Goal: Task Accomplishment & Management: Manage account settings

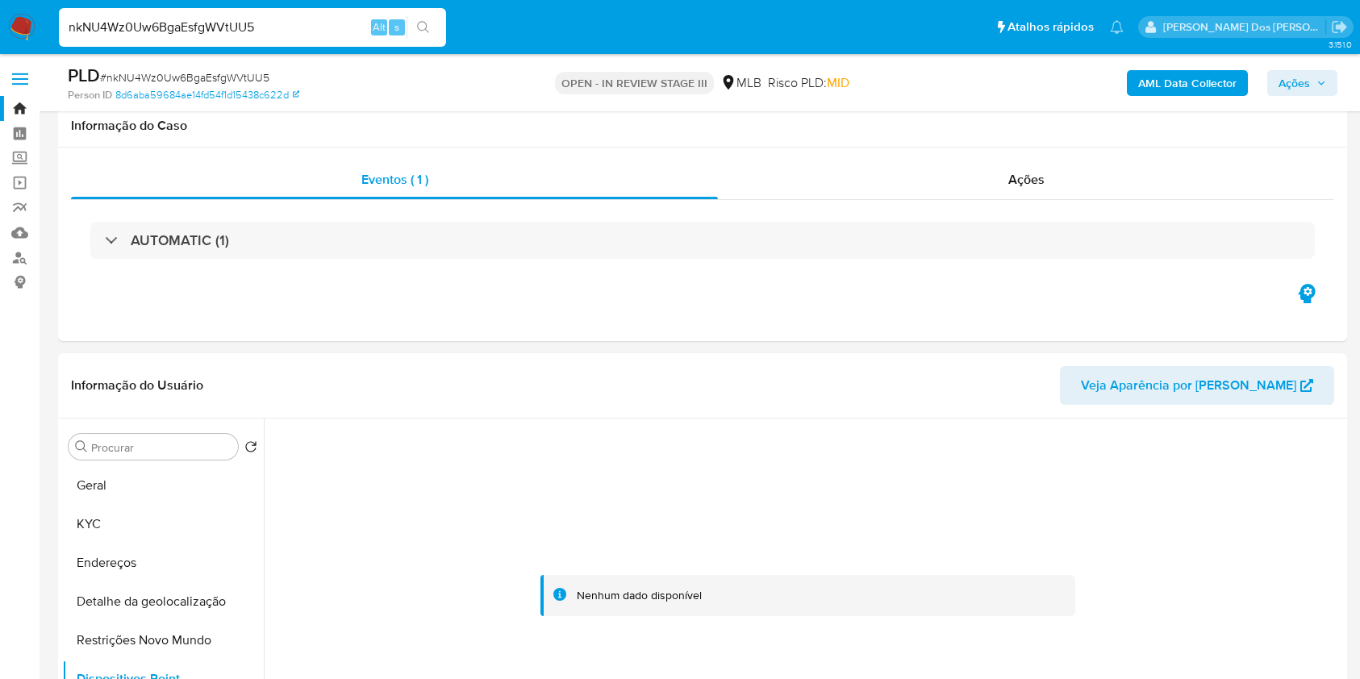
select select "10"
click at [301, 35] on input "nkNU4Wz0Uw6BgaEsfgWVtUU5" at bounding box center [252, 27] width 387 height 21
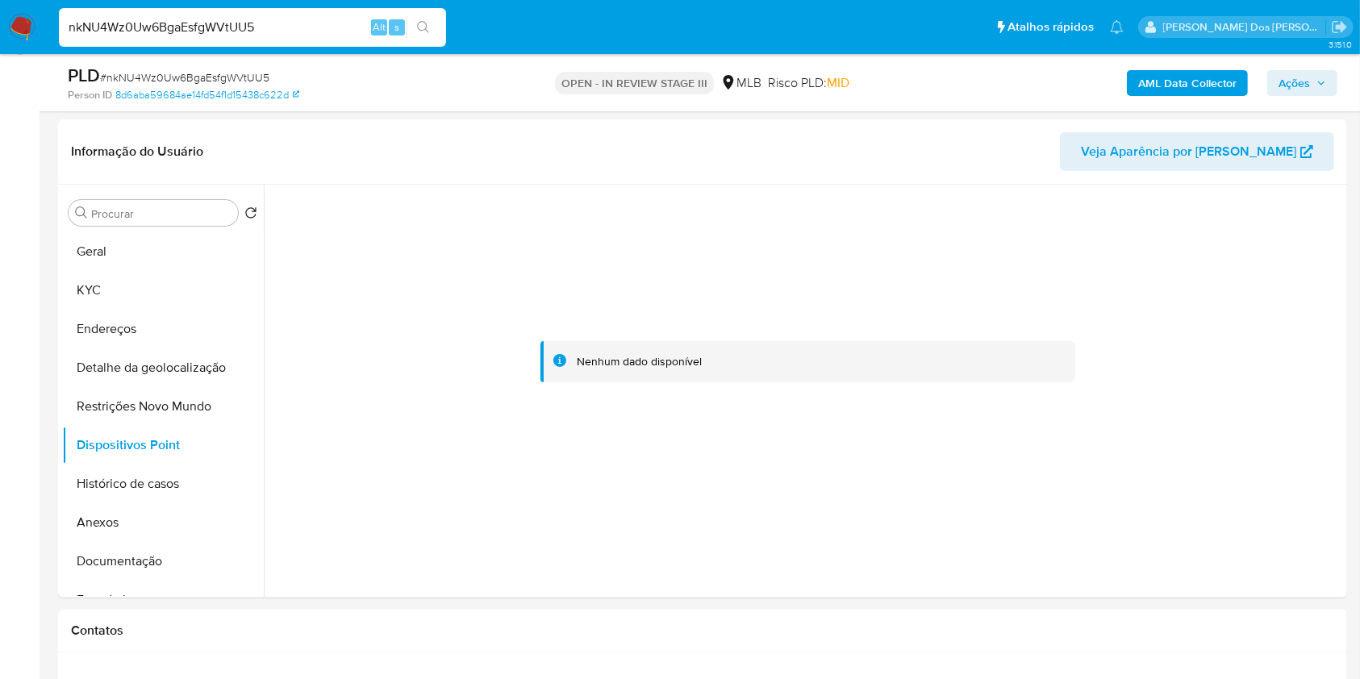
click at [301, 35] on input "nkNU4Wz0Uw6BgaEsfgWVtUU5" at bounding box center [252, 27] width 387 height 21
paste input "CM2qeTQ1z36xjC0dJ27ECo9k"
type input "CM2qeTQ1z36xjC0dJ27ECo9k"
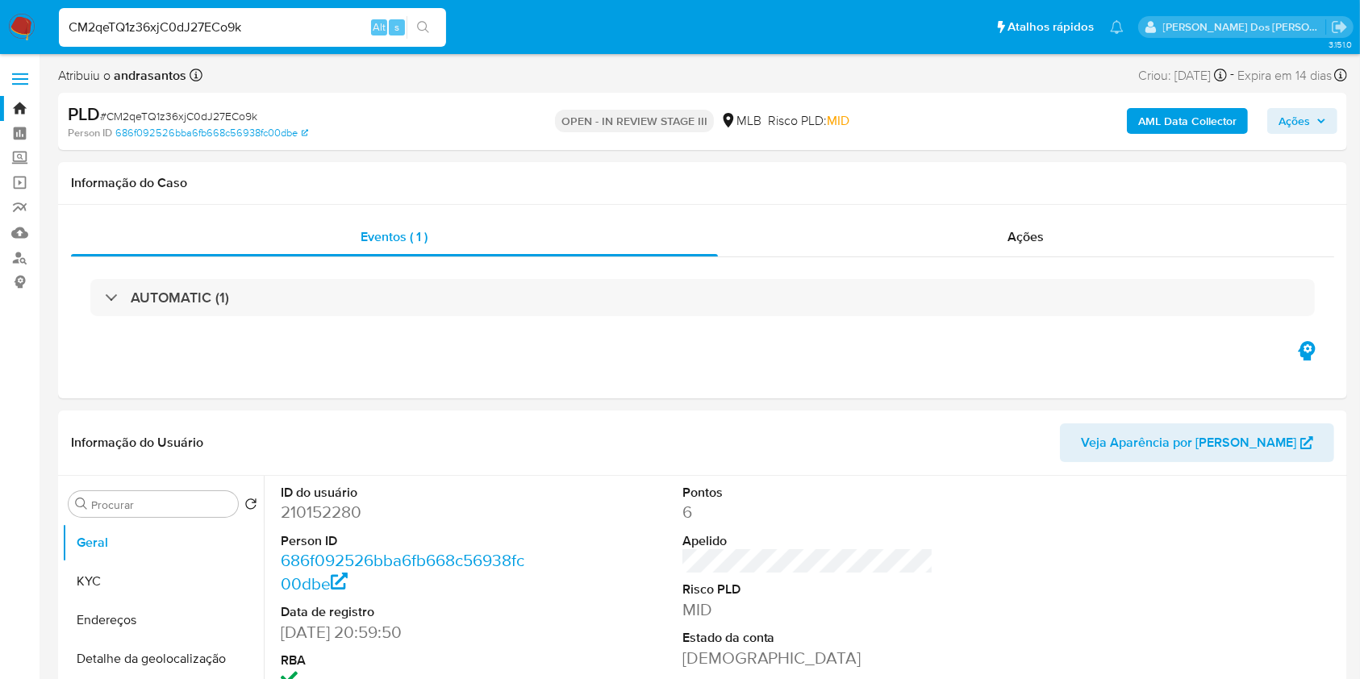
select select "10"
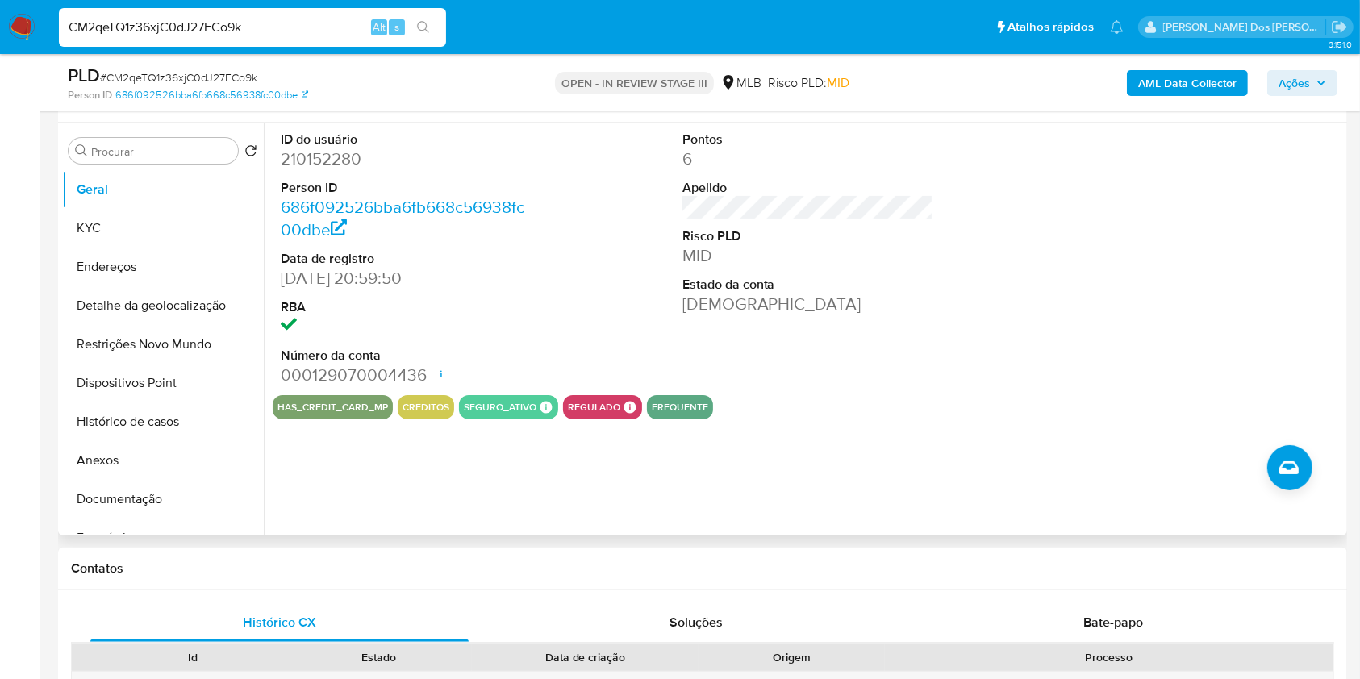
scroll to position [301, 0]
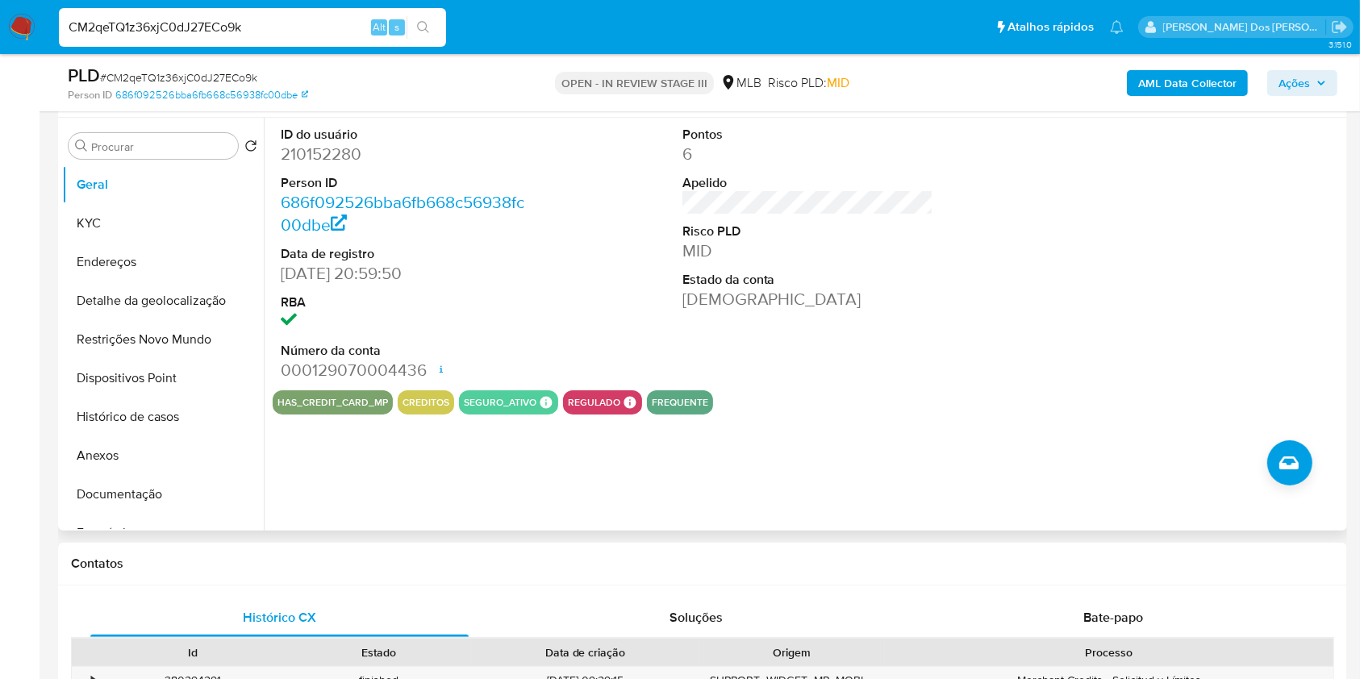
click at [367, 503] on div "ID do usuário 210152280 Person ID 686f092526bba6fb668c56938fc00dbe Data de regi…" at bounding box center [803, 324] width 1079 height 413
click at [123, 243] on button "KYC" at bounding box center [156, 223] width 189 height 39
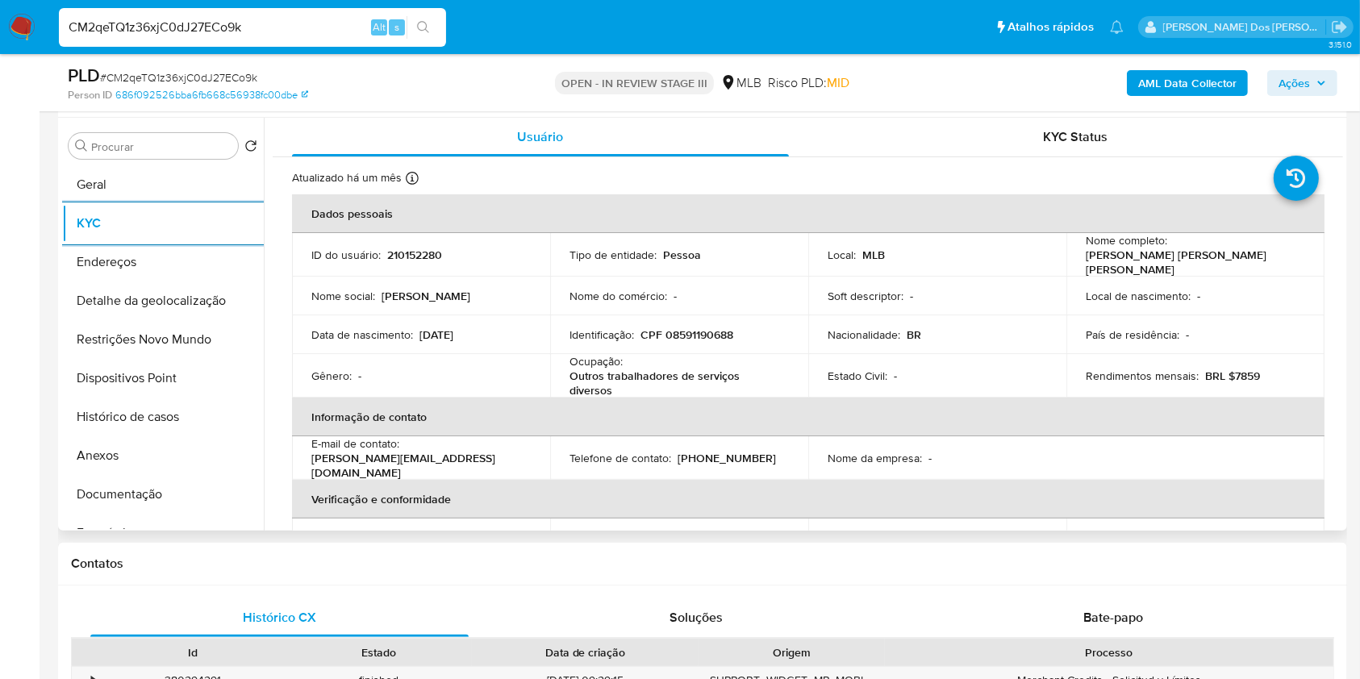
scroll to position [691, 0]
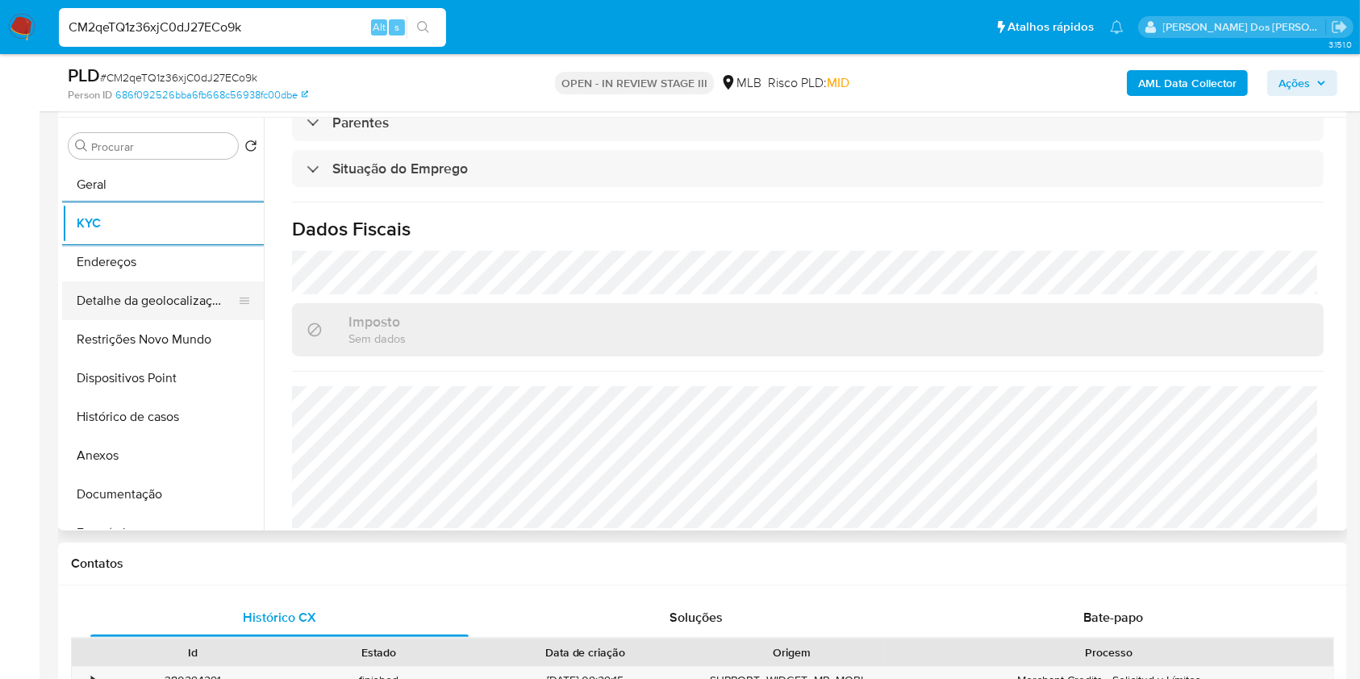
click at [174, 320] on button "Detalhe da geolocalização" at bounding box center [156, 301] width 189 height 39
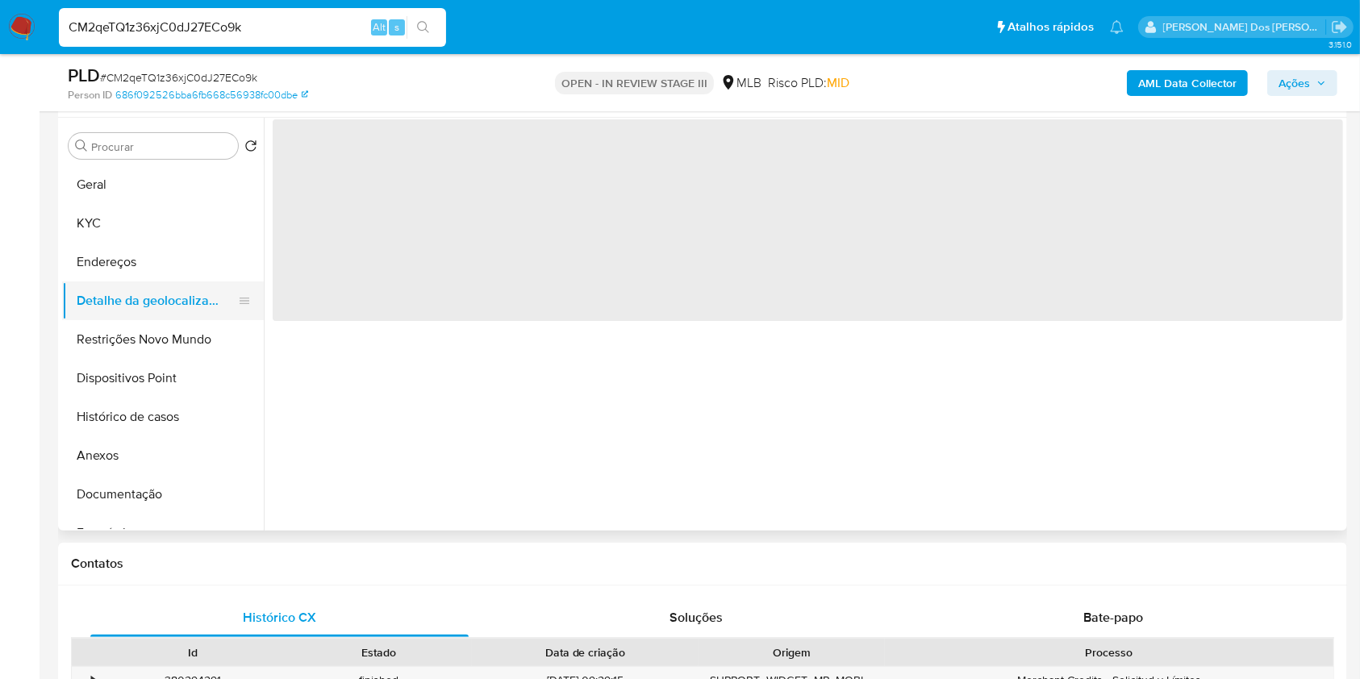
scroll to position [0, 0]
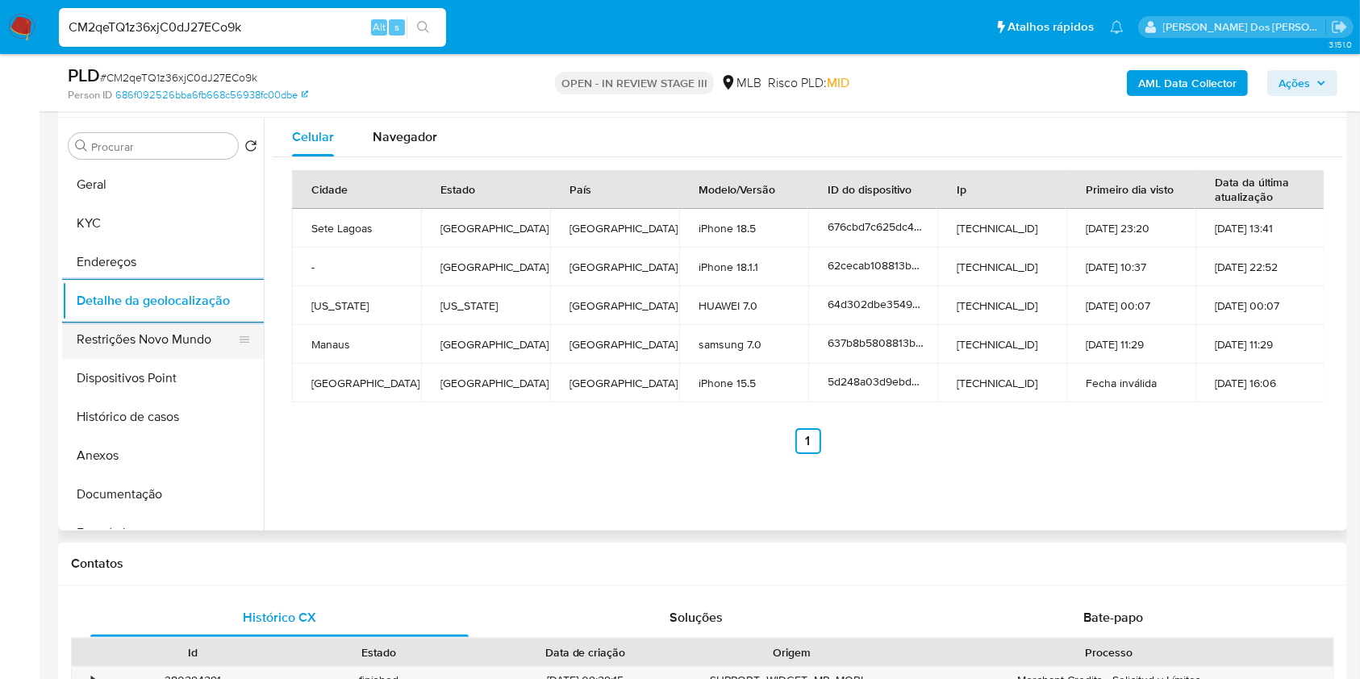
click at [166, 359] on button "Restrições Novo Mundo" at bounding box center [156, 339] width 189 height 39
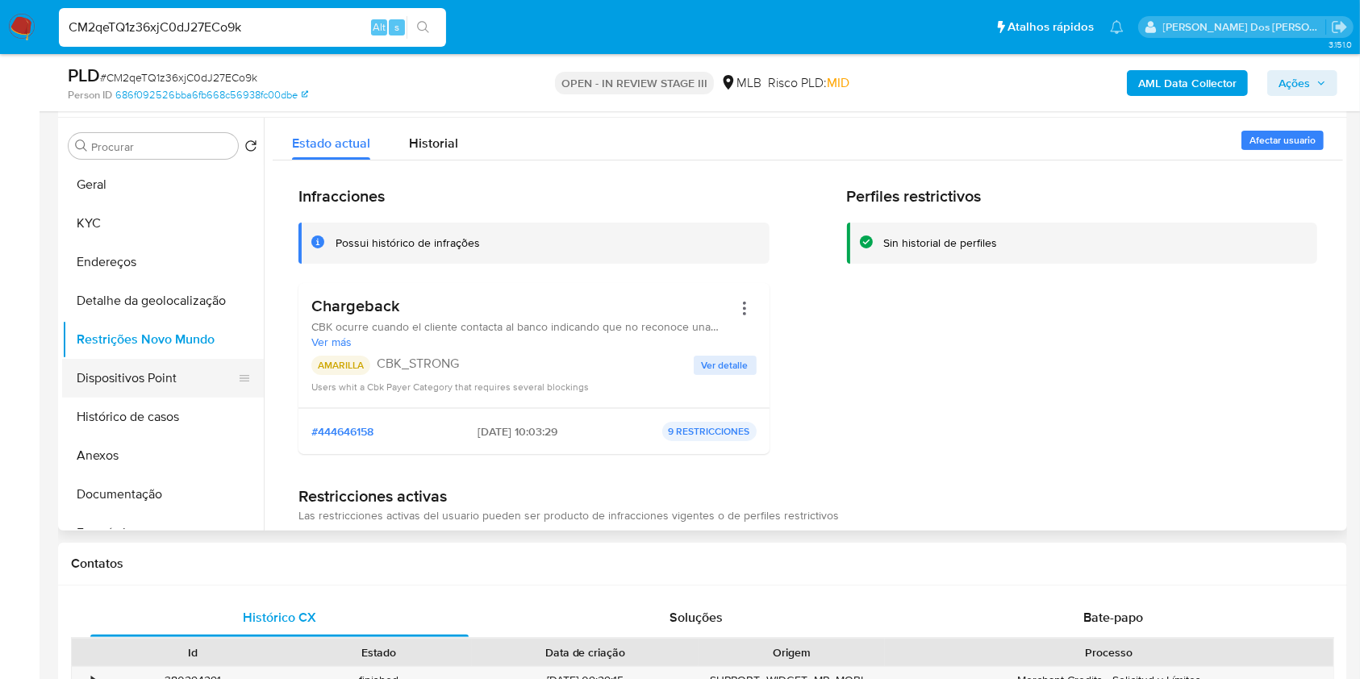
click at [88, 392] on button "Dispositivos Point" at bounding box center [156, 378] width 189 height 39
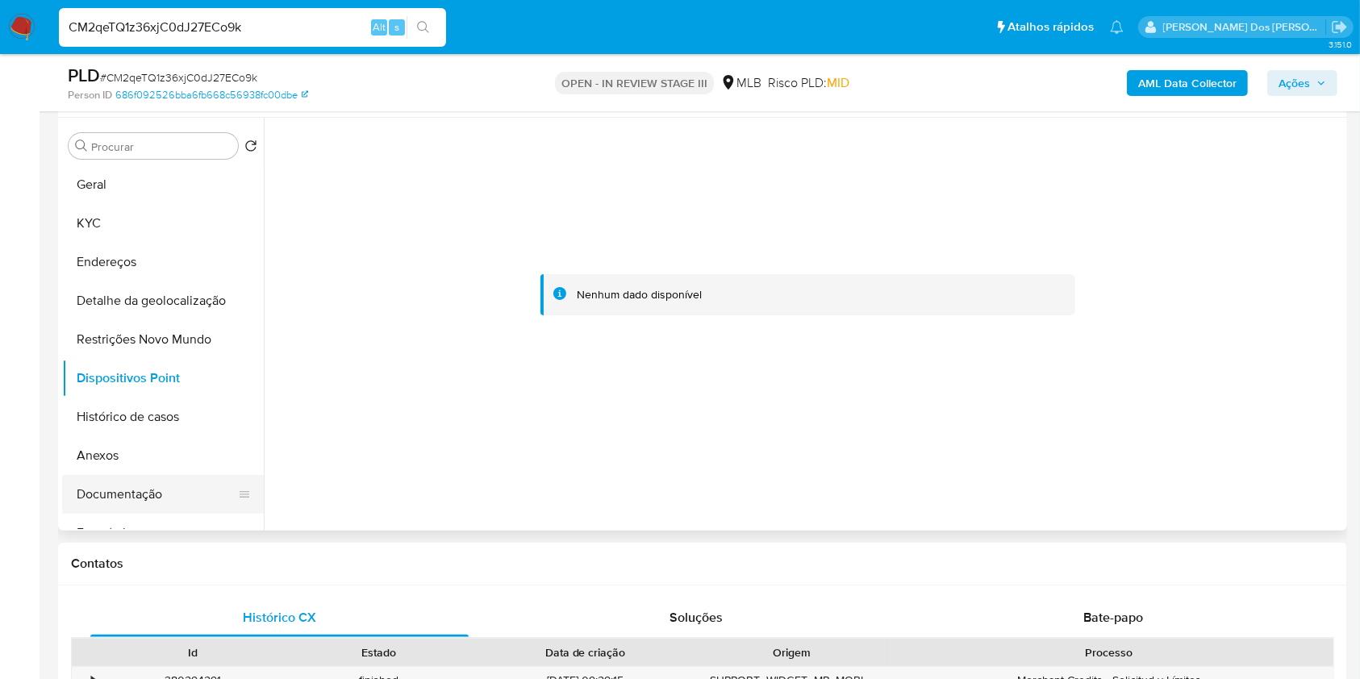
click at [123, 514] on button "Documentação" at bounding box center [156, 494] width 189 height 39
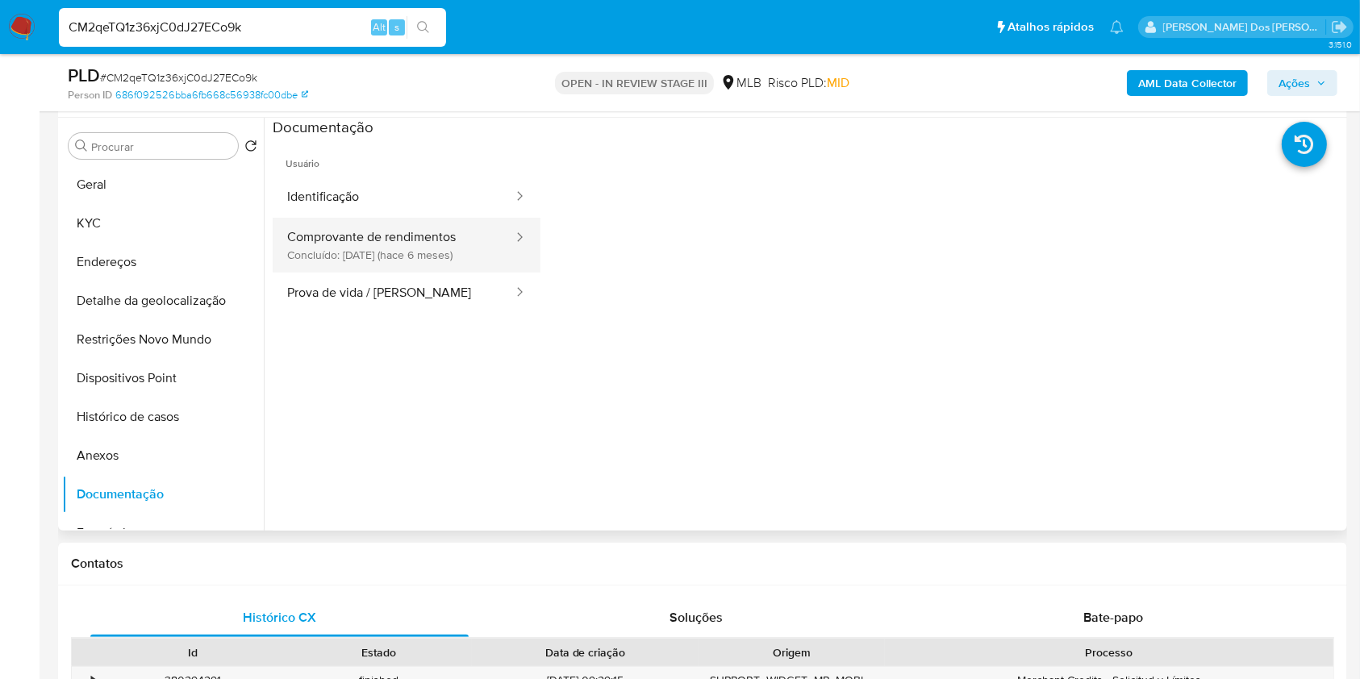
click at [445, 260] on button "Comprovante de rendimentos Concluído: 12/02/2025 (hace 6 meses)" at bounding box center [394, 245] width 242 height 55
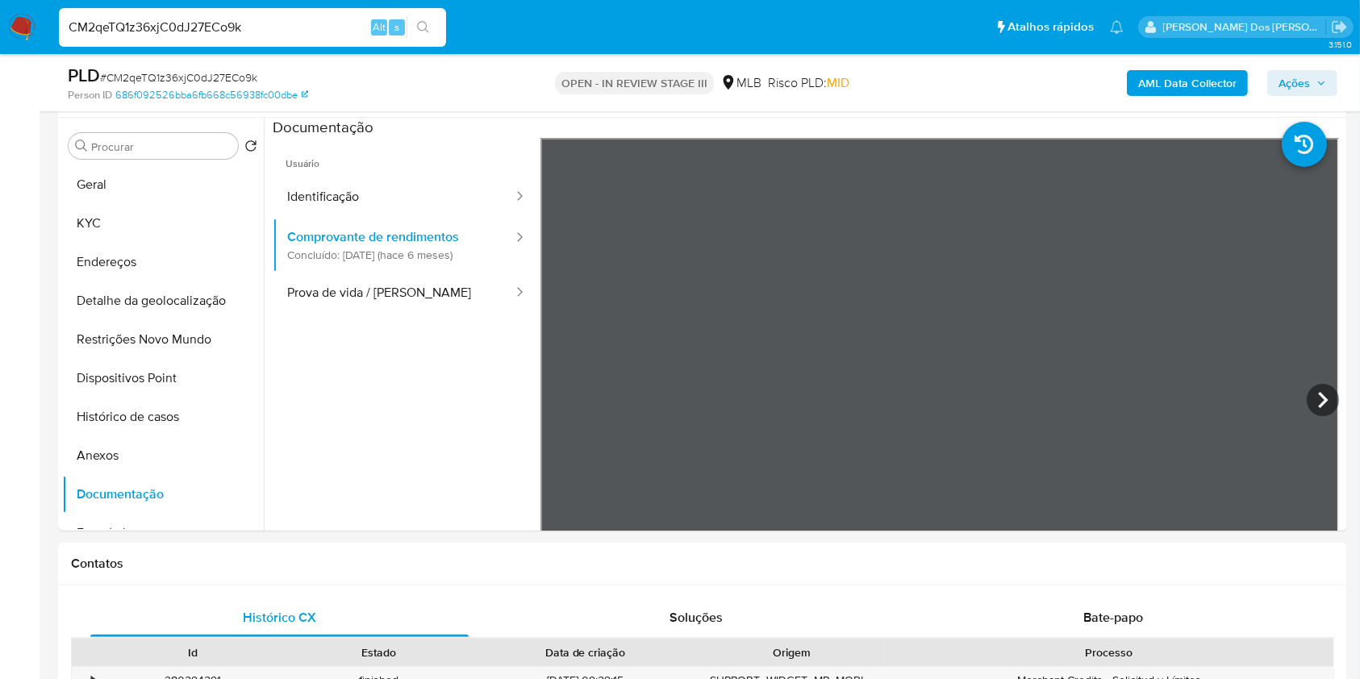
click at [248, 26] on input "CM2qeTQ1z36xjC0dJ27ECo9k" at bounding box center [252, 27] width 387 height 21
paste input "TN66cdAno94bN9ZpCX7aBpO4"
type input "TN66cdAno94bN9ZpCX7aBpO4"
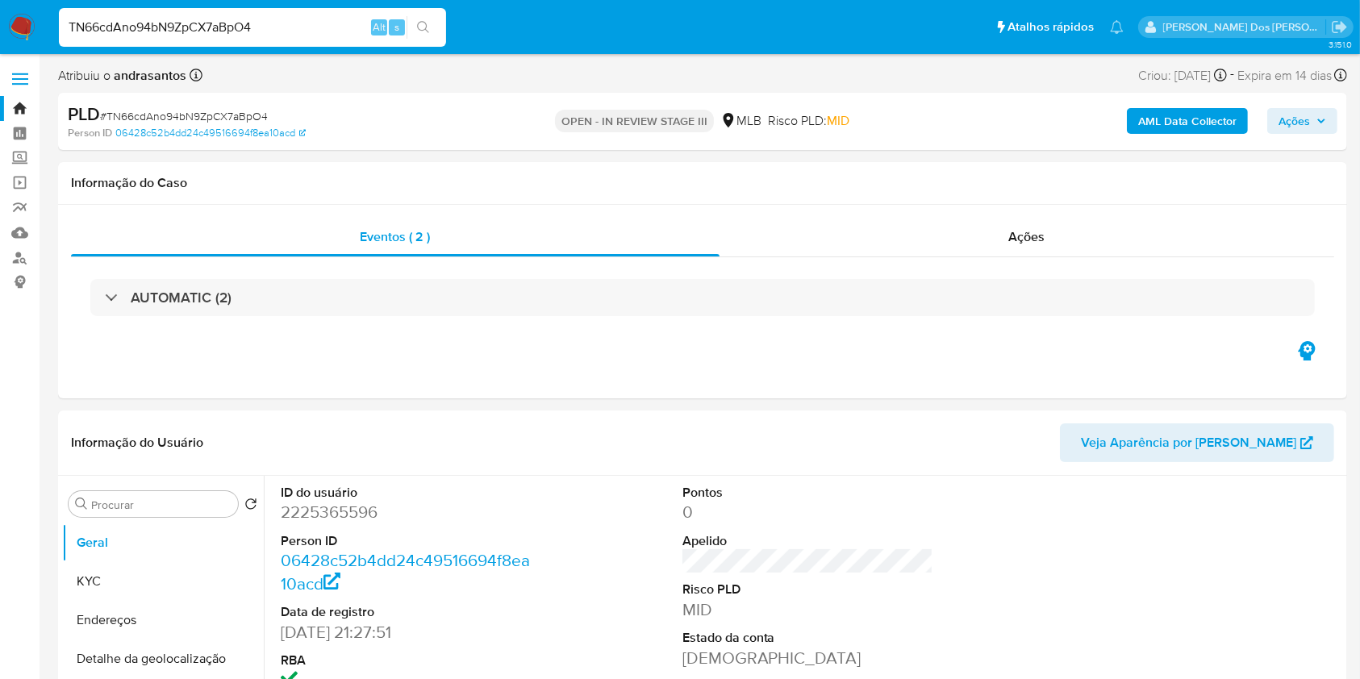
select select "10"
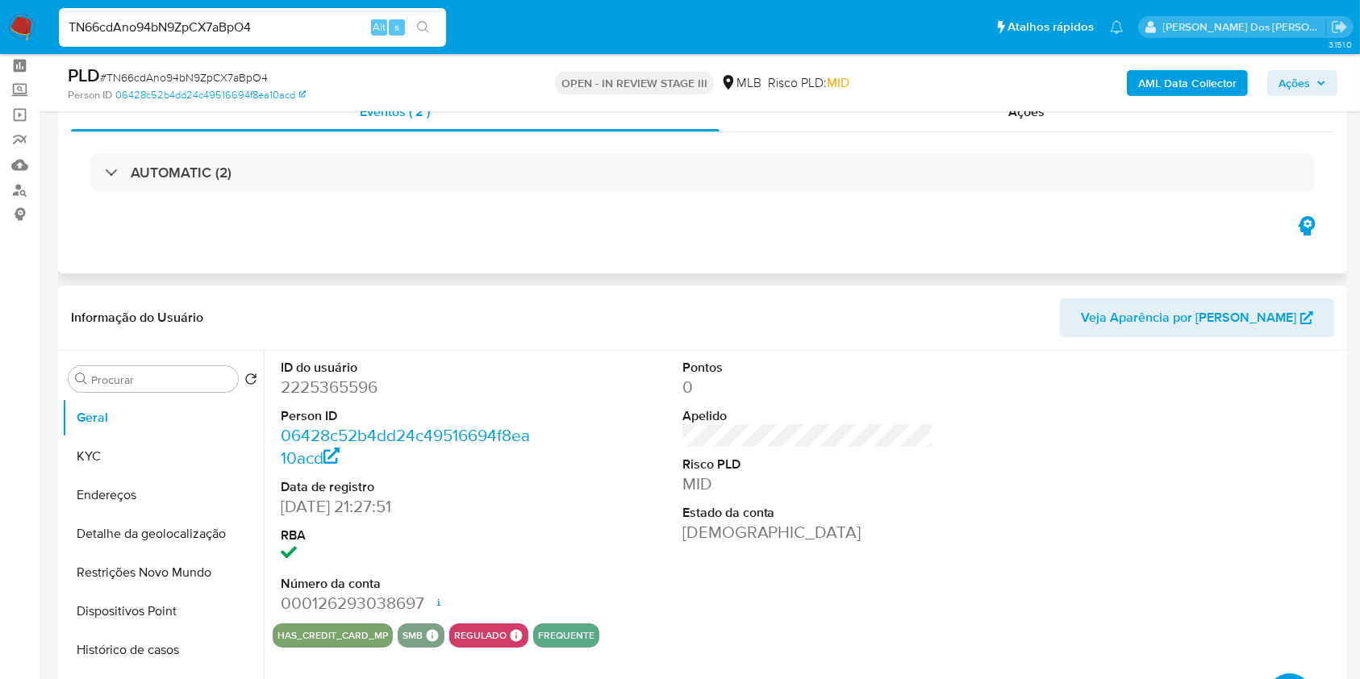
scroll to position [70, 0]
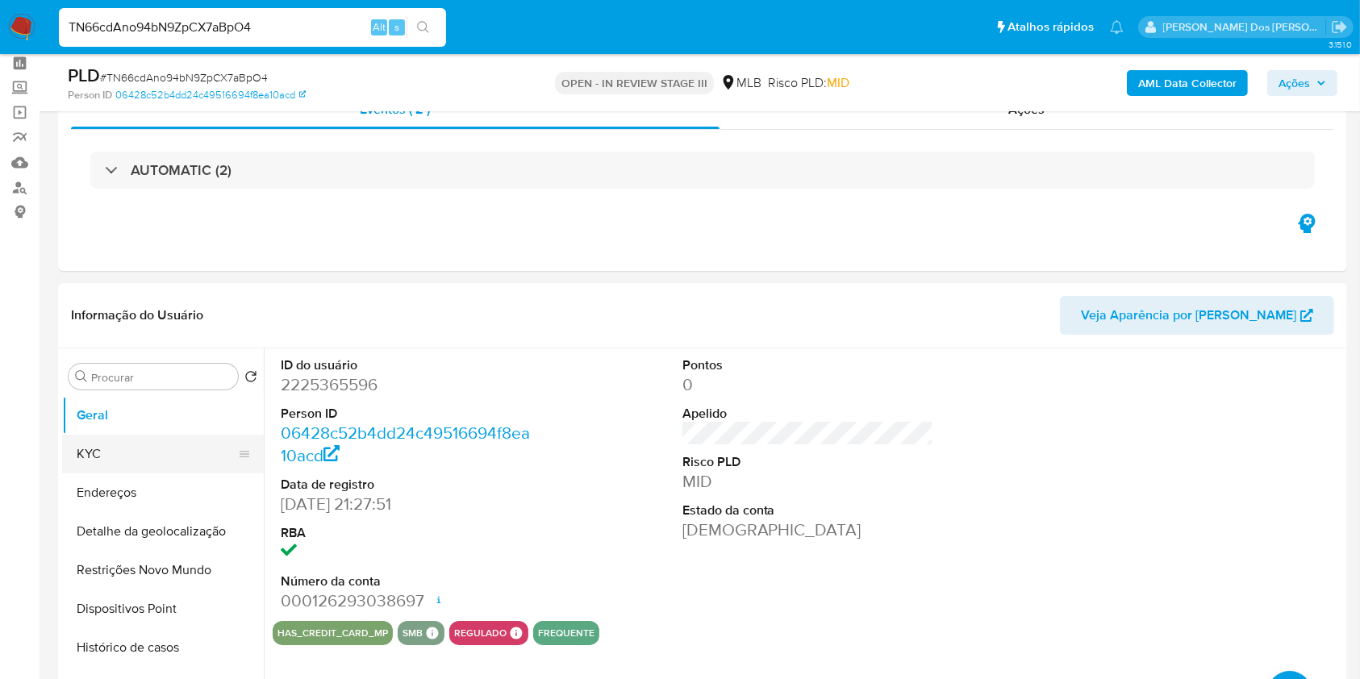
click at [136, 474] on button "KYC" at bounding box center [156, 454] width 189 height 39
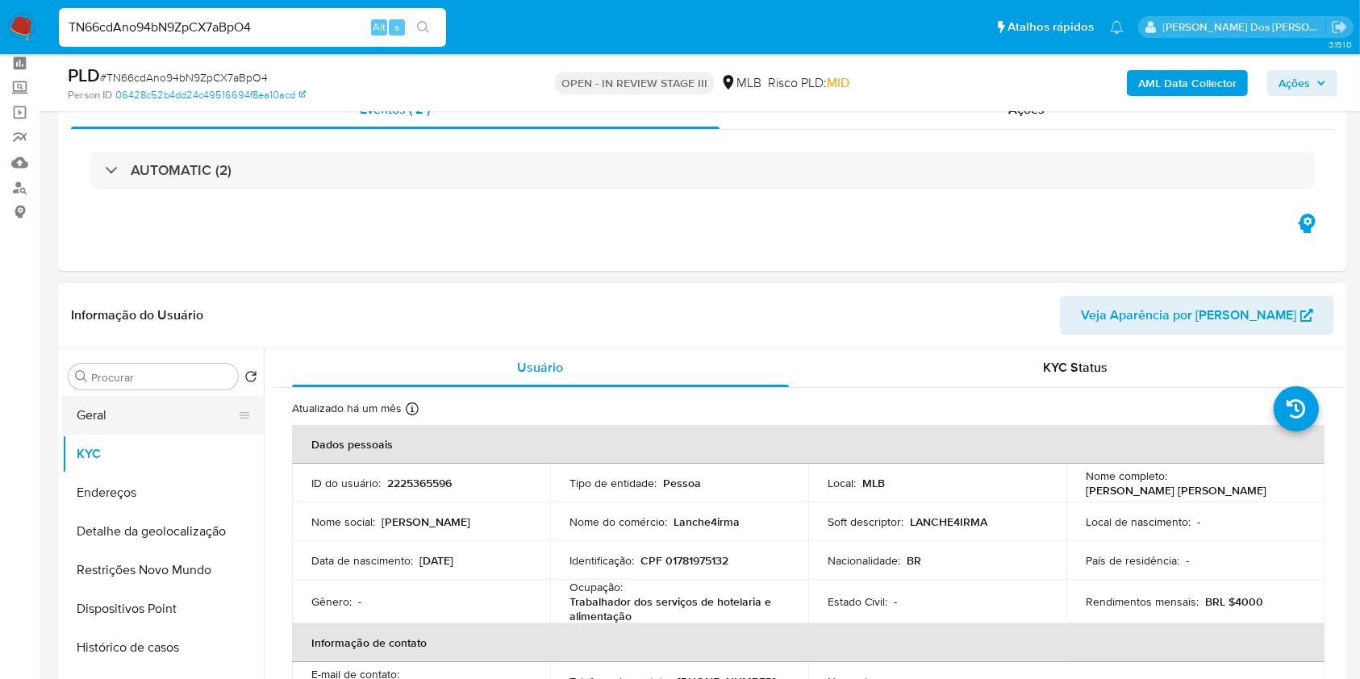
click at [157, 429] on button "Geral" at bounding box center [156, 415] width 189 height 39
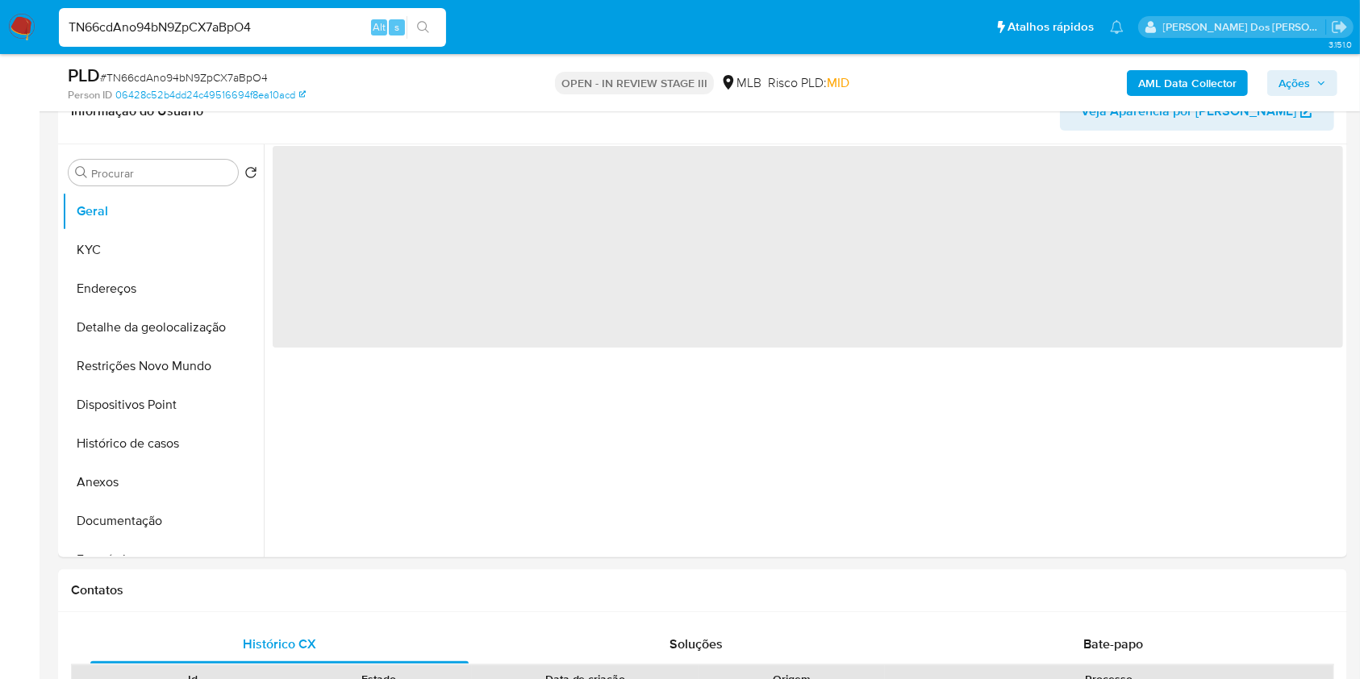
scroll to position [283, 0]
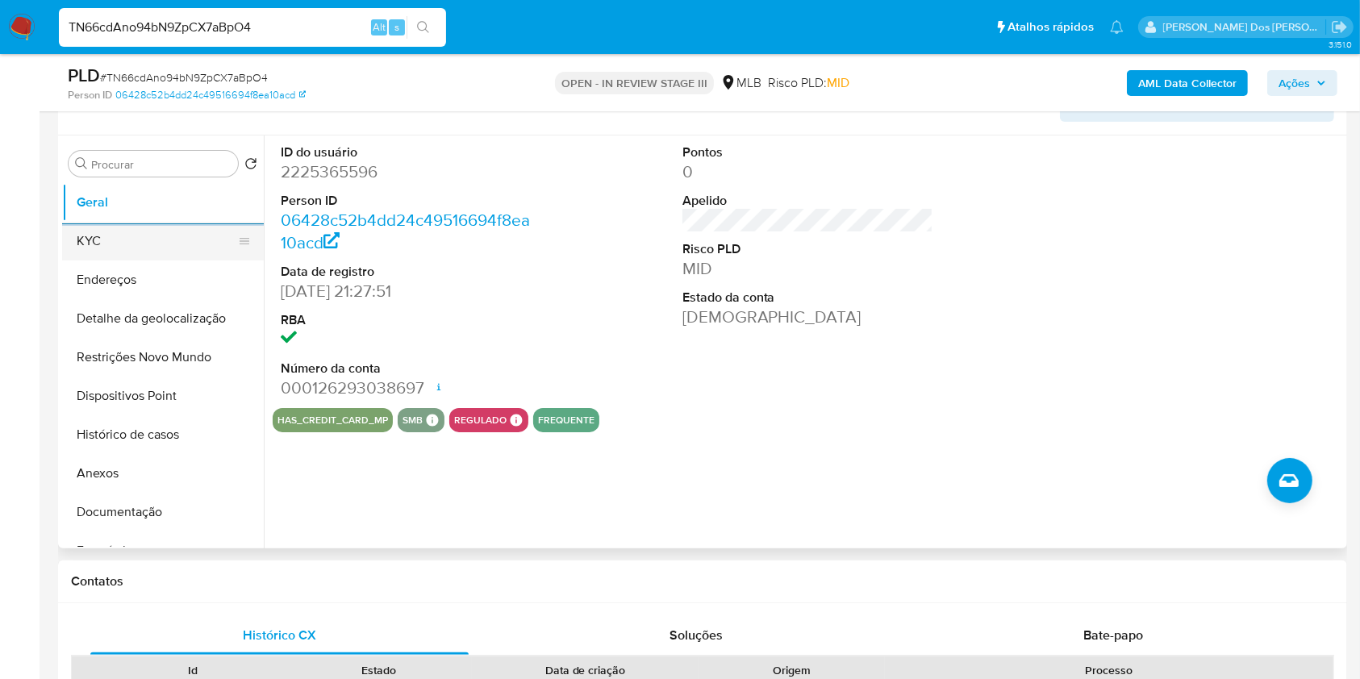
click at [109, 260] on button "KYC" at bounding box center [156, 241] width 189 height 39
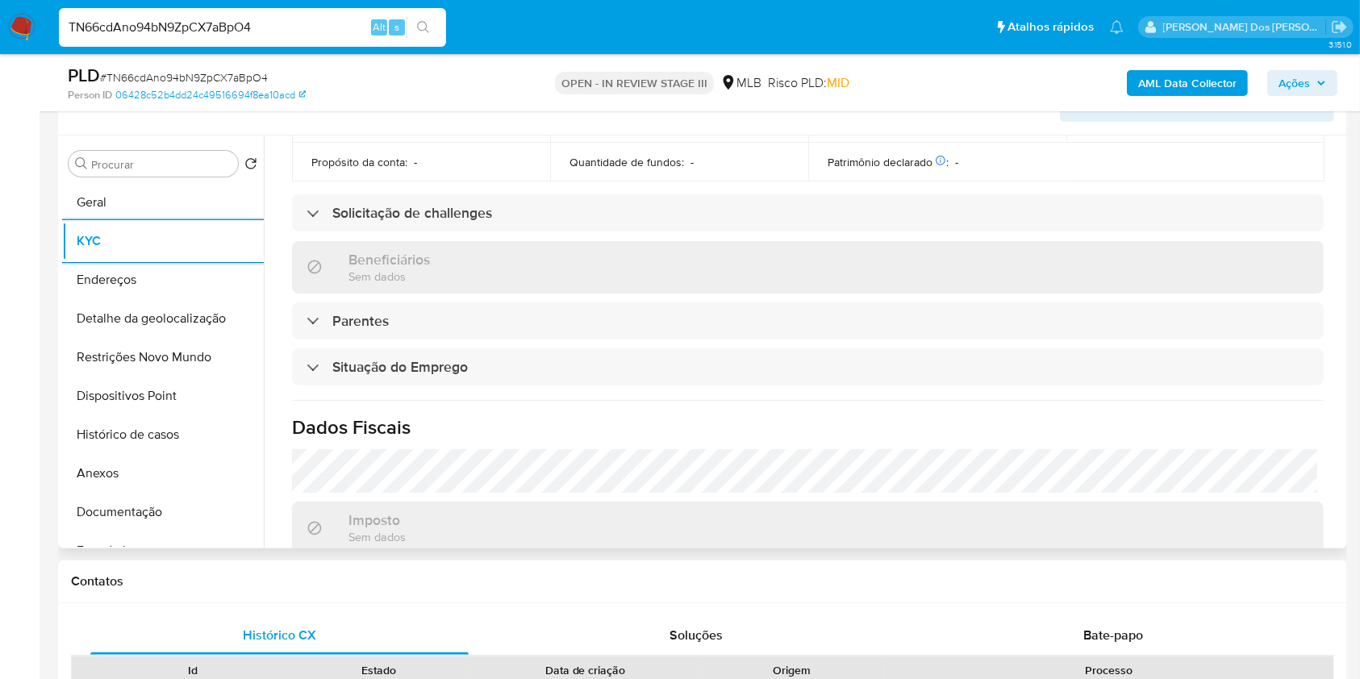
scroll to position [691, 0]
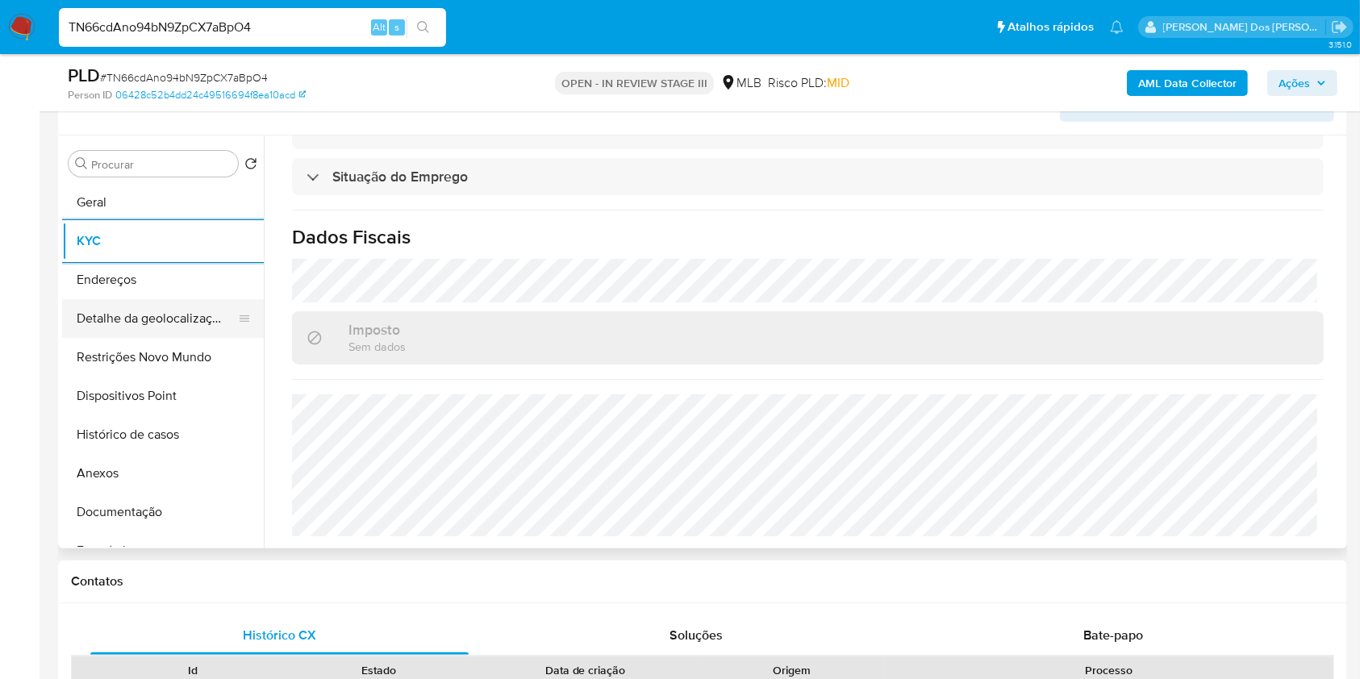
click at [136, 335] on button "Detalhe da geolocalização" at bounding box center [156, 318] width 189 height 39
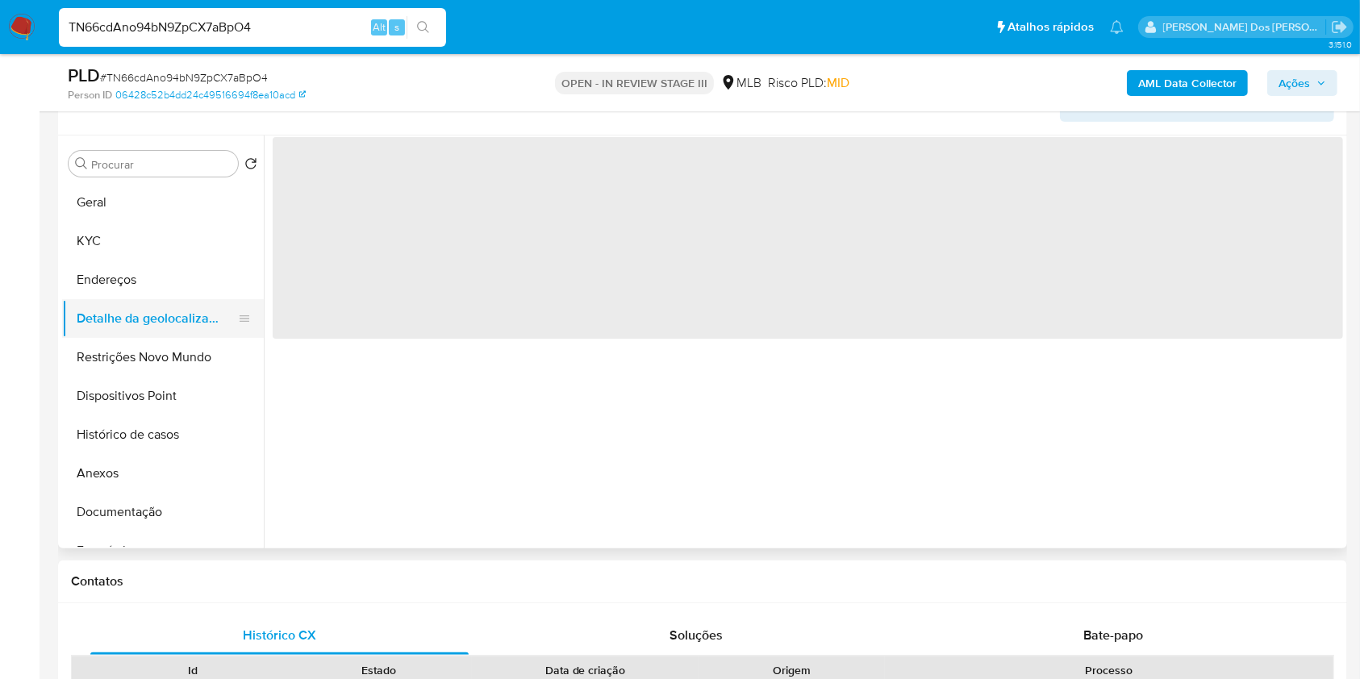
scroll to position [0, 0]
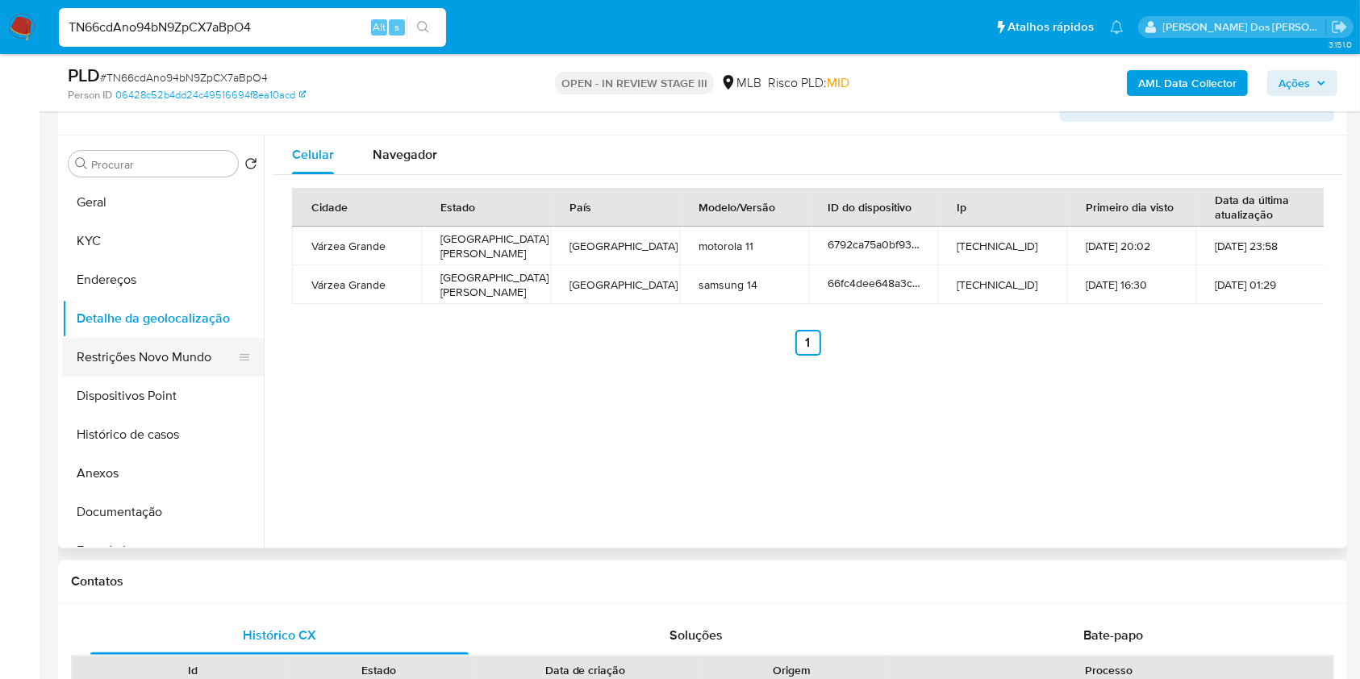
click at [157, 377] on button "Restrições Novo Mundo" at bounding box center [156, 357] width 189 height 39
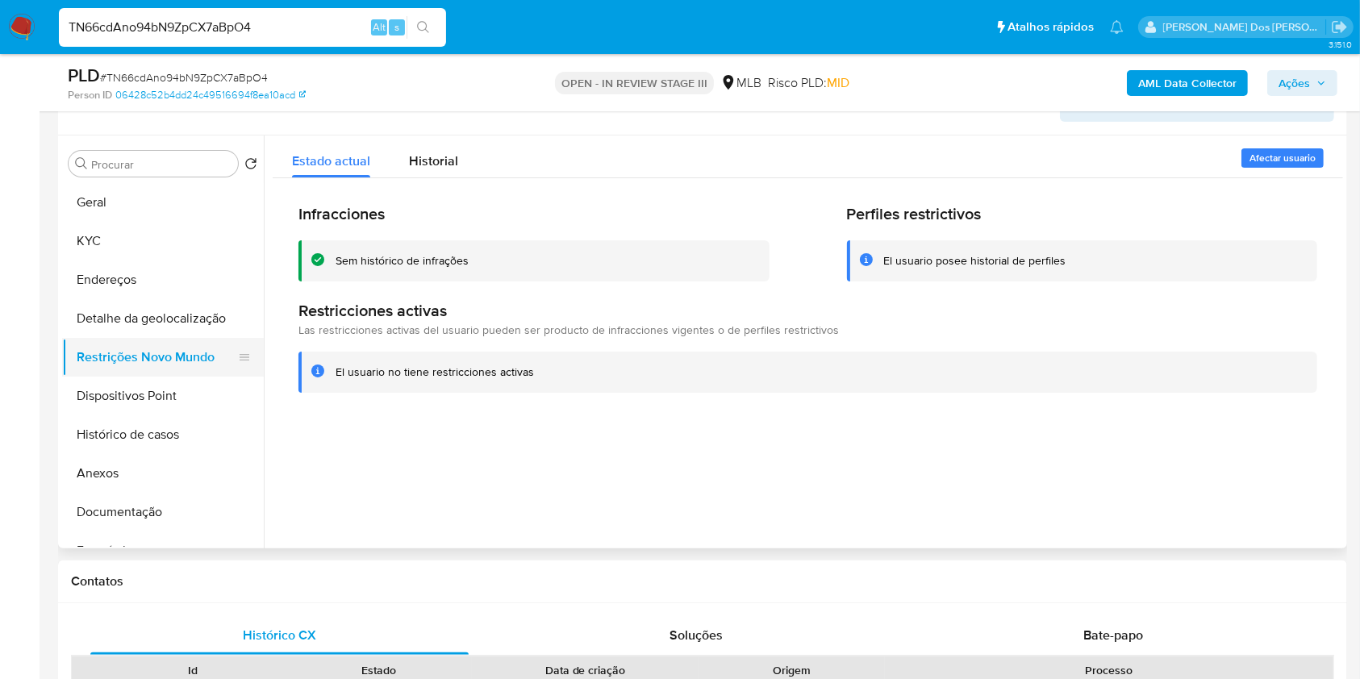
click at [157, 377] on button "Restrições Novo Mundo" at bounding box center [156, 357] width 189 height 39
click at [160, 415] on button "Dispositivos Point" at bounding box center [156, 396] width 189 height 39
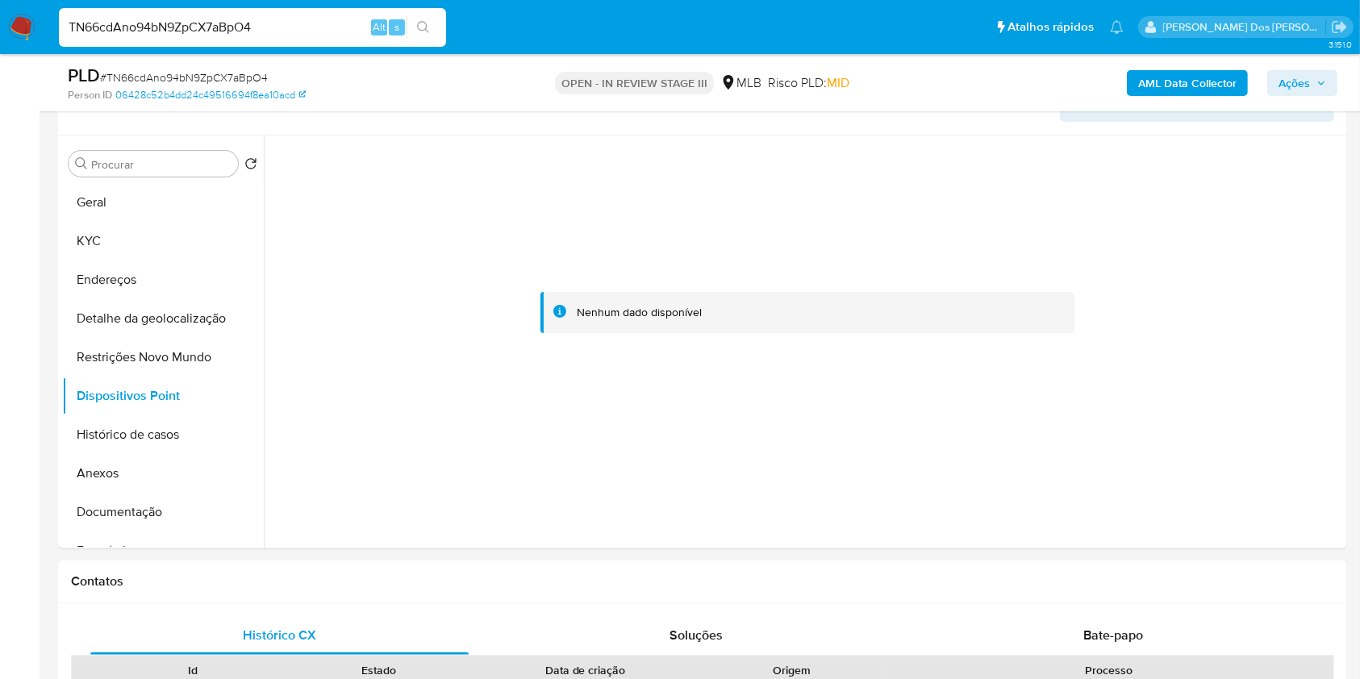
click at [282, 12] on div "TN66cdAno94bN9ZpCX7aBpO4 Alt s" at bounding box center [252, 27] width 387 height 39
click at [265, 30] on input "TN66cdAno94bN9ZpCX7aBpO4" at bounding box center [252, 27] width 387 height 21
paste input "5B5CszzUl5z6RAskqfGVnHP6"
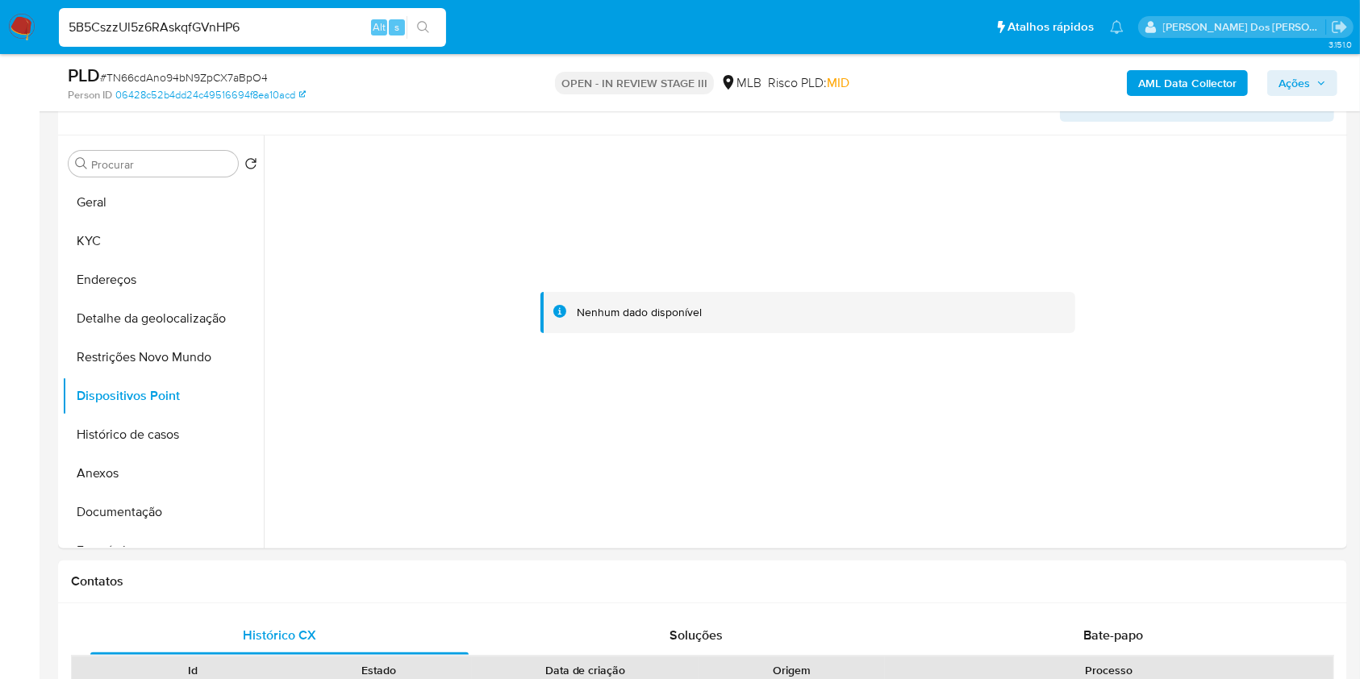
type input "5B5CszzUl5z6RAskqfGVnHP6"
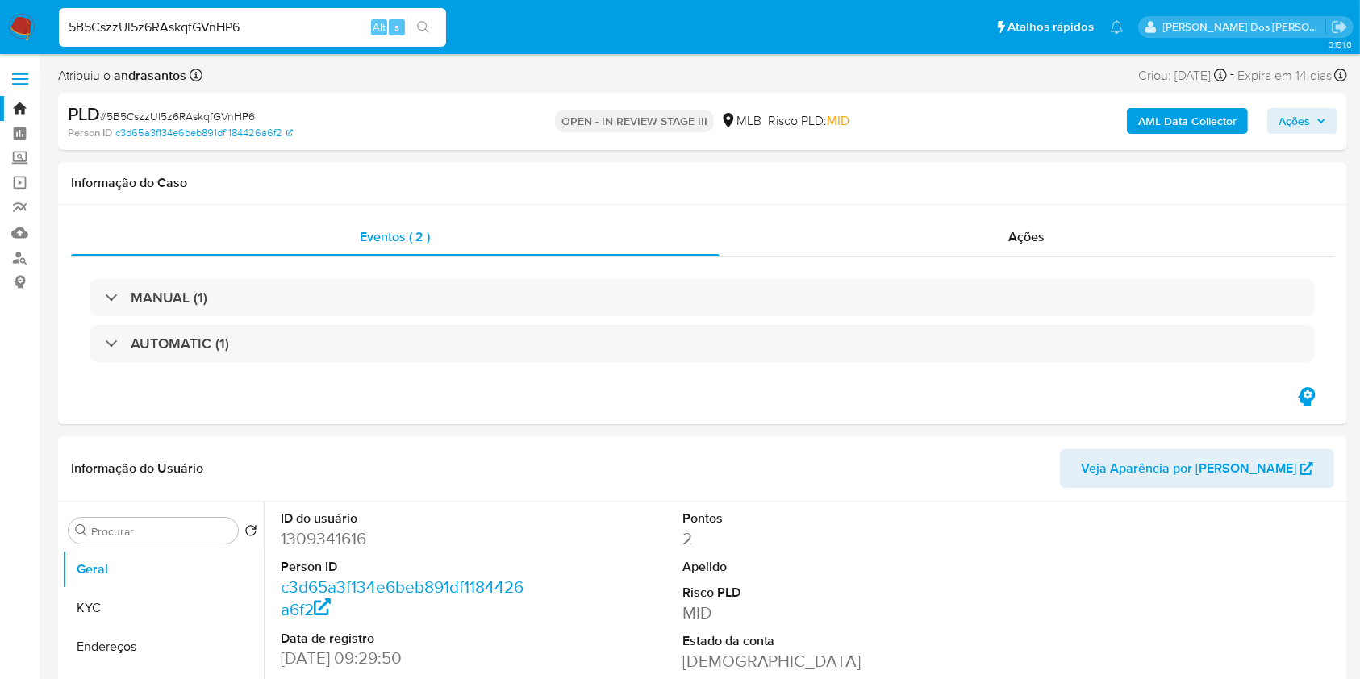
select select "10"
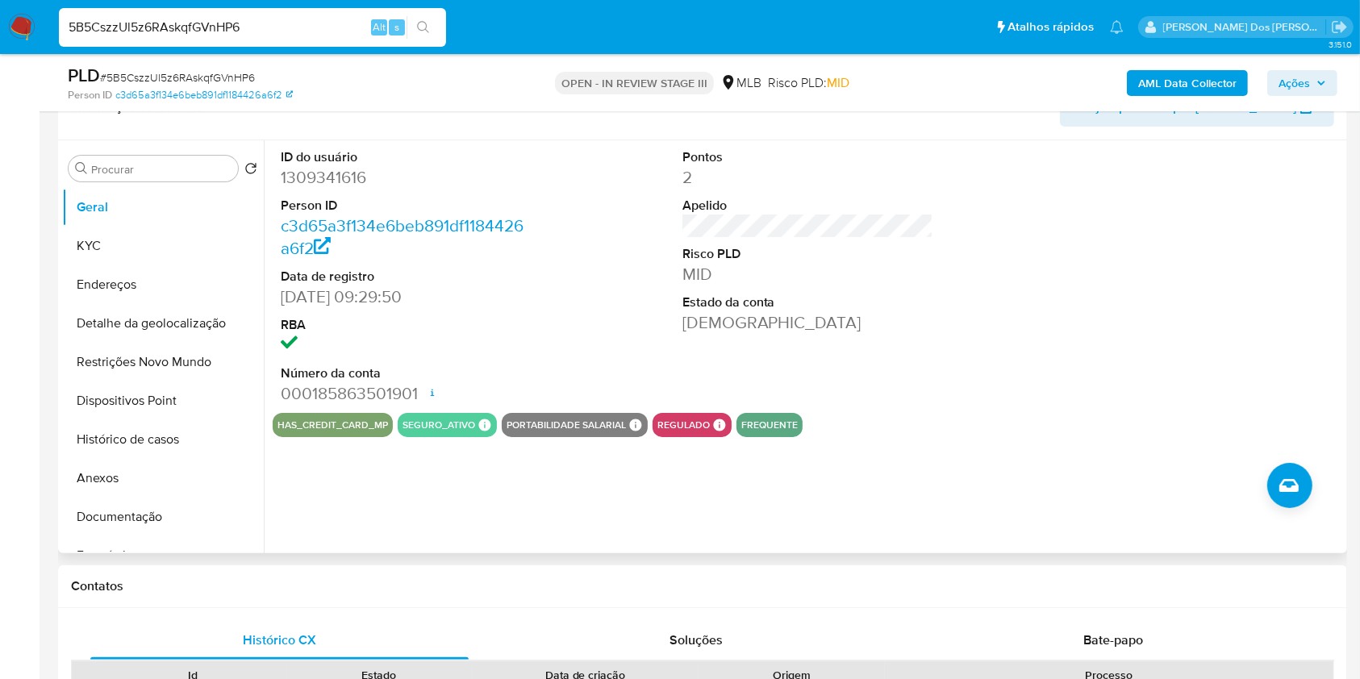
scroll to position [307, 0]
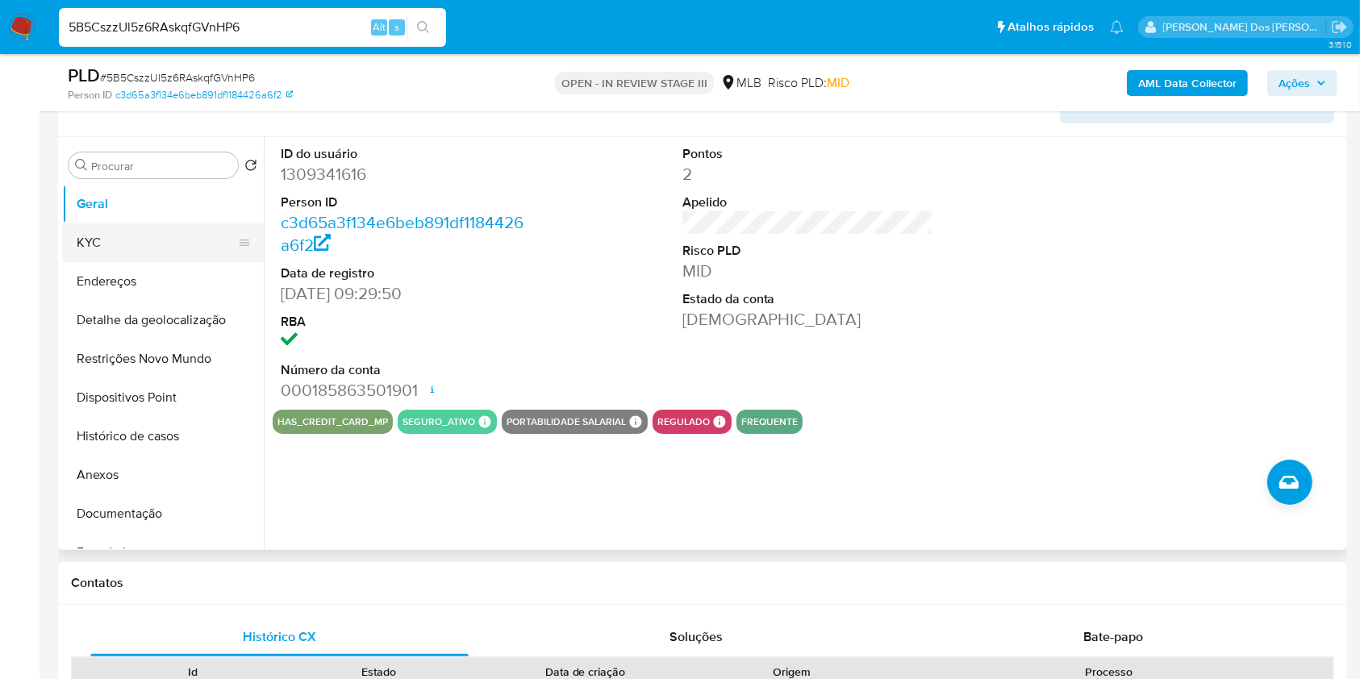
click at [140, 248] on button "KYC" at bounding box center [156, 242] width 189 height 39
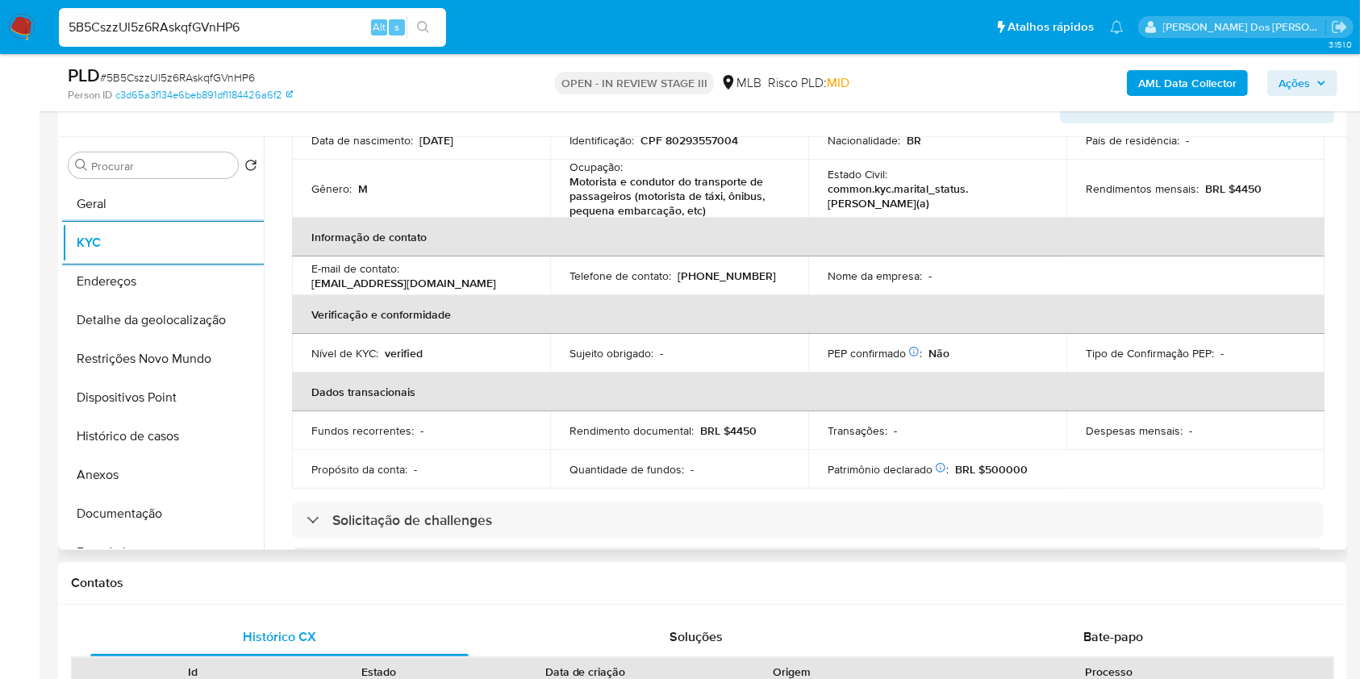
scroll to position [705, 0]
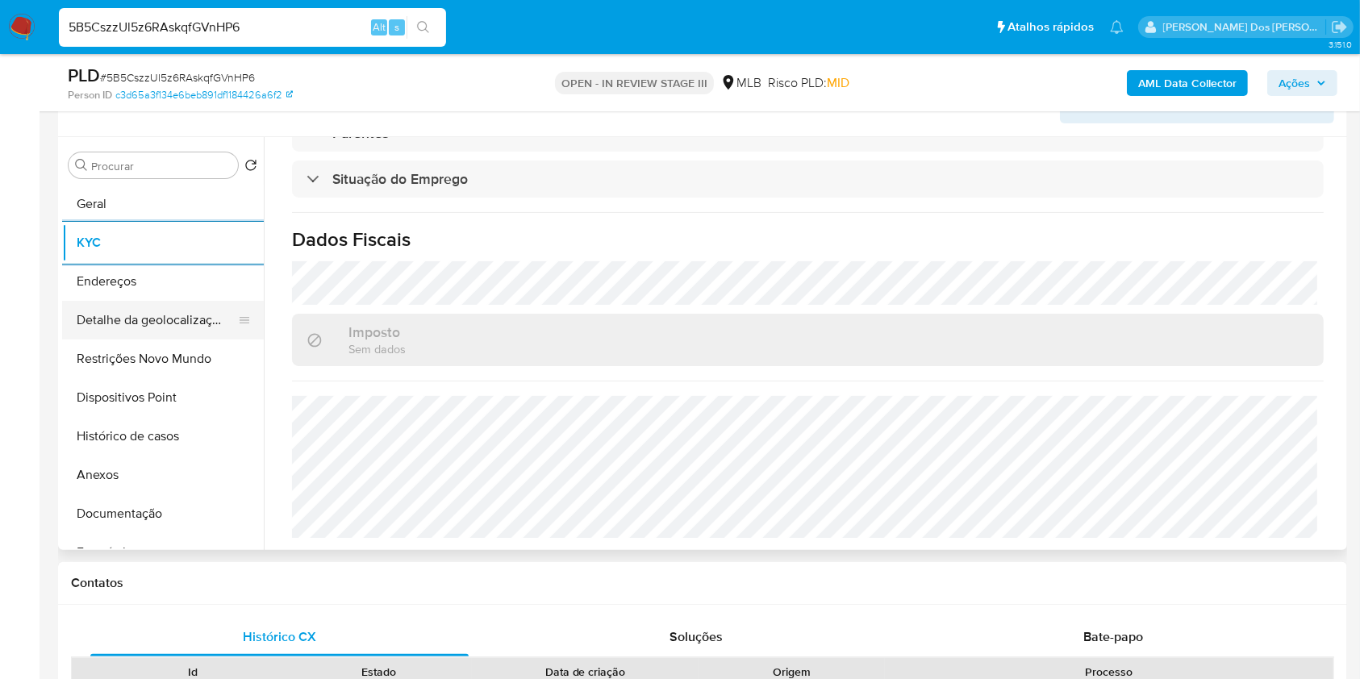
click at [123, 338] on button "Detalhe da geolocalização" at bounding box center [156, 320] width 189 height 39
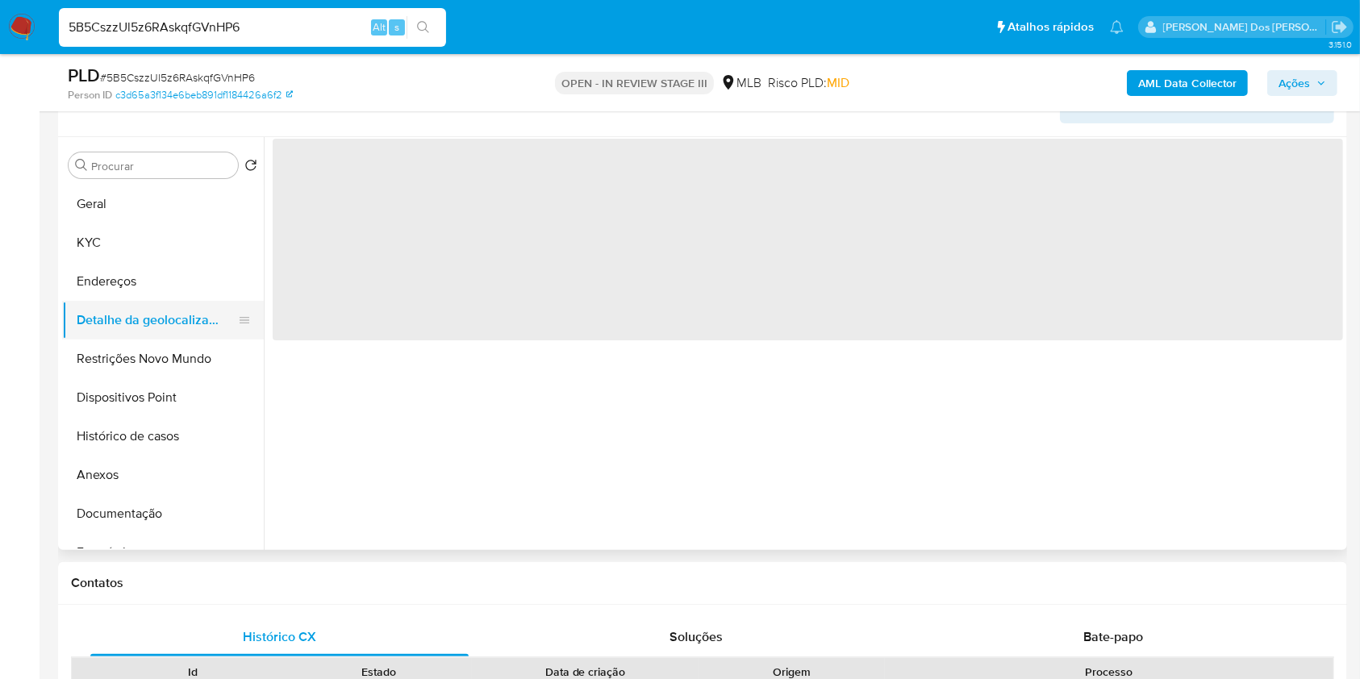
scroll to position [0, 0]
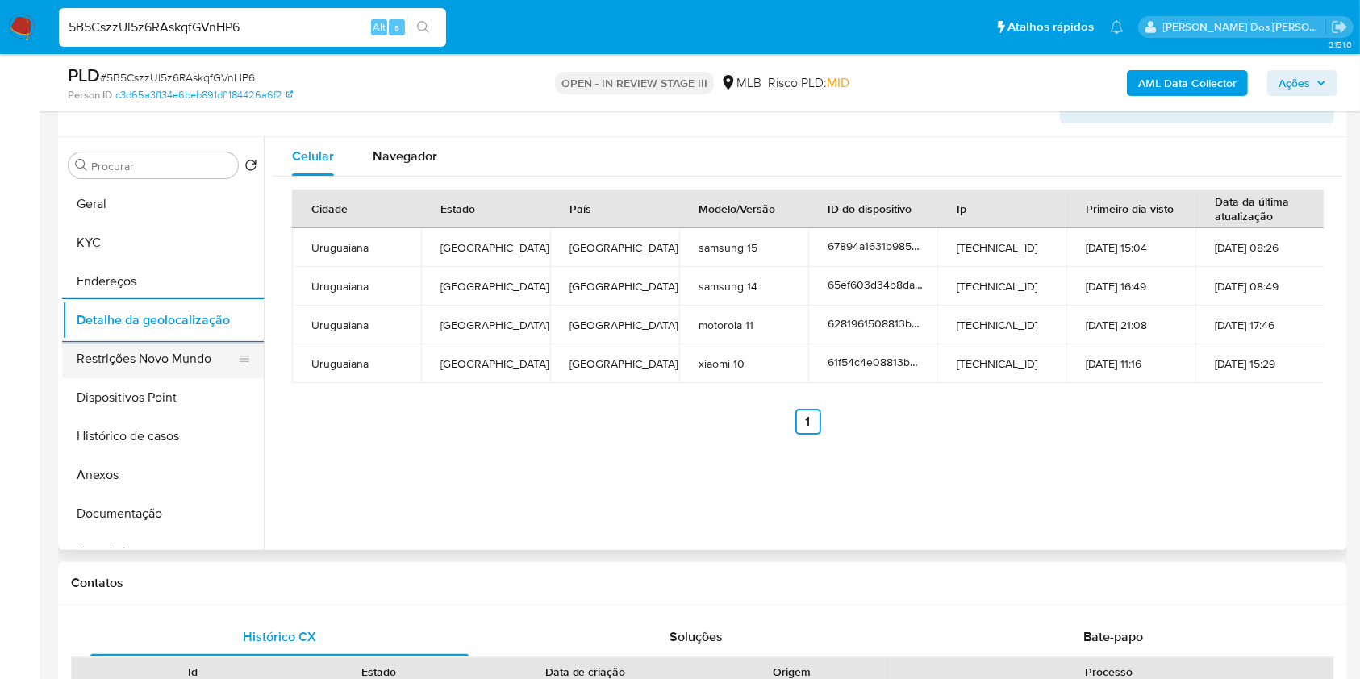
click at [173, 370] on button "Restrições Novo Mundo" at bounding box center [156, 359] width 189 height 39
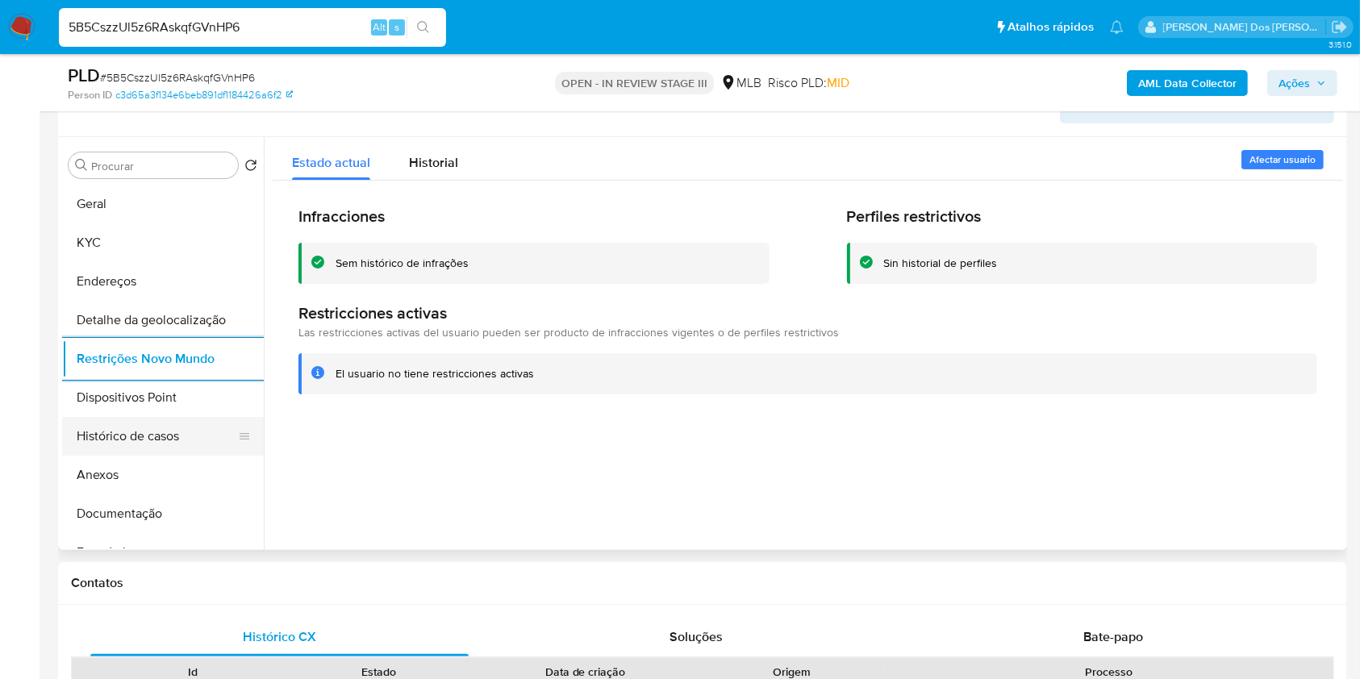
click at [152, 417] on button "Dispositivos Point" at bounding box center [163, 397] width 202 height 39
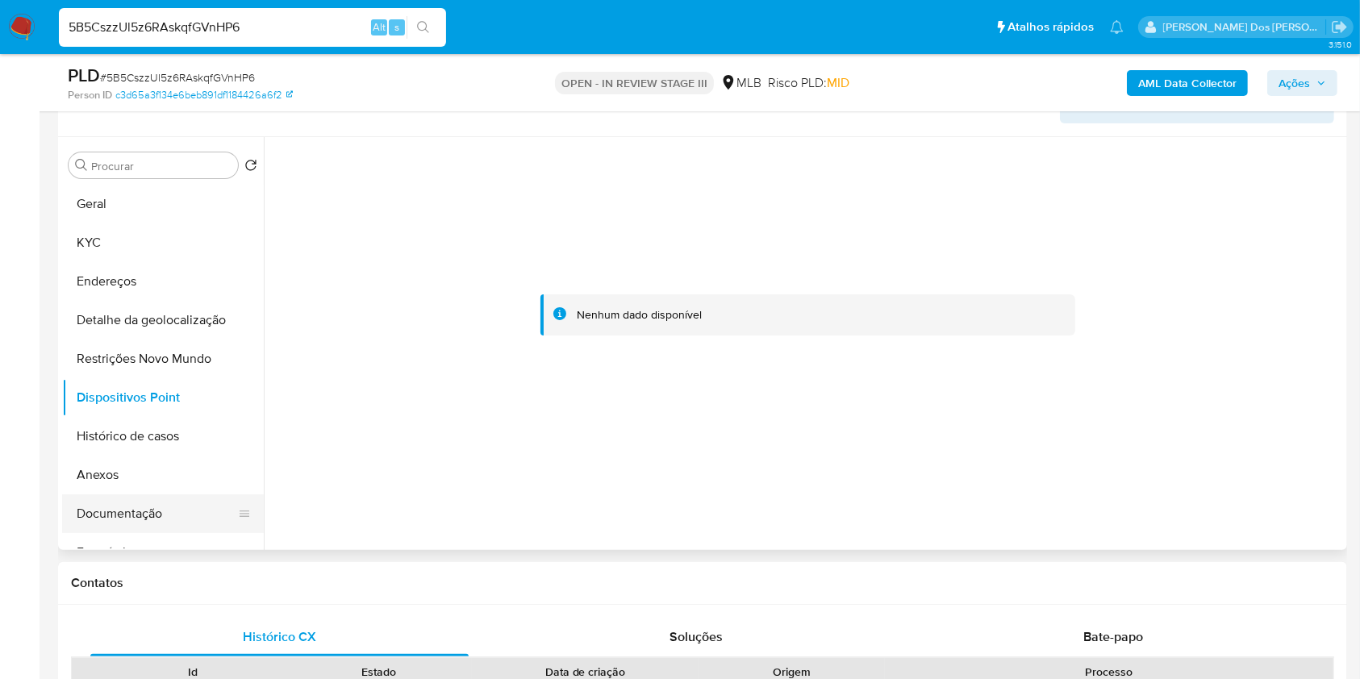
click at [195, 504] on button "Documentação" at bounding box center [156, 514] width 189 height 39
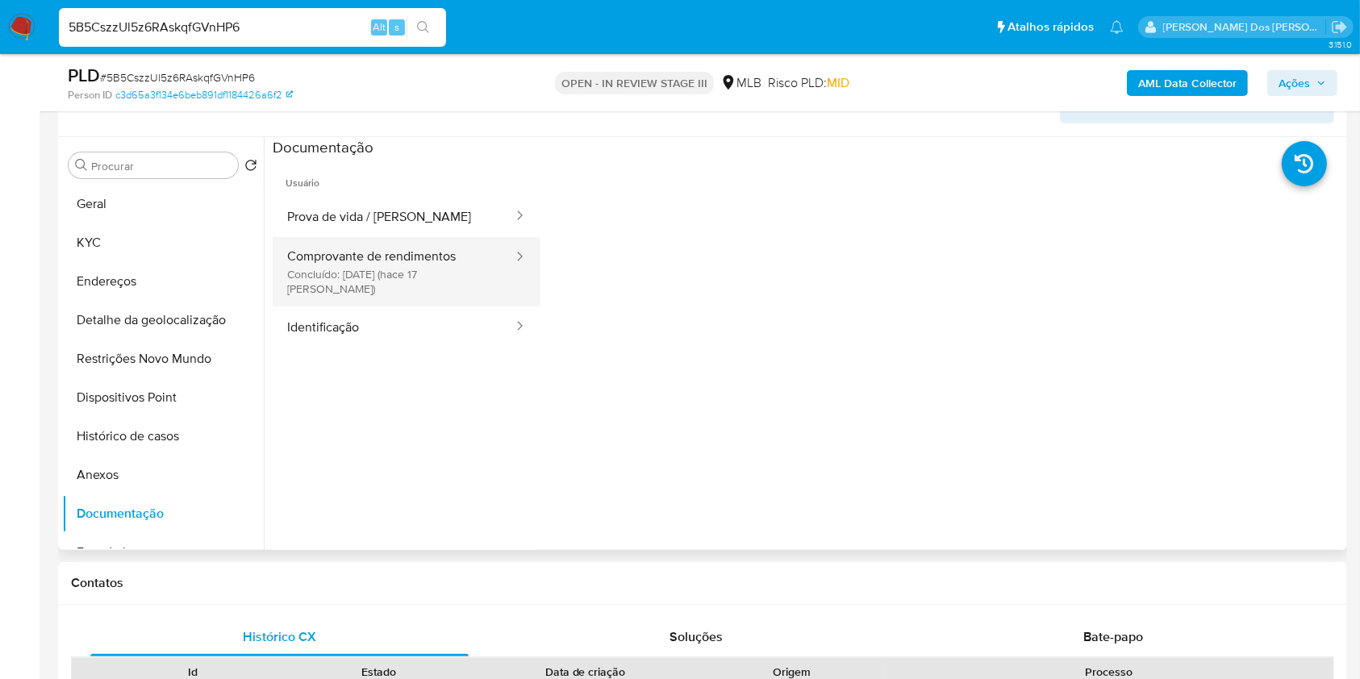
click at [466, 238] on button "Comprovante de rendimentos Concluído: 26/07/2025 (hace 17 días)" at bounding box center [394, 271] width 242 height 69
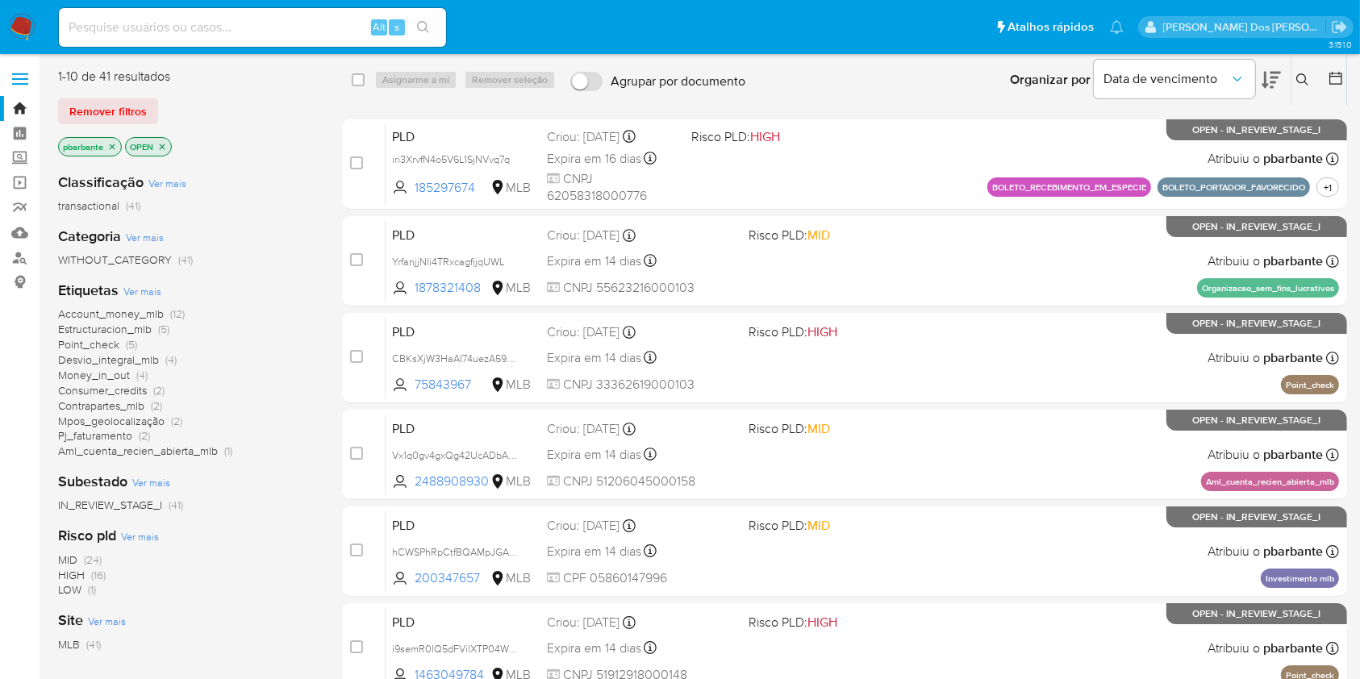
scroll to position [598, 0]
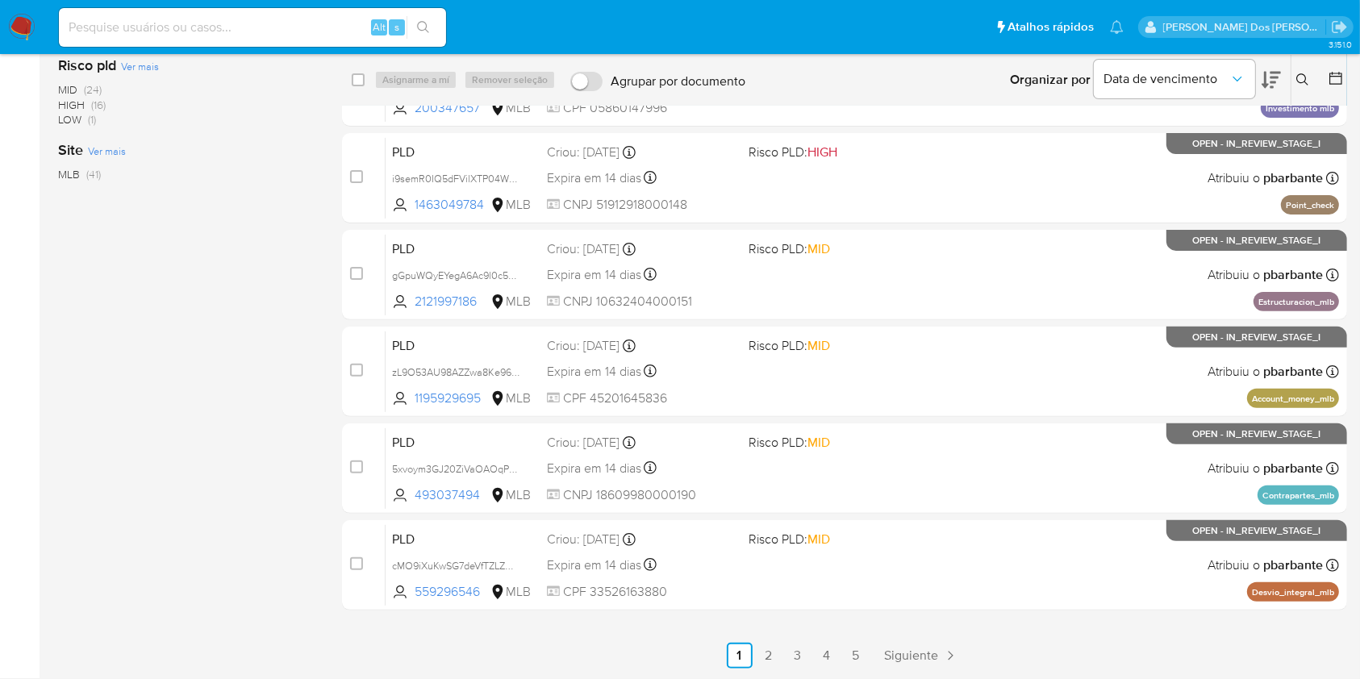
click at [891, 656] on ul "Anterior 1 2 3 4 5 Siguiente" at bounding box center [844, 656] width 1005 height 26
click at [890, 656] on ul "Anterior 1 2 3 4 5 Siguiente" at bounding box center [844, 656] width 1005 height 26
click at [869, 656] on link "5" at bounding box center [856, 656] width 26 height 26
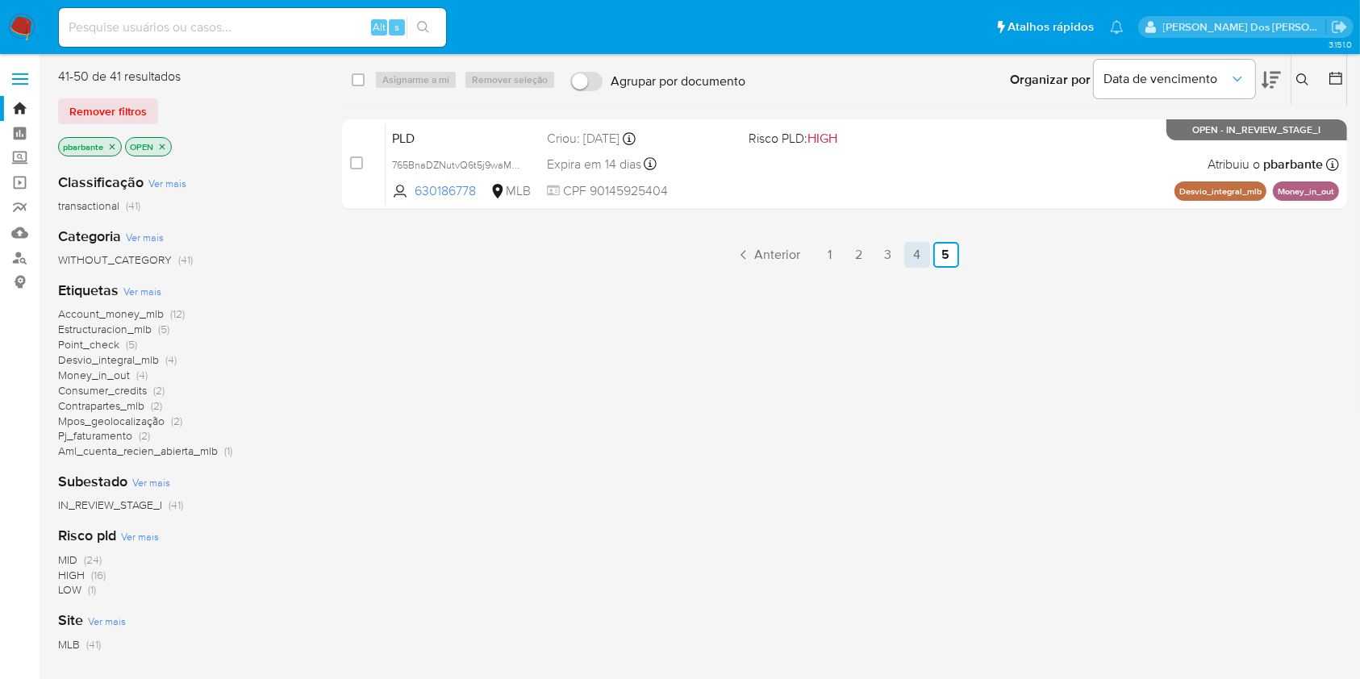
click at [930, 268] on link "4" at bounding box center [917, 255] width 26 height 26
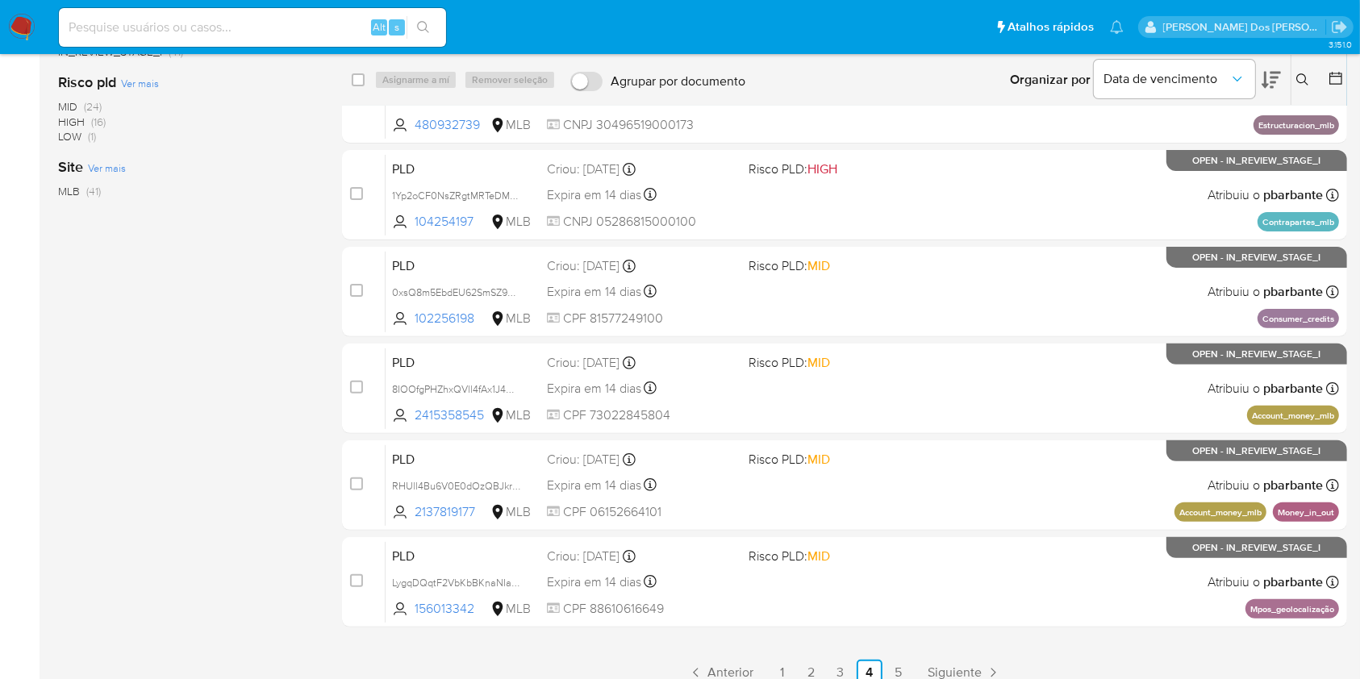
scroll to position [598, 0]
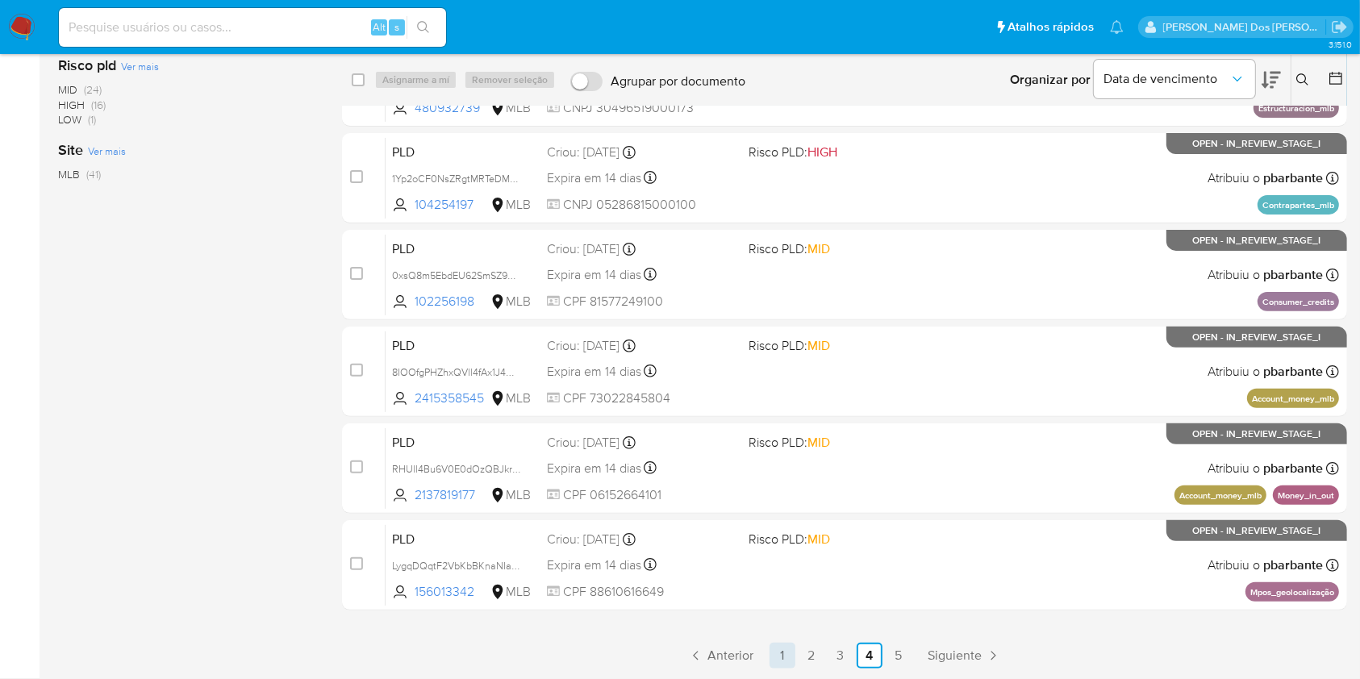
click at [795, 643] on link "1" at bounding box center [783, 656] width 26 height 26
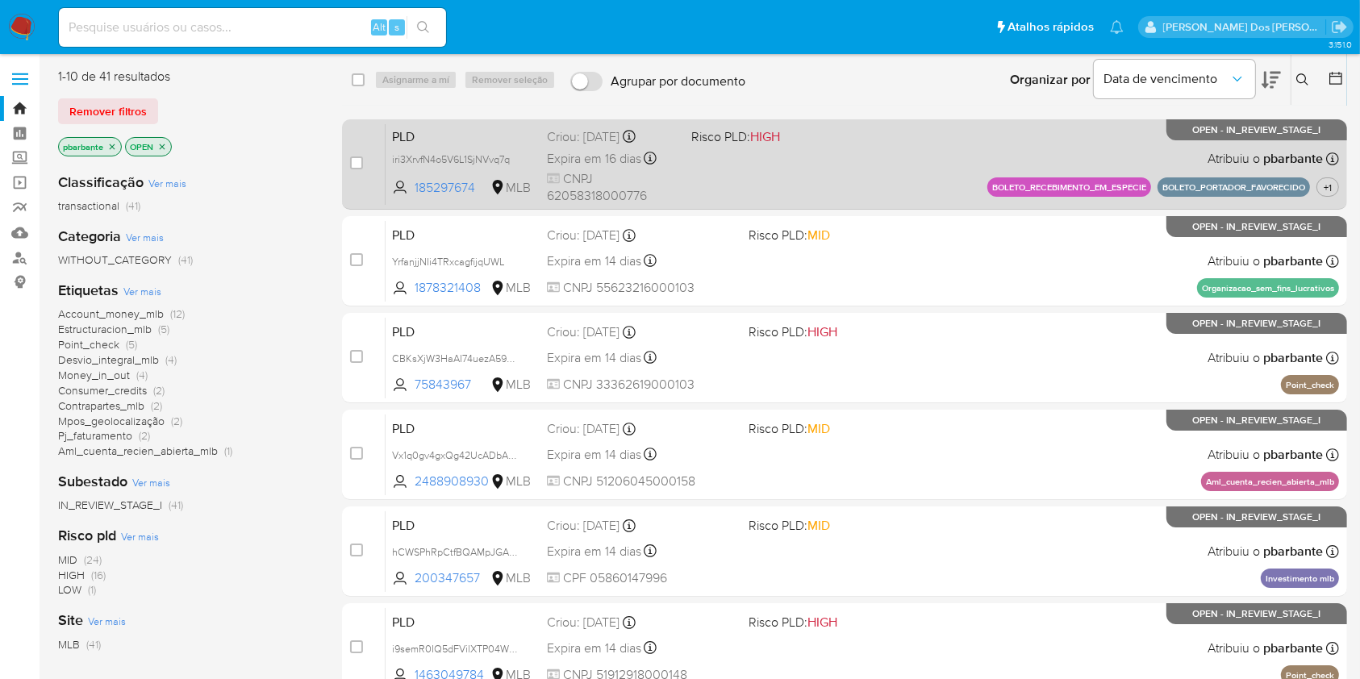
click at [864, 190] on div "PLD iri3XrvfN4o5V6L1SjNVvq7q 185297674 MLB Risco PLD: HIGH Criou: [DATE] Criou:…" at bounding box center [863, 163] width 954 height 81
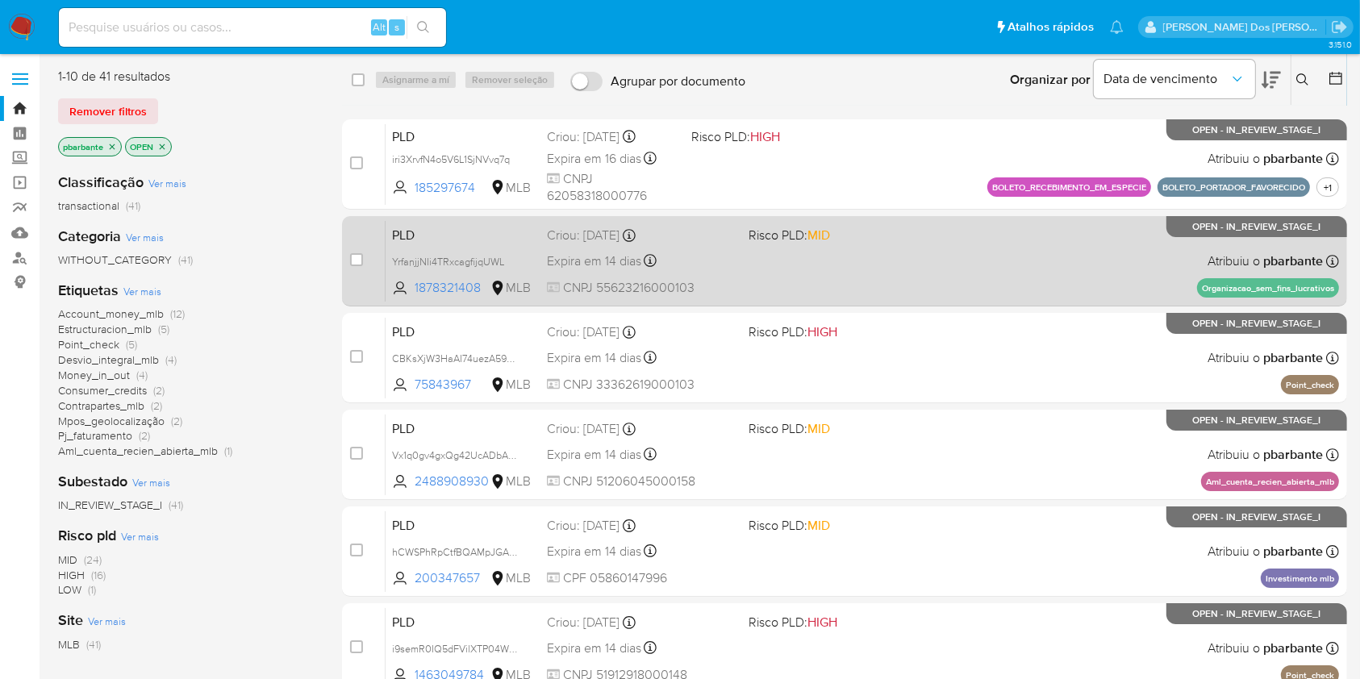
click at [910, 302] on div "PLD YrfanjjNIi4TRxcagfijqUWL 1878321408 MLB Risco PLD: MID Criou: [DATE] Criou:…" at bounding box center [863, 260] width 954 height 81
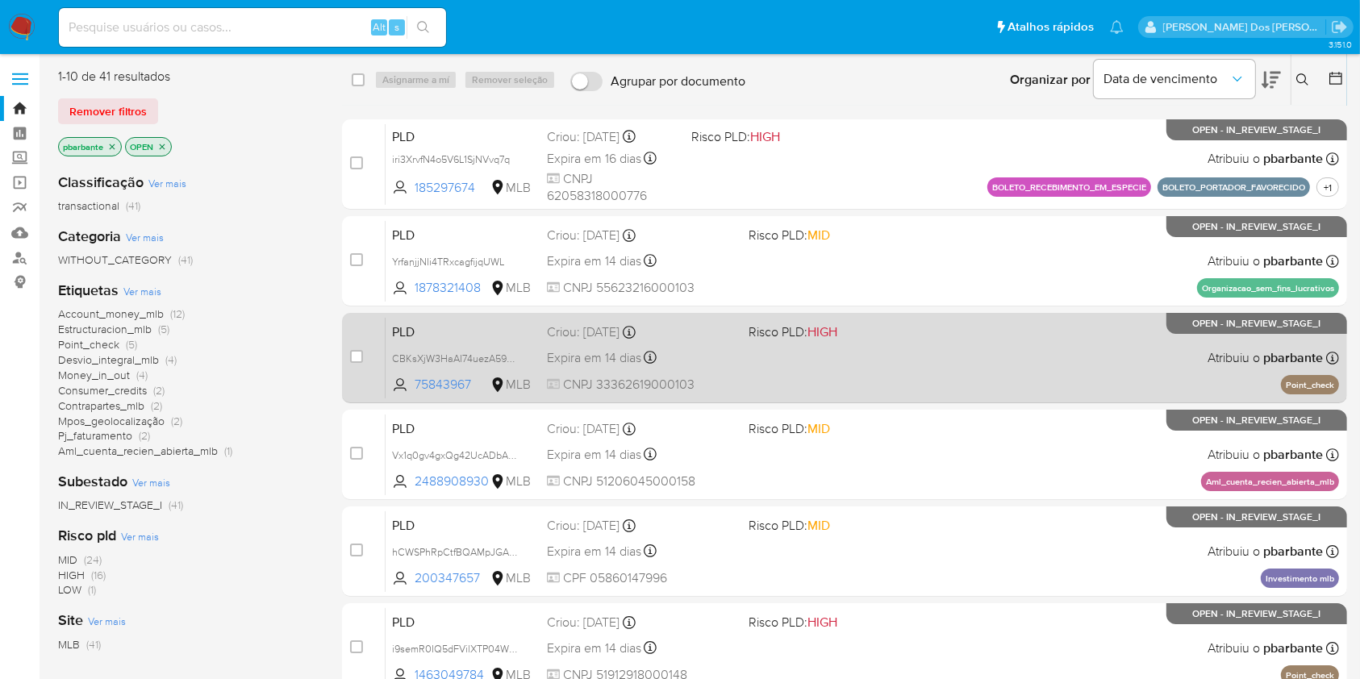
click at [916, 374] on div "PLD CBKsXjW3HaAI74uezA59M2ip 75843967 MLB Risco PLD: HIGH Criou: [DATE] Criou: …" at bounding box center [863, 357] width 954 height 81
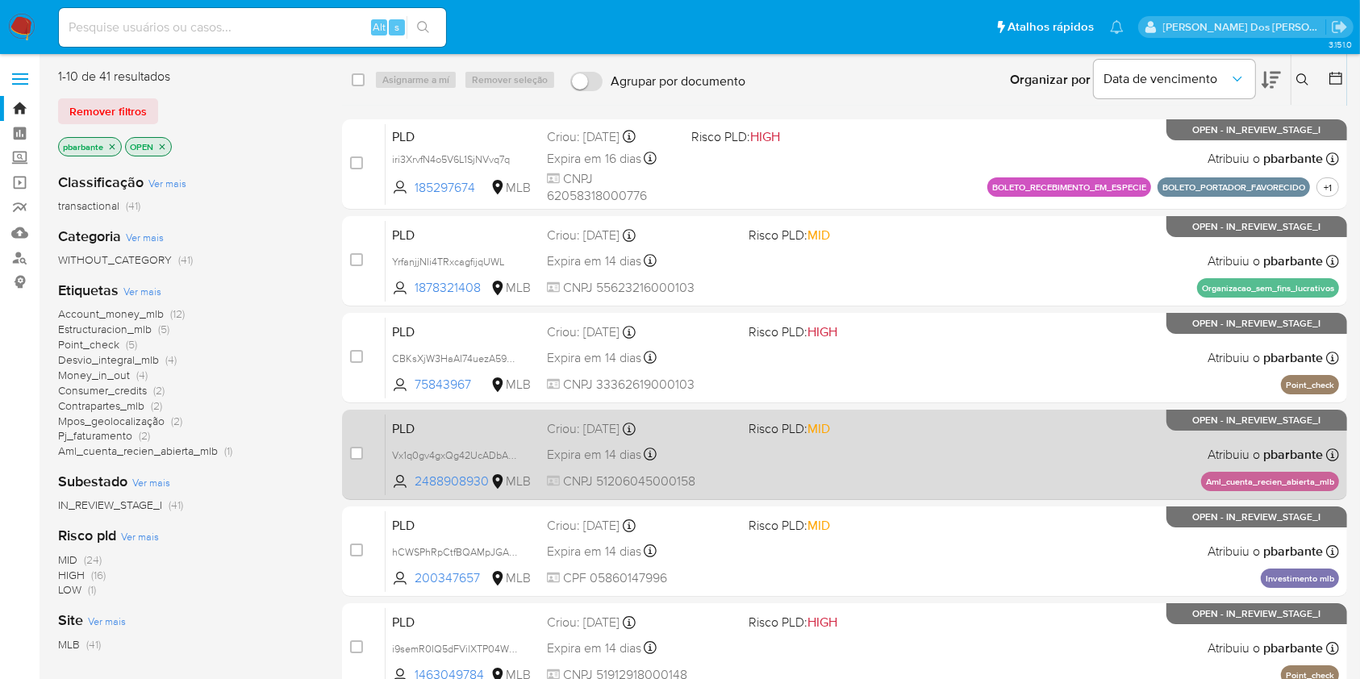
click at [923, 495] on div "PLD Vx1q0gv4gxQg42UcADbA7xXe 2488908930 MLB Risco PLD: MID Criou: [DATE] Criou:…" at bounding box center [863, 454] width 954 height 81
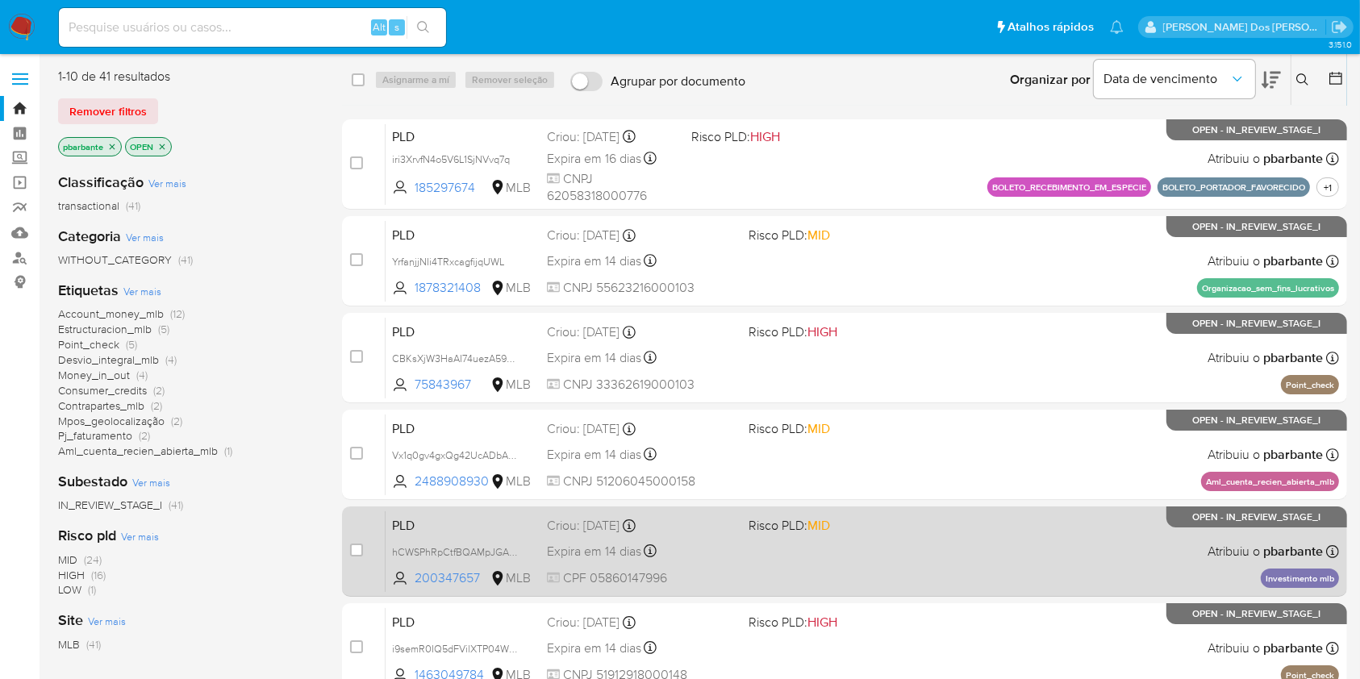
click at [929, 535] on span "Risco PLD: MID" at bounding box center [843, 524] width 188 height 21
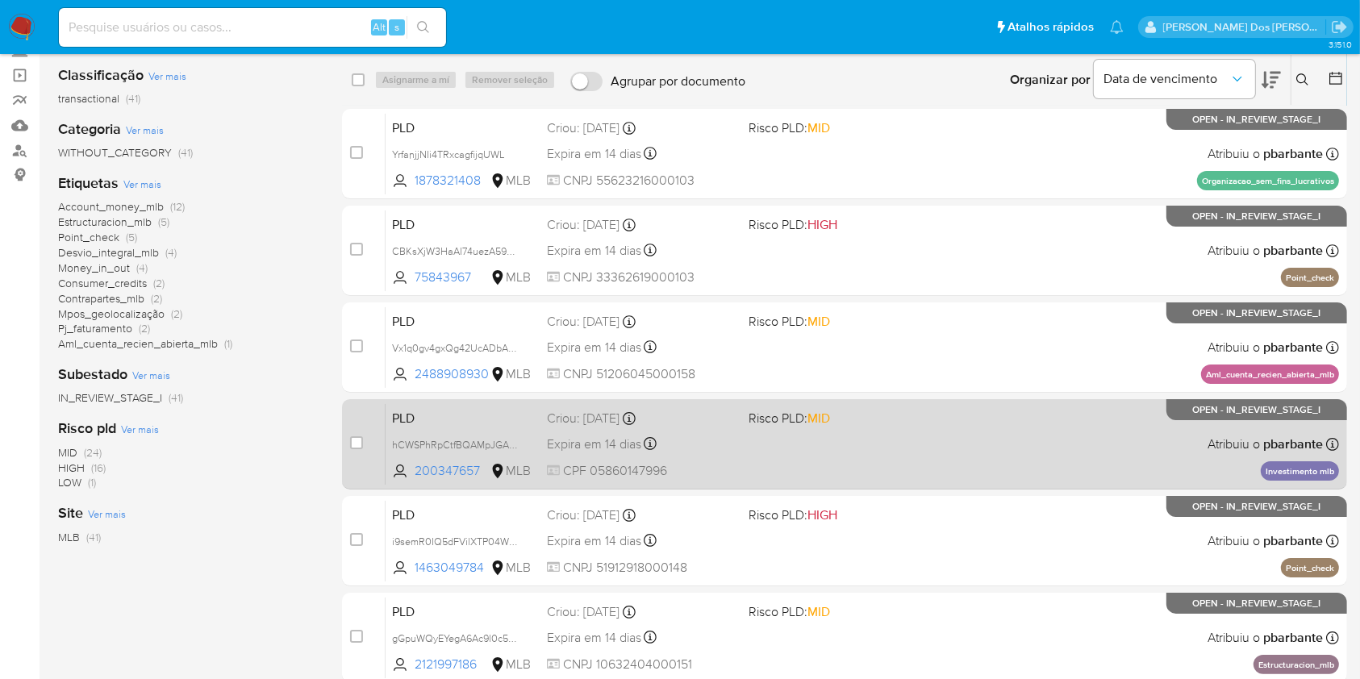
scroll to position [152, 0]
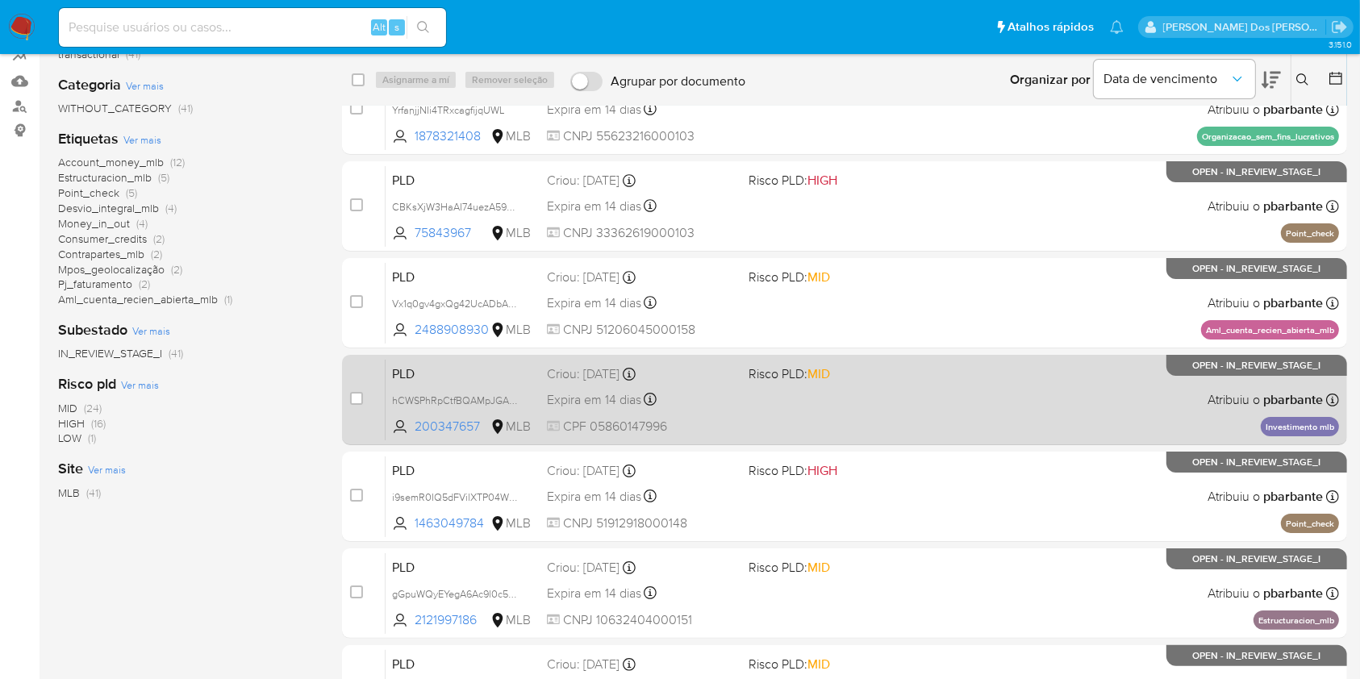
click at [929, 537] on div "PLD i9semR0IQ5dFVilXTP04WWOp 1463049784 MLB Risco PLD: HIGH Criou: [DATE] Criou…" at bounding box center [863, 496] width 954 height 81
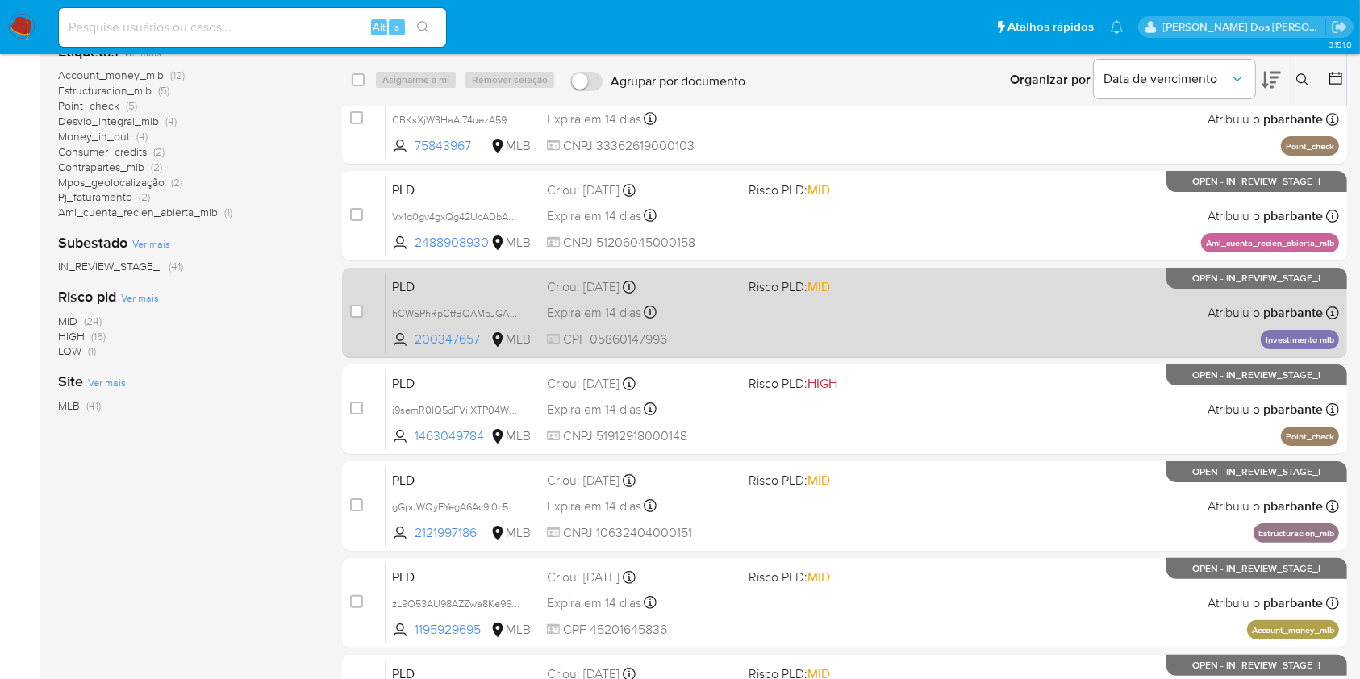
click at [929, 547] on div "PLD gGpuWQyEYegA6Ac9l0c5BtcZ 2121997186 MLB Risco PLD: MID Criou: [DATE] Criou:…" at bounding box center [863, 506] width 954 height 81
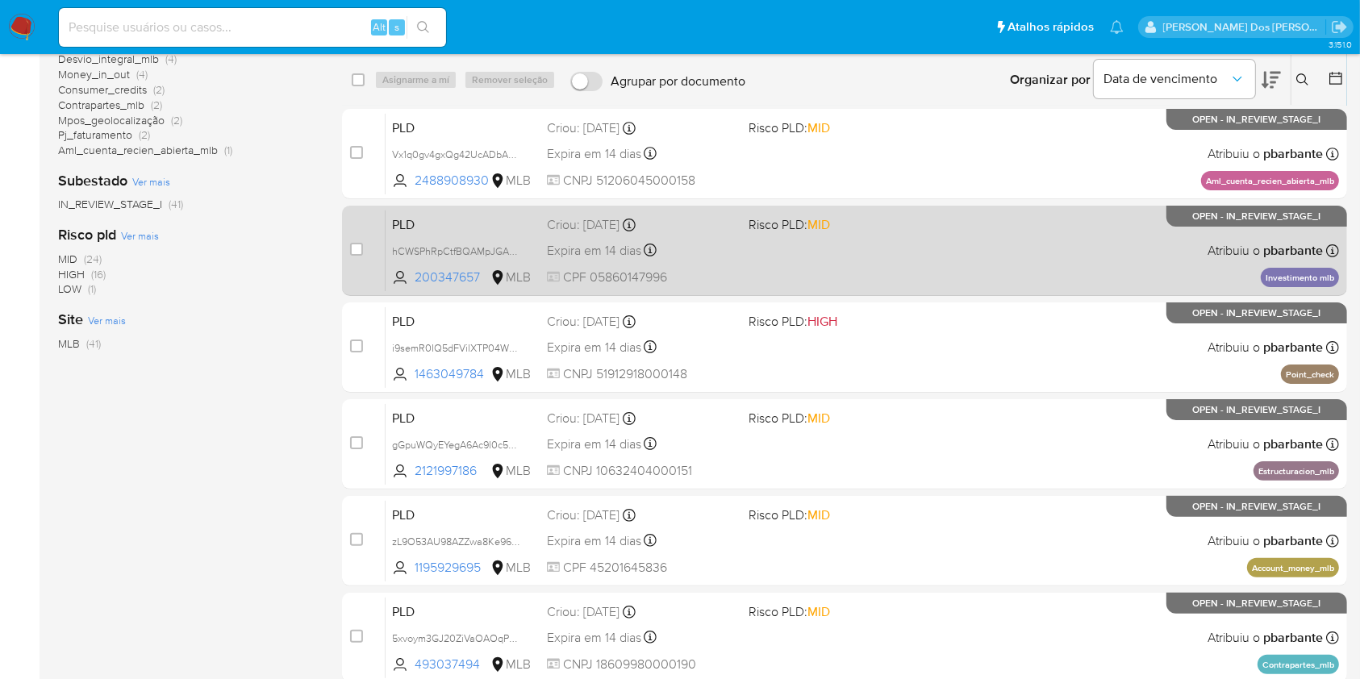
scroll to position [390, 0]
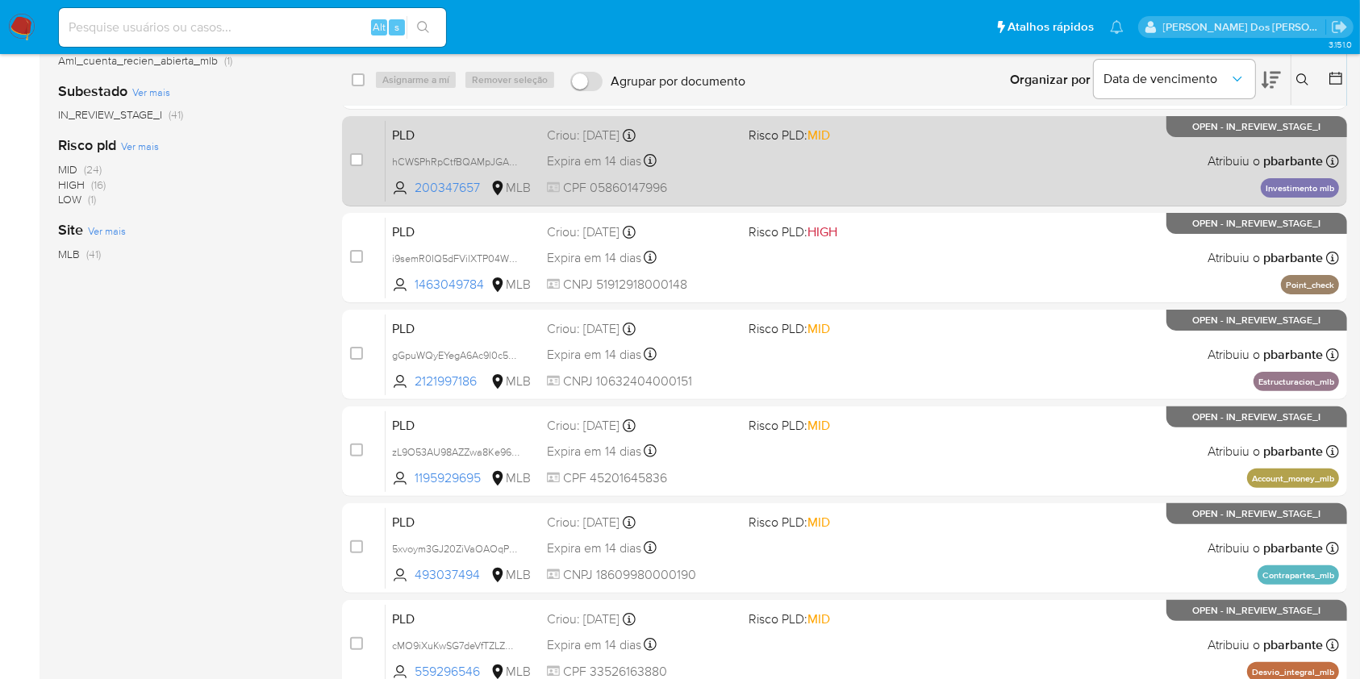
click at [929, 492] on div "PLD zL9O53AU98AZZwa8Ke96v4nJ 1195929695 MLB Risco PLD: MID Criou: [DATE] Criou:…" at bounding box center [863, 451] width 954 height 81
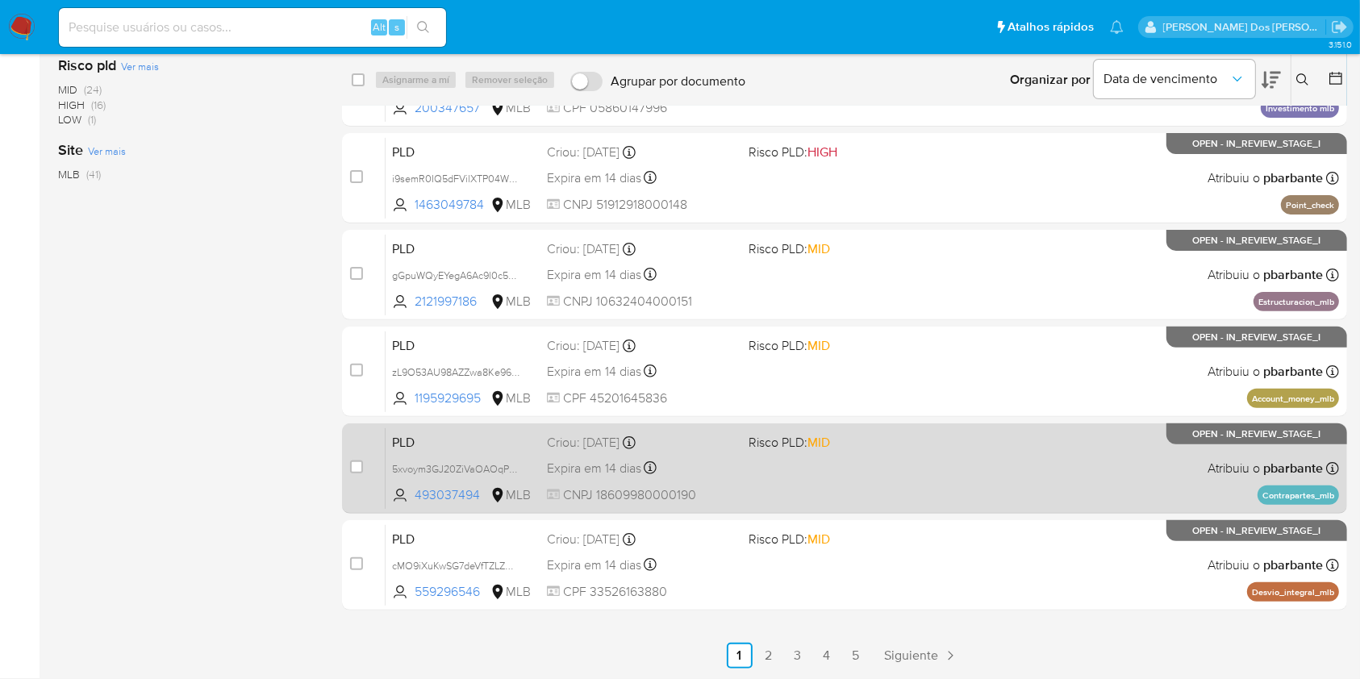
click at [952, 509] on div "PLD 5xvoym3GJ20ZiVaOAOqPWeyF 493037494 MLB Risco PLD: MID Criou: [DATE] Criou: …" at bounding box center [863, 468] width 954 height 81
click at [952, 524] on div "PLD cMO9iXuKwSG7deVfTZLZQcJQ 559296546 MLB Risco PLD: MID Criou: [DATE] Criou: …" at bounding box center [863, 564] width 954 height 81
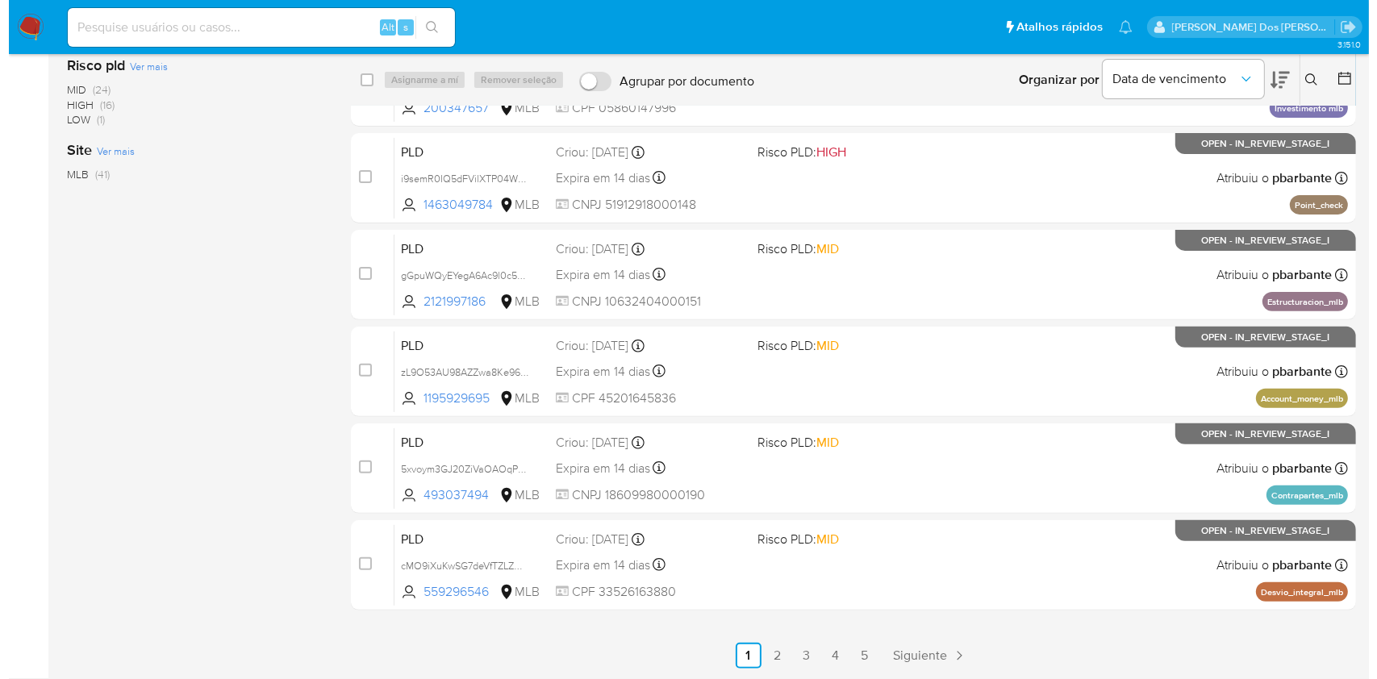
scroll to position [0, 0]
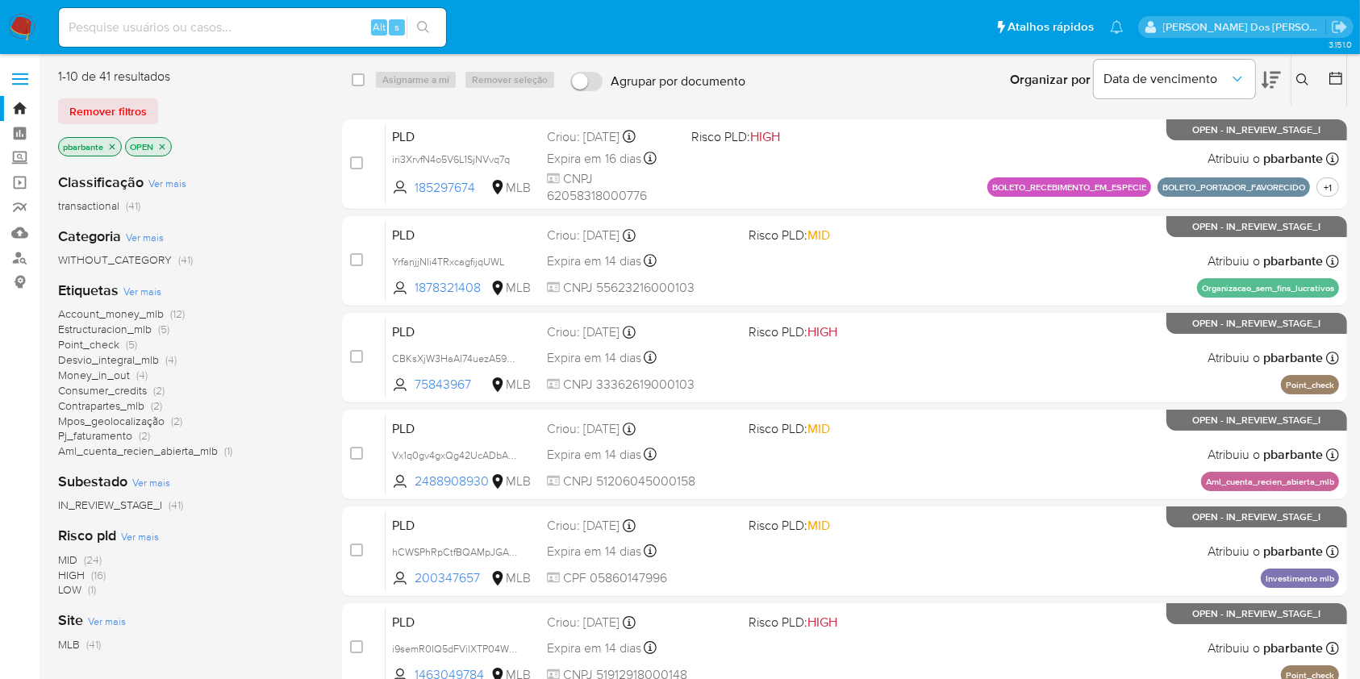
click at [161, 148] on icon "close-filter" at bounding box center [162, 147] width 10 height 10
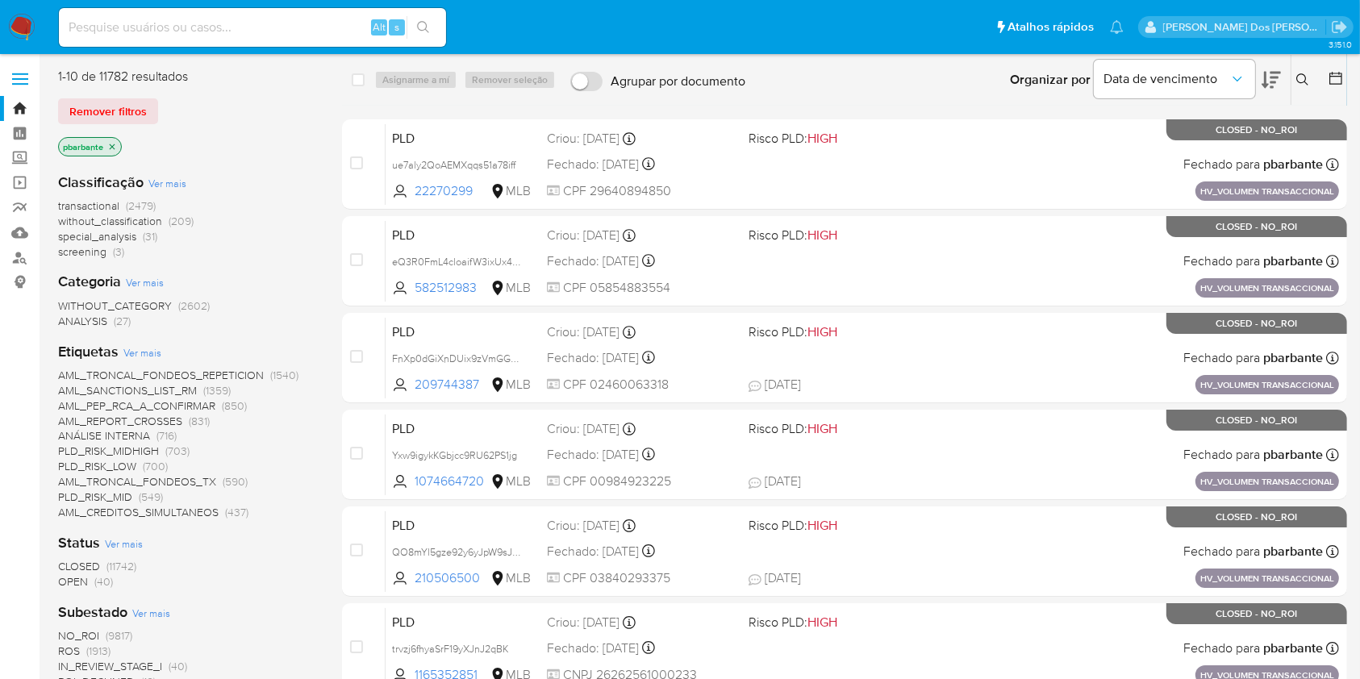
click at [114, 149] on icon "close-filter" at bounding box center [113, 147] width 6 height 6
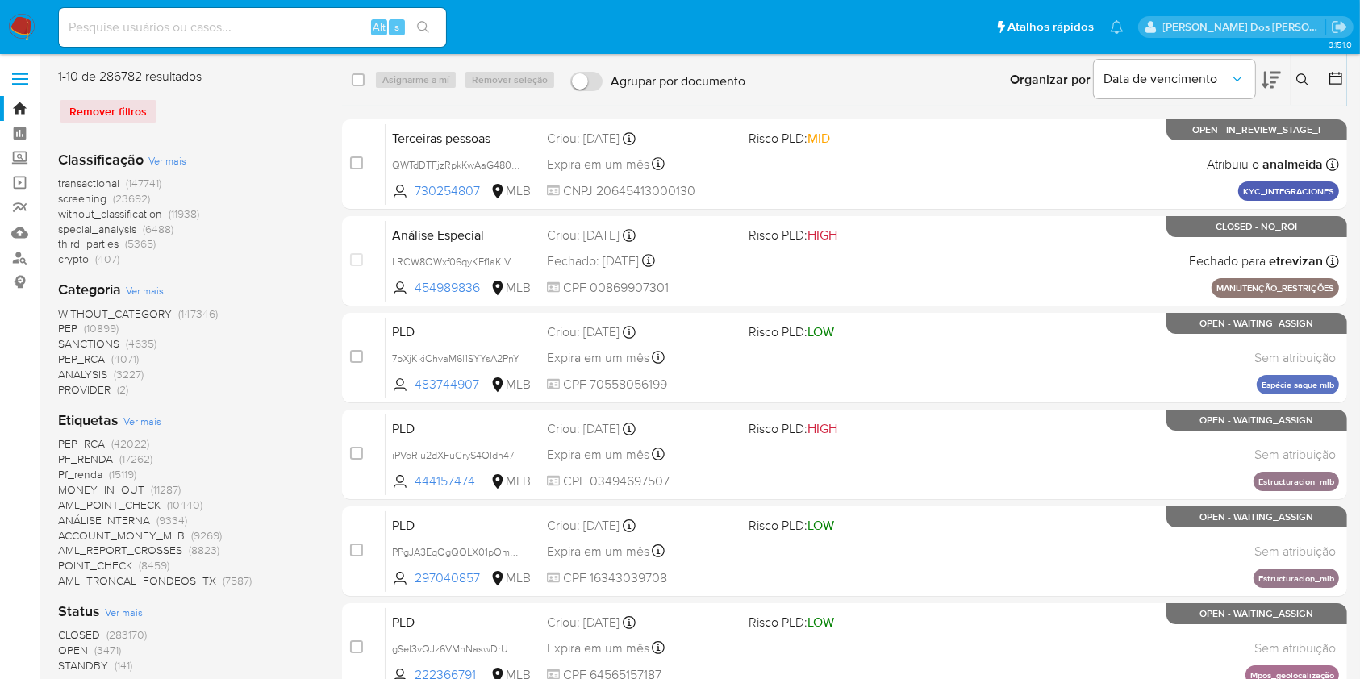
click at [1292, 70] on div "Insira a ID do usuário ou caso Procurar Remover filtros" at bounding box center [1304, 80] width 27 height 50
click at [1300, 78] on icon at bounding box center [1302, 79] width 13 height 13
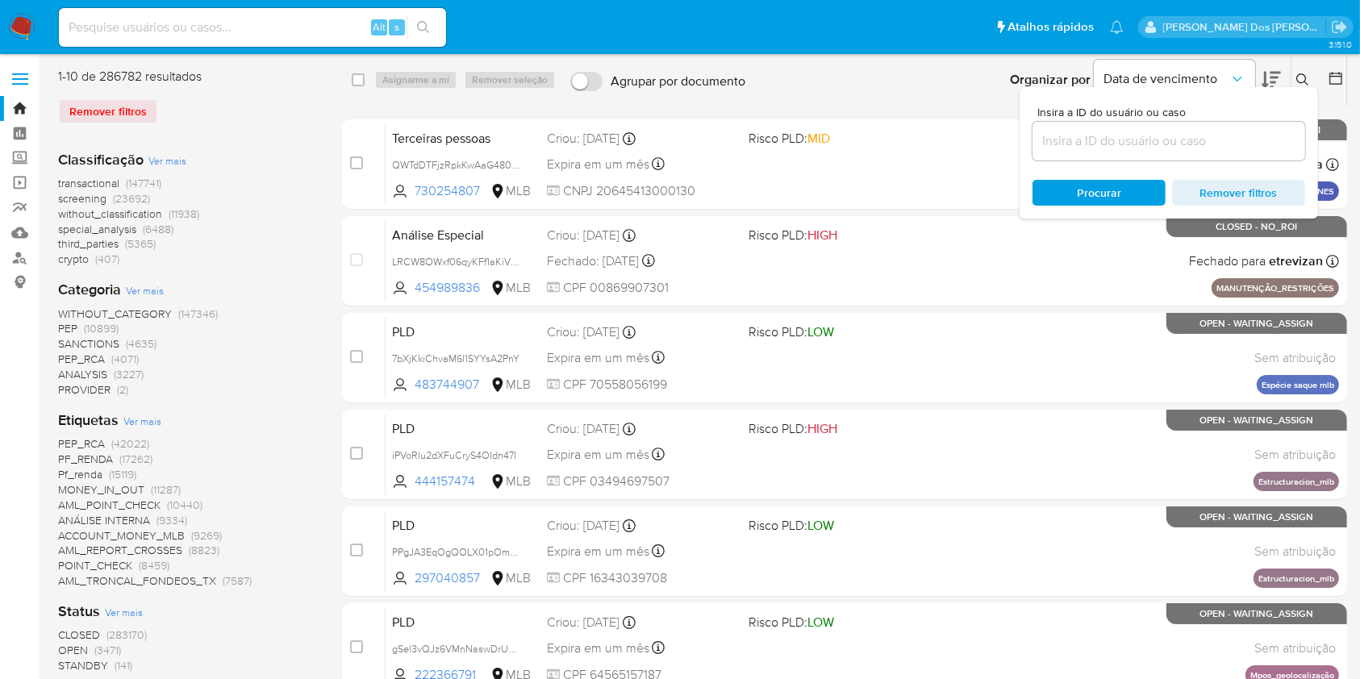
click at [1215, 152] on input at bounding box center [1169, 141] width 273 height 21
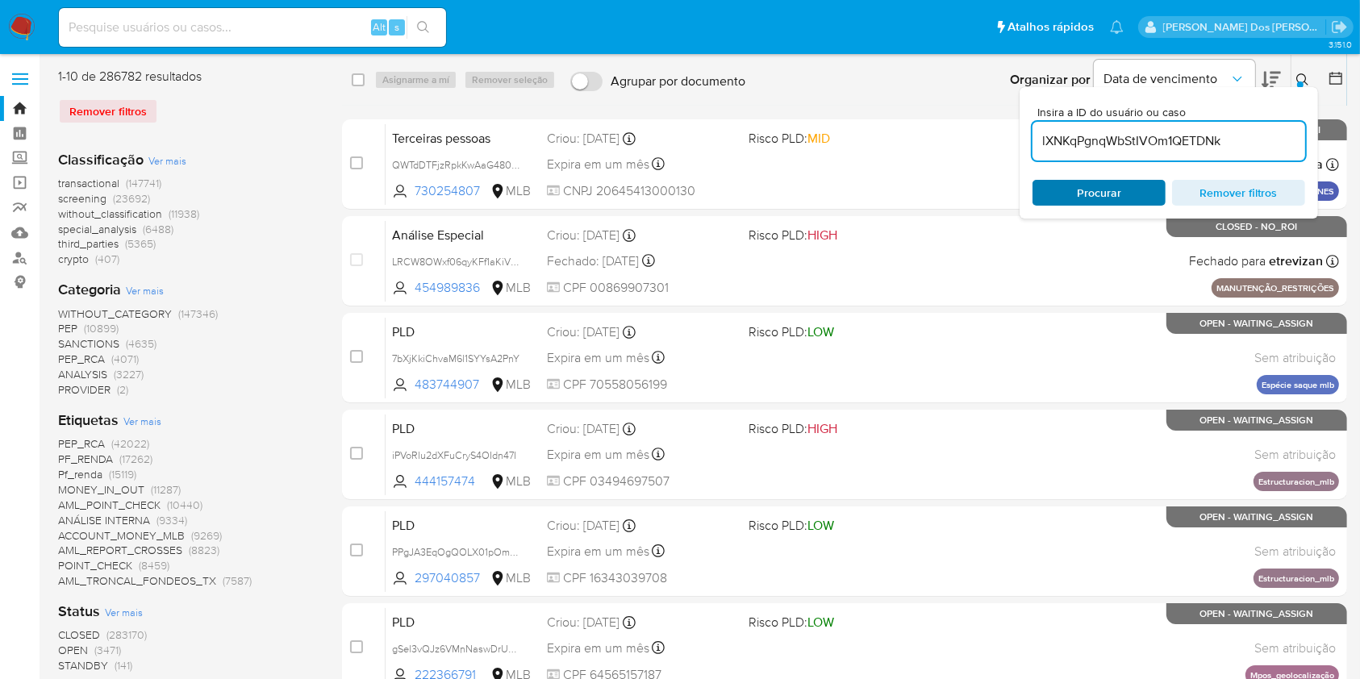
type input "lXNKqPgnqWbStIVOm1QETDNk"
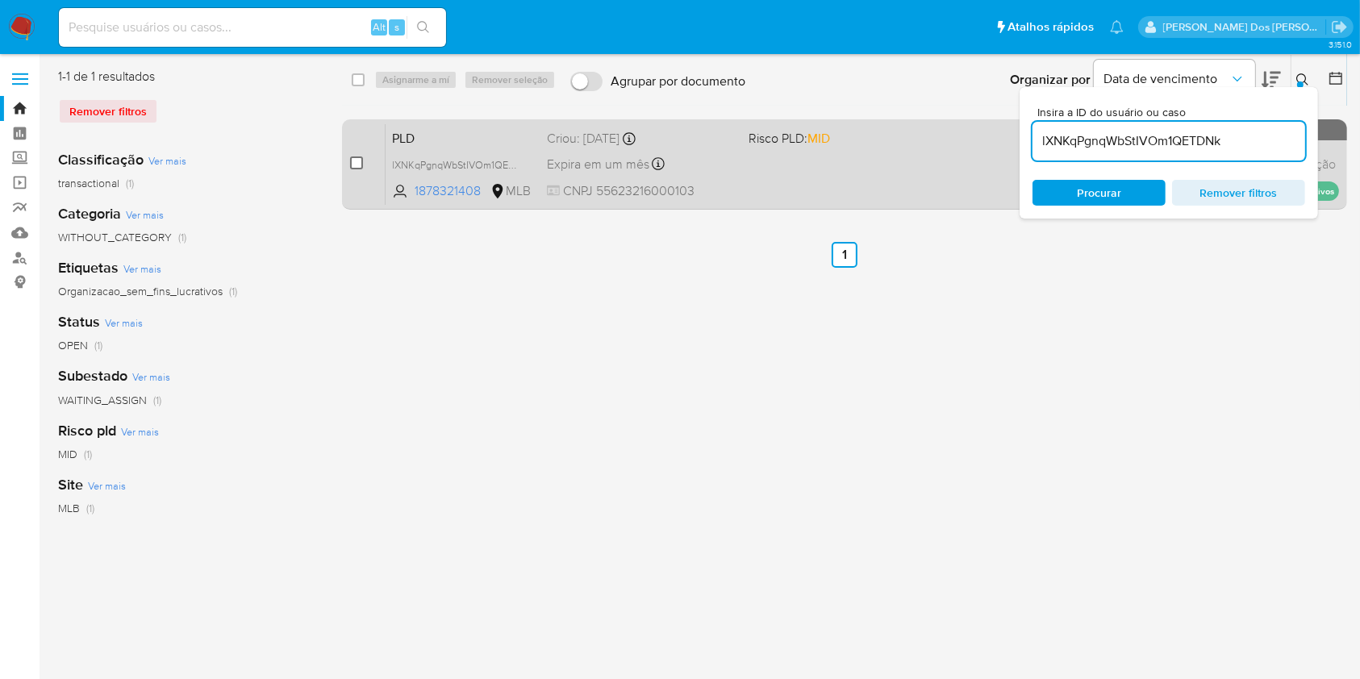
click at [363, 169] on input "checkbox" at bounding box center [356, 163] width 13 height 13
checkbox input "true"
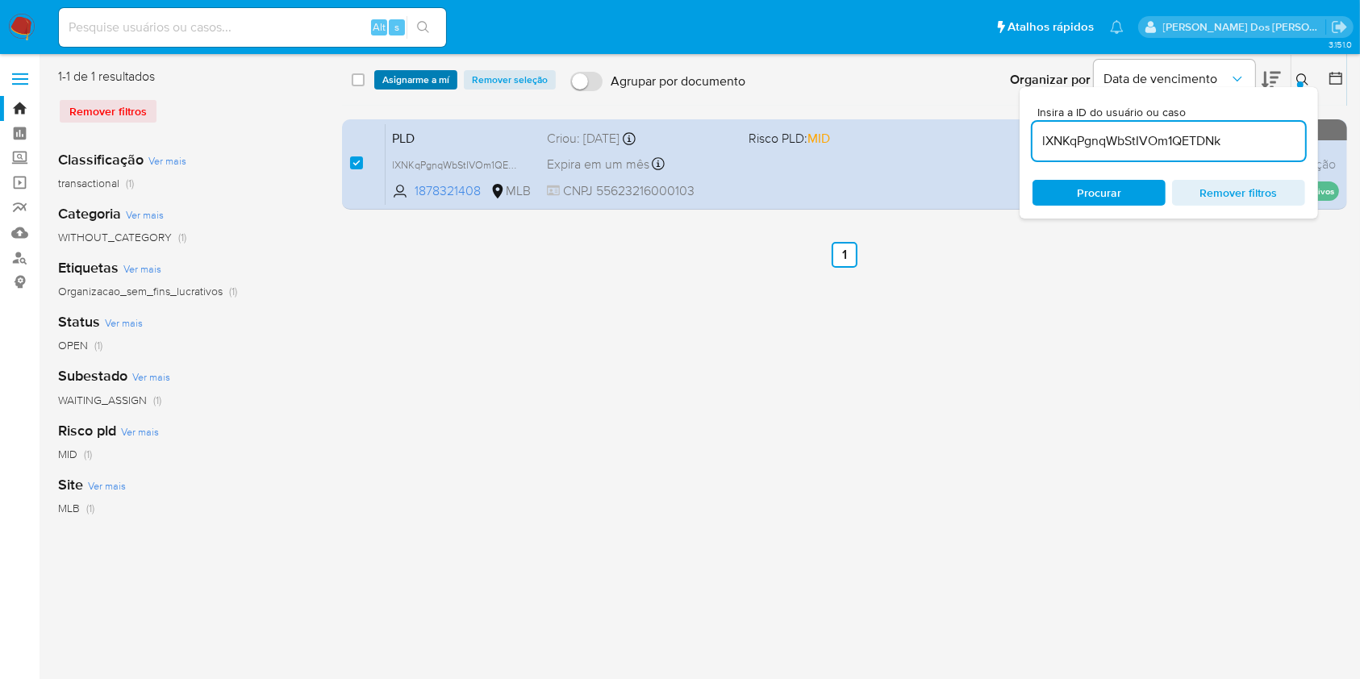
click at [449, 84] on span "Asignarme a mí" at bounding box center [415, 80] width 67 height 16
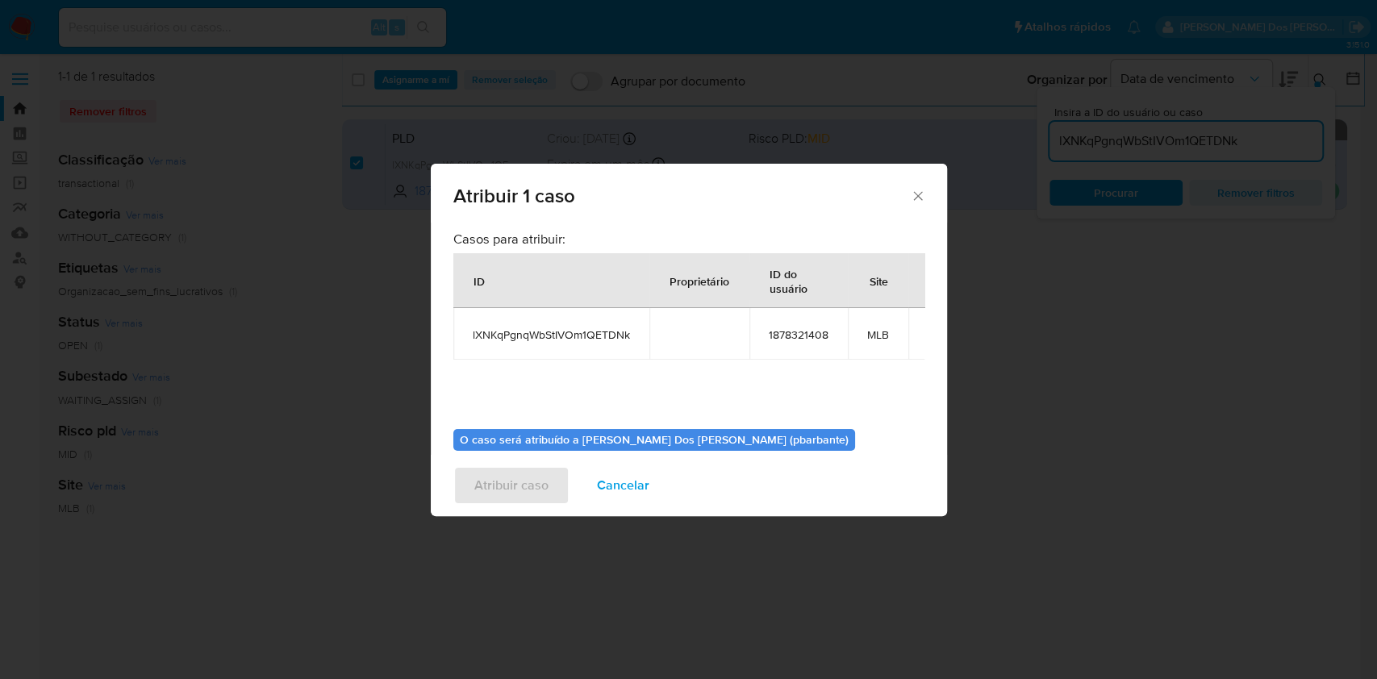
scroll to position [89, 0]
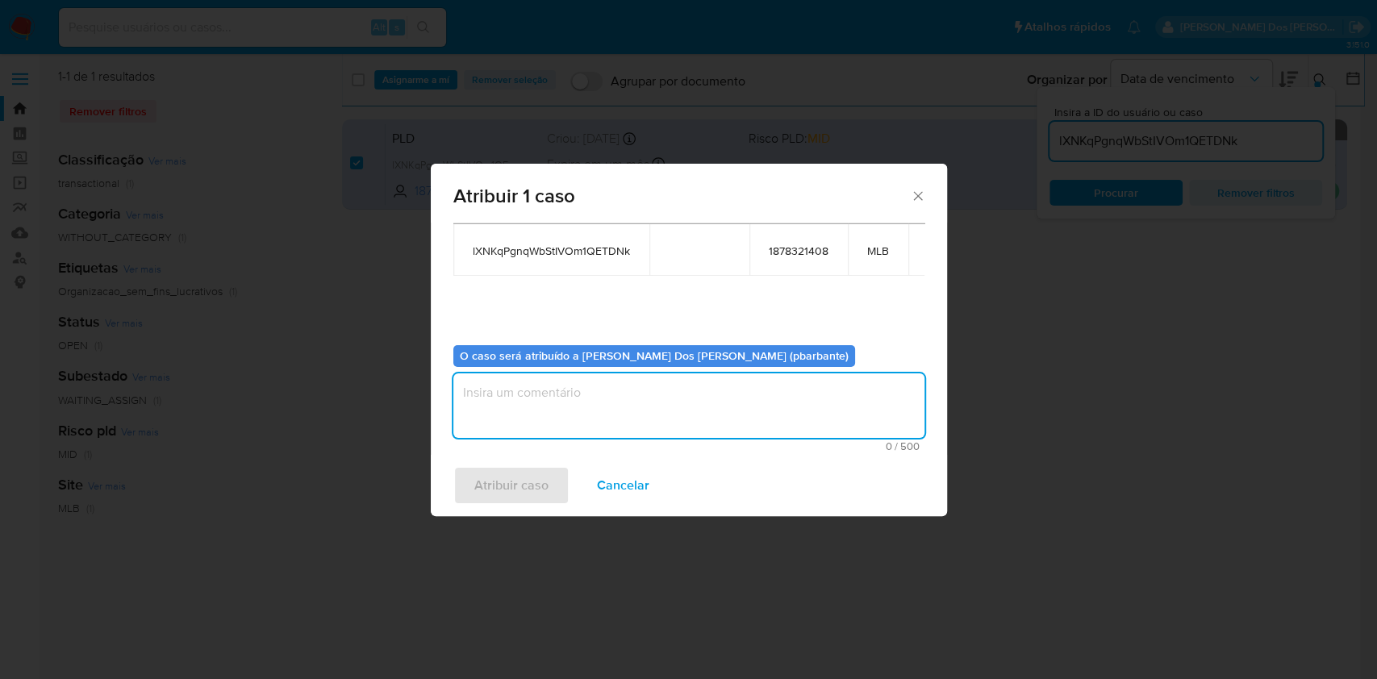
click at [556, 419] on textarea "assign-modal" at bounding box center [688, 406] width 471 height 65
type textarea ";"
type textarea "."
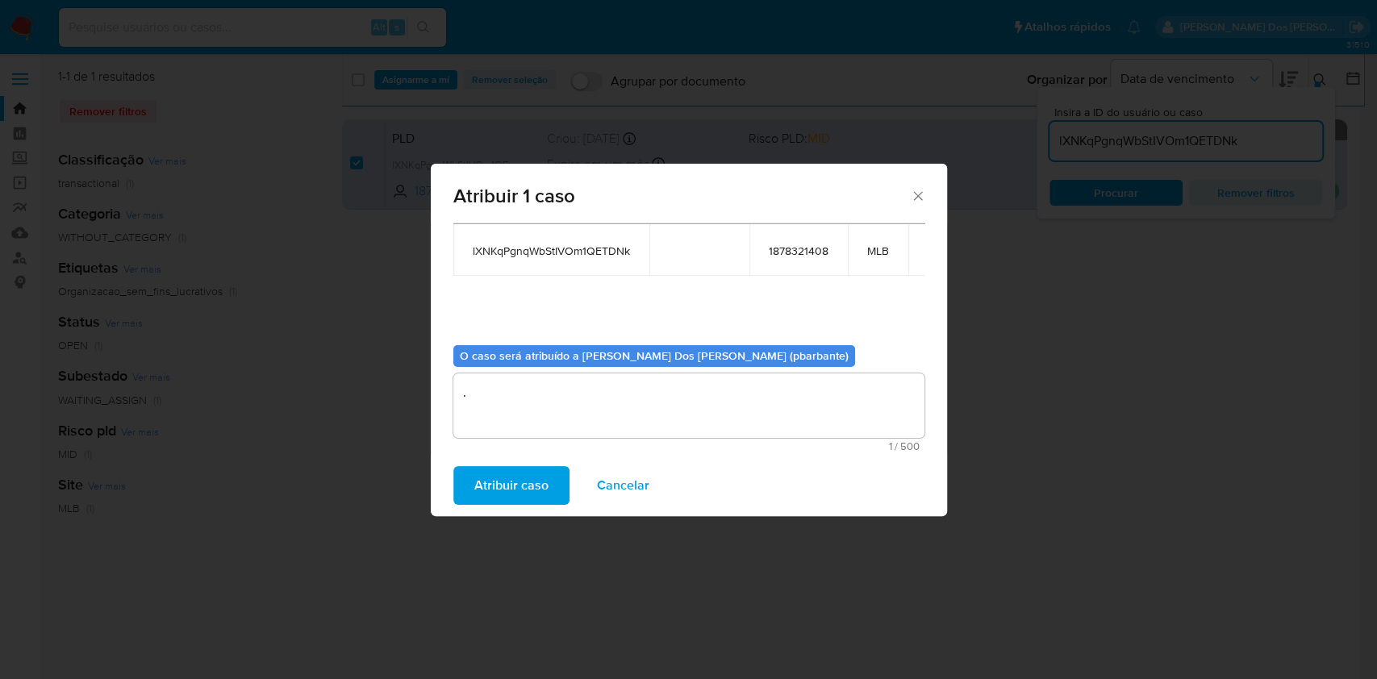
click at [484, 503] on span "Atribuir caso" at bounding box center [511, 485] width 74 height 35
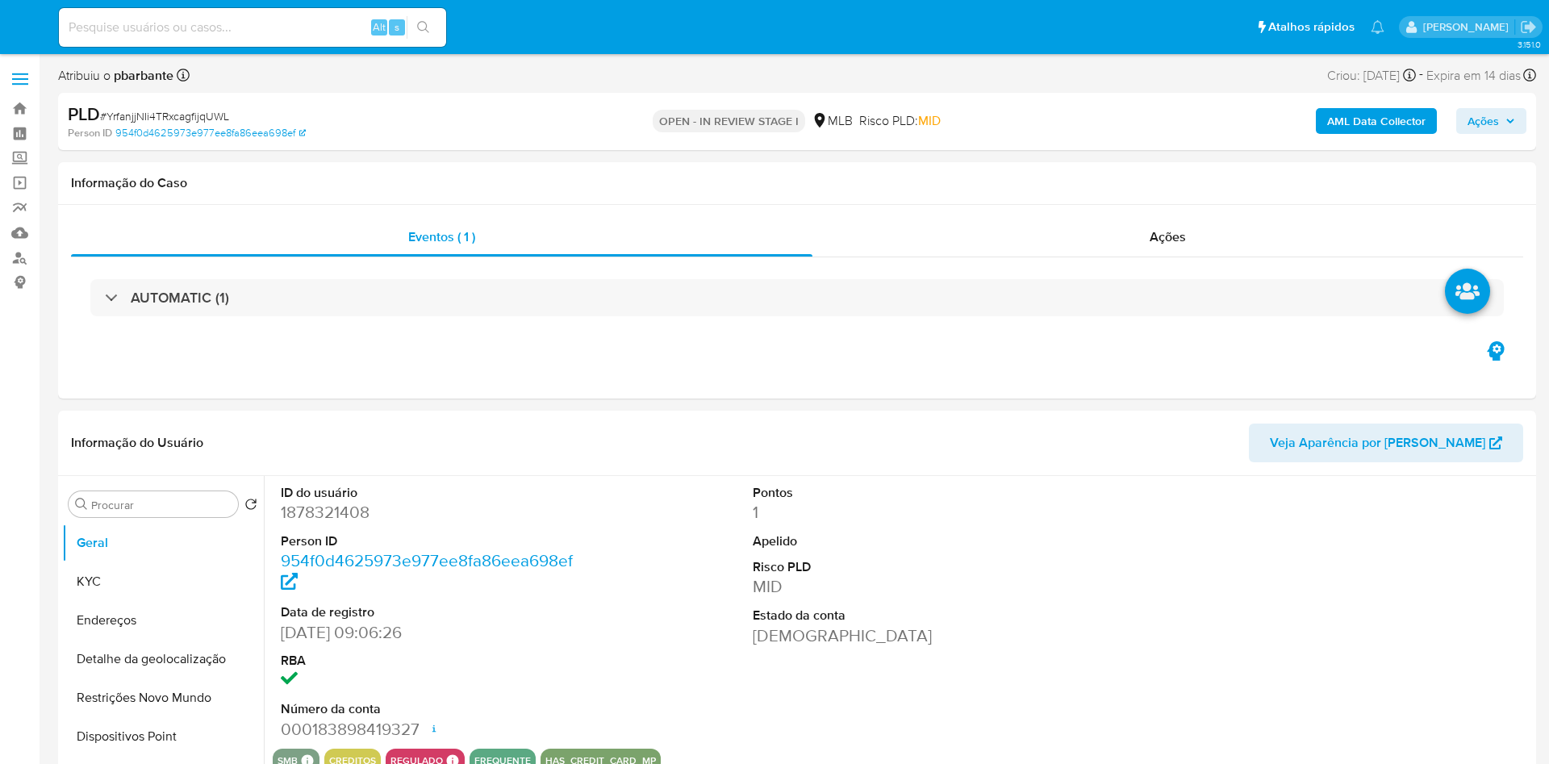
select select "10"
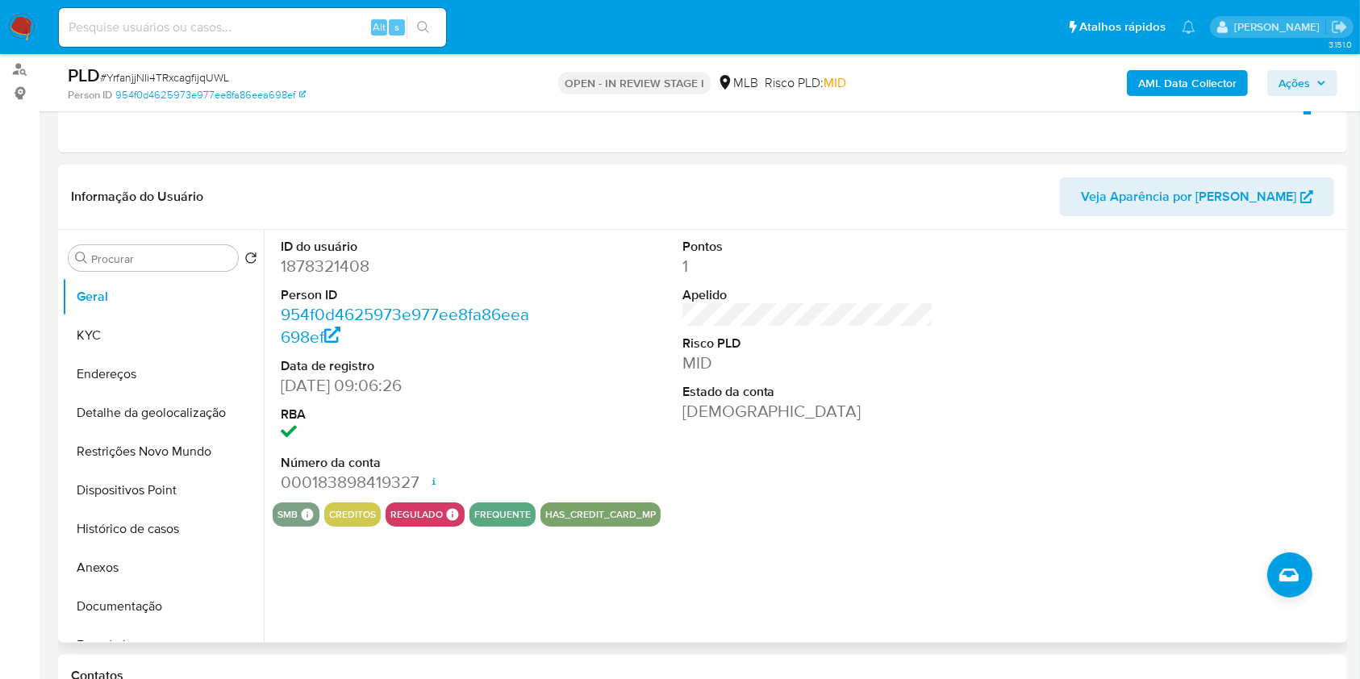
scroll to position [194, 0]
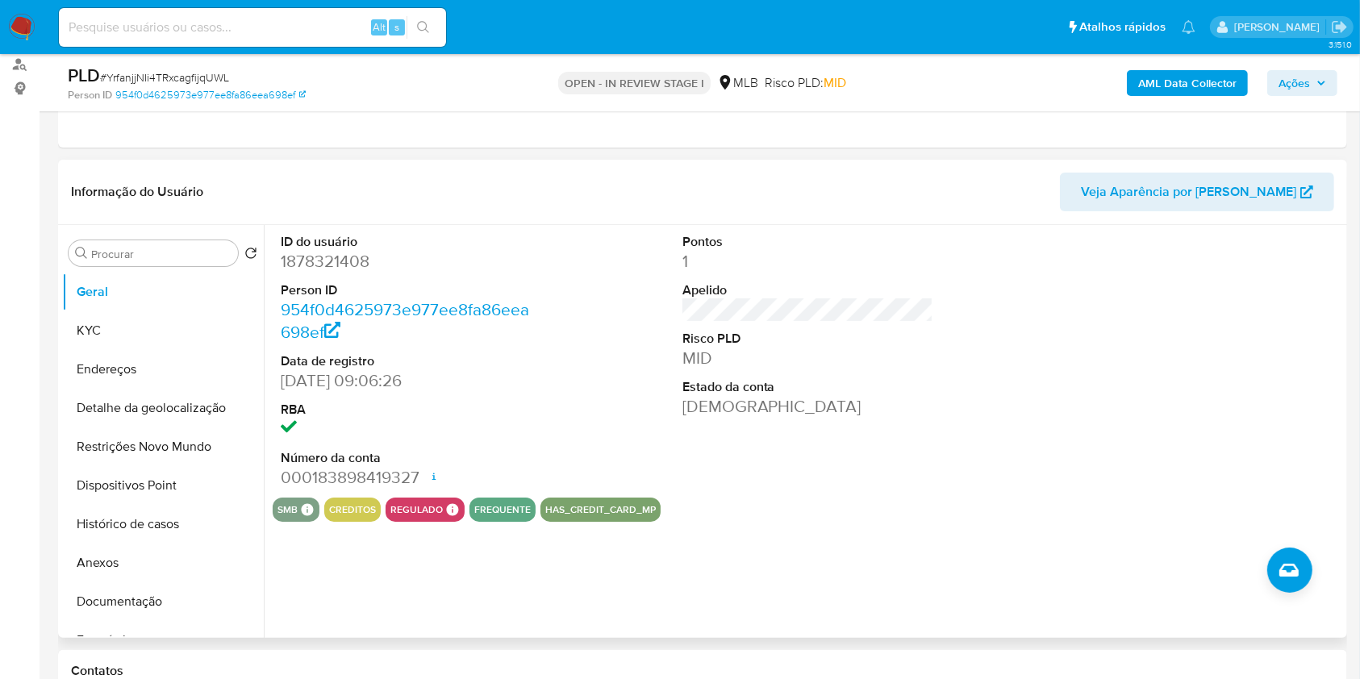
click at [325, 273] on dd "1878321408" at bounding box center [407, 261] width 252 height 23
copy dd "1878321408"
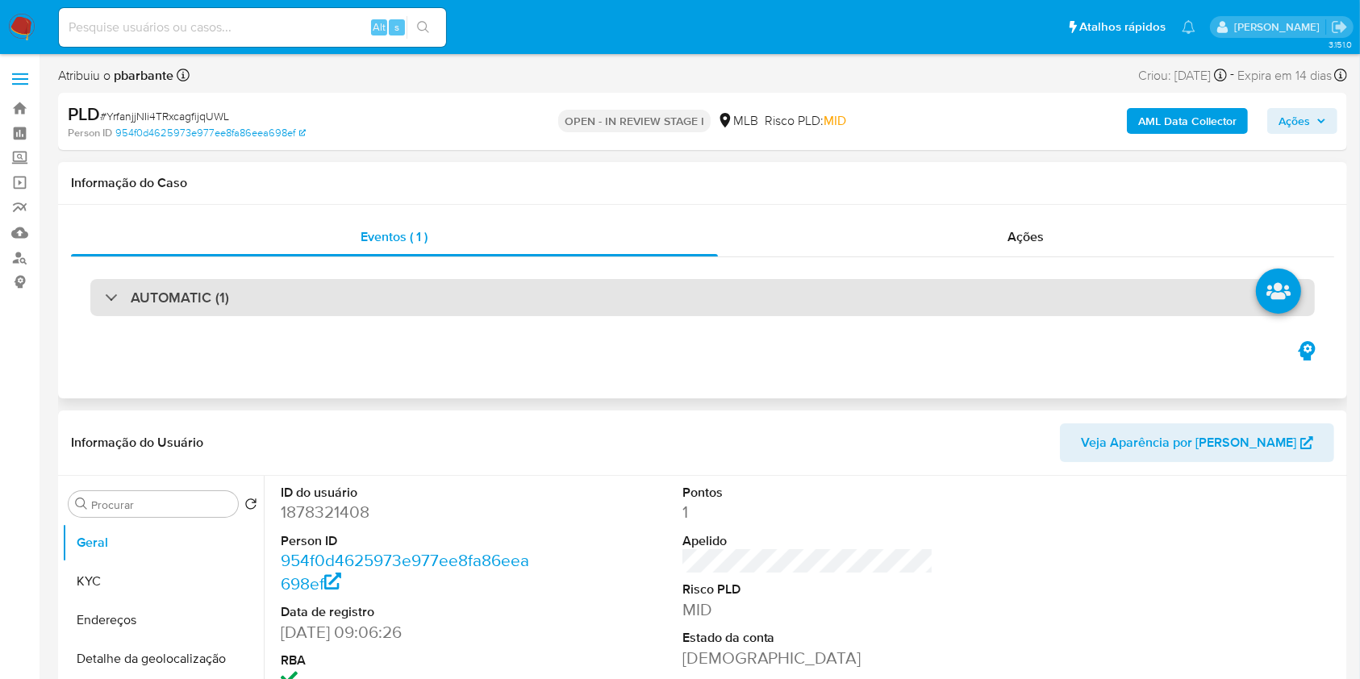
click at [295, 287] on div "AUTOMATIC (1)" at bounding box center [702, 297] width 1225 height 37
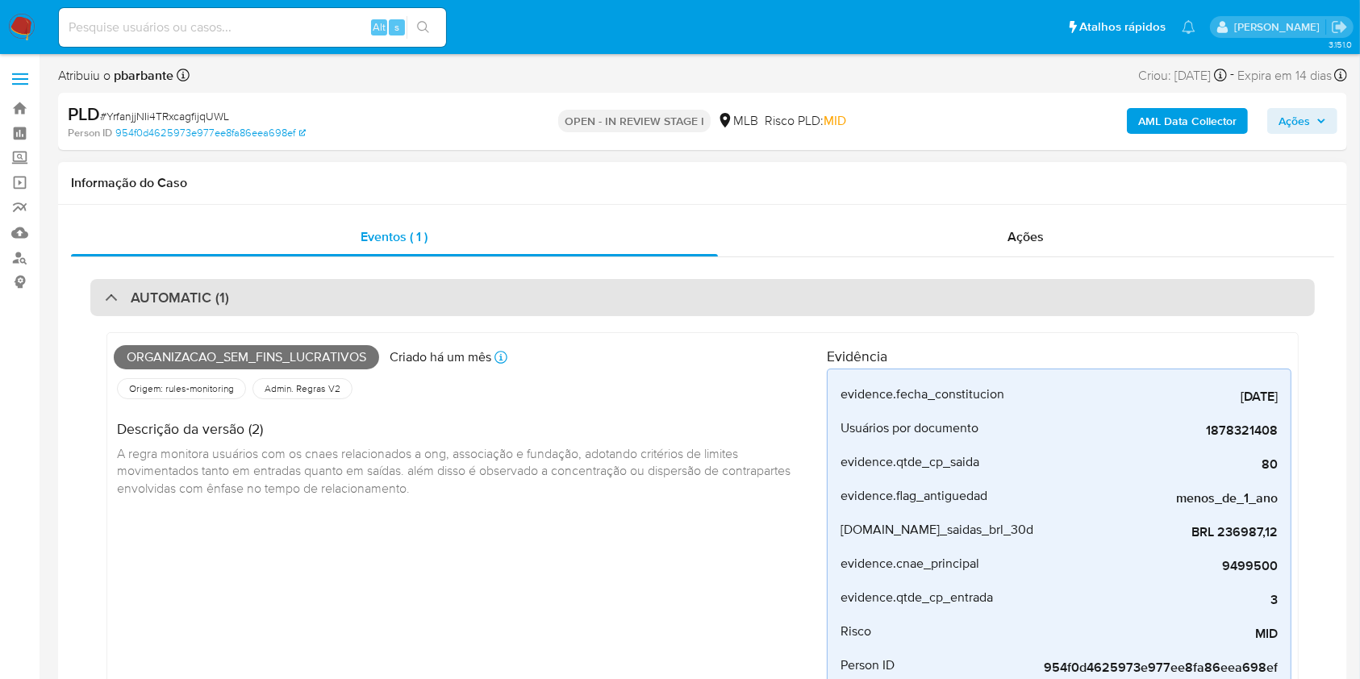
click at [308, 290] on div "AUTOMATIC (1)" at bounding box center [702, 297] width 1225 height 37
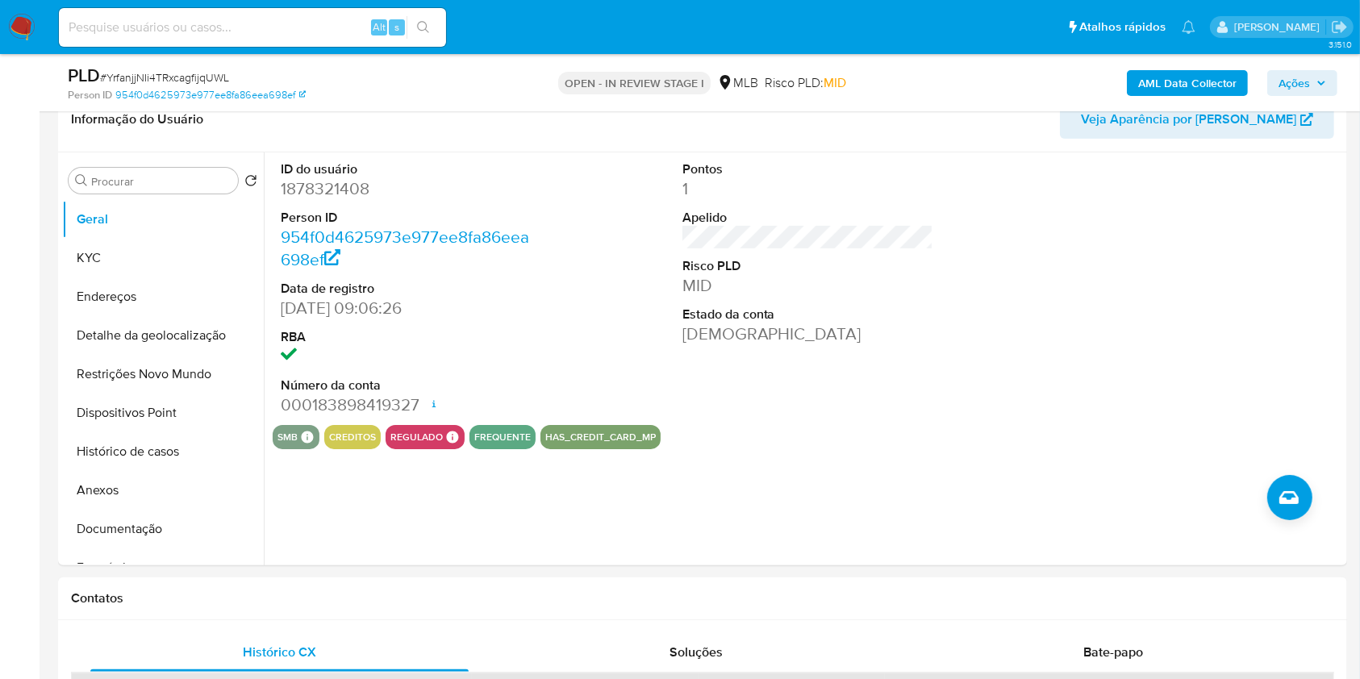
scroll to position [365, 0]
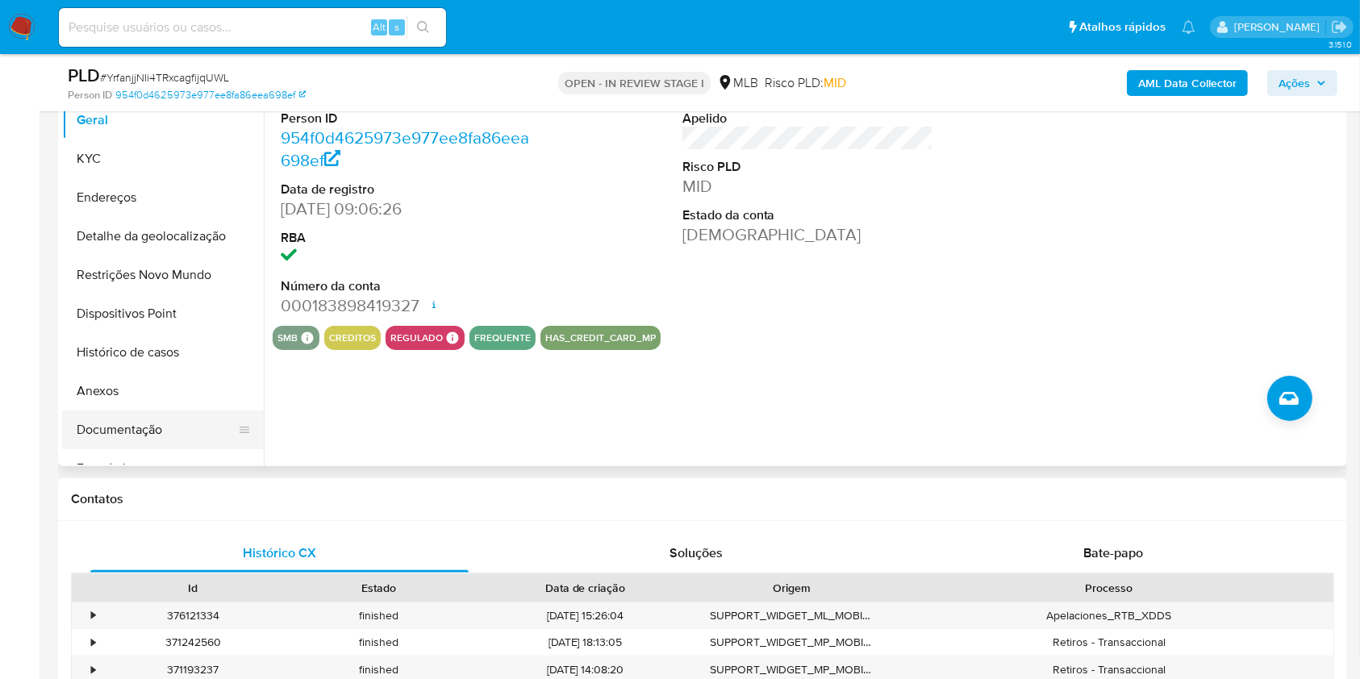
click at [120, 445] on button "Documentação" at bounding box center [156, 430] width 189 height 39
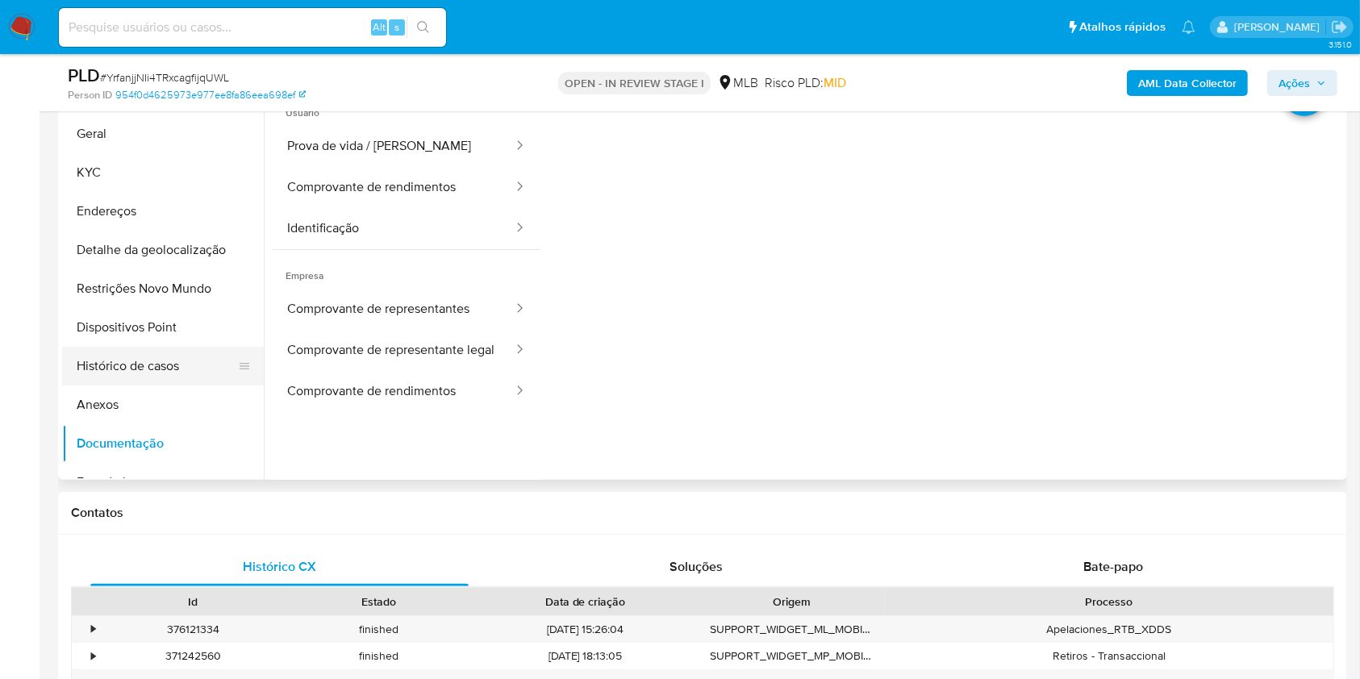
scroll to position [350, 0]
click at [187, 387] on button "Histórico de casos" at bounding box center [156, 368] width 189 height 39
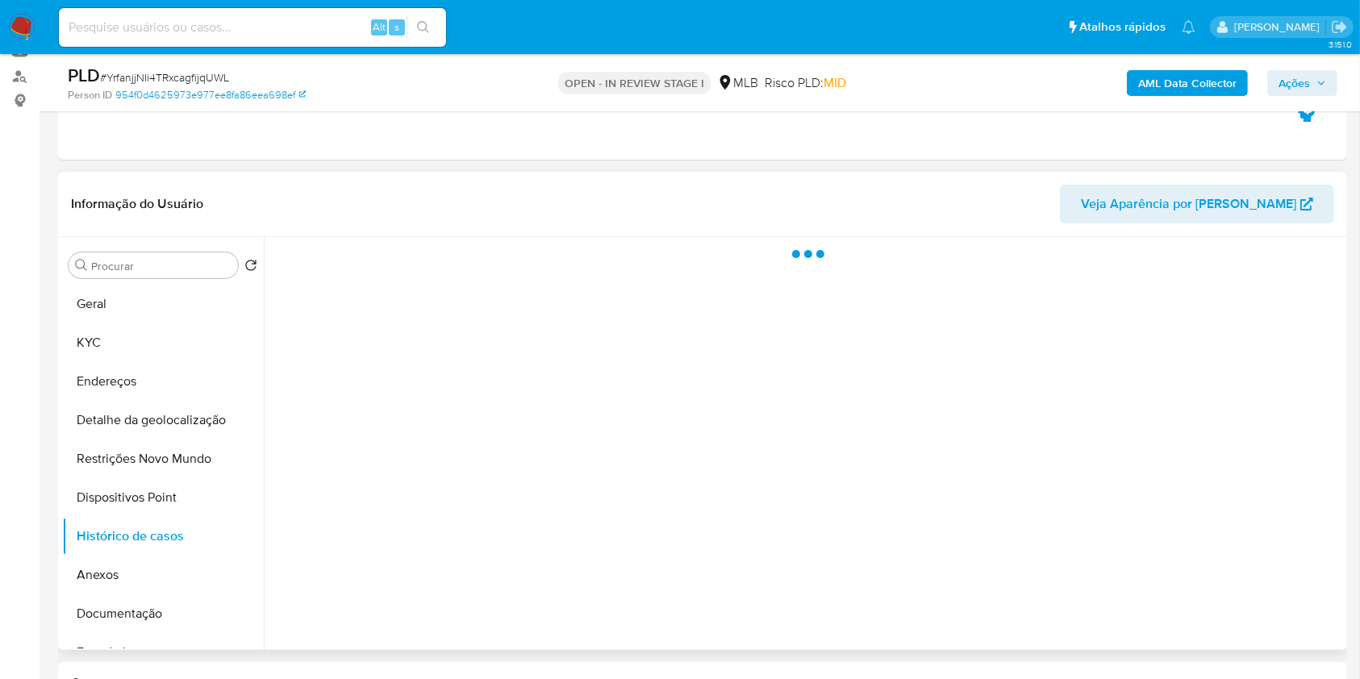
scroll to position [181, 0]
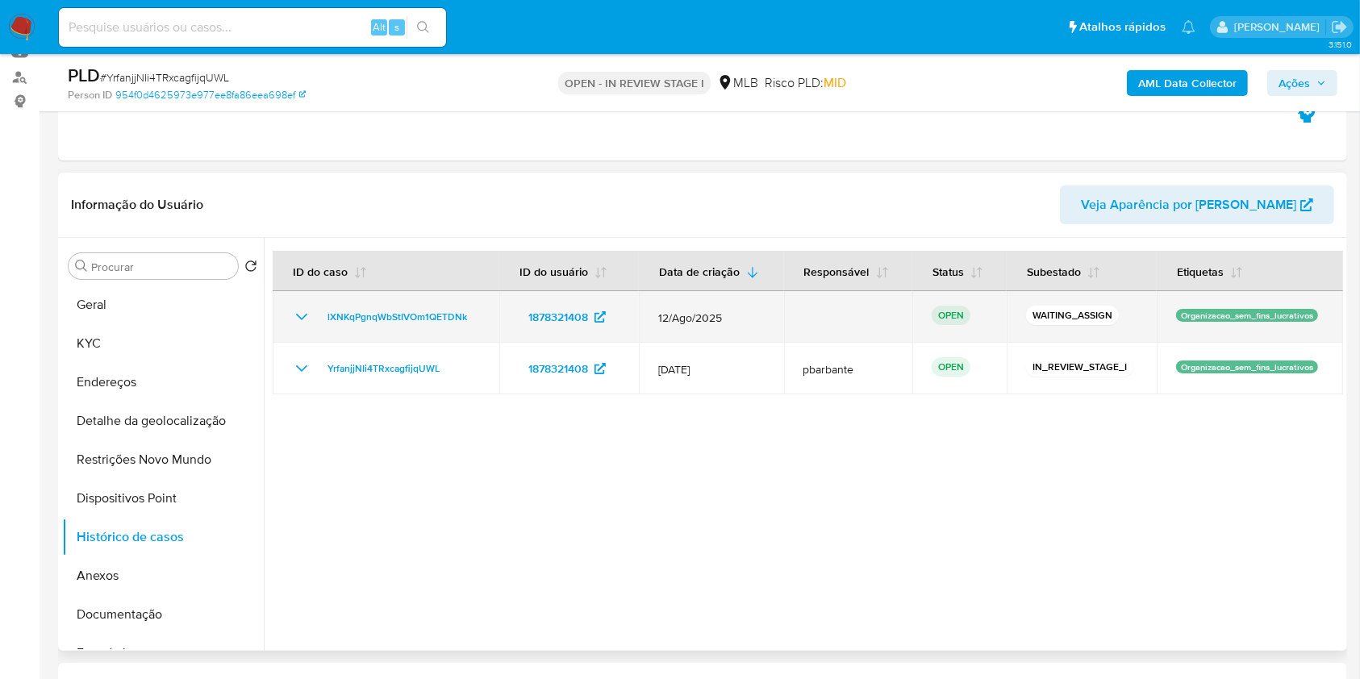
drag, startPoint x: 481, startPoint y: 357, endPoint x: 319, endPoint y: 345, distance: 161.7
click at [319, 343] on td "lXNKqPgnqWbStIVOm1QETDNk" at bounding box center [386, 317] width 227 height 52
click at [357, 327] on span "lXNKqPgnqWbStIVOm1QETDNk" at bounding box center [398, 316] width 140 height 19
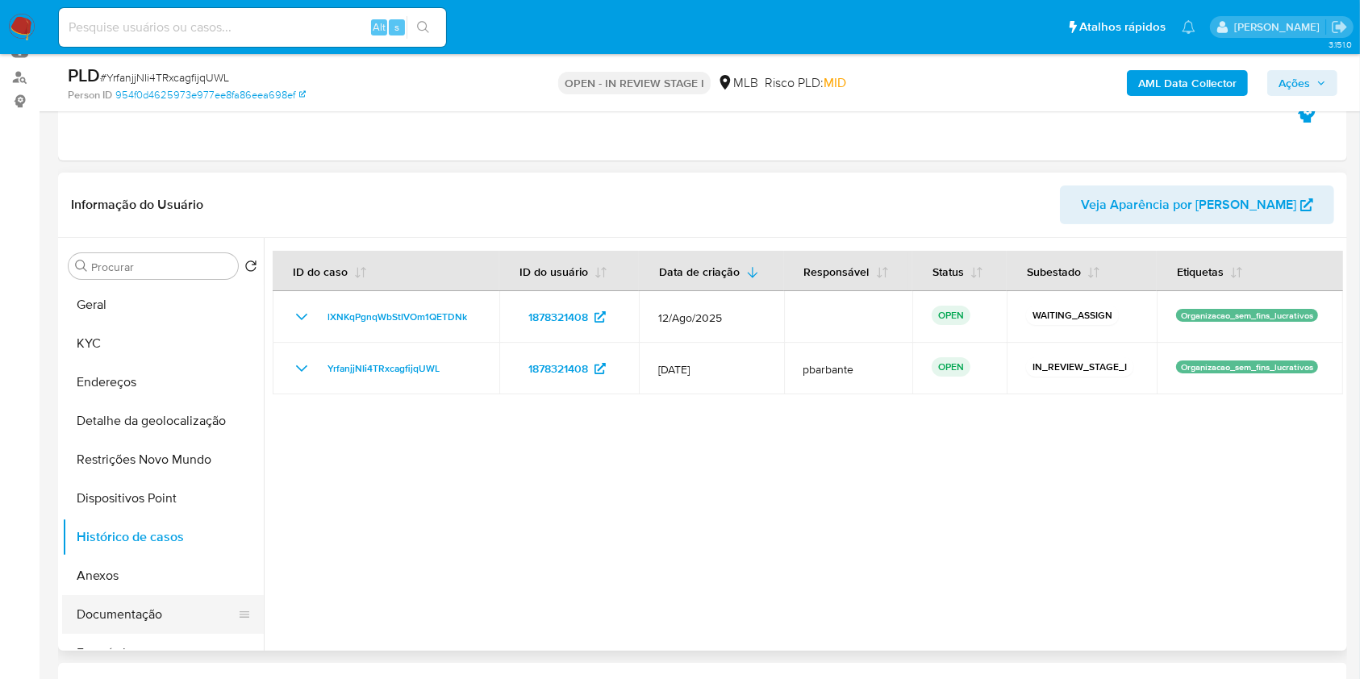
click at [144, 634] on button "Documentação" at bounding box center [156, 614] width 189 height 39
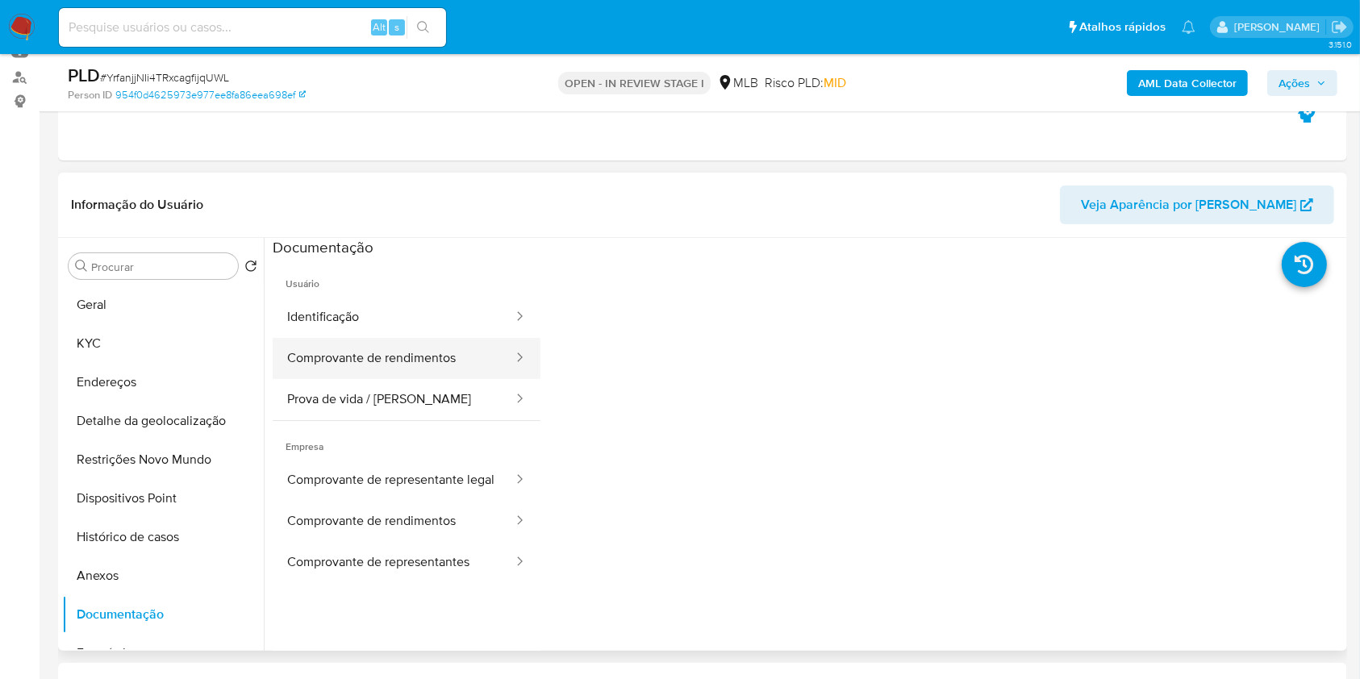
click at [445, 379] on button "Comprovante de rendimentos" at bounding box center [394, 358] width 242 height 41
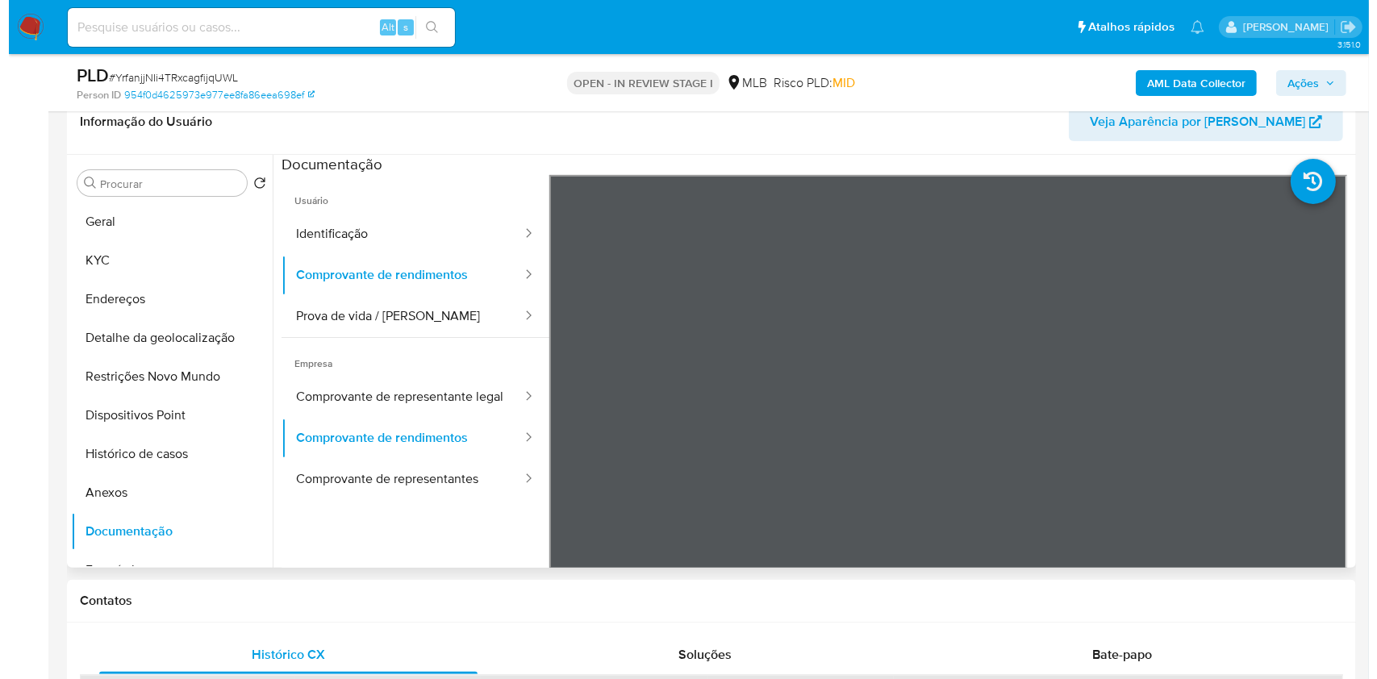
scroll to position [265, 0]
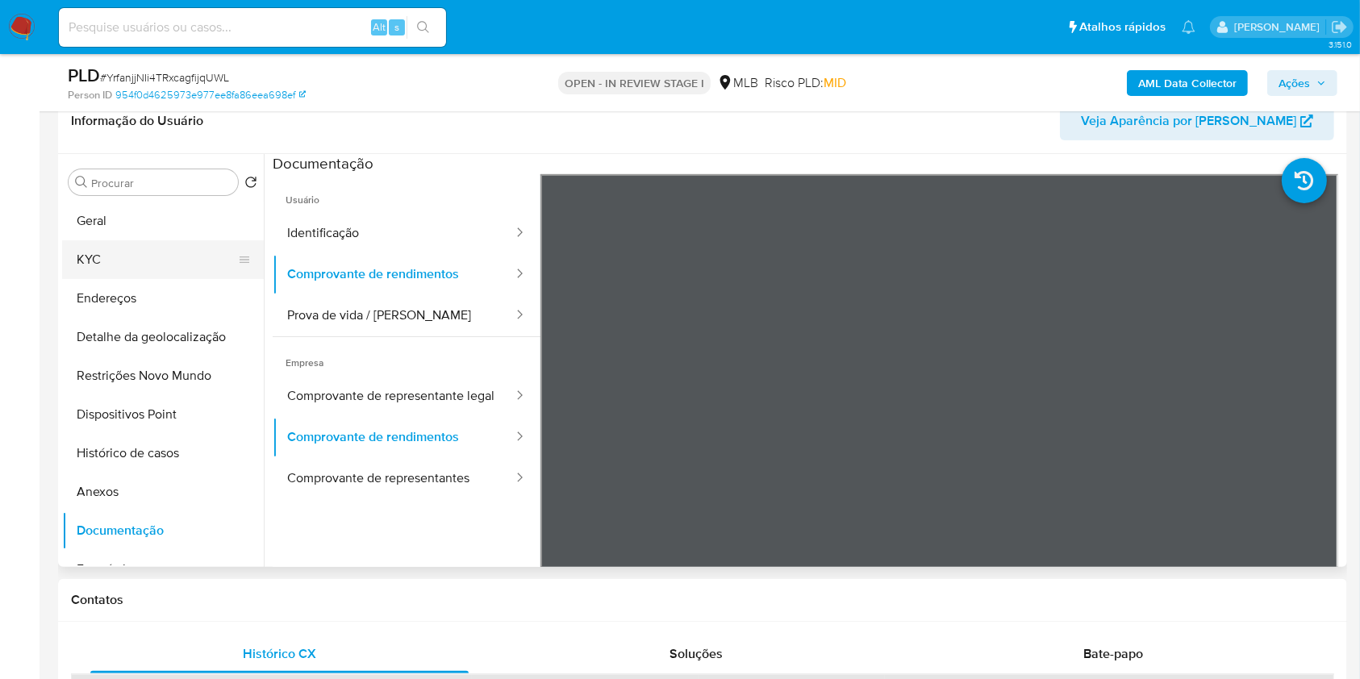
click at [132, 274] on button "KYC" at bounding box center [156, 259] width 189 height 39
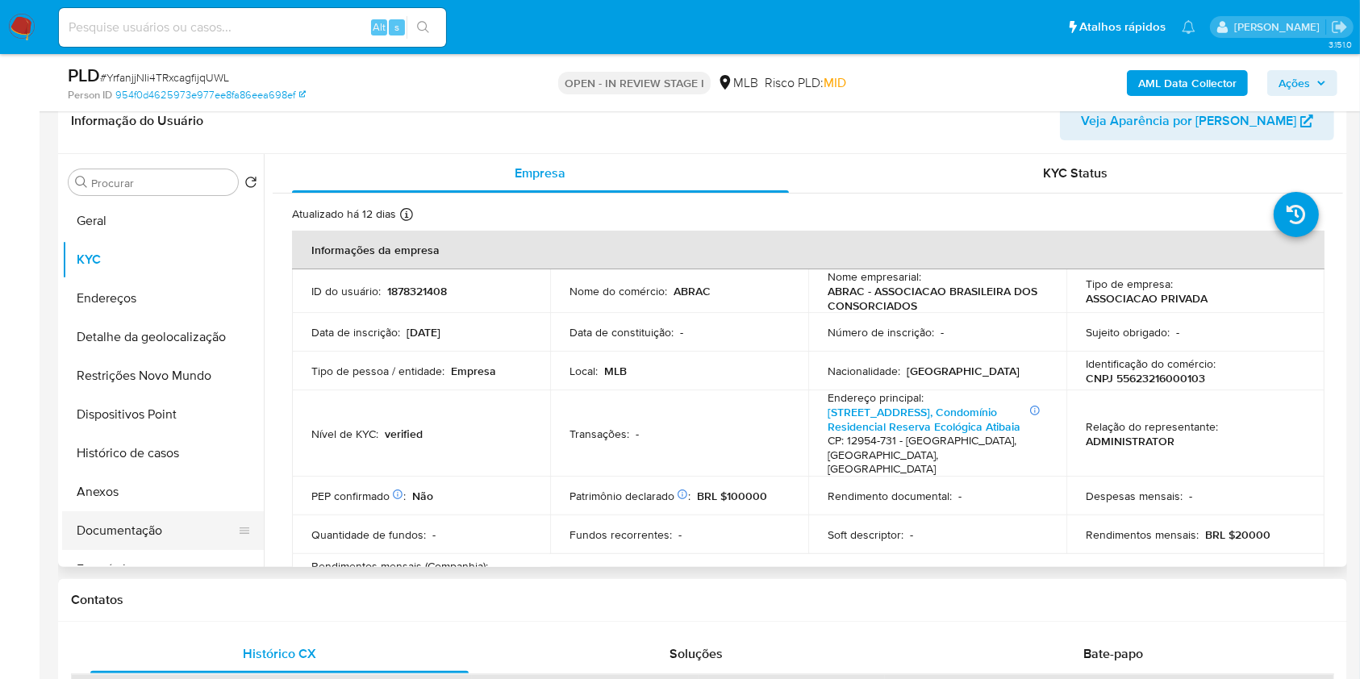
click at [148, 550] on button "Documentação" at bounding box center [156, 530] width 189 height 39
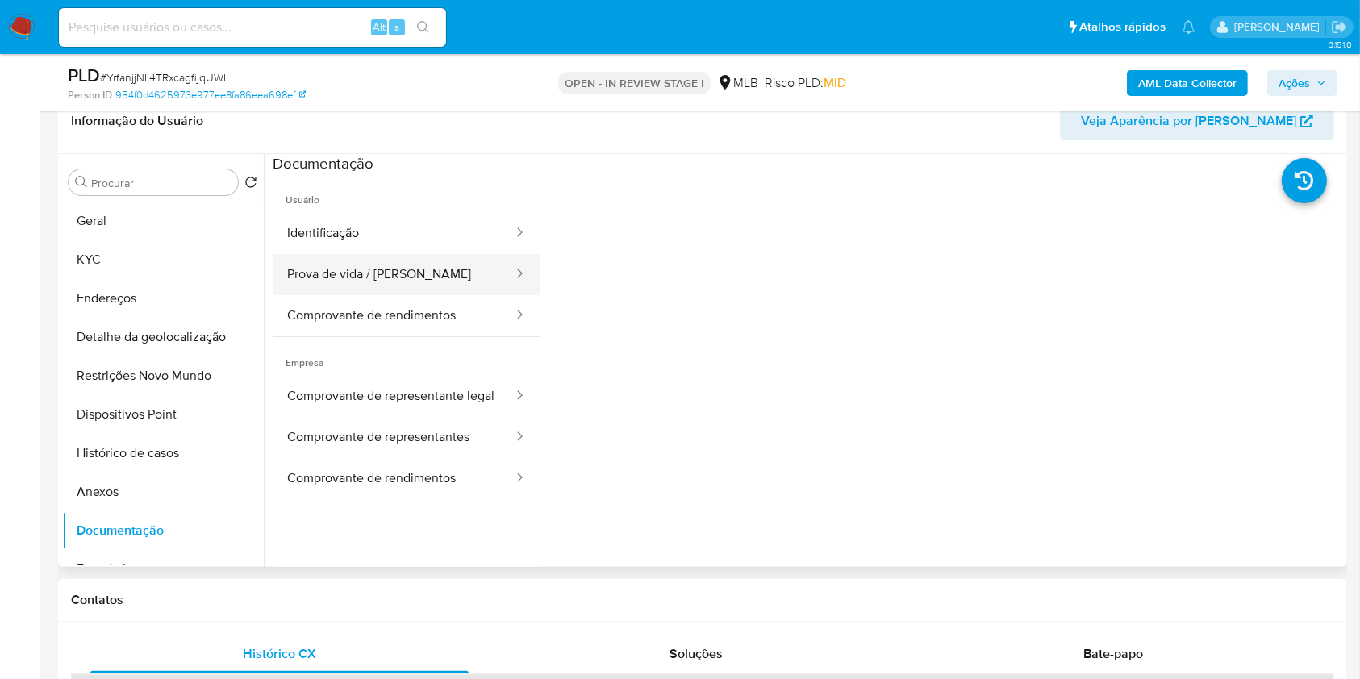
click at [387, 295] on button "Prova de vida / Selfie" at bounding box center [394, 274] width 242 height 41
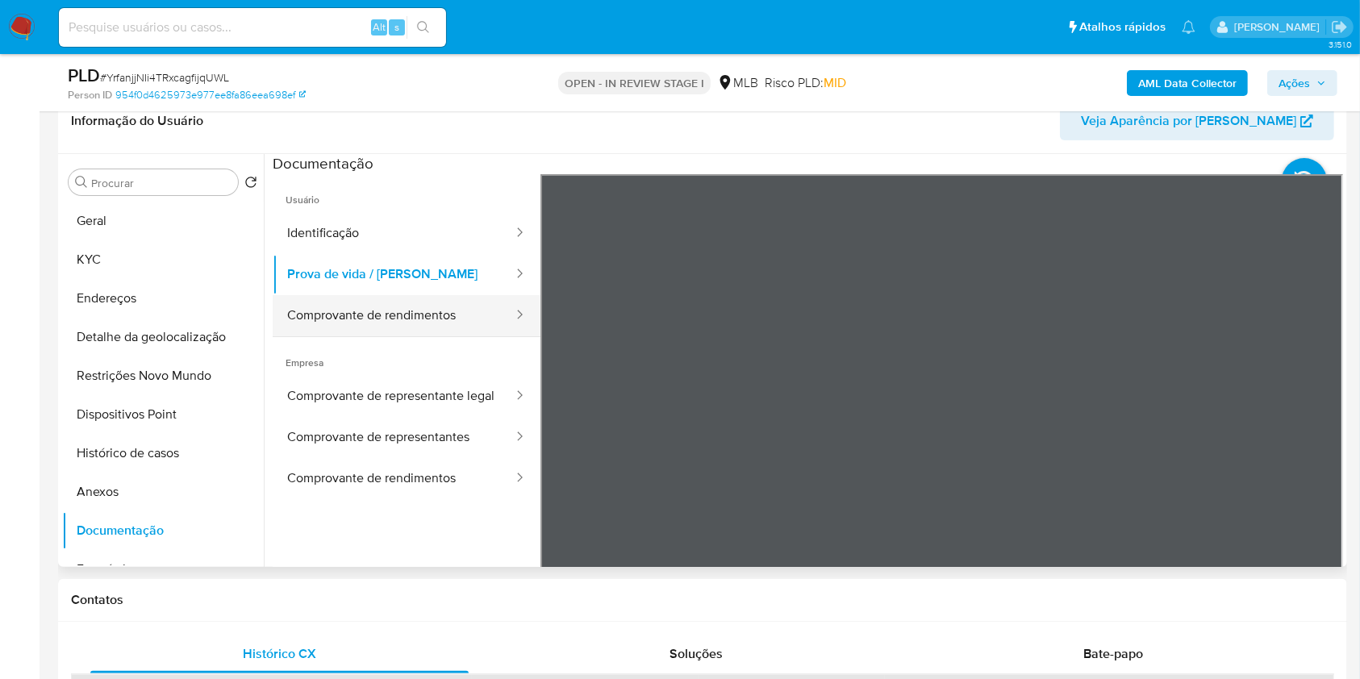
click at [387, 324] on button "Comprovante de rendimentos" at bounding box center [394, 315] width 242 height 41
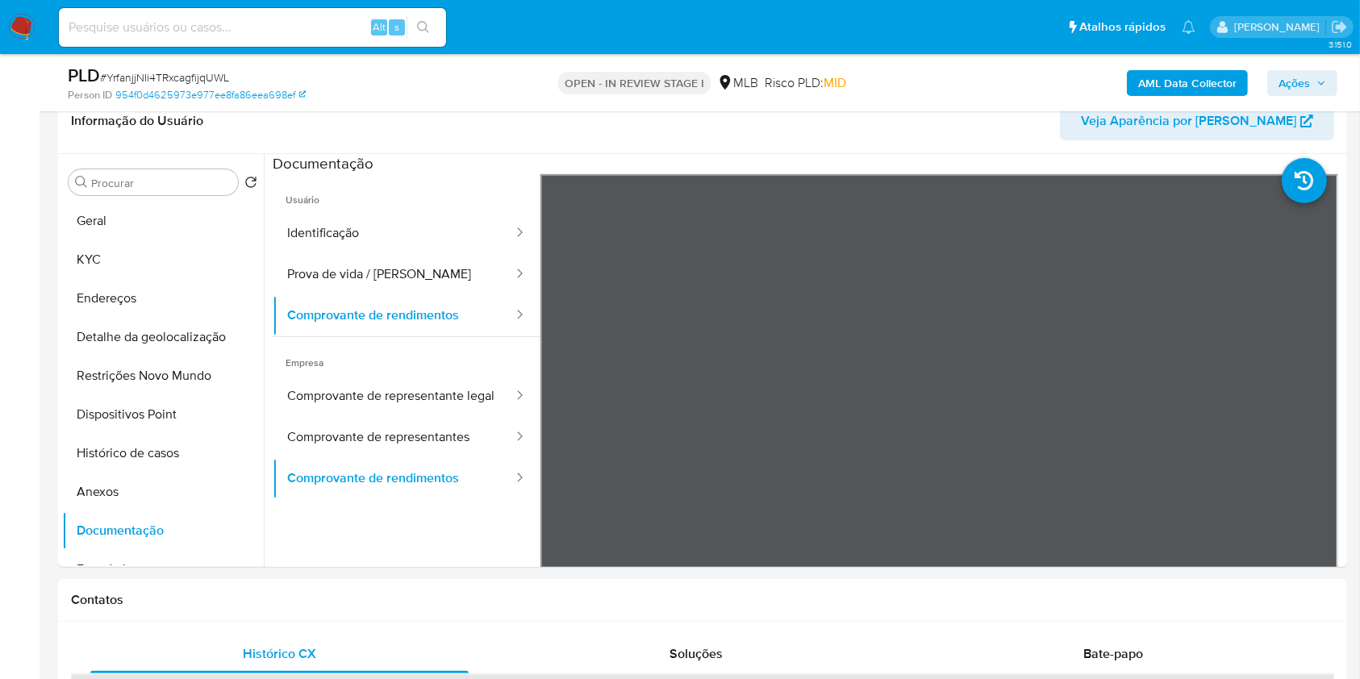
click at [1166, 90] on b "AML Data Collector" at bounding box center [1187, 83] width 98 height 26
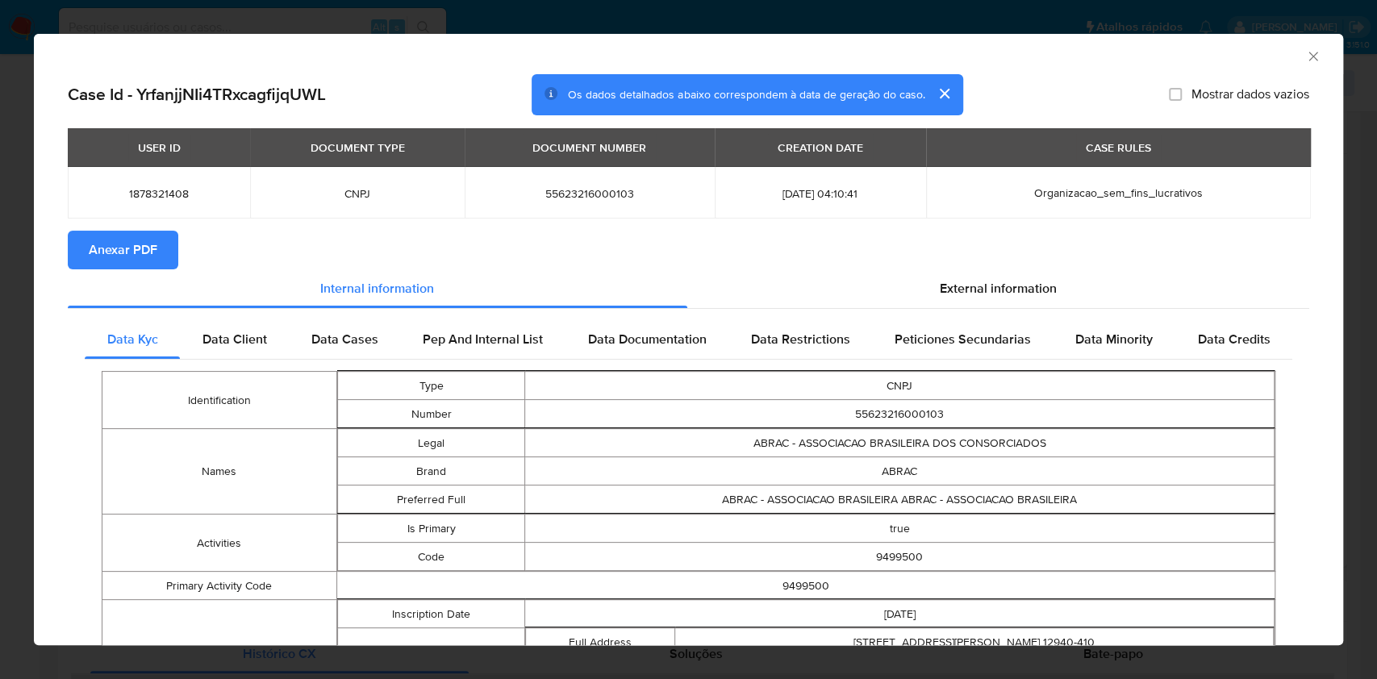
click at [156, 252] on span "Anexar PDF" at bounding box center [123, 249] width 69 height 35
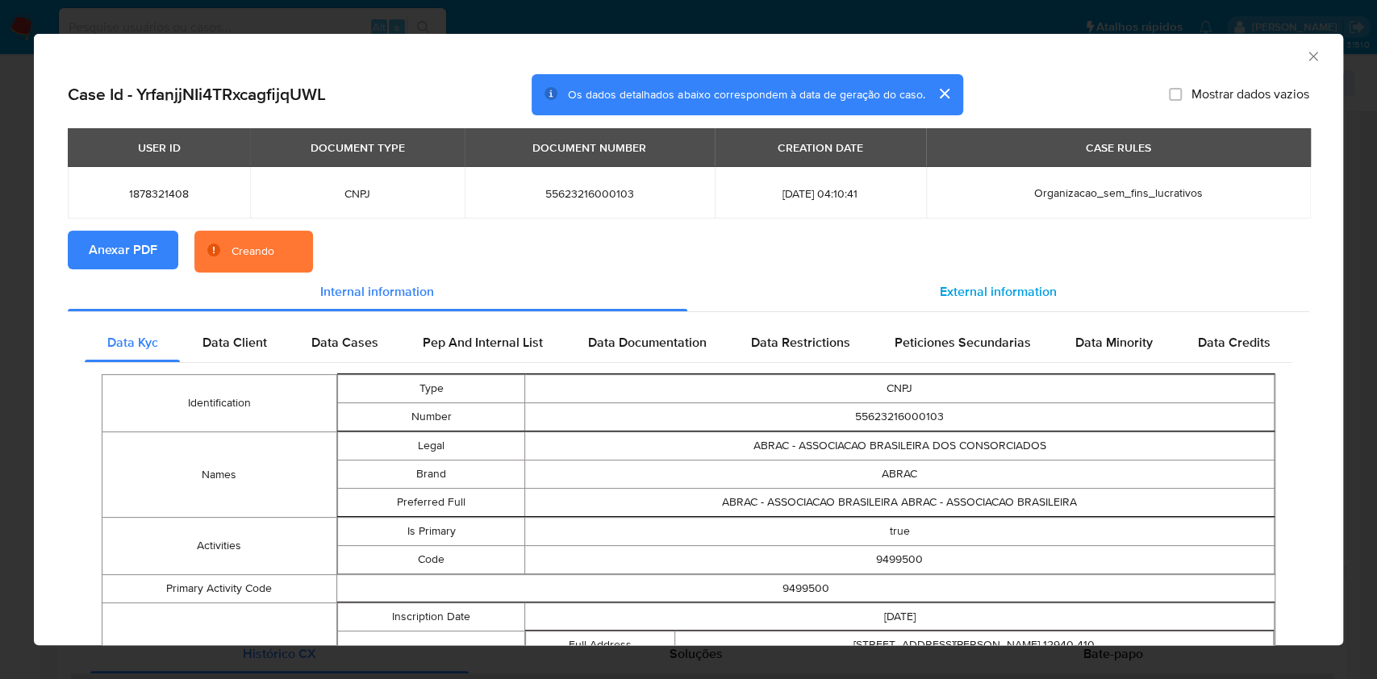
click at [1001, 311] on div "External information" at bounding box center [998, 292] width 623 height 39
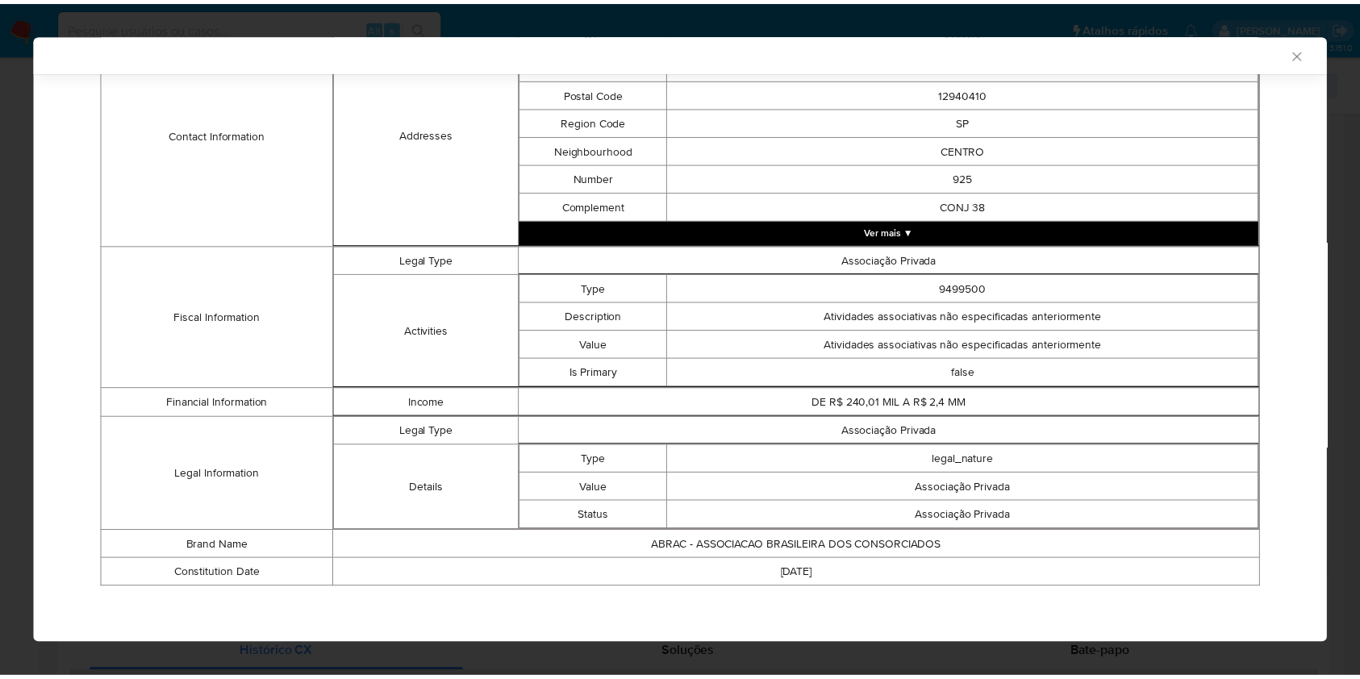
scroll to position [434, 0]
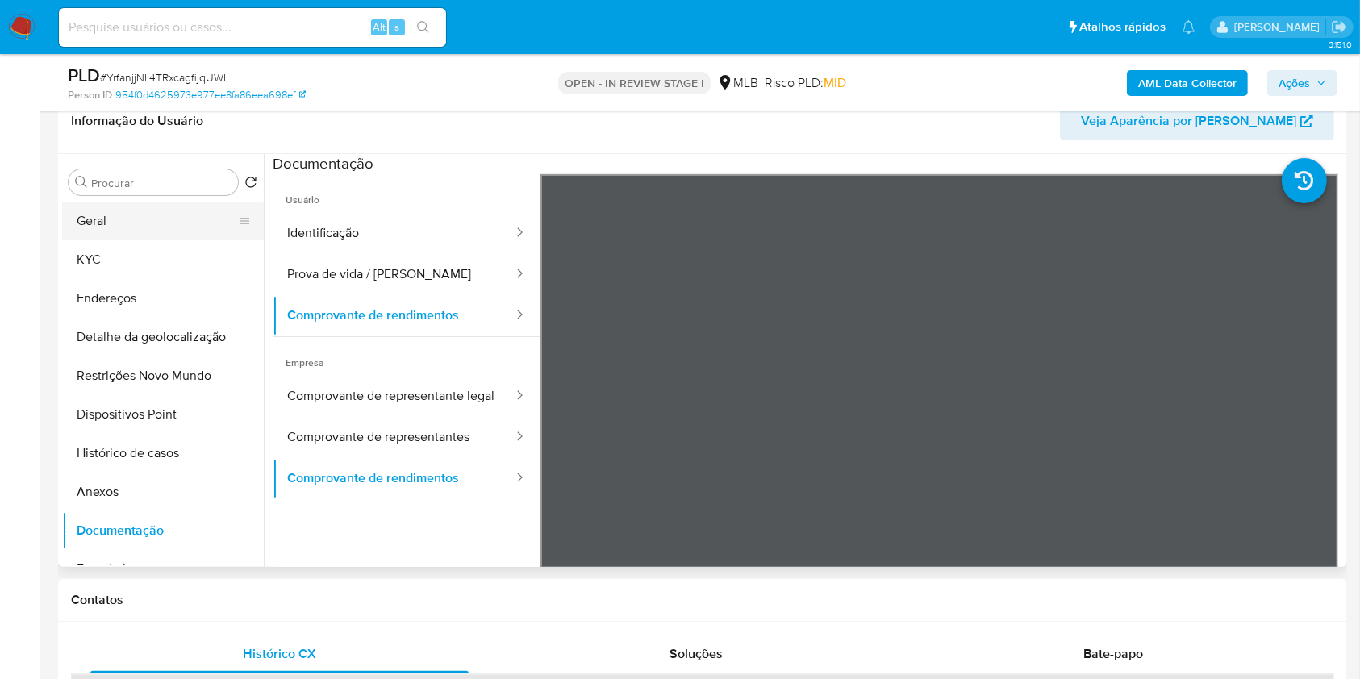
click at [154, 240] on button "Geral" at bounding box center [156, 221] width 189 height 39
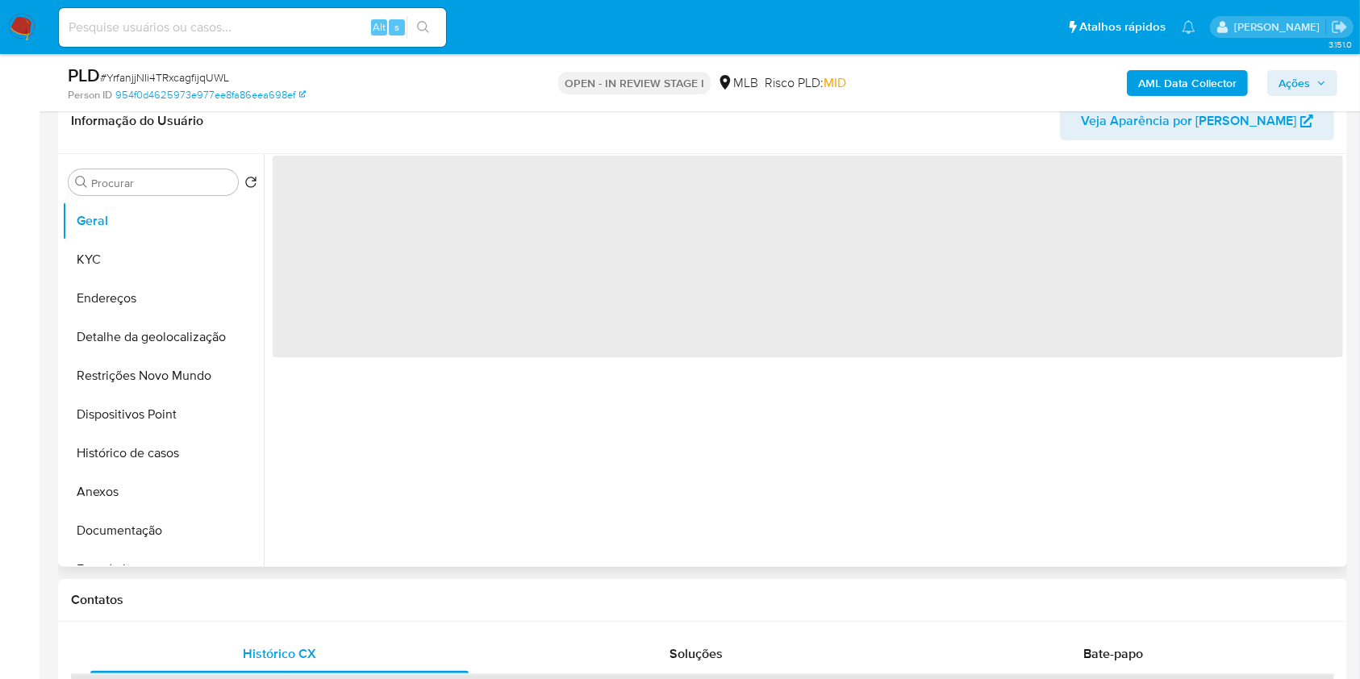
click at [560, 436] on div "‌" at bounding box center [803, 360] width 1079 height 413
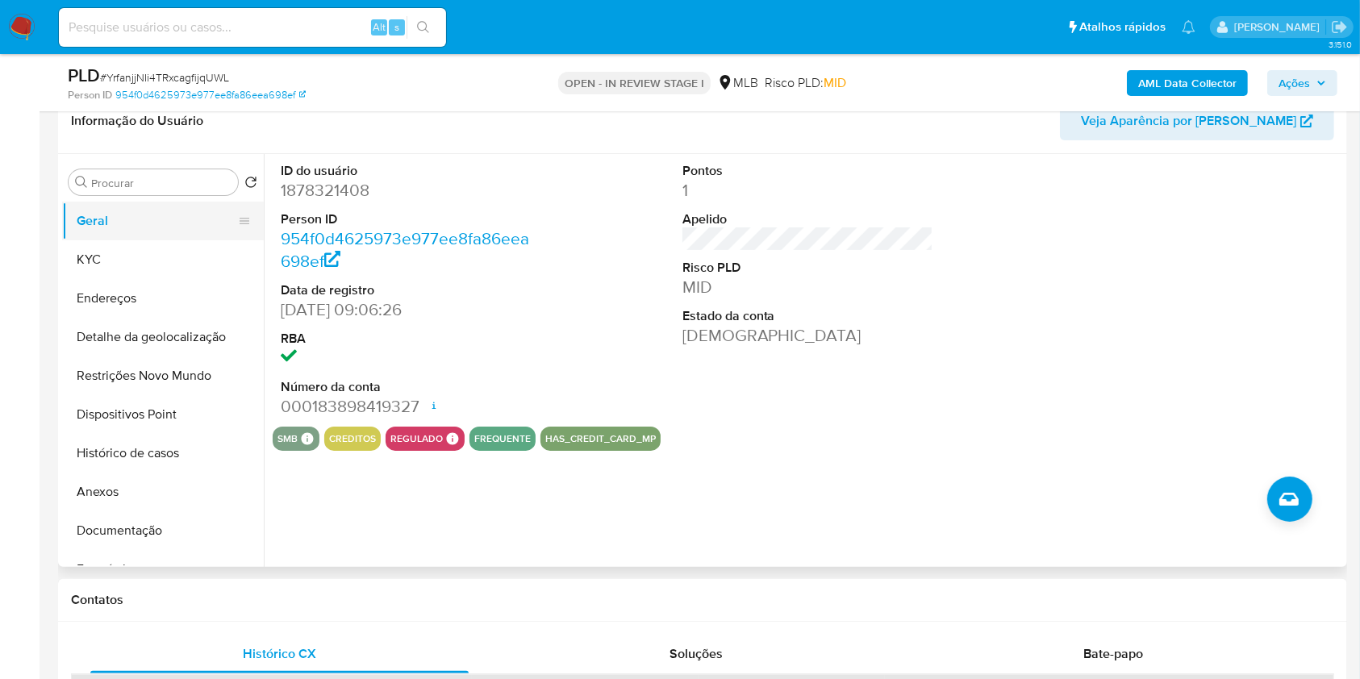
click at [152, 240] on button "Geral" at bounding box center [156, 221] width 189 height 39
click at [120, 279] on button "KYC" at bounding box center [156, 259] width 189 height 39
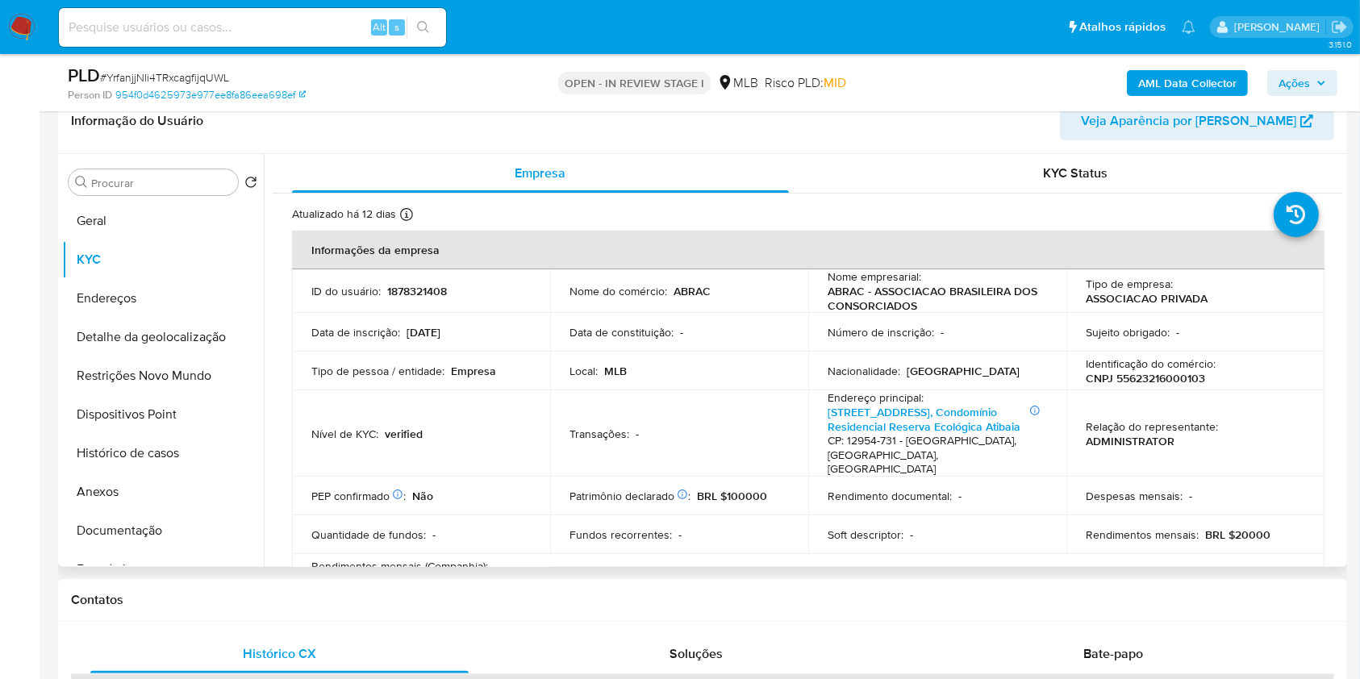
scroll to position [897, 0]
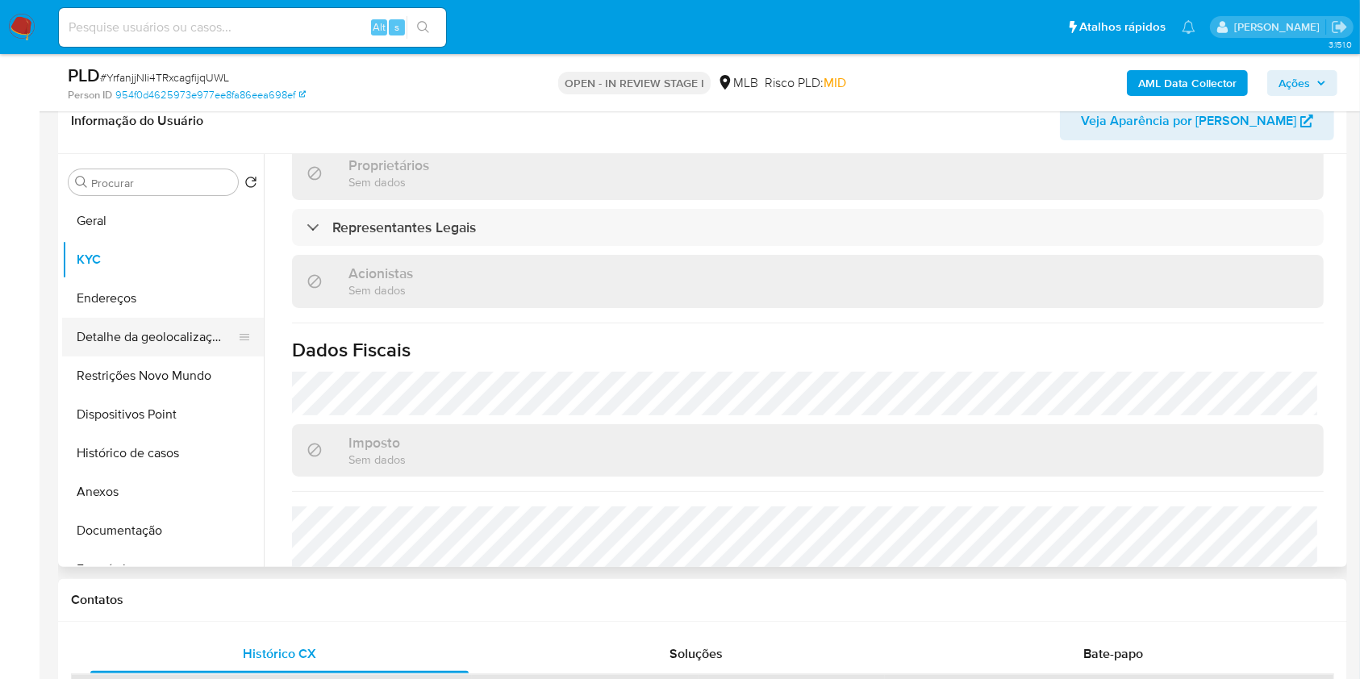
click at [174, 357] on button "Detalhe da geolocalização" at bounding box center [156, 337] width 189 height 39
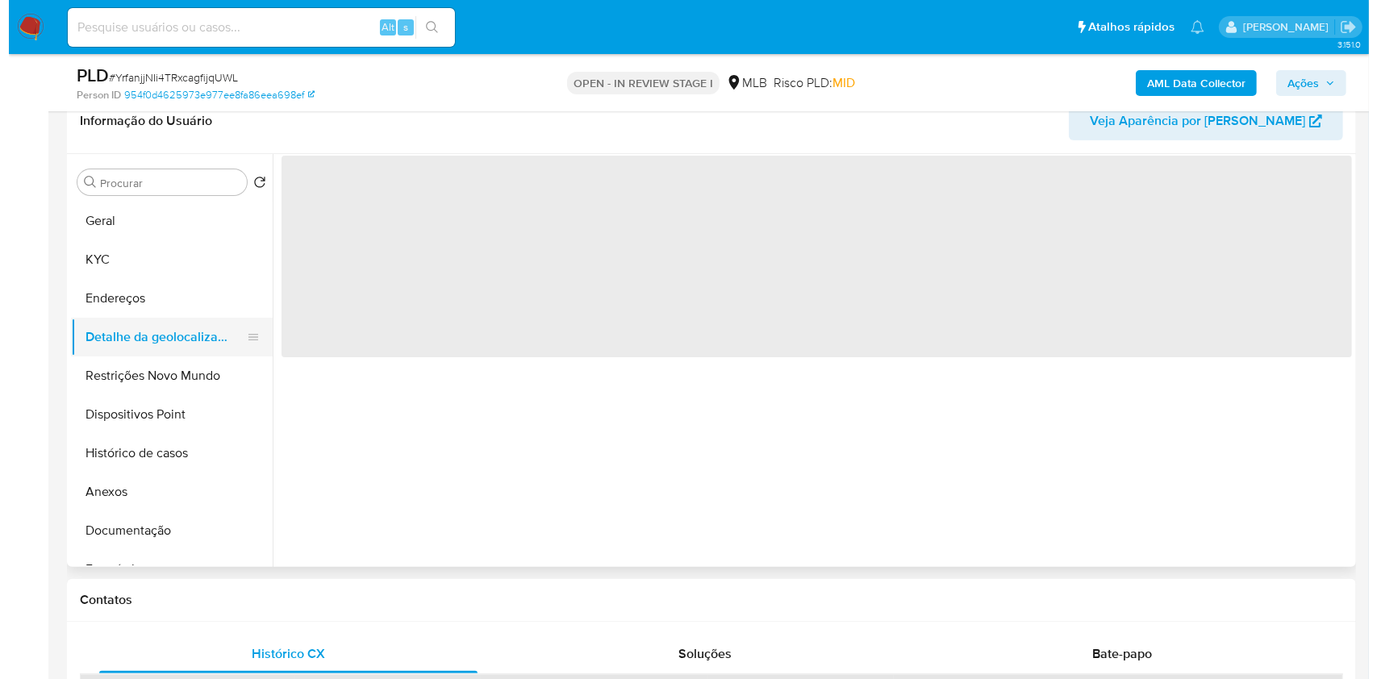
scroll to position [0, 0]
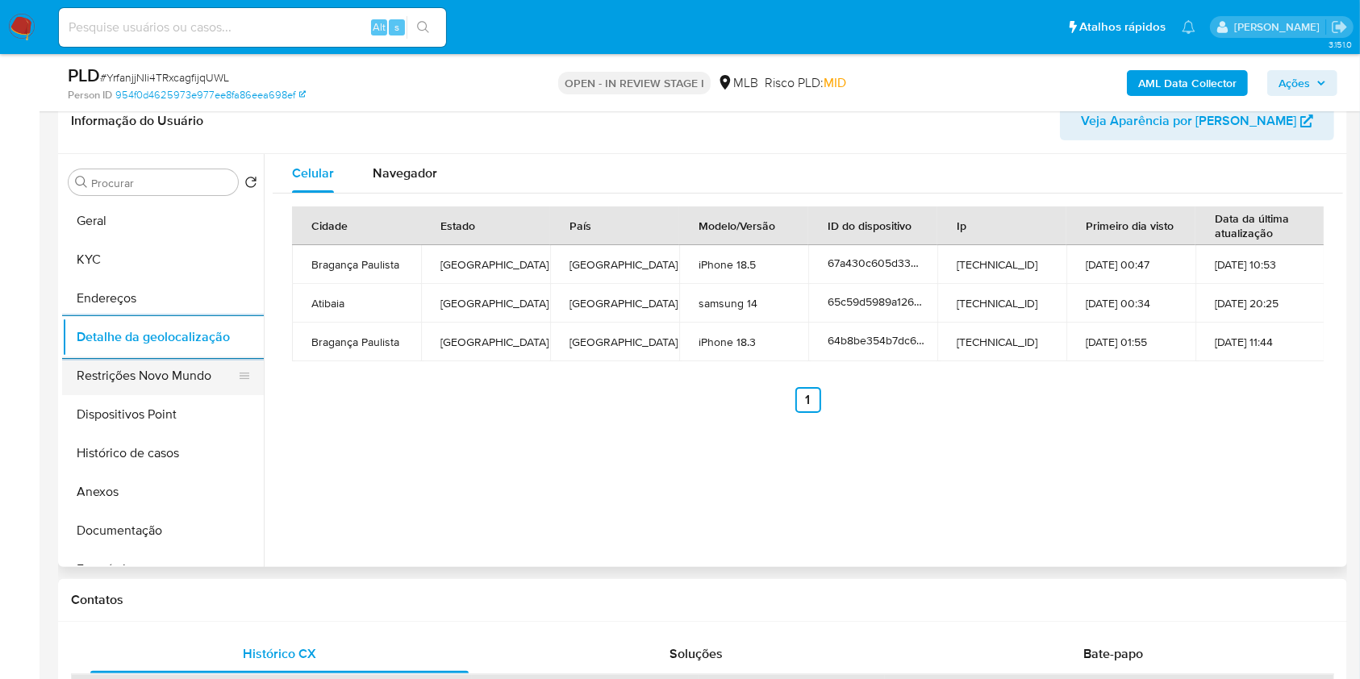
click at [107, 395] on button "Restrições Novo Mundo" at bounding box center [156, 376] width 189 height 39
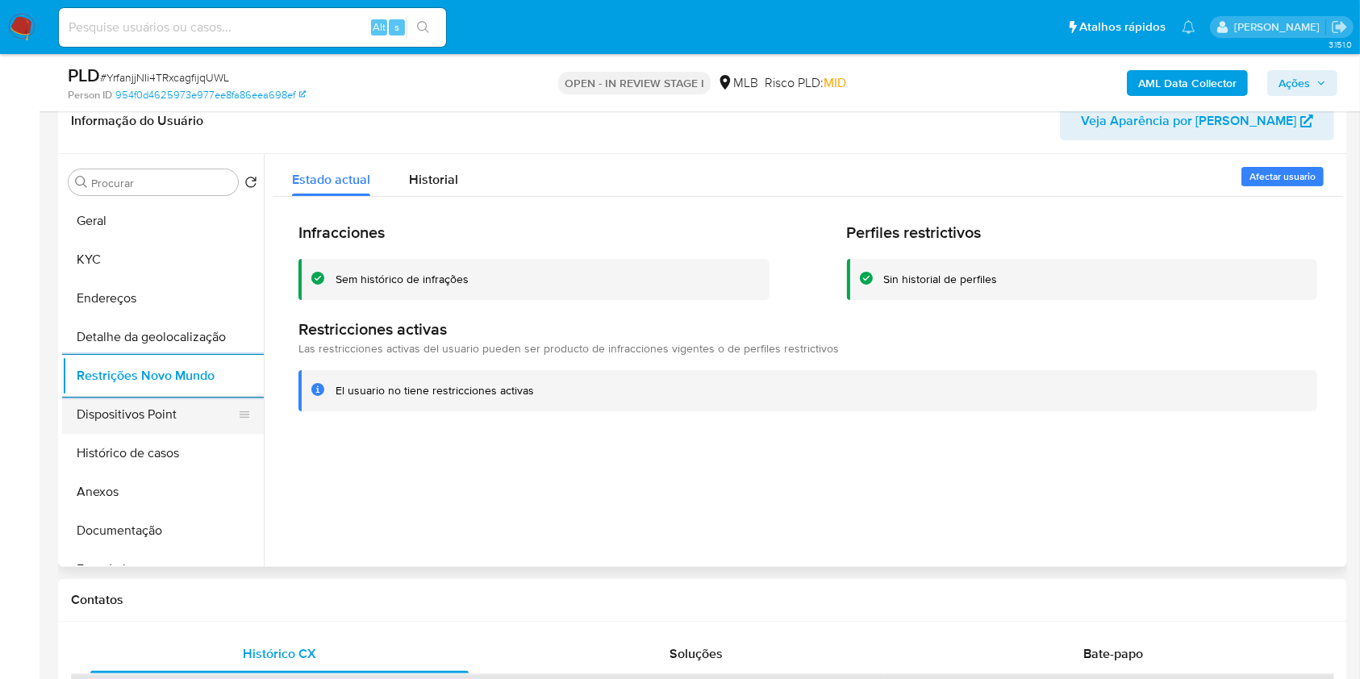
click at [155, 433] on button "Dispositivos Point" at bounding box center [156, 414] width 189 height 39
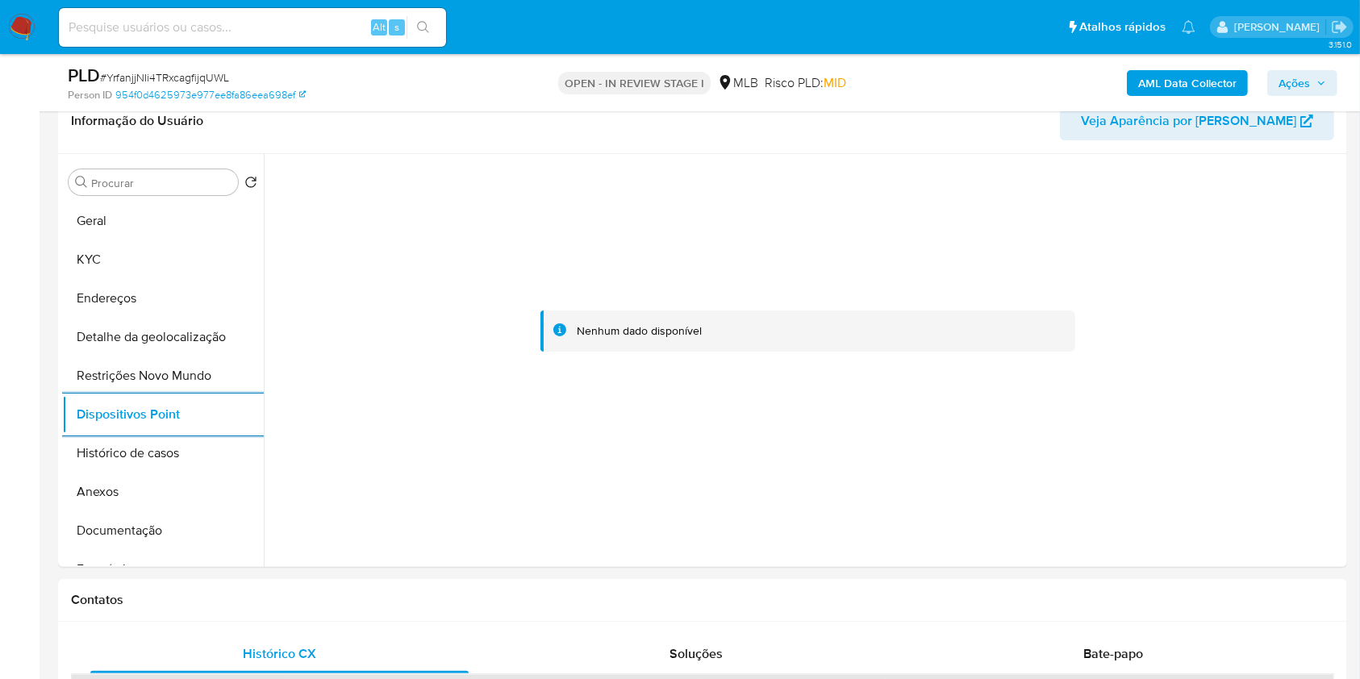
click at [1317, 76] on span "Ações" at bounding box center [1303, 83] width 48 height 23
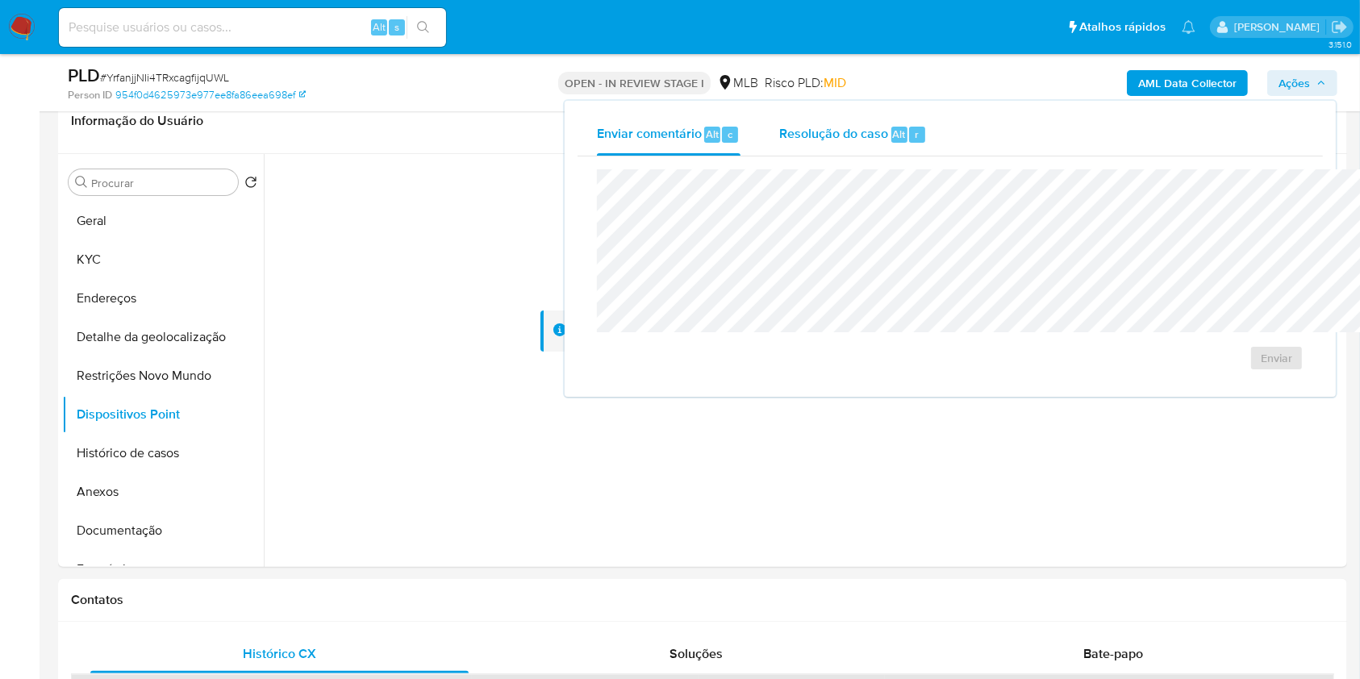
click at [779, 142] on span "Resolução do caso" at bounding box center [833, 133] width 109 height 19
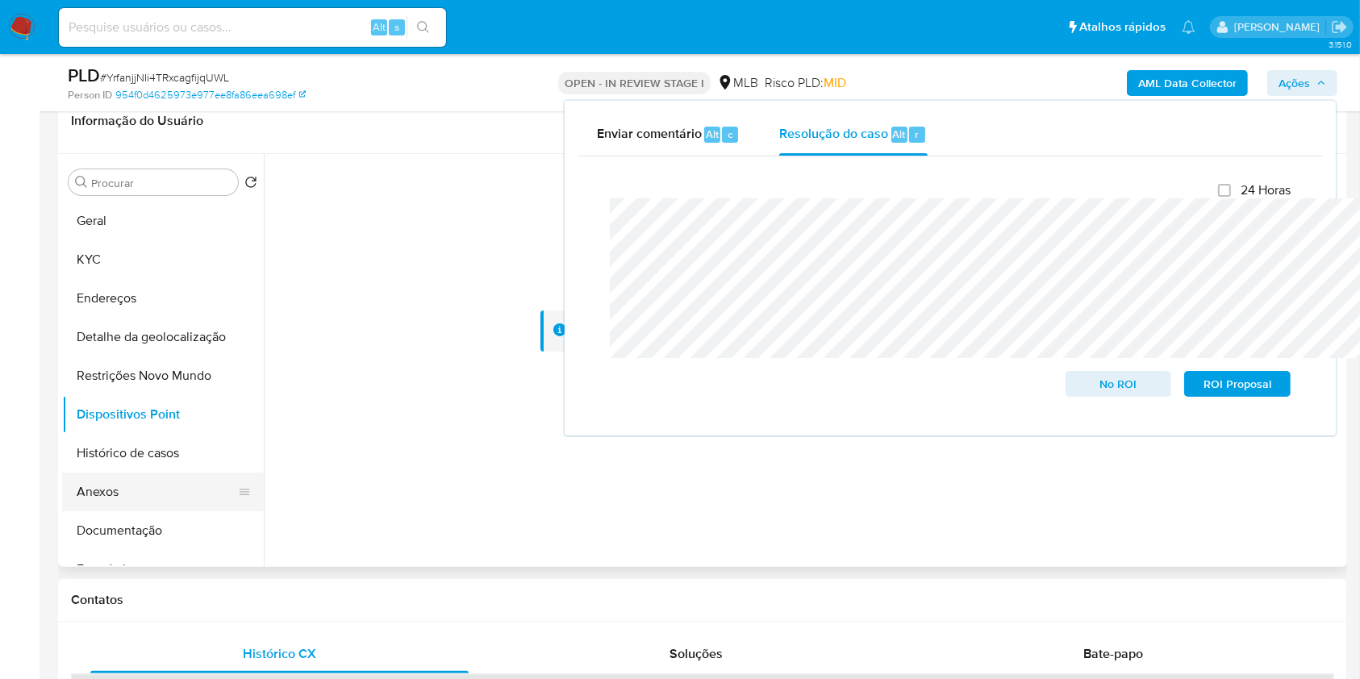
click at [90, 511] on button "Anexos" at bounding box center [156, 492] width 189 height 39
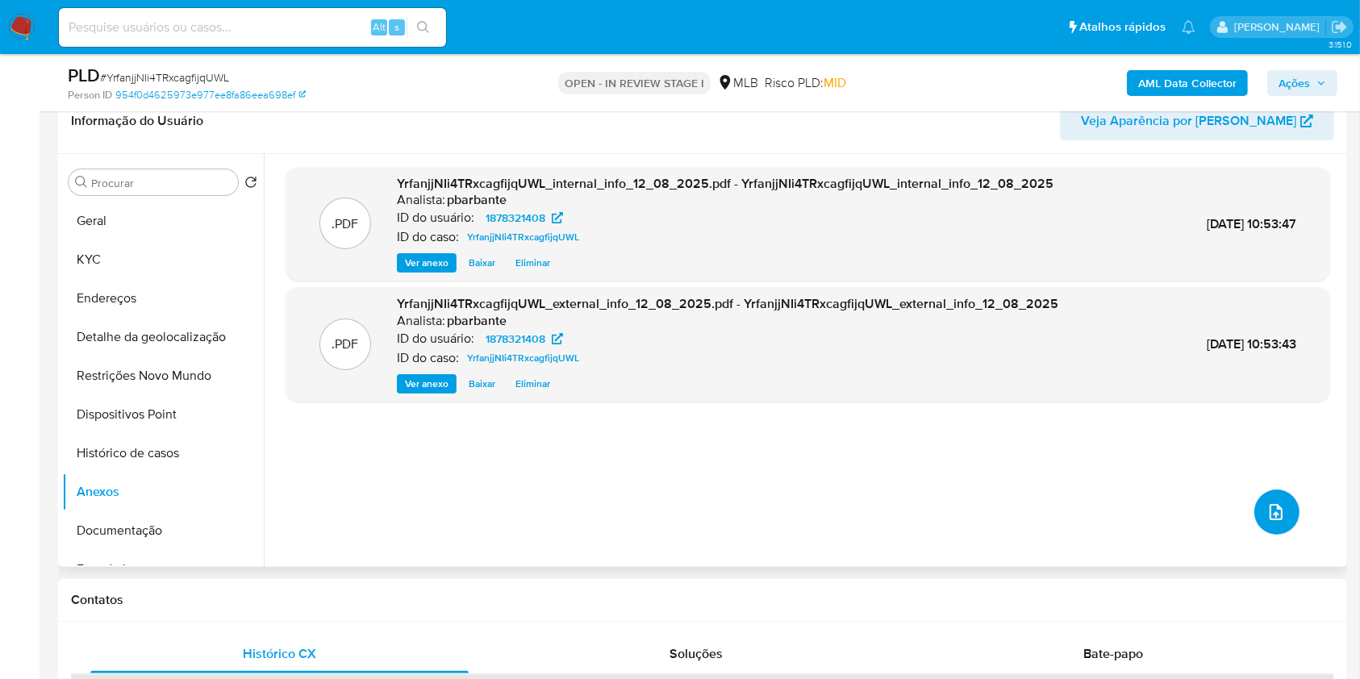
click at [1269, 535] on button "upload-file" at bounding box center [1277, 512] width 45 height 45
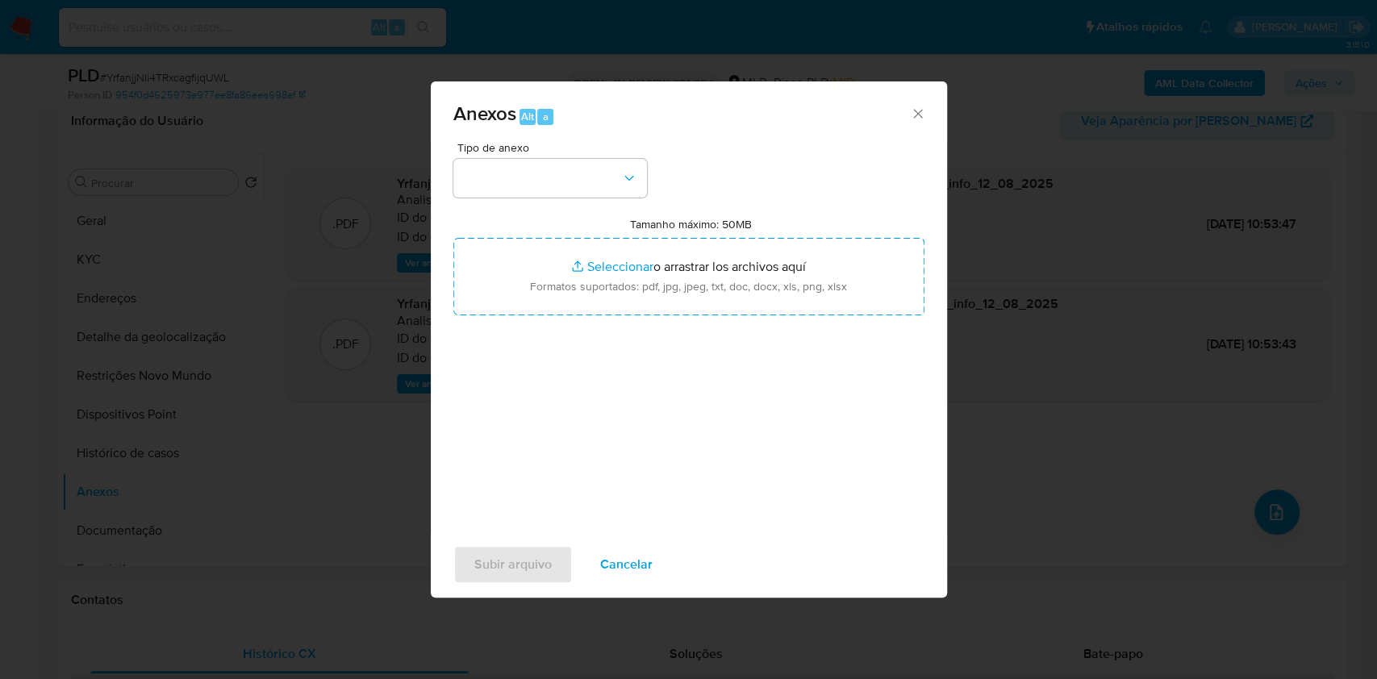
click at [517, 142] on span "Tipo de anexo" at bounding box center [554, 147] width 194 height 11
click at [516, 159] on button "button" at bounding box center [550, 178] width 194 height 39
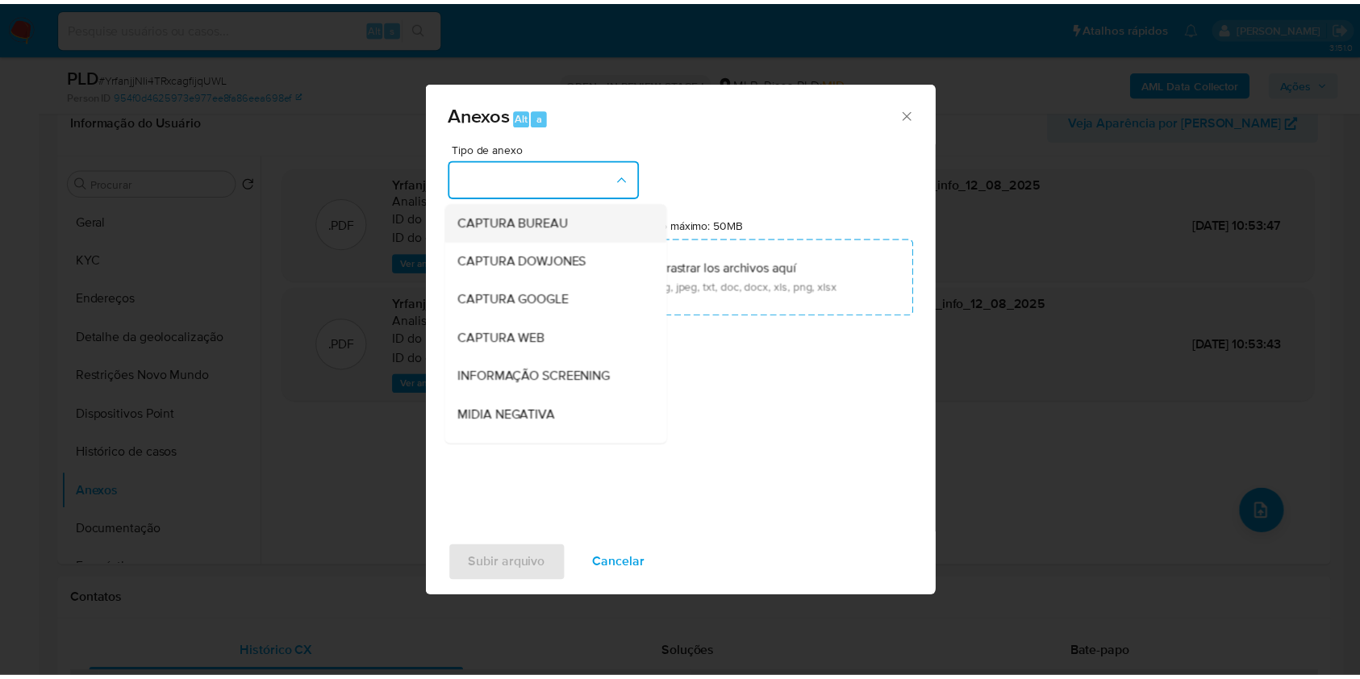
scroll to position [200, 0]
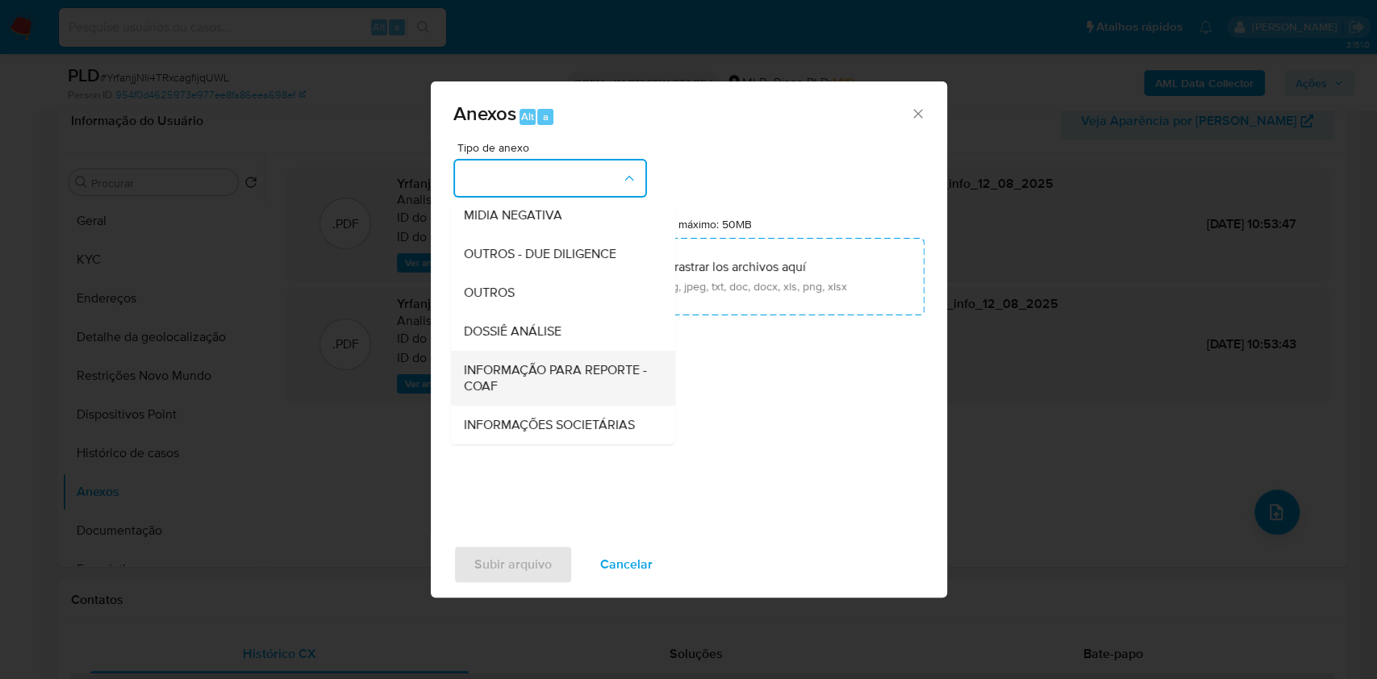
click at [510, 362] on span "INFORMAÇÃO PARA REPORTE - COAF" at bounding box center [557, 378] width 189 height 32
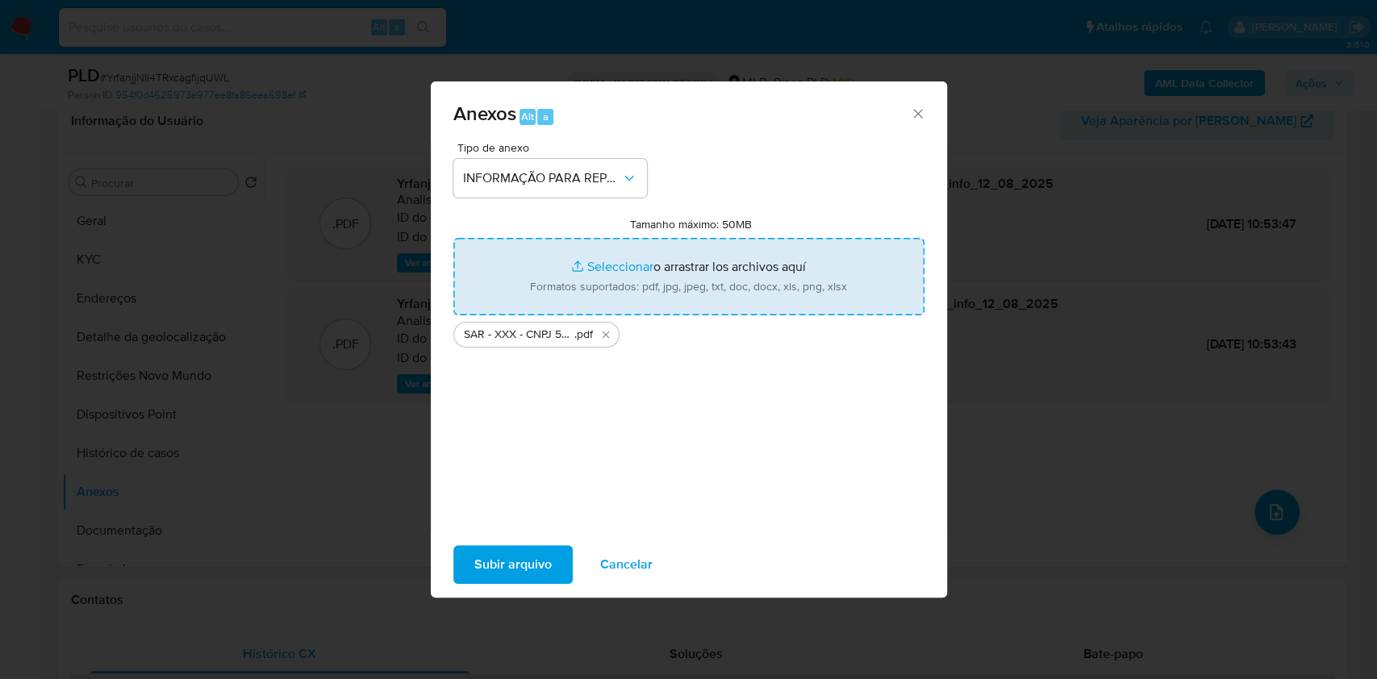
type input "C:\fakepath\Mulan 1878321408_2025_08_11_09_38_06.xlsx"
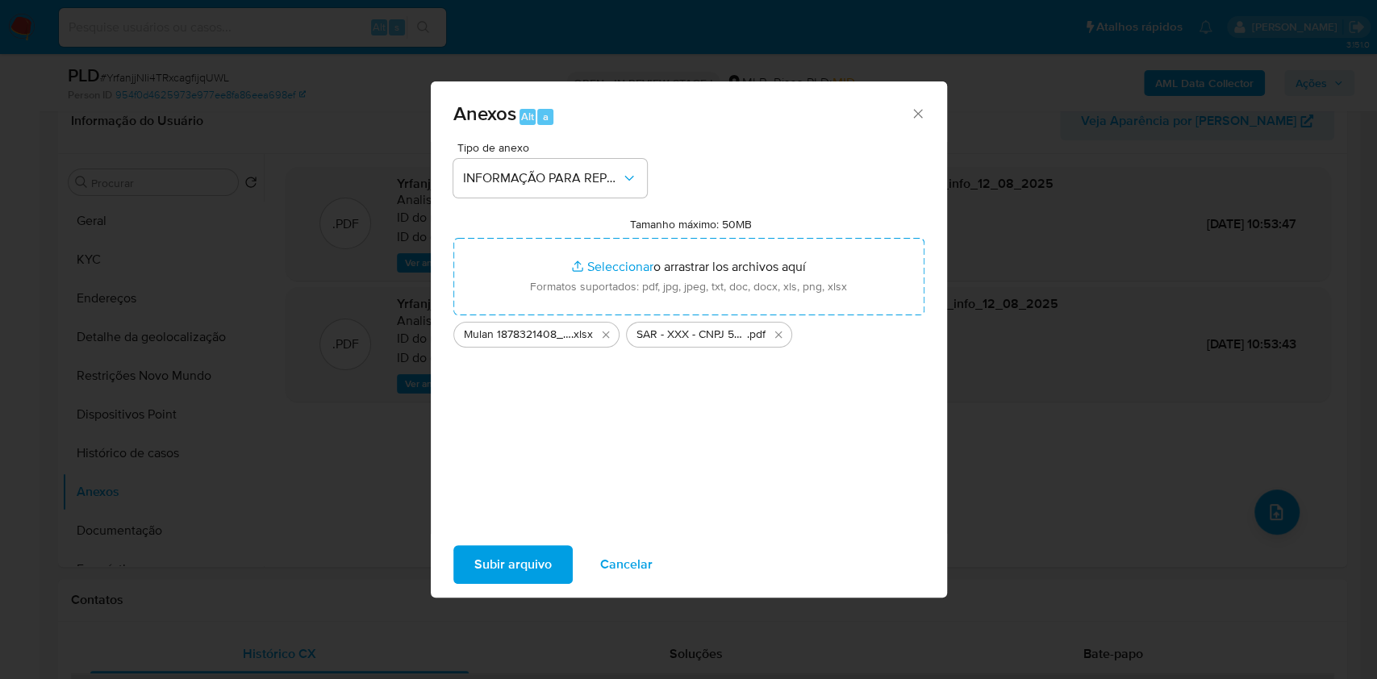
click at [474, 574] on span "Subir arquivo" at bounding box center [512, 564] width 77 height 35
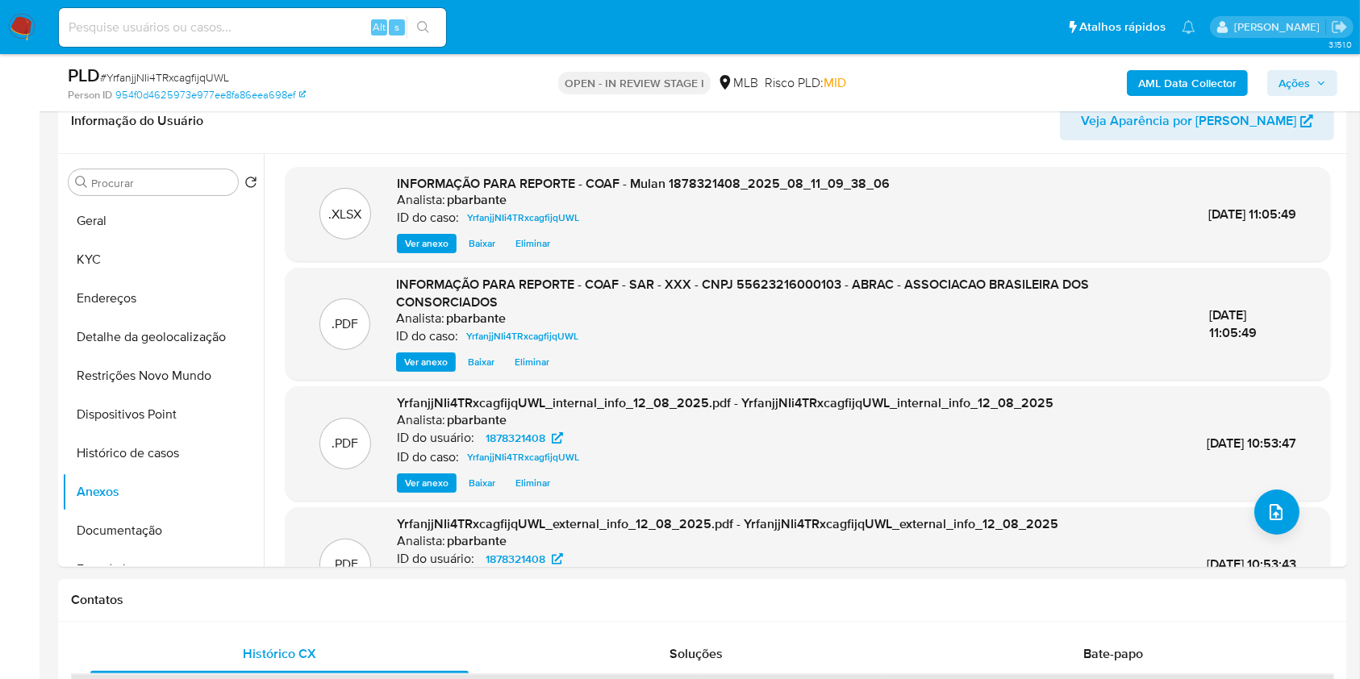
click at [1321, 96] on div "AML Data Collector Ações" at bounding box center [1128, 83] width 419 height 38
click at [1332, 81] on button "Ações" at bounding box center [1302, 83] width 70 height 26
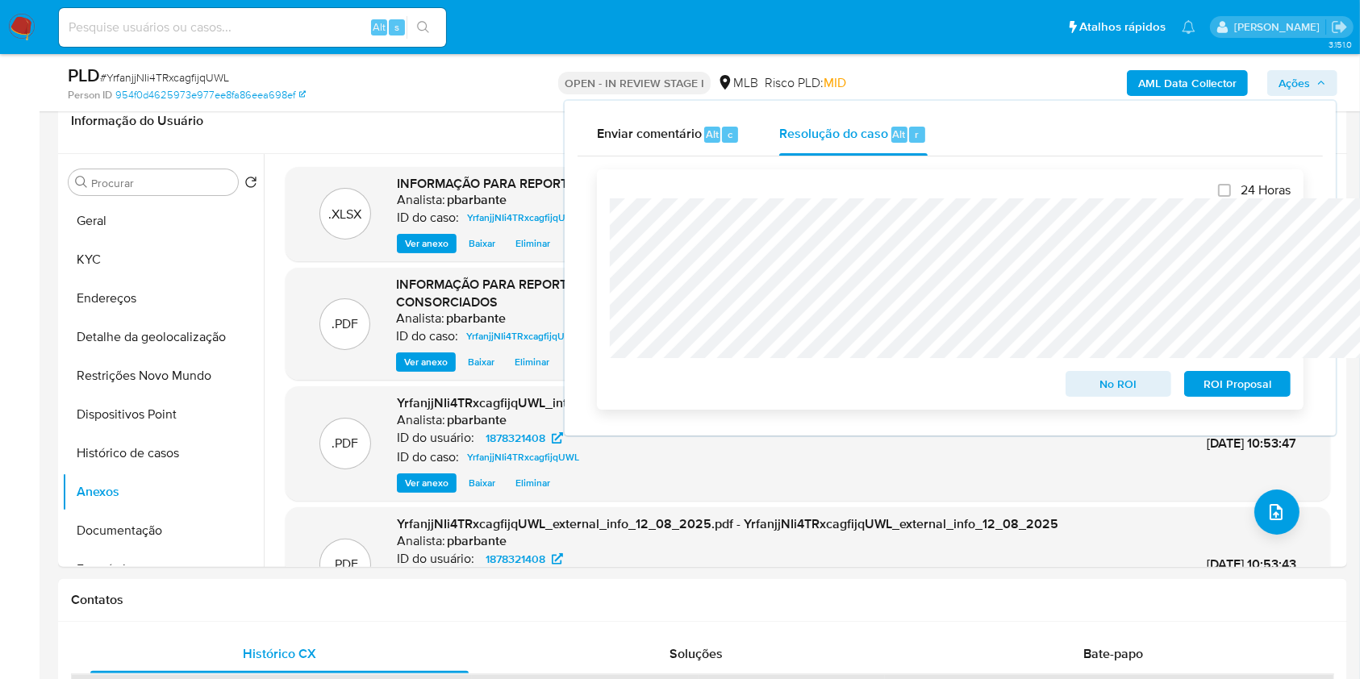
click at [1227, 395] on span "ROI Proposal" at bounding box center [1238, 384] width 84 height 23
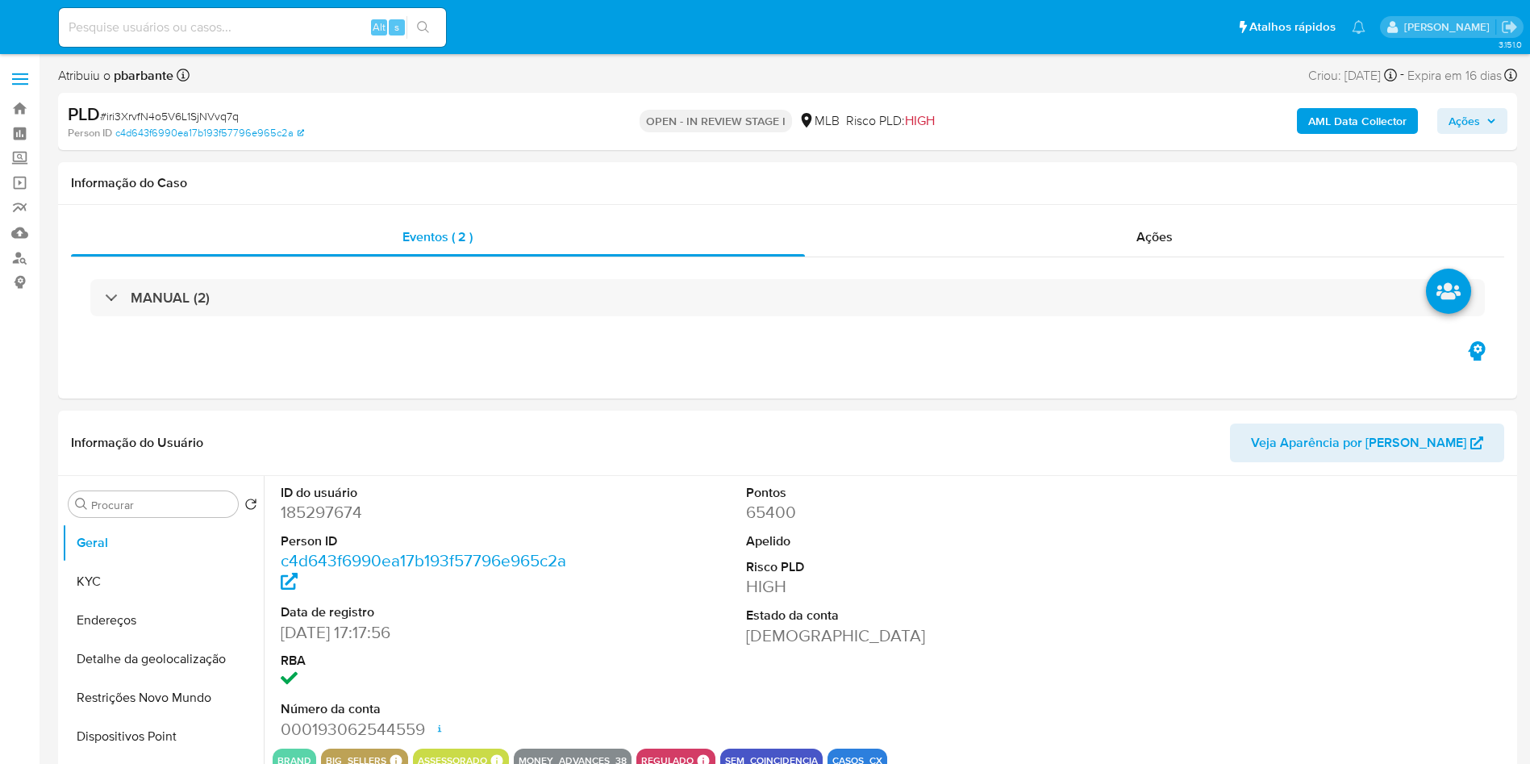
select select "10"
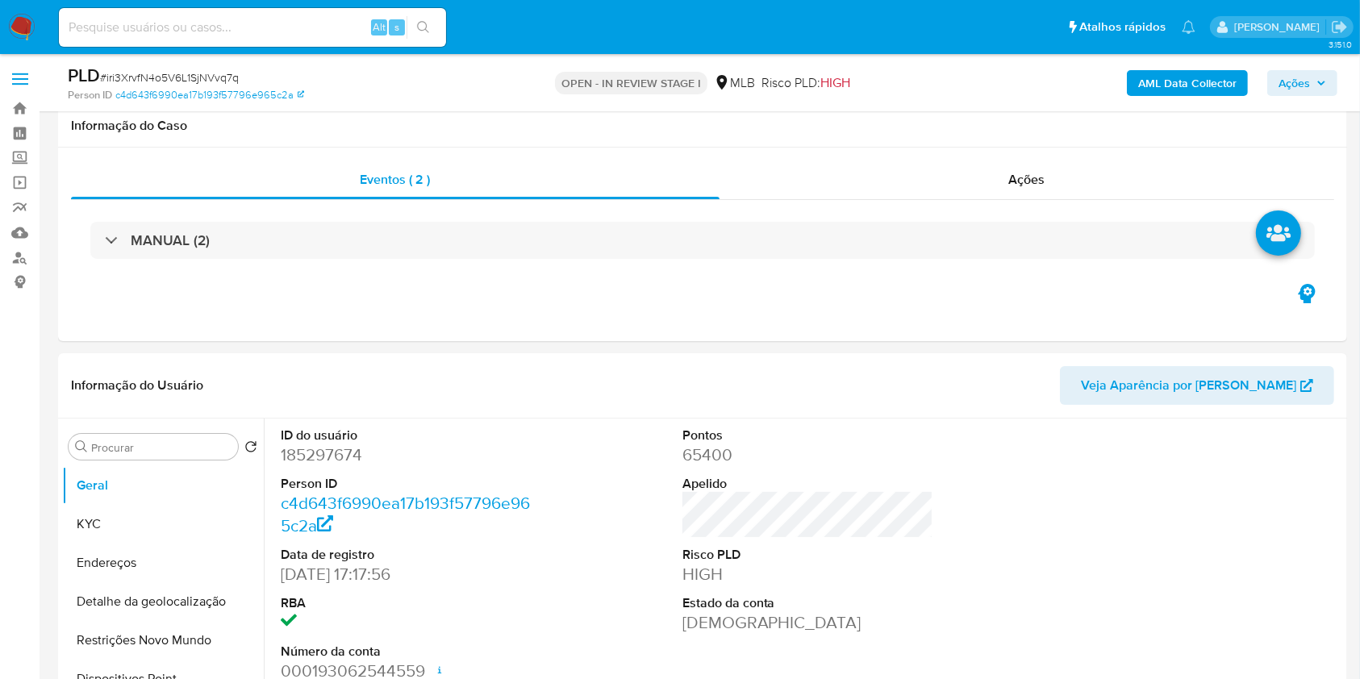
scroll to position [49, 0]
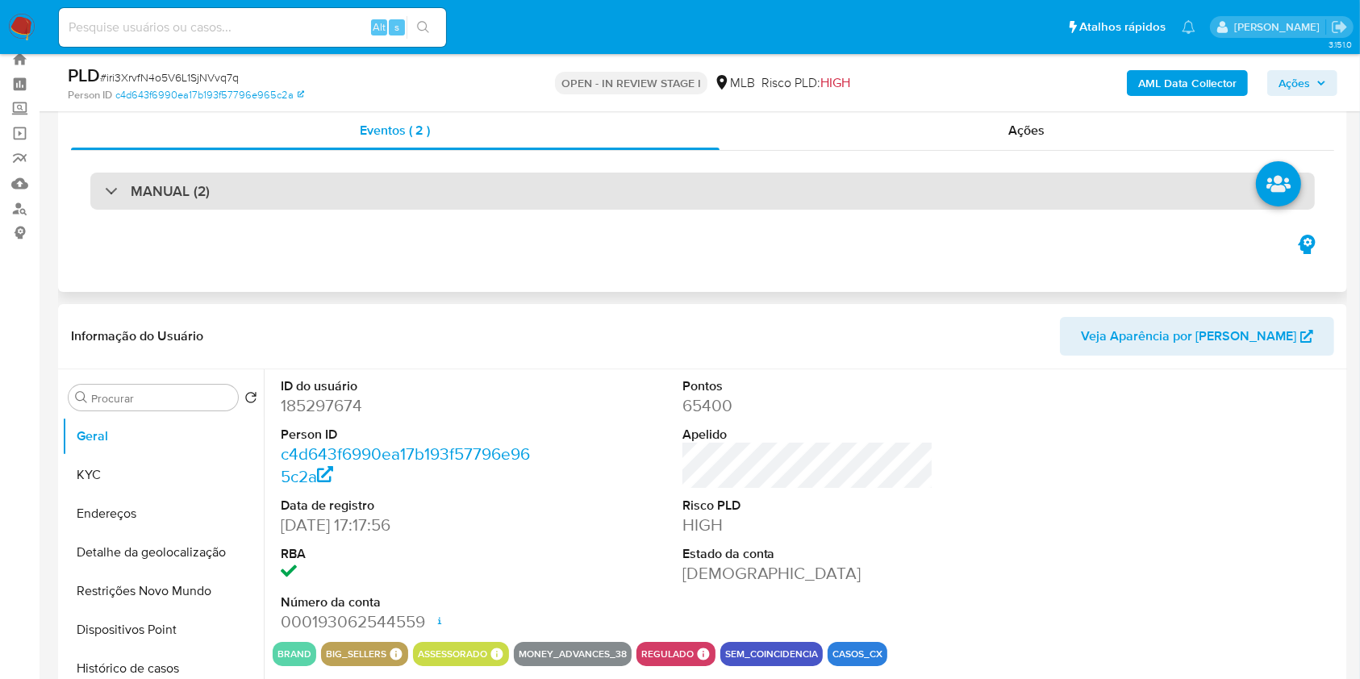
click at [851, 180] on div "MANUAL (2)" at bounding box center [702, 191] width 1225 height 37
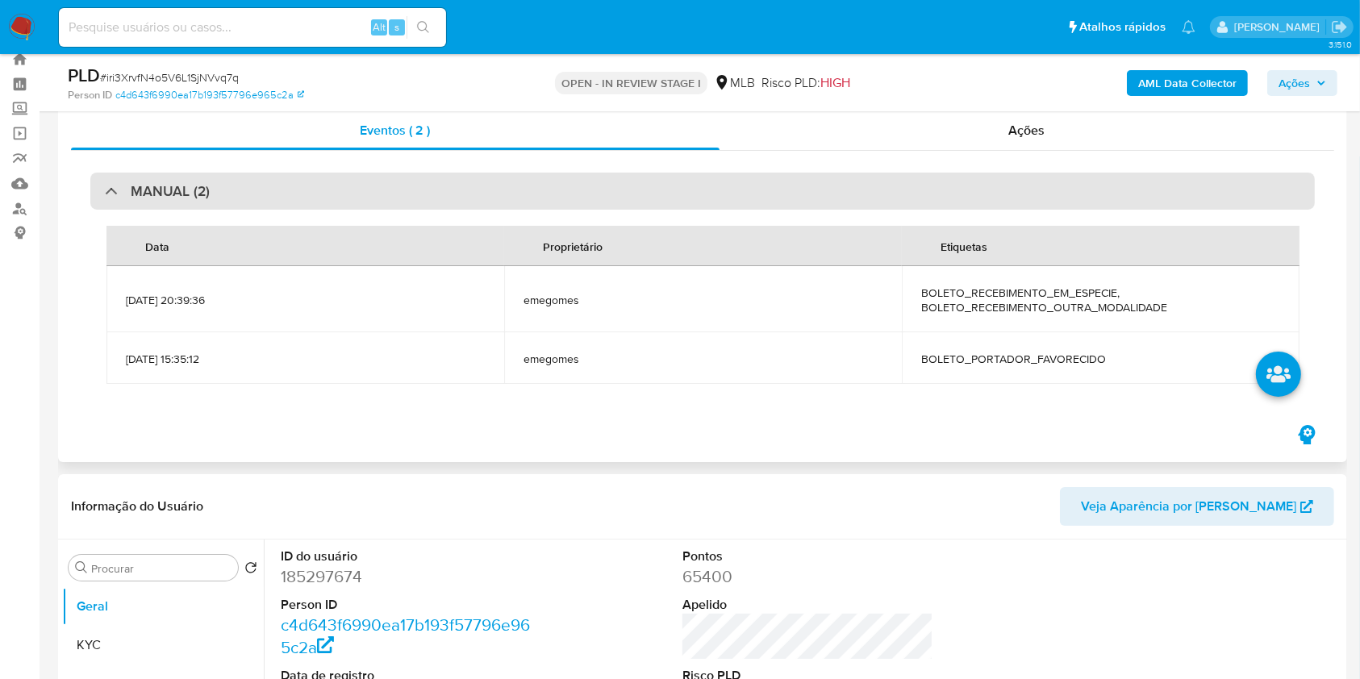
click at [851, 180] on div "MANUAL (2)" at bounding box center [702, 191] width 1225 height 37
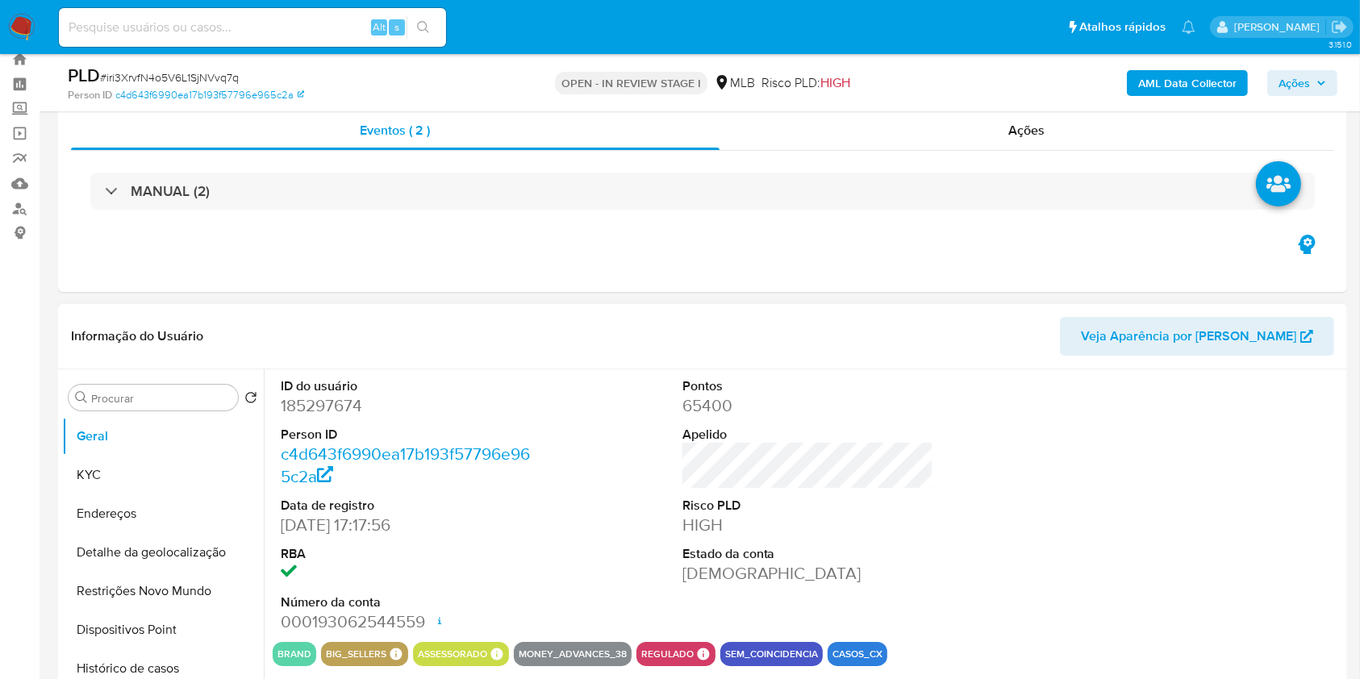
scroll to position [116, 0]
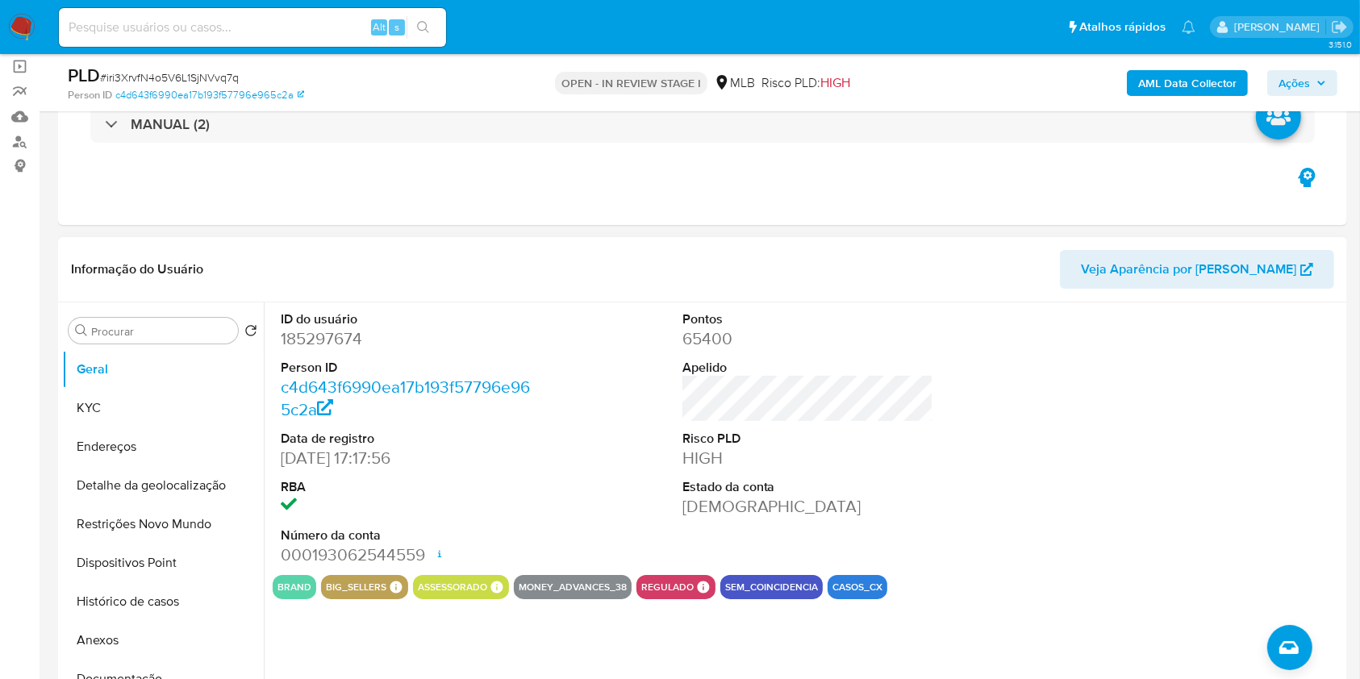
click at [315, 350] on dd "185297674" at bounding box center [407, 339] width 252 height 23
copy dd "185297674"
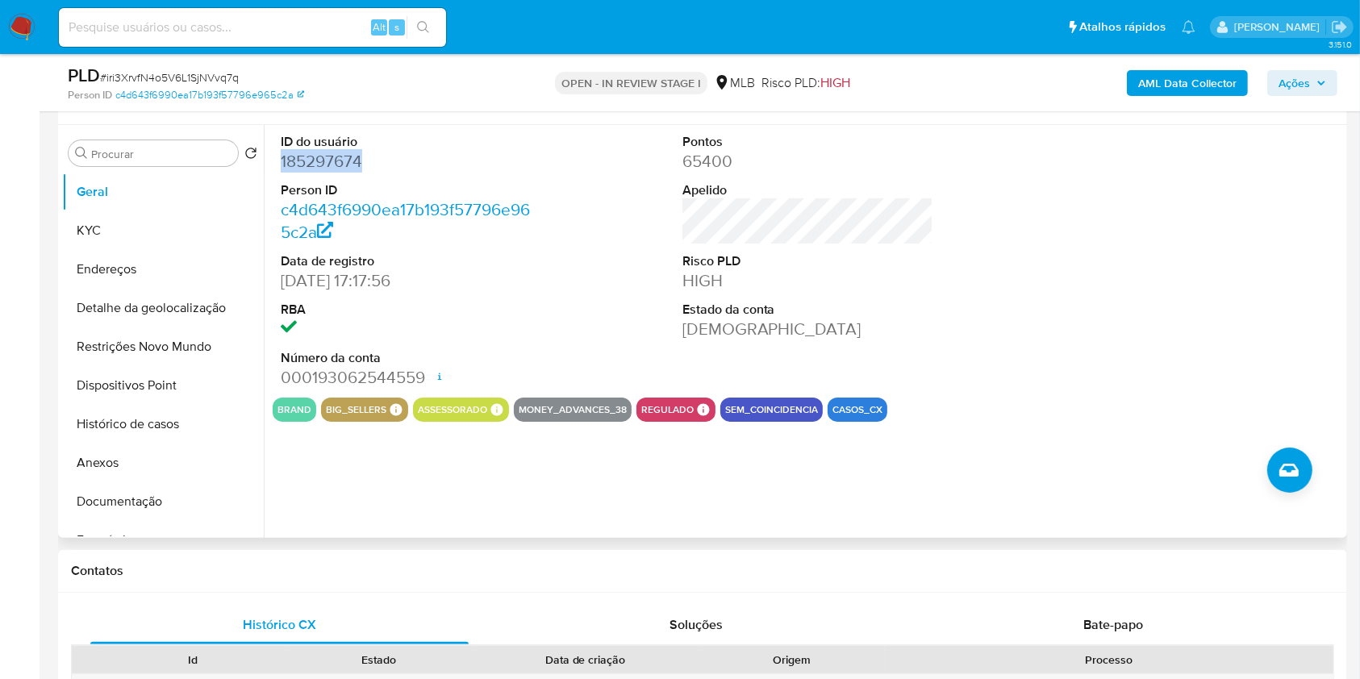
scroll to position [303, 0]
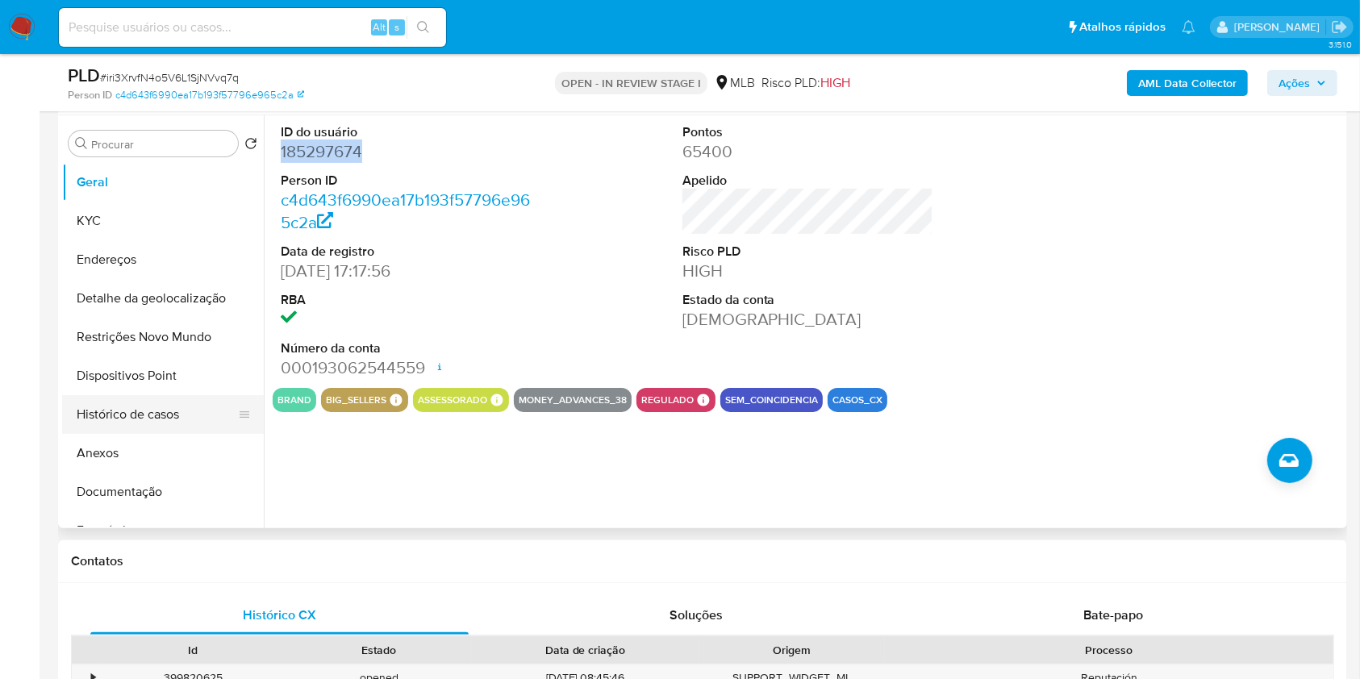
drag, startPoint x: 177, startPoint y: 420, endPoint x: 174, endPoint y: 429, distance: 9.4
click at [174, 429] on ul "Geral KYC Endereços Detalhe da geolocalização Restrições Novo Mundo Dispositivo…" at bounding box center [163, 345] width 202 height 364
click at [123, 434] on button "Histórico de casos" at bounding box center [156, 414] width 189 height 39
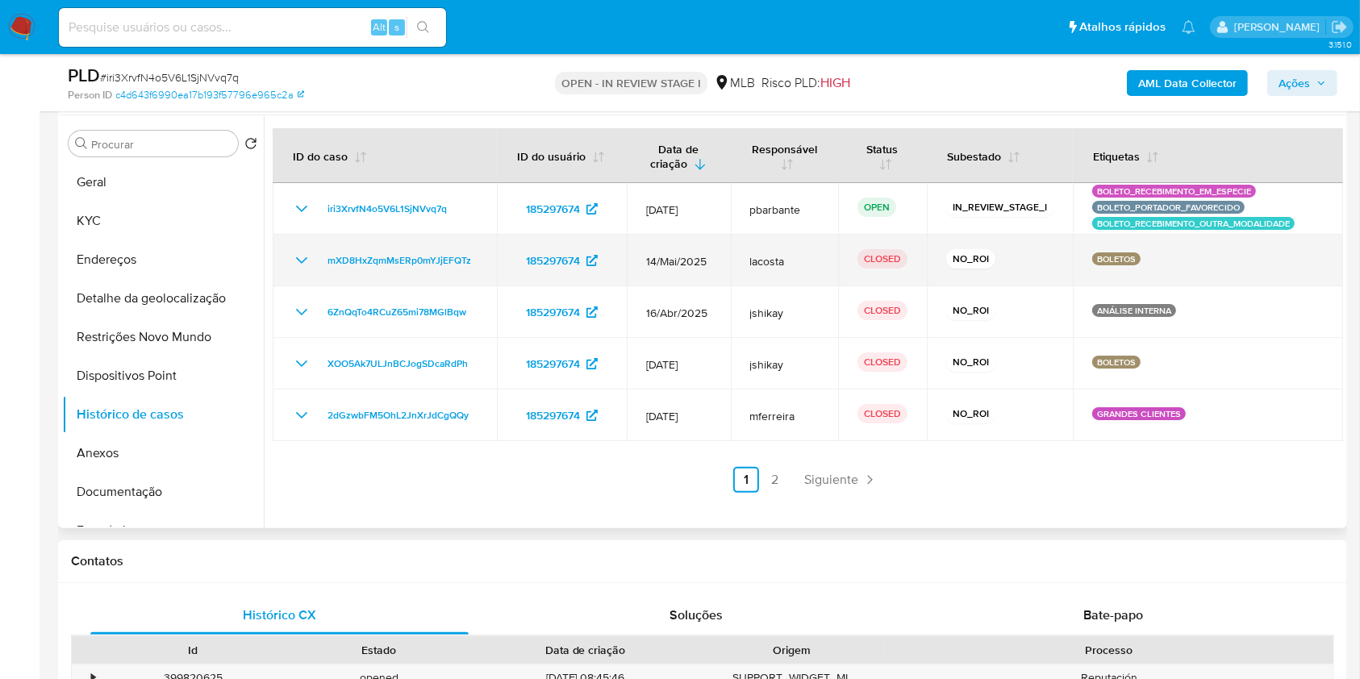
click at [303, 270] on icon "Mostrar/Ocultar" at bounding box center [301, 260] width 19 height 19
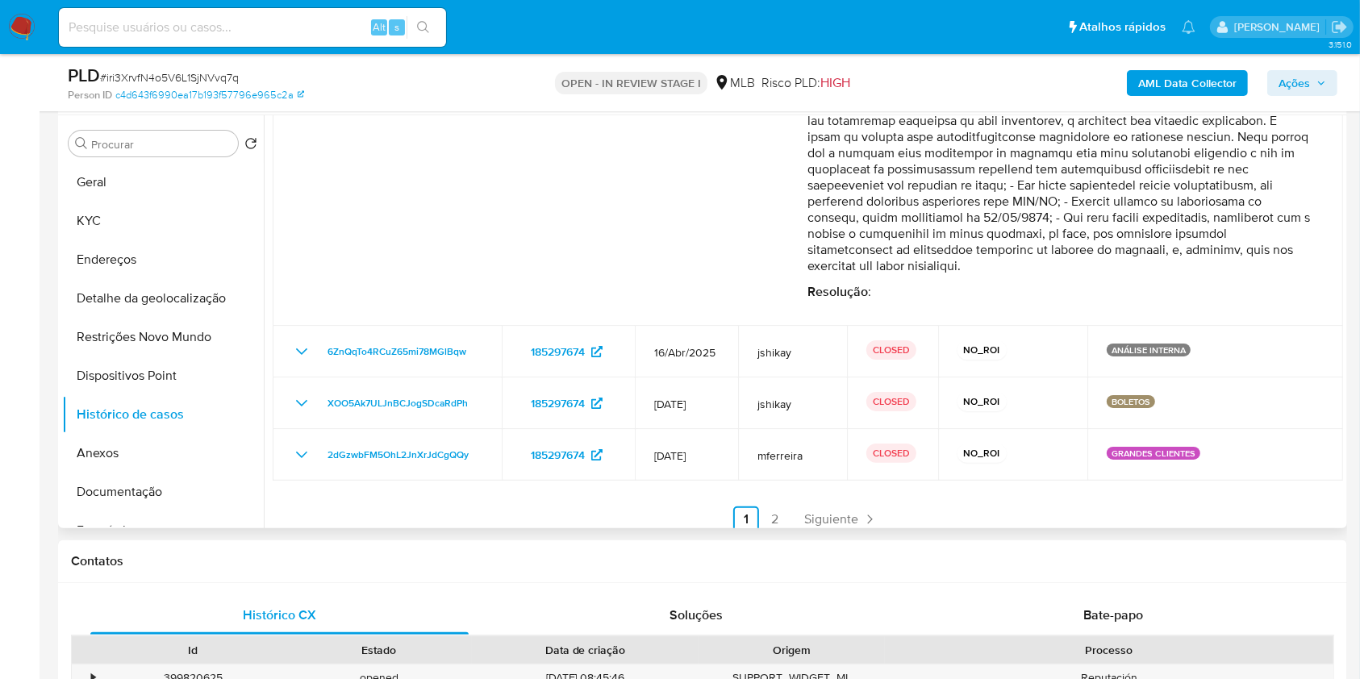
scroll to position [282, 0]
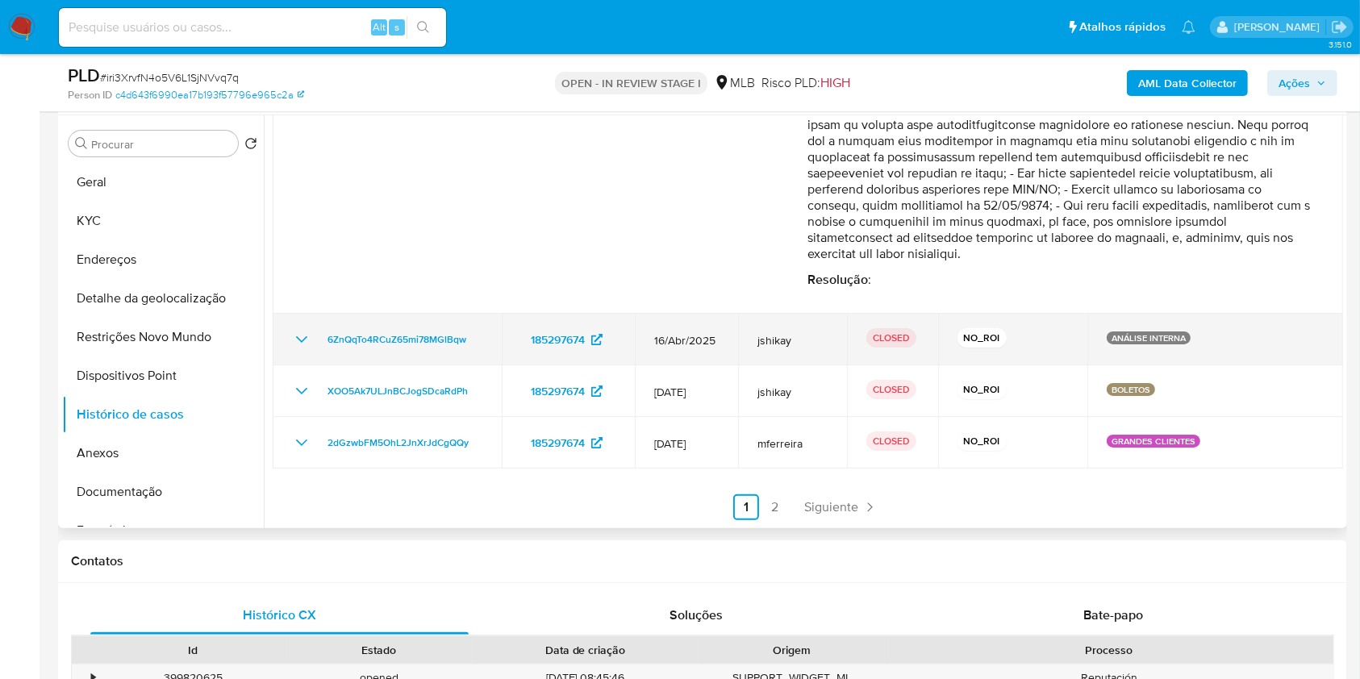
click at [302, 349] on icon "Mostrar/Ocultar" at bounding box center [301, 339] width 19 height 19
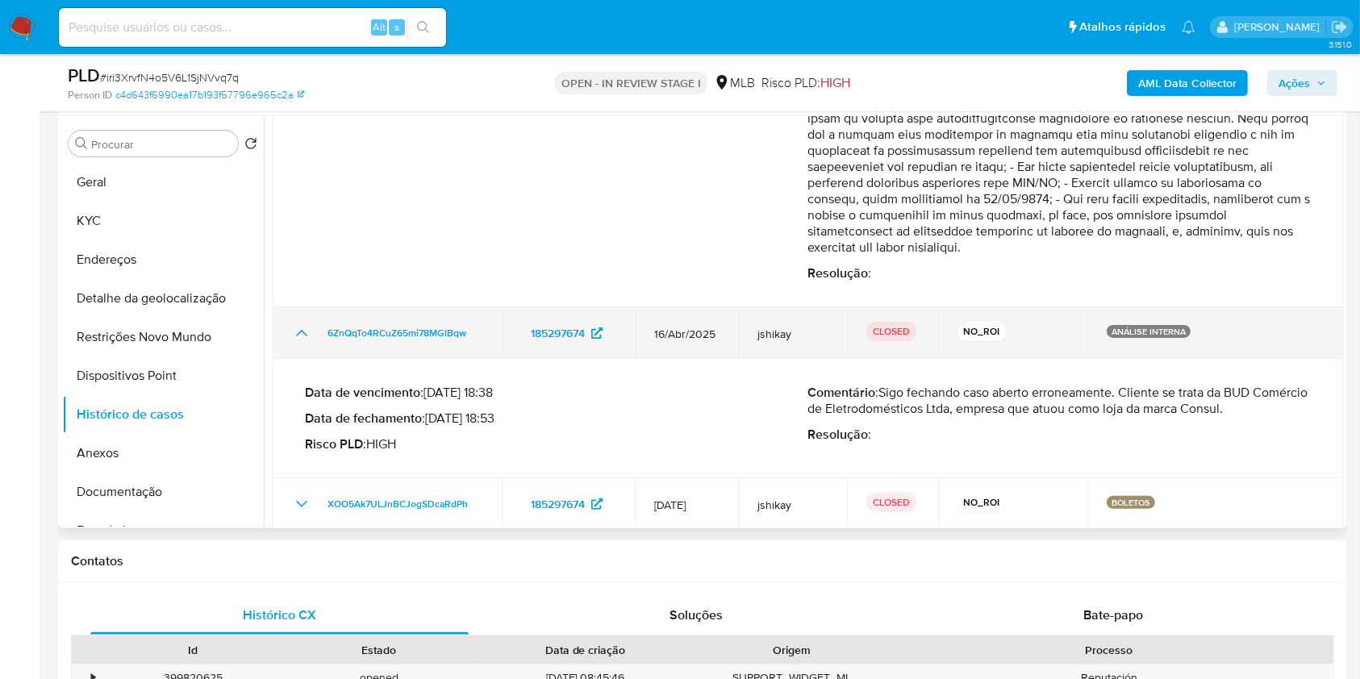
click at [309, 343] on icon "Mostrar/Ocultar" at bounding box center [301, 333] width 19 height 19
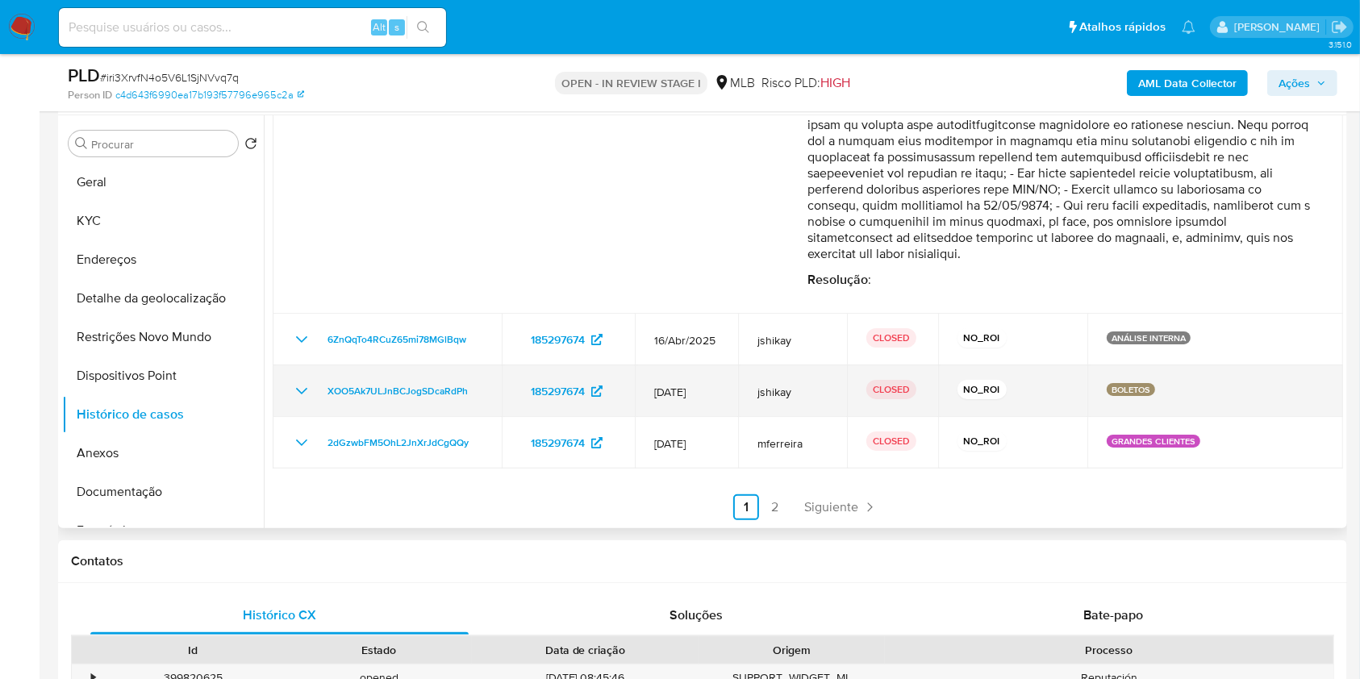
click at [356, 403] on td "XOO5Ak7ULJnBCJogSDcaRdPh" at bounding box center [387, 391] width 229 height 52
click at [299, 401] on icon "Mostrar/Ocultar" at bounding box center [301, 391] width 19 height 19
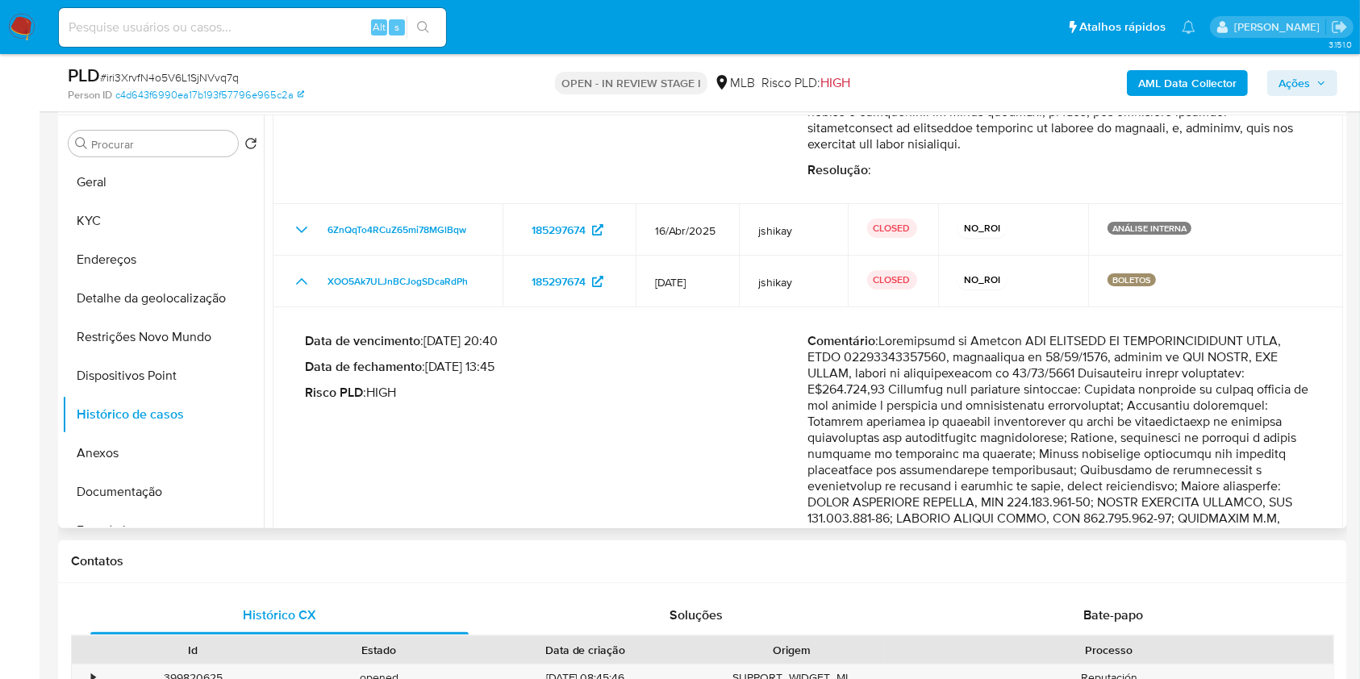
scroll to position [387, 0]
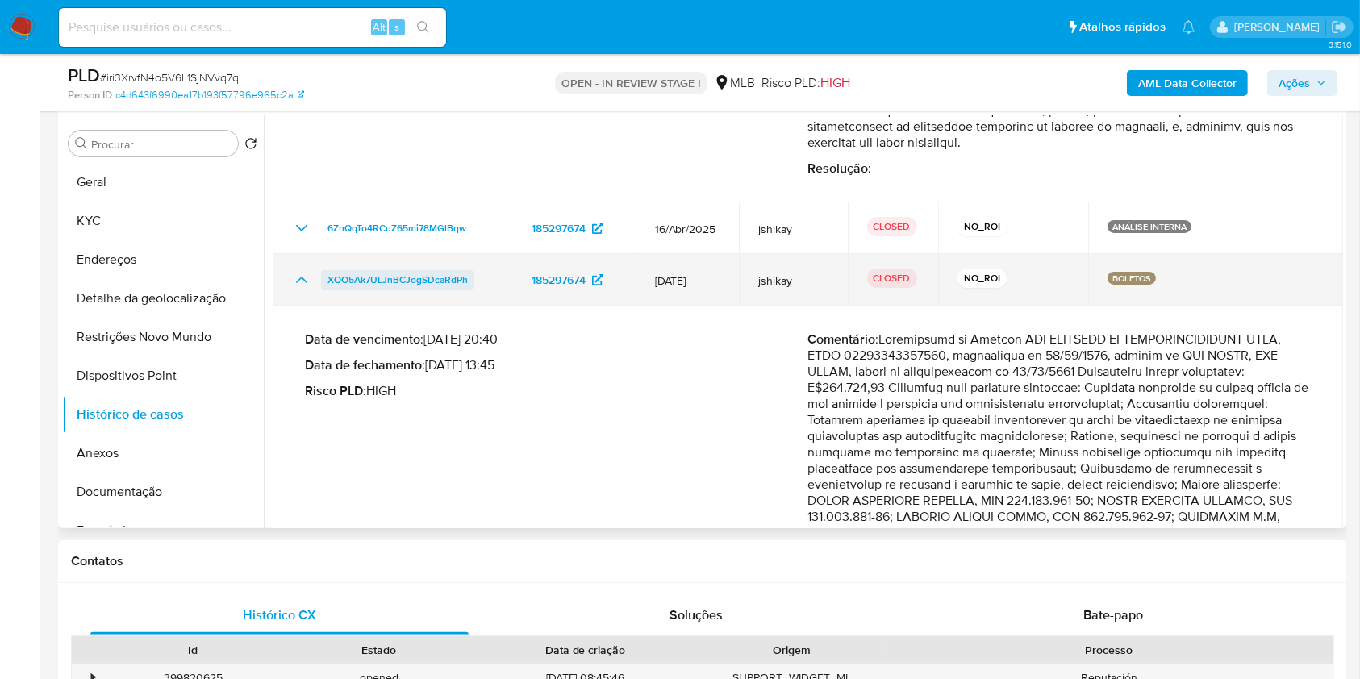
click at [472, 290] on link "XOO5Ak7ULJnBCJogSDcaRdPh" at bounding box center [397, 279] width 153 height 19
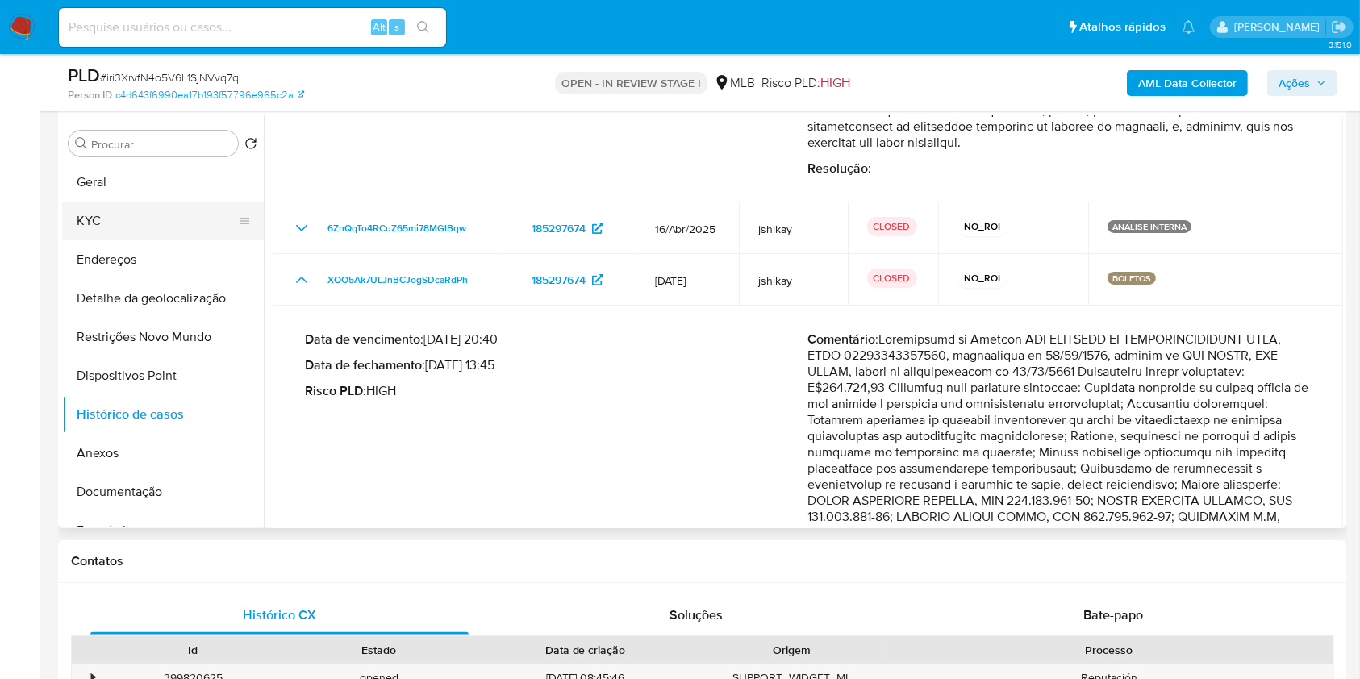
click at [157, 240] on button "KYC" at bounding box center [156, 221] width 189 height 39
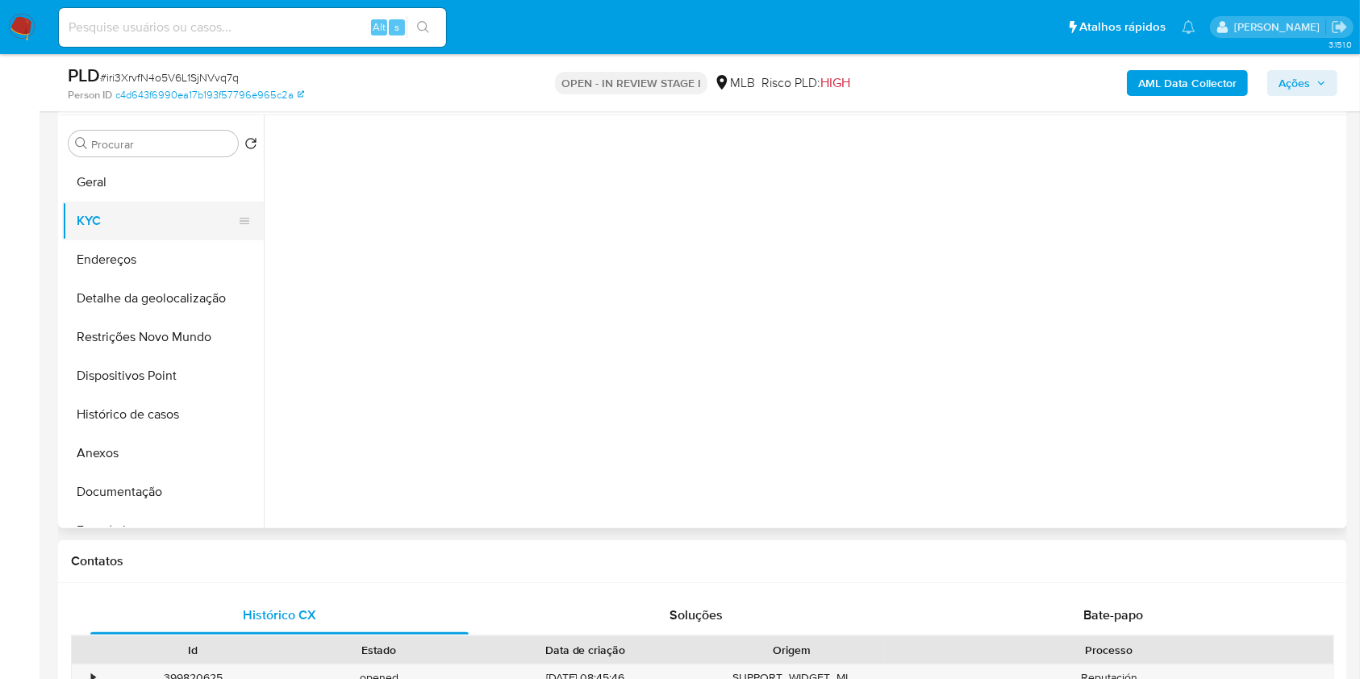
scroll to position [0, 0]
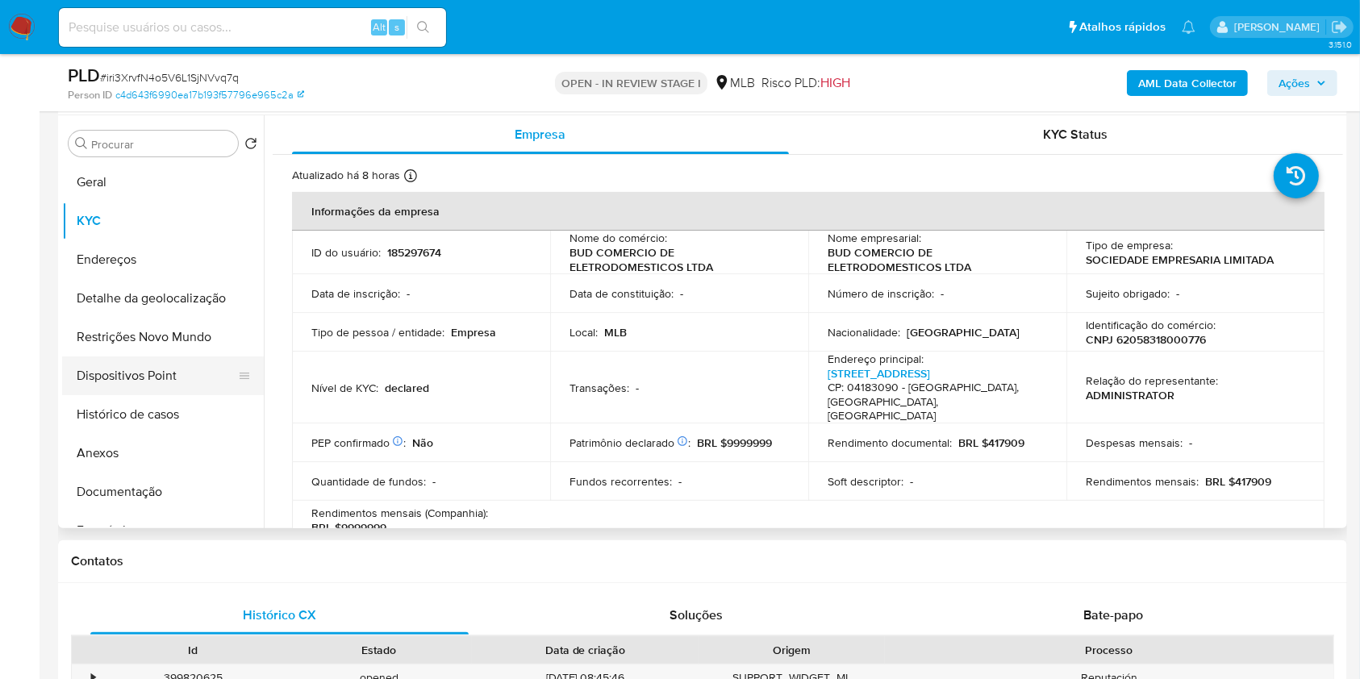
click at [161, 395] on button "Dispositivos Point" at bounding box center [156, 376] width 189 height 39
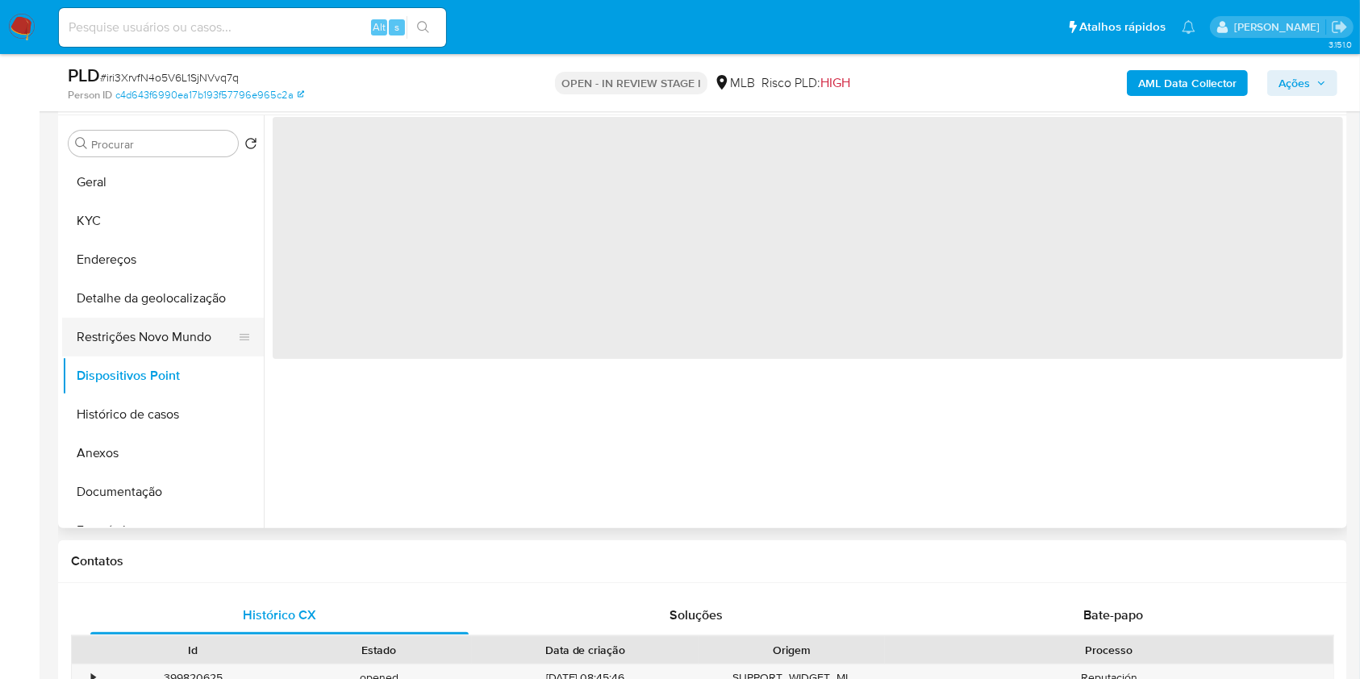
click at [191, 357] on button "Restrições Novo Mundo" at bounding box center [156, 337] width 189 height 39
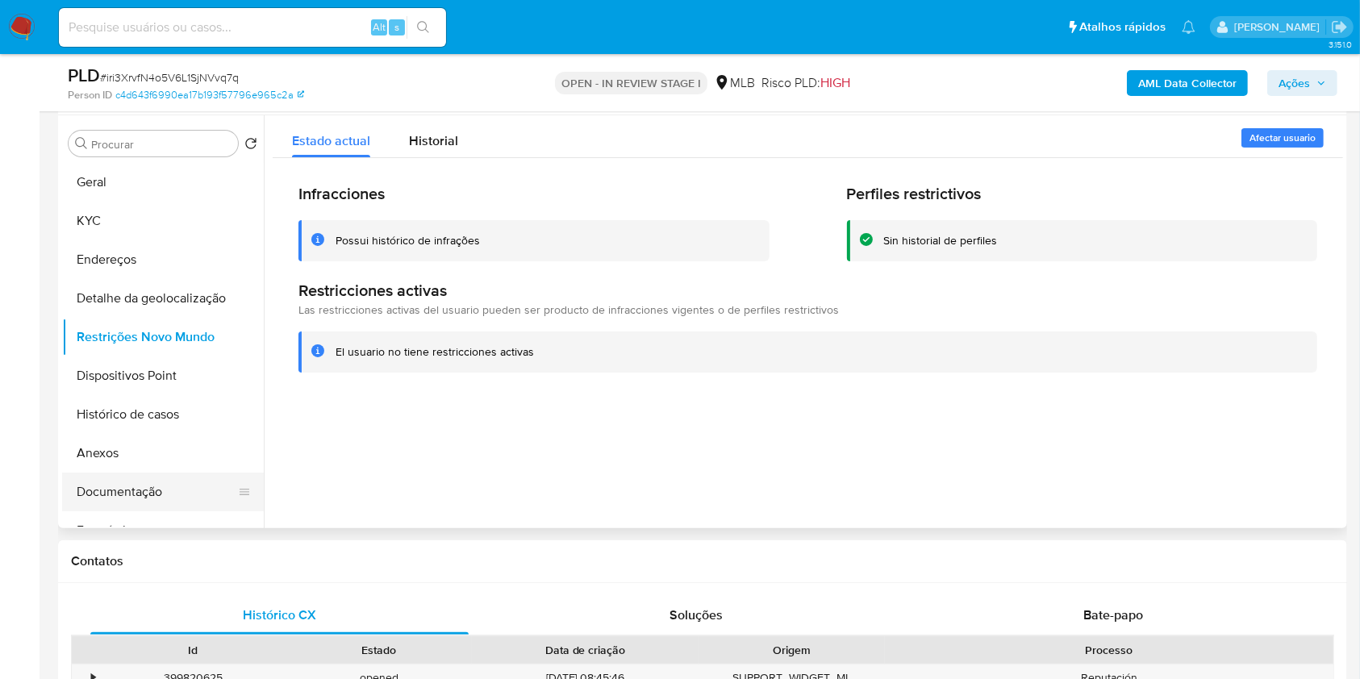
click at [155, 511] on button "Documentação" at bounding box center [156, 492] width 189 height 39
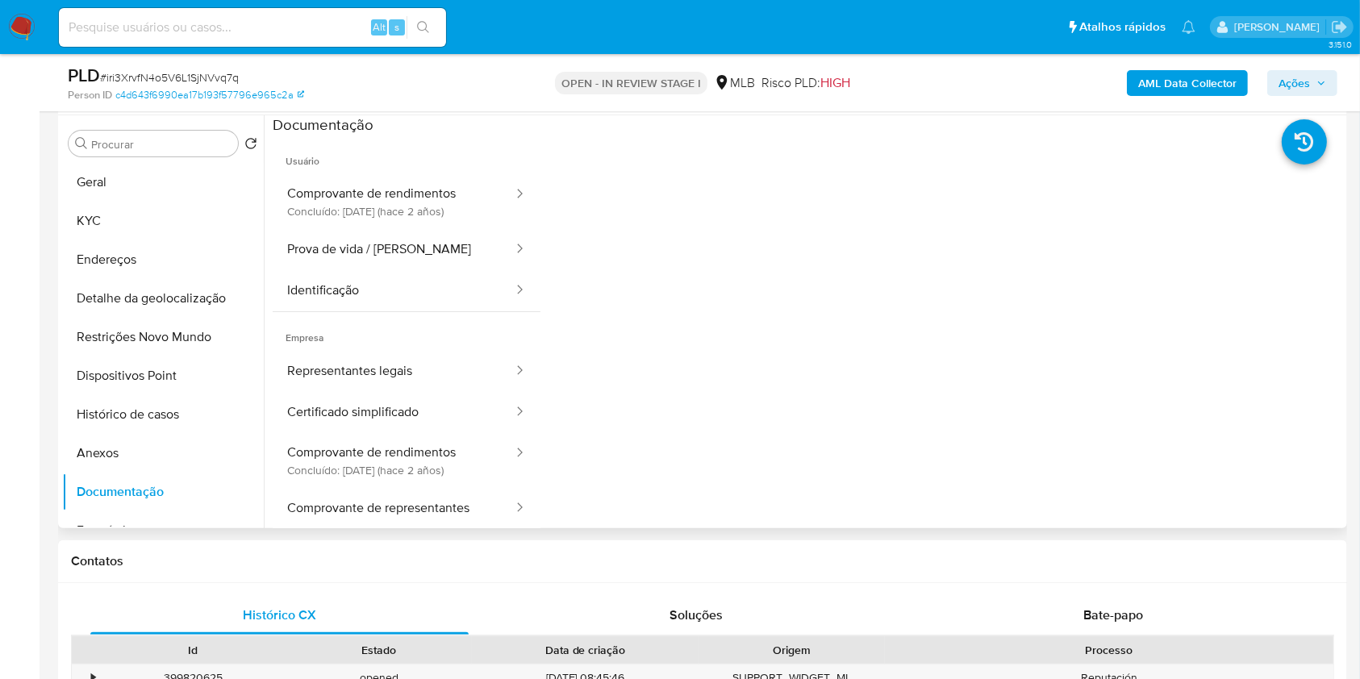
click at [350, 229] on button "Comprovante de rendimentos Concluído: 31/01/2024 (hace 2 años)" at bounding box center [394, 201] width 242 height 55
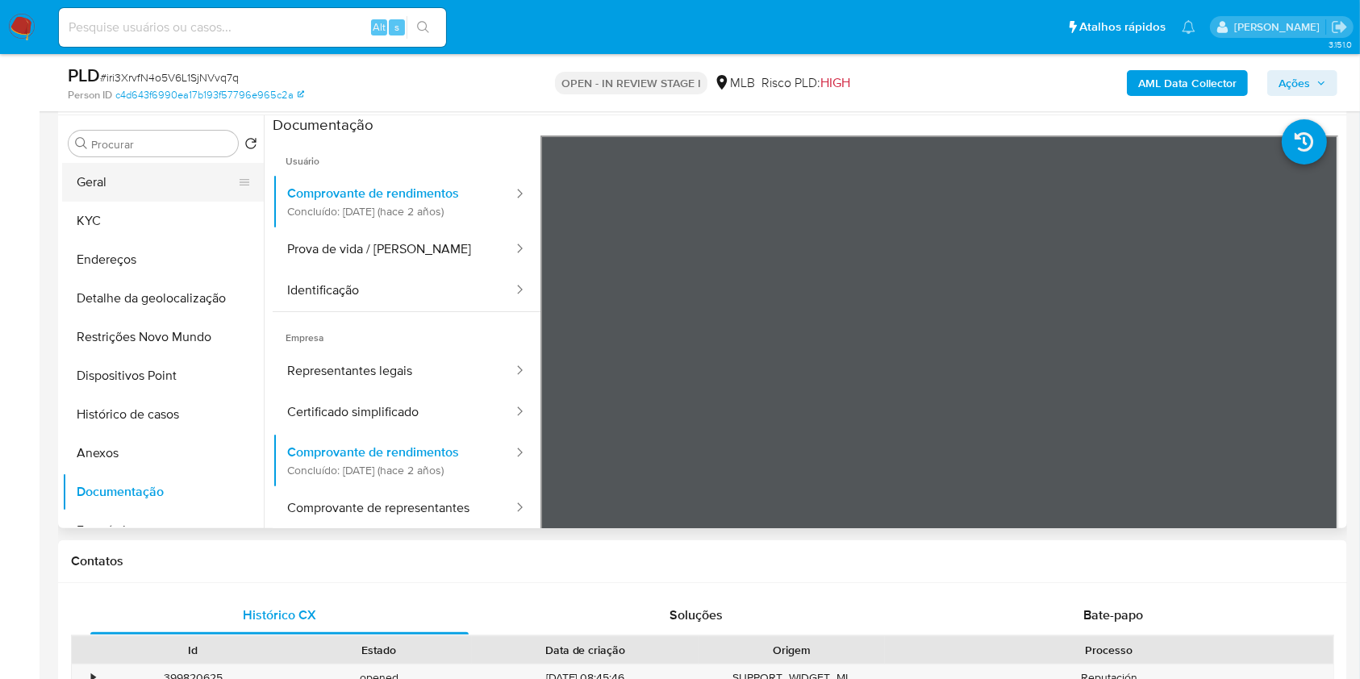
click at [160, 202] on button "Geral" at bounding box center [156, 182] width 189 height 39
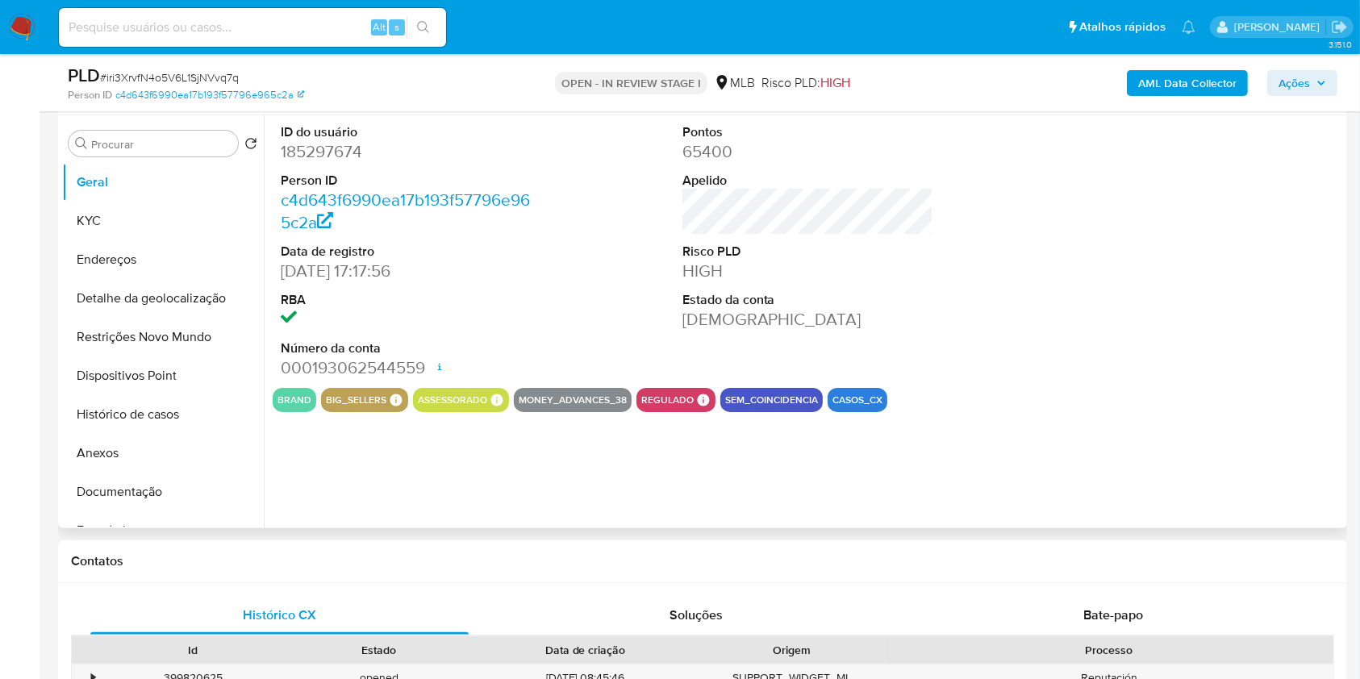
click at [573, 470] on div "ID do usuário 185297674 Person ID c4d643f6990ea17b193f57796e965c2a Data de regi…" at bounding box center [803, 321] width 1079 height 413
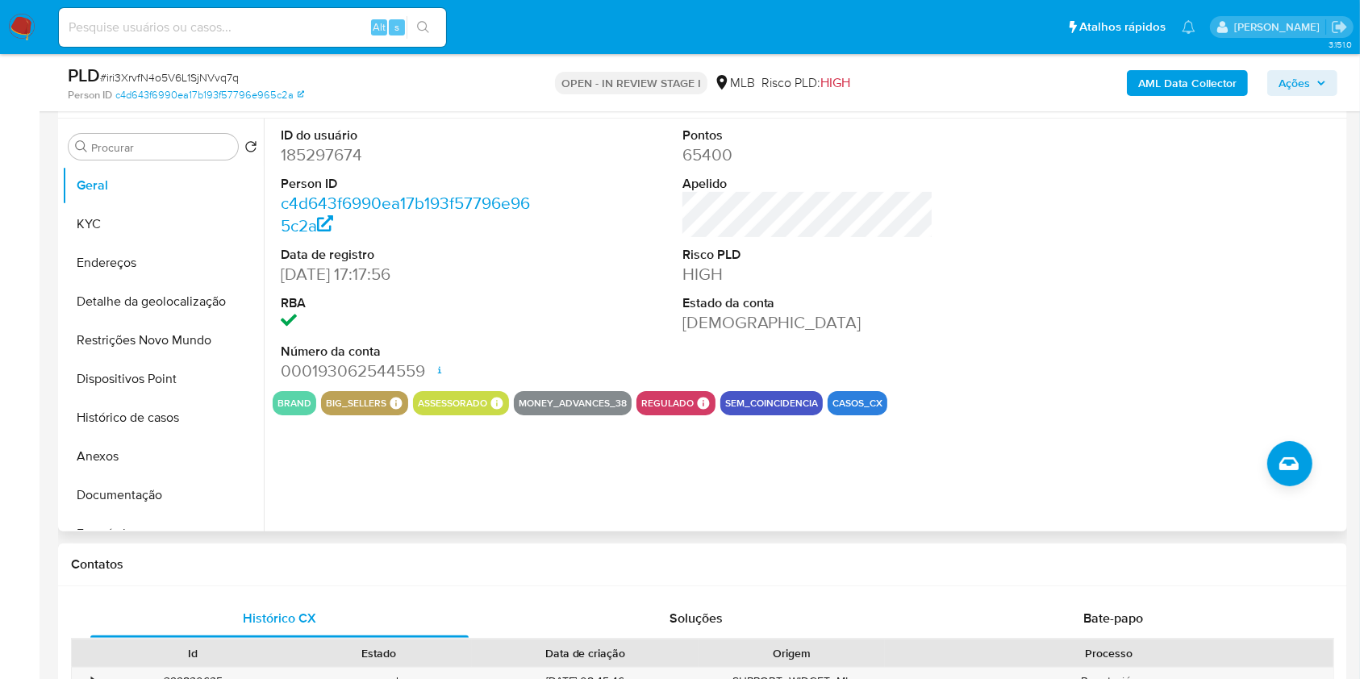
scroll to position [283, 0]
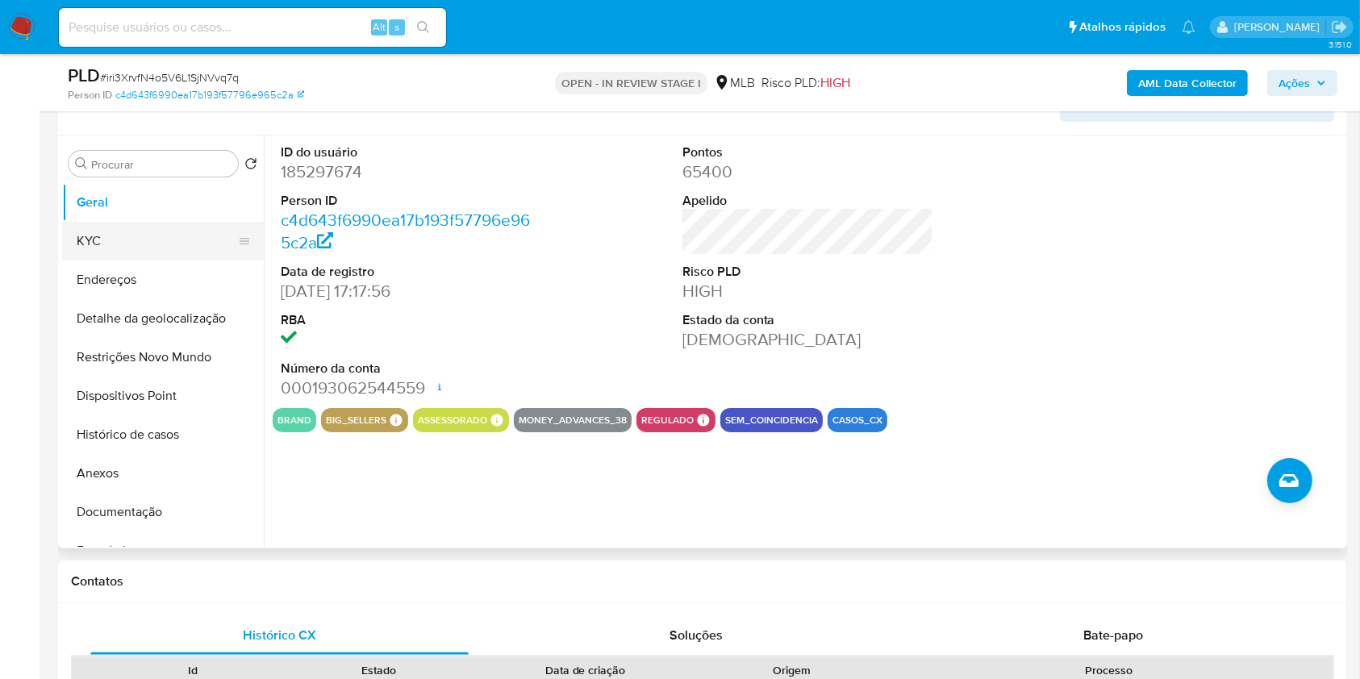
click at [127, 261] on button "KYC" at bounding box center [156, 241] width 189 height 39
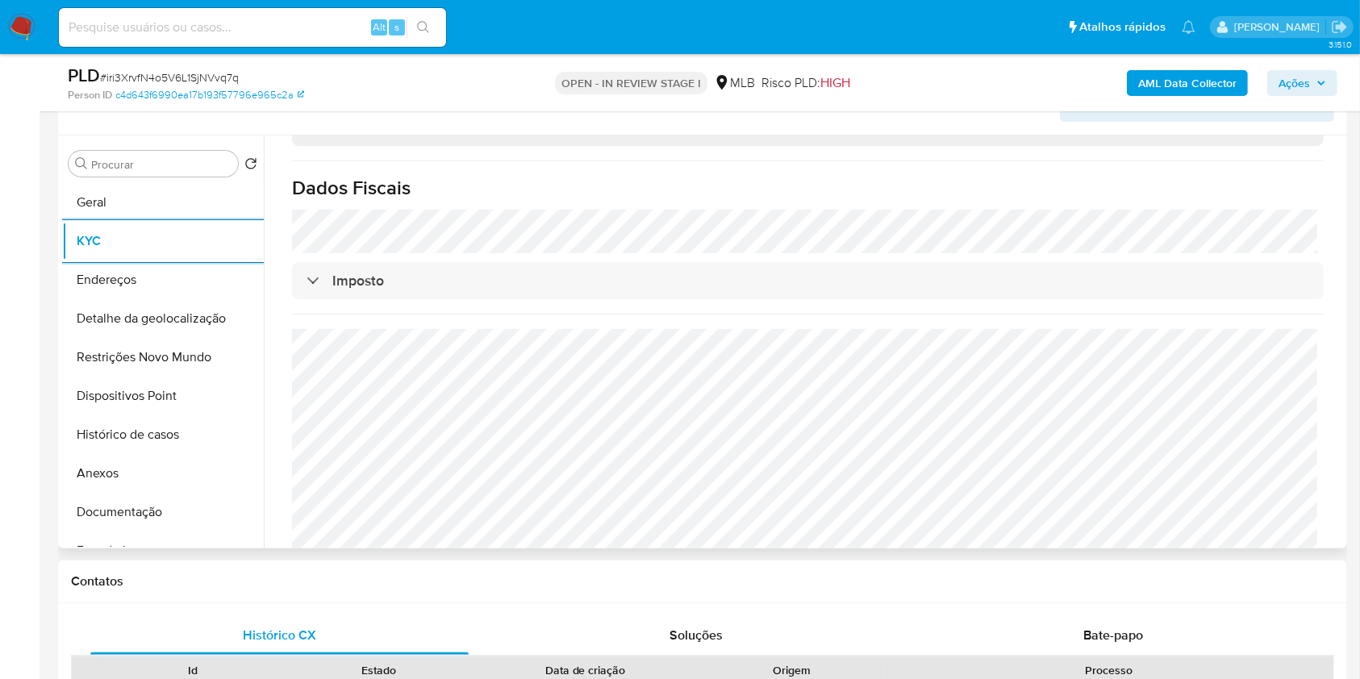
scroll to position [1012, 0]
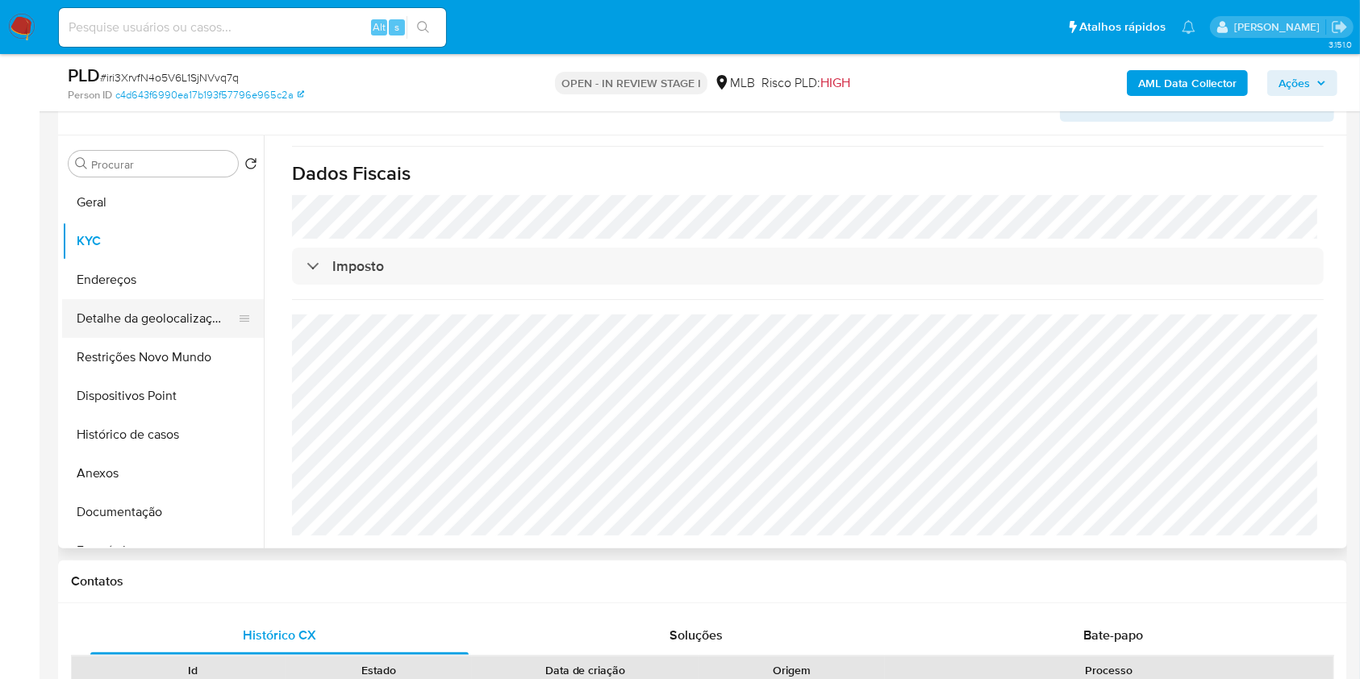
click at [109, 338] on button "Detalhe da geolocalização" at bounding box center [156, 318] width 189 height 39
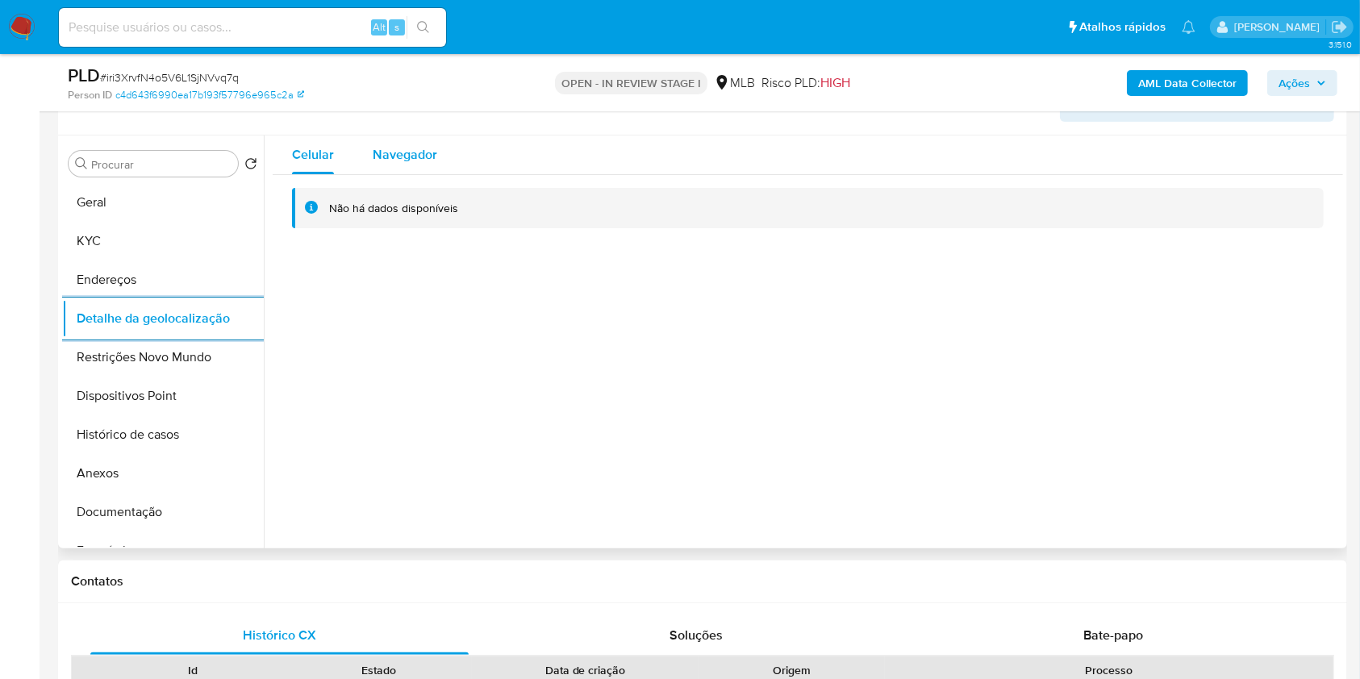
click at [412, 164] on span "Navegador" at bounding box center [405, 154] width 65 height 19
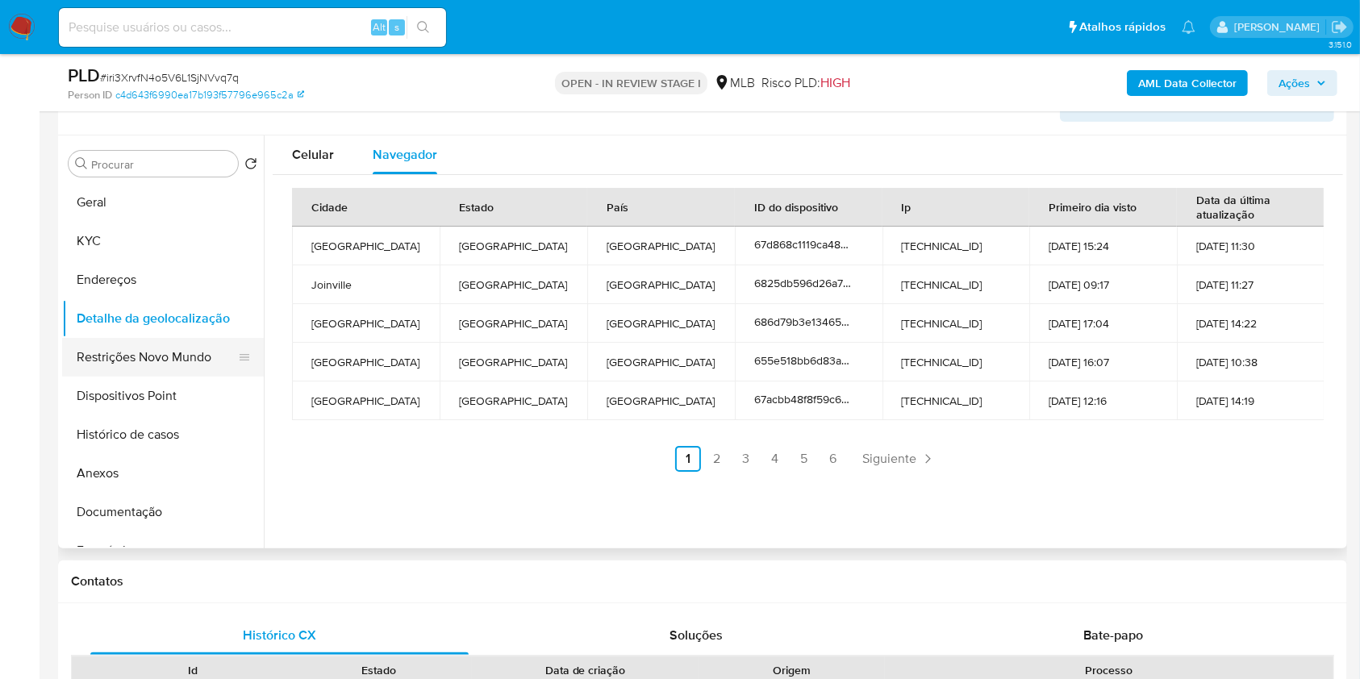
click at [144, 377] on button "Restrições Novo Mundo" at bounding box center [156, 357] width 189 height 39
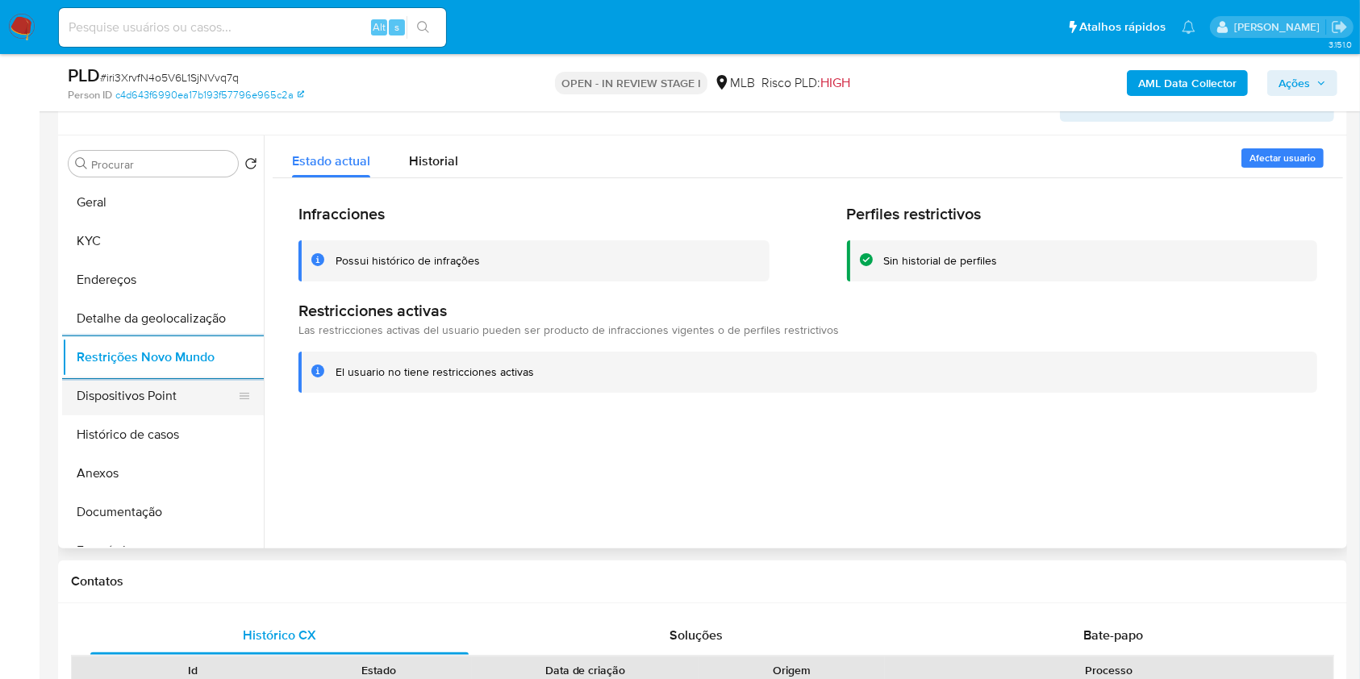
click at [122, 411] on button "Dispositivos Point" at bounding box center [156, 396] width 189 height 39
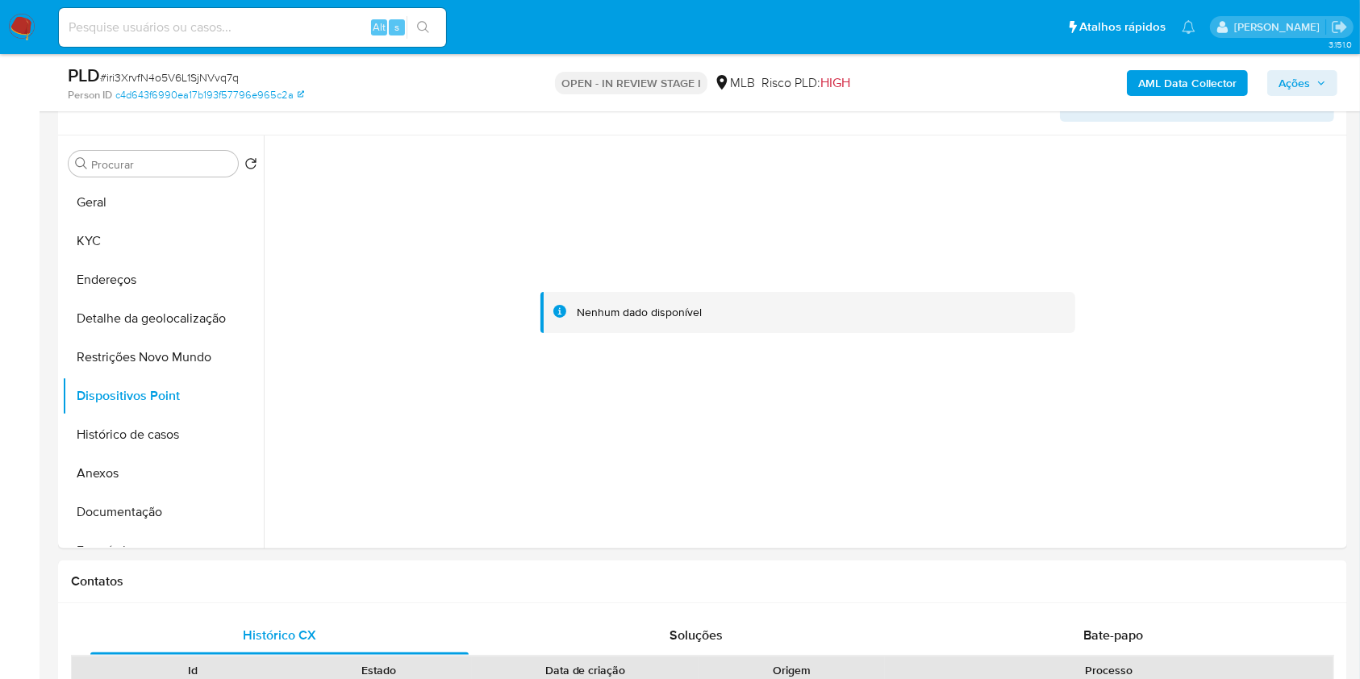
click at [1310, 89] on span "Ações" at bounding box center [1294, 83] width 31 height 26
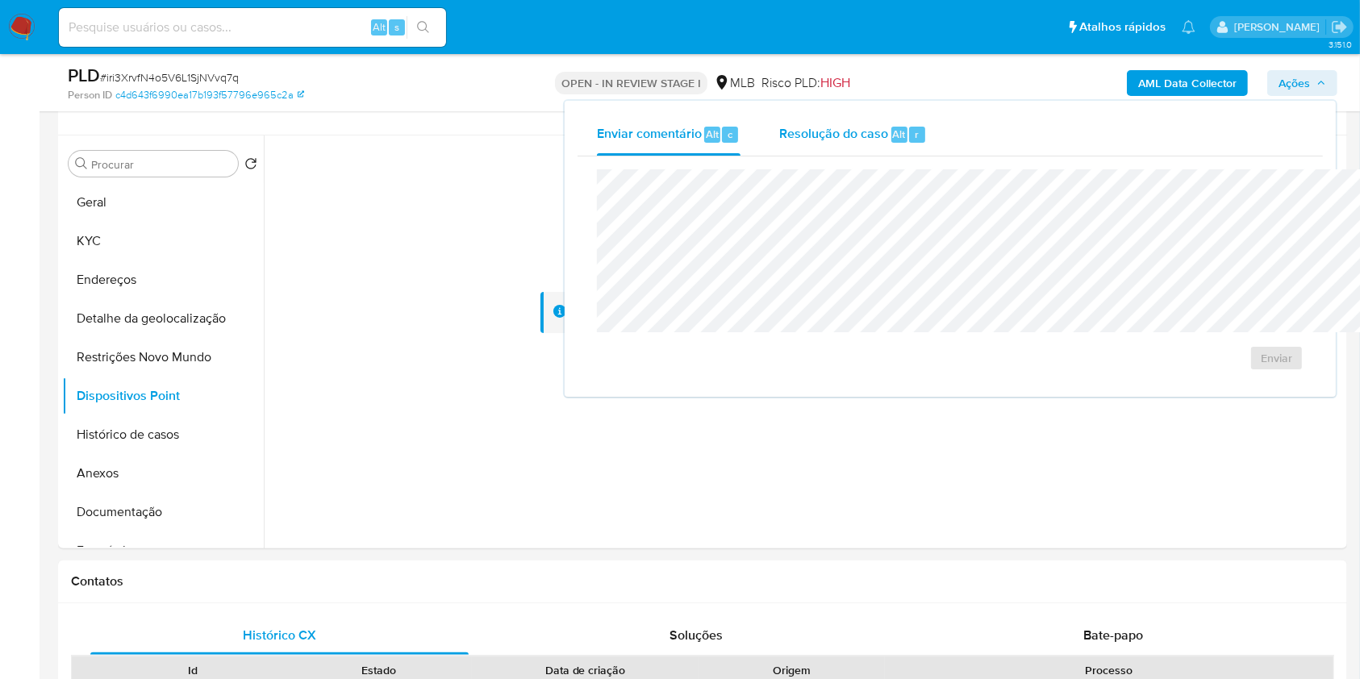
click at [779, 125] on span "Resolução do caso" at bounding box center [833, 133] width 109 height 19
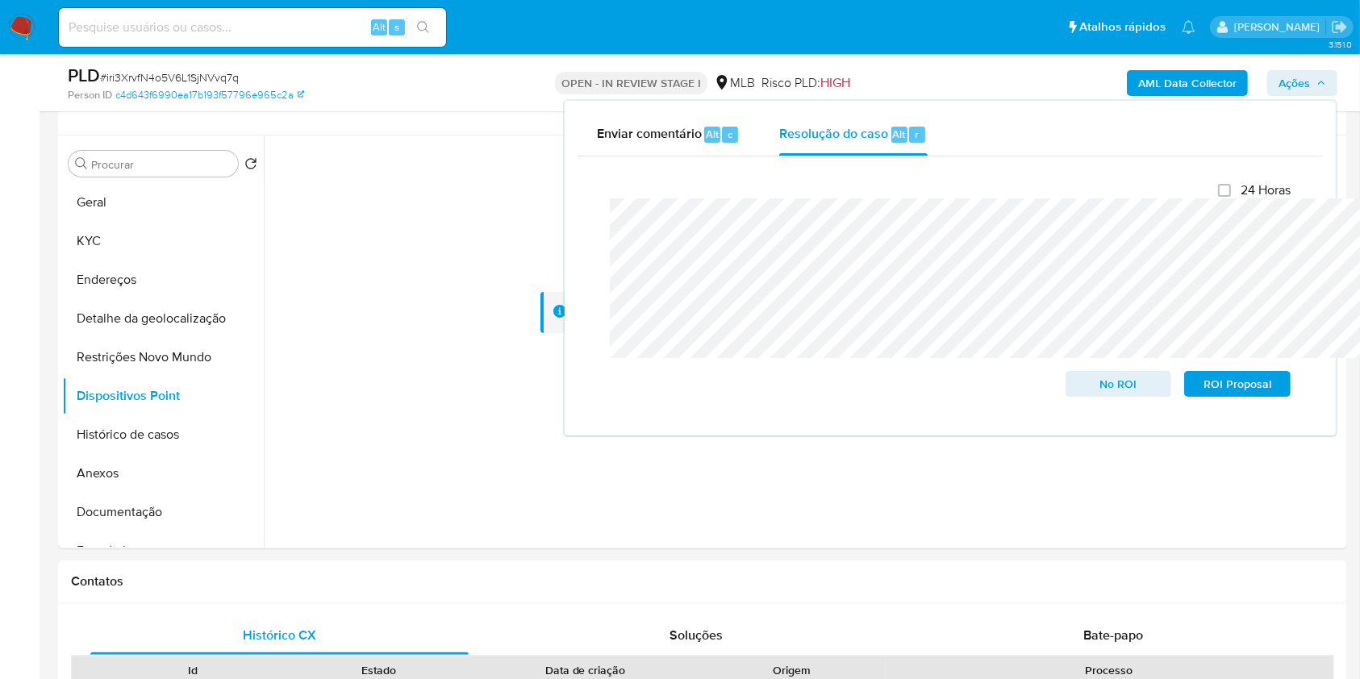
click at [1187, 90] on b "AML Data Collector" at bounding box center [1187, 83] width 98 height 26
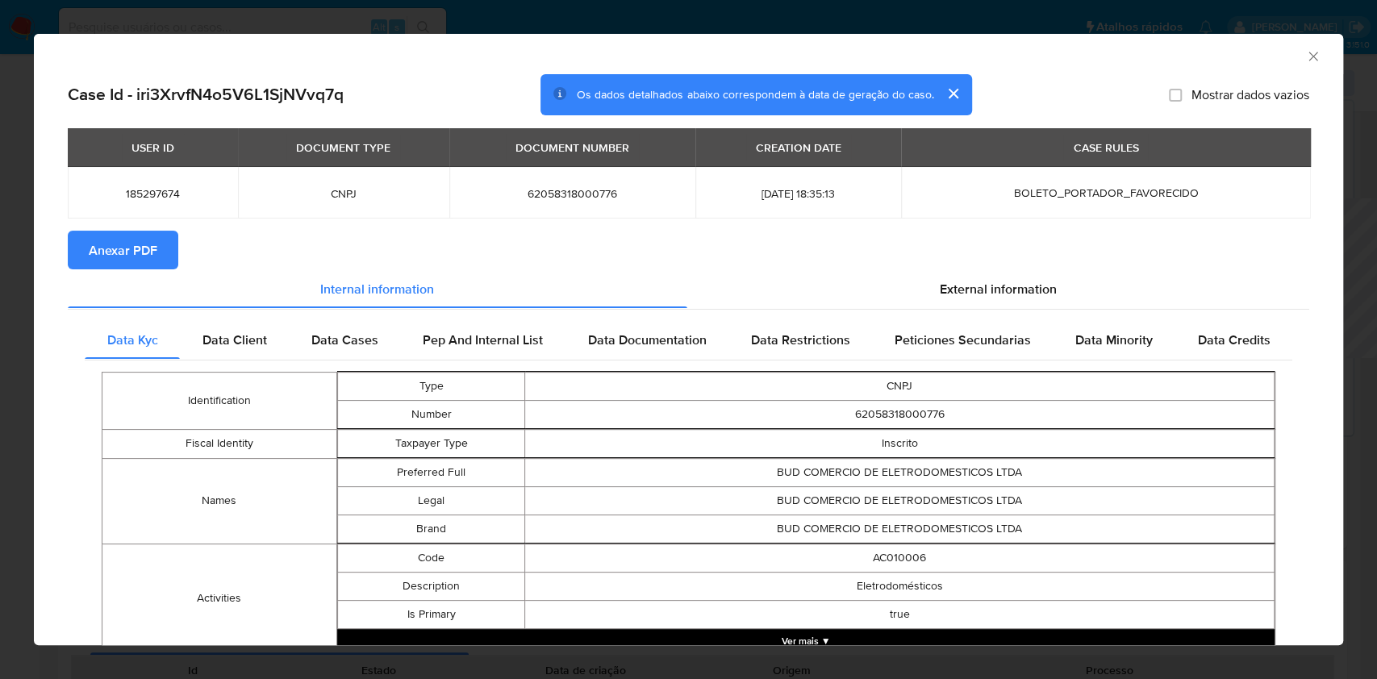
click at [133, 257] on span "Anexar PDF" at bounding box center [123, 249] width 69 height 35
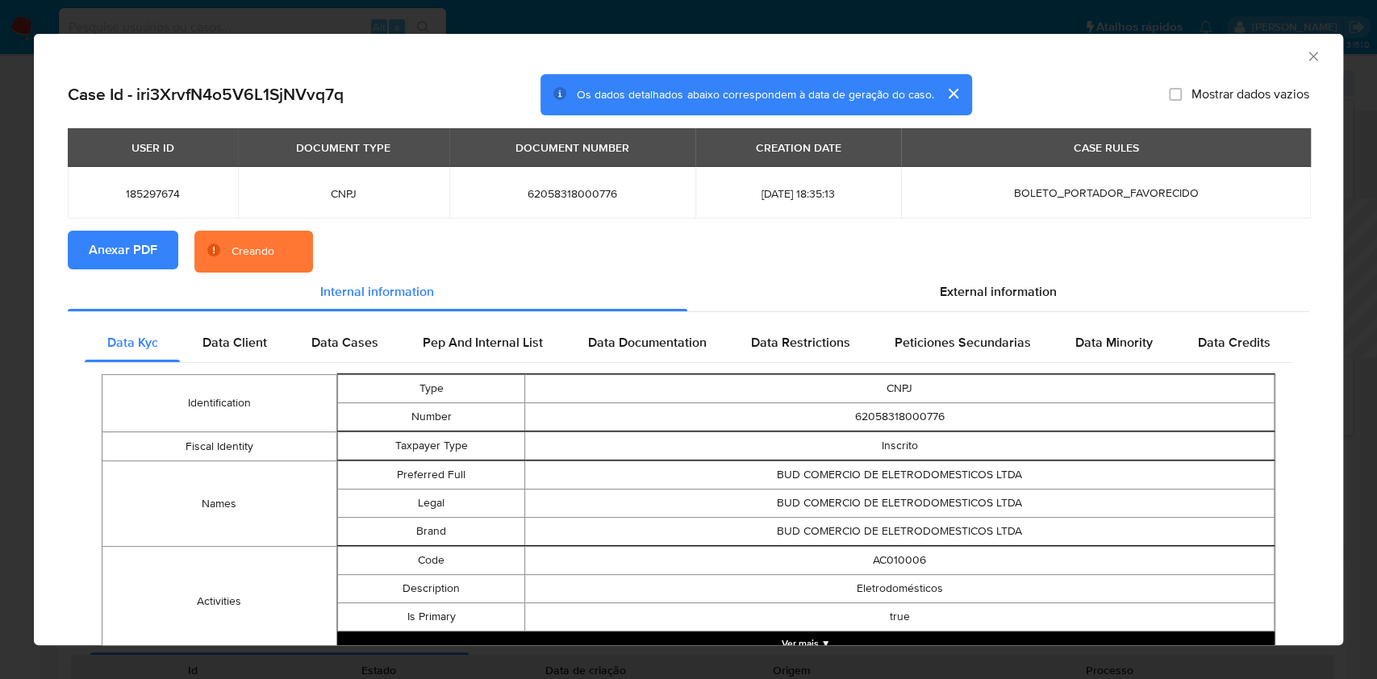
click at [1305, 59] on icon "Fechar a janela" at bounding box center [1313, 56] width 16 height 16
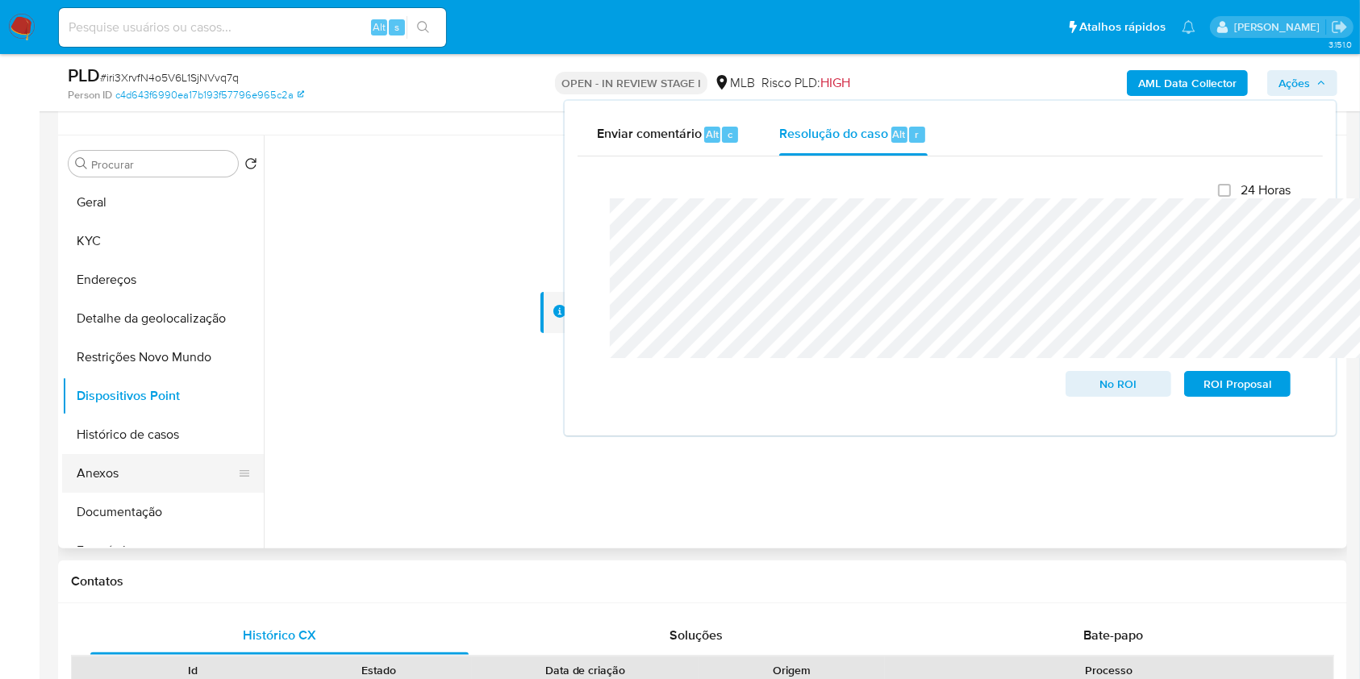
click at [165, 493] on button "Anexos" at bounding box center [156, 473] width 189 height 39
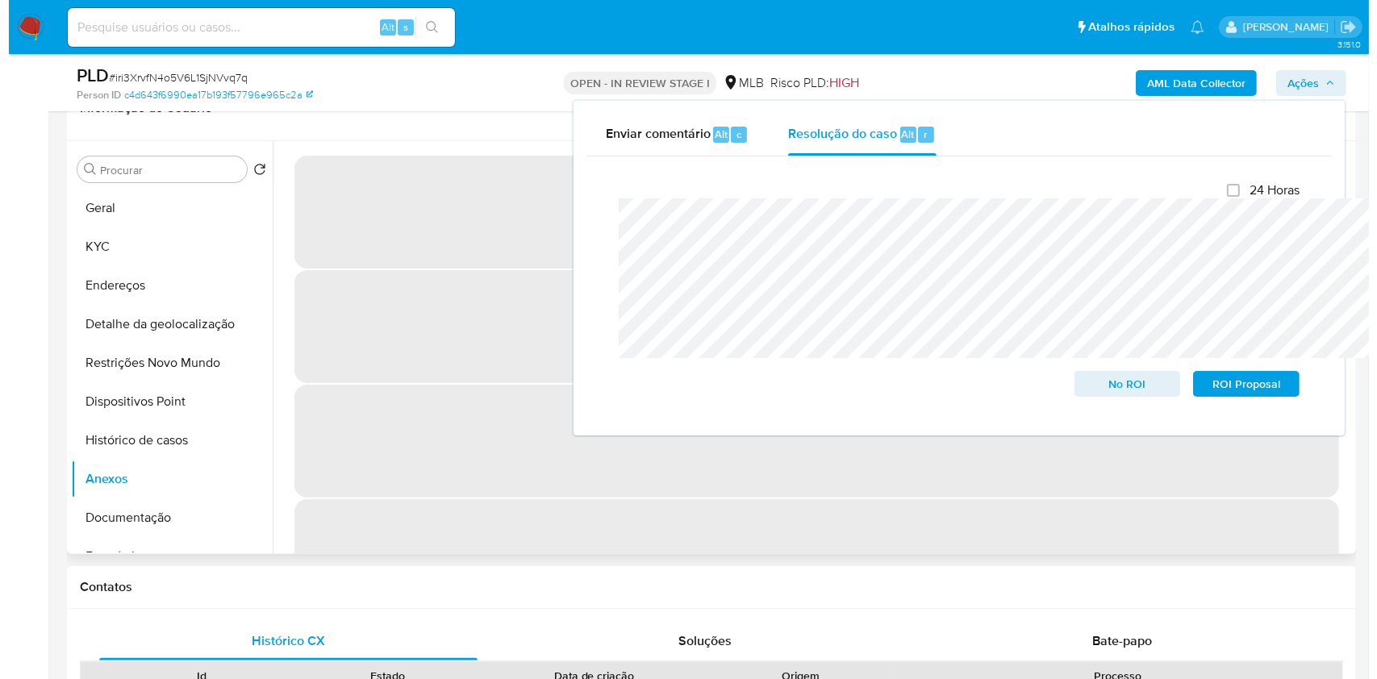
scroll to position [285, 0]
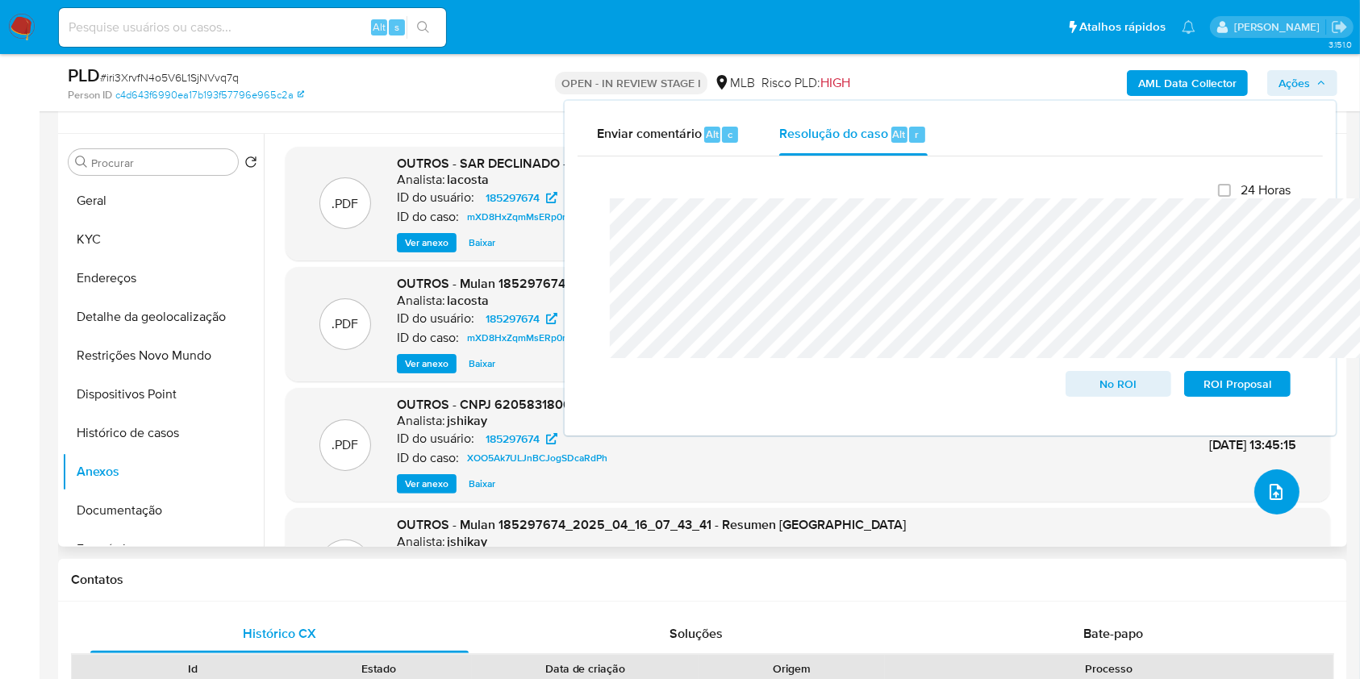
click at [1267, 502] on icon "upload-file" at bounding box center [1276, 491] width 19 height 19
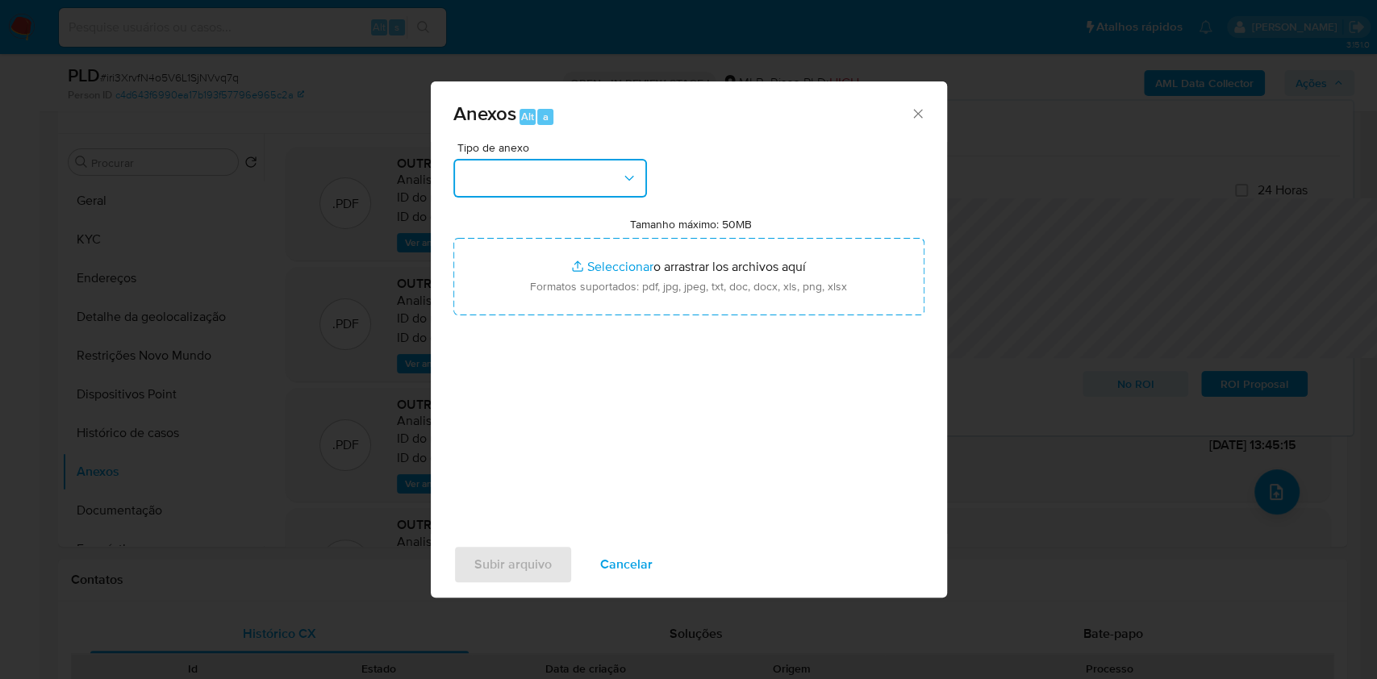
click at [503, 159] on button "button" at bounding box center [550, 178] width 194 height 39
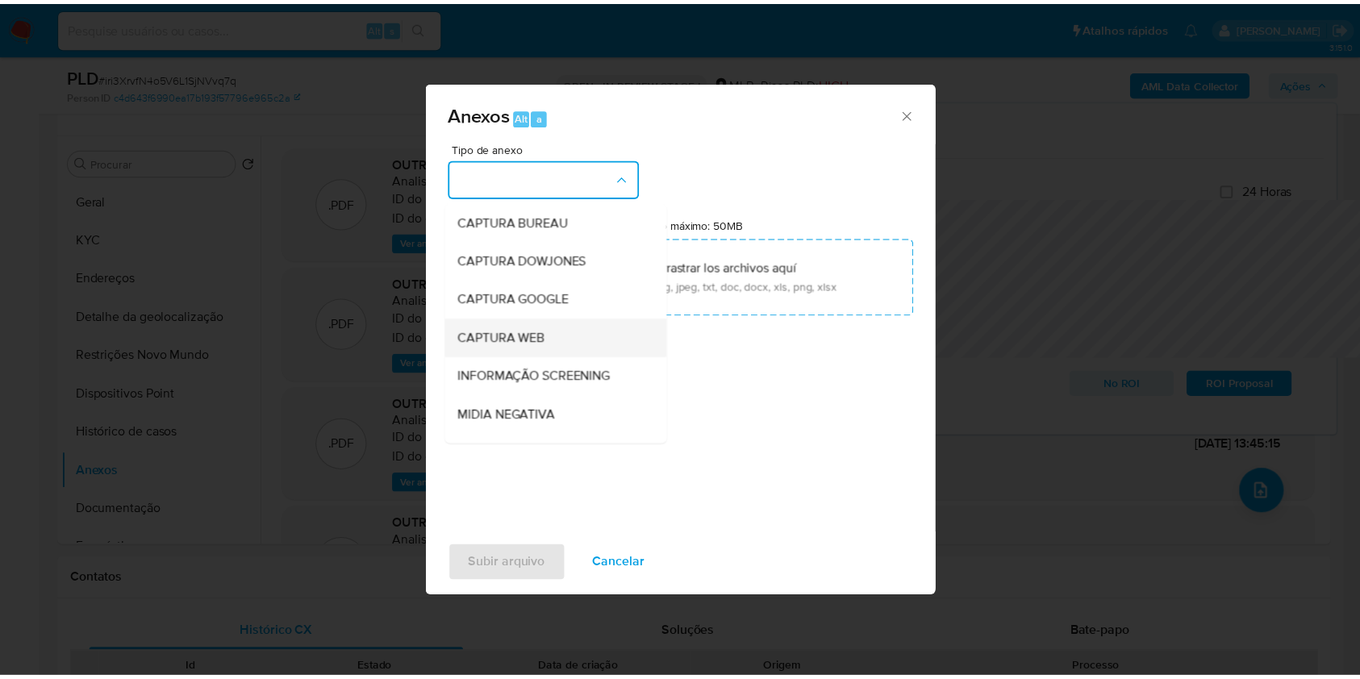
scroll to position [200, 0]
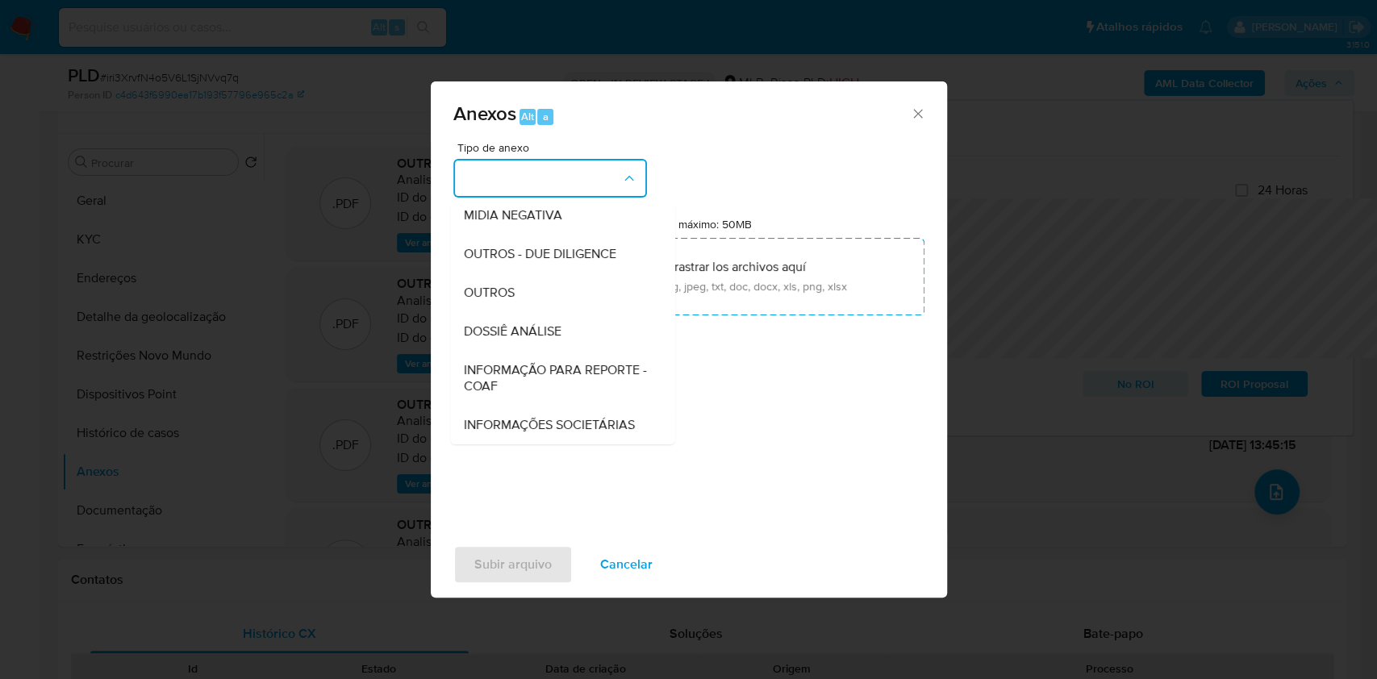
click at [482, 324] on span "DOSSIÊ ANÁLISE" at bounding box center [512, 332] width 98 height 16
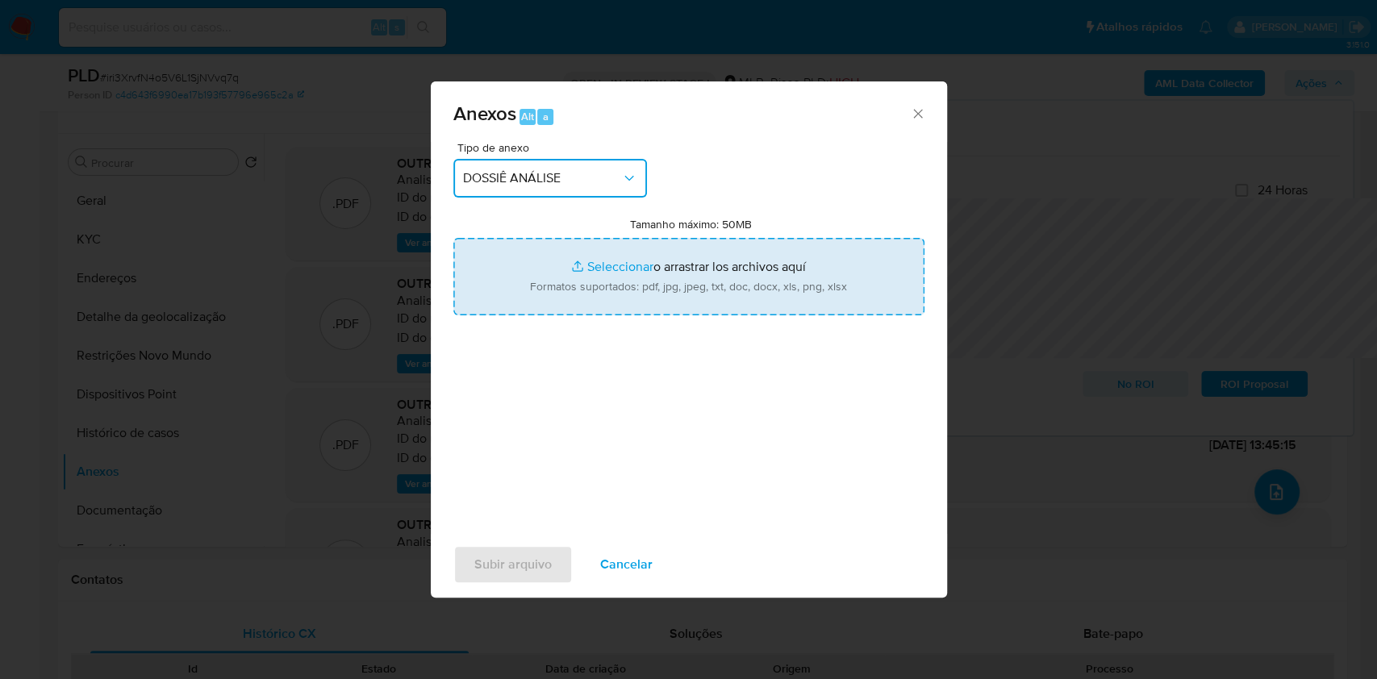
type input "C:\fakepath\DECLÍNIO - CNPJ 62058318000776 - BUD COMERCIO DE ELETRODOMESTICOS L…"
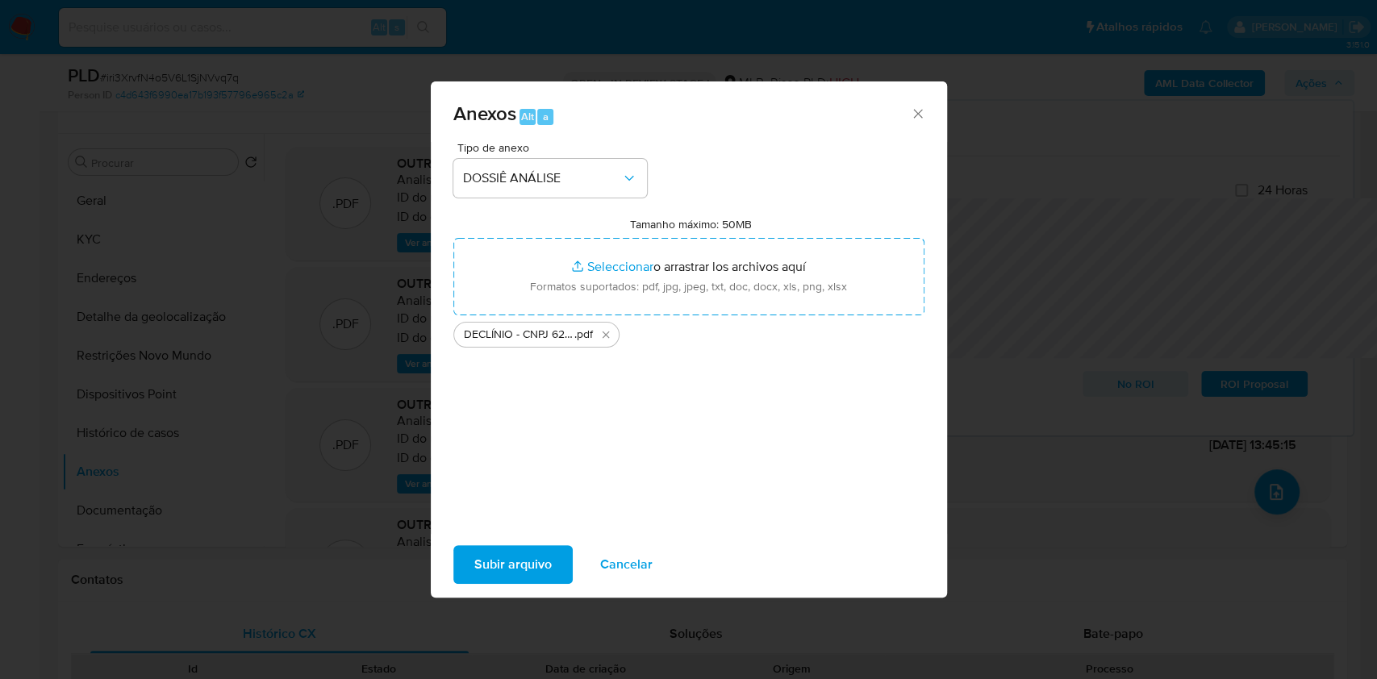
click at [479, 566] on span "Subir arquivo" at bounding box center [512, 564] width 77 height 35
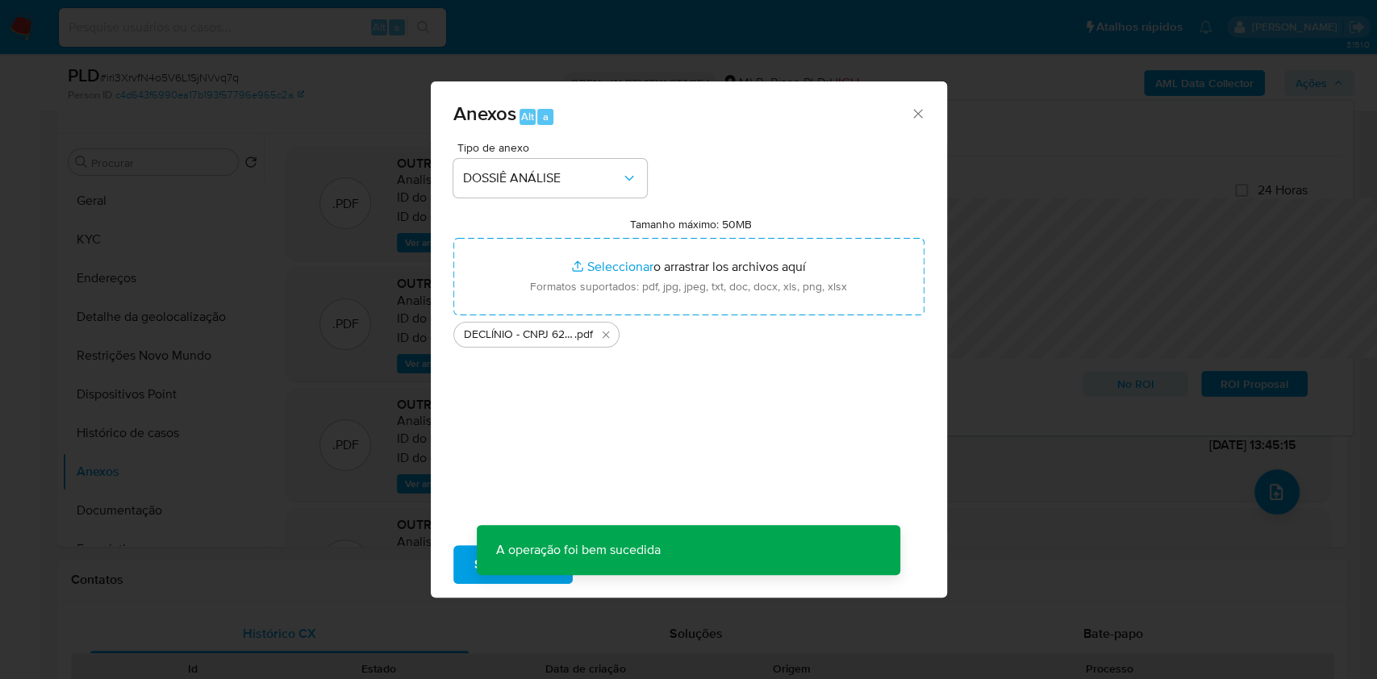
click at [1154, 242] on div "Anexos Alt a Tipo de anexo DOSSIÊ ANÁLISE Tamanho máximo: 50MB Seleccionar arch…" at bounding box center [688, 339] width 1377 height 679
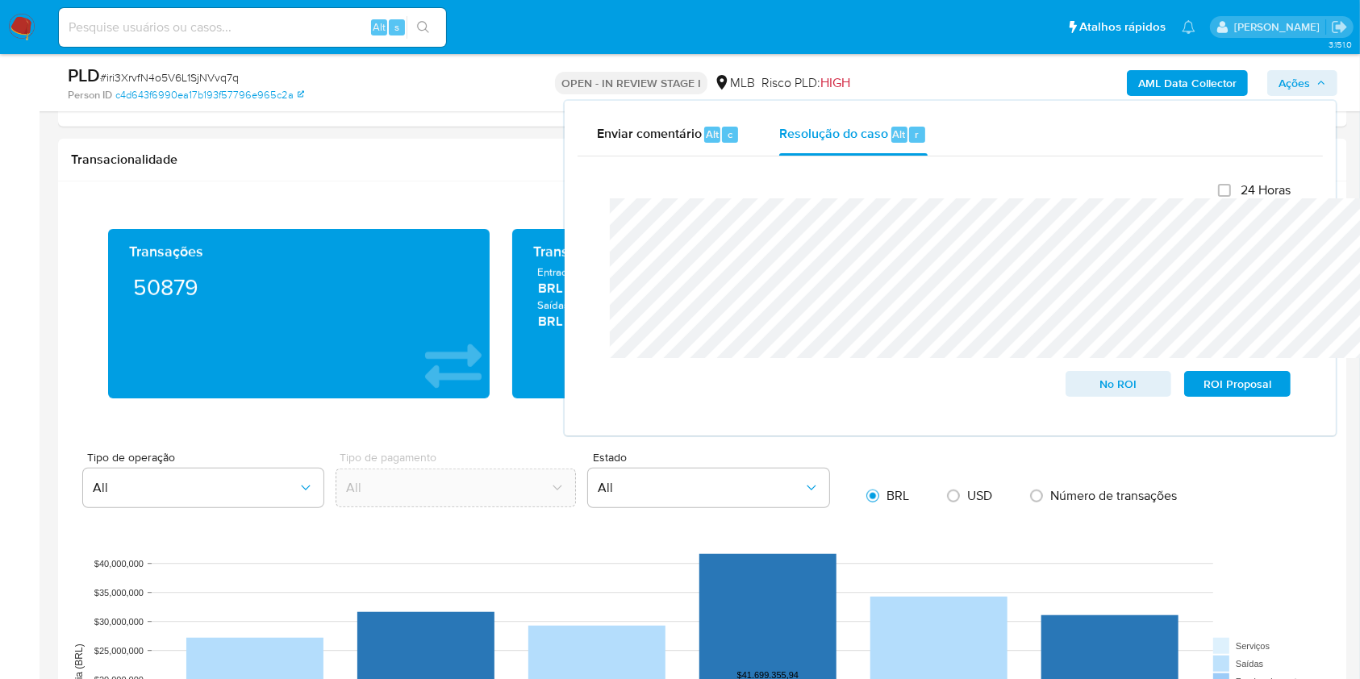
scroll to position [1488, 0]
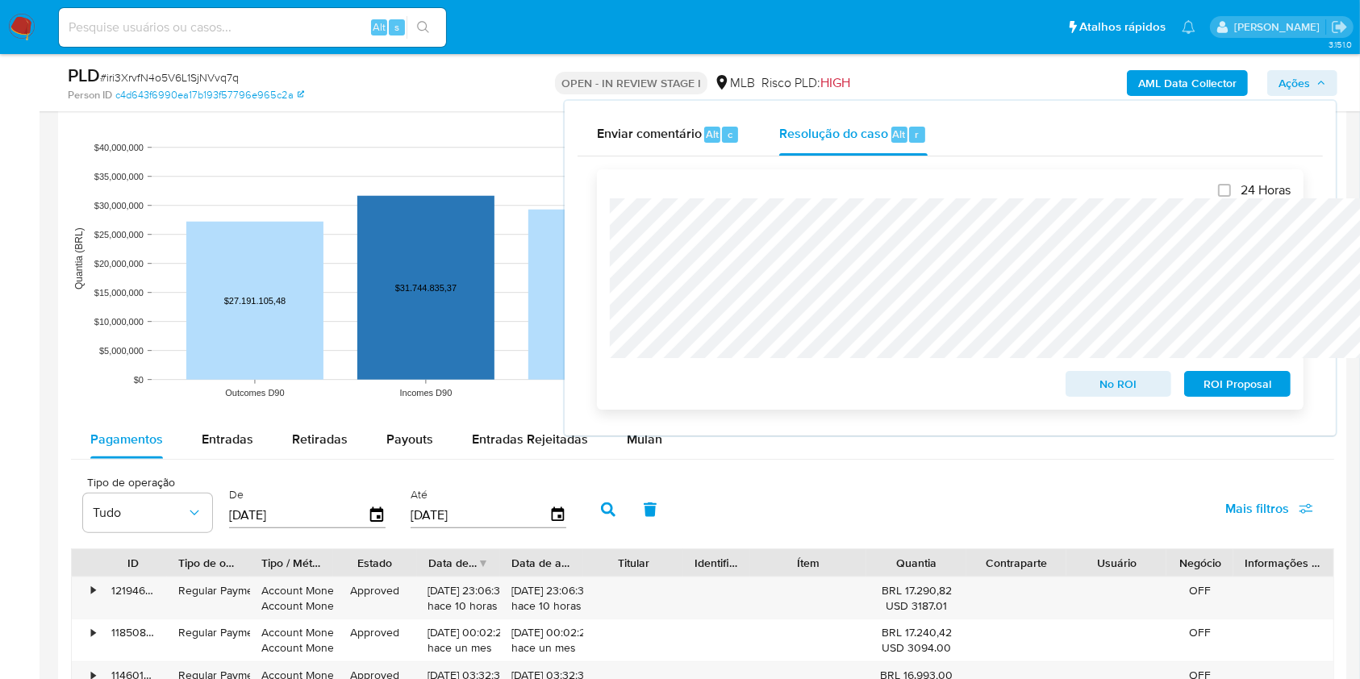
click at [1095, 382] on span "No ROI" at bounding box center [1119, 384] width 84 height 23
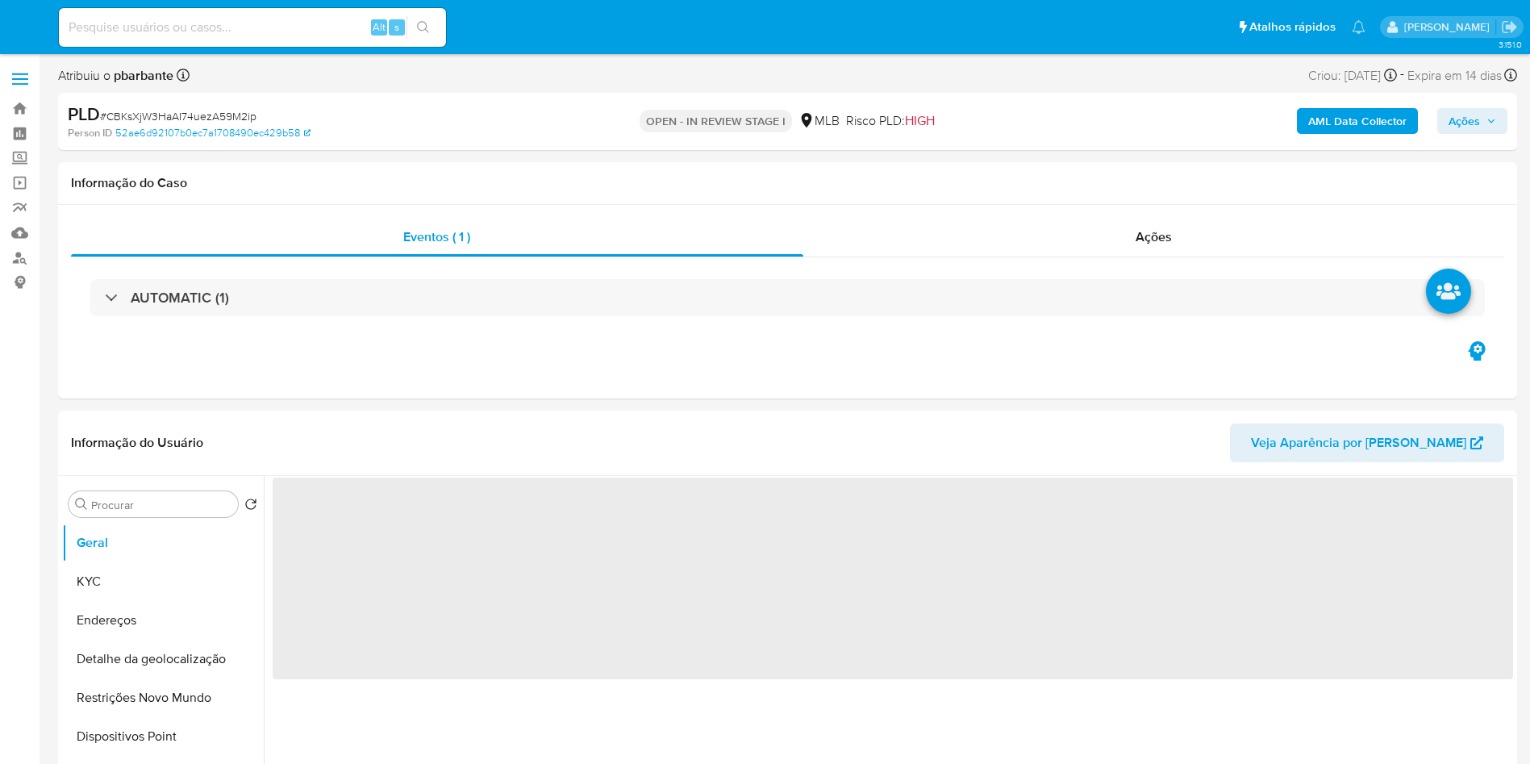
select select "10"
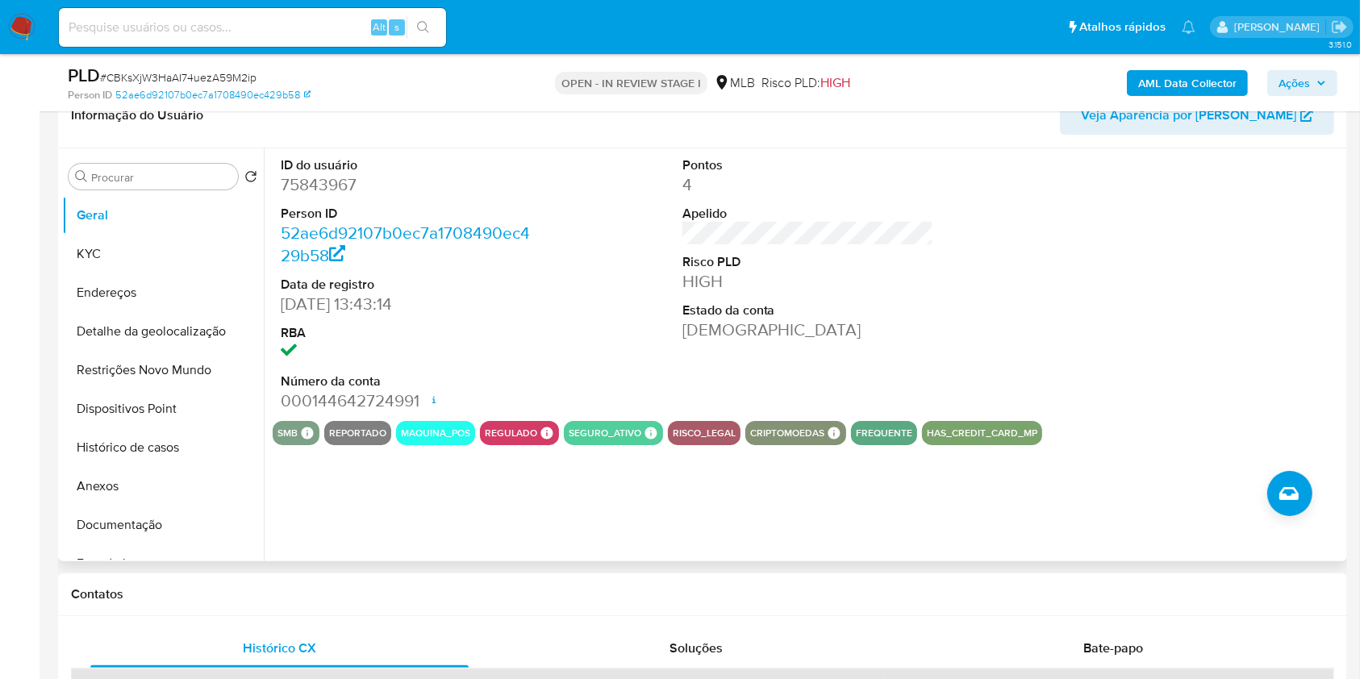
scroll to position [330, 0]
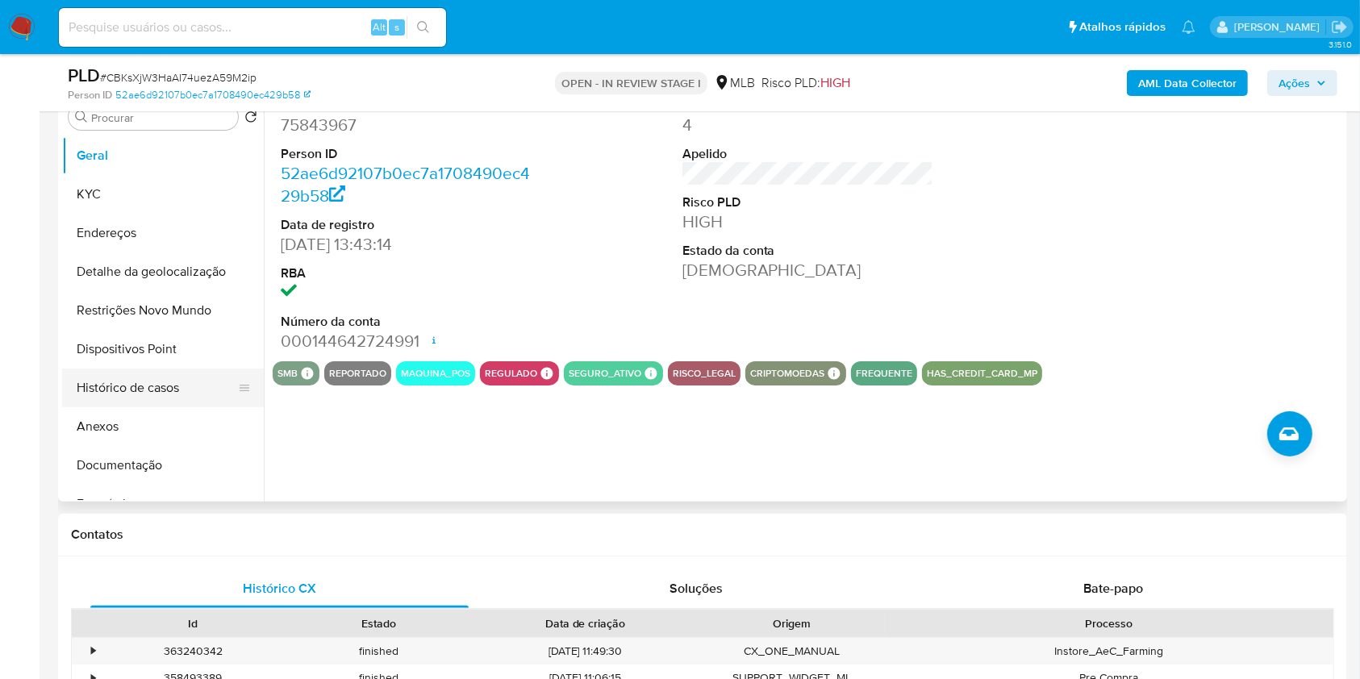
click at [159, 407] on button "Histórico de casos" at bounding box center [156, 388] width 189 height 39
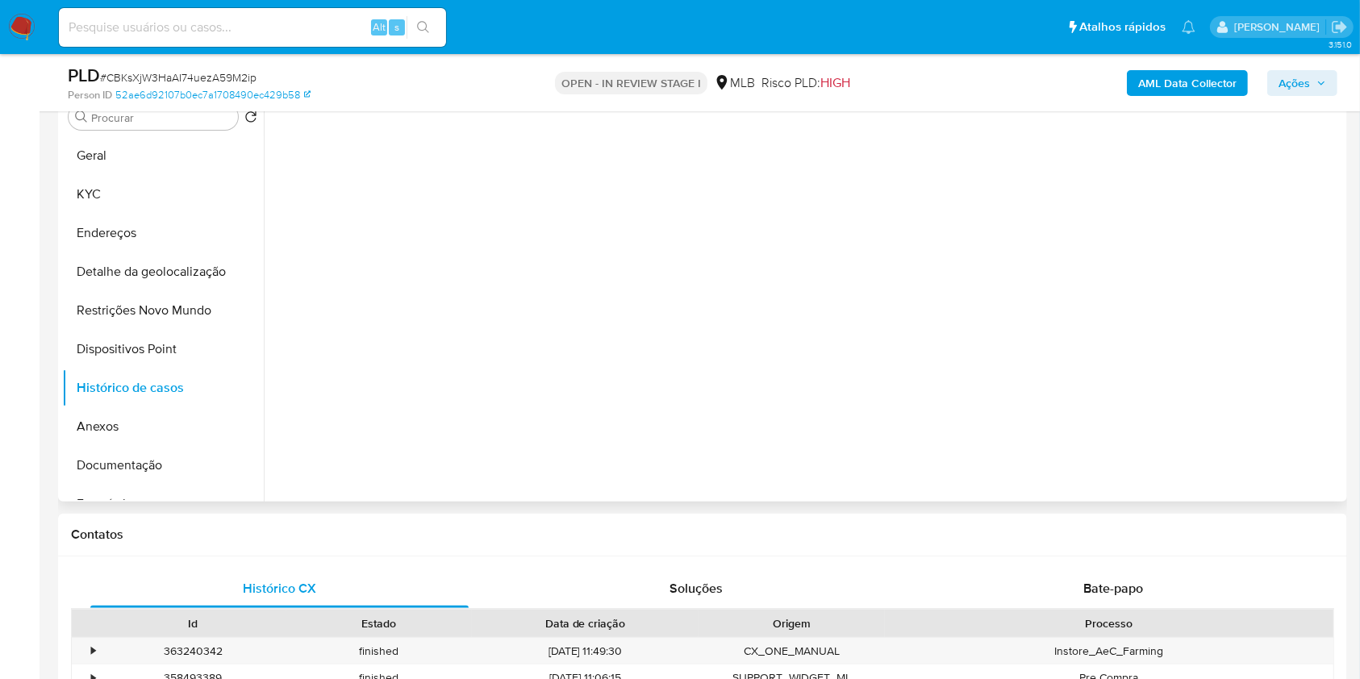
scroll to position [246, 0]
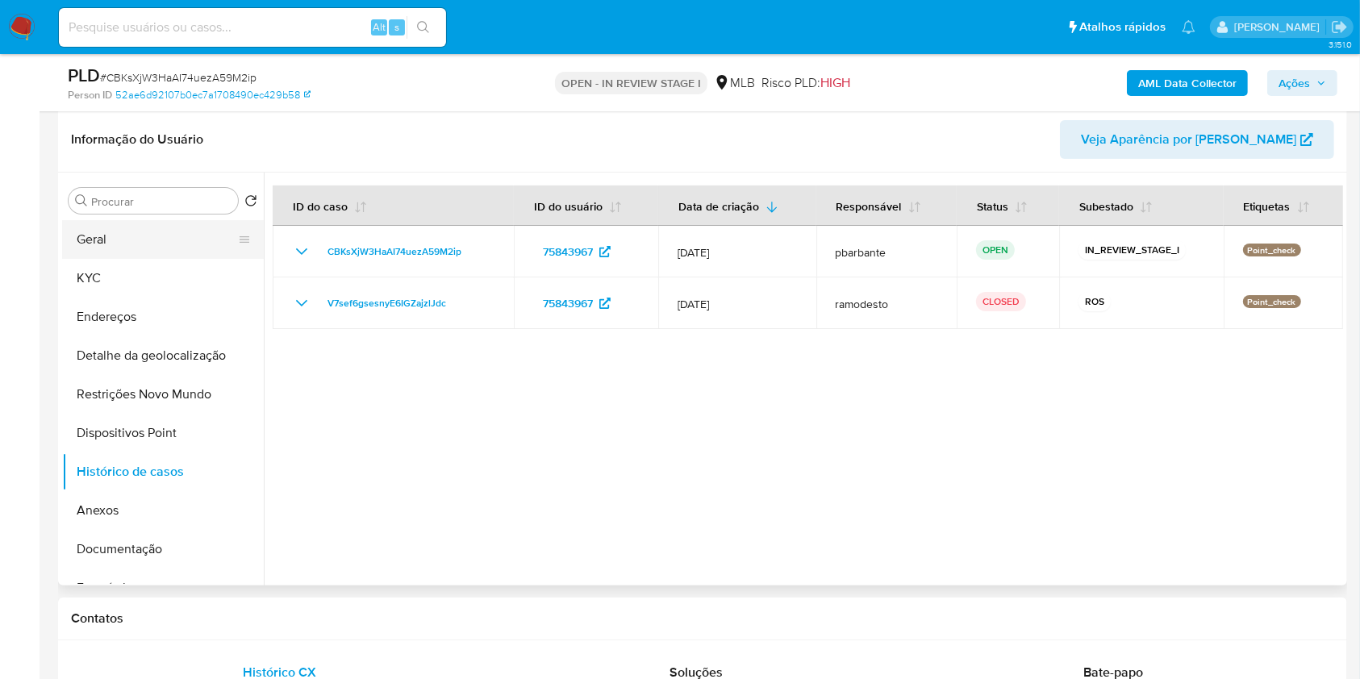
click at [106, 256] on button "Geral" at bounding box center [156, 239] width 189 height 39
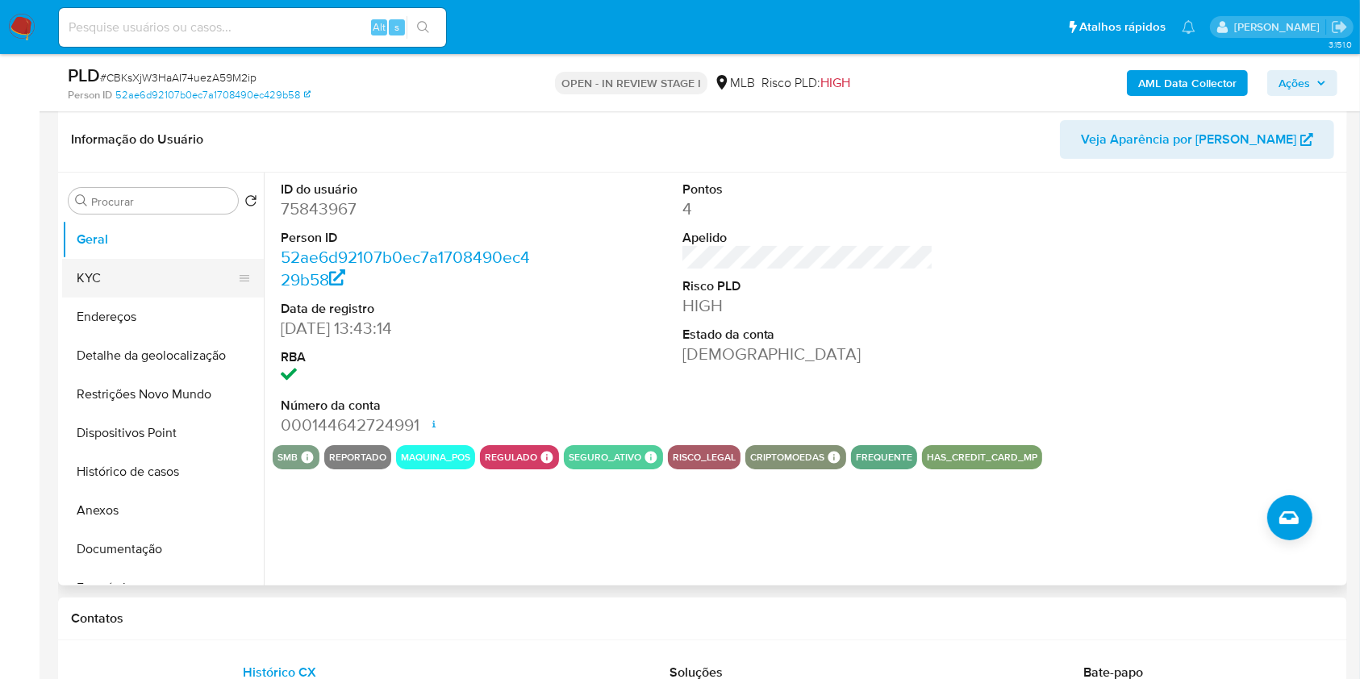
click at [162, 298] on button "KYC" at bounding box center [156, 278] width 189 height 39
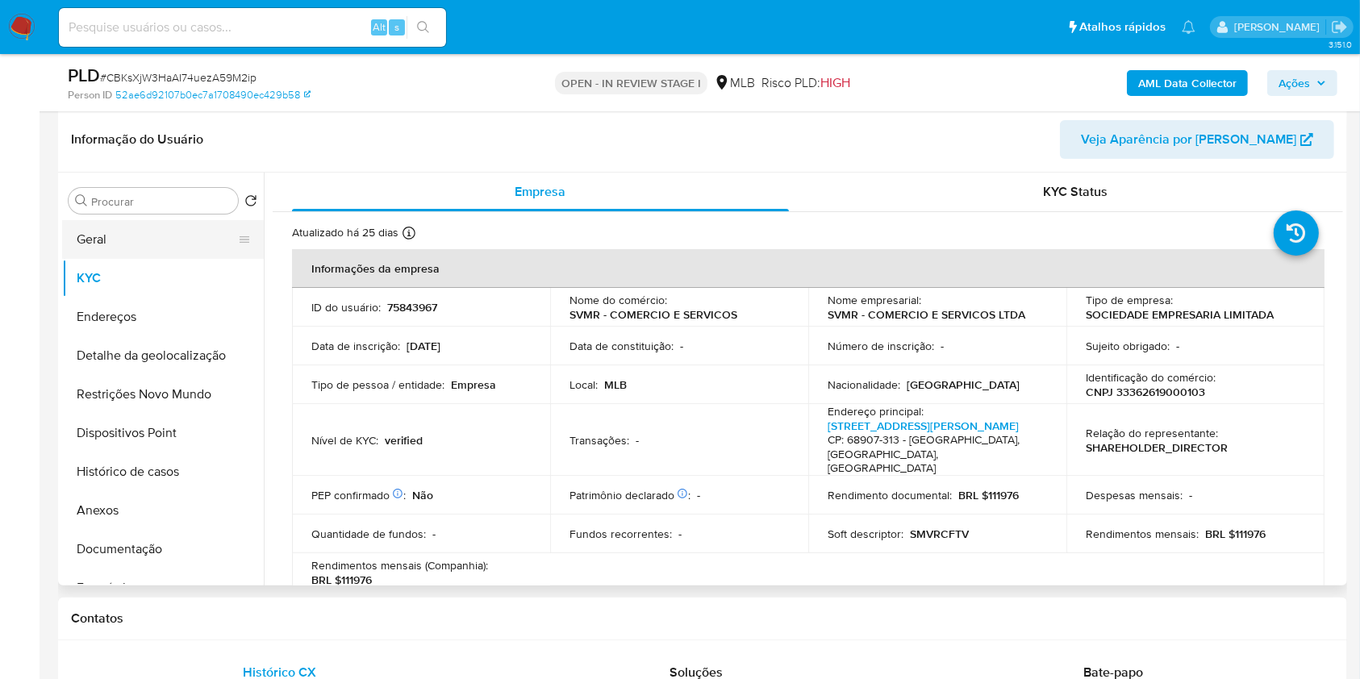
click at [162, 259] on button "Geral" at bounding box center [156, 239] width 189 height 39
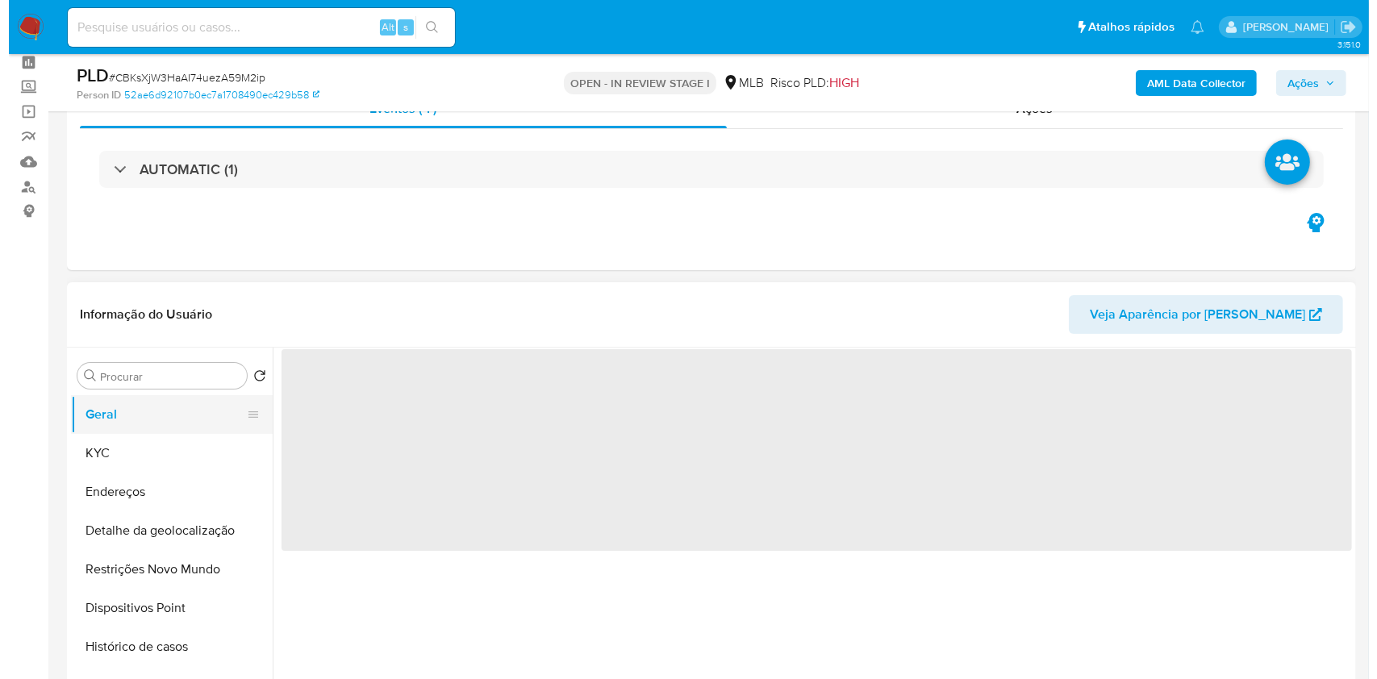
scroll to position [64, 0]
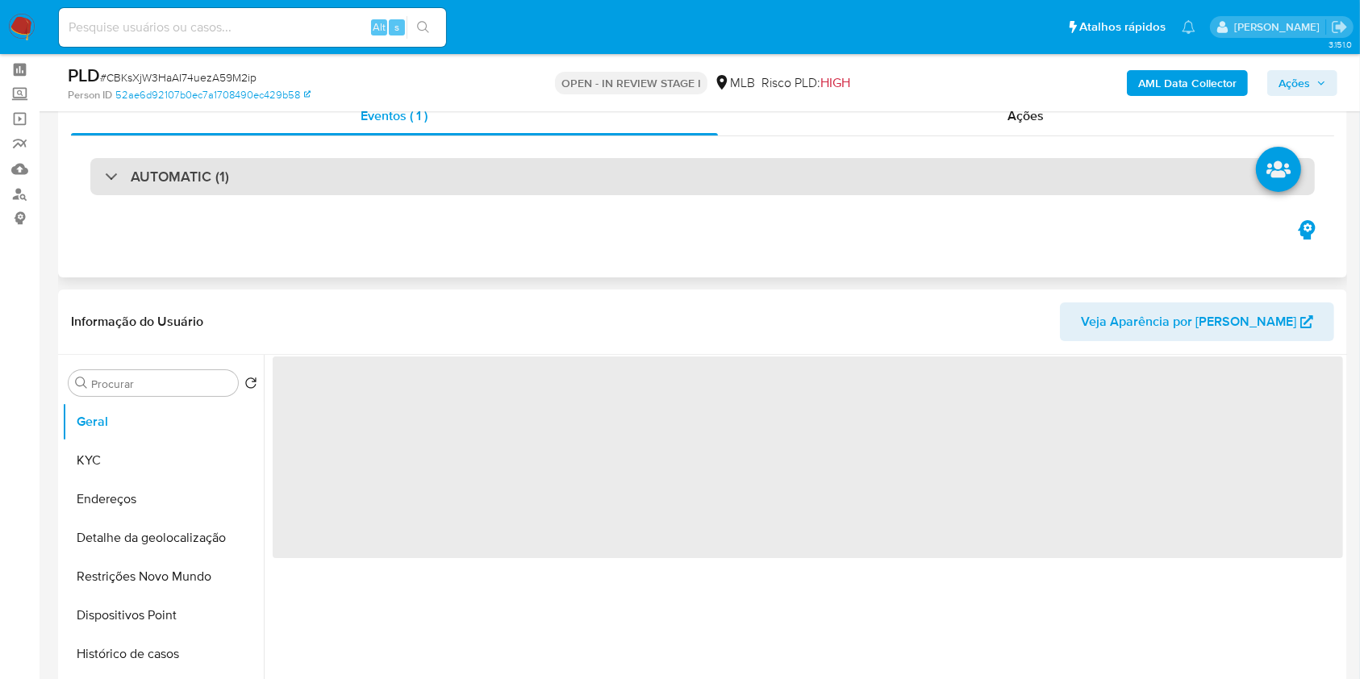
click at [294, 186] on div "AUTOMATIC (1)" at bounding box center [702, 176] width 1225 height 37
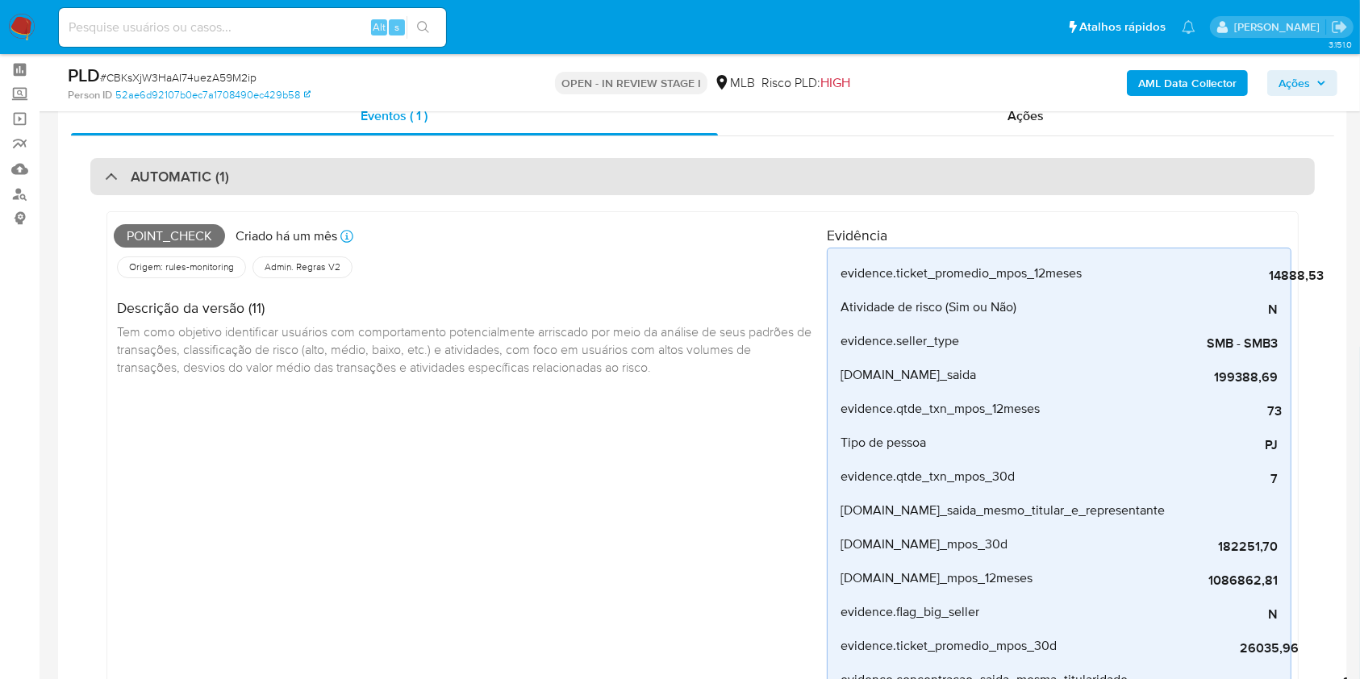
click at [294, 186] on div "AUTOMATIC (1)" at bounding box center [702, 176] width 1225 height 37
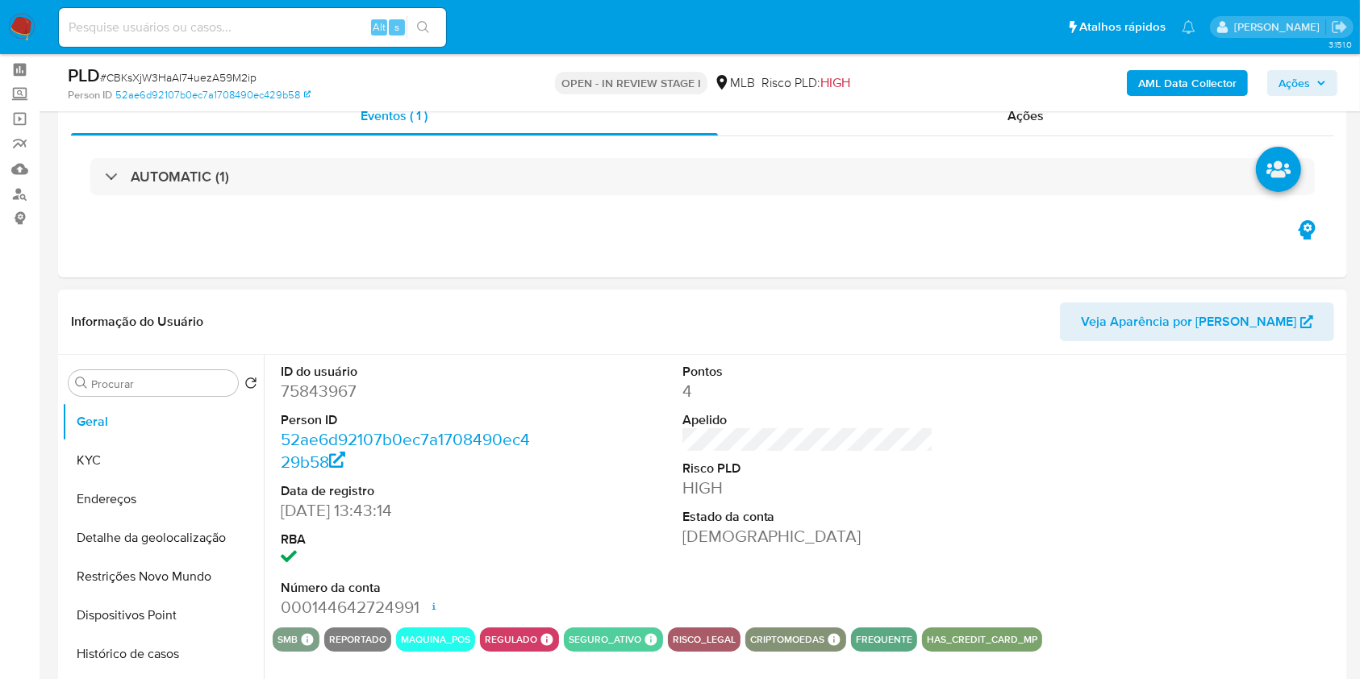
click at [317, 403] on dd "75843967" at bounding box center [407, 391] width 252 height 23
copy dd "75843967"
click at [1162, 65] on div "AML Data Collector Ações" at bounding box center [1128, 83] width 419 height 38
click at [1165, 86] on b "AML Data Collector" at bounding box center [1187, 83] width 98 height 26
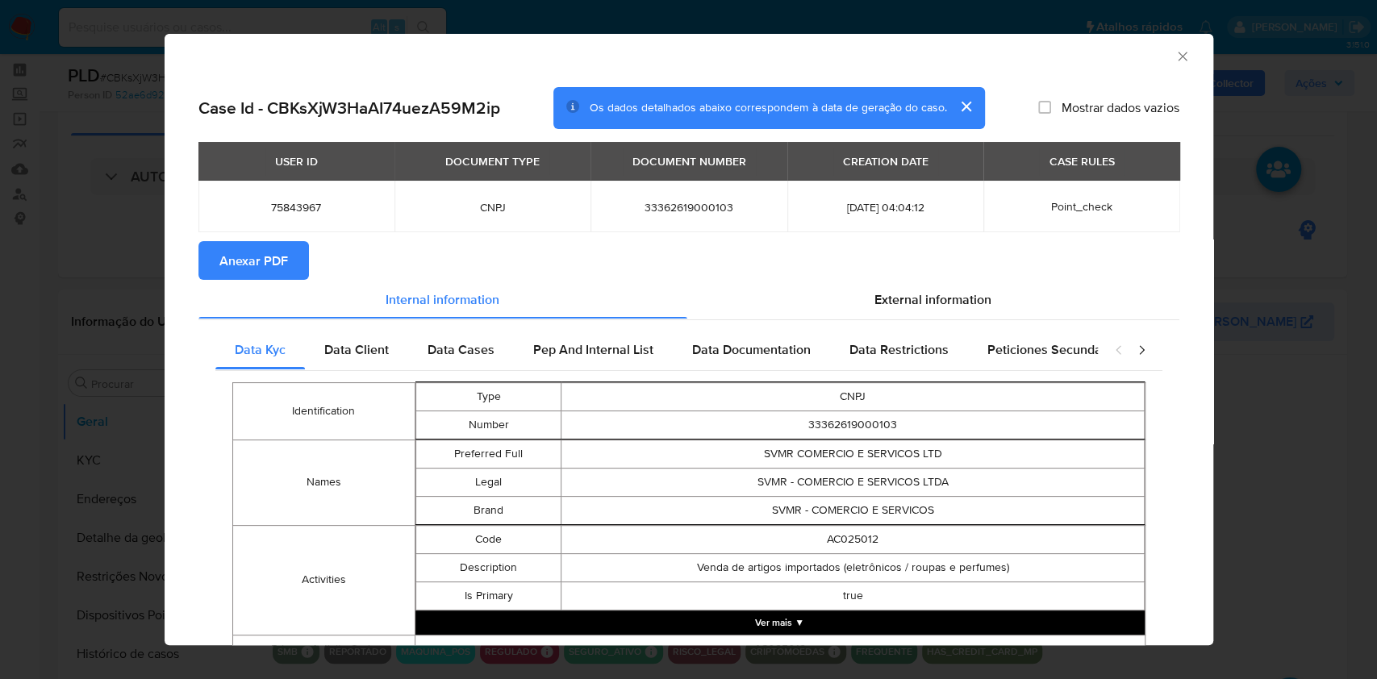
click at [274, 248] on span "Anexar PDF" at bounding box center [253, 260] width 69 height 35
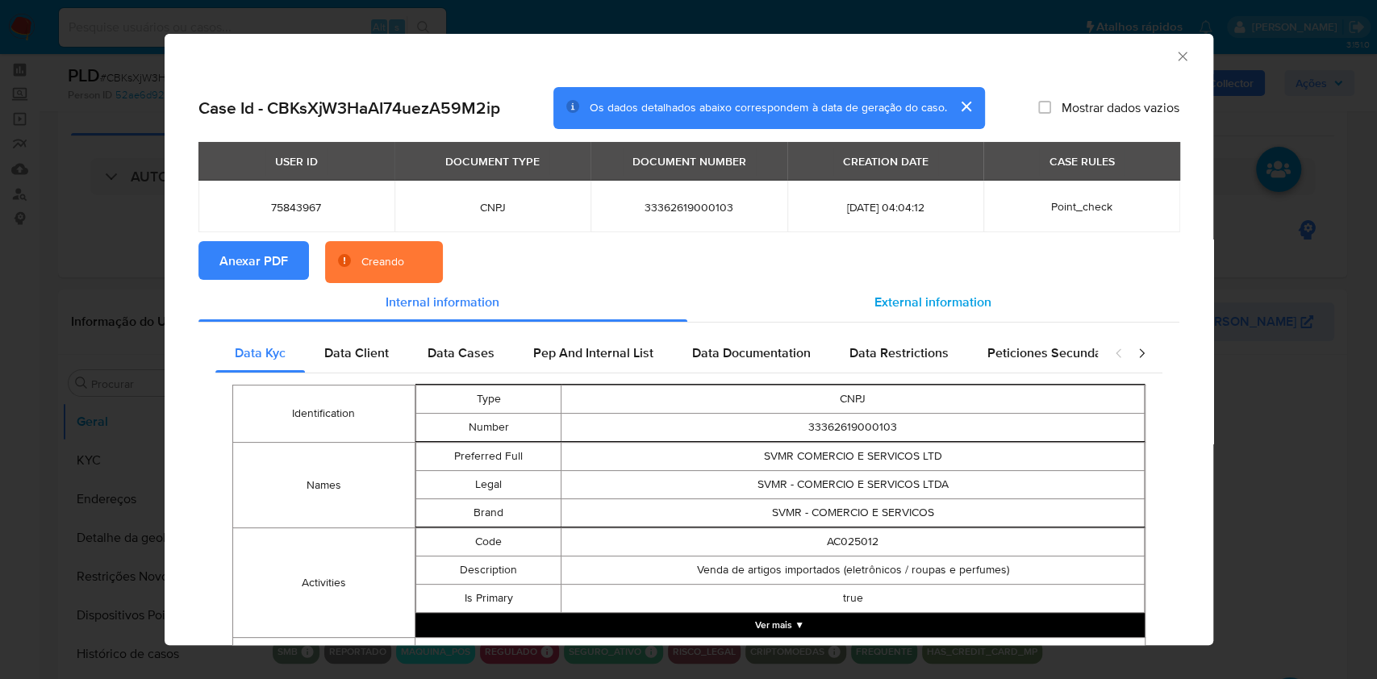
click at [954, 308] on span "External information" at bounding box center [933, 302] width 117 height 19
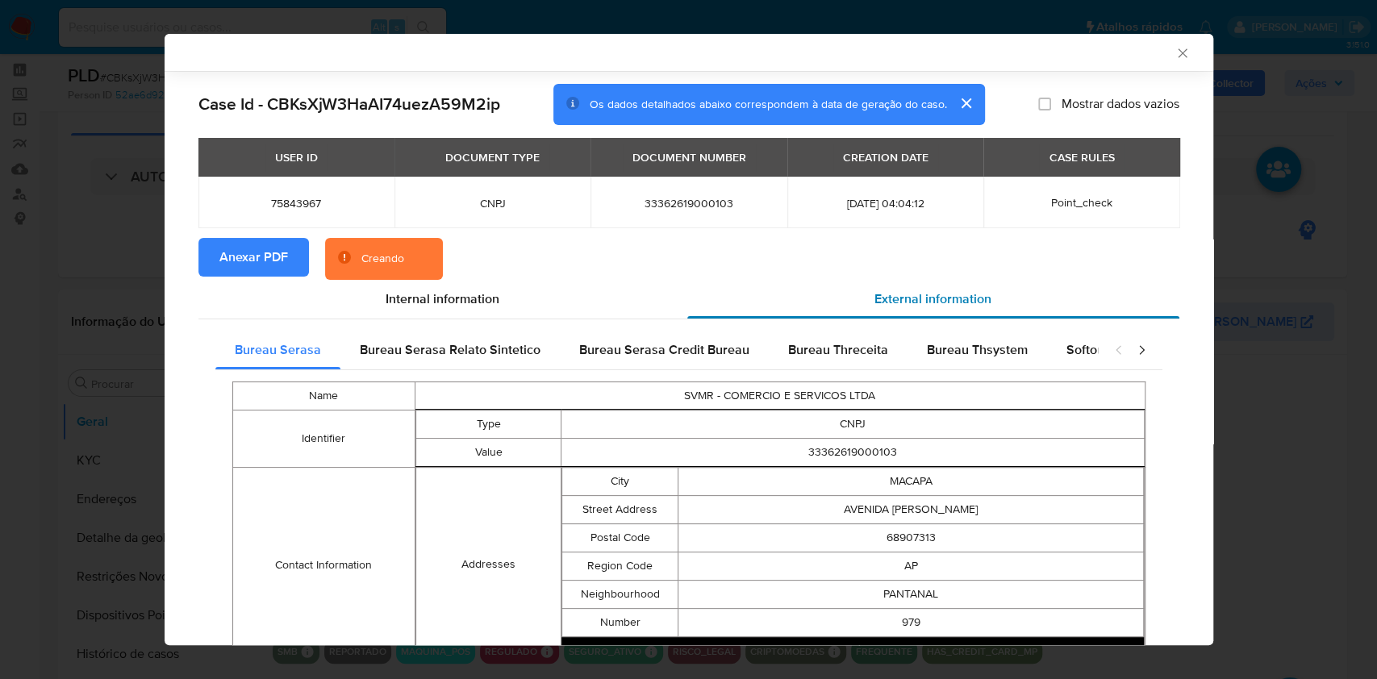
scroll to position [554, 0]
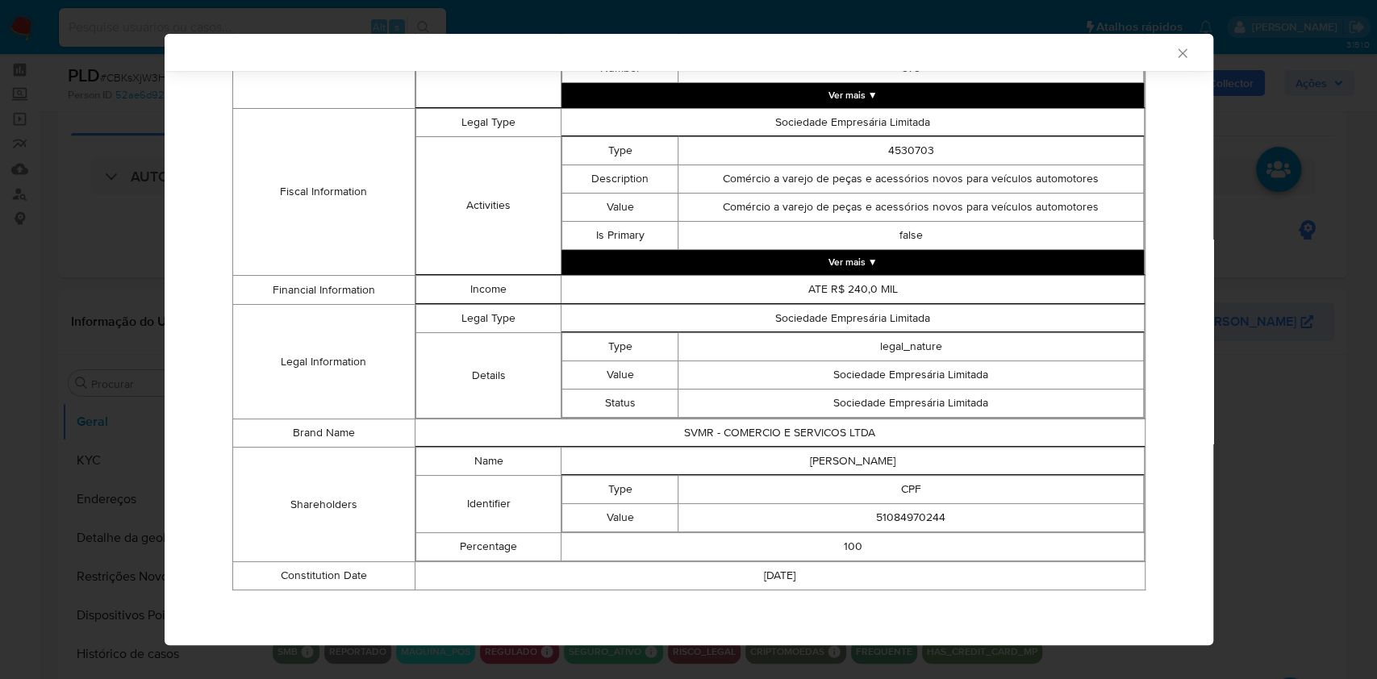
click at [891, 523] on td "51084970244" at bounding box center [910, 517] width 465 height 28
copy td "51084970244"
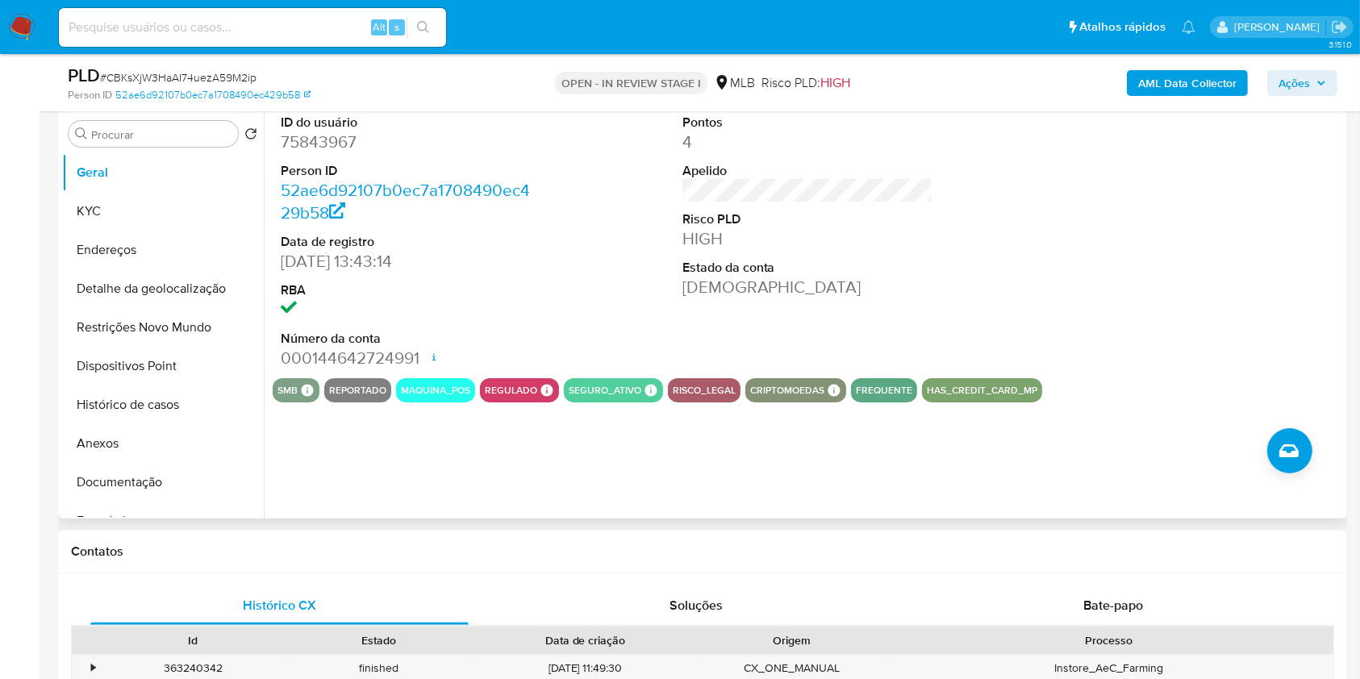
scroll to position [319, 0]
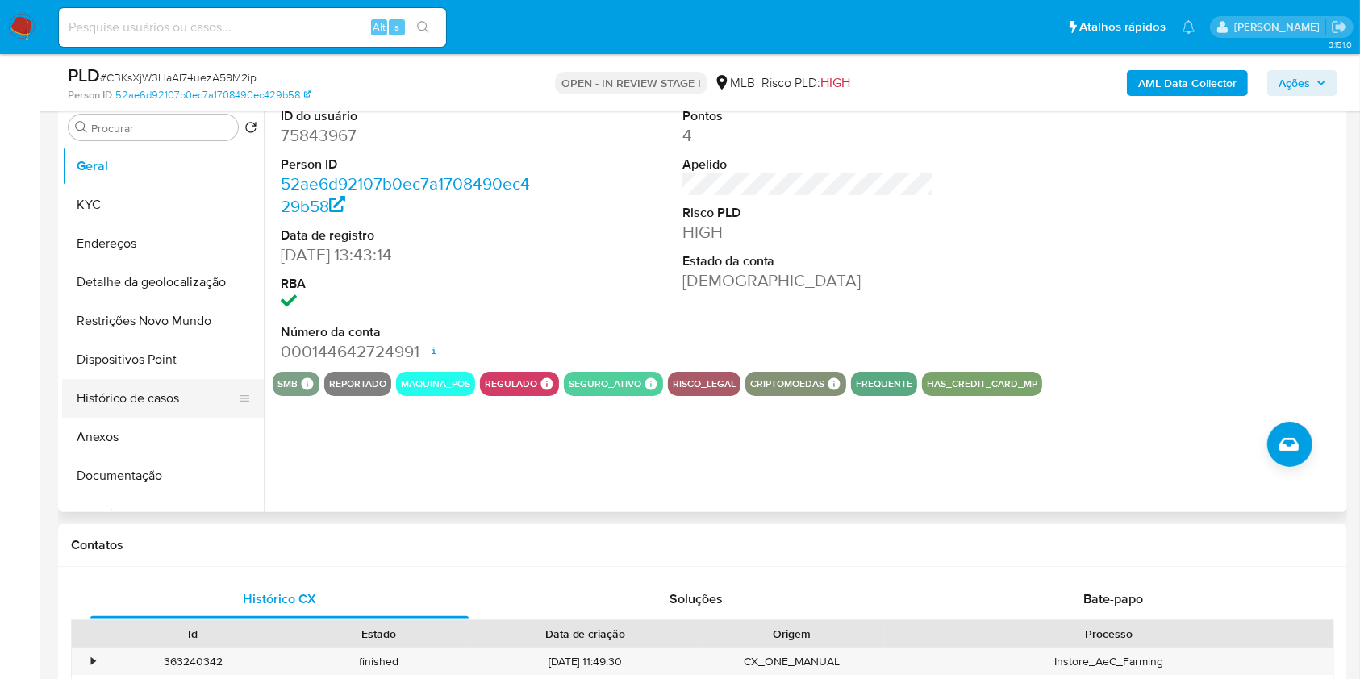
click at [177, 418] on button "Histórico de casos" at bounding box center [156, 398] width 189 height 39
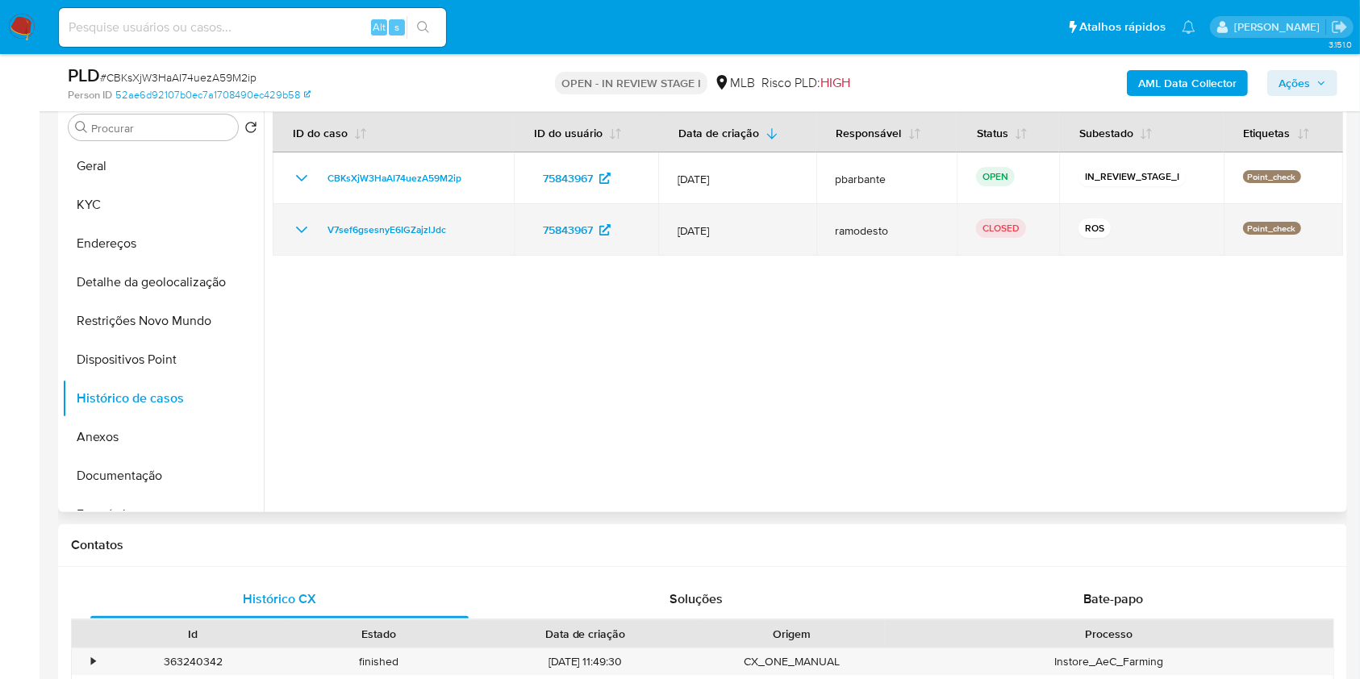
click at [308, 240] on icon "Mostrar/Ocultar" at bounding box center [301, 229] width 19 height 19
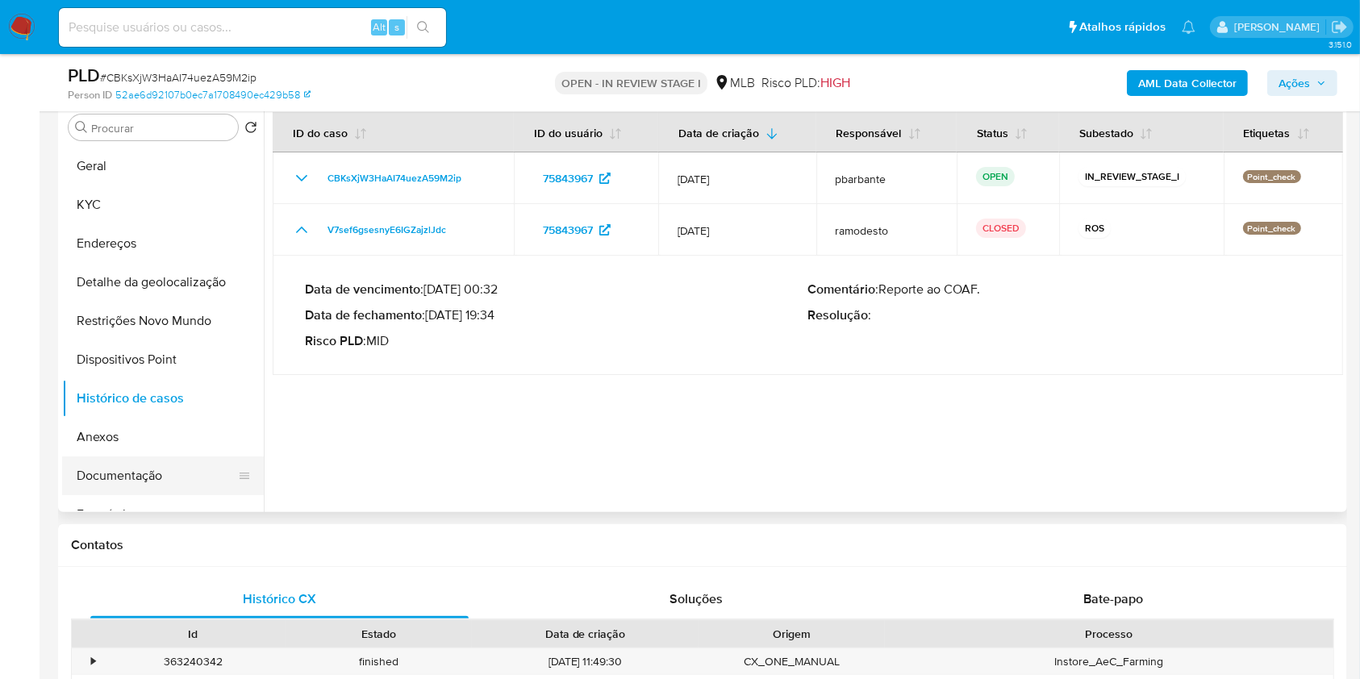
click at [168, 495] on button "Documentação" at bounding box center [156, 476] width 189 height 39
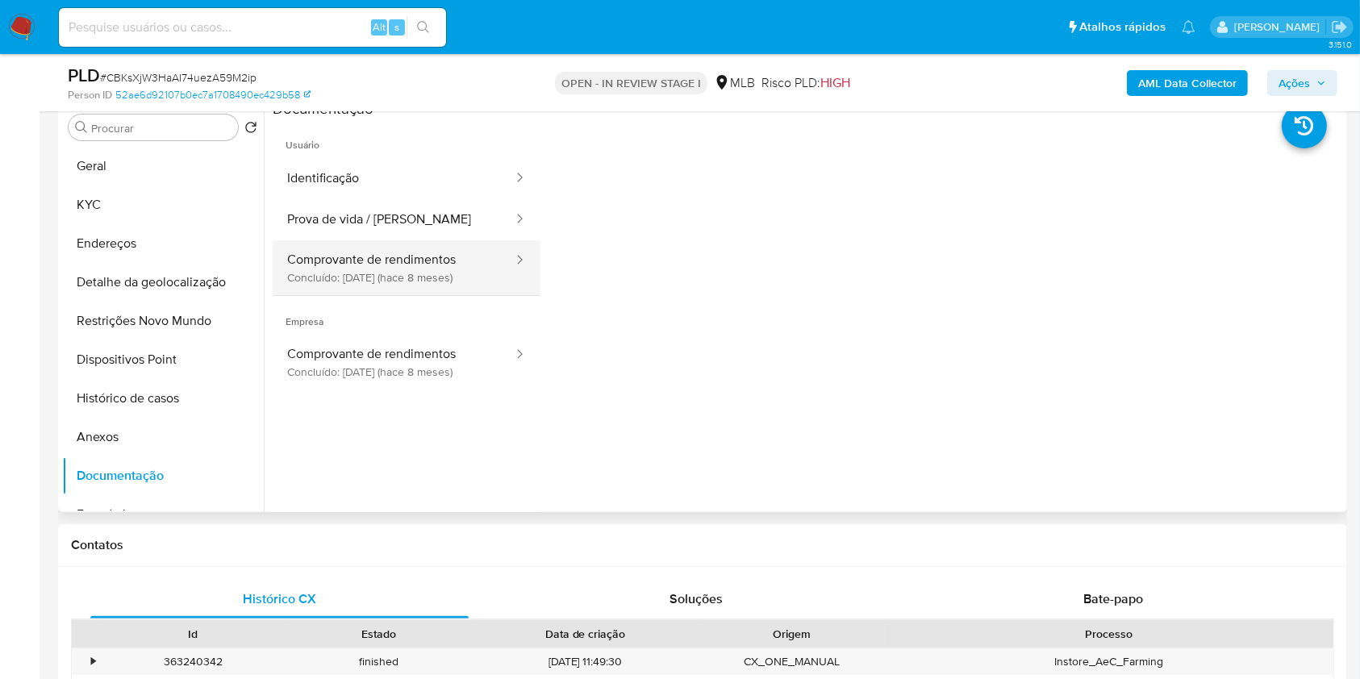
click at [382, 288] on button "Comprovante de rendimentos Concluído: 26/12/2024 (hace 8 meses)" at bounding box center [394, 267] width 242 height 55
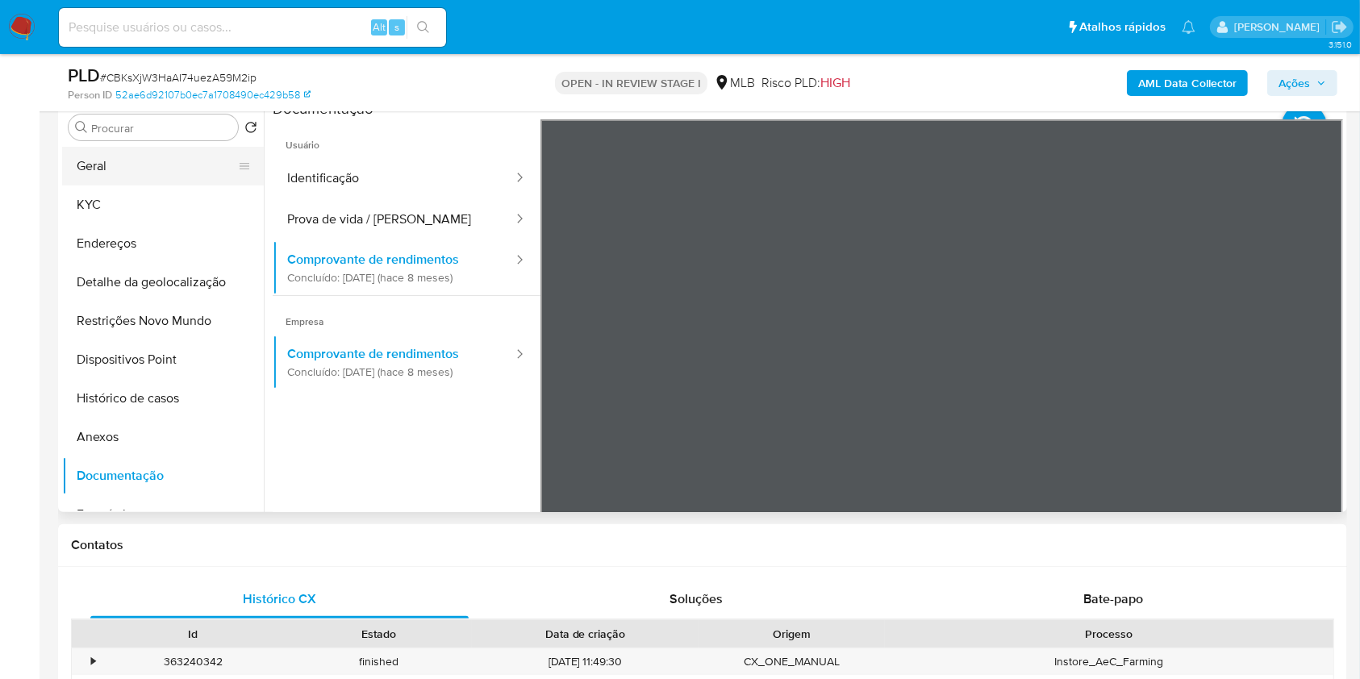
click at [106, 186] on button "Geral" at bounding box center [156, 166] width 189 height 39
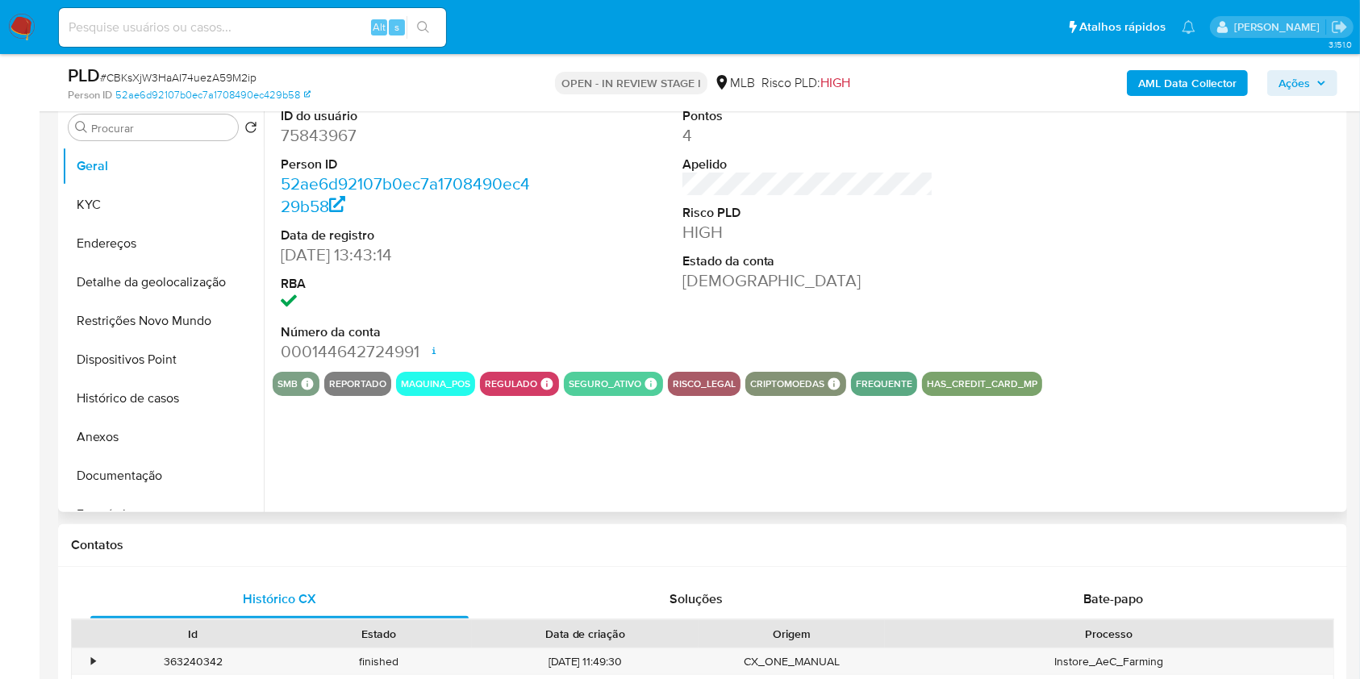
click at [621, 461] on div "ID do usuário 75843967 Person ID 52ae6d92107b0ec7a1708490ec429b58 Data de regis…" at bounding box center [803, 305] width 1079 height 413
click at [159, 224] on button "KYC" at bounding box center [156, 205] width 189 height 39
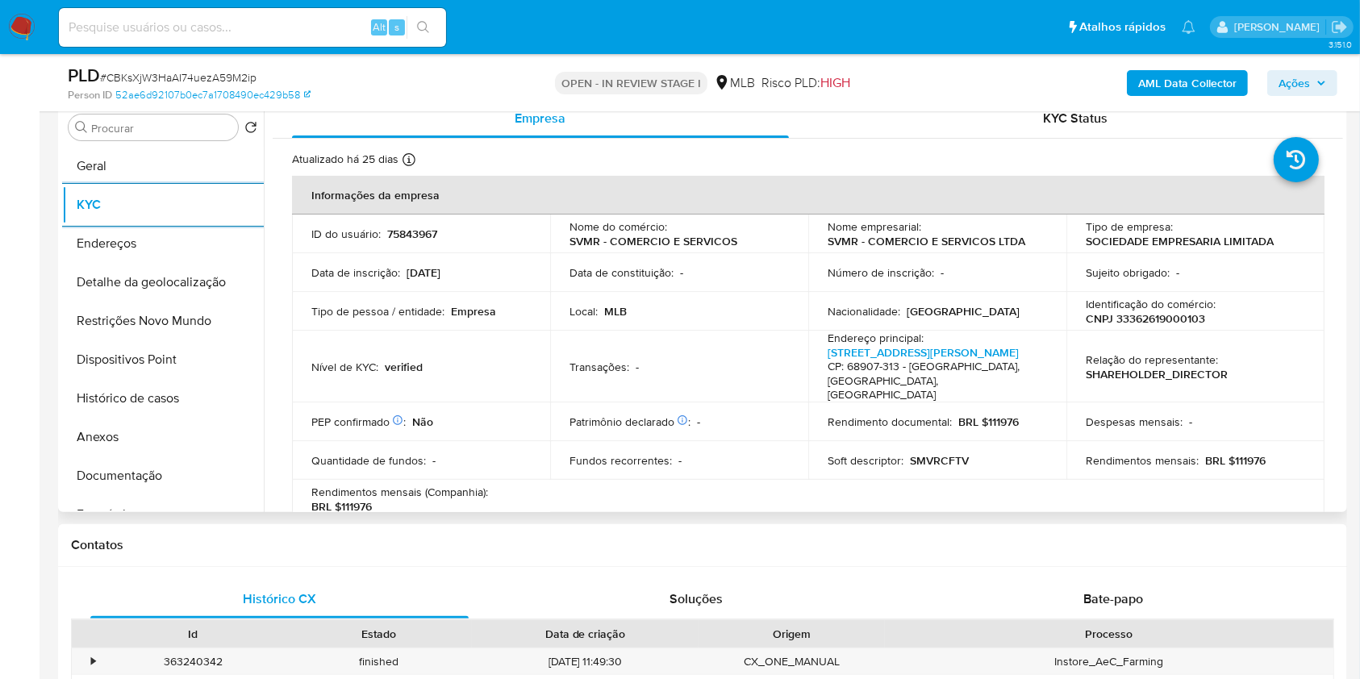
scroll to position [989, 0]
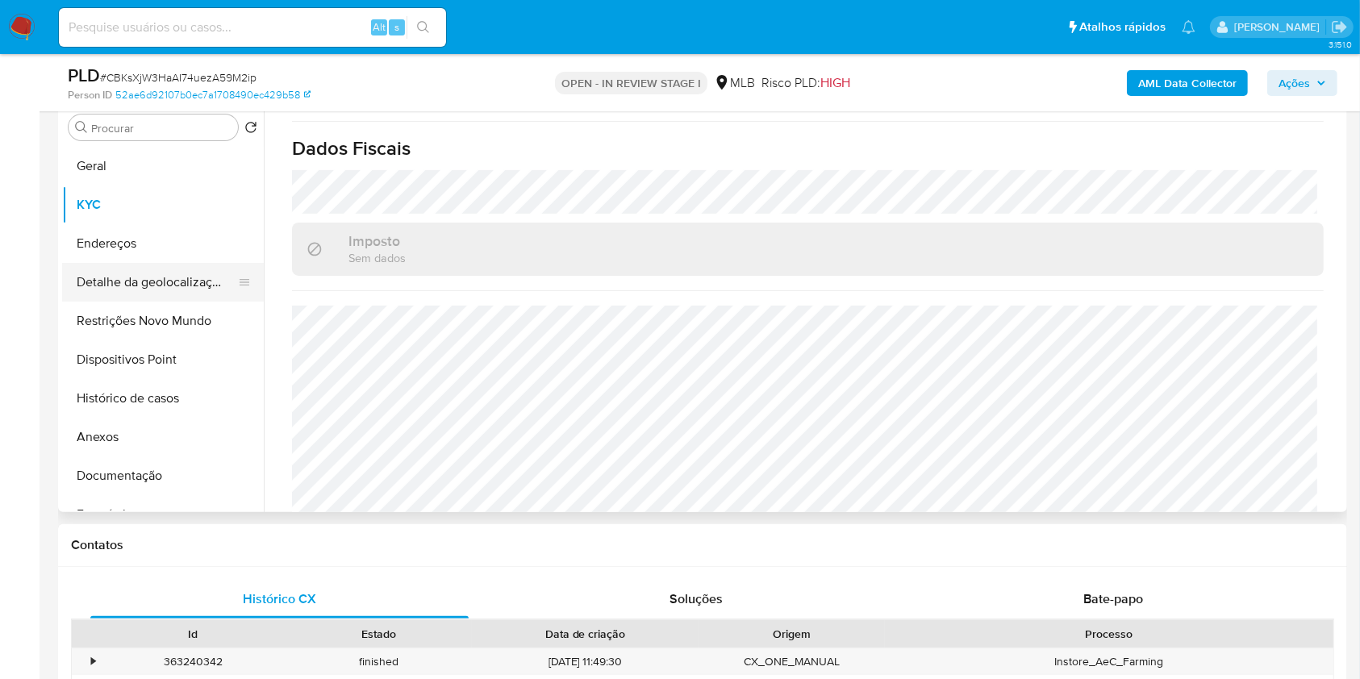
click at [187, 298] on button "Detalhe da geolocalização" at bounding box center [156, 282] width 189 height 39
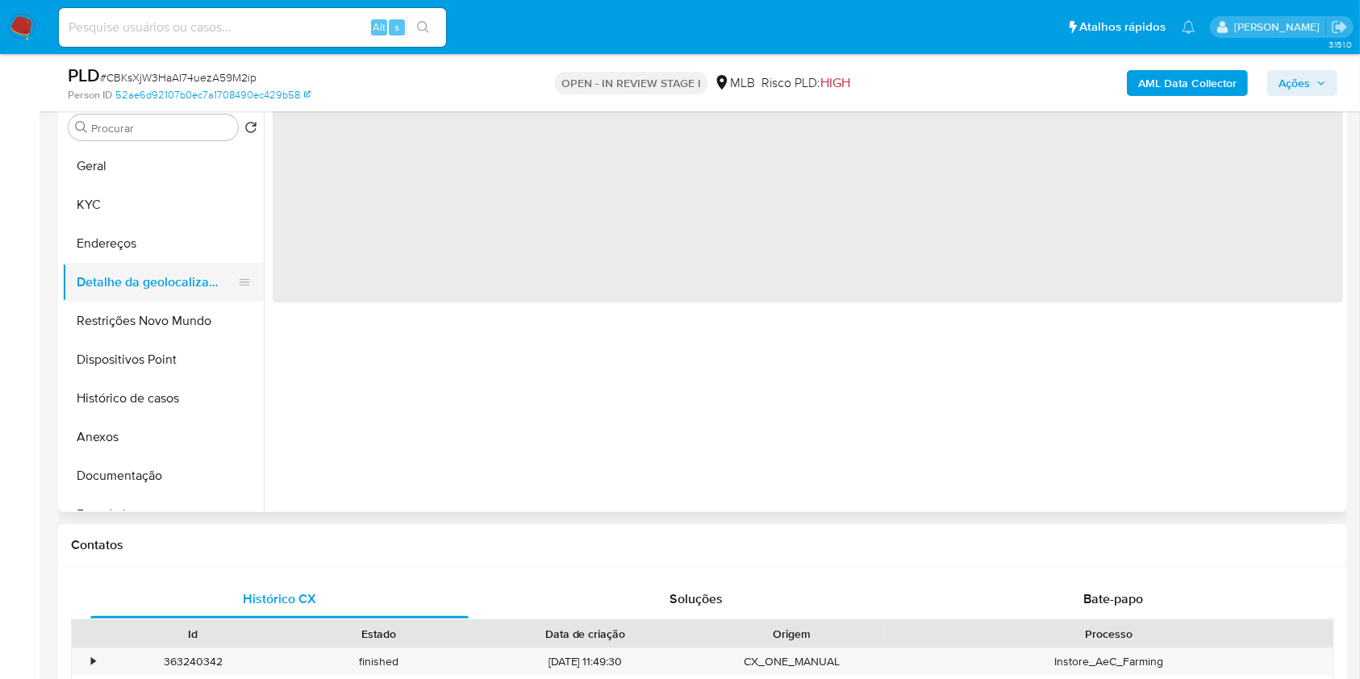
scroll to position [0, 0]
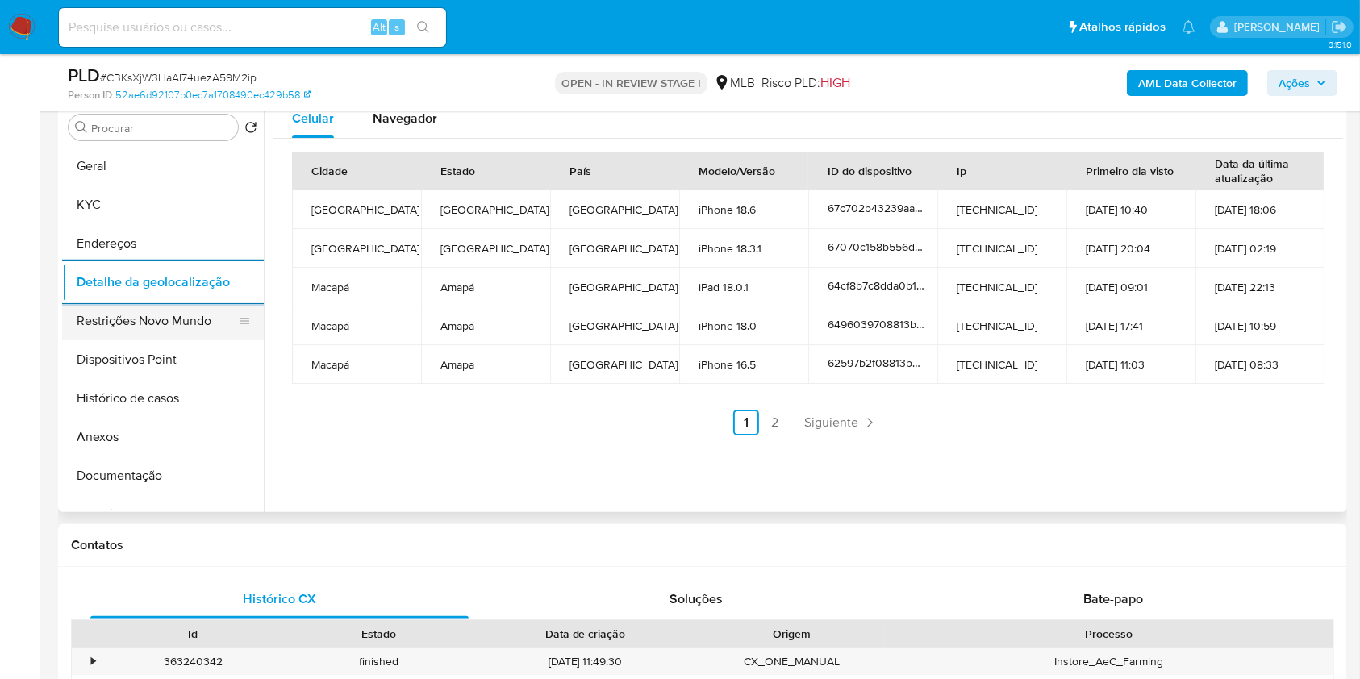
click at [173, 335] on button "Restrições Novo Mundo" at bounding box center [156, 321] width 189 height 39
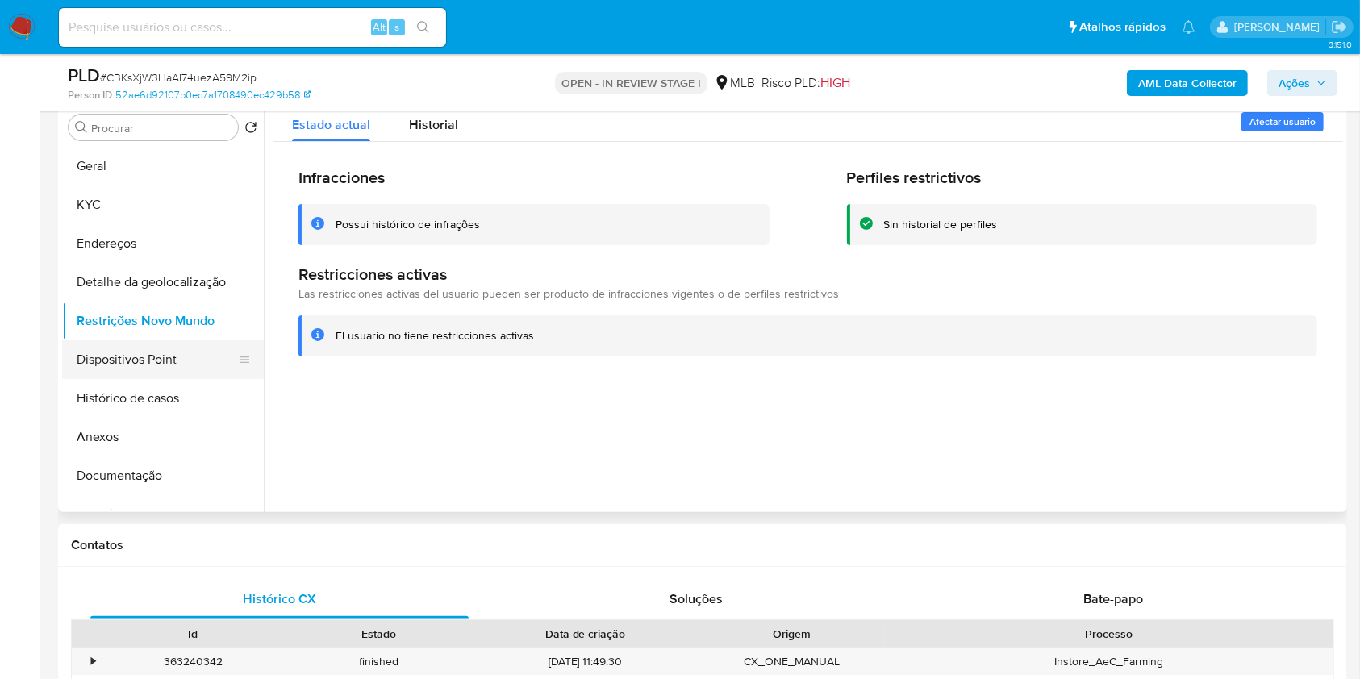
click at [192, 379] on button "Dispositivos Point" at bounding box center [156, 359] width 189 height 39
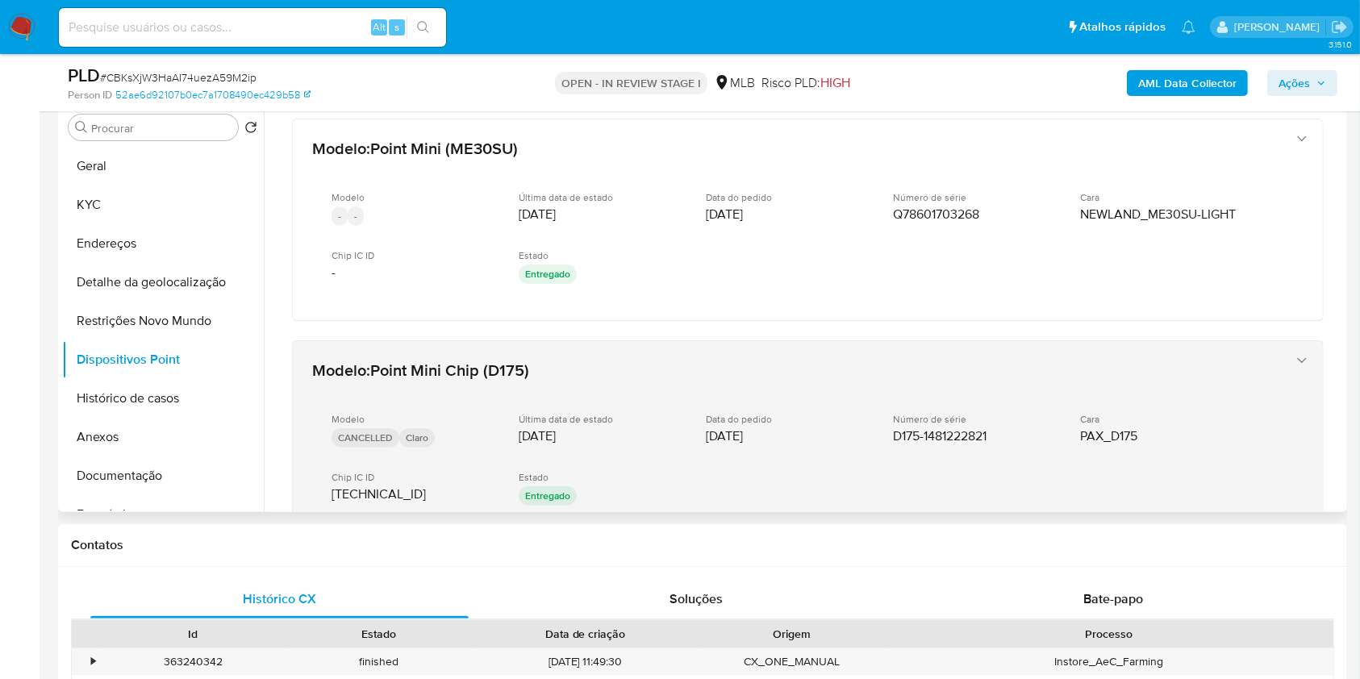
scroll to position [128, 0]
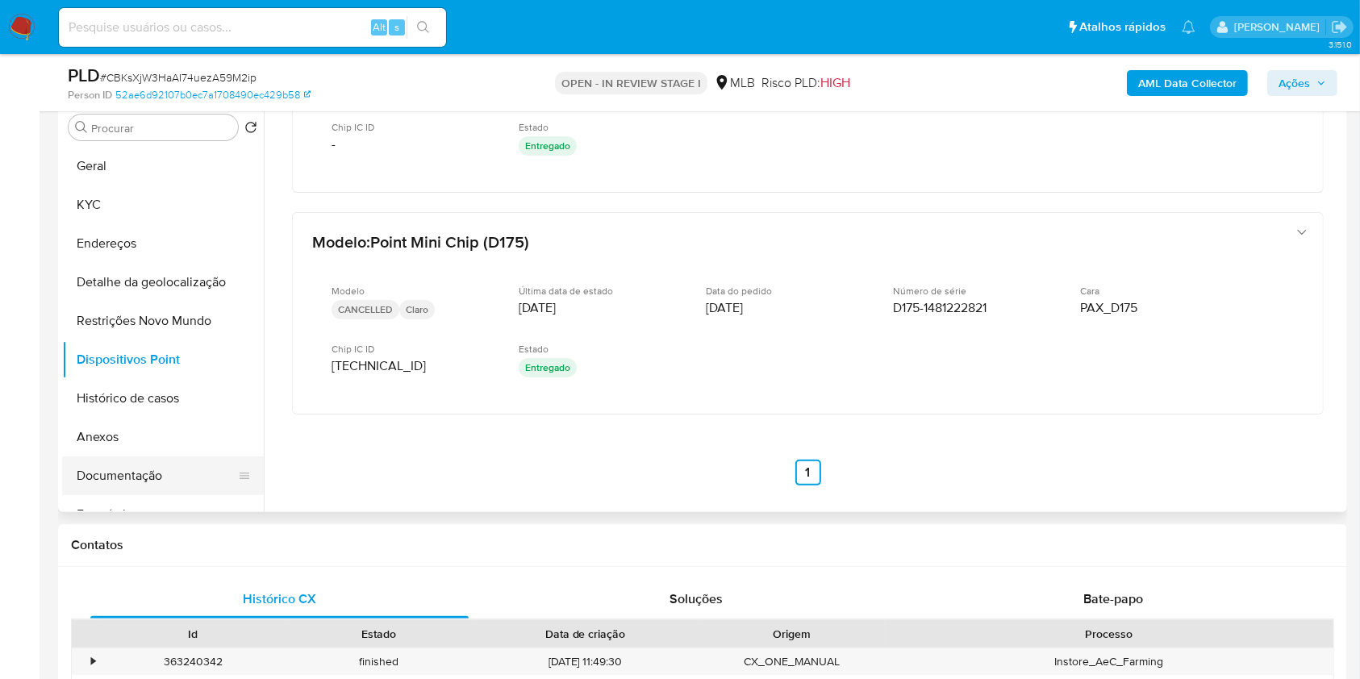
click at [125, 495] on button "Documentação" at bounding box center [156, 476] width 189 height 39
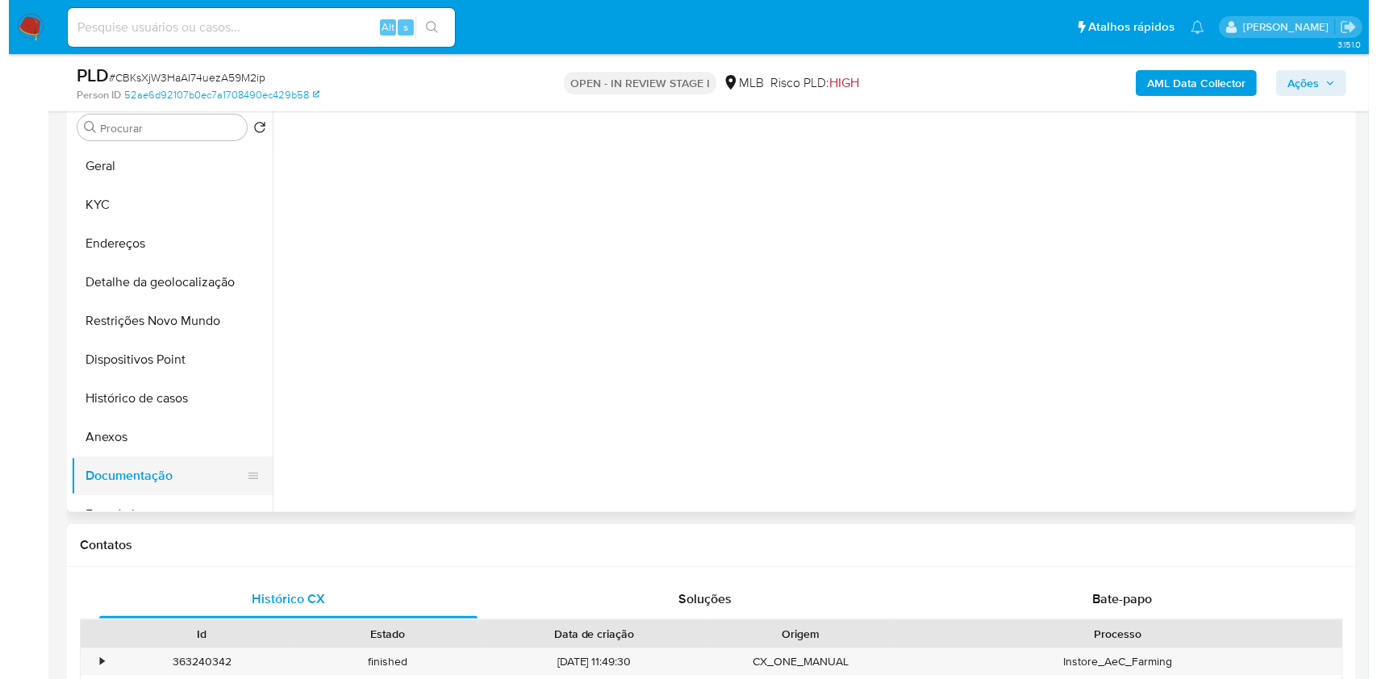
scroll to position [0, 0]
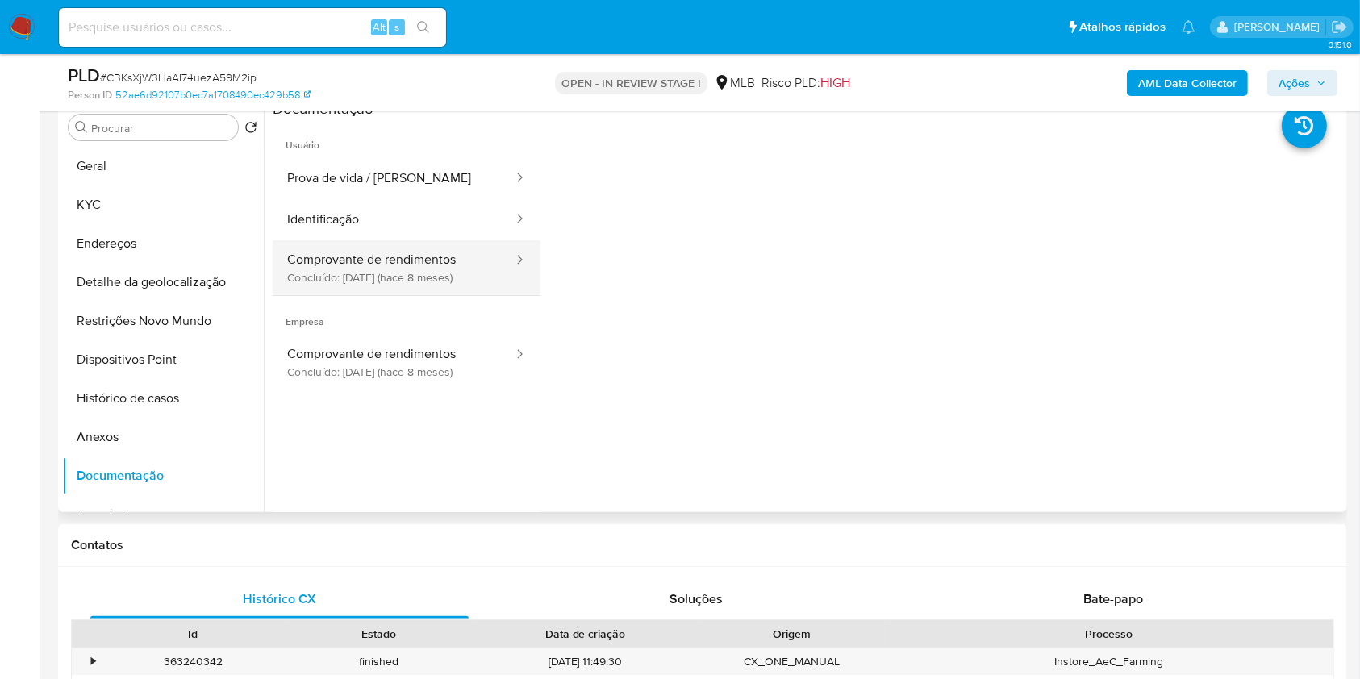
click at [422, 295] on button "Comprovante de rendimentos Concluído: 26/12/2024 (hace 8 meses)" at bounding box center [394, 267] width 242 height 55
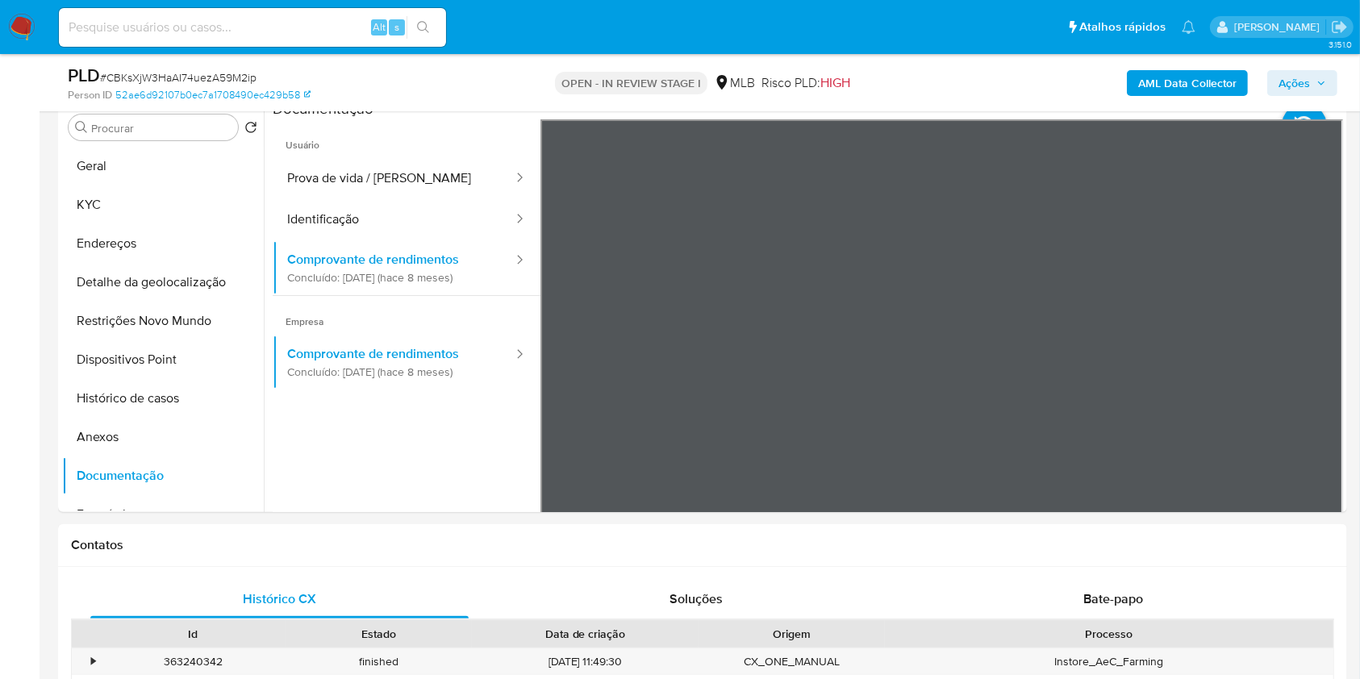
click at [1310, 91] on span "Ações" at bounding box center [1303, 83] width 48 height 23
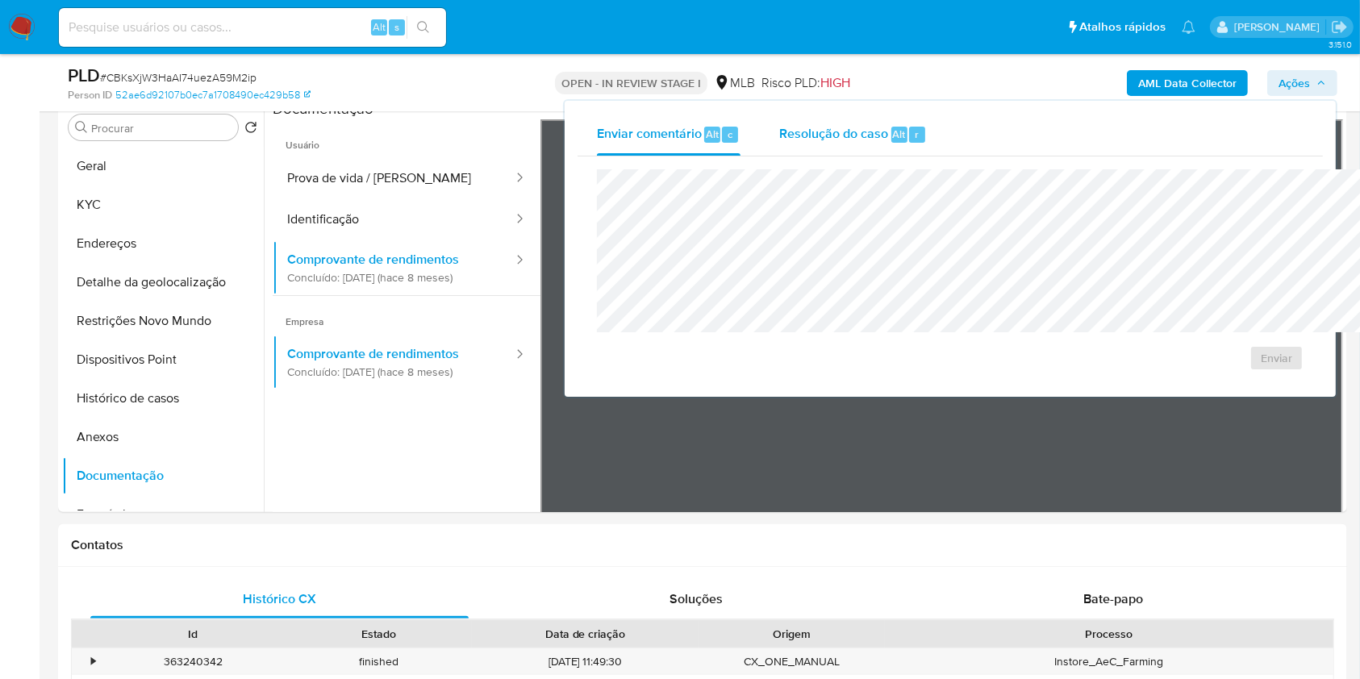
click at [779, 133] on span "Resolução do caso" at bounding box center [833, 133] width 109 height 19
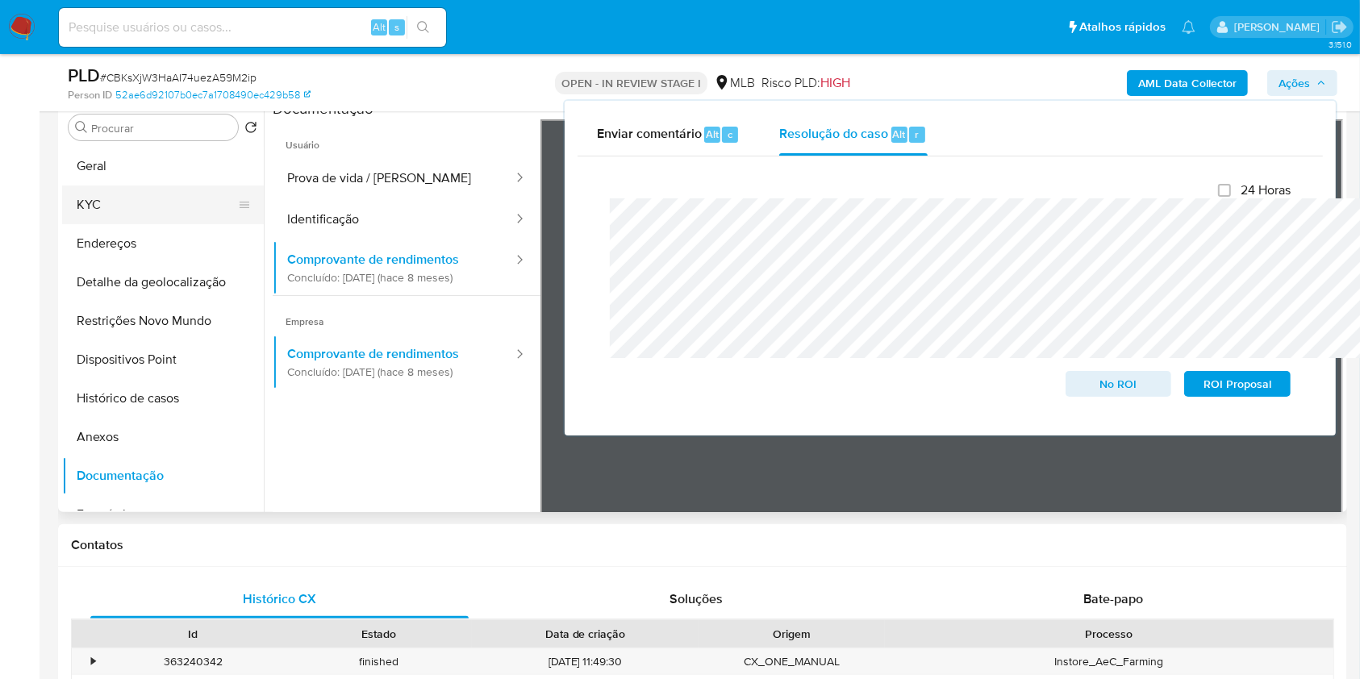
click at [129, 224] on button "KYC" at bounding box center [156, 205] width 189 height 39
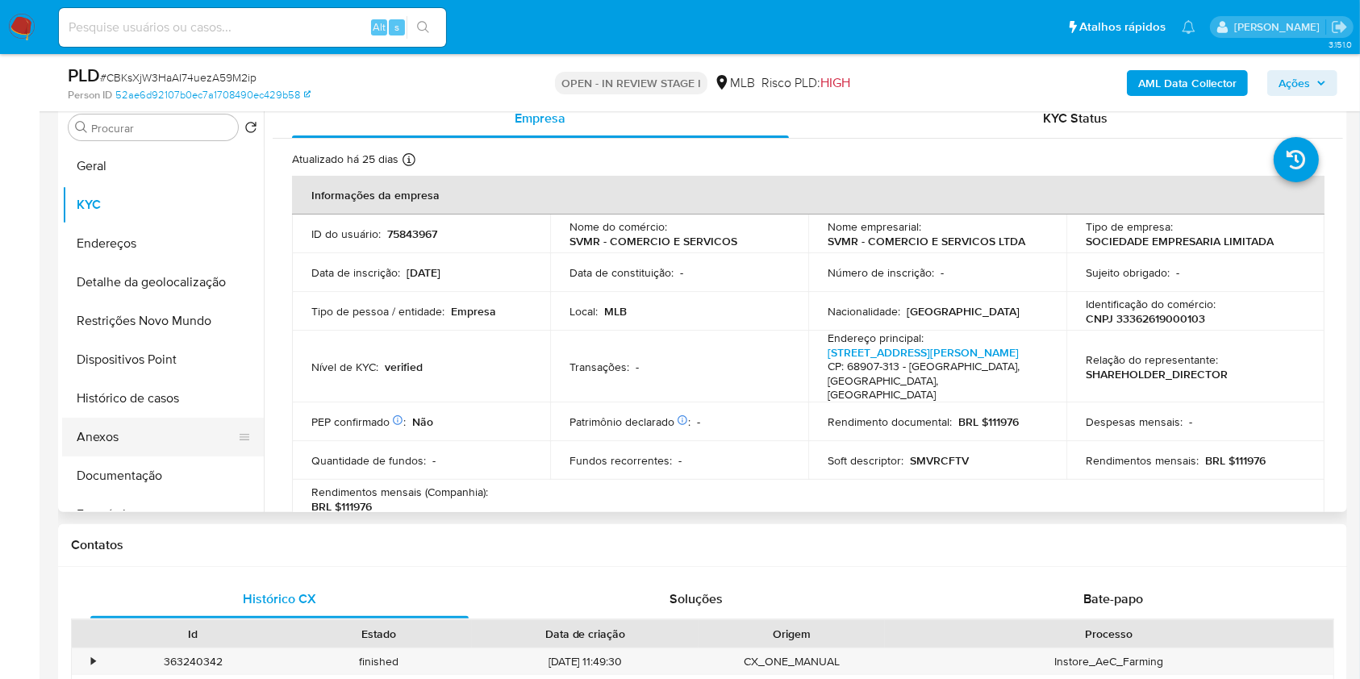
click at [125, 457] on button "Anexos" at bounding box center [156, 437] width 189 height 39
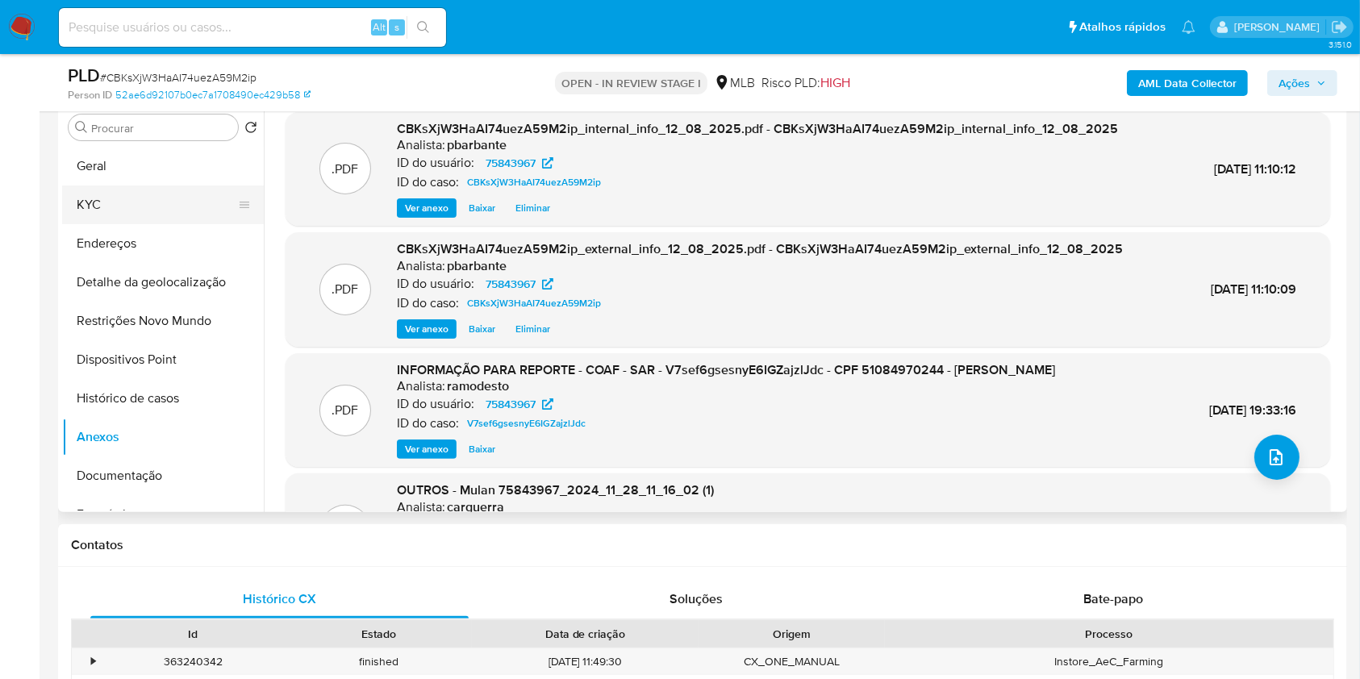
click at [157, 216] on button "KYC" at bounding box center [156, 205] width 189 height 39
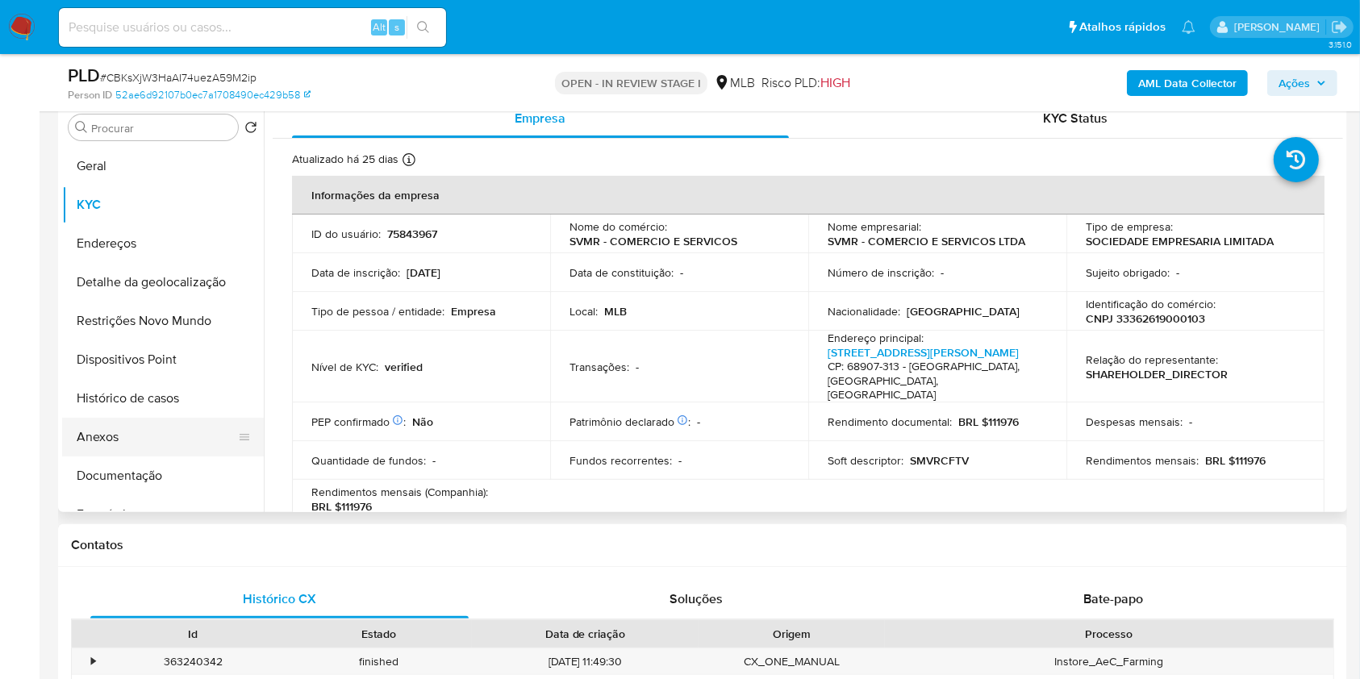
click at [81, 457] on button "Anexos" at bounding box center [156, 437] width 189 height 39
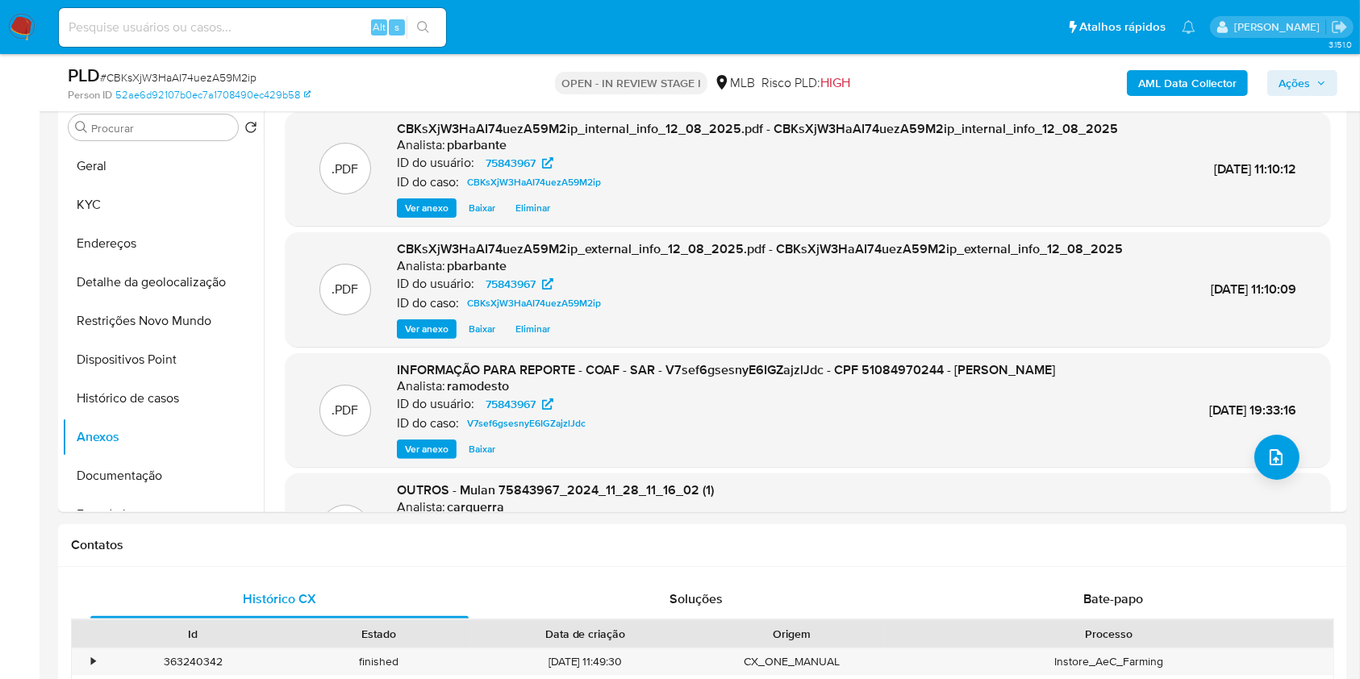
click at [1295, 511] on div ".XLSX OUTROS - Mulan 75843967_2024_11_28_11_16_02 (1) Analista: carguerra ID do…" at bounding box center [808, 531] width 1029 height 98
click at [1270, 466] on icon "upload-file" at bounding box center [1276, 457] width 13 height 16
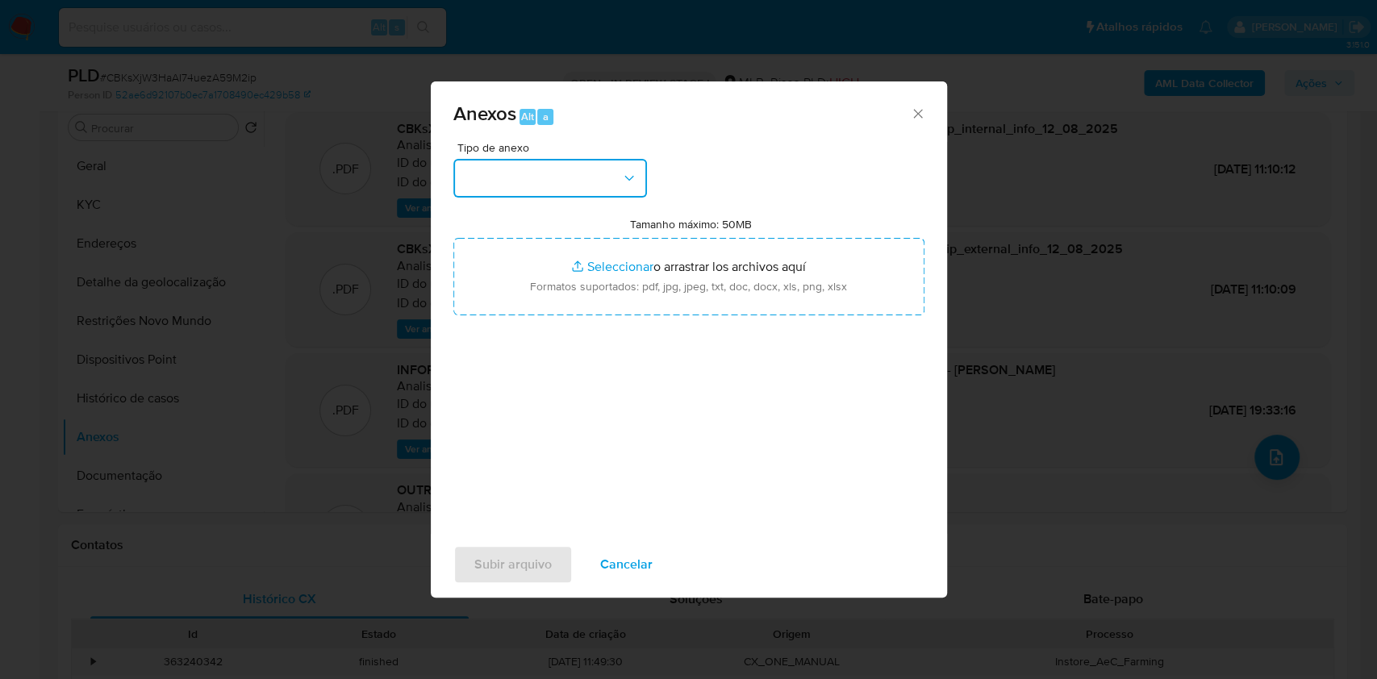
click at [486, 159] on button "button" at bounding box center [550, 178] width 194 height 39
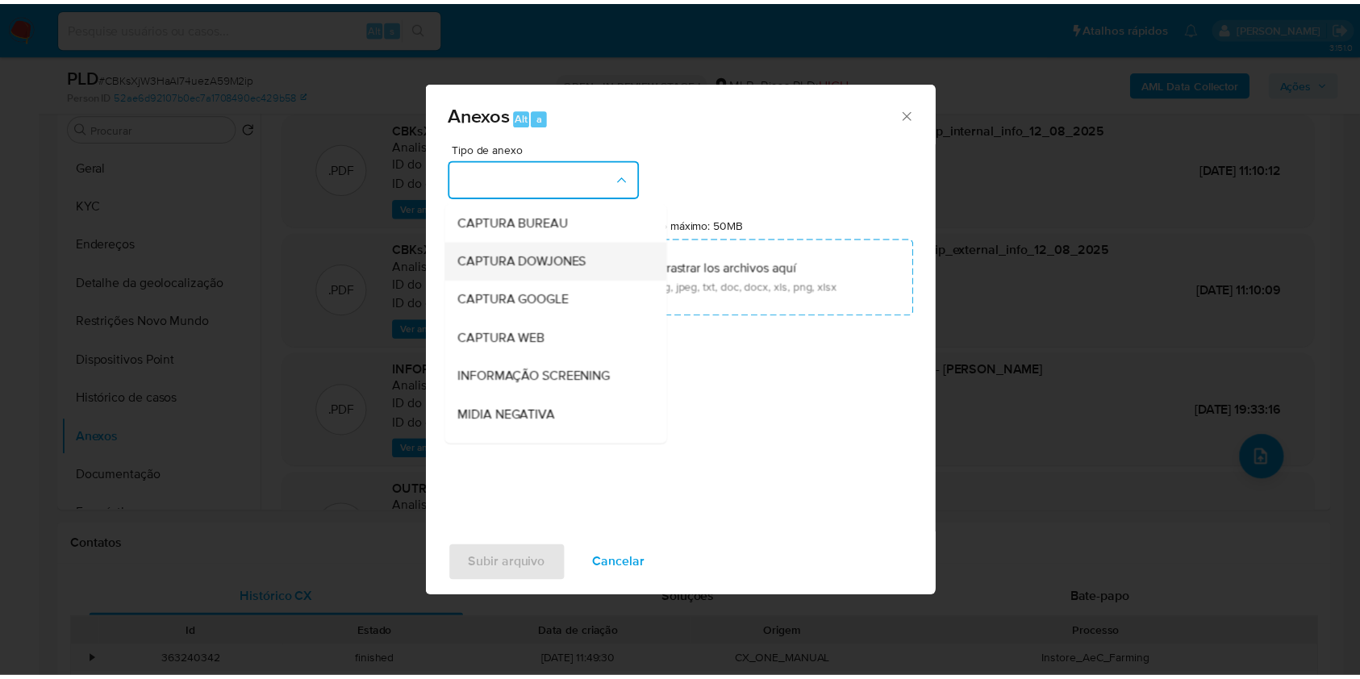
scroll to position [200, 0]
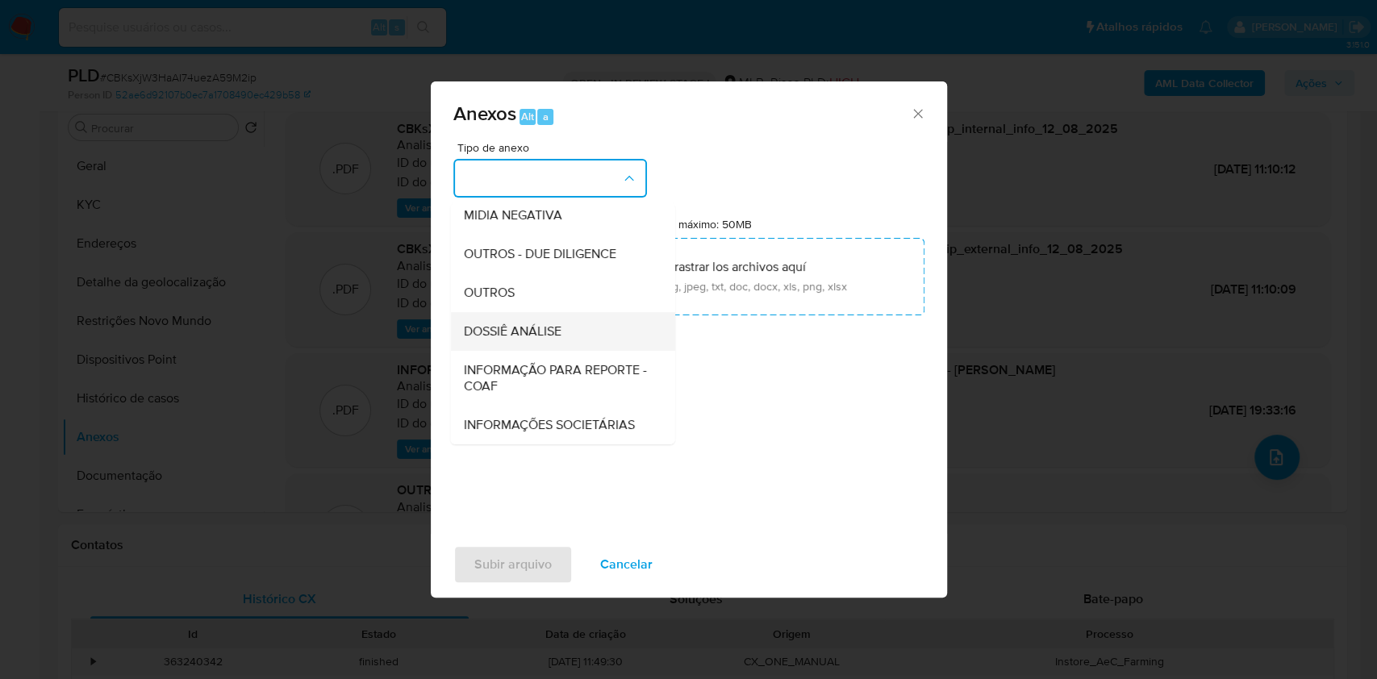
drag, startPoint x: 503, startPoint y: 340, endPoint x: 484, endPoint y: 287, distance: 56.7
click at [484, 287] on ul "CAPTURA BUREAU CAPTURA DOWJONES CAPTURA GOOGLE CAPTURA WEB INFORMAÇÃO SCREENING…" at bounding box center [562, 223] width 224 height 442
click at [484, 312] on div "DOSSIÊ ANÁLISE" at bounding box center [557, 331] width 189 height 39
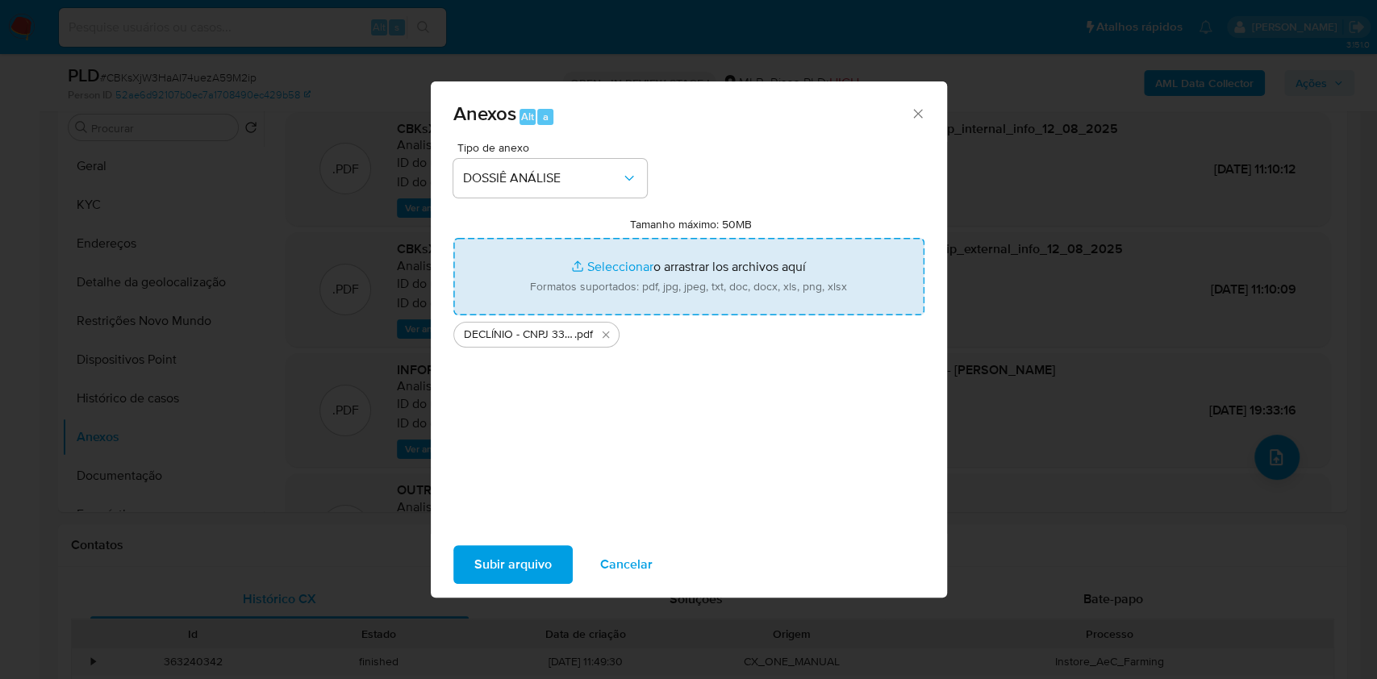
type input "C:\fakepath\Mulan 75843967_2025_08_11_09_38_48.xlsx"
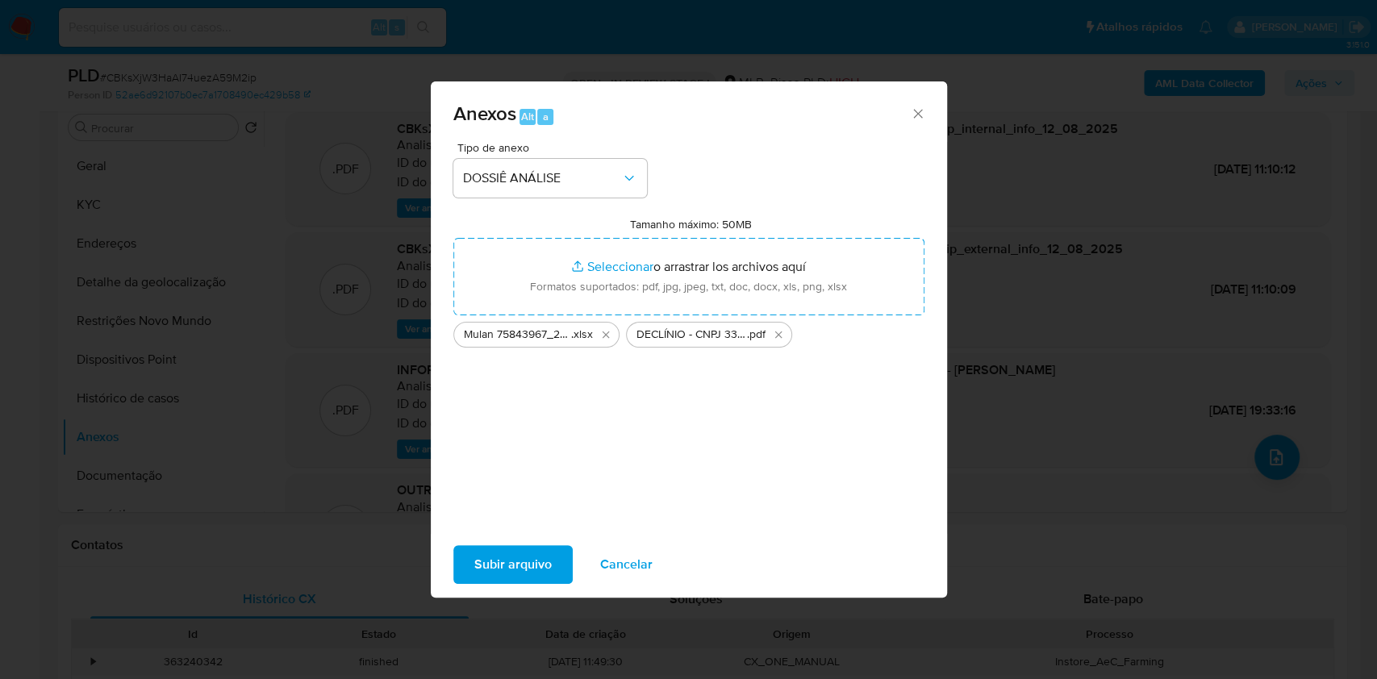
click at [474, 580] on span "Subir arquivo" at bounding box center [512, 564] width 77 height 35
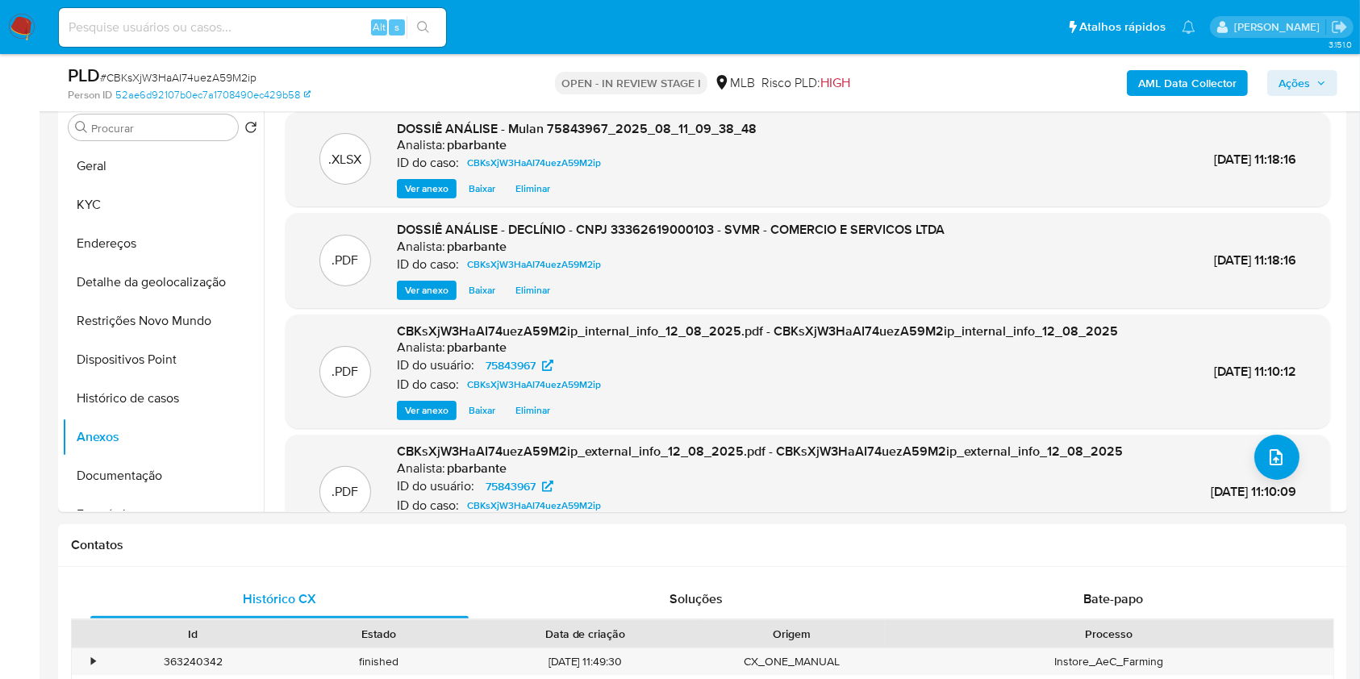
click at [1326, 67] on div "AML Data Collector Ações" at bounding box center [1128, 83] width 419 height 38
click at [1312, 86] on span "Ações" at bounding box center [1303, 83] width 48 height 23
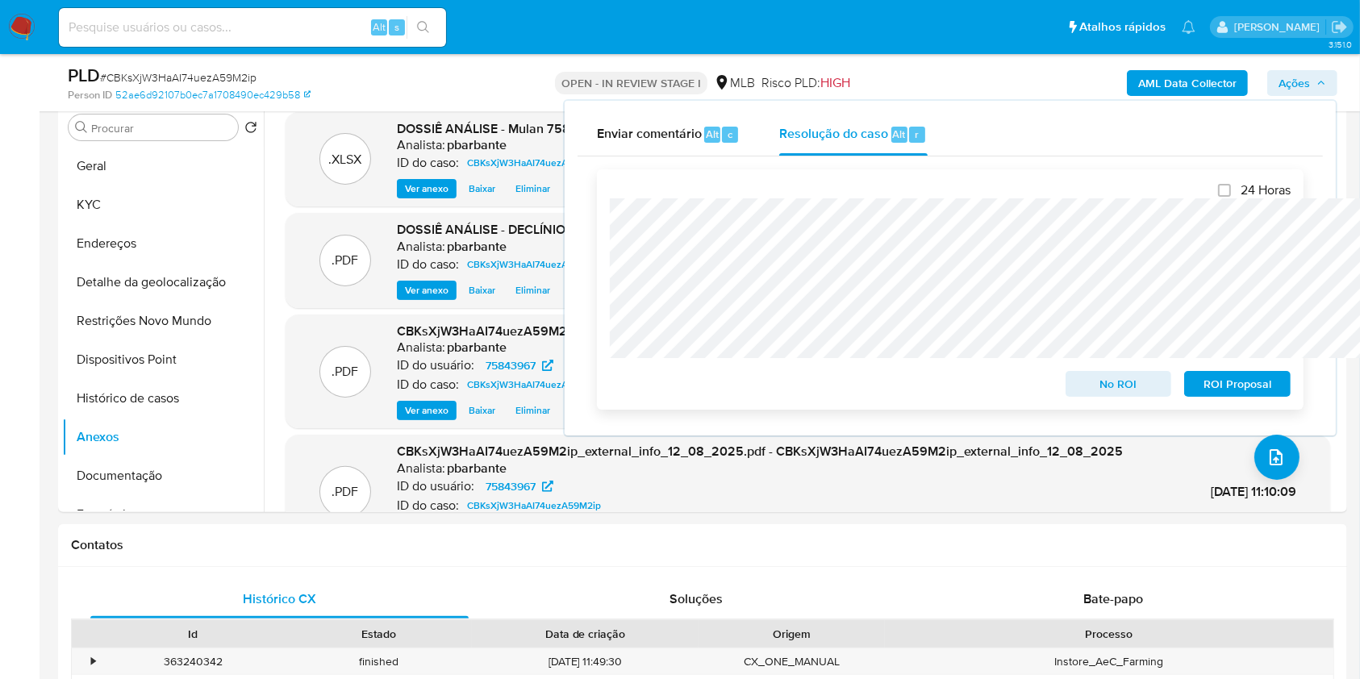
click at [1117, 390] on span "No ROI" at bounding box center [1119, 384] width 84 height 23
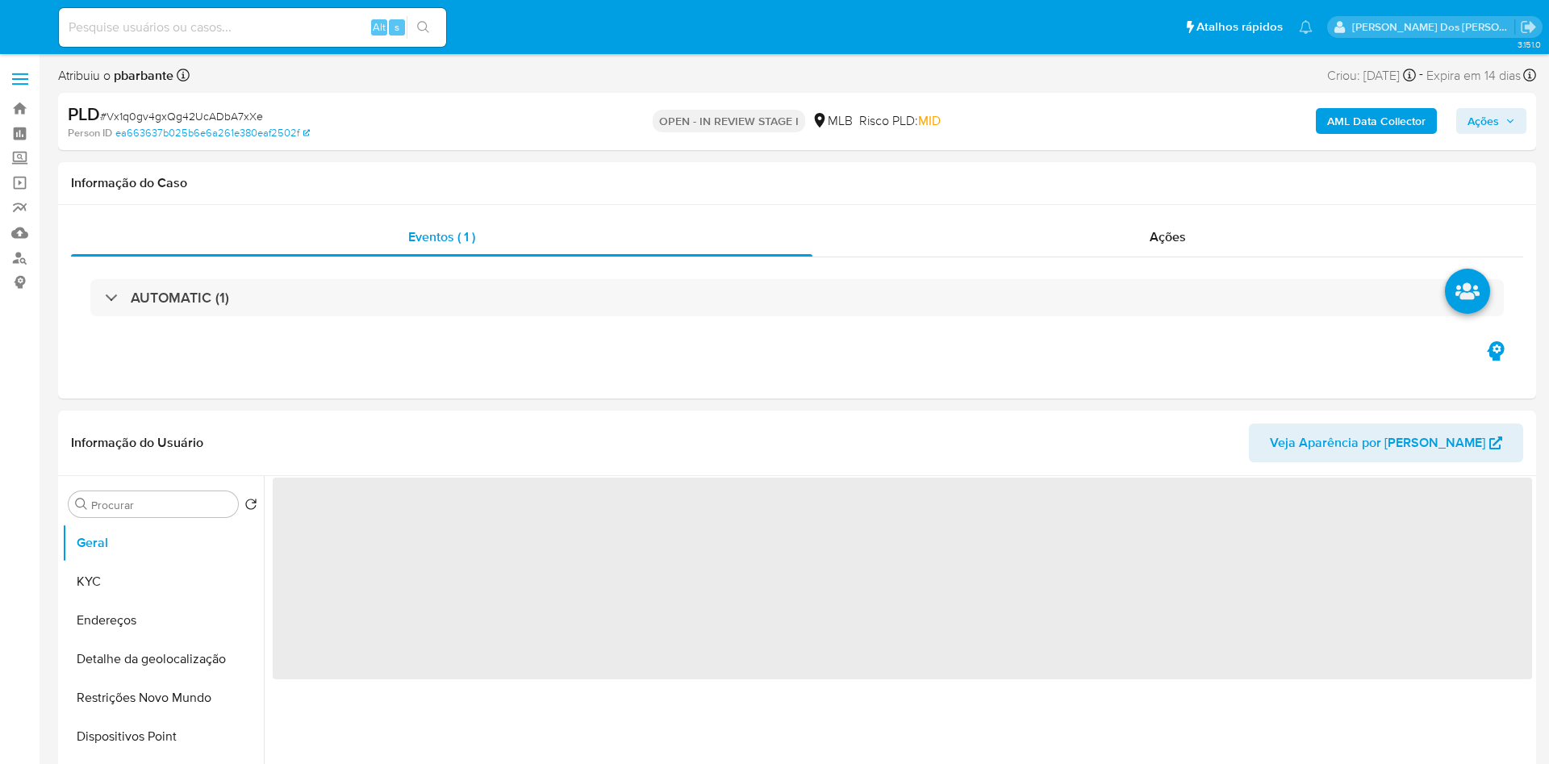
select select "10"
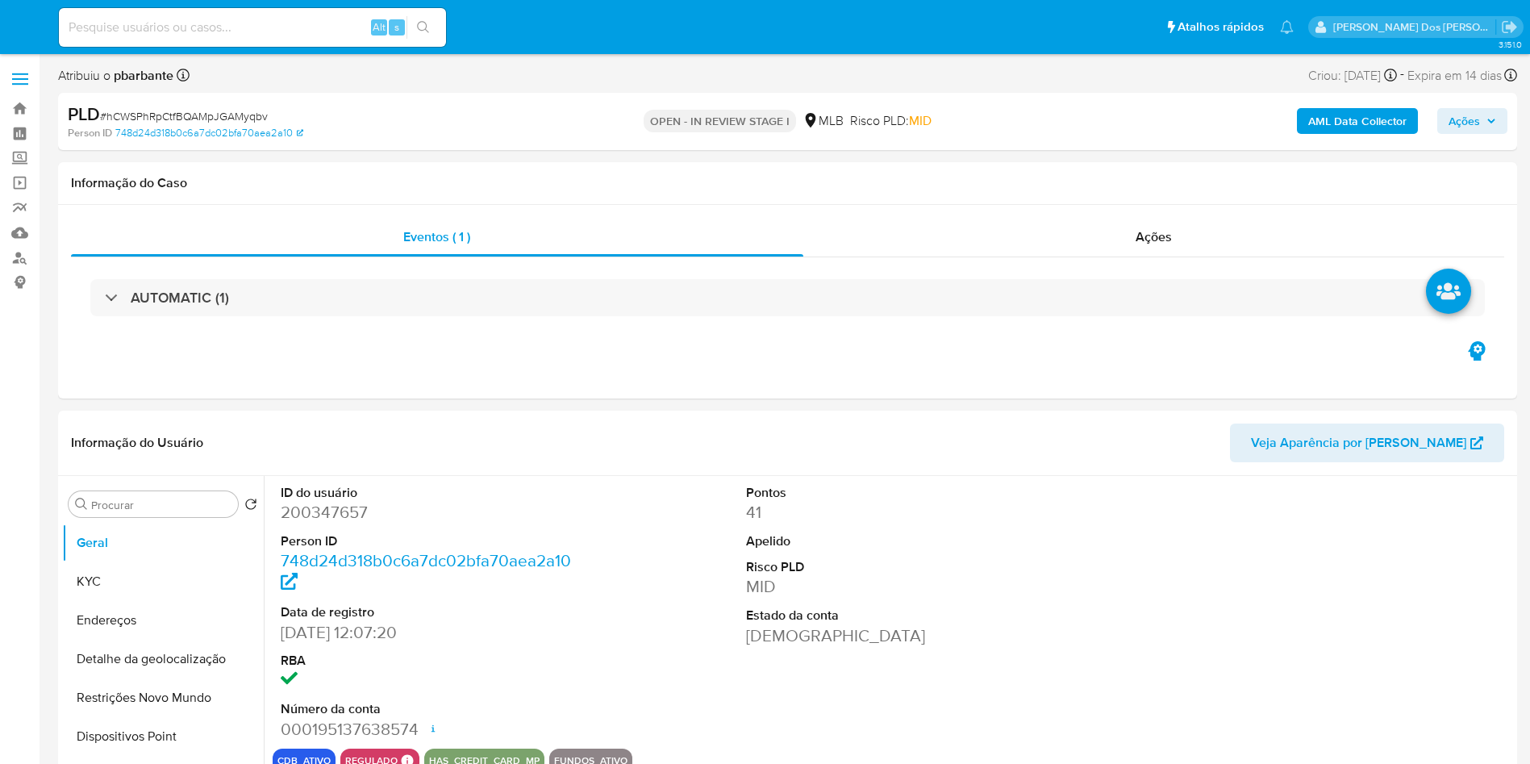
select select "10"
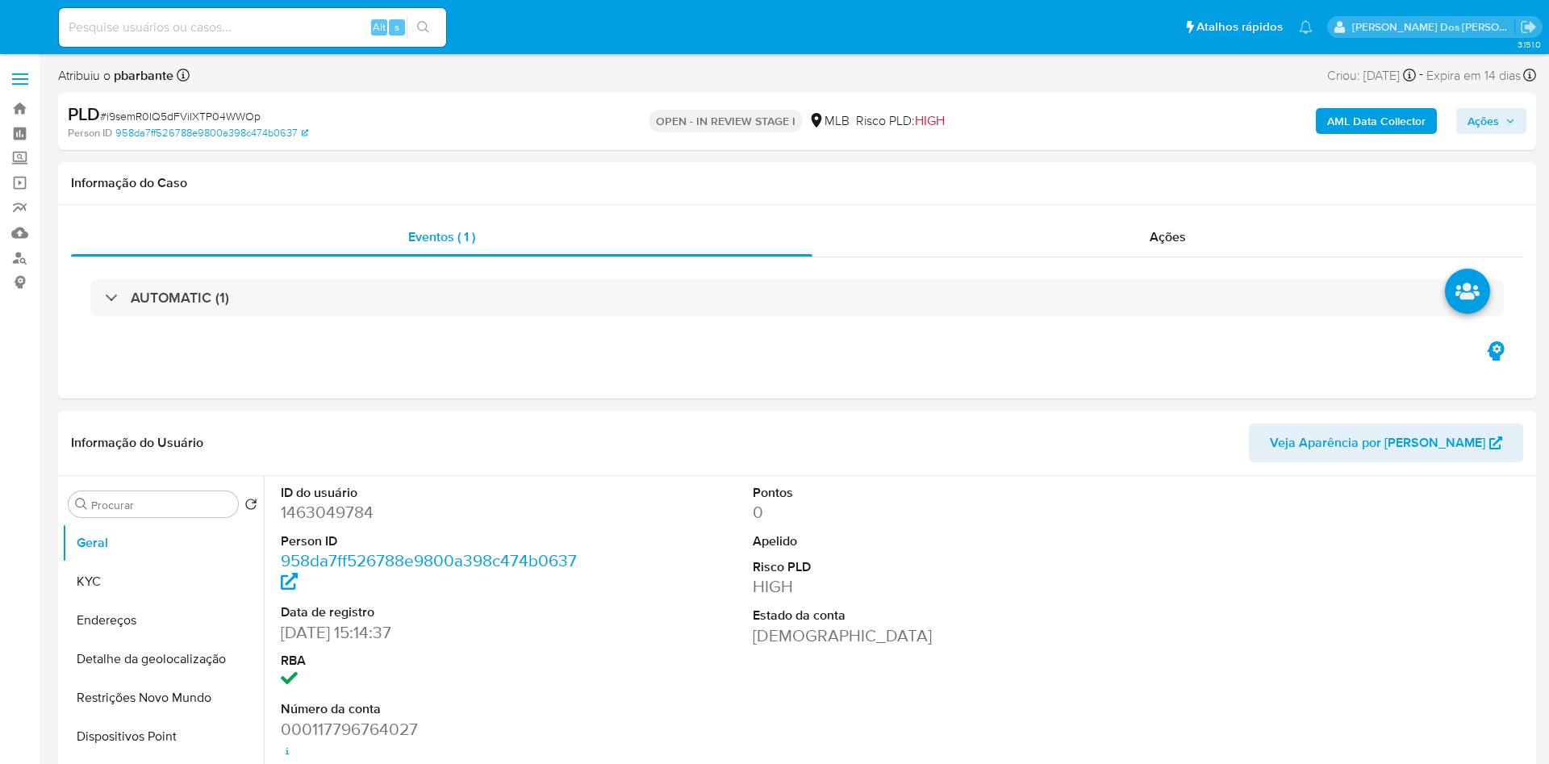
select select "10"
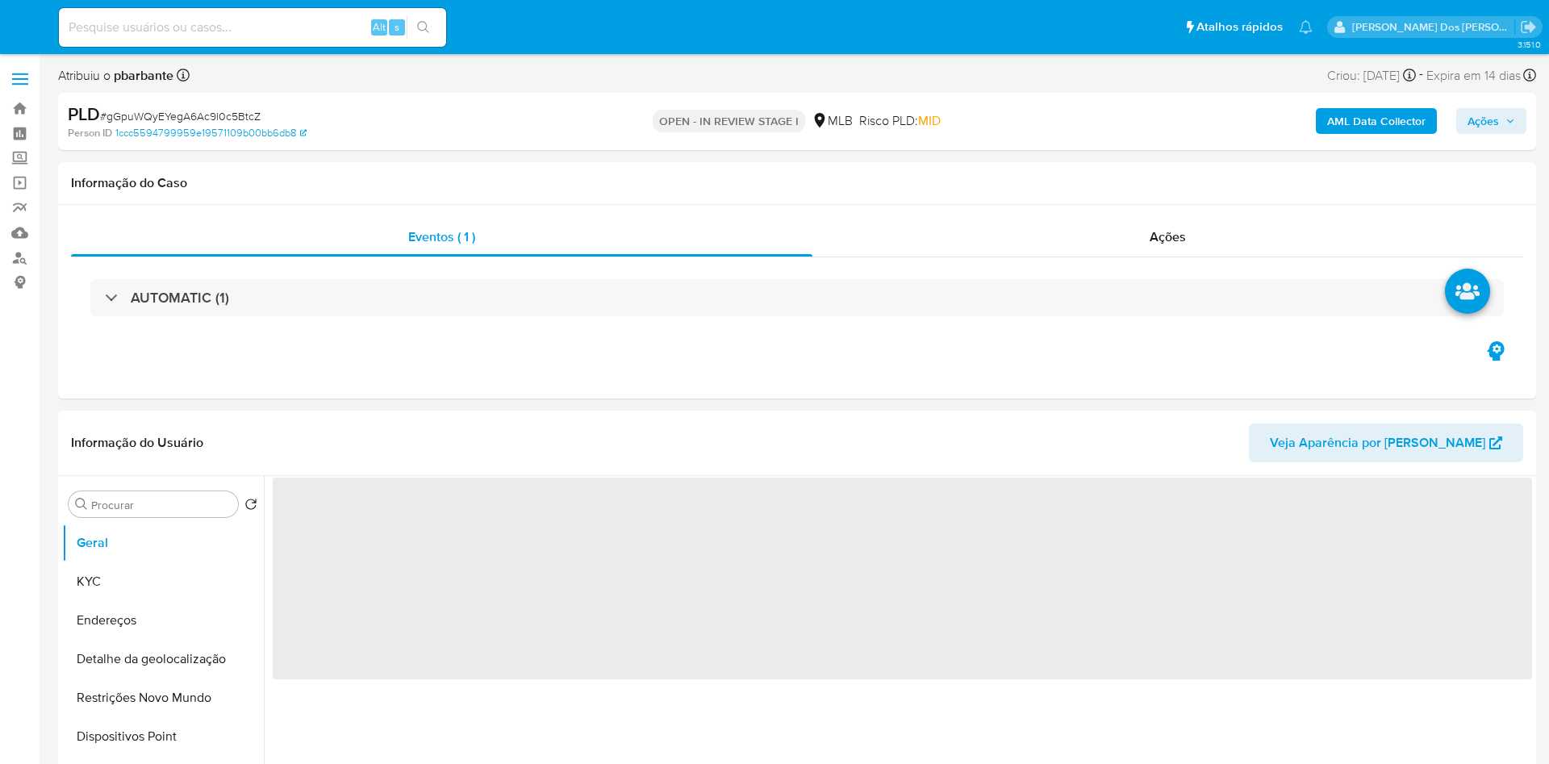
select select "10"
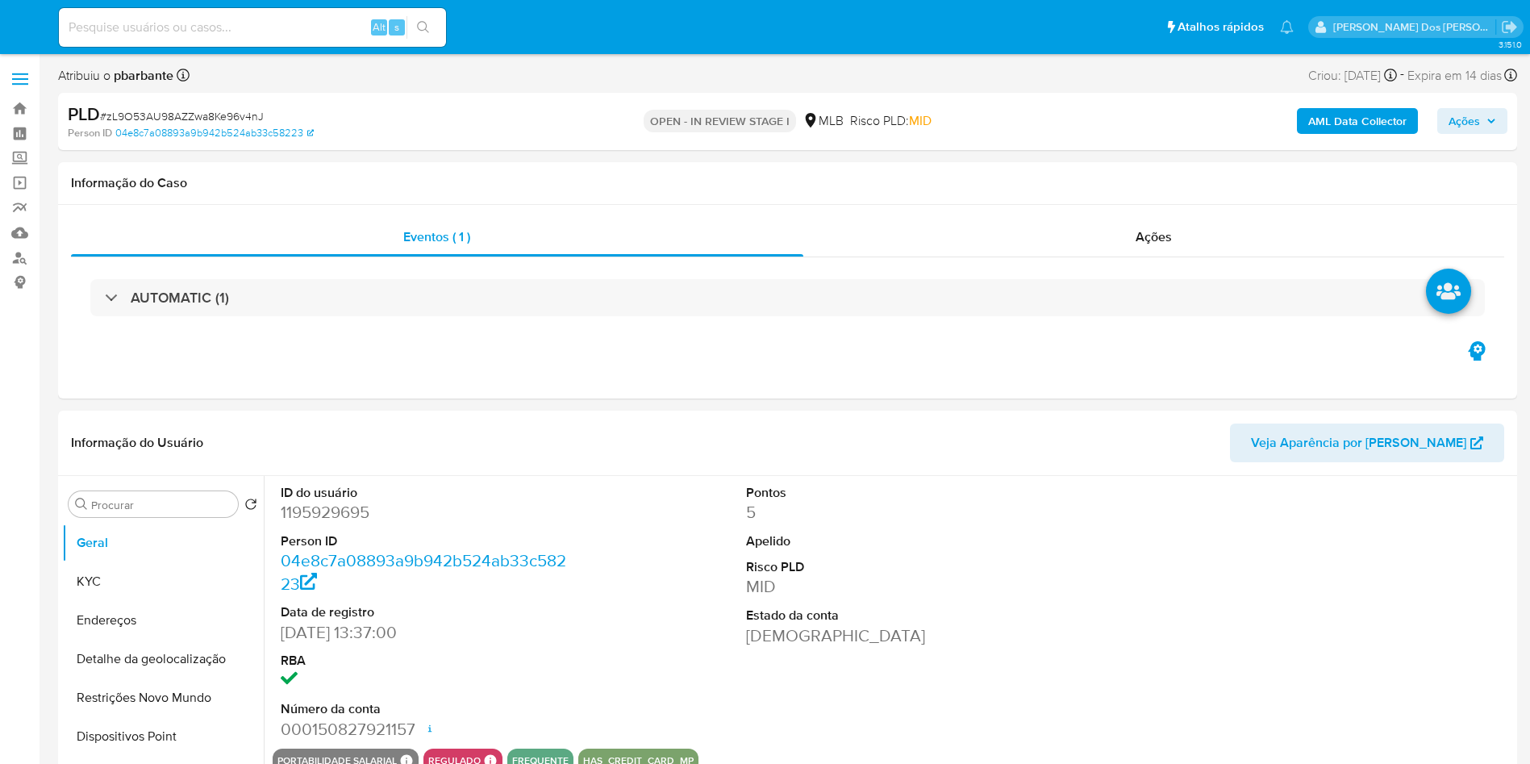
select select "10"
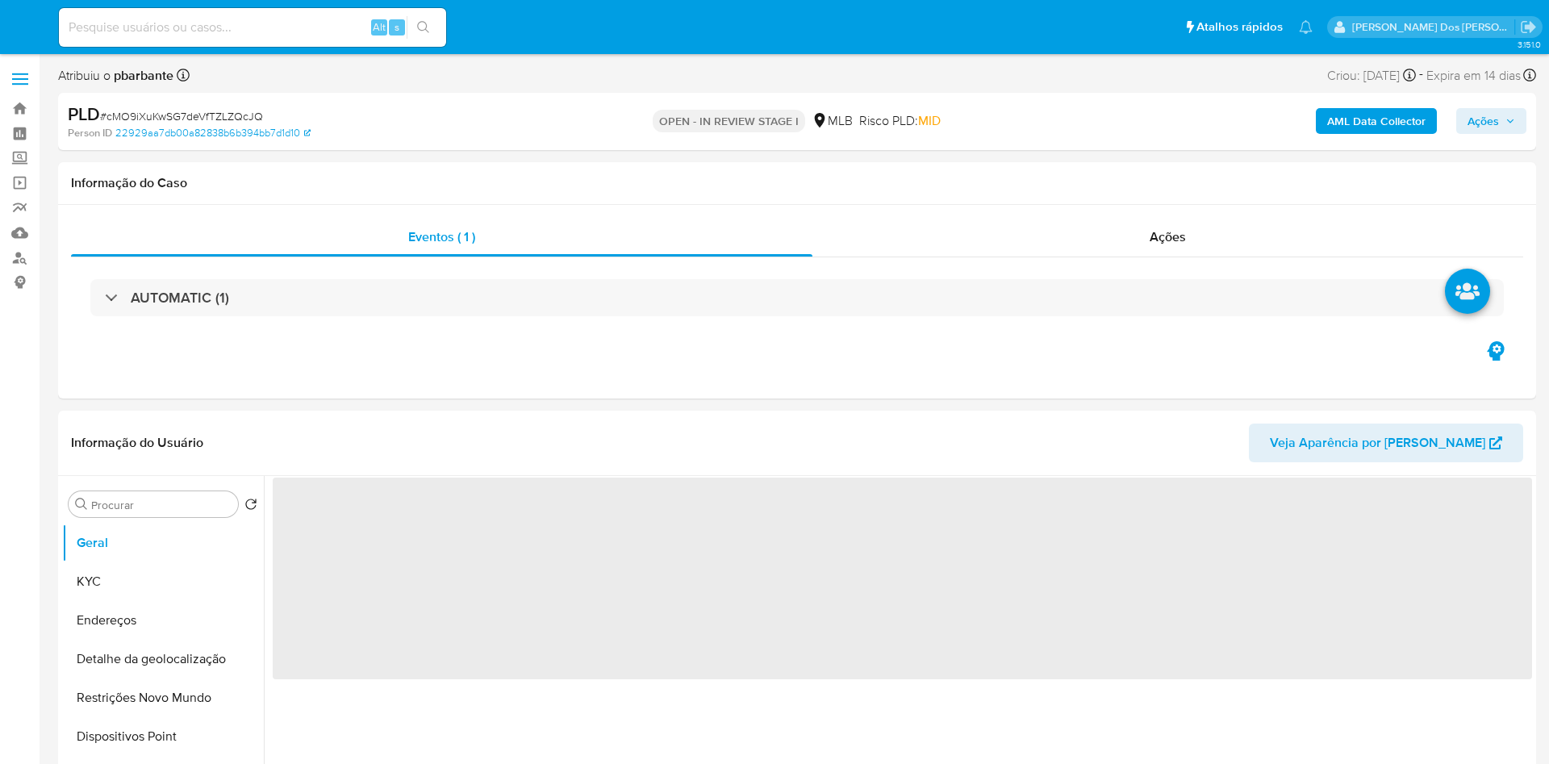
select select "10"
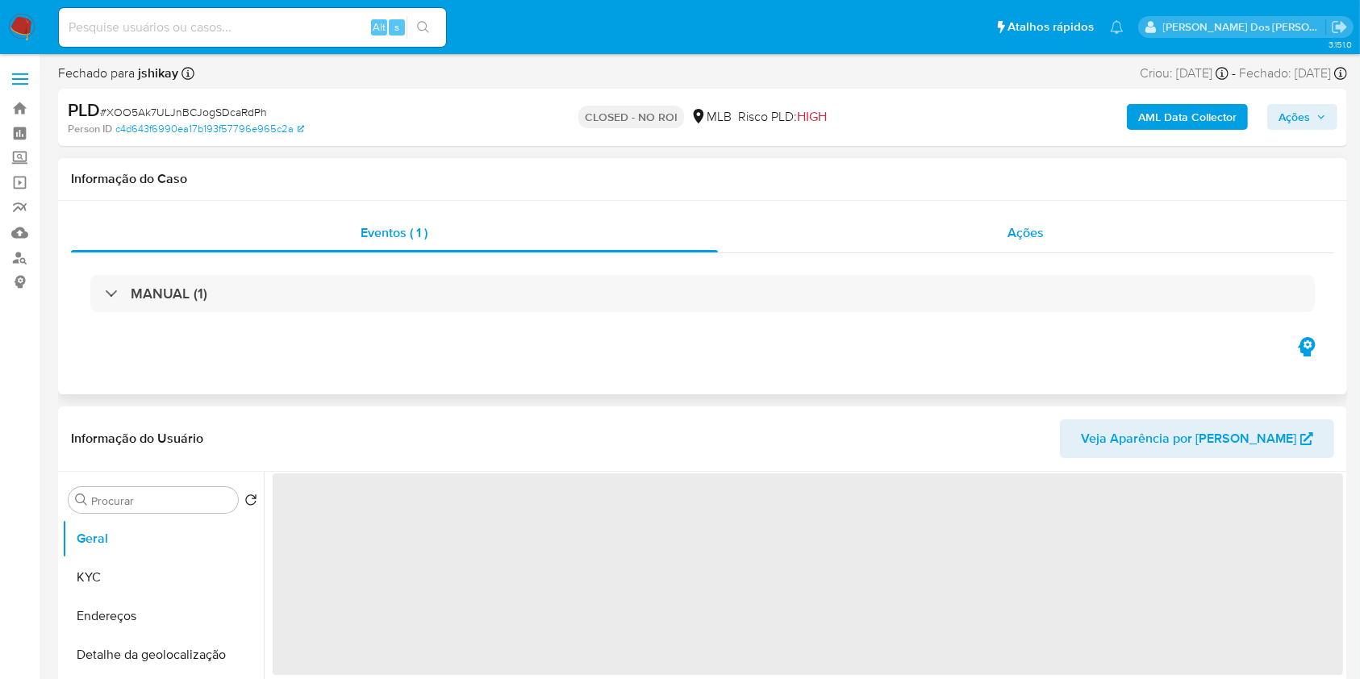
click at [994, 224] on div "Ações" at bounding box center [1026, 233] width 616 height 39
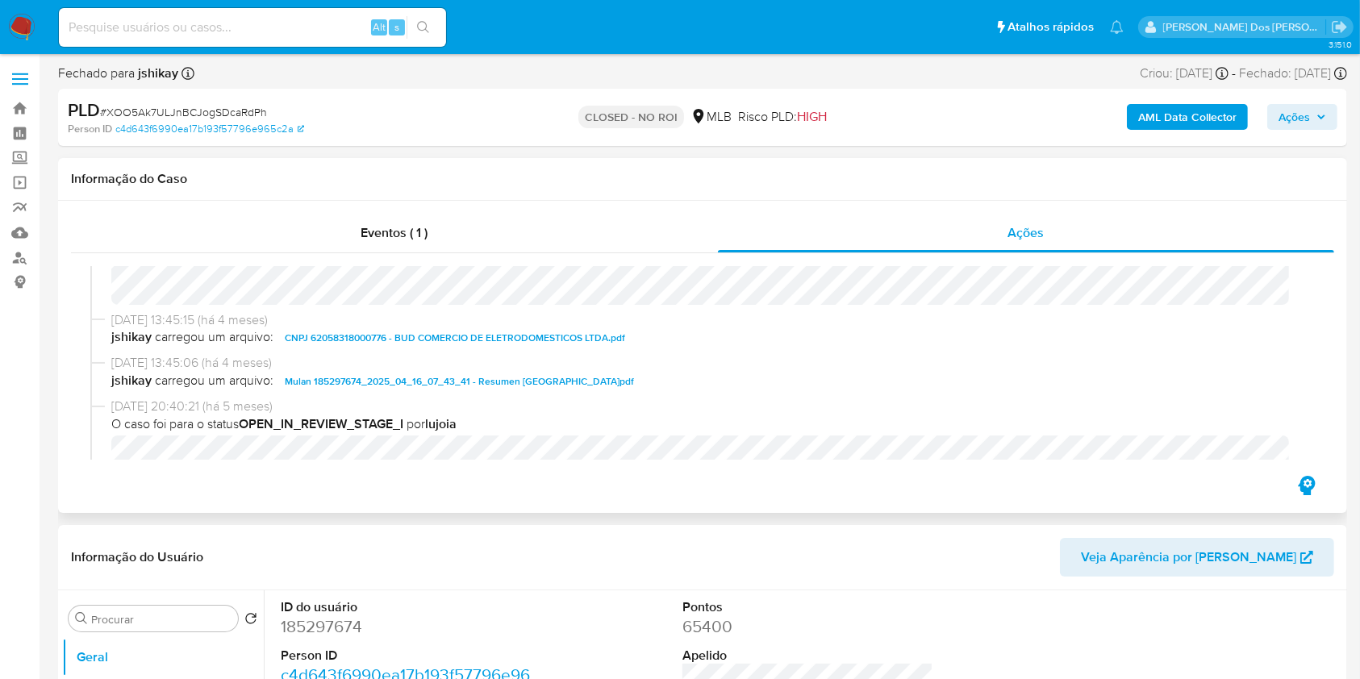
scroll to position [277, 0]
select select "10"
click at [386, 337] on span "CNPJ 62058318000776 - BUD COMERCIO DE ELETRODOMESTICOS LTDA.pdf" at bounding box center [455, 336] width 340 height 19
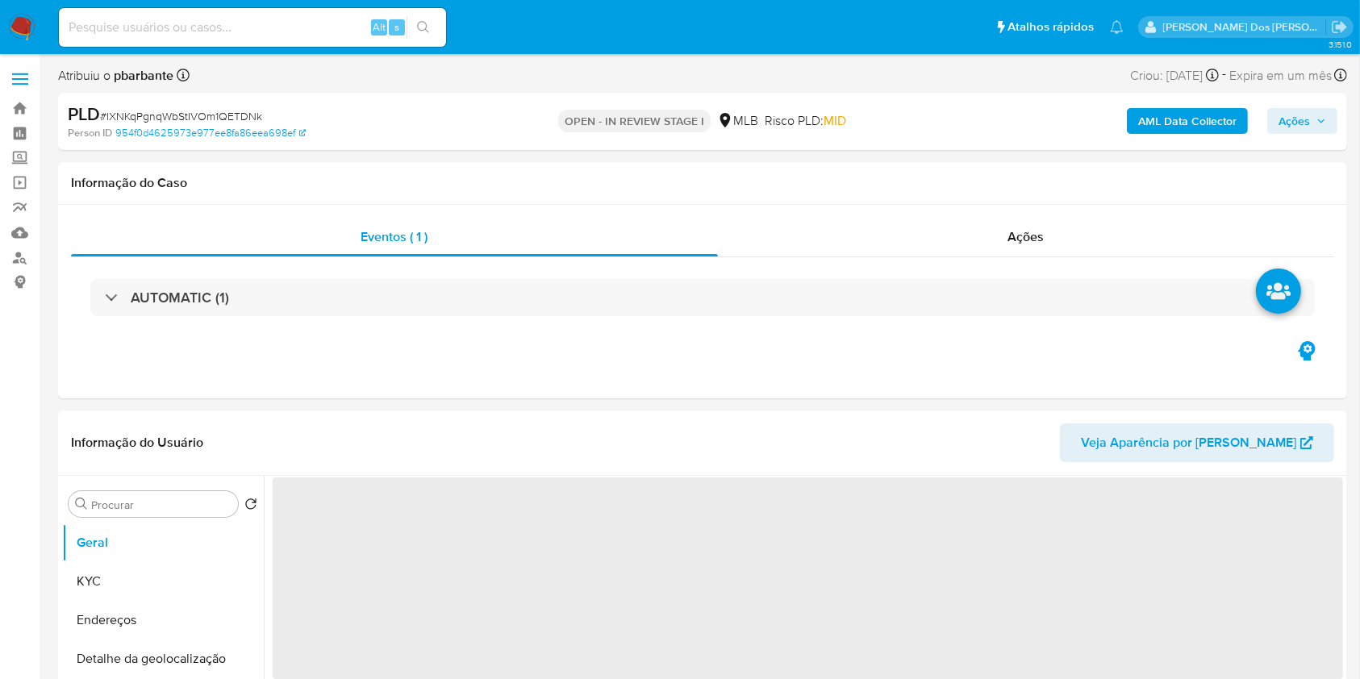
click at [1309, 115] on span "Ações" at bounding box center [1294, 121] width 31 height 26
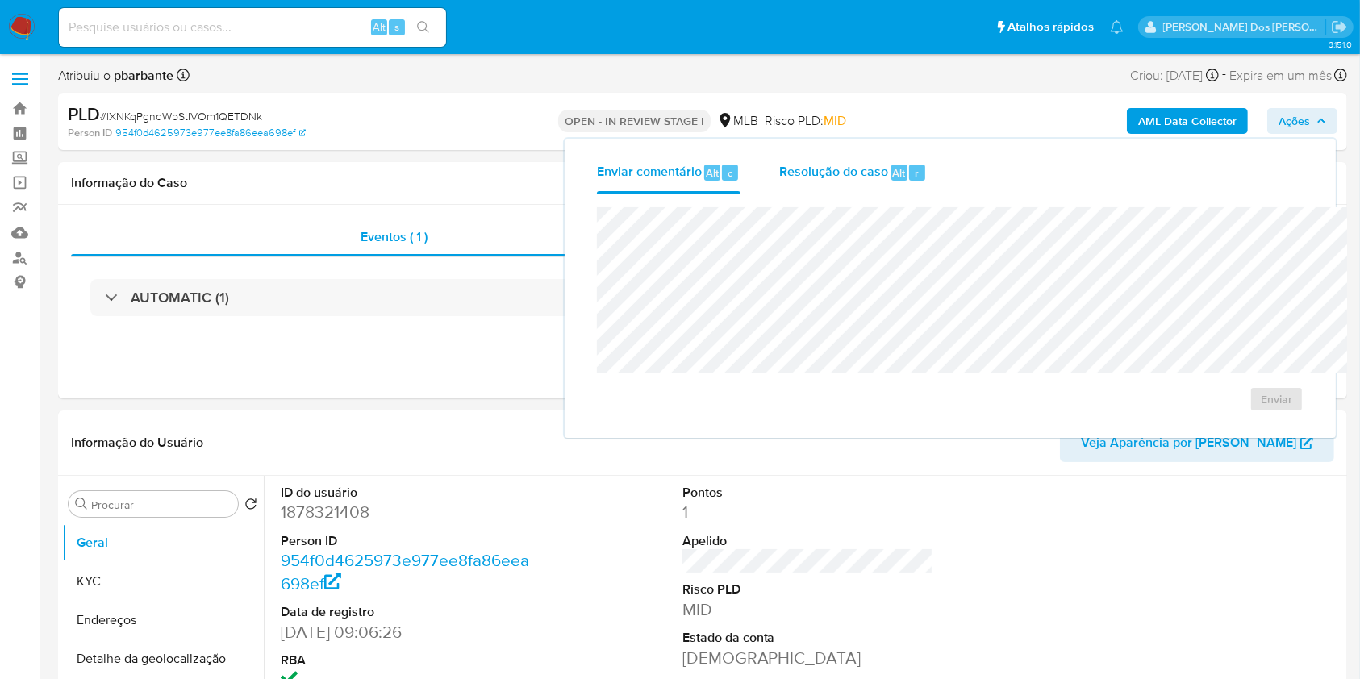
select select "10"
click at [779, 174] on span "Resolução do caso" at bounding box center [833, 172] width 109 height 19
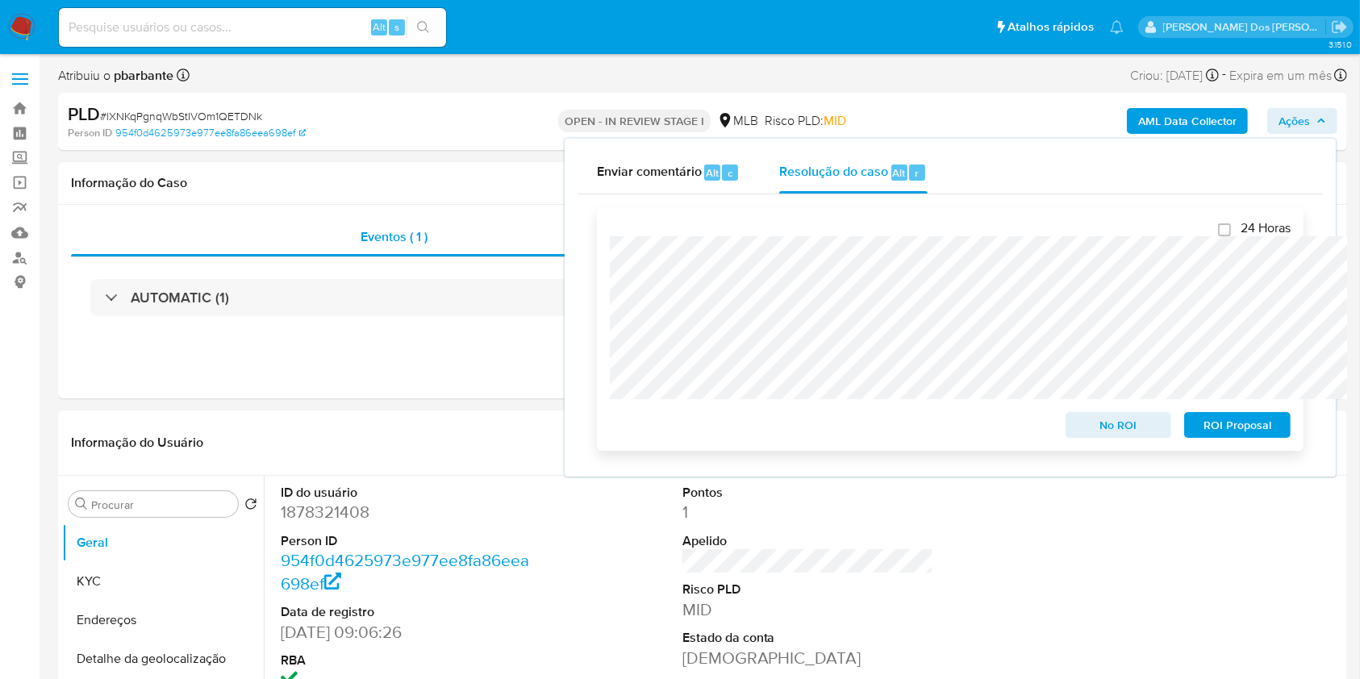
click at [1146, 429] on span "No ROI" at bounding box center [1119, 425] width 84 height 23
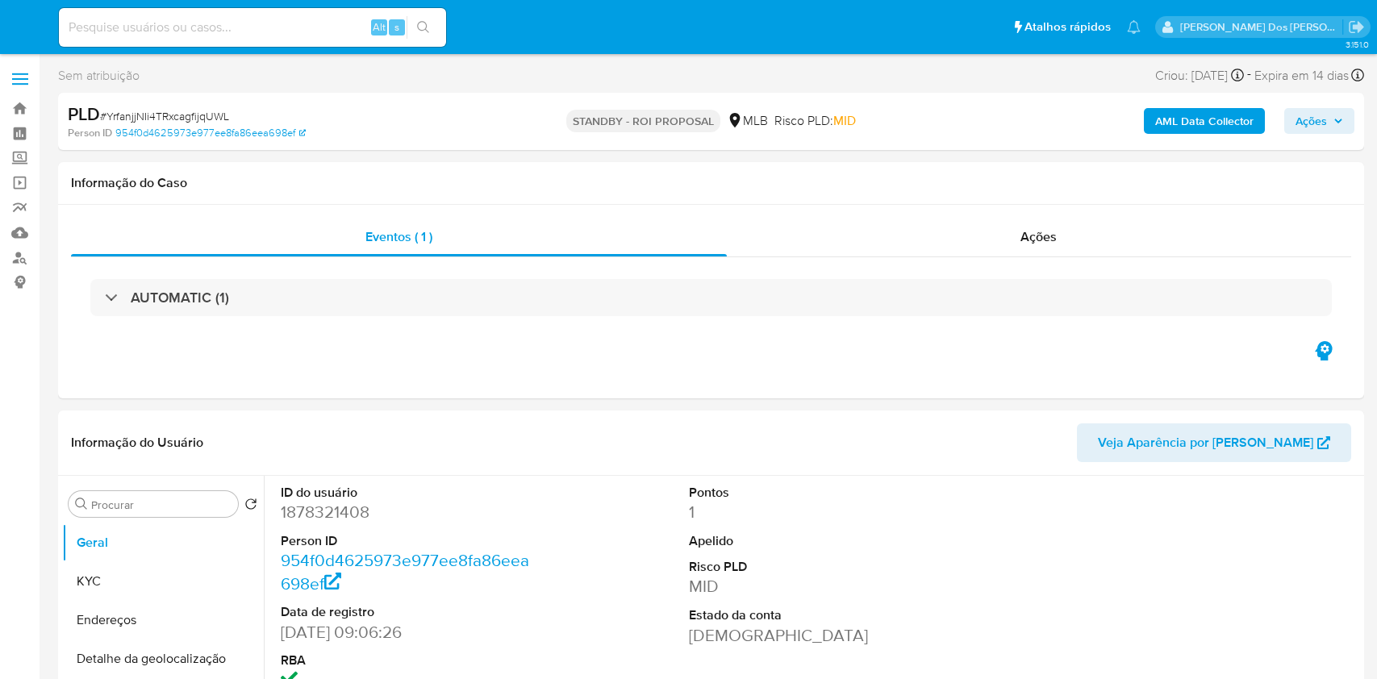
select select "10"
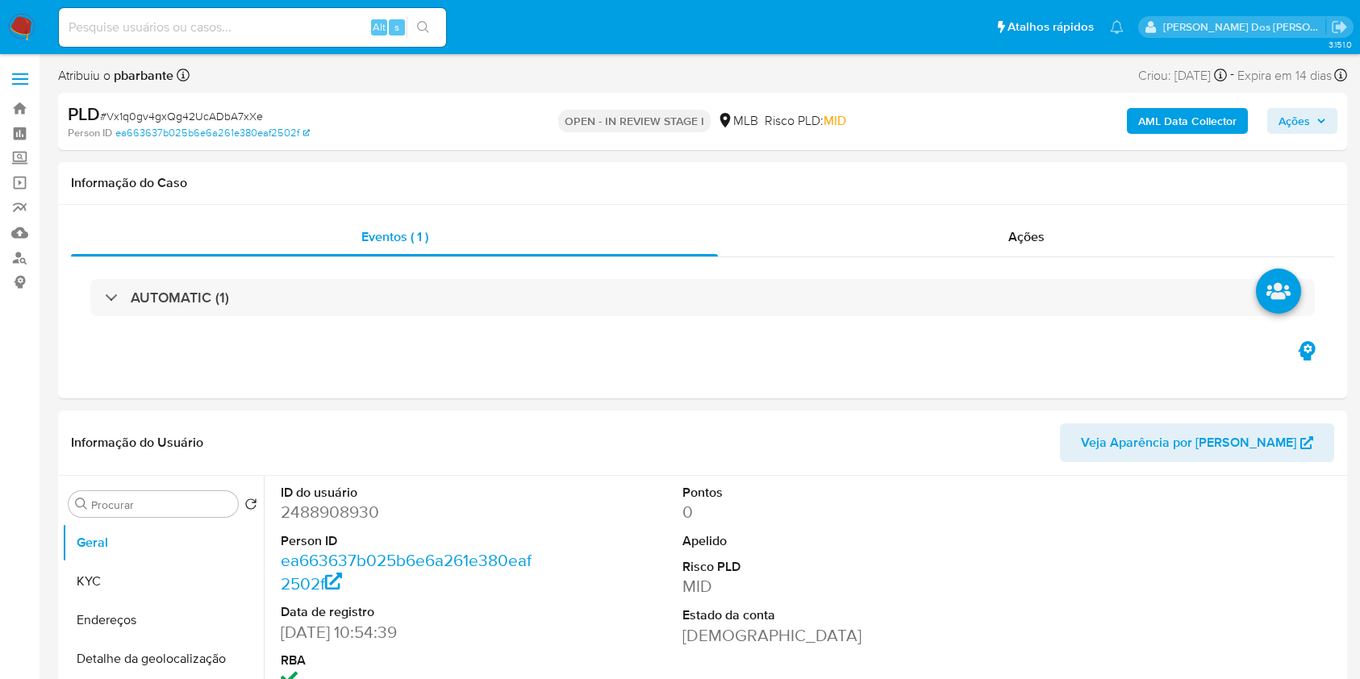
select select "10"
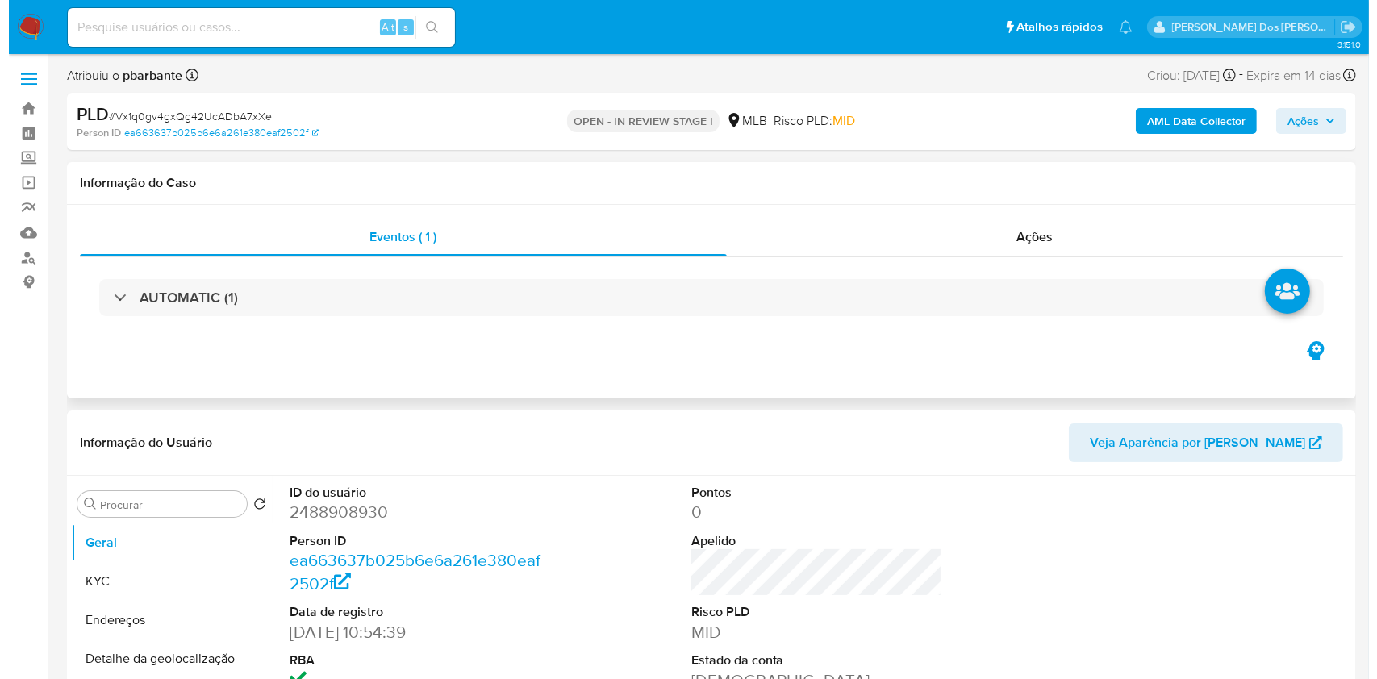
scroll to position [220, 0]
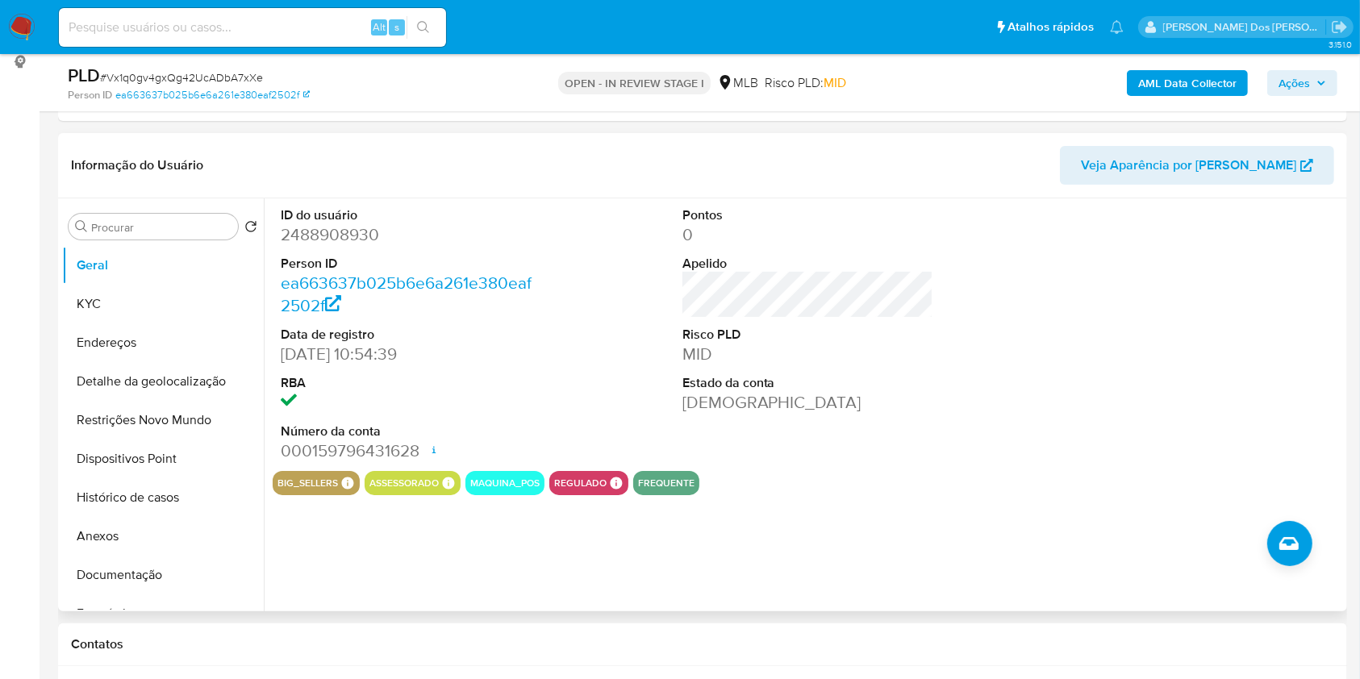
click at [328, 246] on dd "2488908930" at bounding box center [407, 234] width 252 height 23
copy dd "2488908930"
click at [1194, 84] on b "AML Data Collector" at bounding box center [1187, 83] width 98 height 26
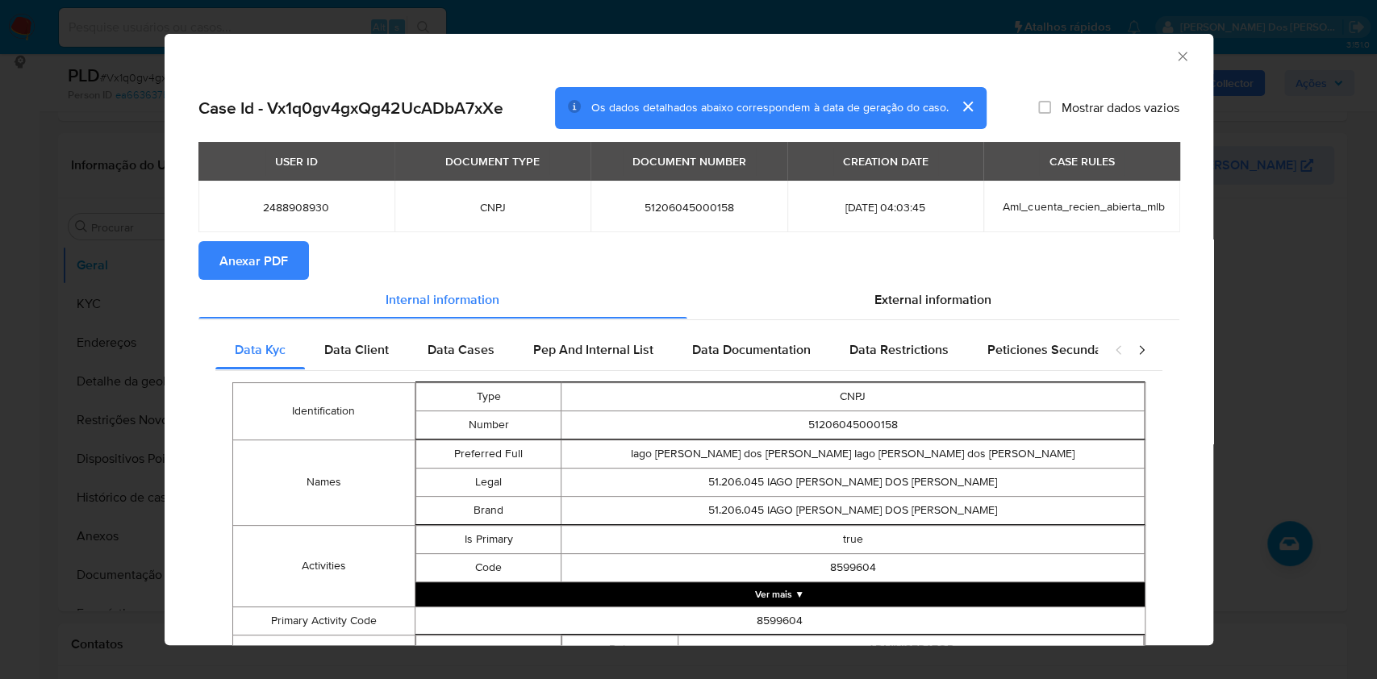
click at [273, 262] on span "Anexar PDF" at bounding box center [253, 260] width 69 height 35
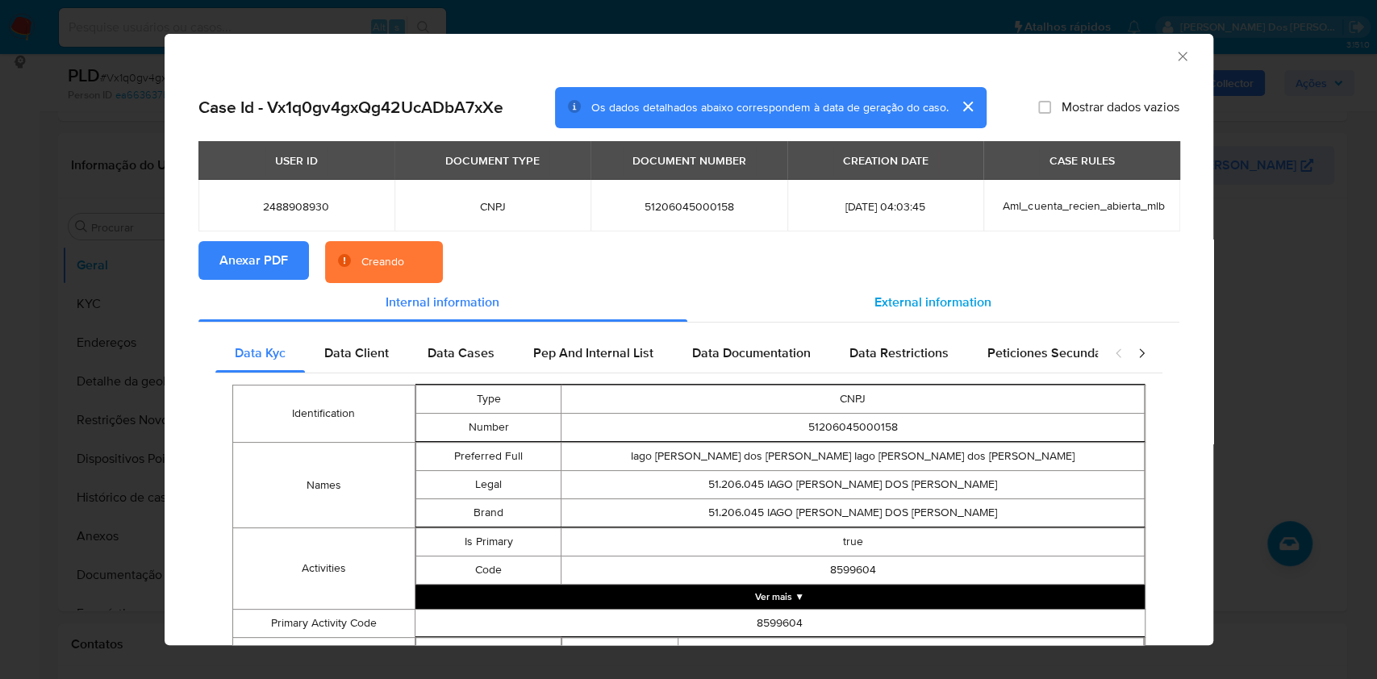
click at [909, 316] on div "External information" at bounding box center [933, 302] width 492 height 39
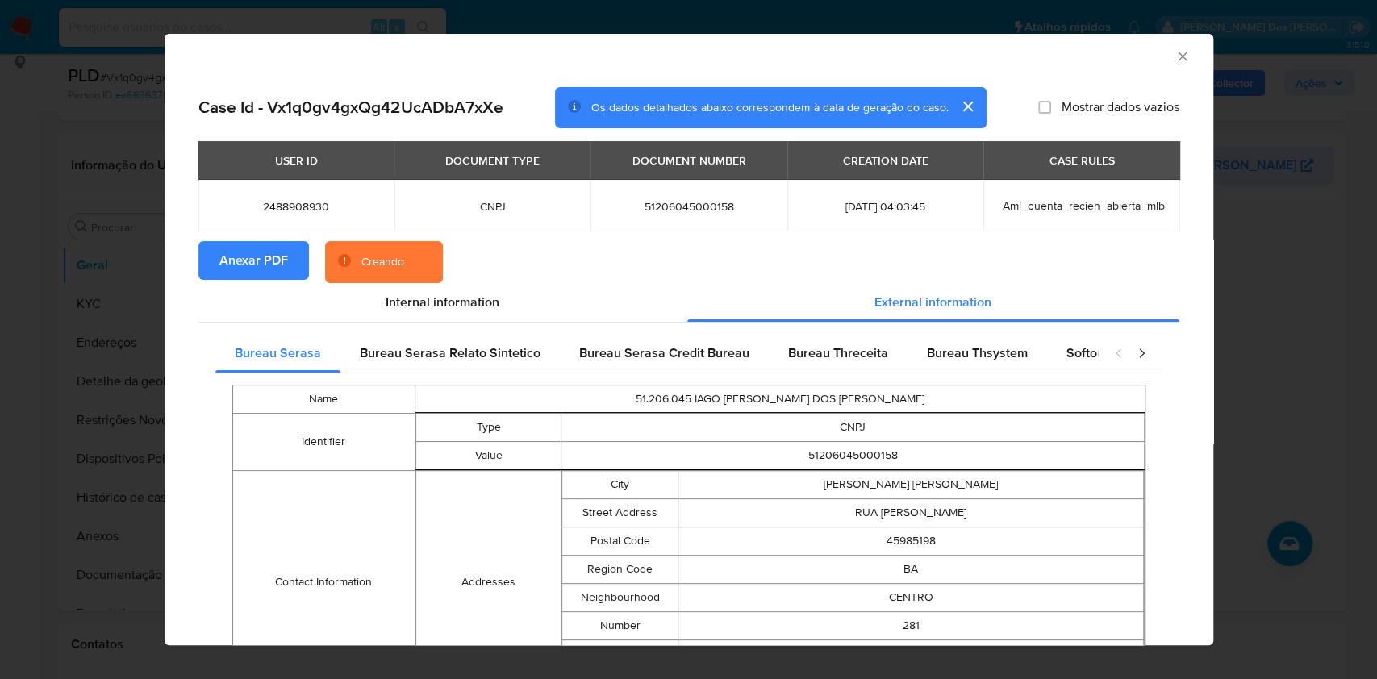
scroll to position [582, 0]
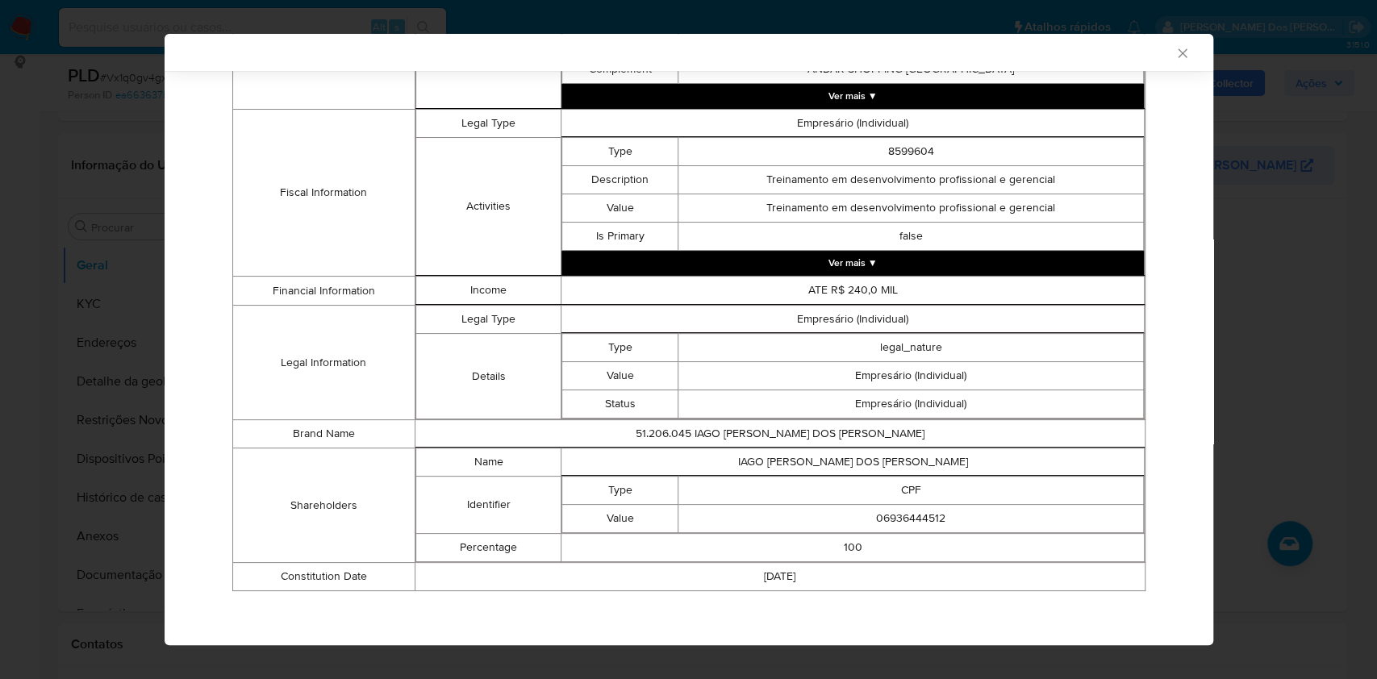
click at [910, 509] on td "06936444512" at bounding box center [910, 518] width 465 height 28
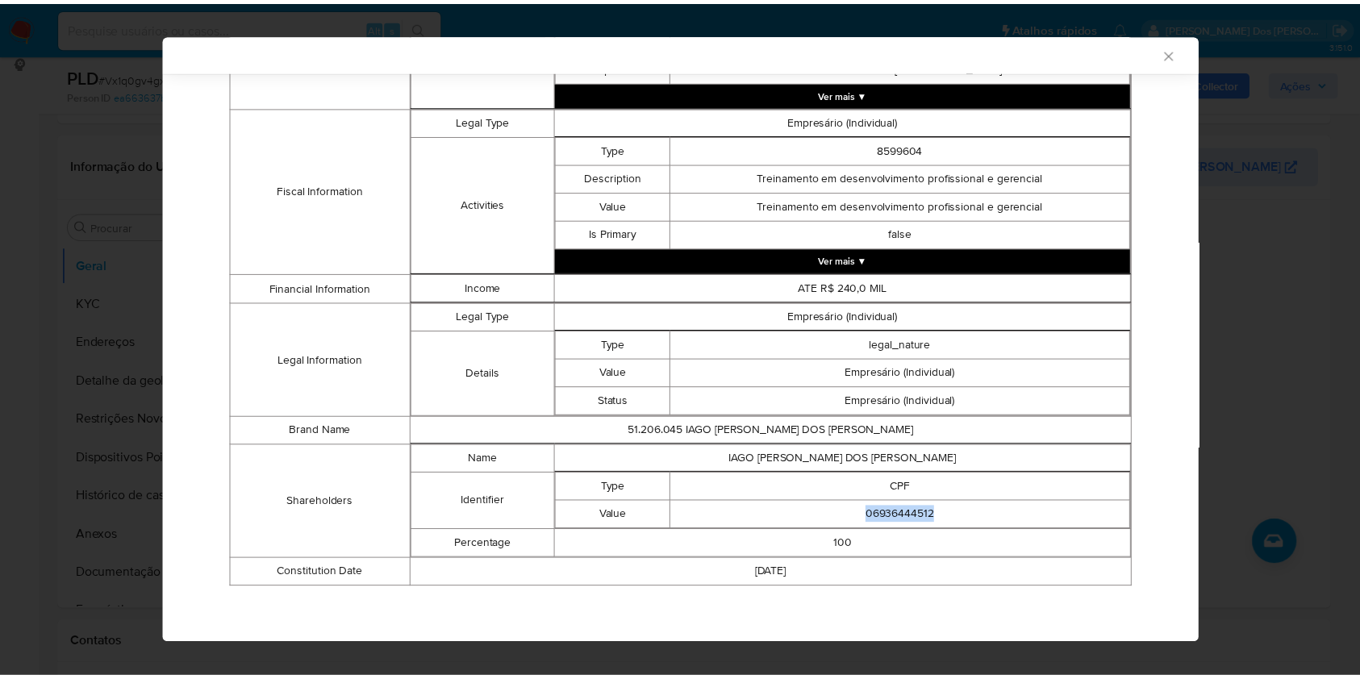
scroll to position [579, 0]
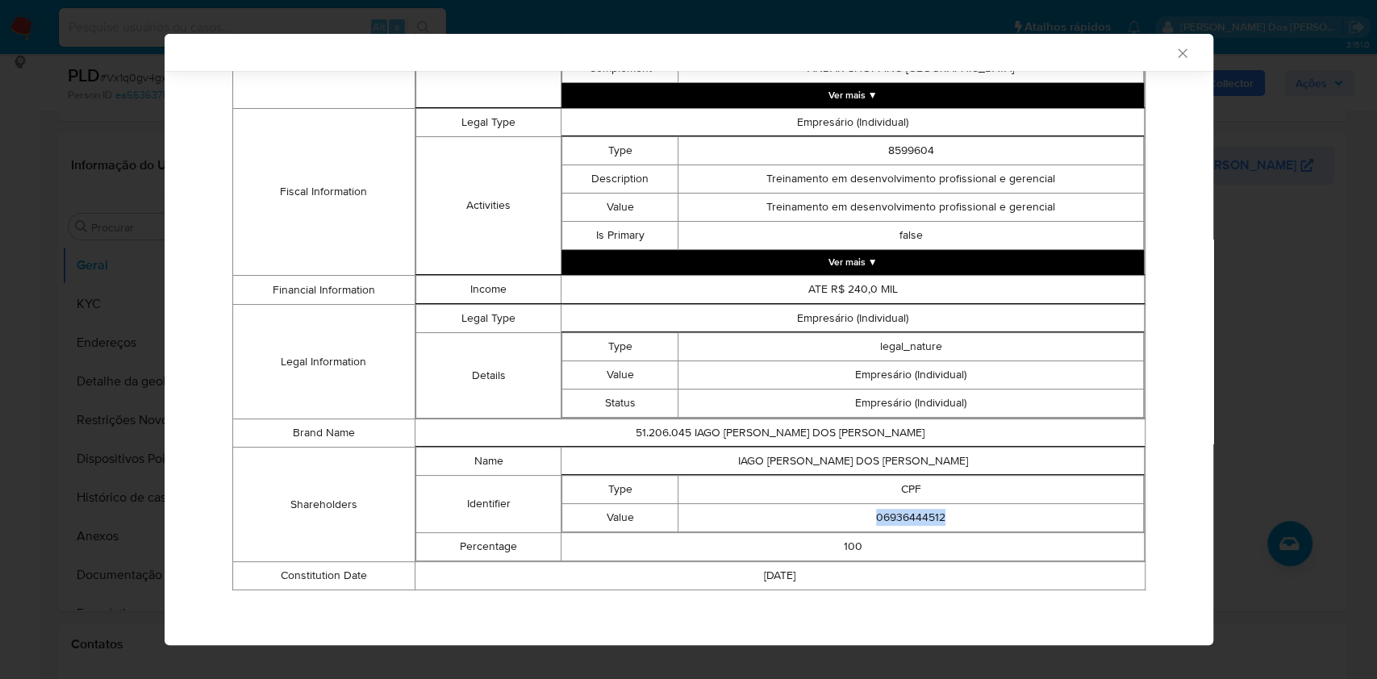
copy td "06936444512"
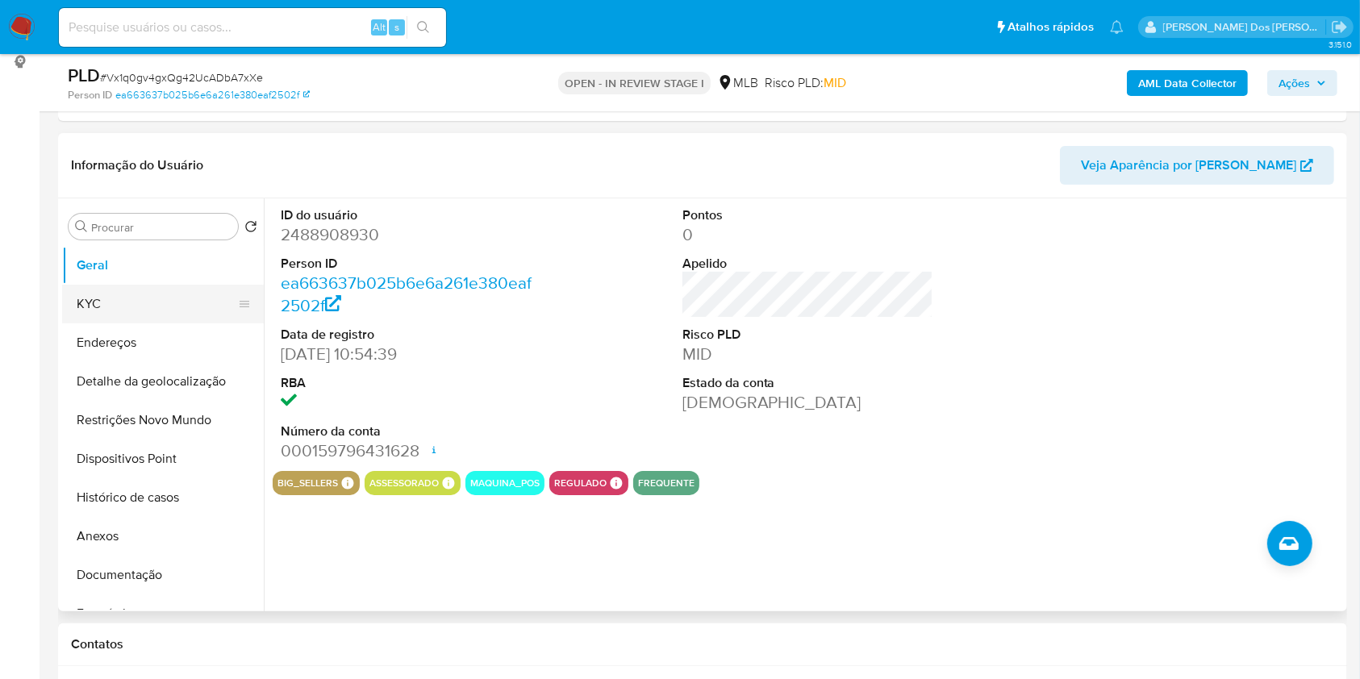
click at [137, 316] on button "KYC" at bounding box center [156, 304] width 189 height 39
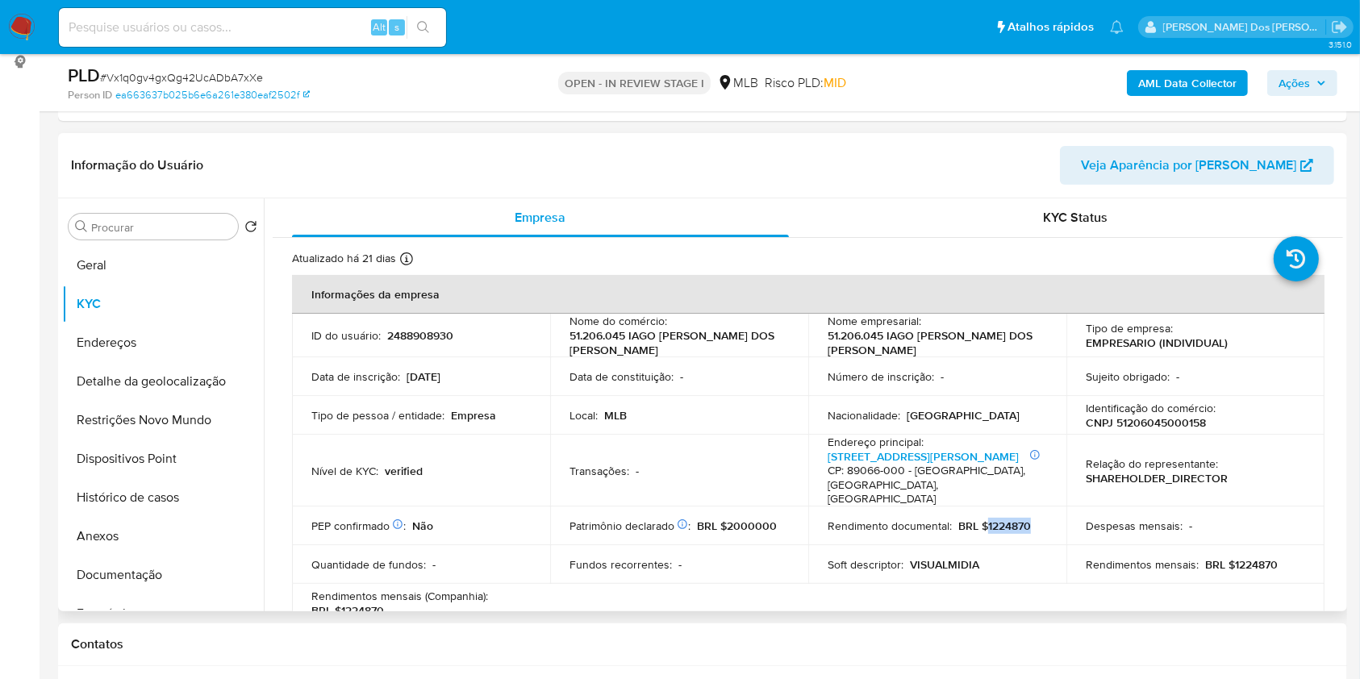
drag, startPoint x: 1034, startPoint y: 553, endPoint x: 986, endPoint y: 553, distance: 48.4
click at [986, 533] on div "Rendimento documental : BRL $1224870" at bounding box center [937, 526] width 219 height 15
copy p "1224870"
click at [195, 517] on button "Histórico de casos" at bounding box center [156, 497] width 189 height 39
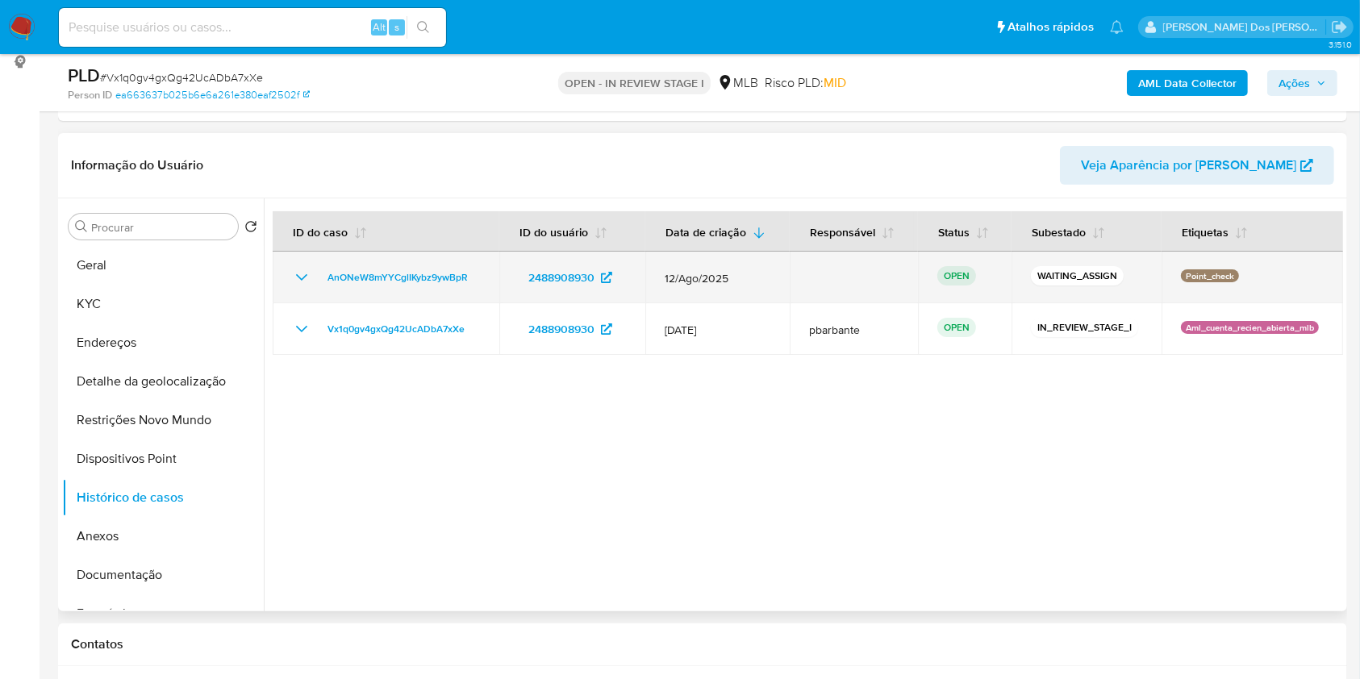
drag, startPoint x: 477, startPoint y: 296, endPoint x: 330, endPoint y: 287, distance: 147.1
click at [330, 287] on td "AnONeW8mYYCglIKybz9ywBpR" at bounding box center [386, 278] width 227 height 52
click at [443, 287] on span "AnONeW8mYYCglIKybz9ywBpR" at bounding box center [398, 277] width 140 height 19
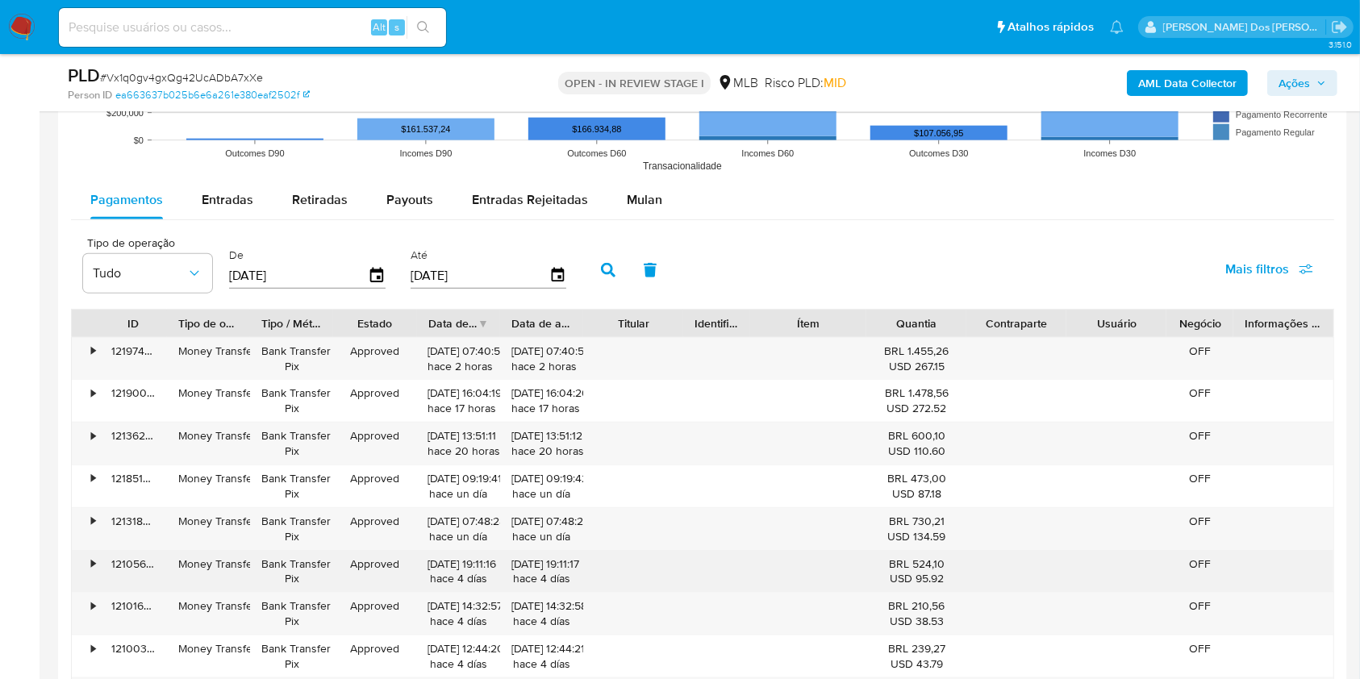
scroll to position [1726, 0]
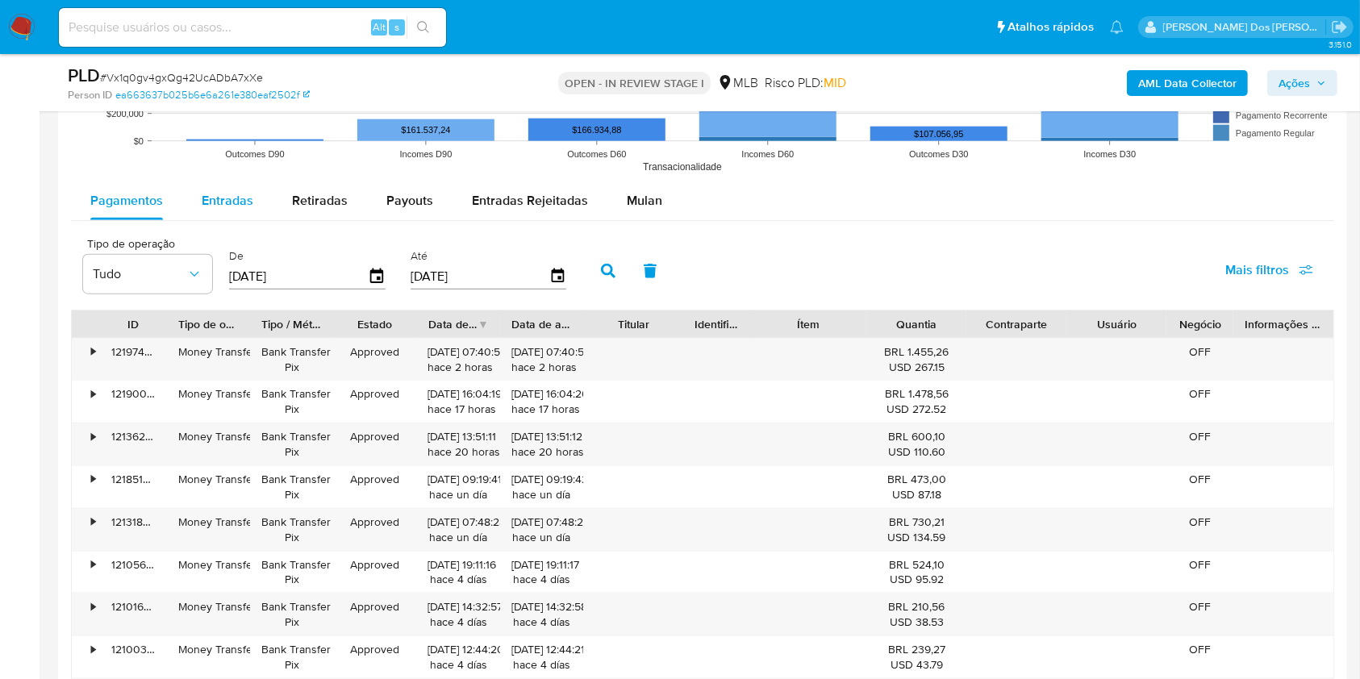
click at [225, 210] on span "Entradas" at bounding box center [228, 200] width 52 height 19
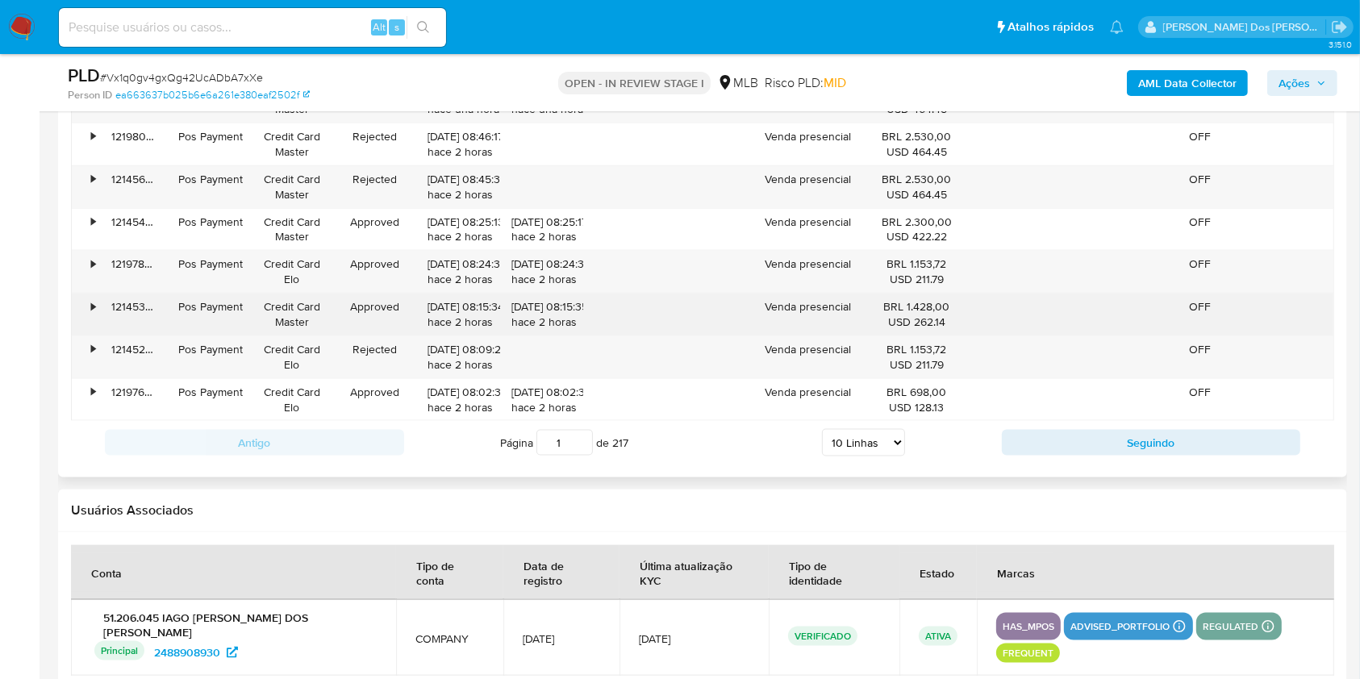
scroll to position [2069, 0]
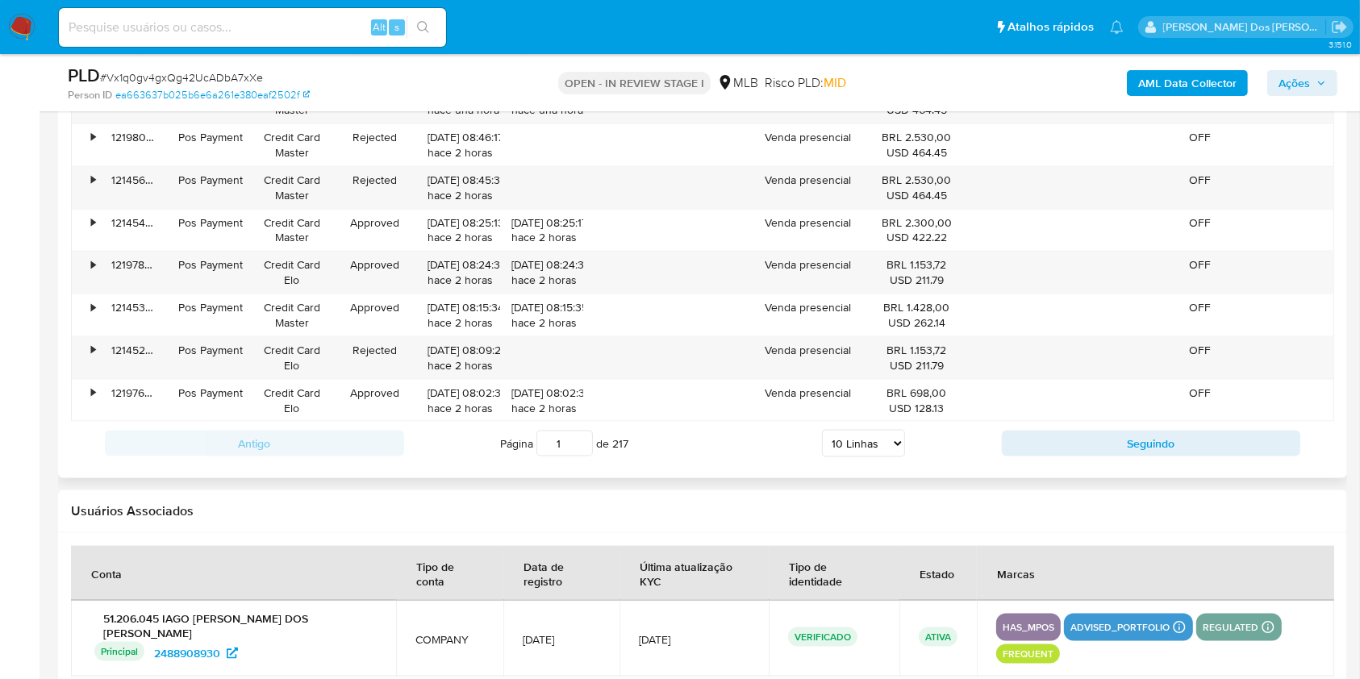
click at [891, 457] on select "5 Linhas 10 Linhas 20 Linhas 25 Linhas 50 Linhas 100 Linhas" at bounding box center [863, 443] width 83 height 27
select select "100"
click at [822, 453] on select "5 Linhas 10 Linhas 20 Linhas 25 Linhas 50 Linhas 100 Linhas" at bounding box center [863, 443] width 83 height 27
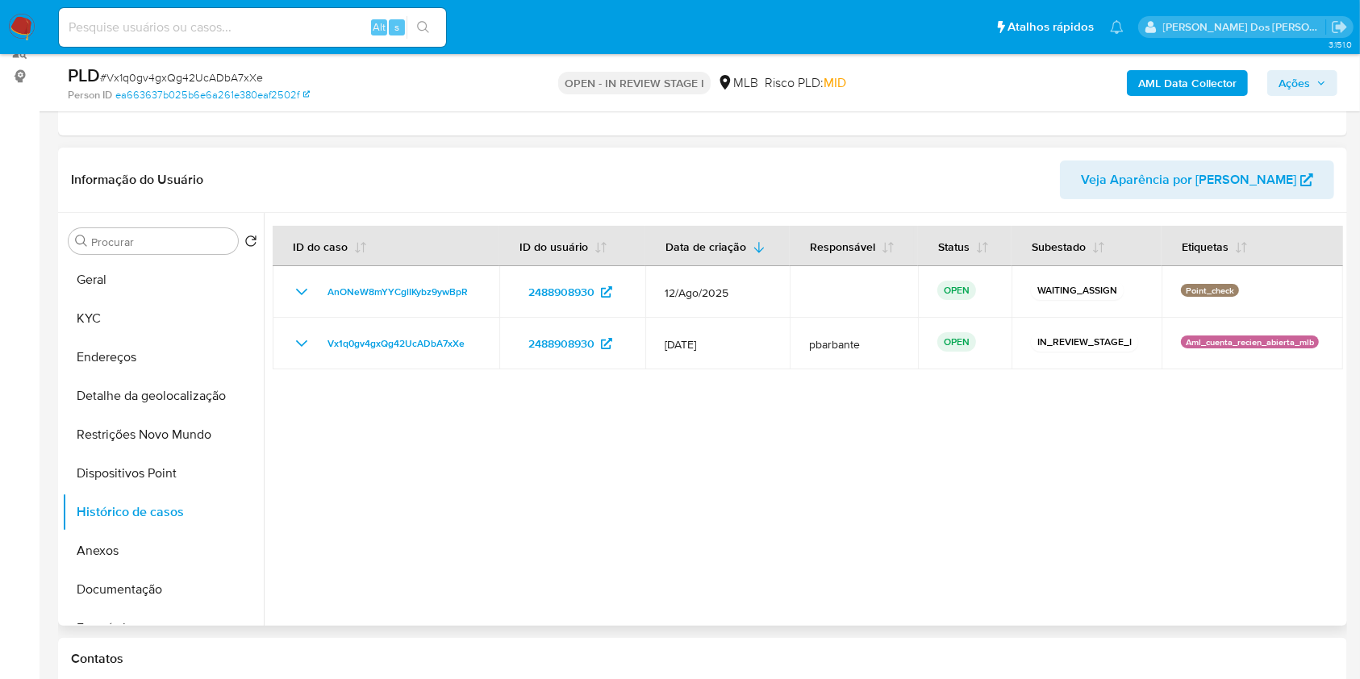
scroll to position [207, 0]
click at [115, 328] on button "KYC" at bounding box center [156, 318] width 189 height 39
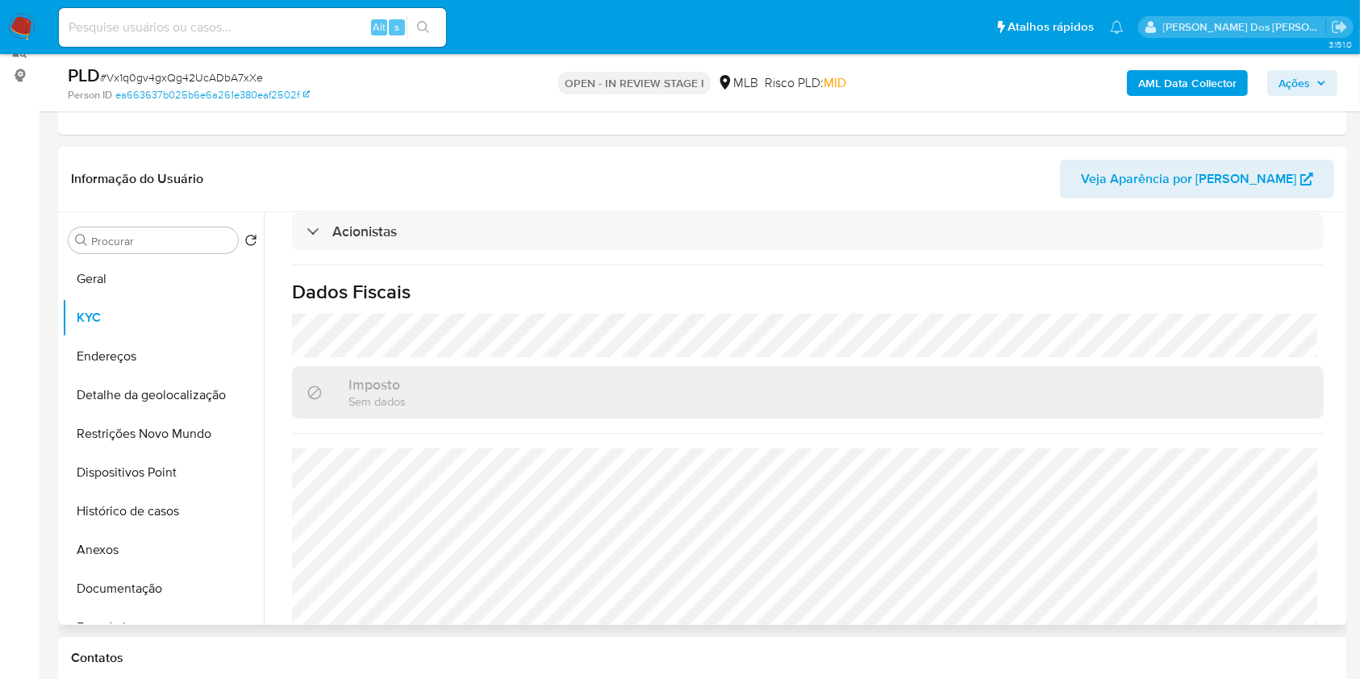
scroll to position [1012, 0]
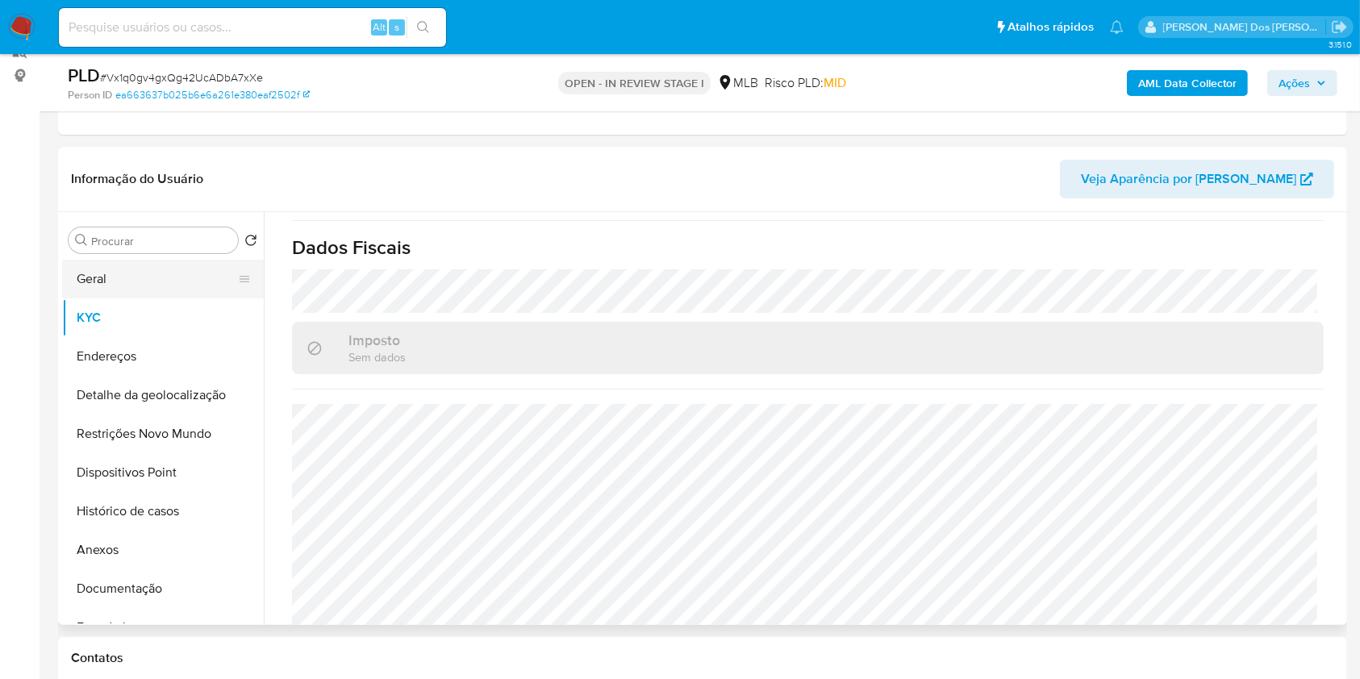
click at [165, 295] on button "Geral" at bounding box center [156, 279] width 189 height 39
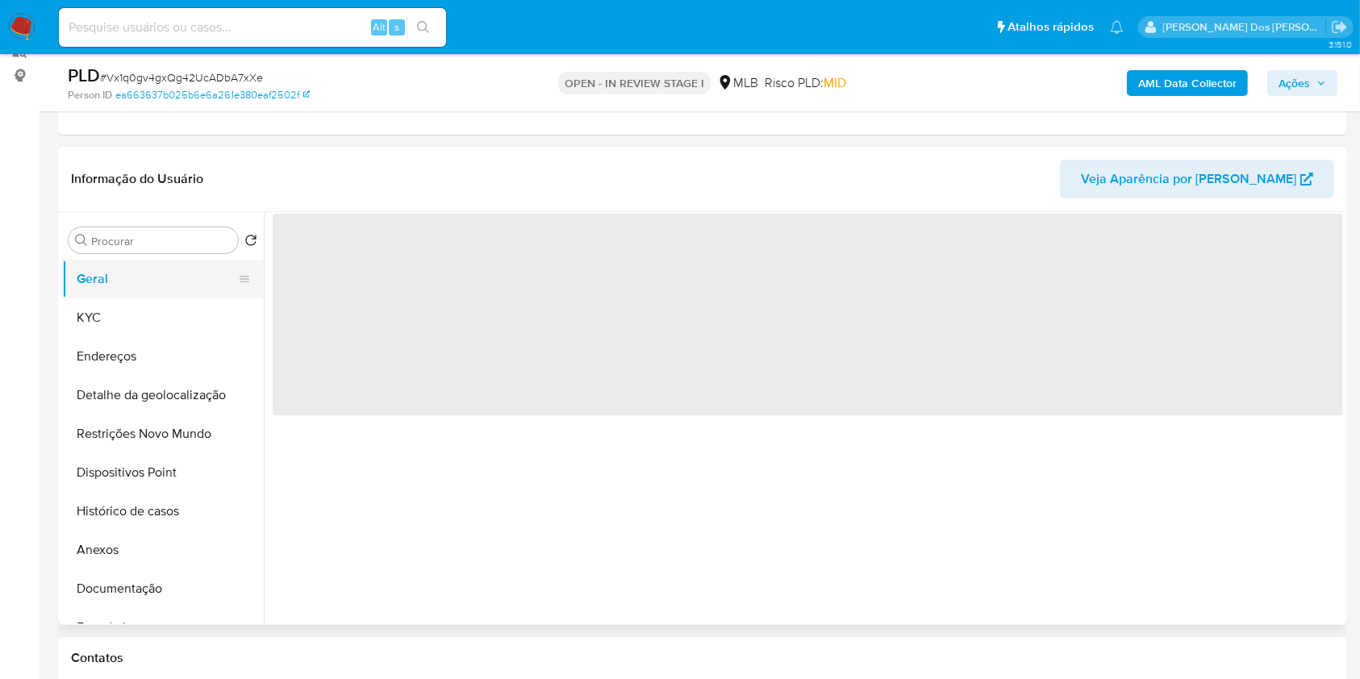
scroll to position [0, 0]
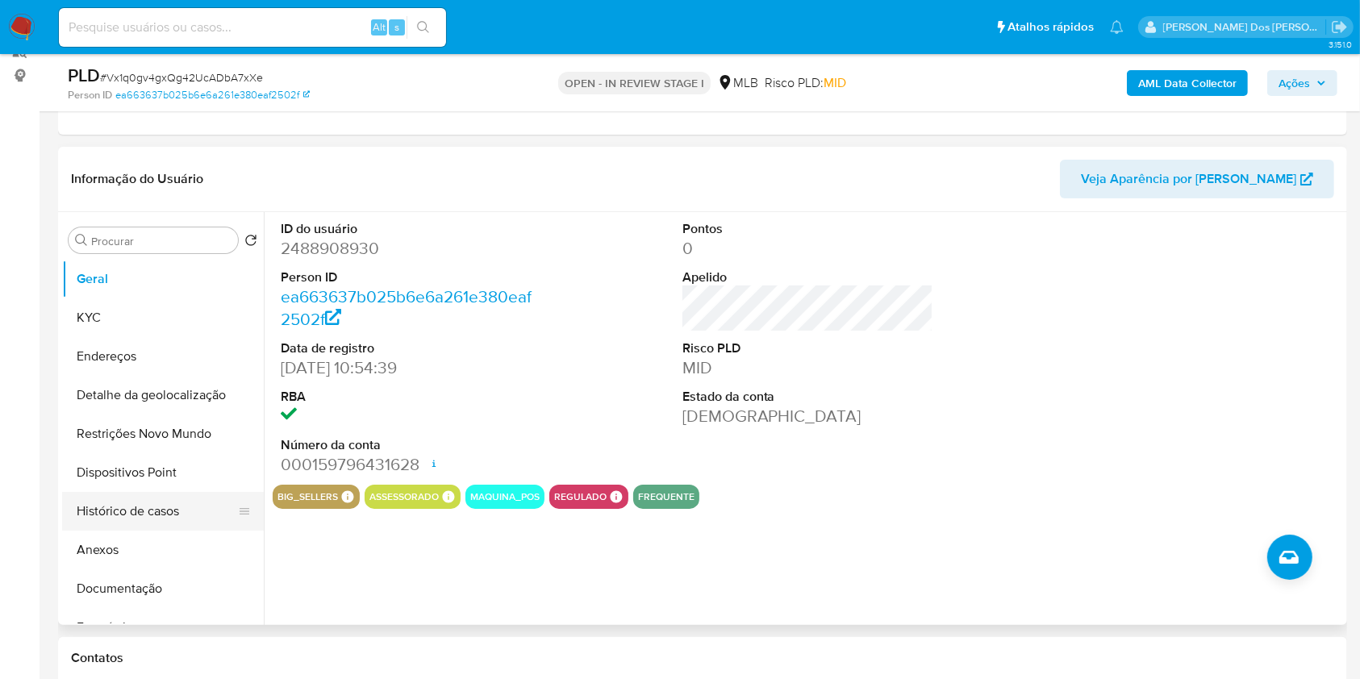
click at [167, 531] on button "Histórico de casos" at bounding box center [156, 511] width 189 height 39
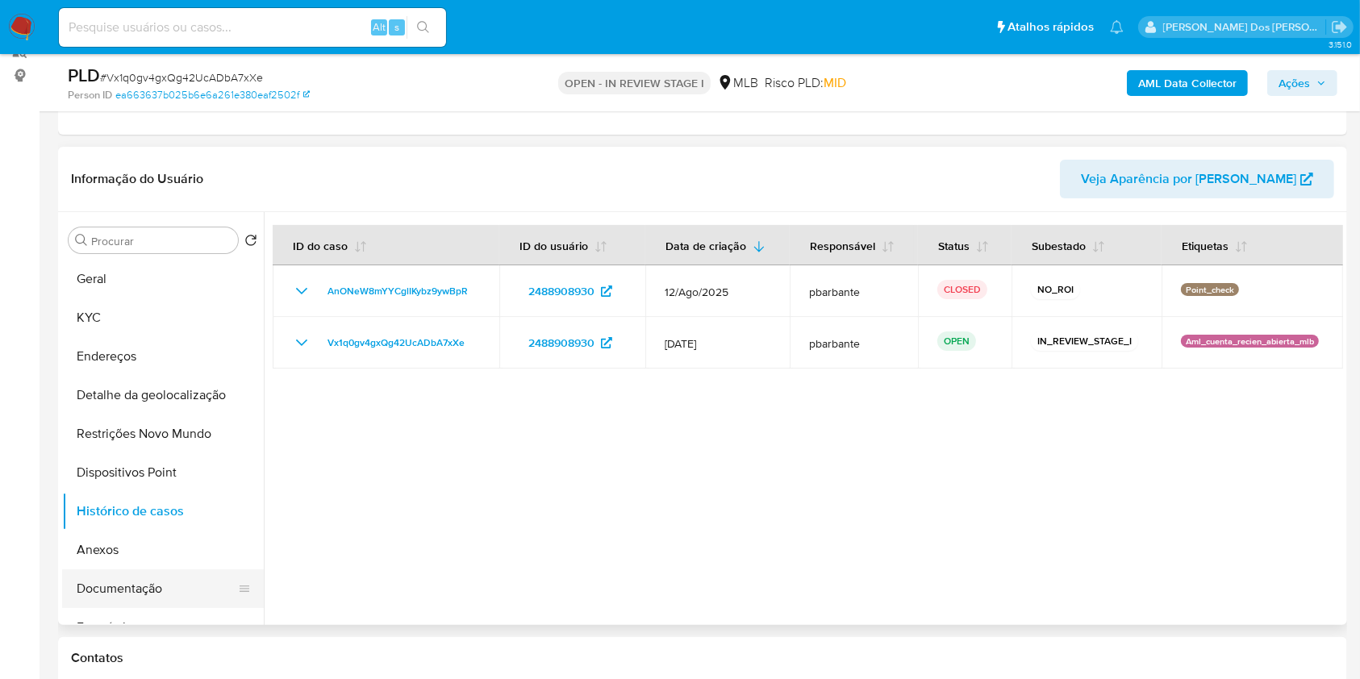
click at [163, 608] on button "Documentação" at bounding box center [156, 589] width 189 height 39
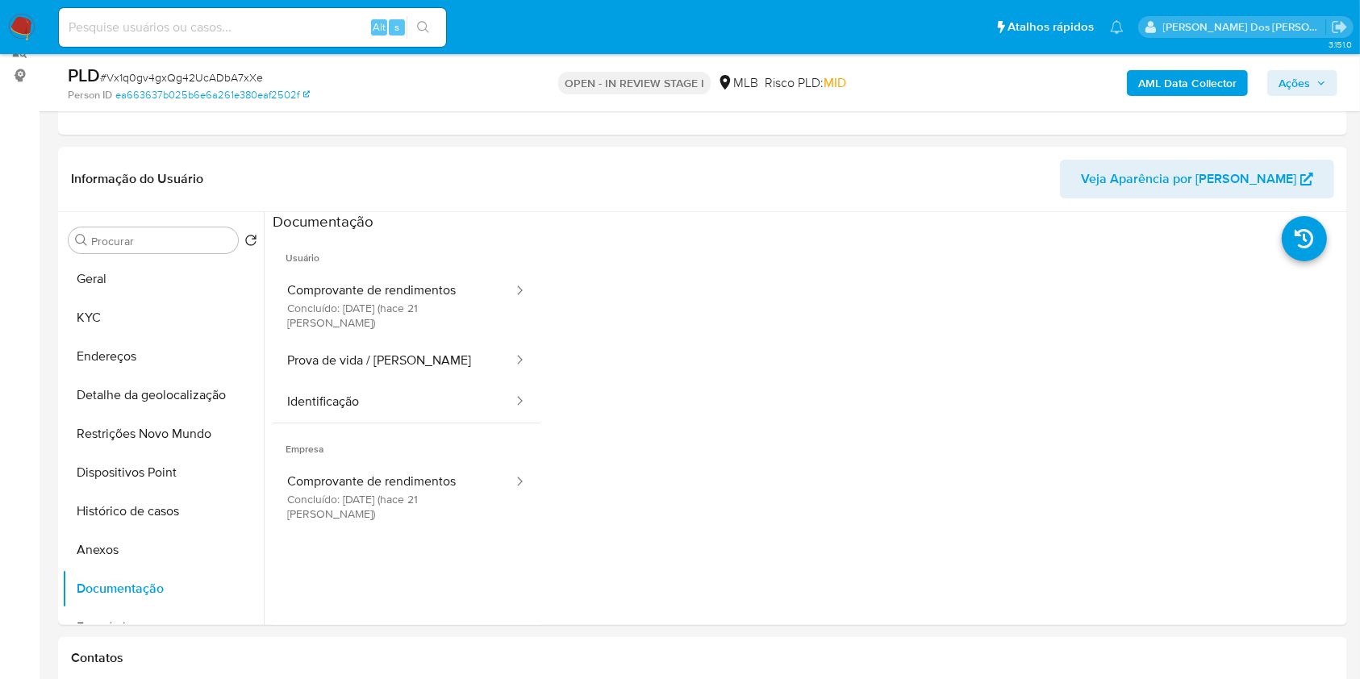
click at [420, 313] on button "Comprovante de rendimentos Concluído: 22/07/2025 (hace 21 días)" at bounding box center [394, 305] width 242 height 69
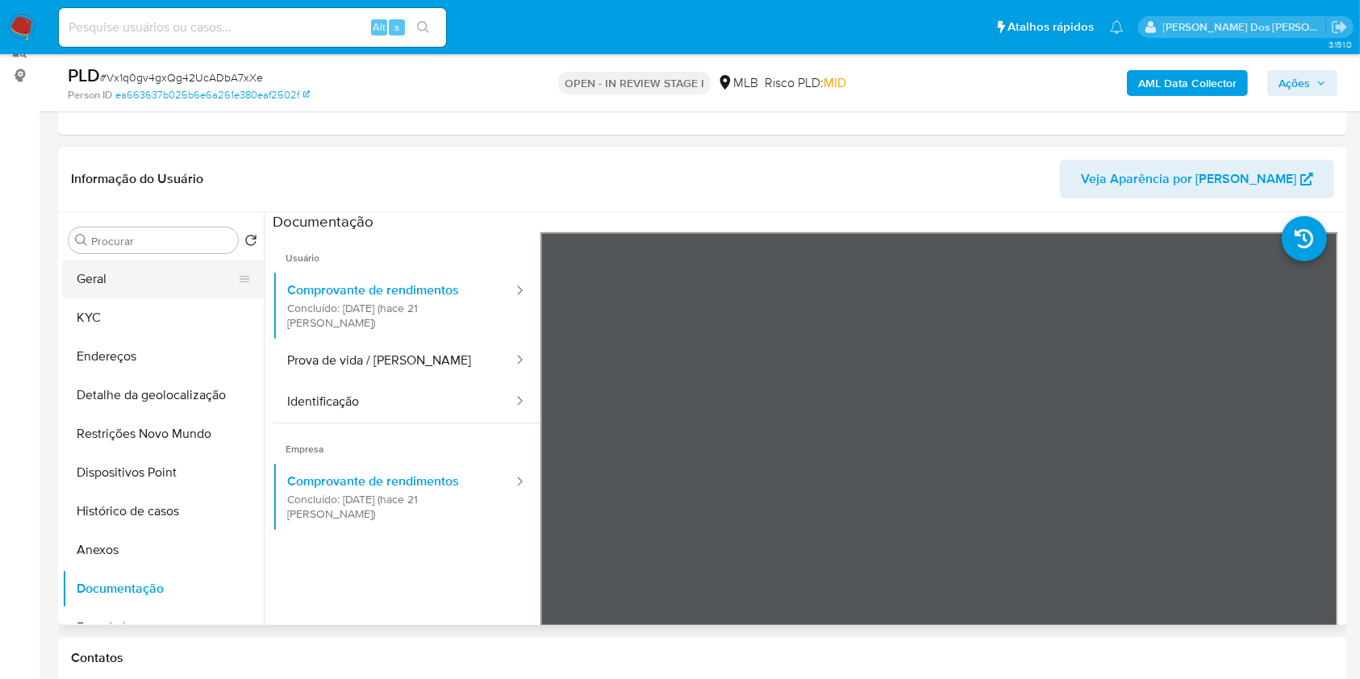
click at [150, 299] on button "Geral" at bounding box center [156, 279] width 189 height 39
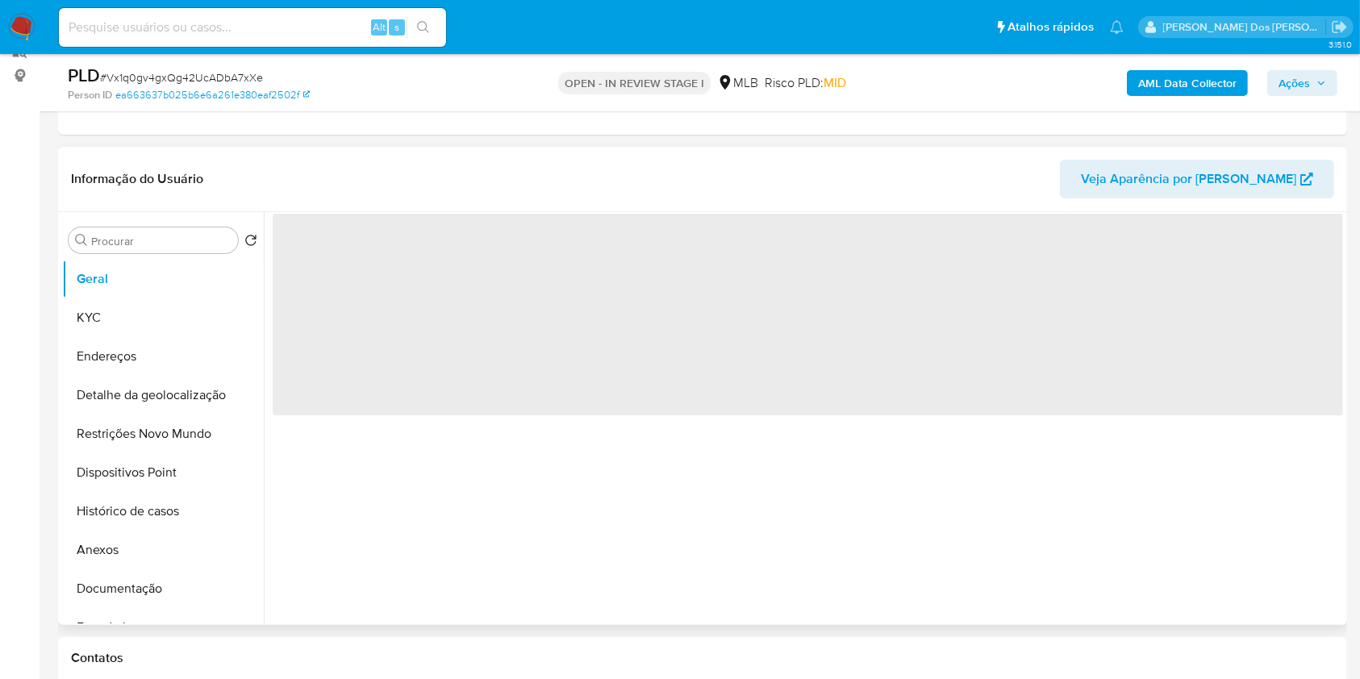
click at [411, 508] on div "‌" at bounding box center [803, 418] width 1079 height 413
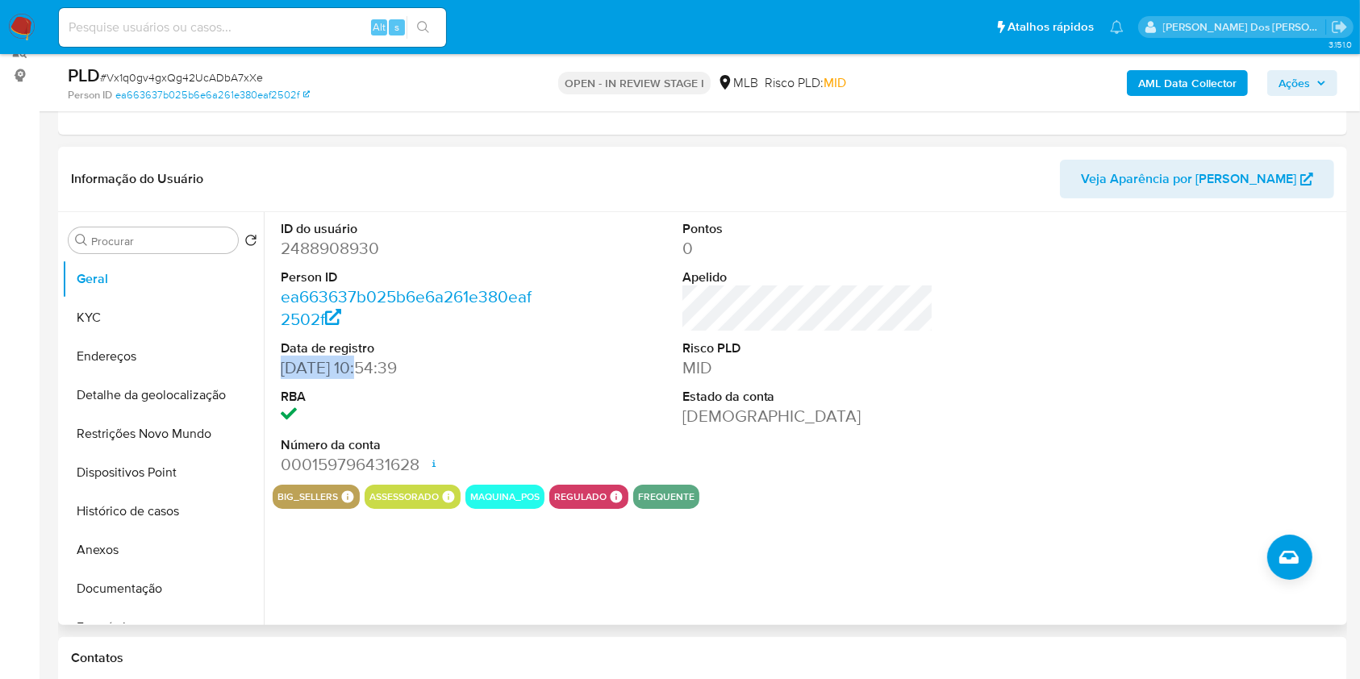
drag, startPoint x: 278, startPoint y: 390, endPoint x: 371, endPoint y: 403, distance: 94.5
click at [371, 403] on div "ID do usuário 2488908930 Person ID ea663637b025b6e6a261e380eaf2502f Data de reg…" at bounding box center [407, 348] width 268 height 273
copy dd "09/06/2025"
click at [318, 260] on dd "2488908930" at bounding box center [407, 248] width 252 height 23
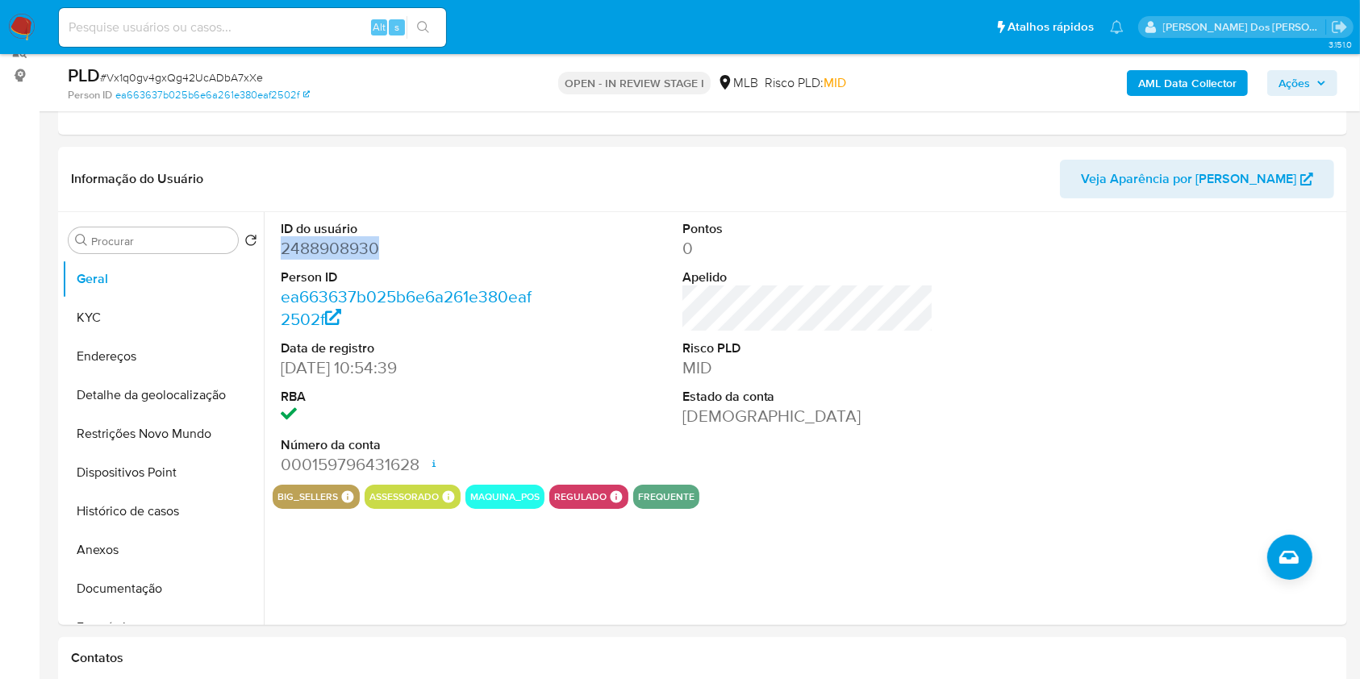
copy dd "2488908930"
click at [185, 329] on button "KYC" at bounding box center [156, 318] width 189 height 39
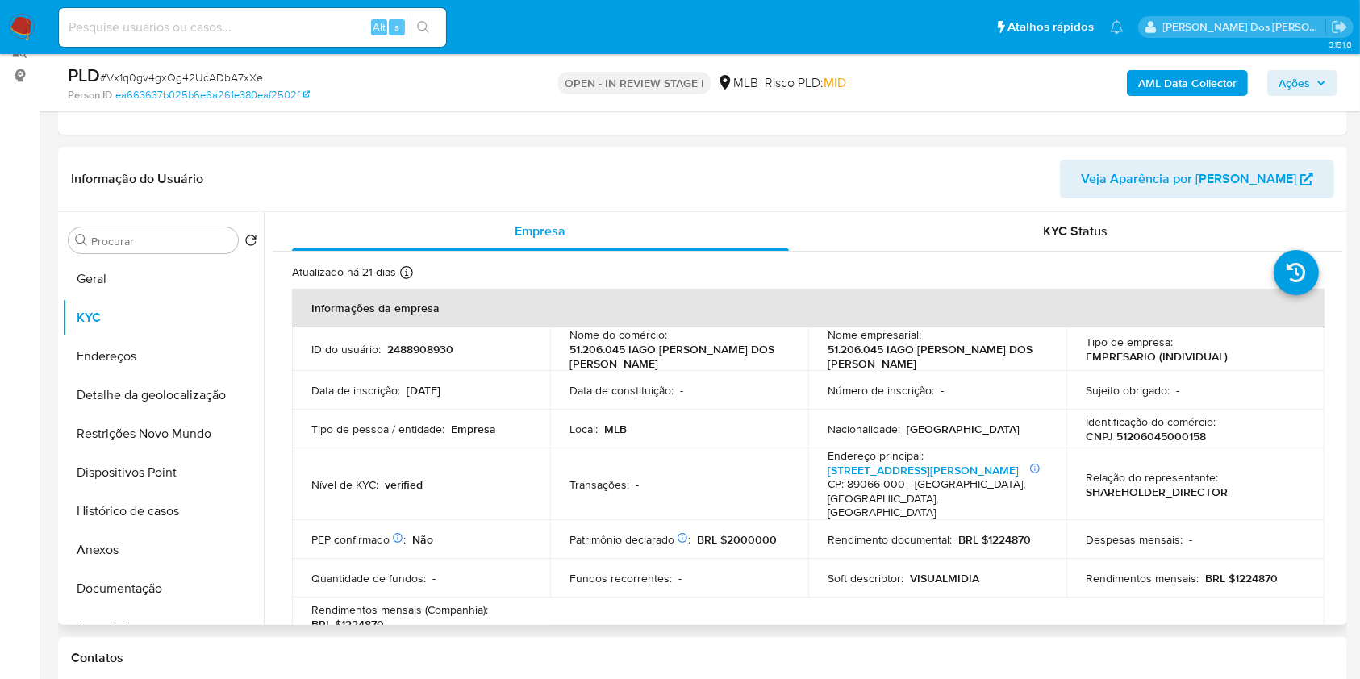
copy dd "2488908930"
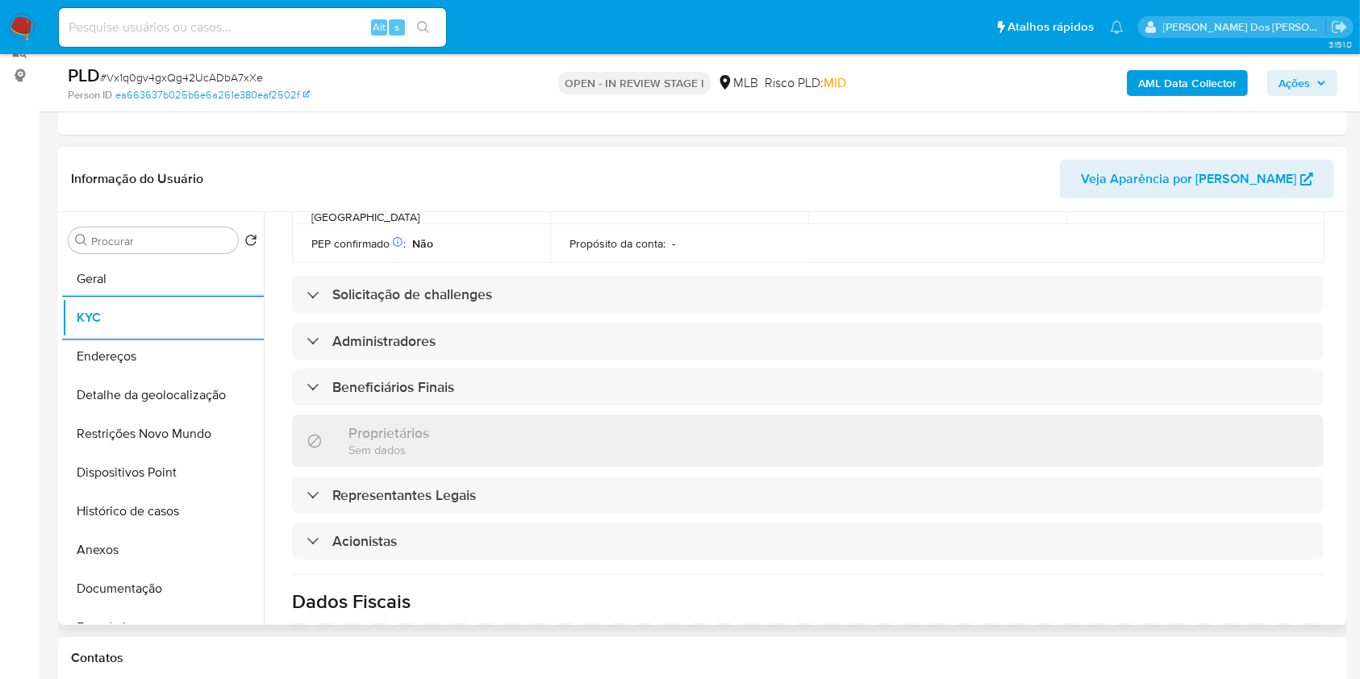
scroll to position [1012, 0]
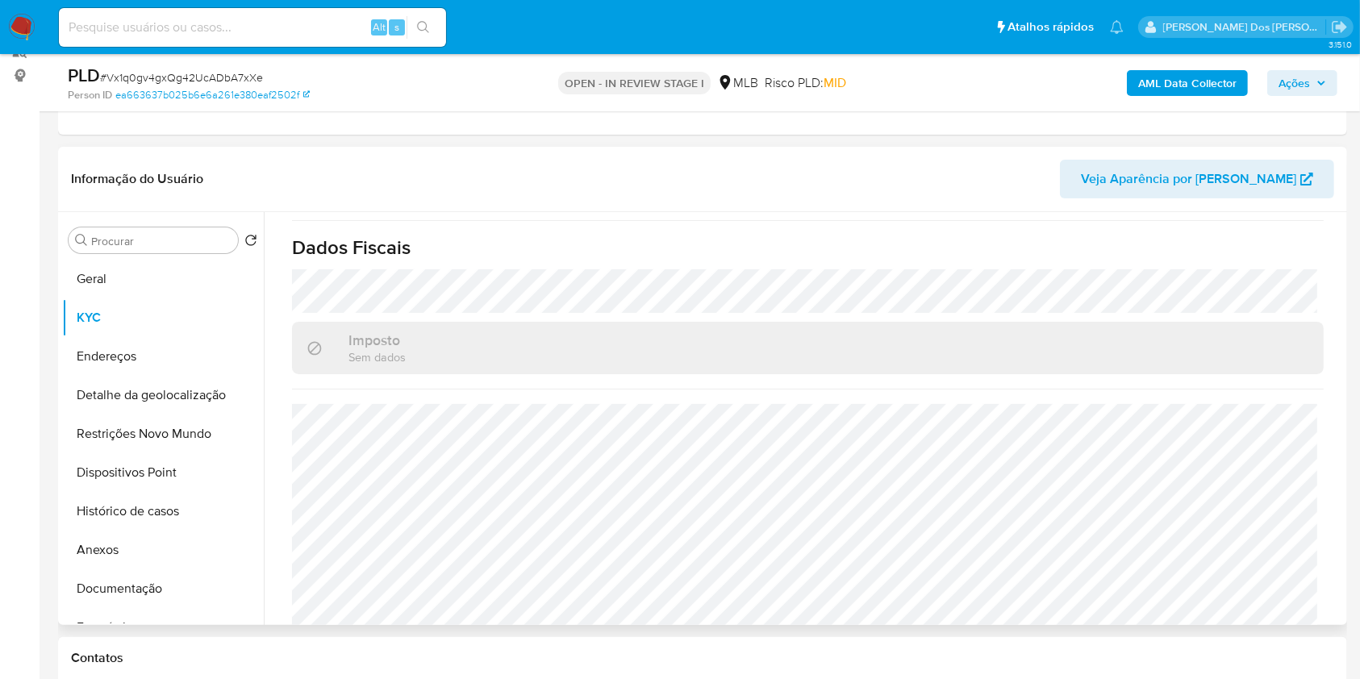
copy dd "2488908930"
click at [107, 410] on button "Detalhe da geolocalização" at bounding box center [156, 395] width 189 height 39
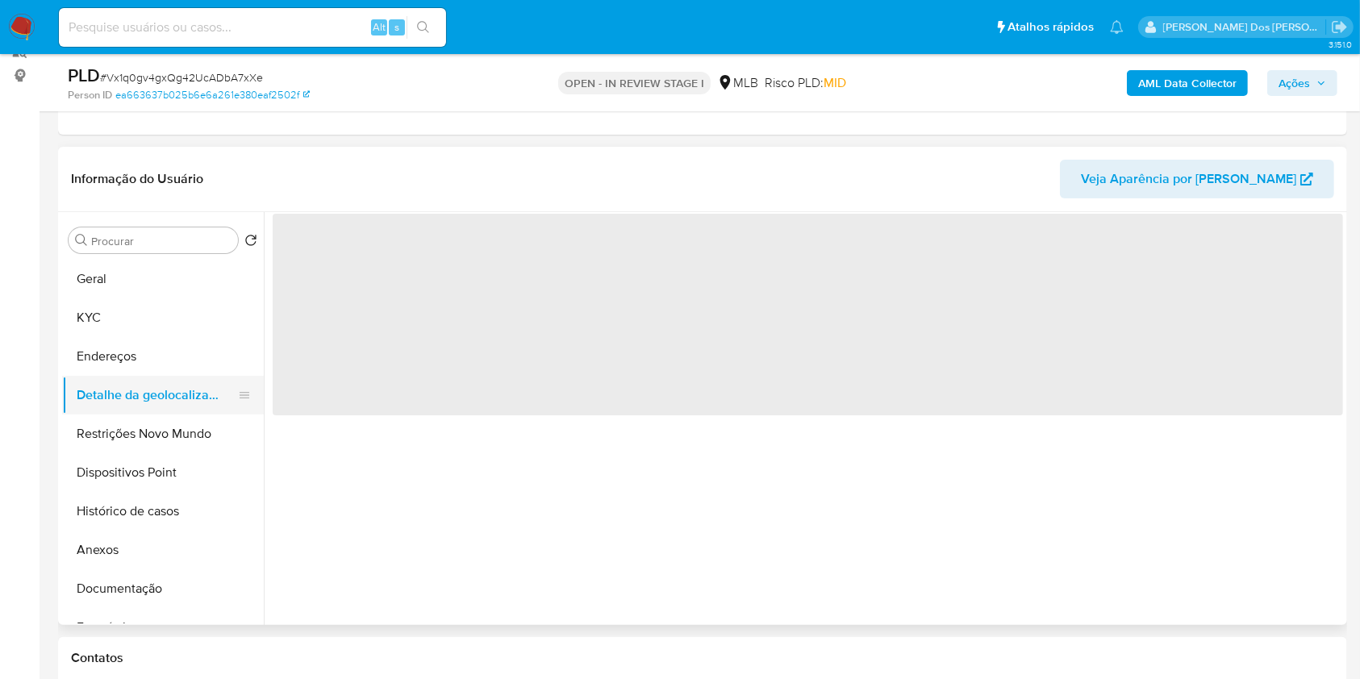
scroll to position [0, 0]
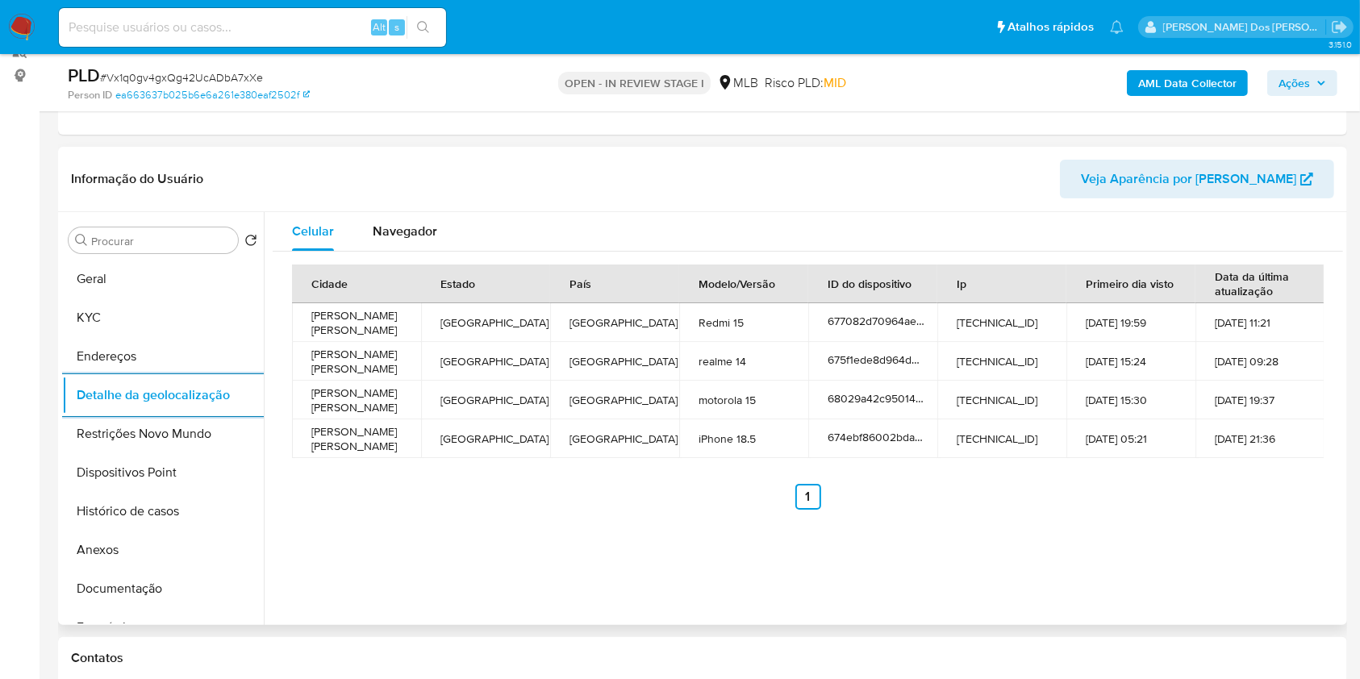
copy dd "2488908930"
click at [140, 453] on button "Restrições Novo Mundo" at bounding box center [156, 434] width 189 height 39
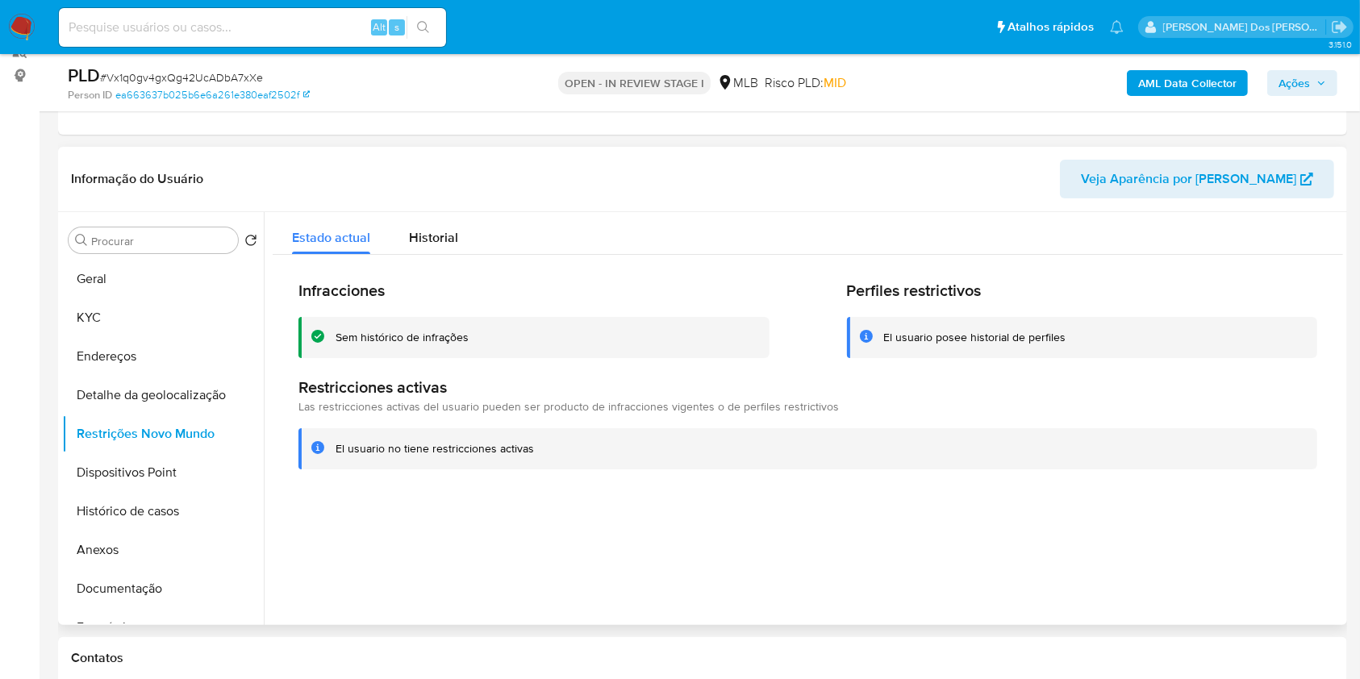
copy dd "2488908930"
click at [104, 492] on button "Dispositivos Point" at bounding box center [156, 472] width 189 height 39
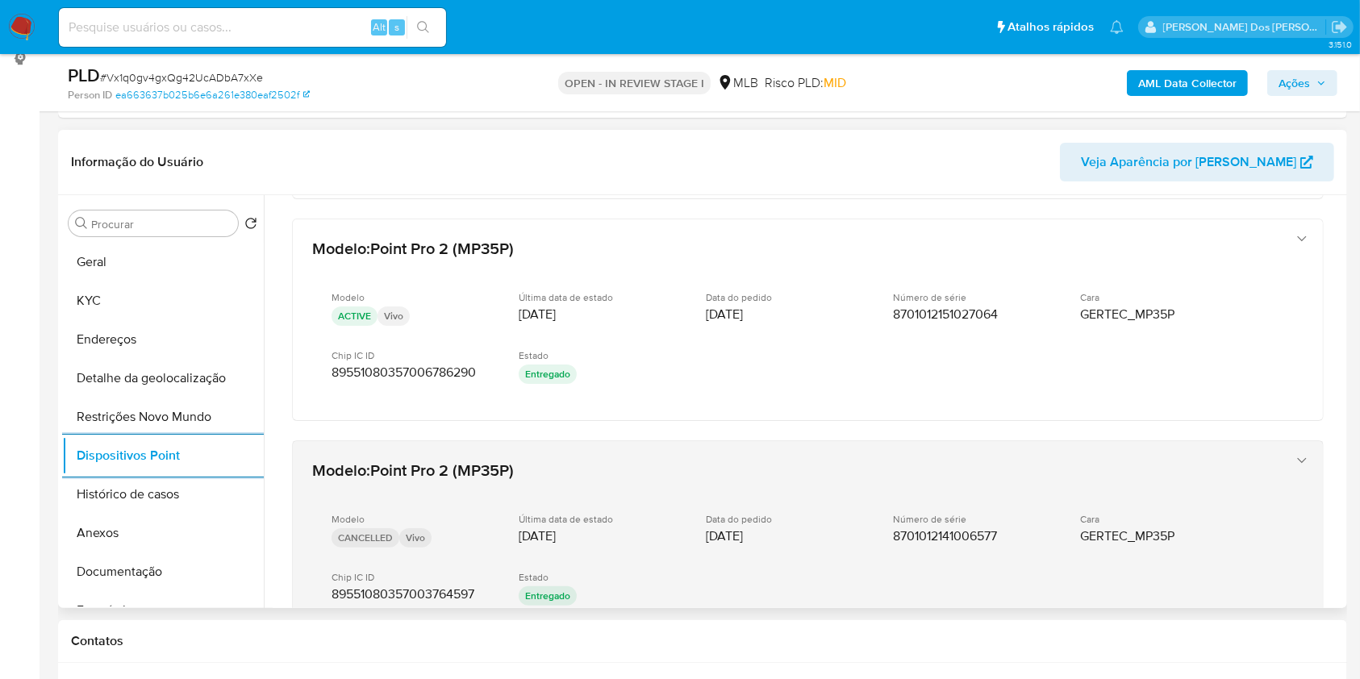
scroll to position [793, 0]
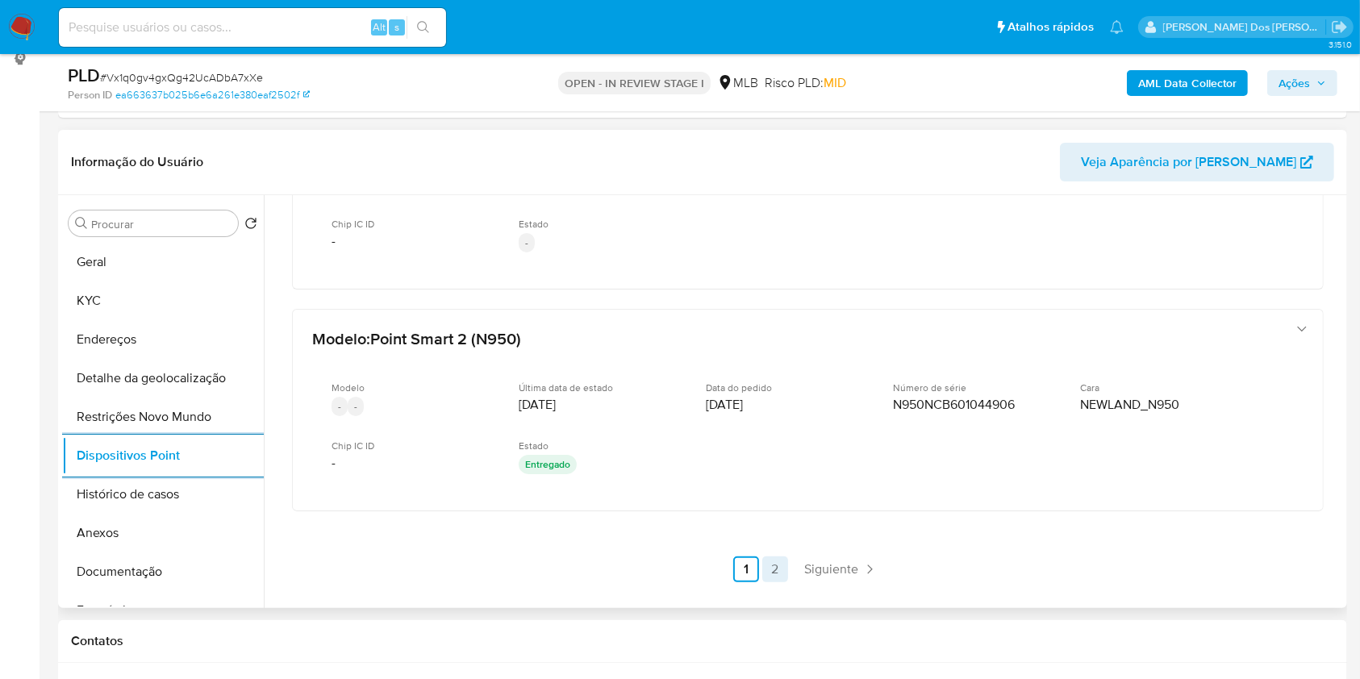
click at [762, 581] on link "2" at bounding box center [775, 570] width 26 height 26
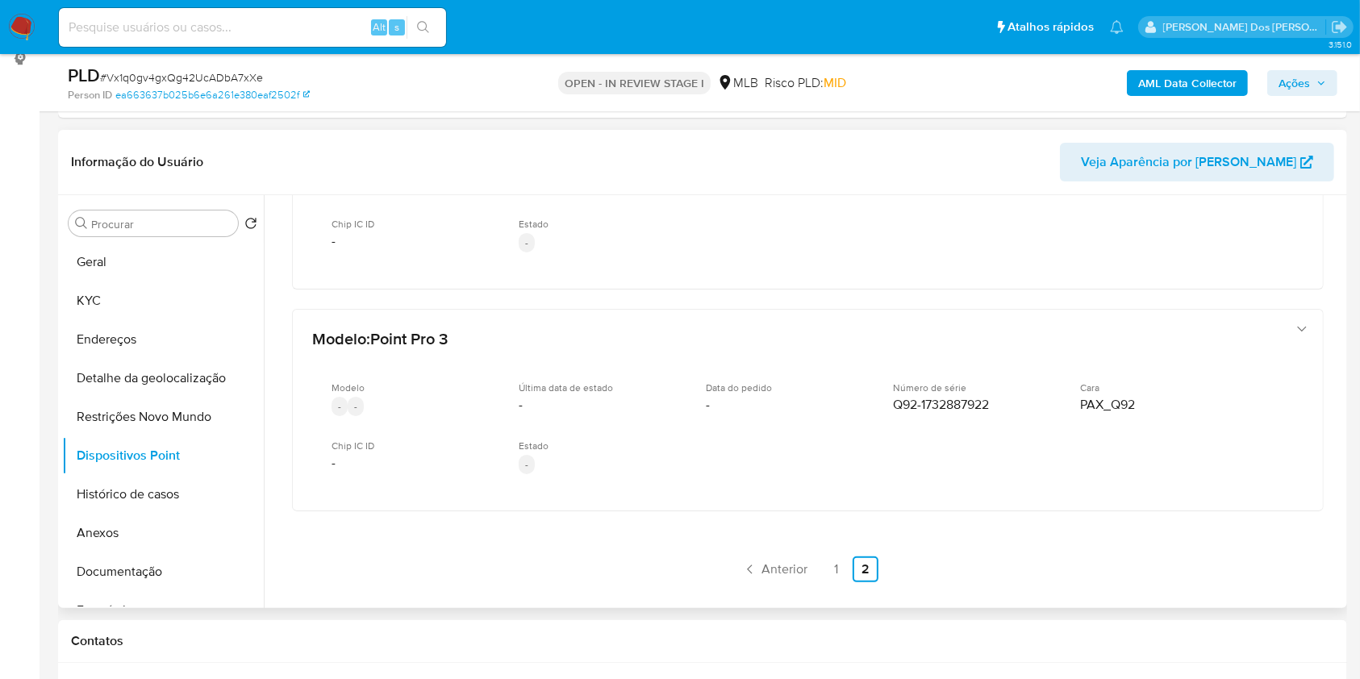
click at [1342, 84] on div "PLD # Vx1q0gv4gxQg42UcADbA7xXe Person ID ea663637b025b6e6a261e380eaf2502f OPEN …" at bounding box center [702, 82] width 1289 height 57
click at [1330, 84] on button "Ações" at bounding box center [1302, 83] width 70 height 26
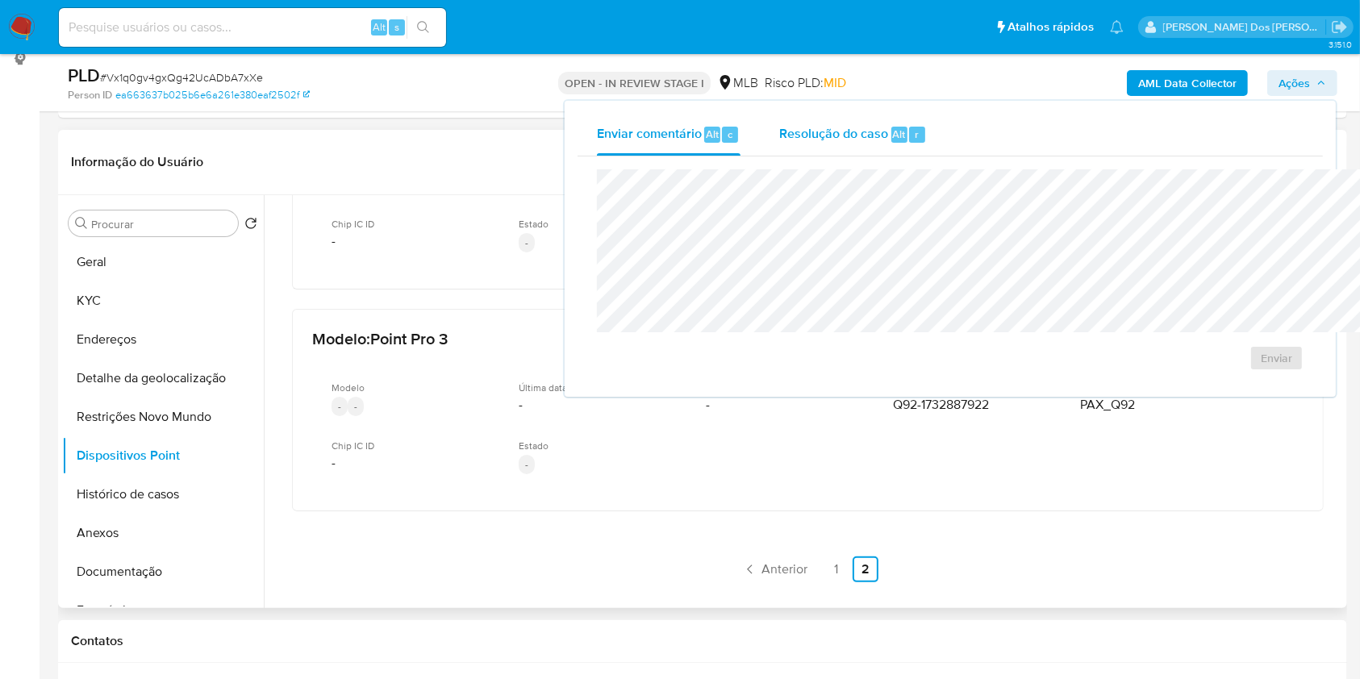
click at [779, 145] on div "Resolução do caso Alt r" at bounding box center [853, 135] width 148 height 42
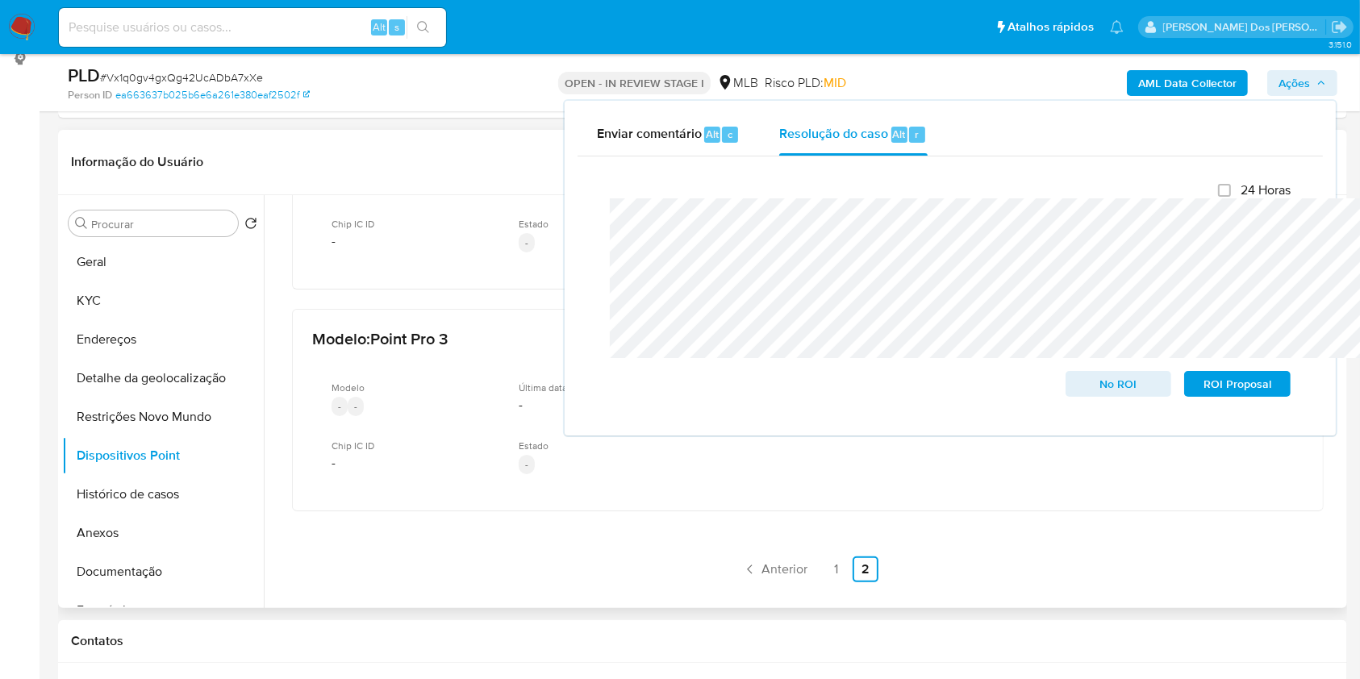
click at [1206, 68] on div "AML Data Collector Ações Enviar comentário Alt c Resolução do caso Alt r Fecham…" at bounding box center [1128, 83] width 419 height 38
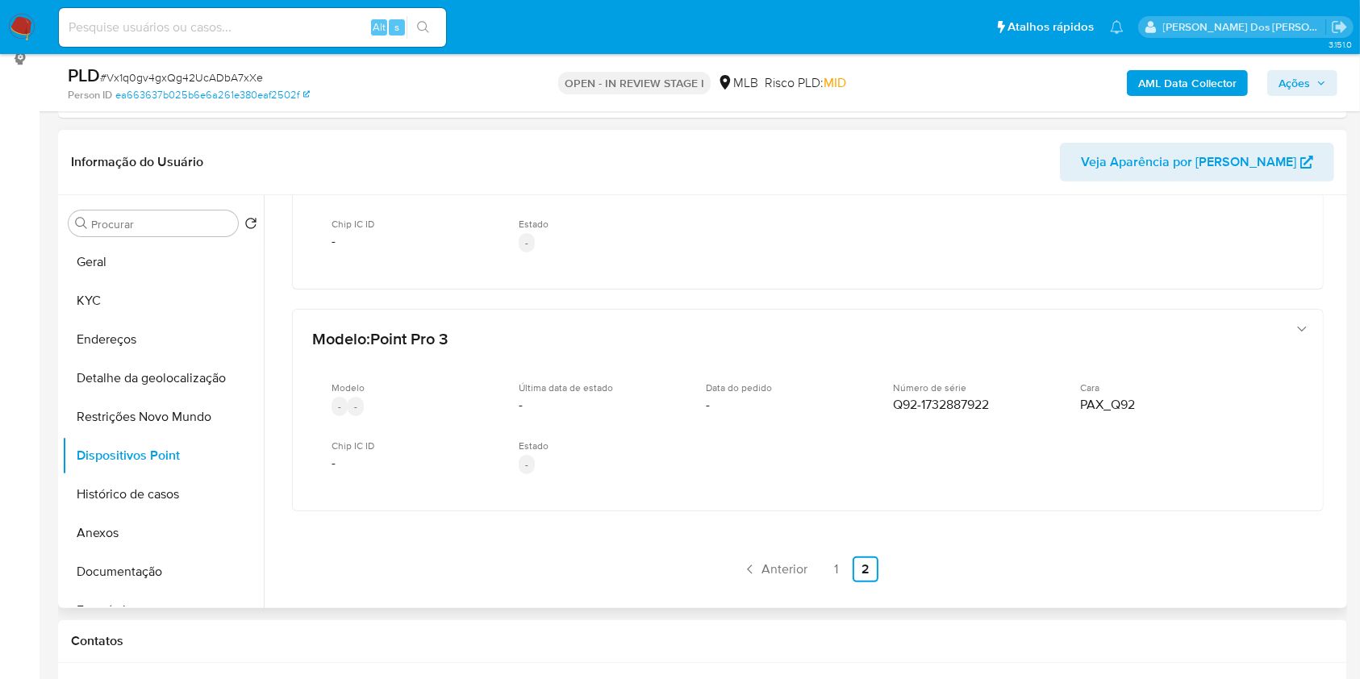
click at [1178, 94] on b "AML Data Collector" at bounding box center [1187, 83] width 98 height 26
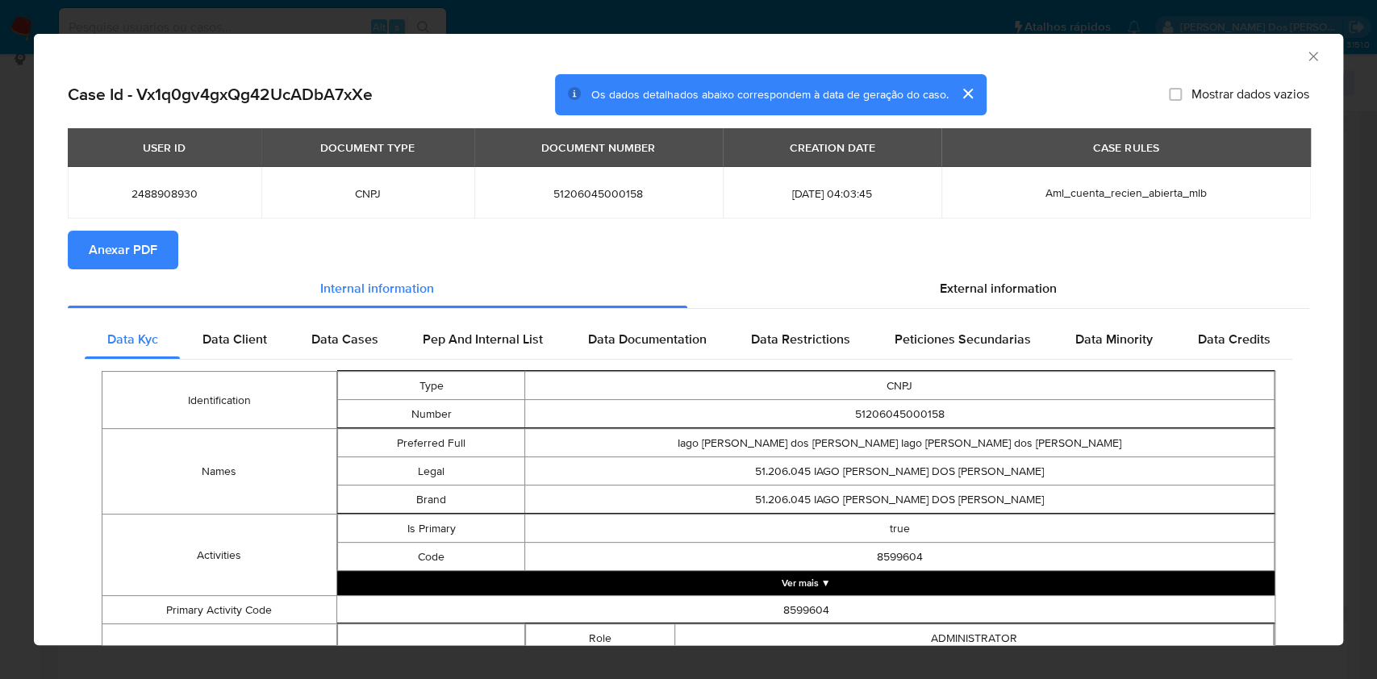
click at [145, 241] on span "Anexar PDF" at bounding box center [123, 249] width 69 height 35
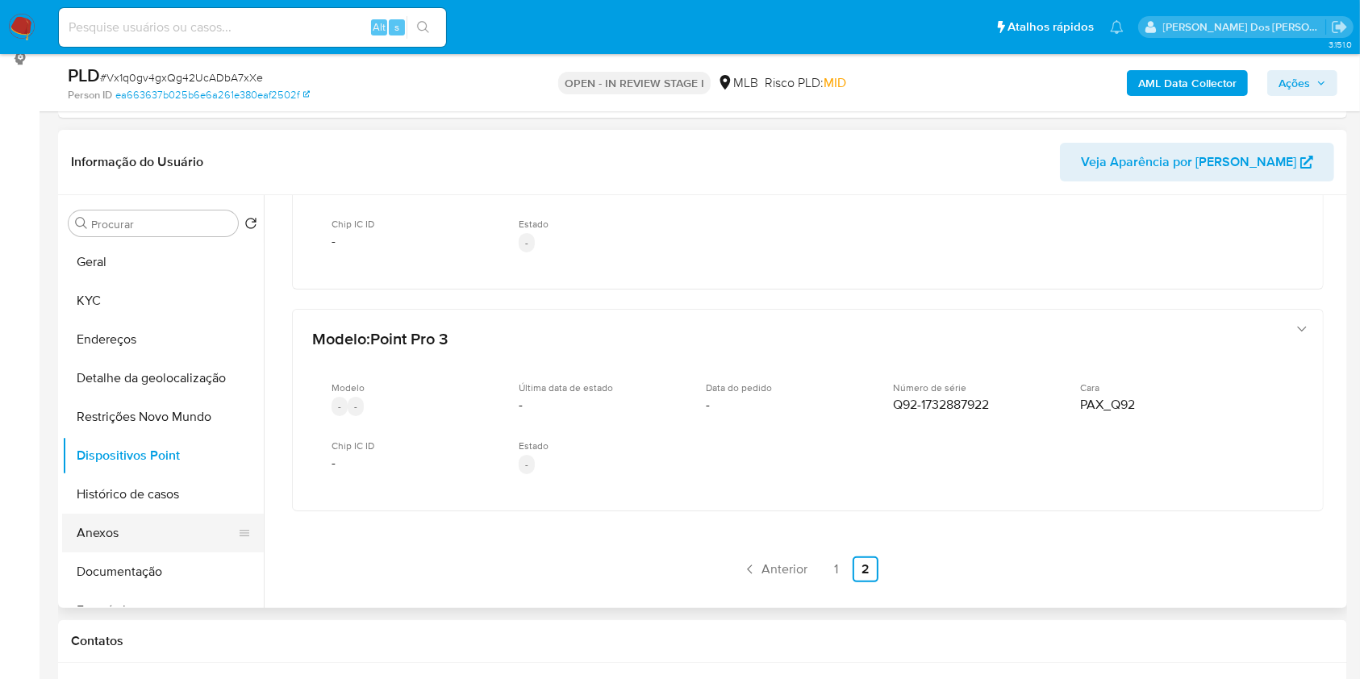
click at [116, 553] on button "Anexos" at bounding box center [156, 533] width 189 height 39
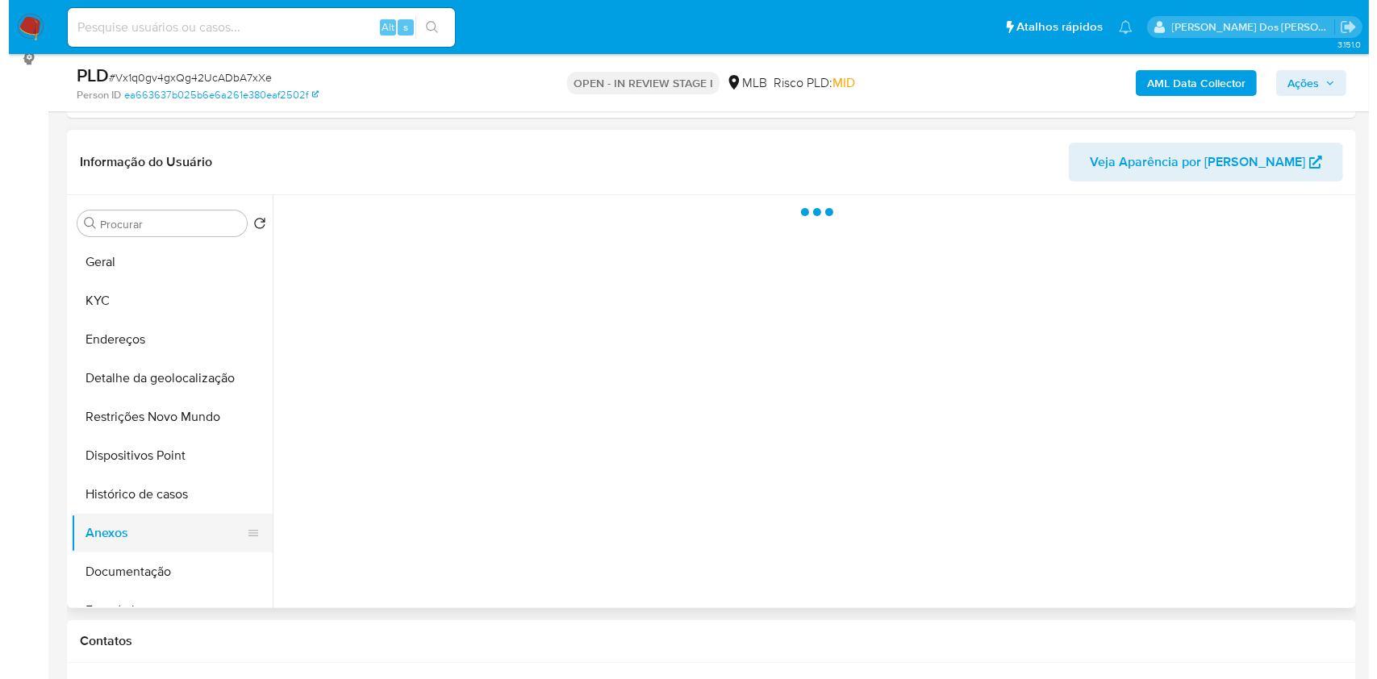
scroll to position [0, 0]
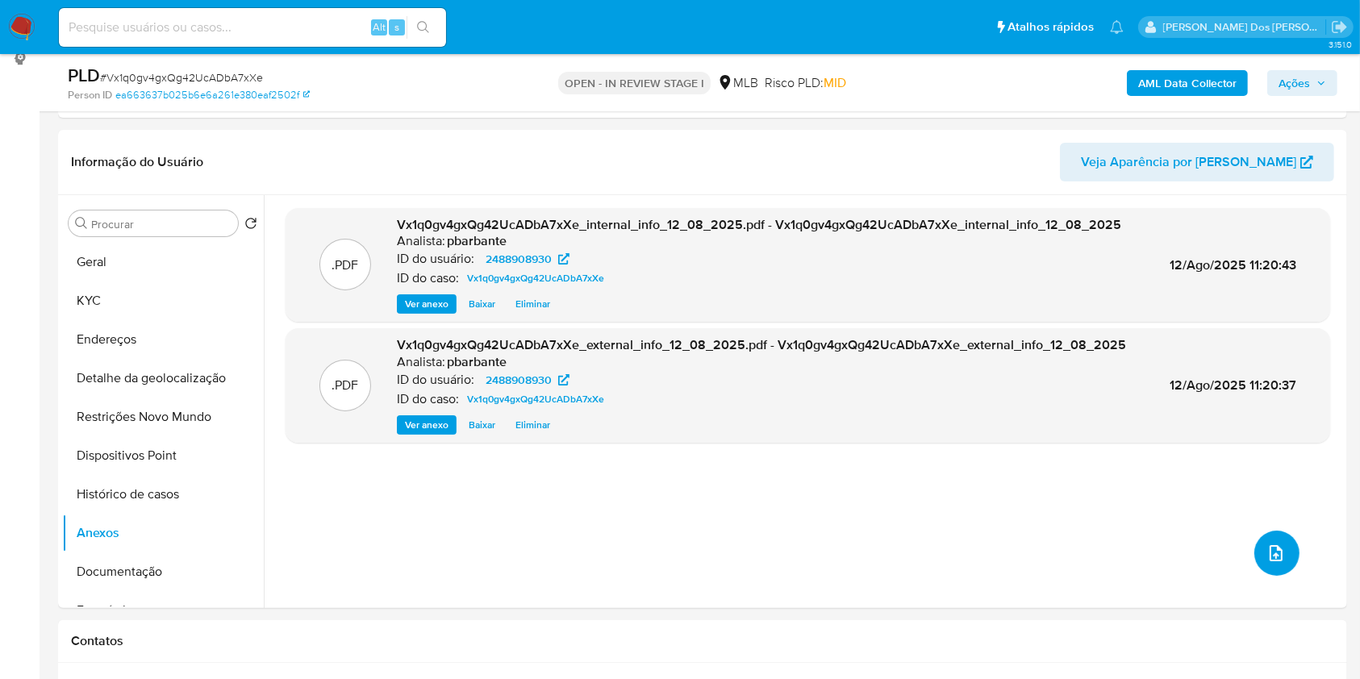
click at [1281, 576] on button "upload-file" at bounding box center [1277, 553] width 45 height 45
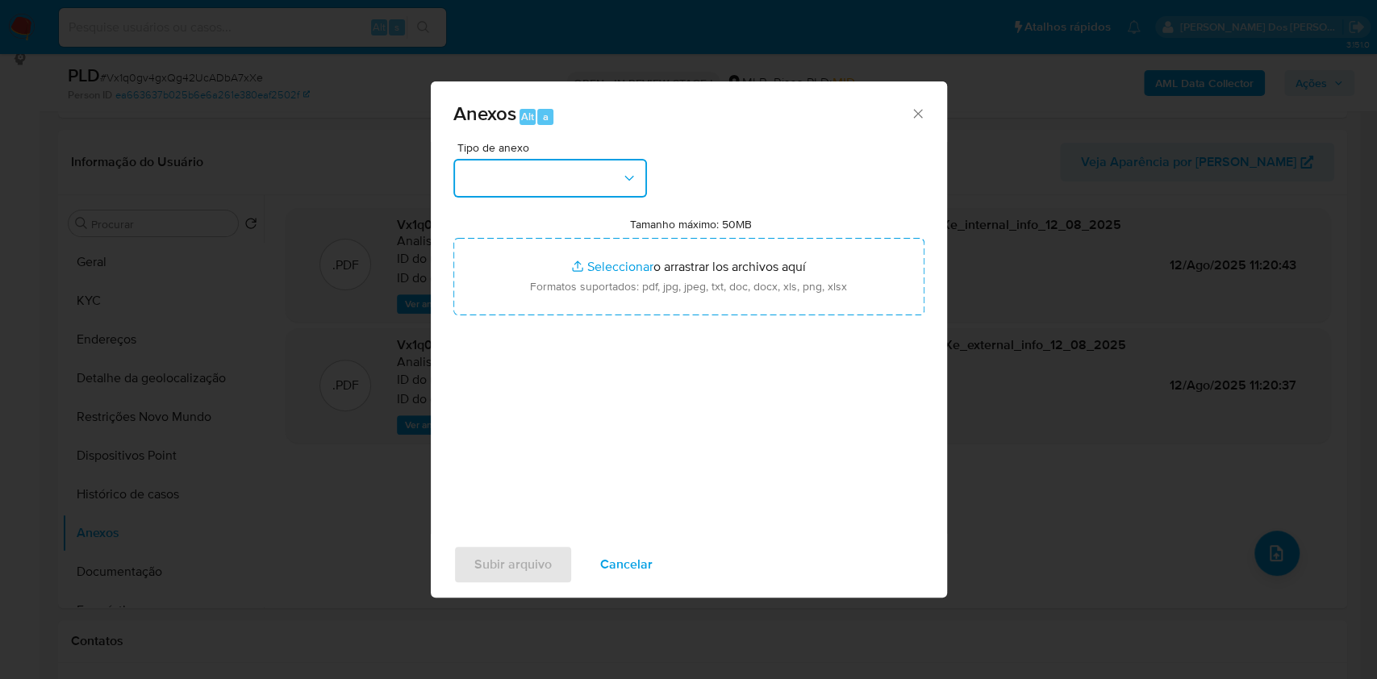
click at [584, 159] on button "button" at bounding box center [550, 178] width 194 height 39
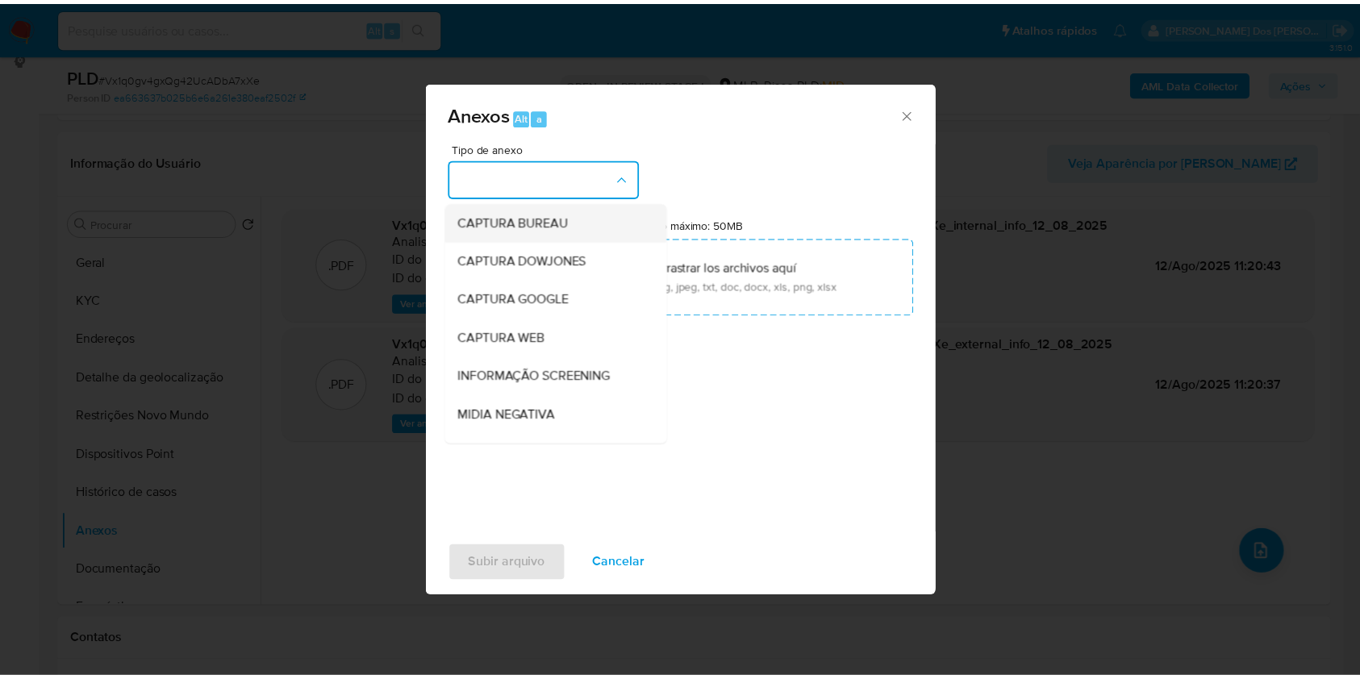
scroll to position [200, 0]
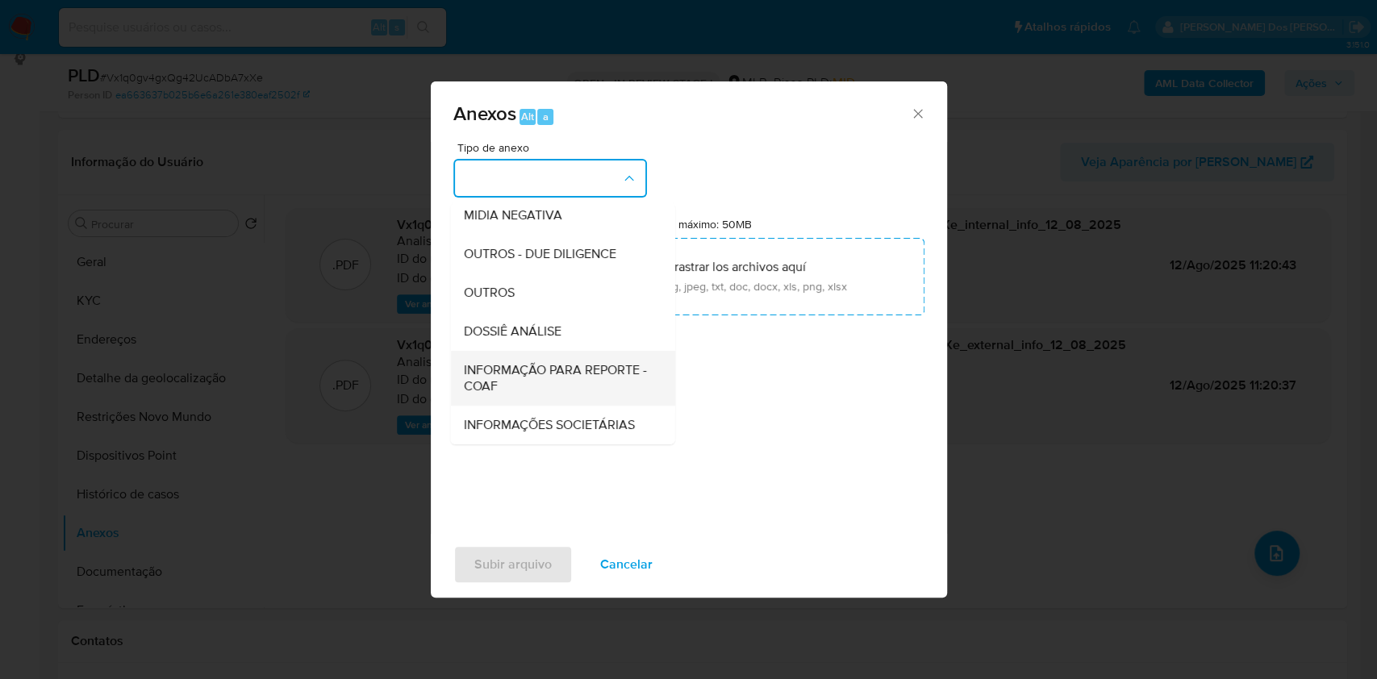
click at [487, 362] on span "INFORMAÇÃO PARA REPORTE - COAF" at bounding box center [557, 378] width 189 height 32
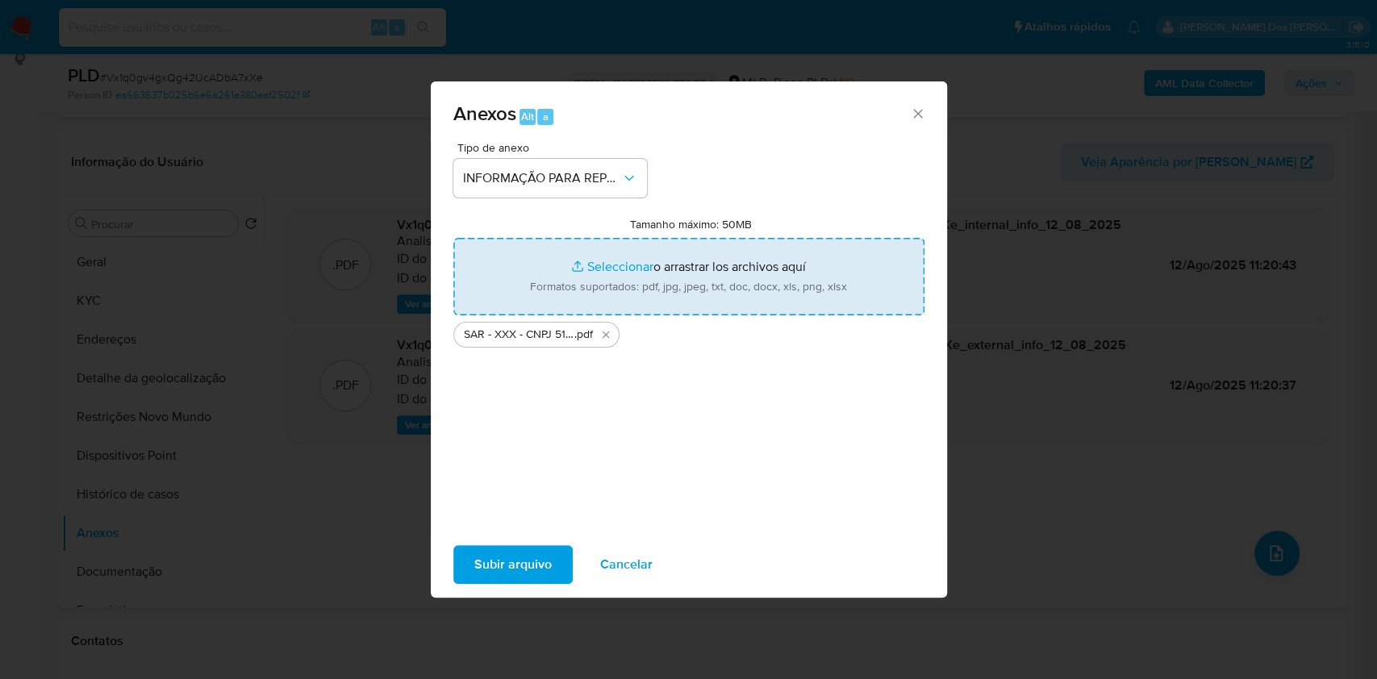
type input "C:\fakepath\Mulan 2488908930_2025_08_11_09_19_18.xlsx"
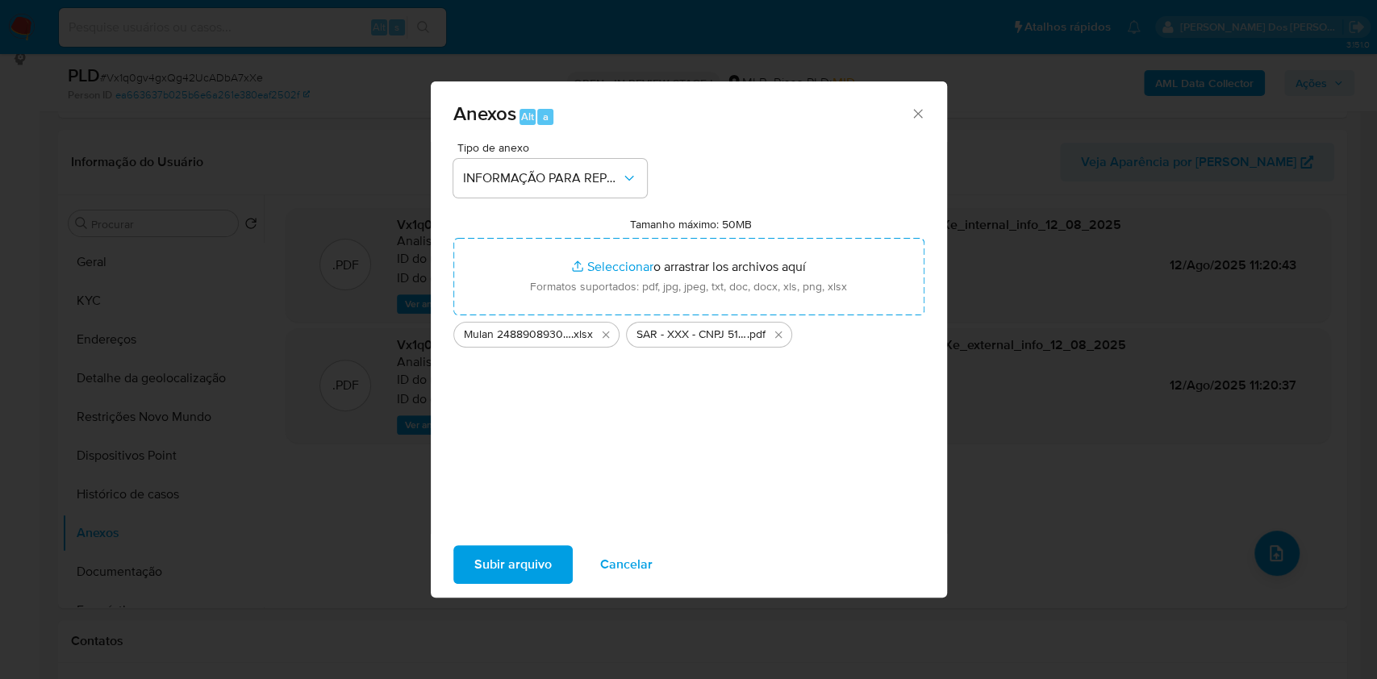
click at [478, 581] on span "Subir arquivo" at bounding box center [512, 564] width 77 height 35
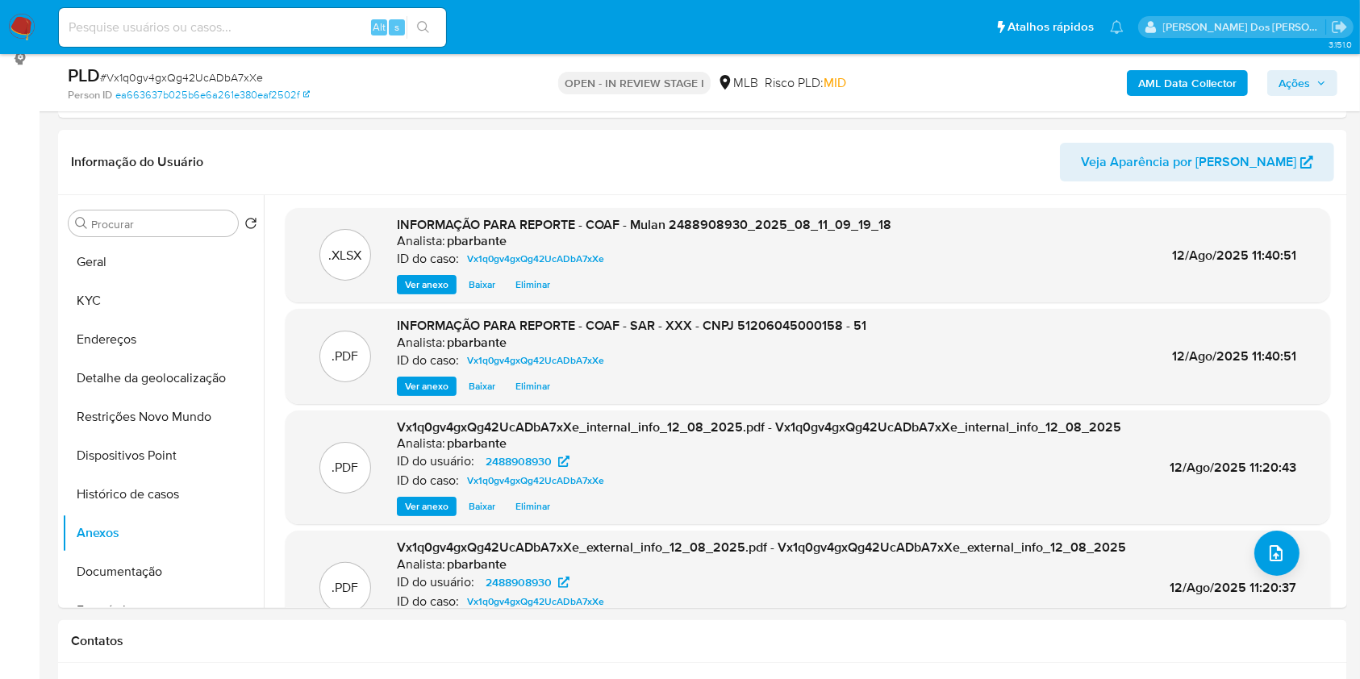
click at [1296, 87] on span "Ações" at bounding box center [1294, 83] width 31 height 26
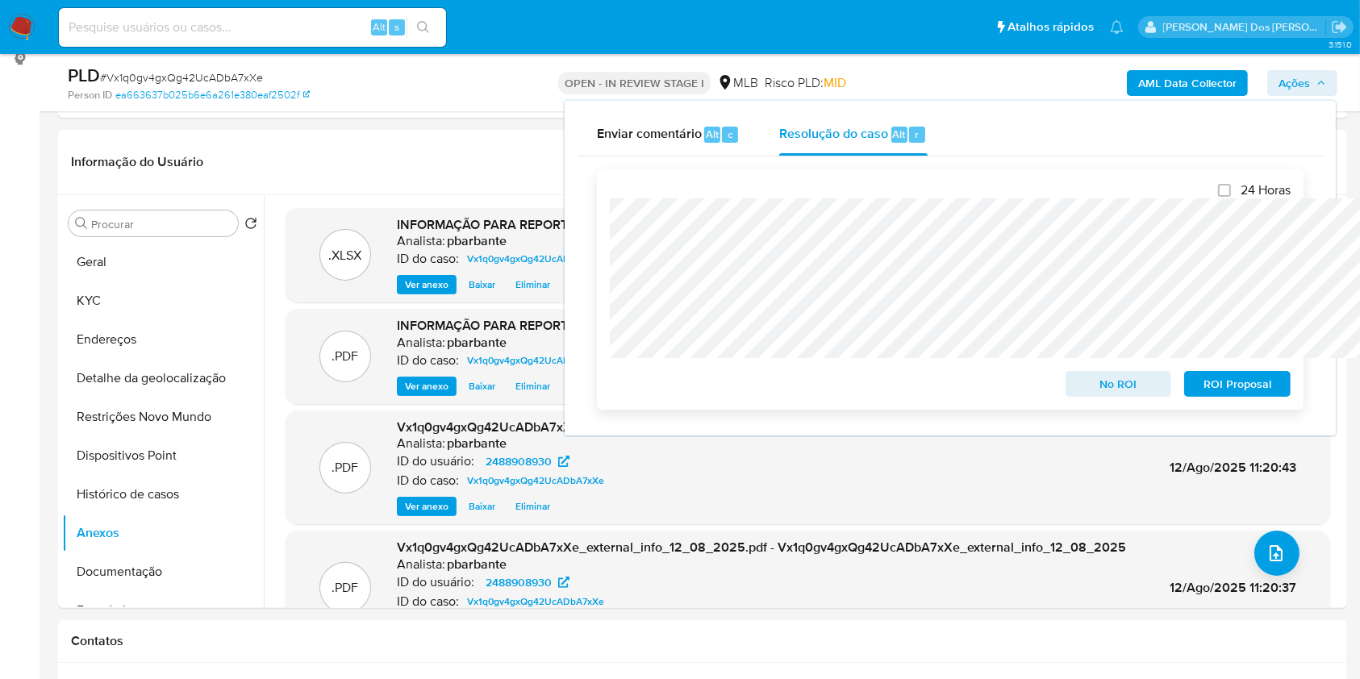
click at [1207, 381] on span "ROI Proposal" at bounding box center [1238, 384] width 84 height 23
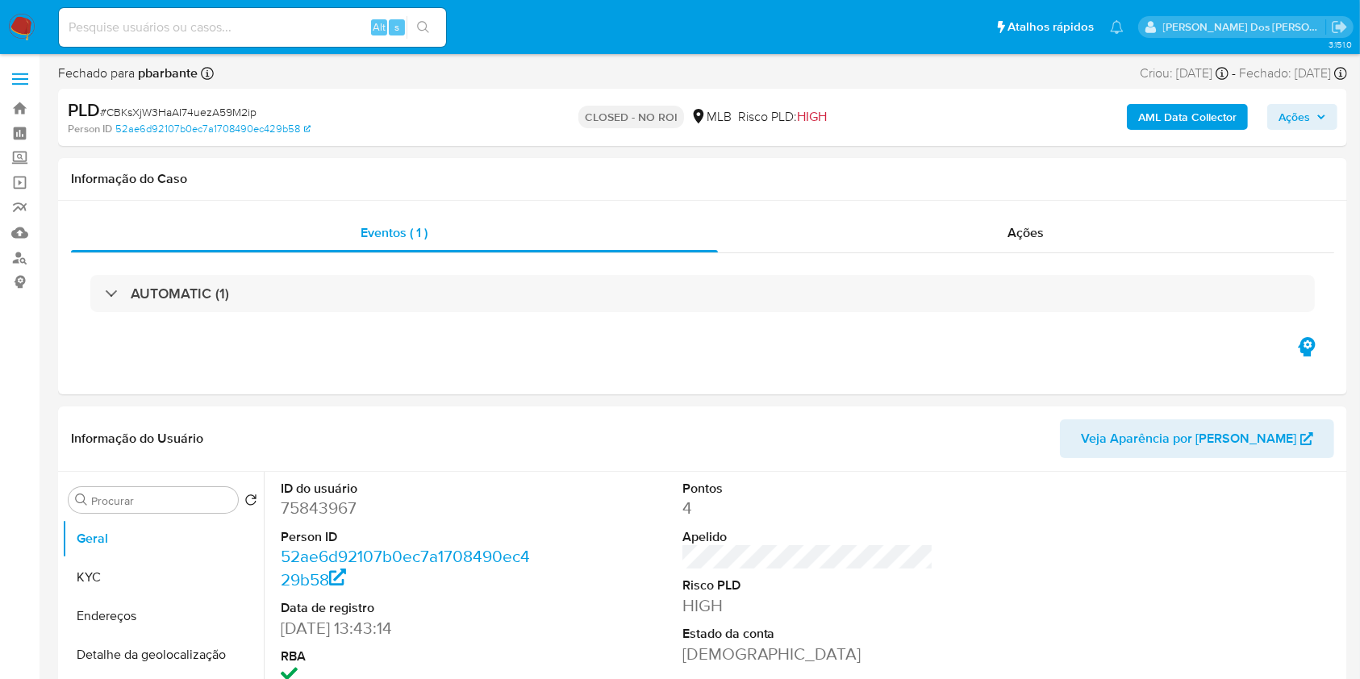
select select "10"
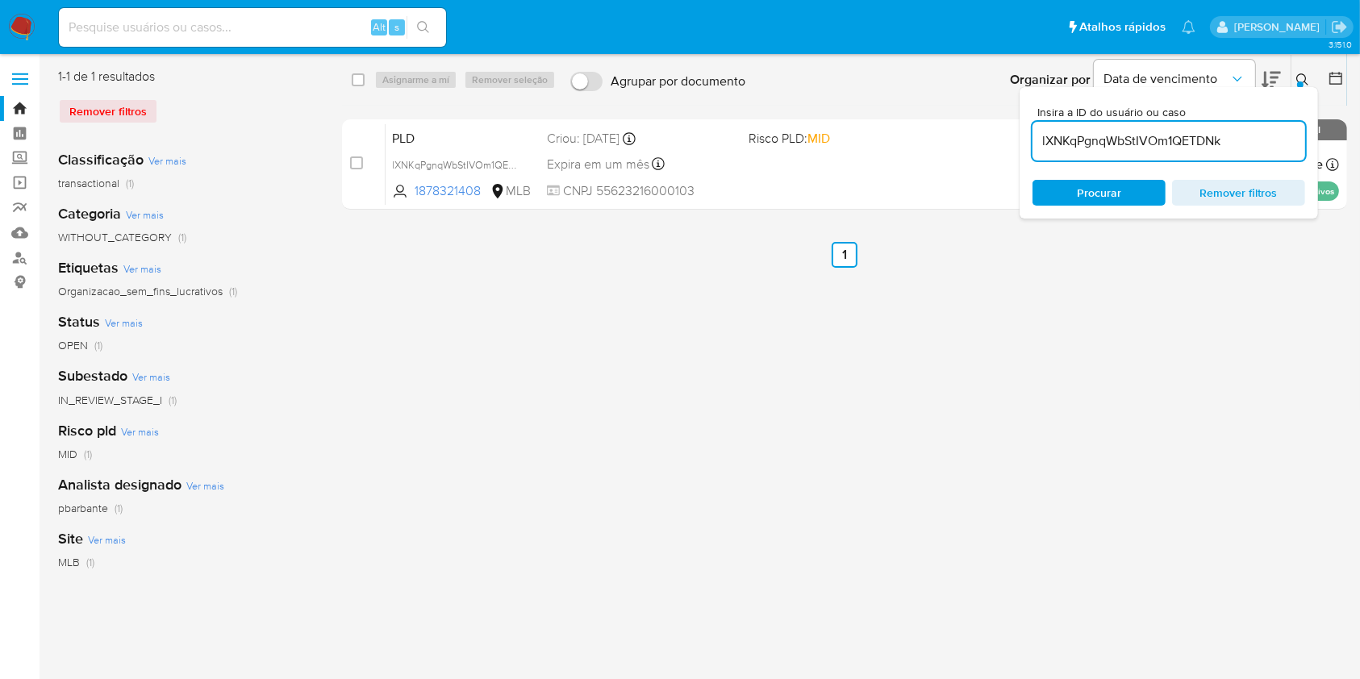
click at [1136, 144] on input "lXNKqPgnqWbStIVOm1QETDNk" at bounding box center [1169, 141] width 273 height 21
paste input "AnONeW8mYYCglIKybz9ywBpR"
type input "AnONeW8mYYCglIKybz9ywBpR"
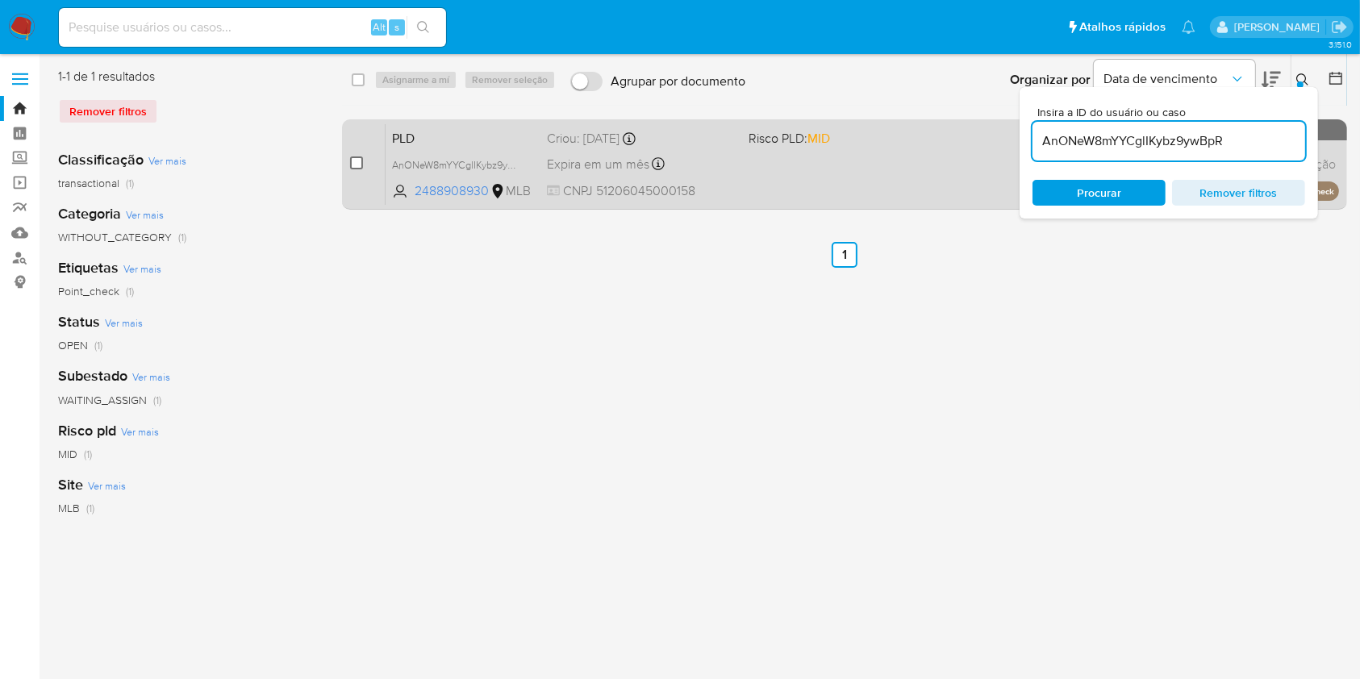
click at [363, 169] on input "checkbox" at bounding box center [356, 163] width 13 height 13
checkbox input "true"
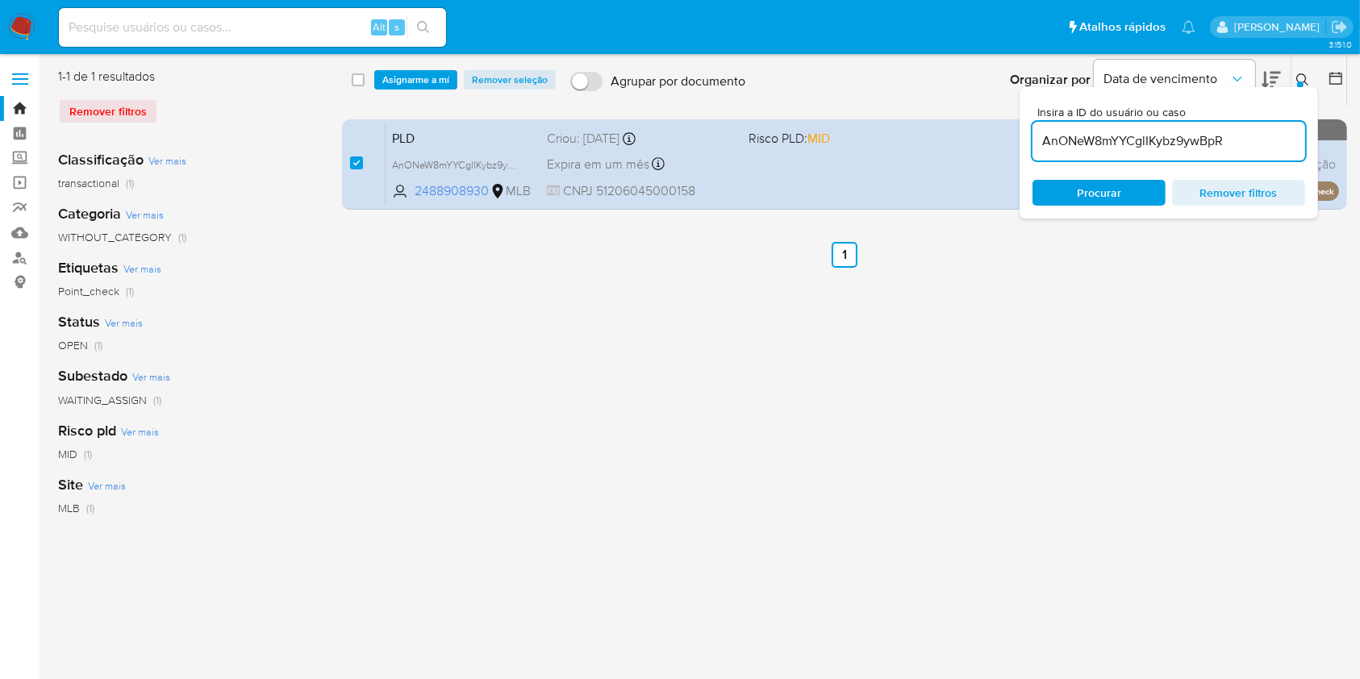
click at [474, 71] on div "select-all-cases-checkbox Asignarme a mí Remover seleção Agrupar por documento …" at bounding box center [844, 80] width 1005 height 50
click at [449, 77] on span "Asignarme a mí" at bounding box center [415, 80] width 67 height 16
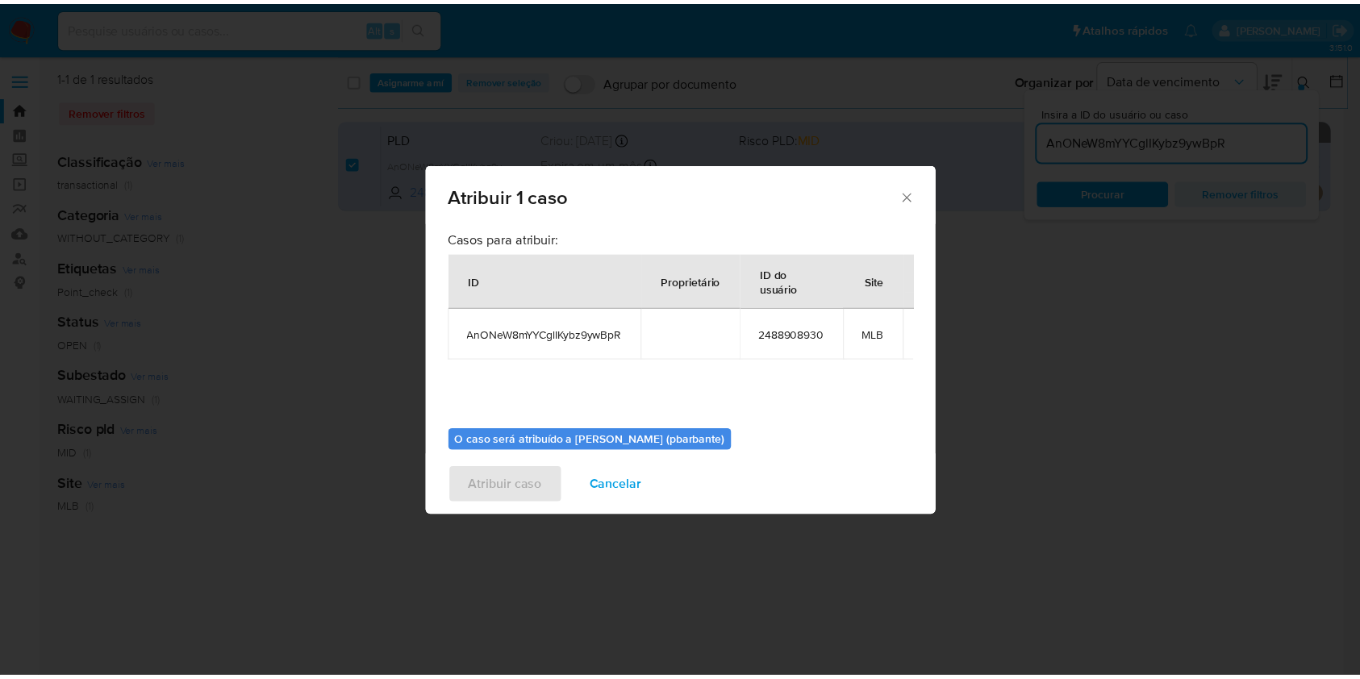
scroll to position [89, 0]
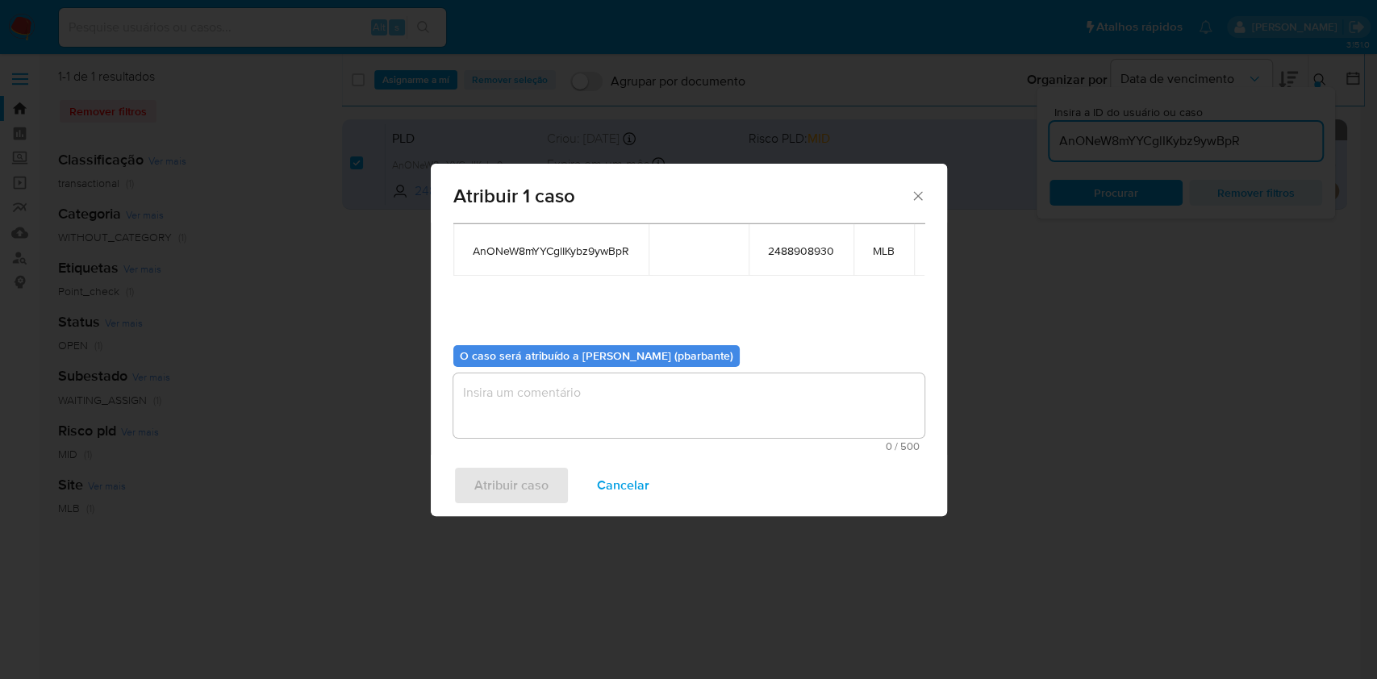
click at [516, 403] on textarea "assign-modal" at bounding box center [688, 406] width 471 height 65
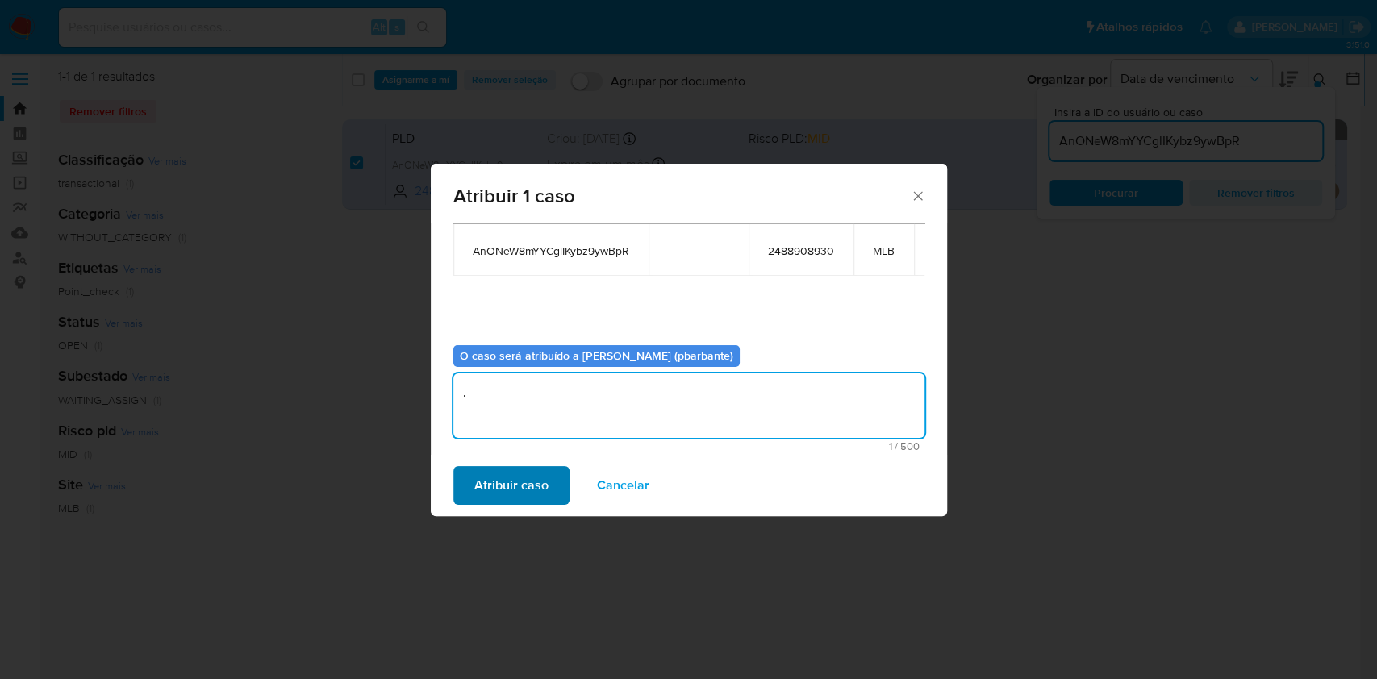
type textarea "."
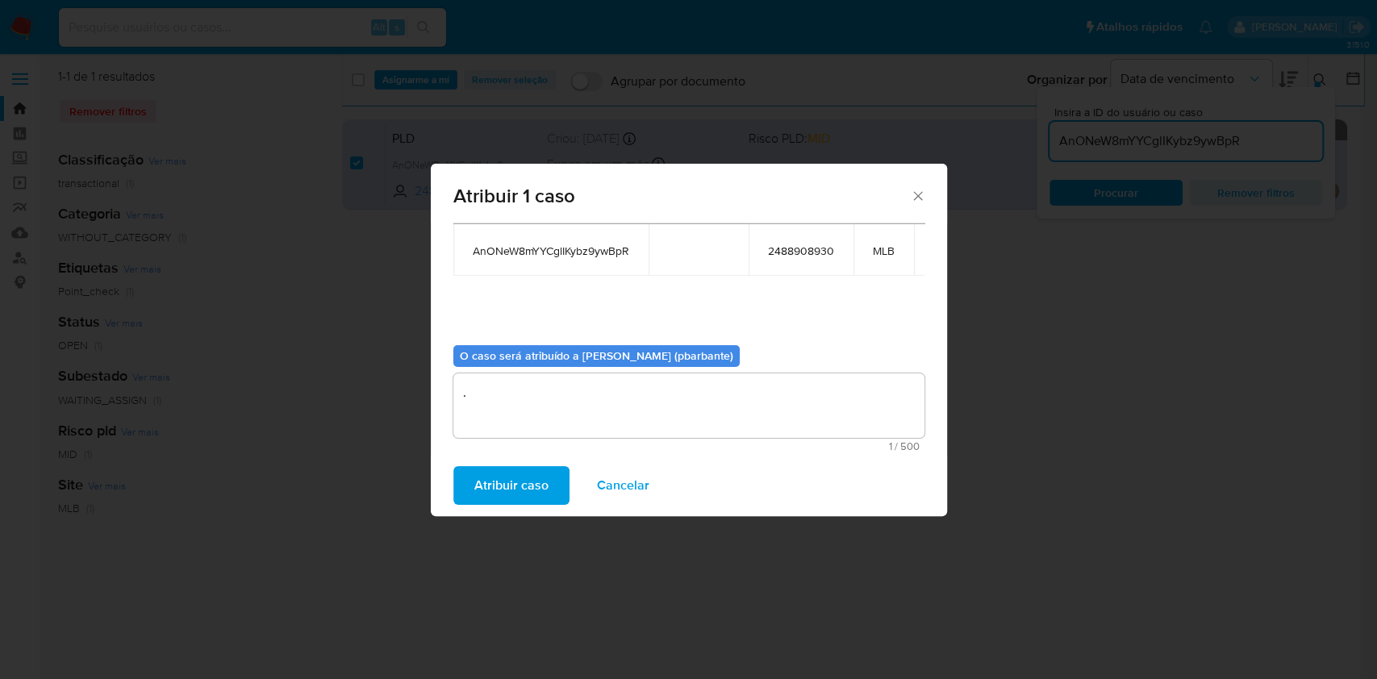
click at [474, 503] on span "Atribuir caso" at bounding box center [511, 485] width 74 height 35
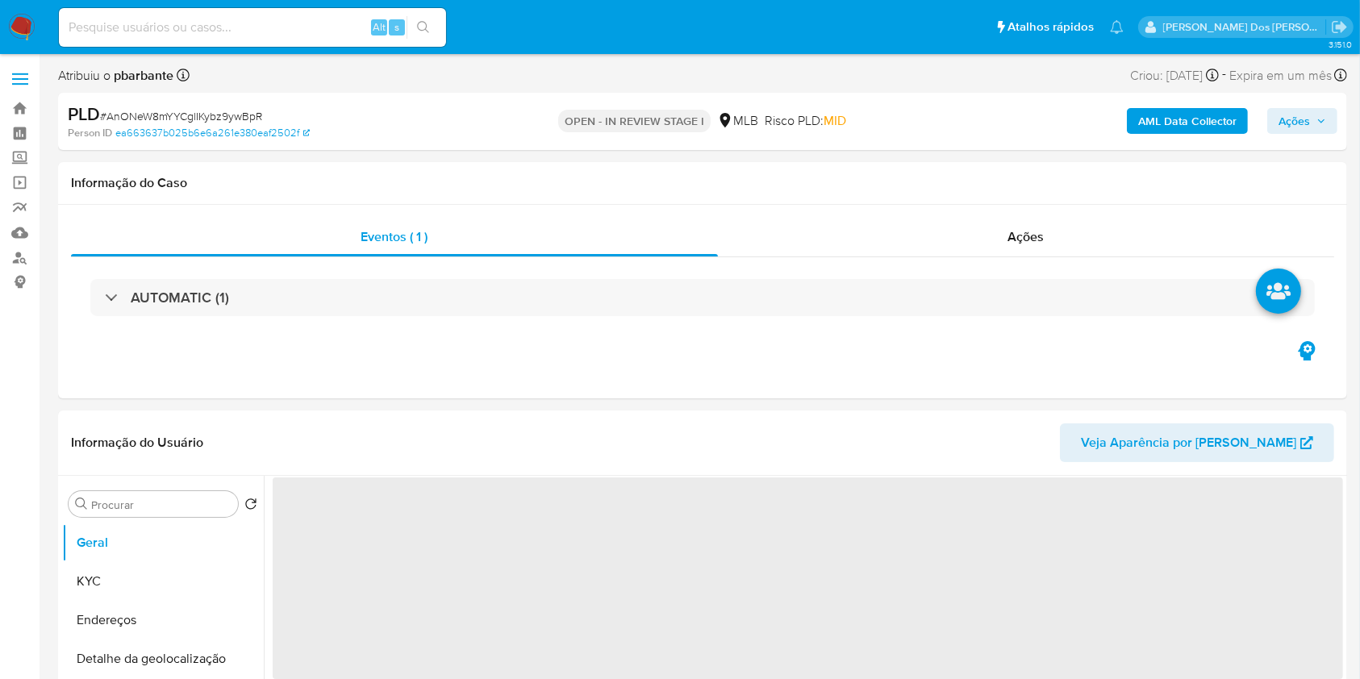
click at [1296, 119] on span "Ações" at bounding box center [1294, 121] width 31 height 26
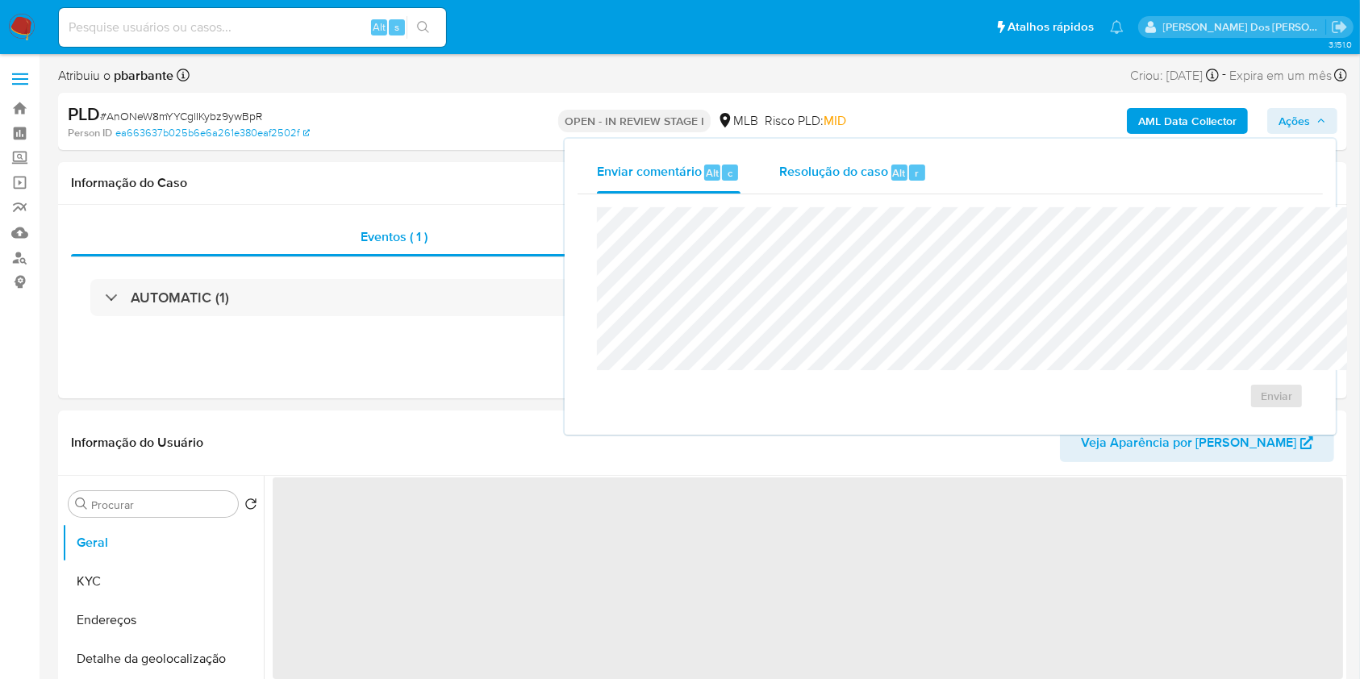
click at [779, 169] on span "Resolução do caso" at bounding box center [833, 172] width 109 height 19
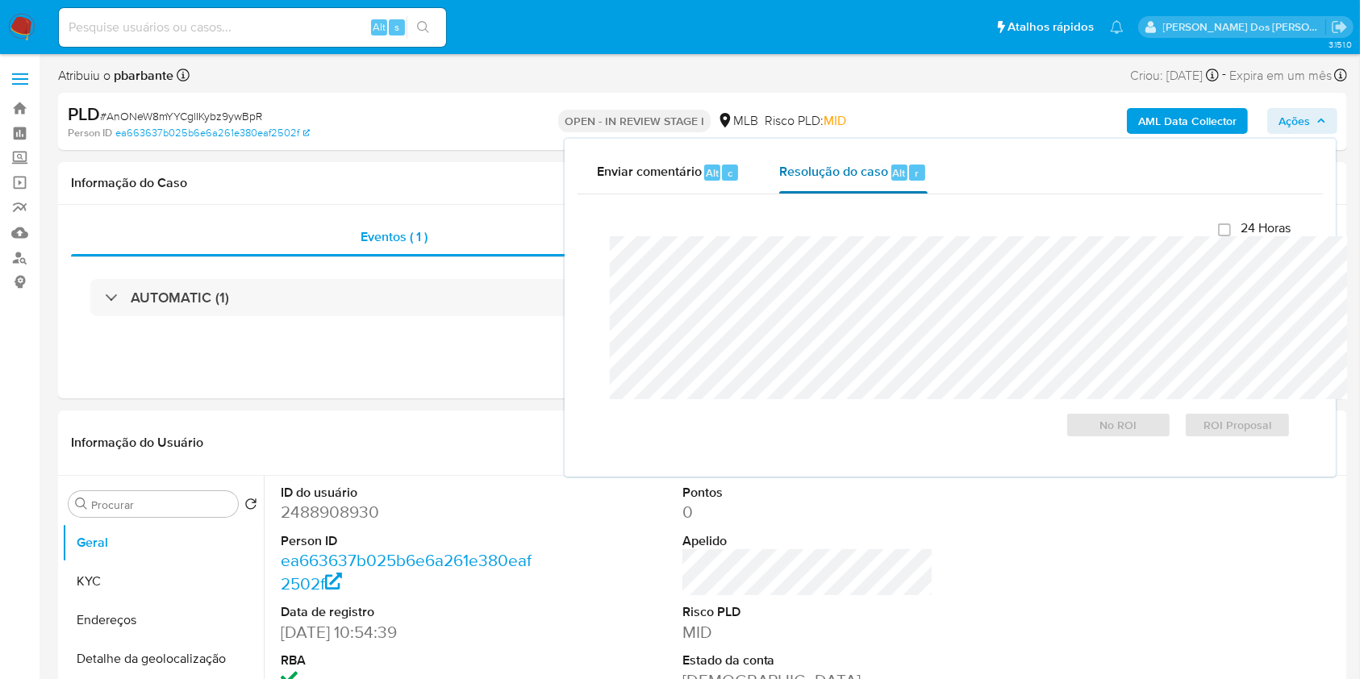
select select "10"
click at [1133, 434] on span "No ROI" at bounding box center [1119, 425] width 84 height 23
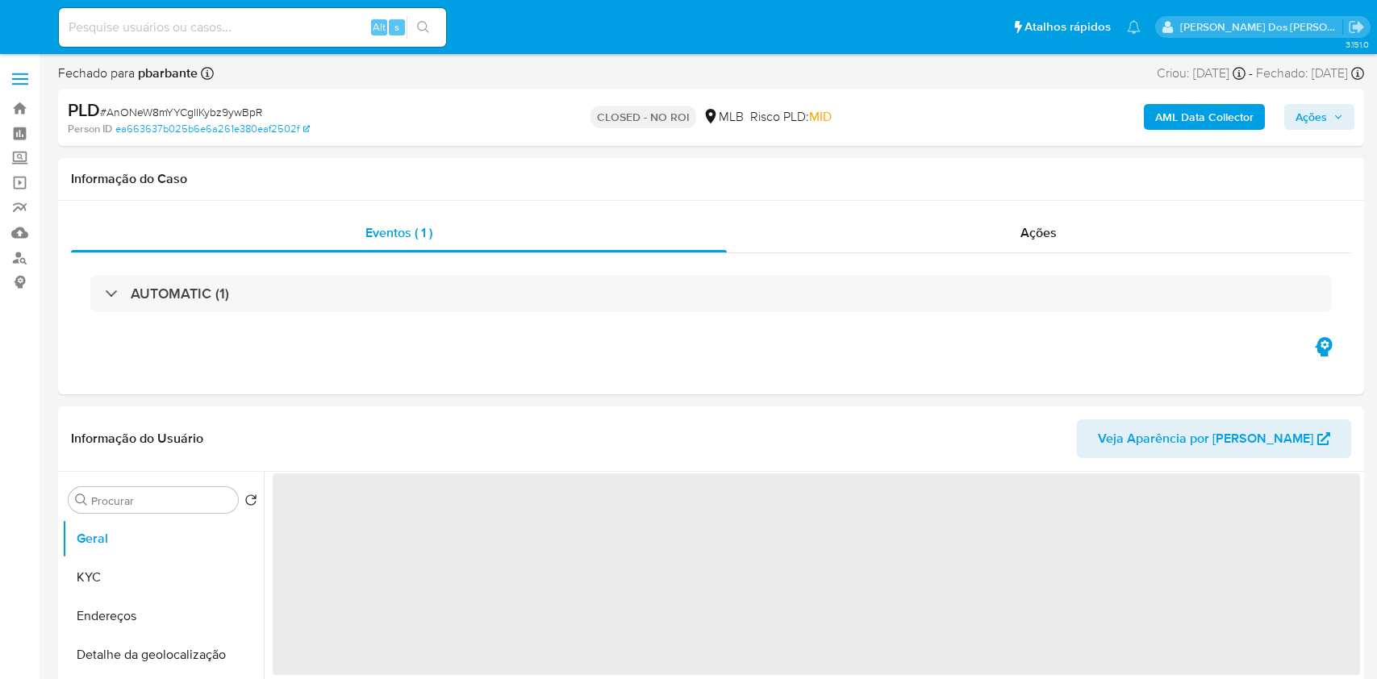
select select "10"
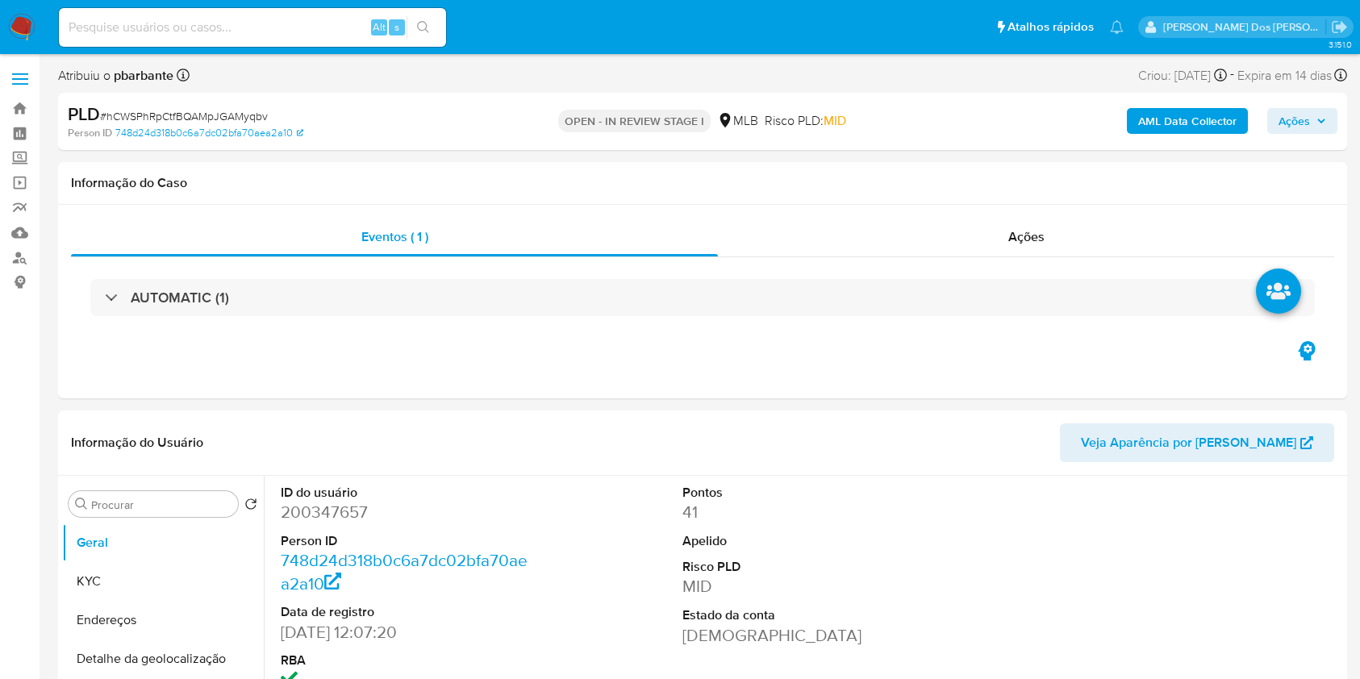
select select "10"
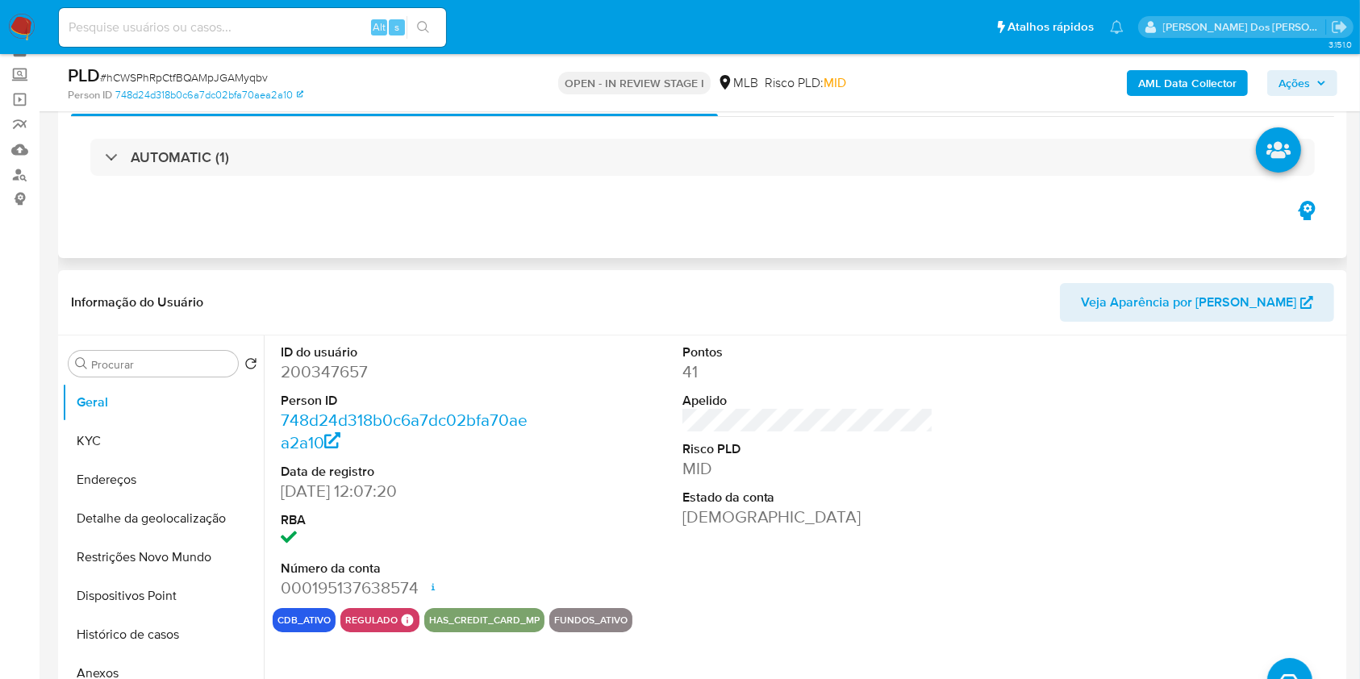
scroll to position [81, 0]
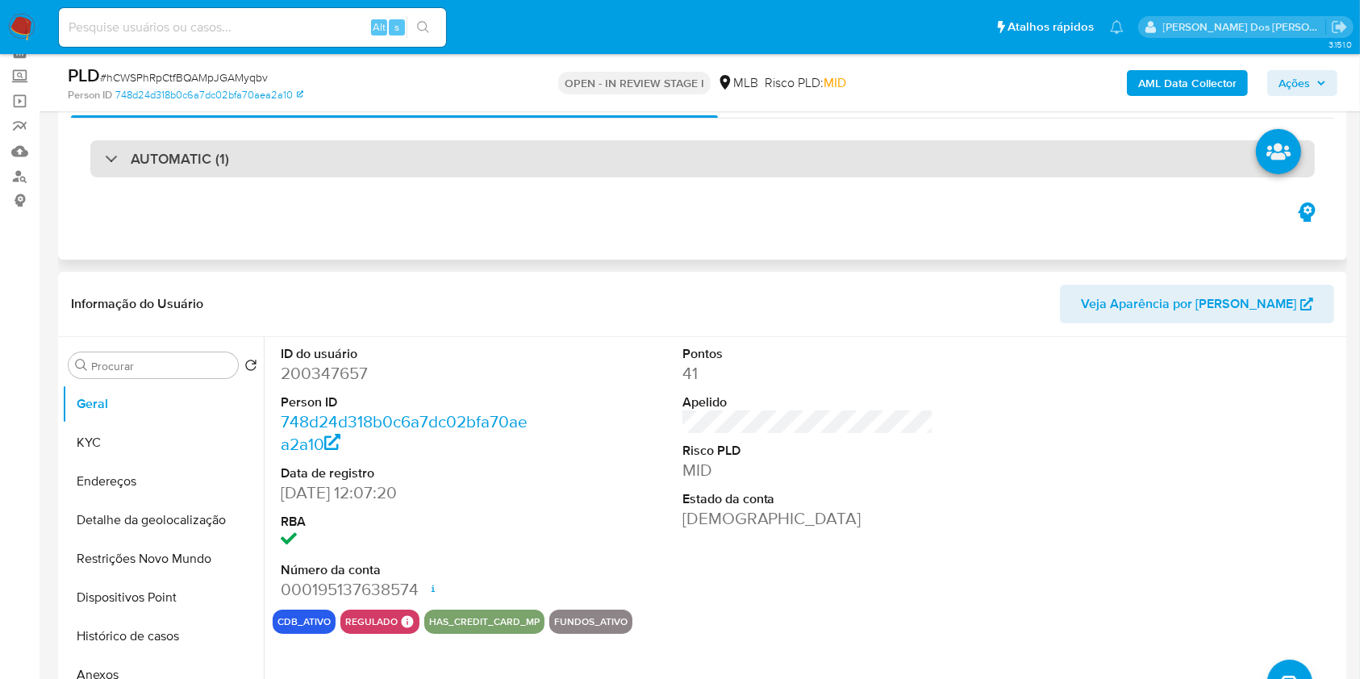
click at [349, 176] on div "AUTOMATIC (1)" at bounding box center [702, 158] width 1225 height 37
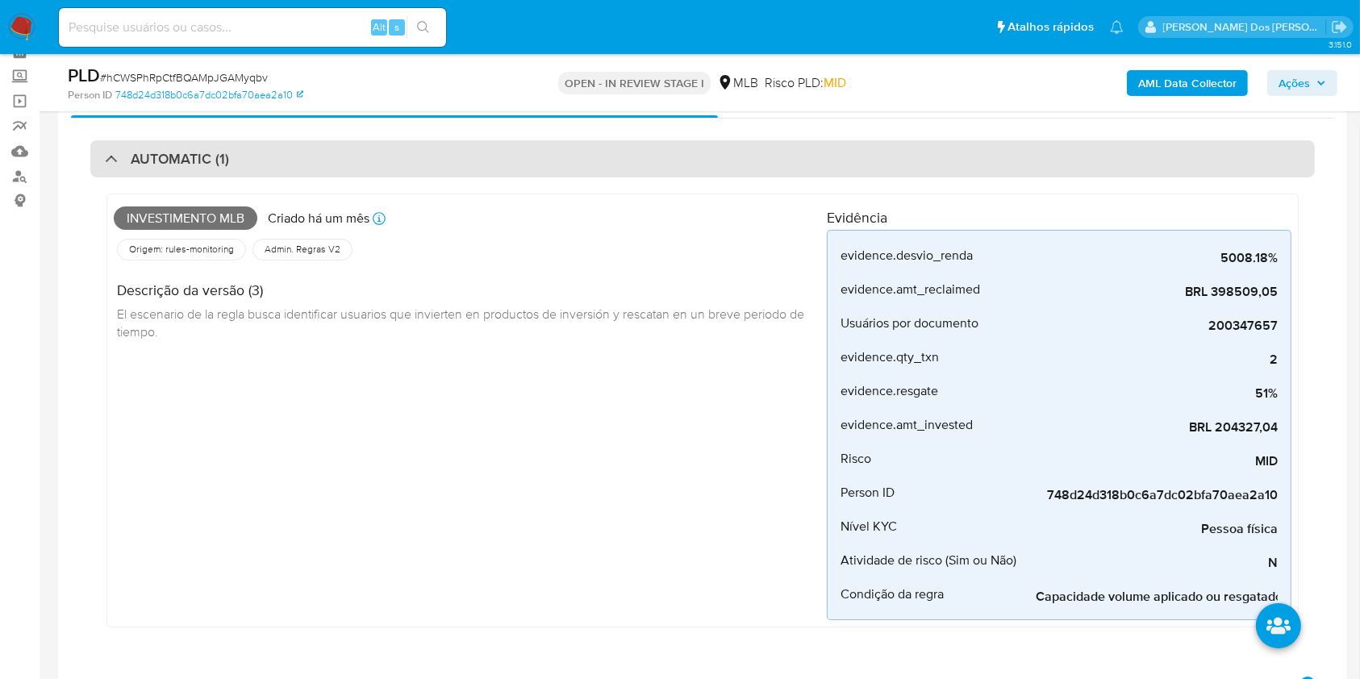
click at [349, 176] on div "AUTOMATIC (1)" at bounding box center [702, 158] width 1225 height 37
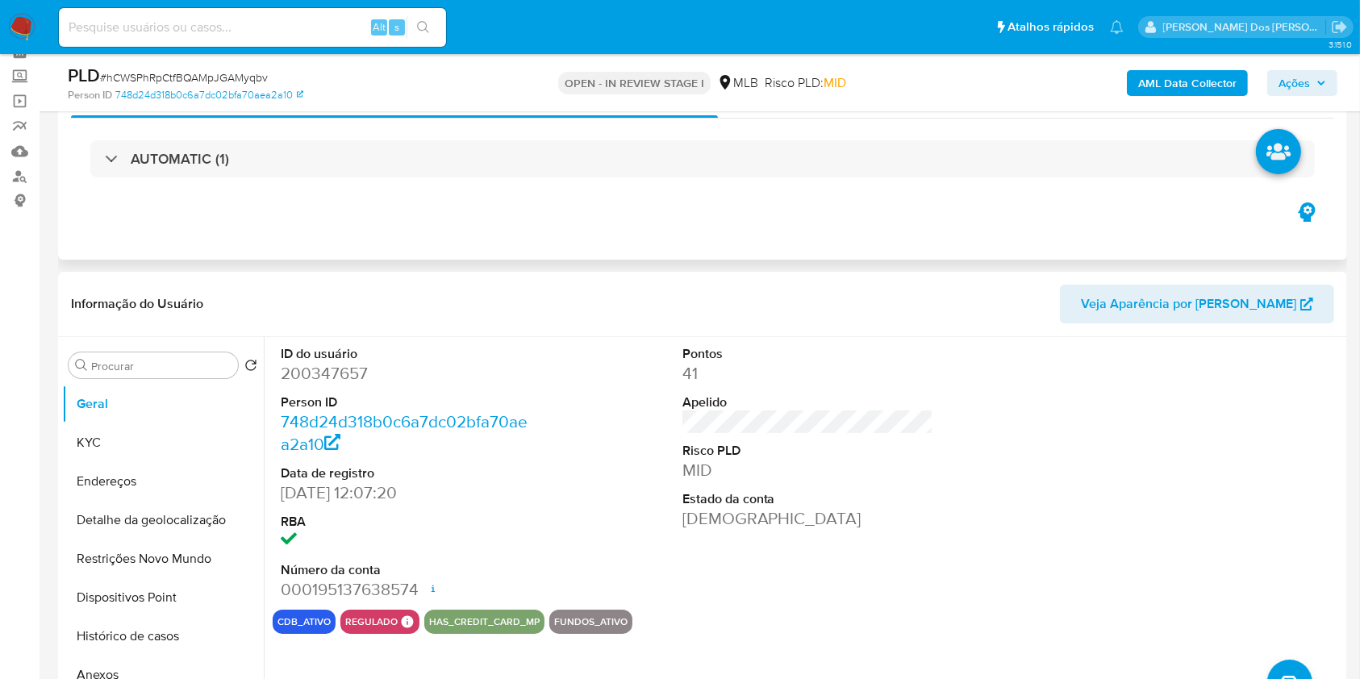
click at [361, 137] on div "AUTOMATIC (1)" at bounding box center [702, 159] width 1263 height 81
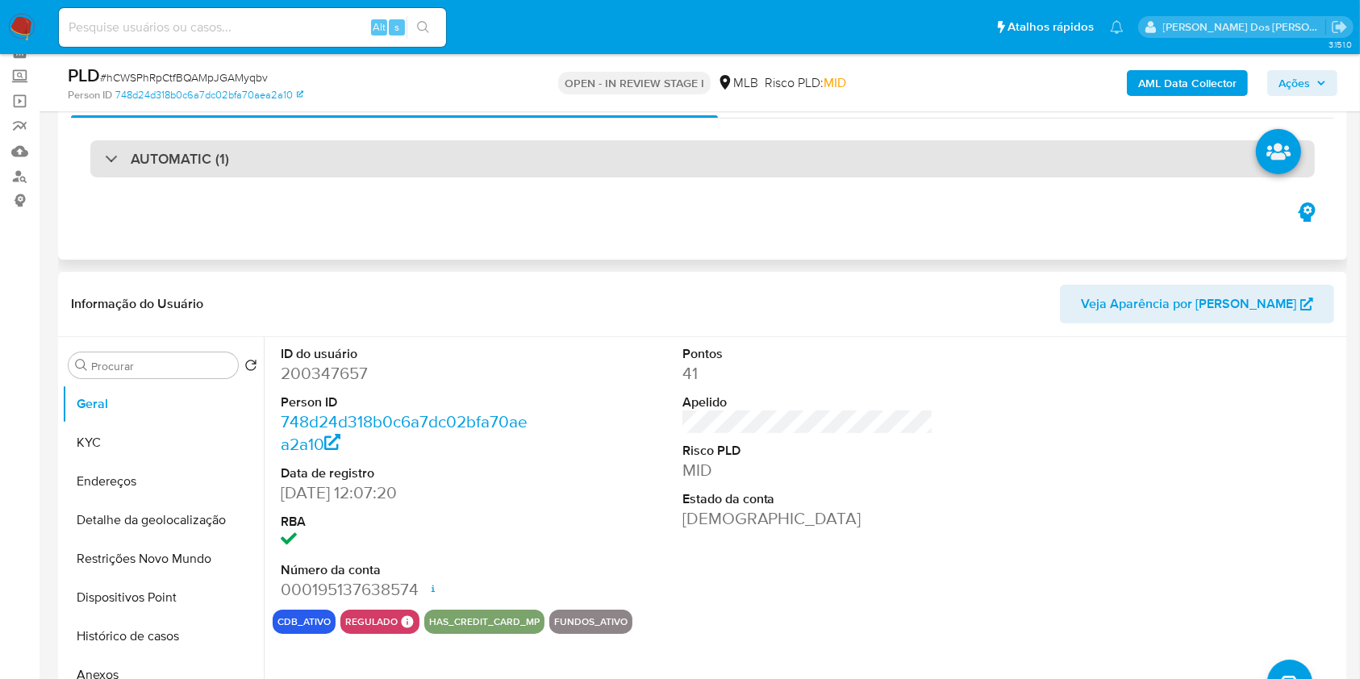
click at [349, 155] on div "AUTOMATIC (1)" at bounding box center [702, 158] width 1225 height 37
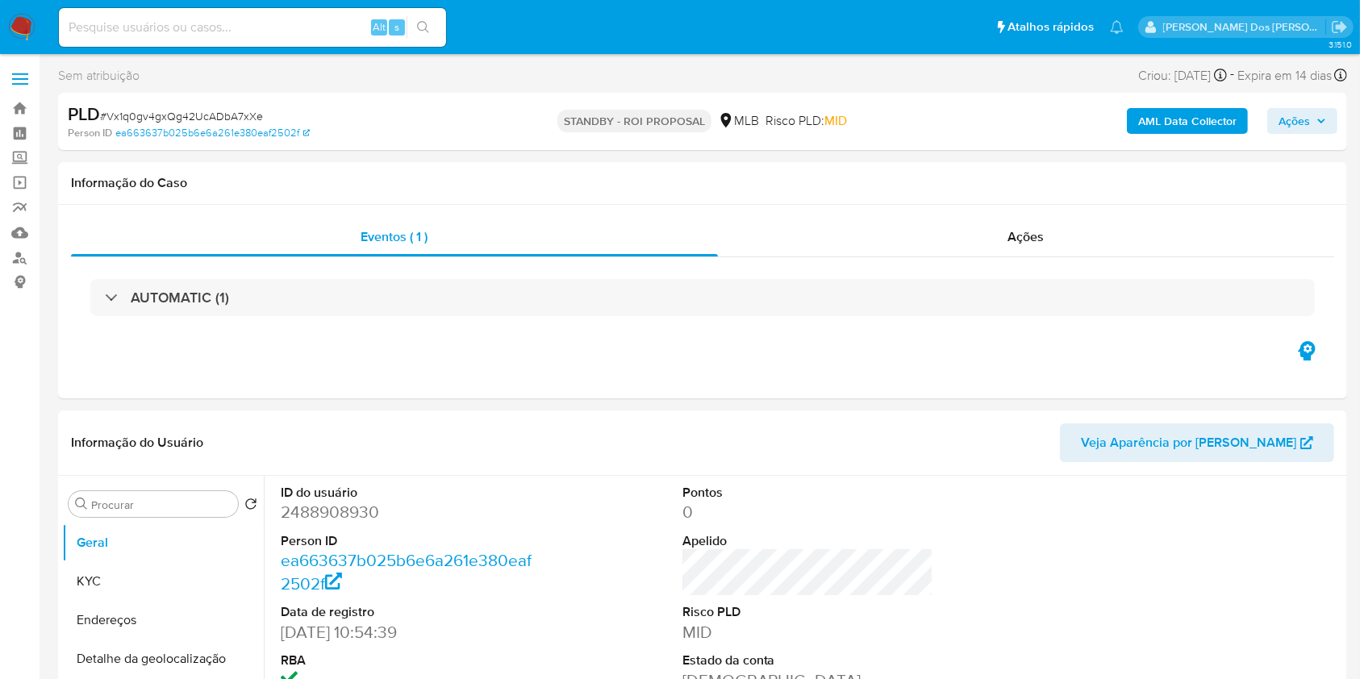
select select "10"
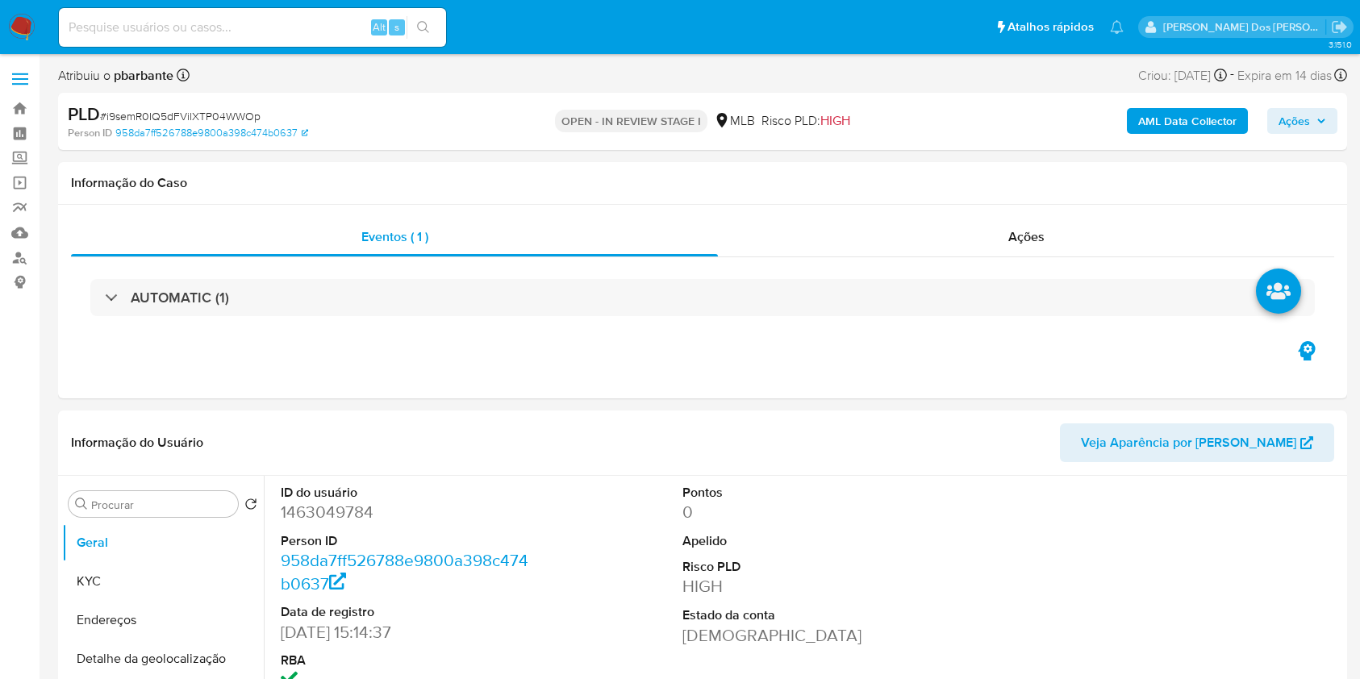
select select "10"
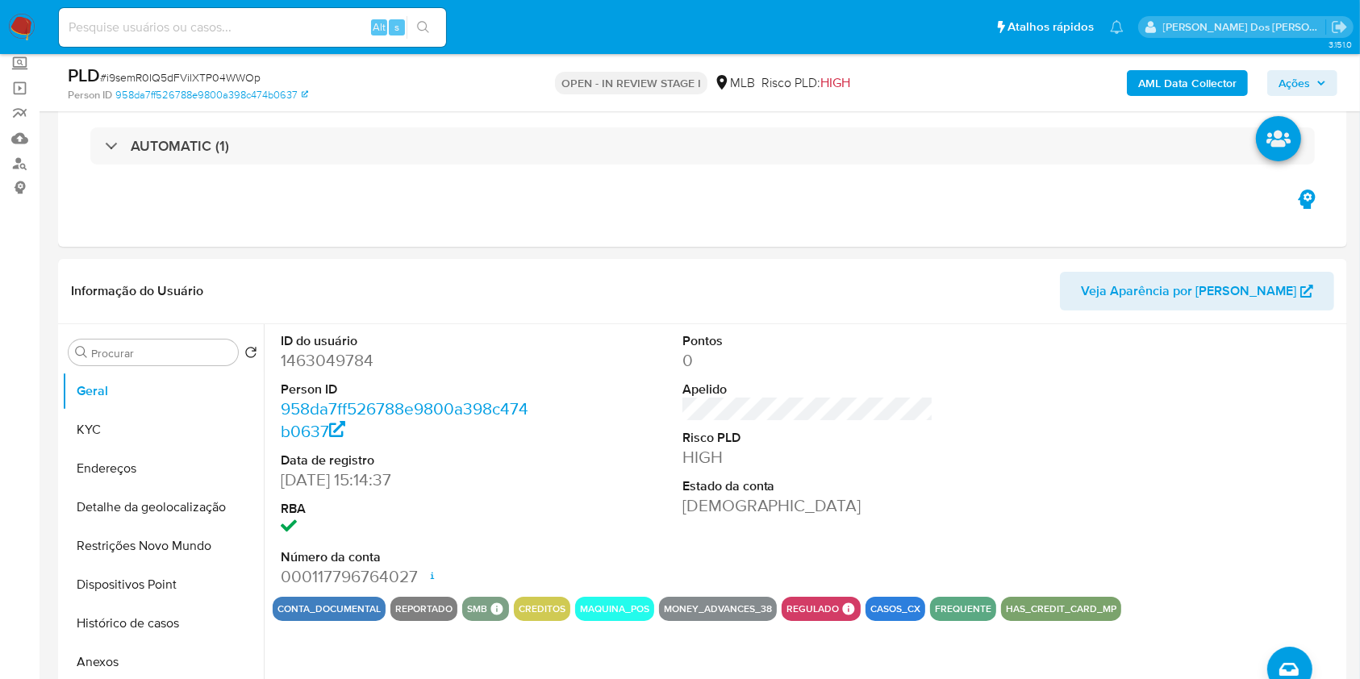
scroll to position [100, 0]
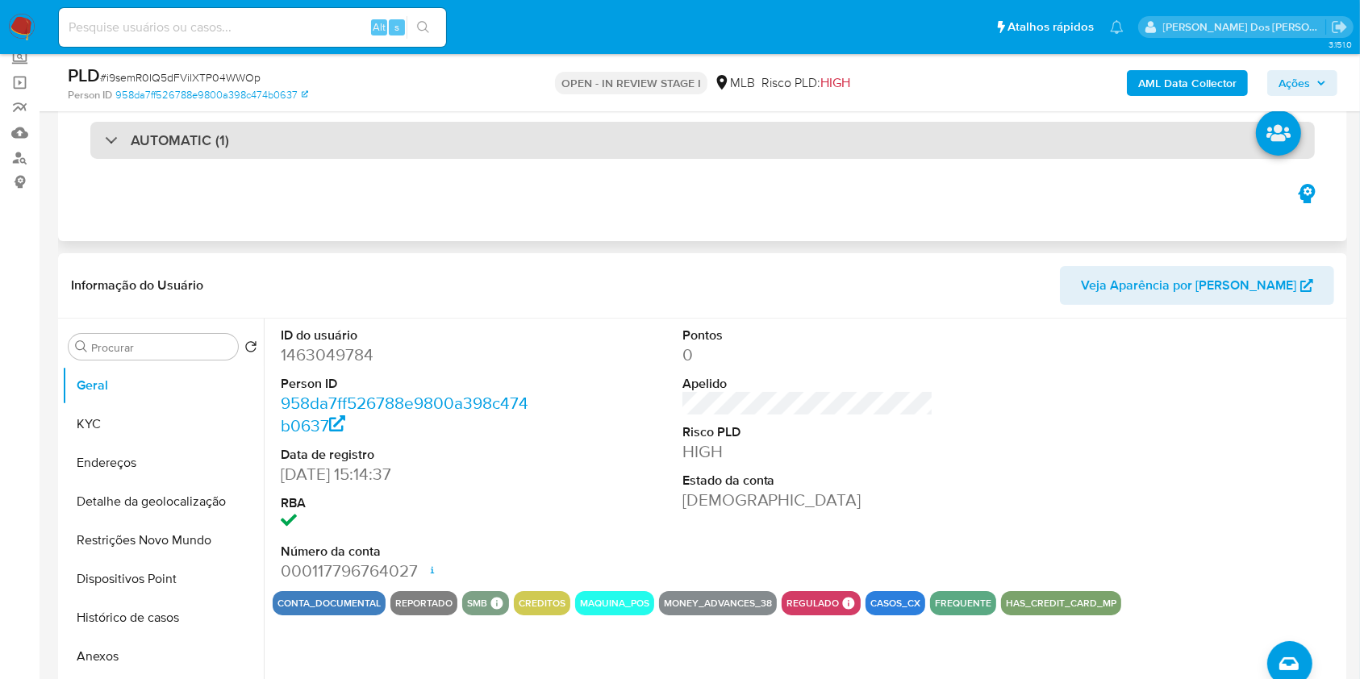
click at [391, 149] on div "AUTOMATIC (1)" at bounding box center [702, 140] width 1225 height 37
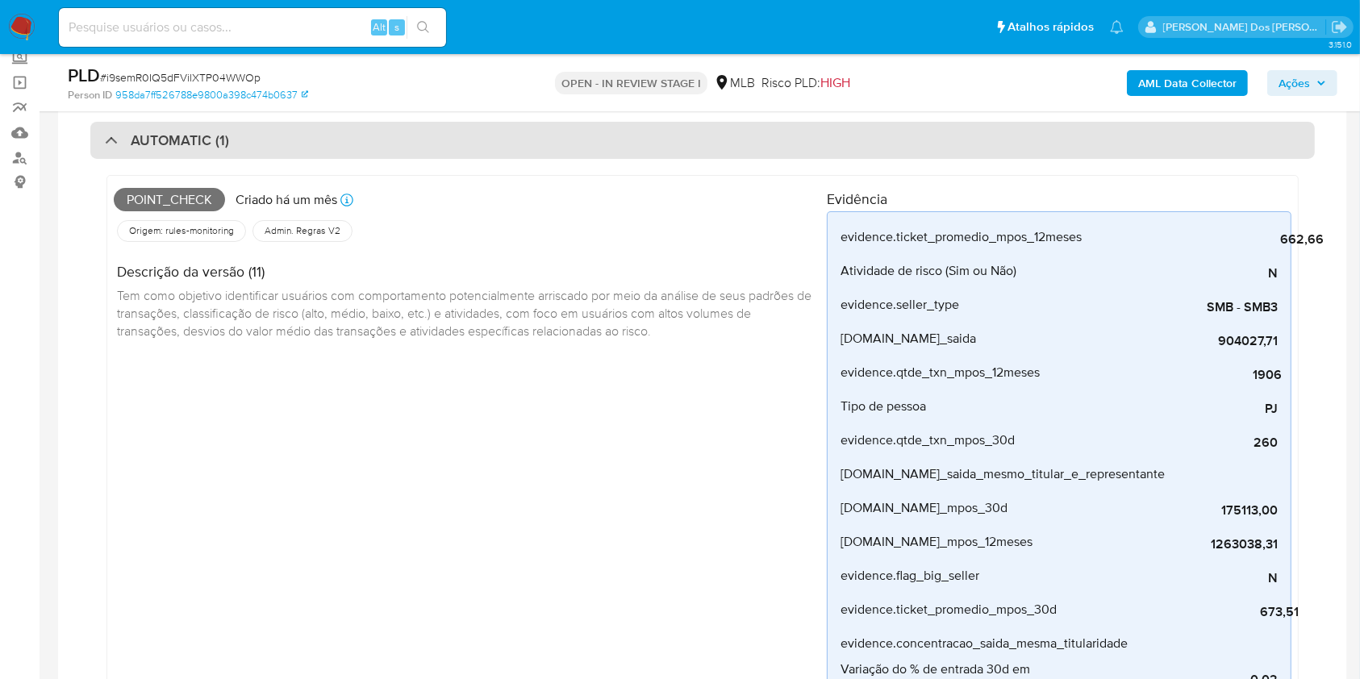
click at [391, 149] on div "AUTOMATIC (1)" at bounding box center [702, 140] width 1225 height 37
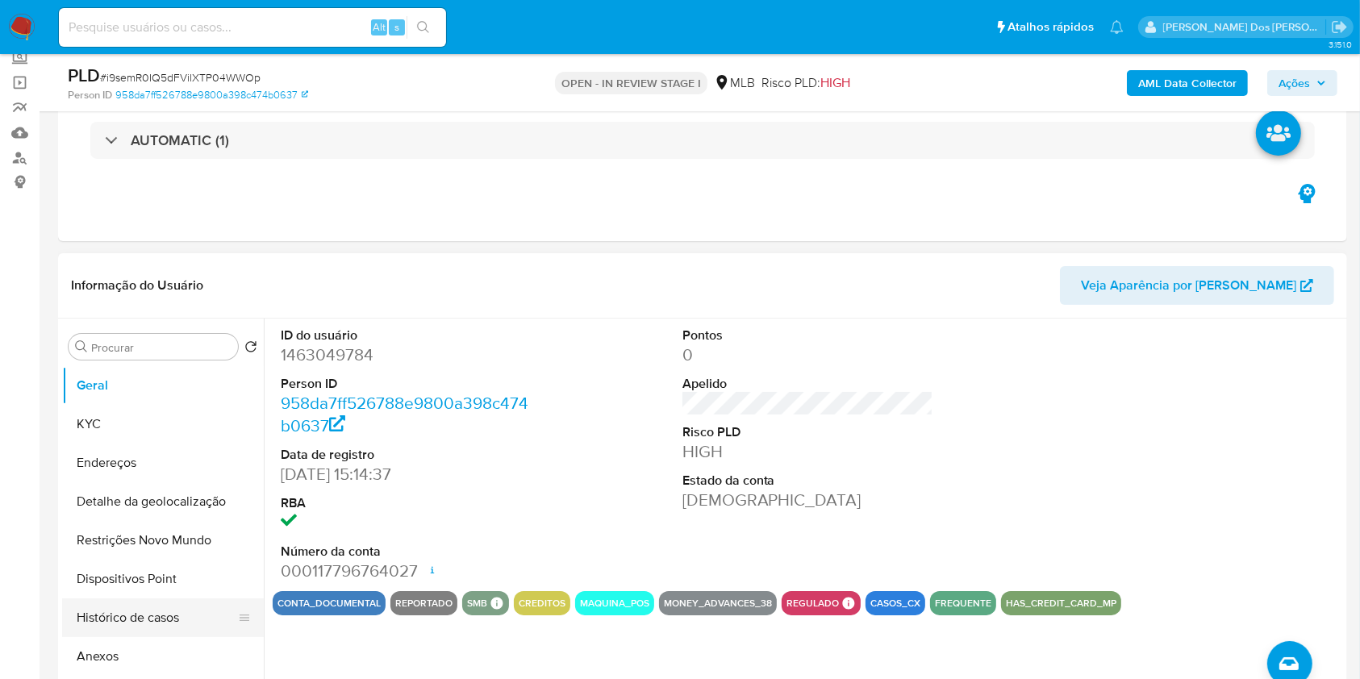
click at [138, 637] on button "Histórico de casos" at bounding box center [156, 618] width 189 height 39
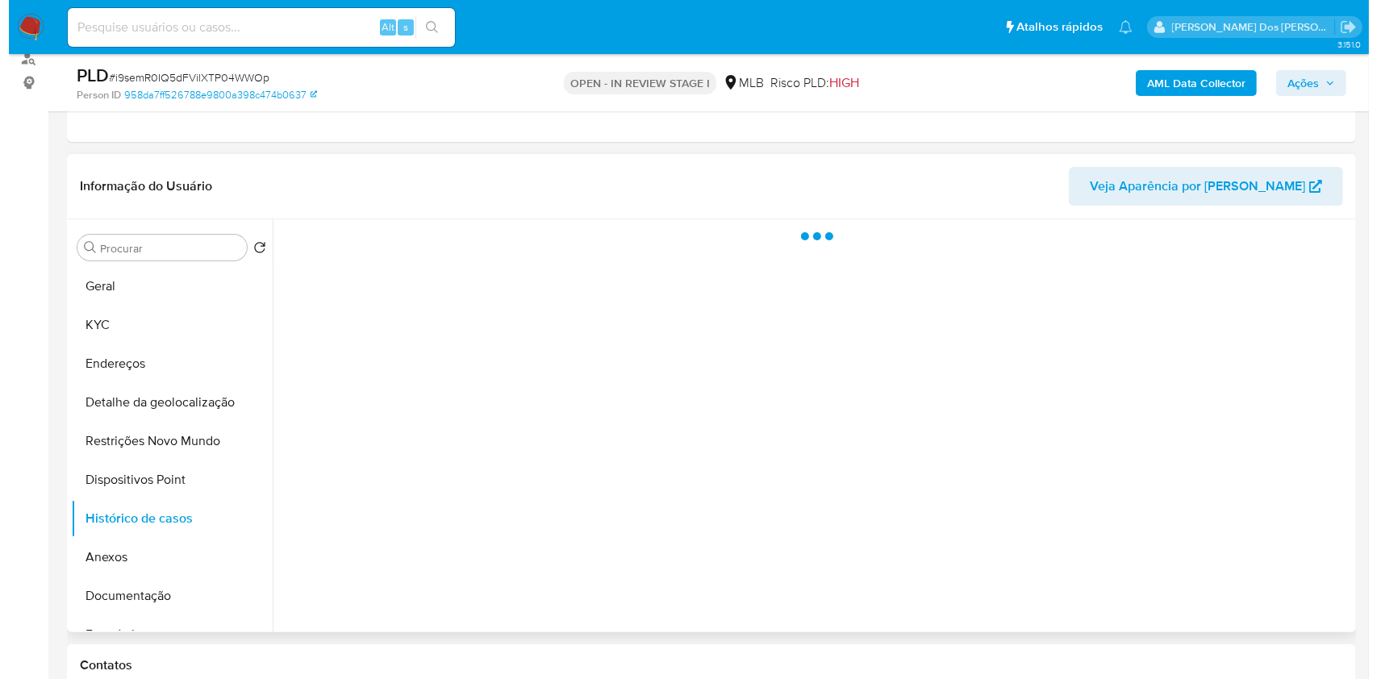
scroll to position [200, 0]
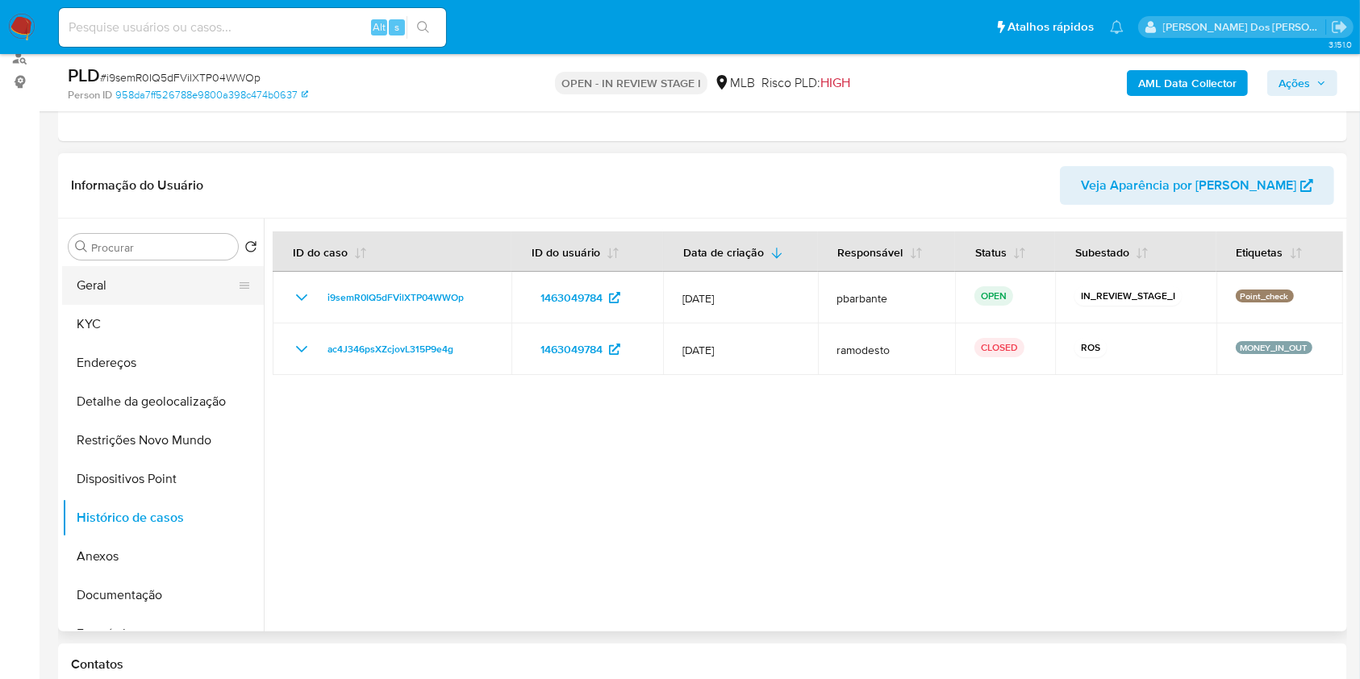
click at [102, 305] on button "Geral" at bounding box center [156, 285] width 189 height 39
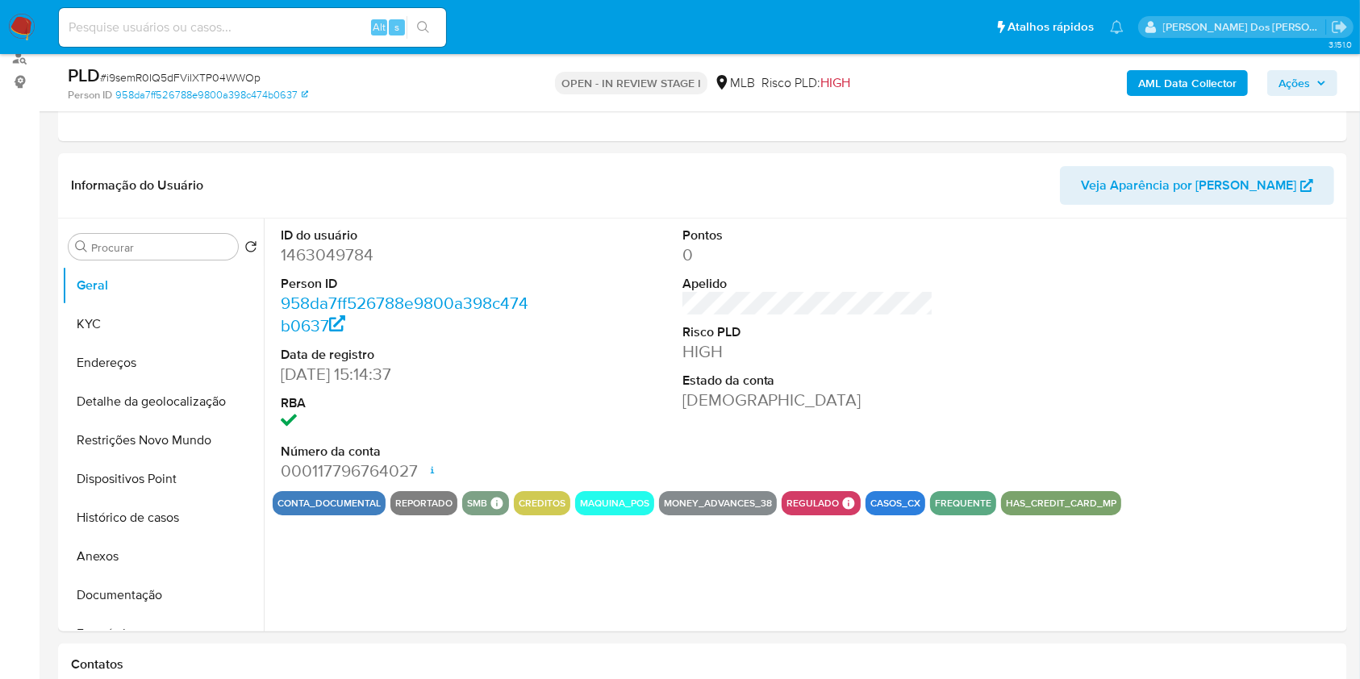
click at [336, 266] on dd "1463049784" at bounding box center [407, 255] width 252 height 23
copy dd "1463049784"
click at [1217, 73] on b "AML Data Collector" at bounding box center [1187, 83] width 98 height 26
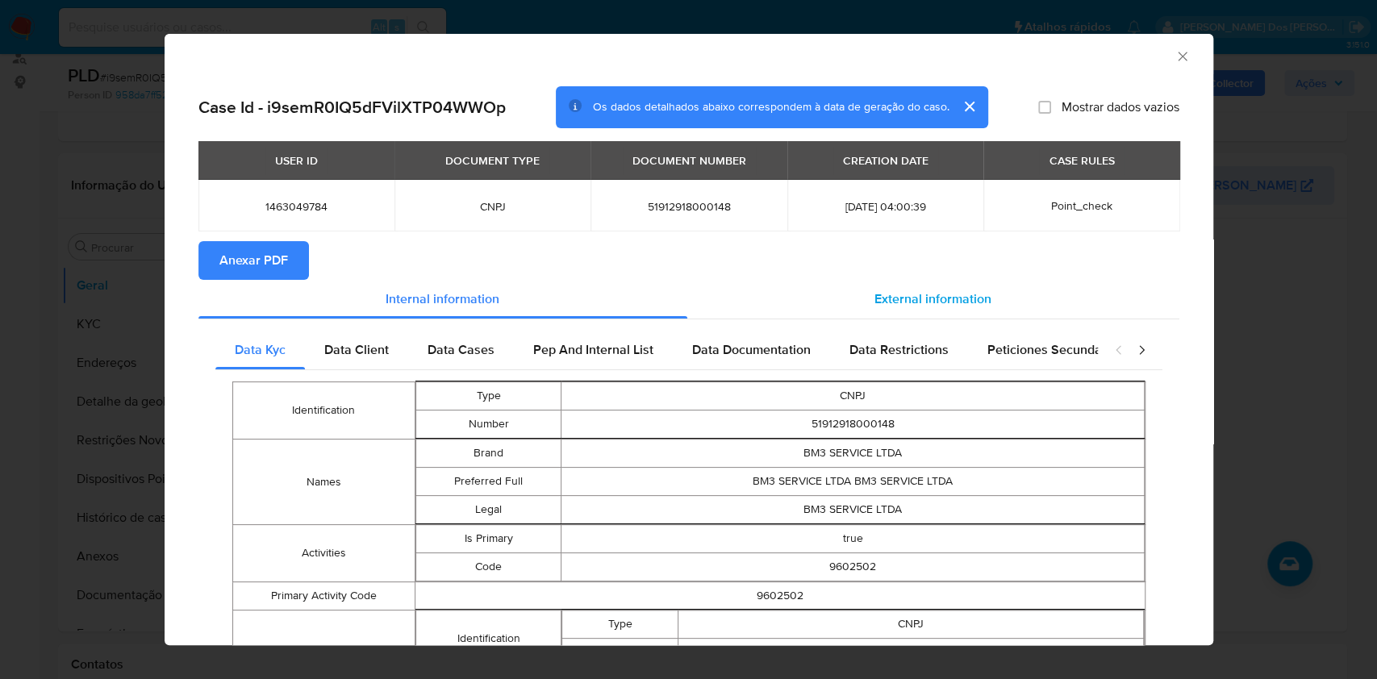
click at [908, 294] on span "External information" at bounding box center [933, 299] width 117 height 19
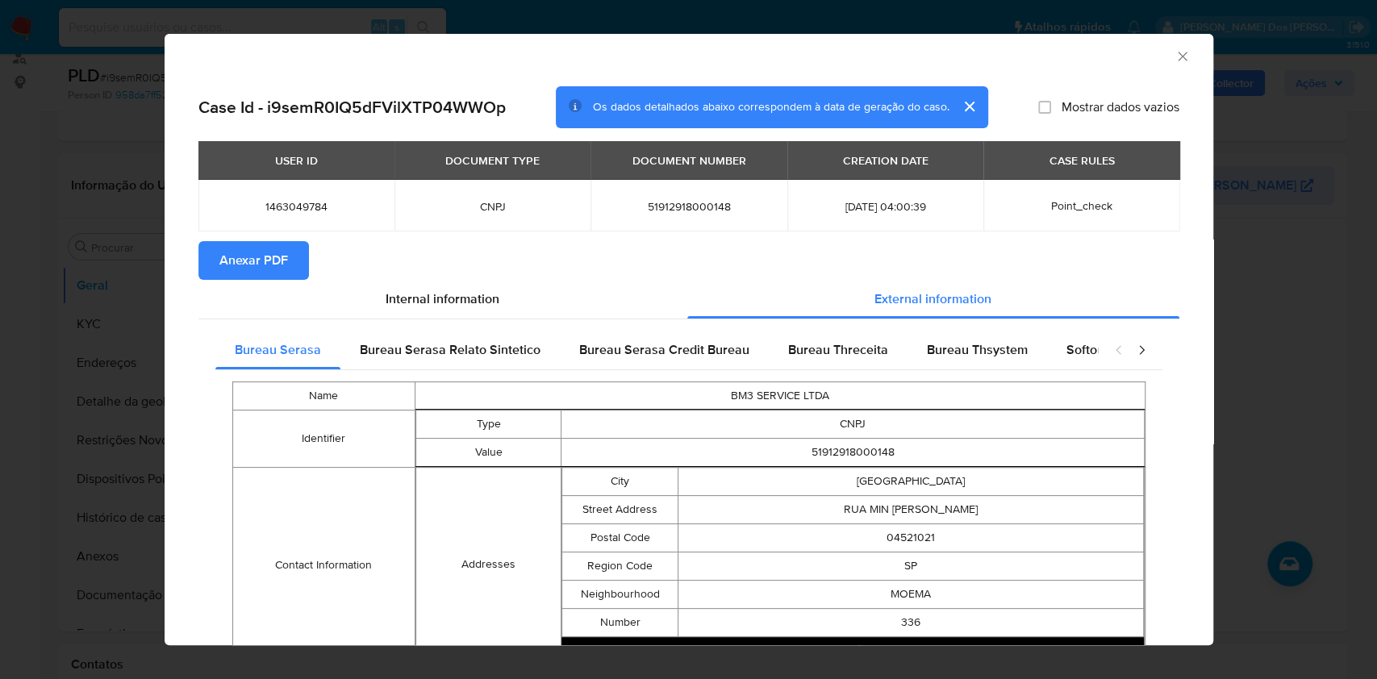
click at [252, 260] on span "Anexar PDF" at bounding box center [253, 260] width 69 height 35
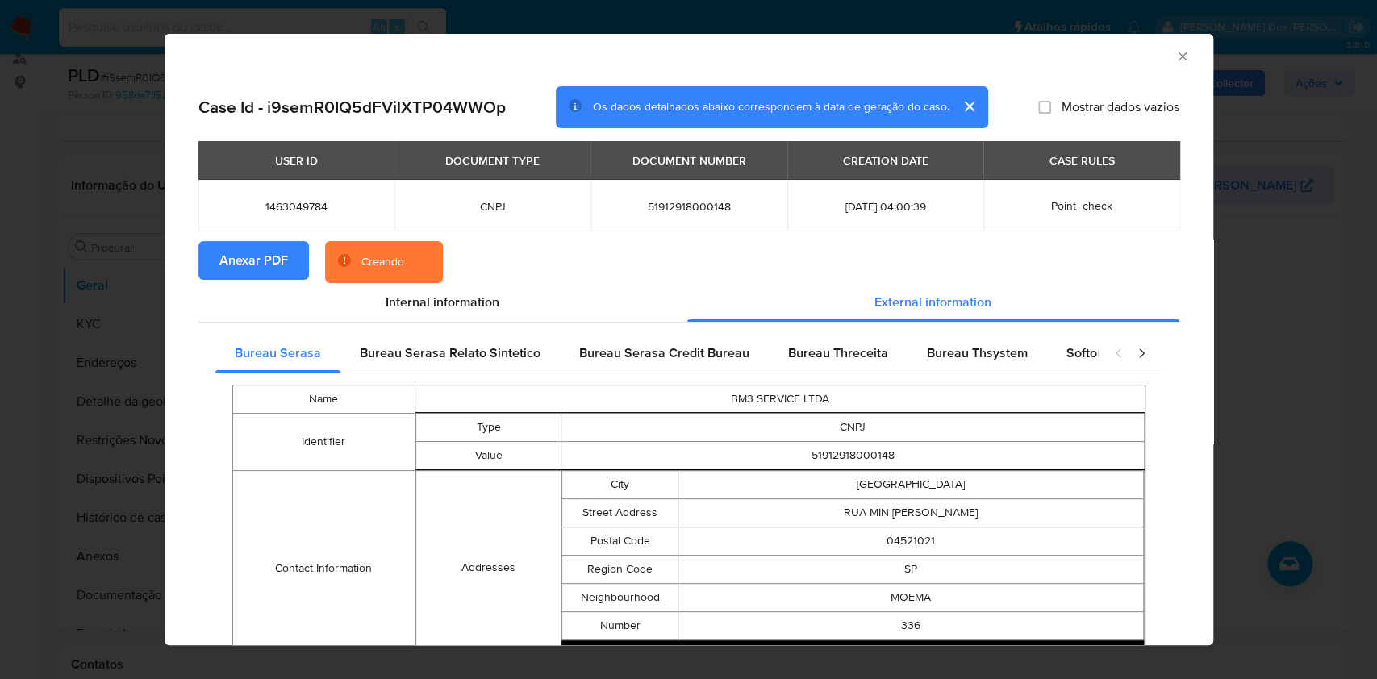
scroll to position [554, 0]
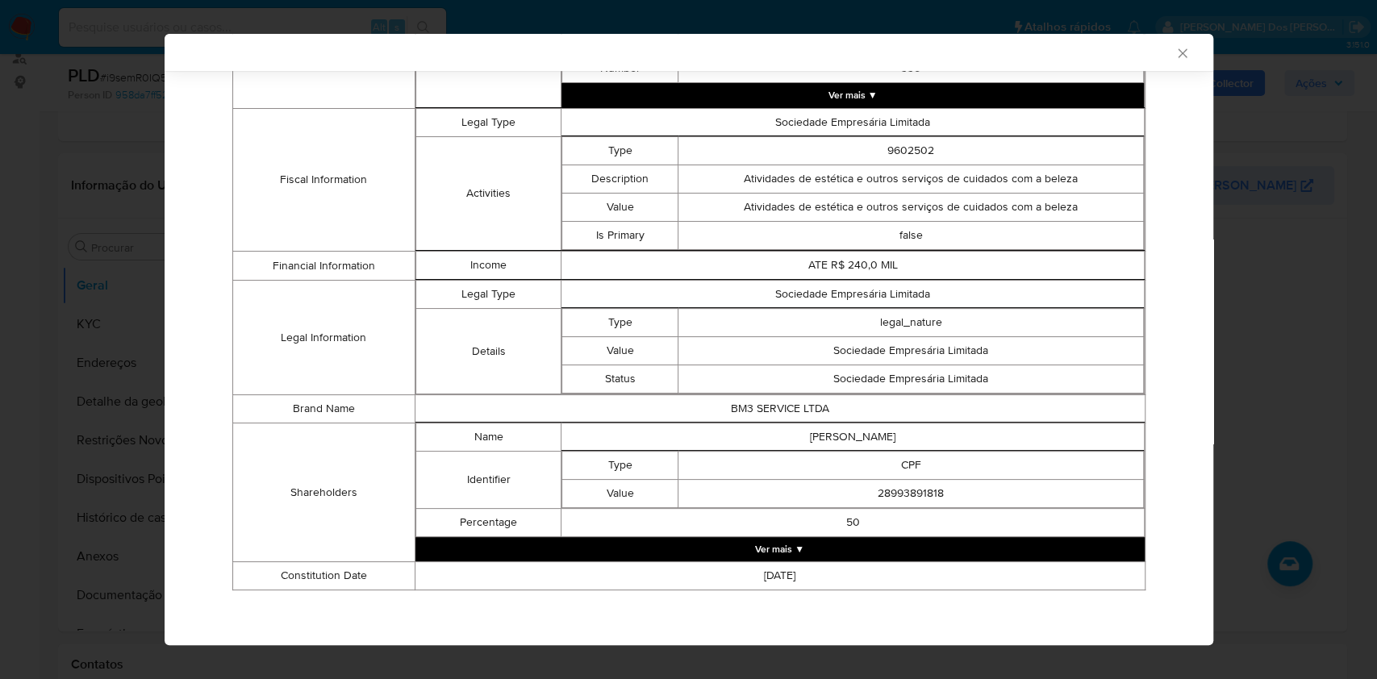
click at [807, 553] on button "Ver mais ▼" at bounding box center [779, 549] width 729 height 24
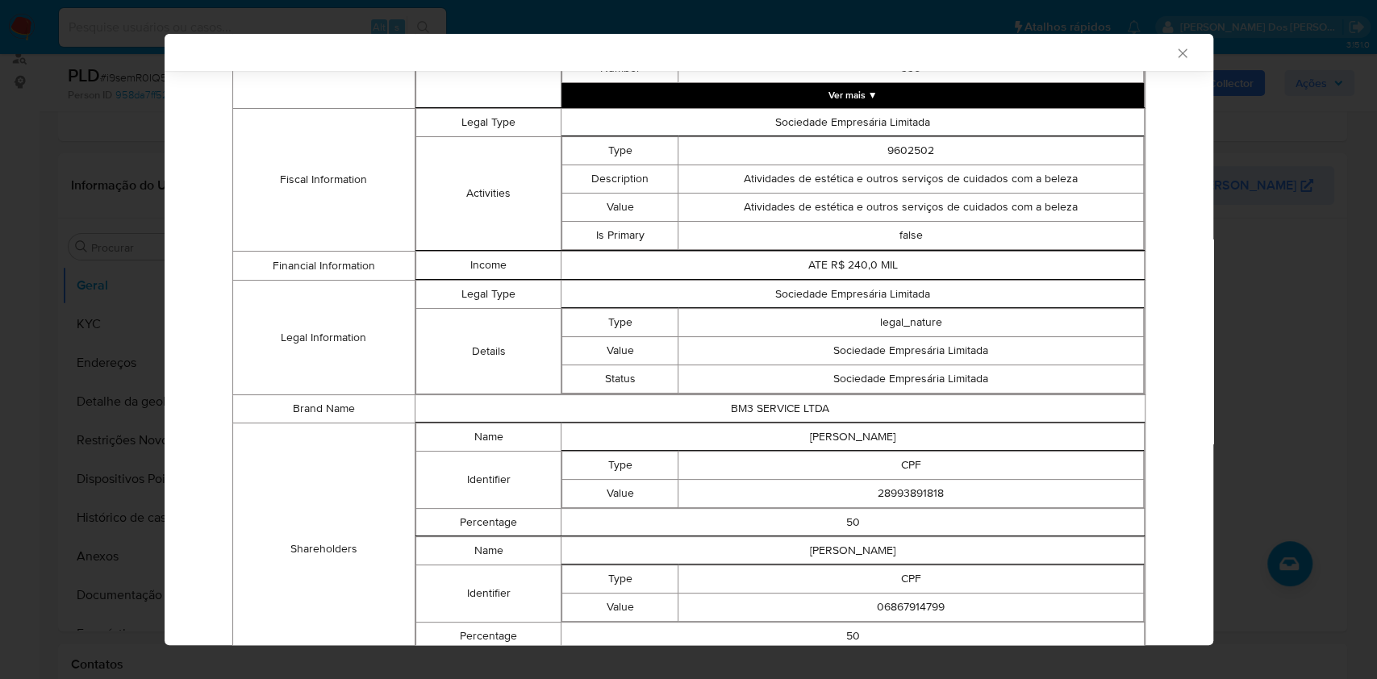
click at [917, 498] on td "28993891818" at bounding box center [910, 493] width 465 height 28
copy td "28993891818"
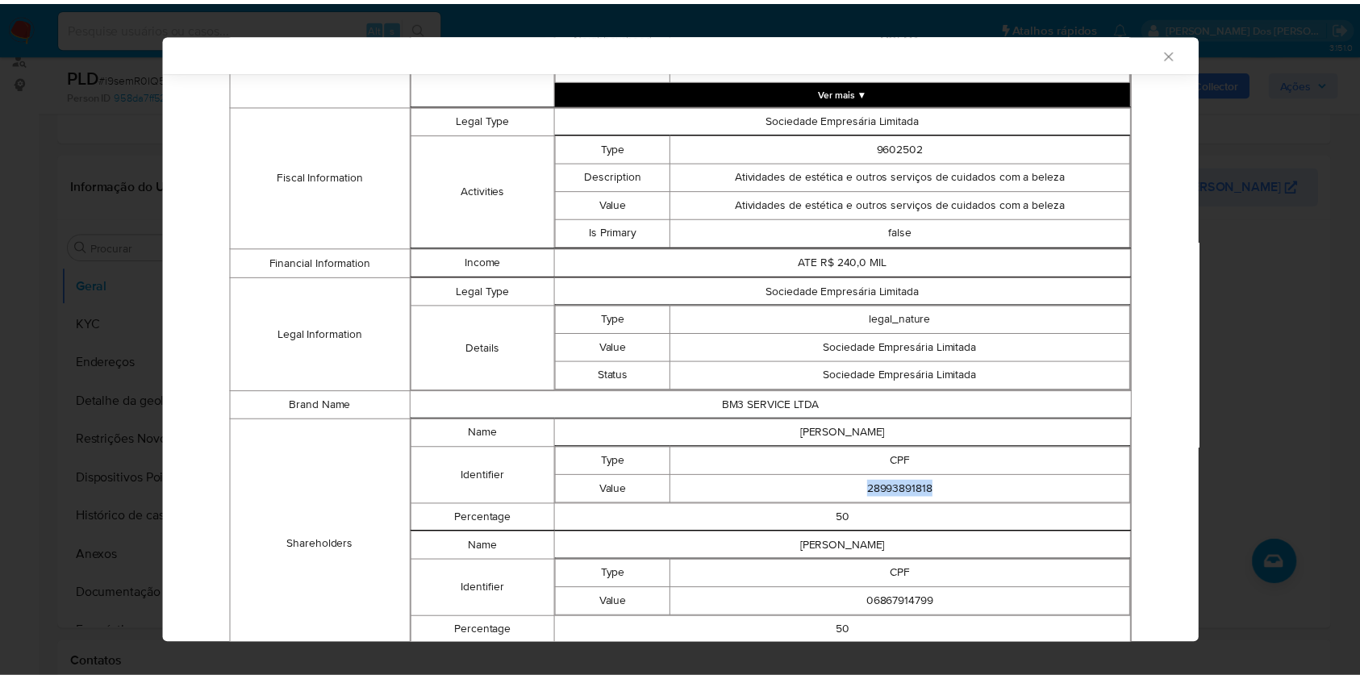
scroll to position [551, 0]
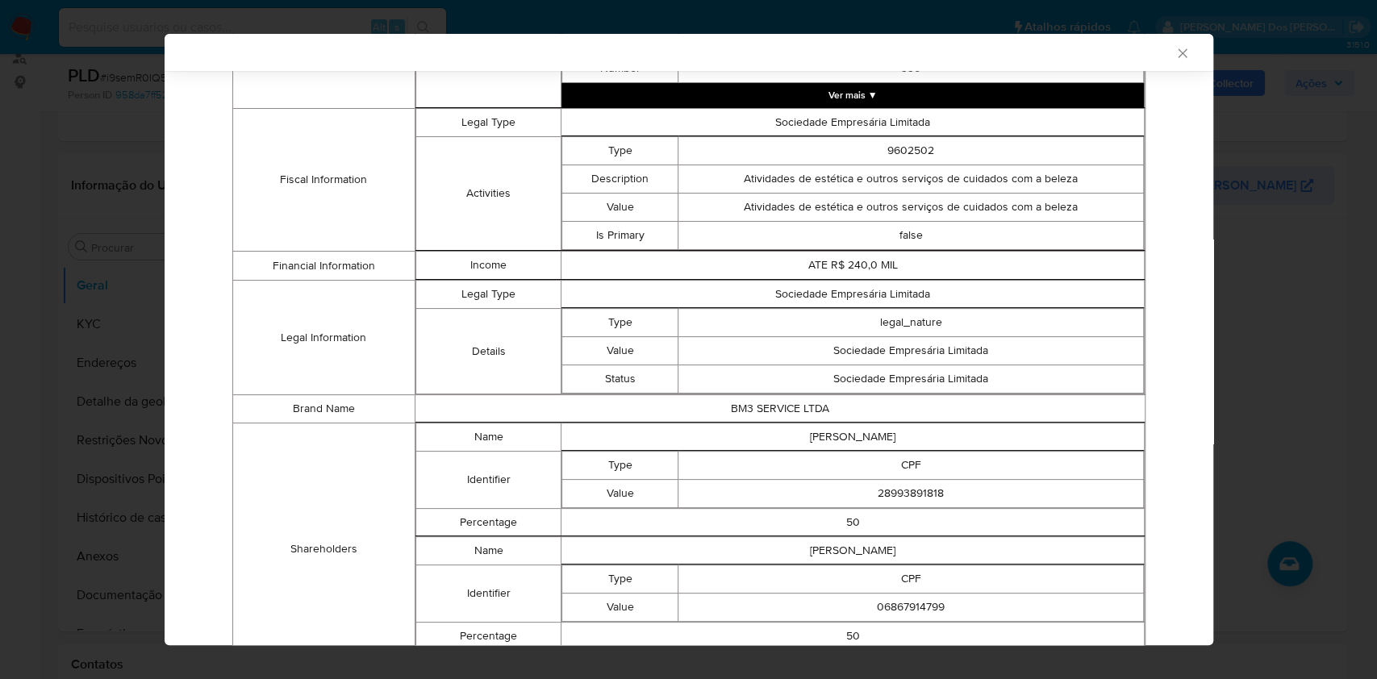
click at [896, 606] on td "06867914799" at bounding box center [910, 608] width 465 height 28
copy td "06867914799"
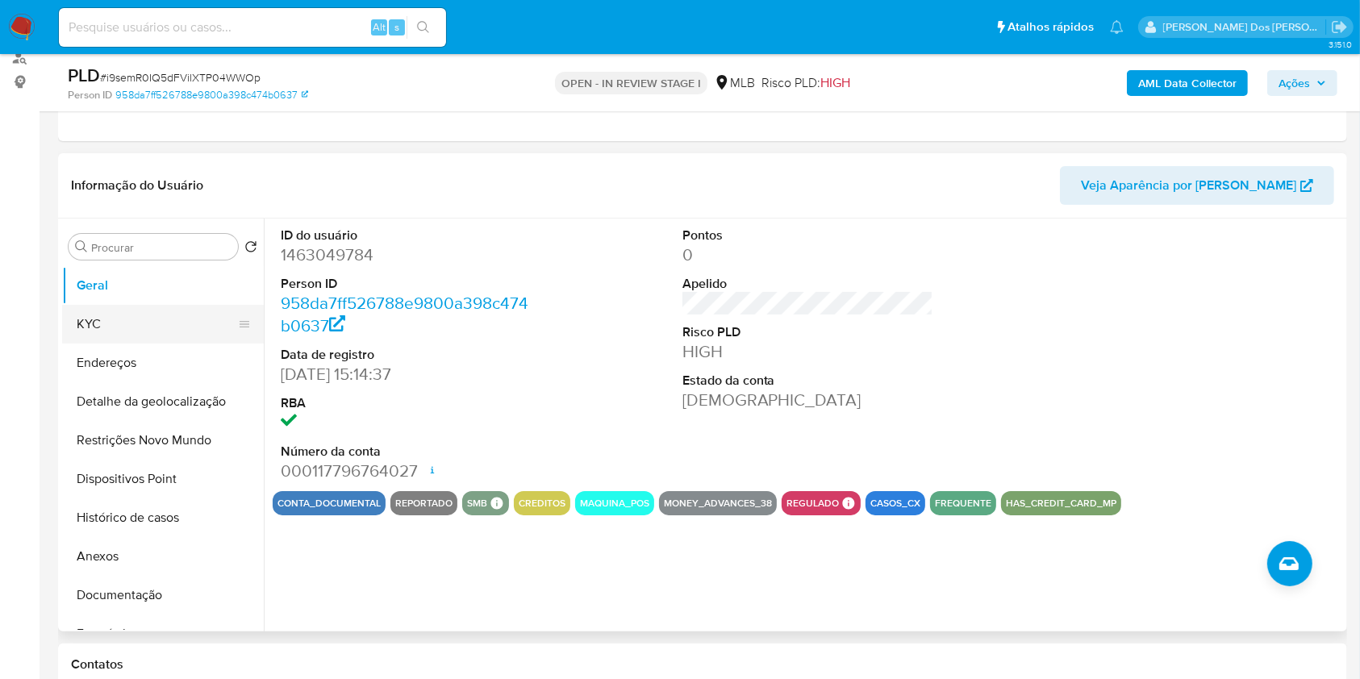
click at [129, 344] on button "KYC" at bounding box center [156, 324] width 189 height 39
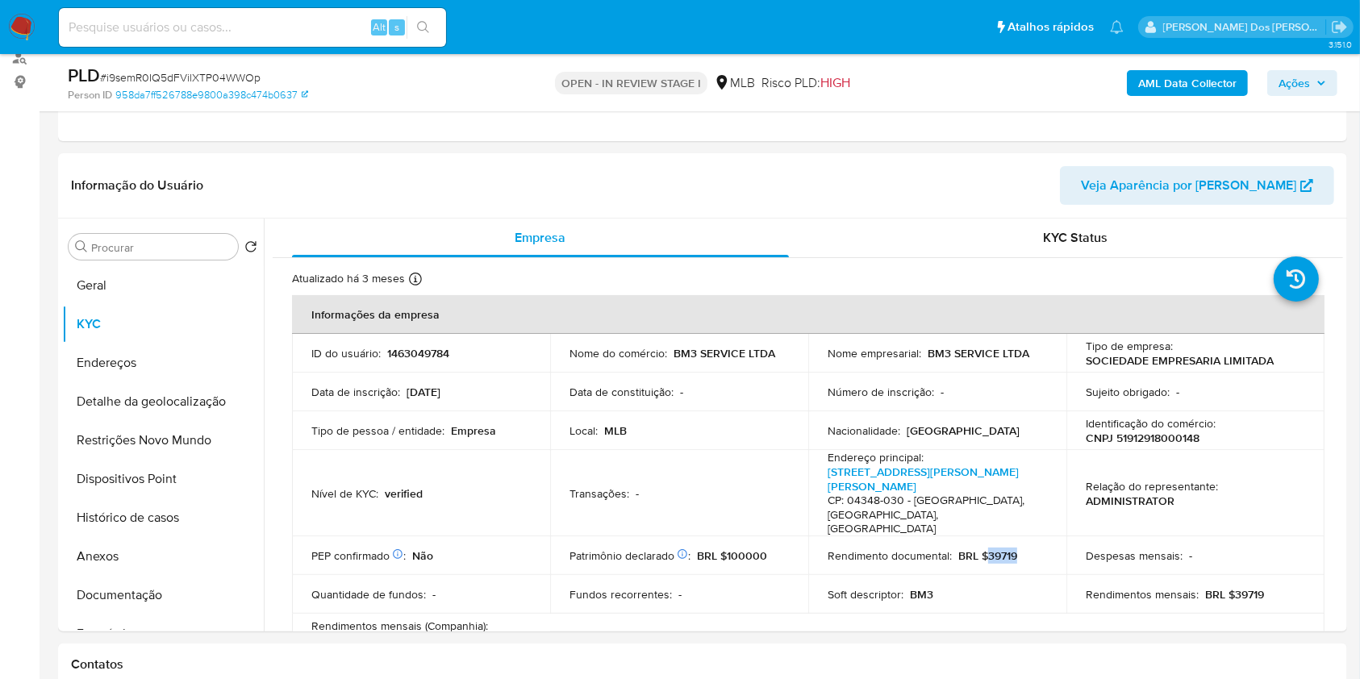
drag, startPoint x: 1005, startPoint y: 570, endPoint x: 982, endPoint y: 570, distance: 23.4
click at [982, 563] on div "Rendimento documental : BRL $39719" at bounding box center [937, 556] width 219 height 15
copy p "39719"
click at [153, 615] on button "Documentação" at bounding box center [156, 595] width 189 height 39
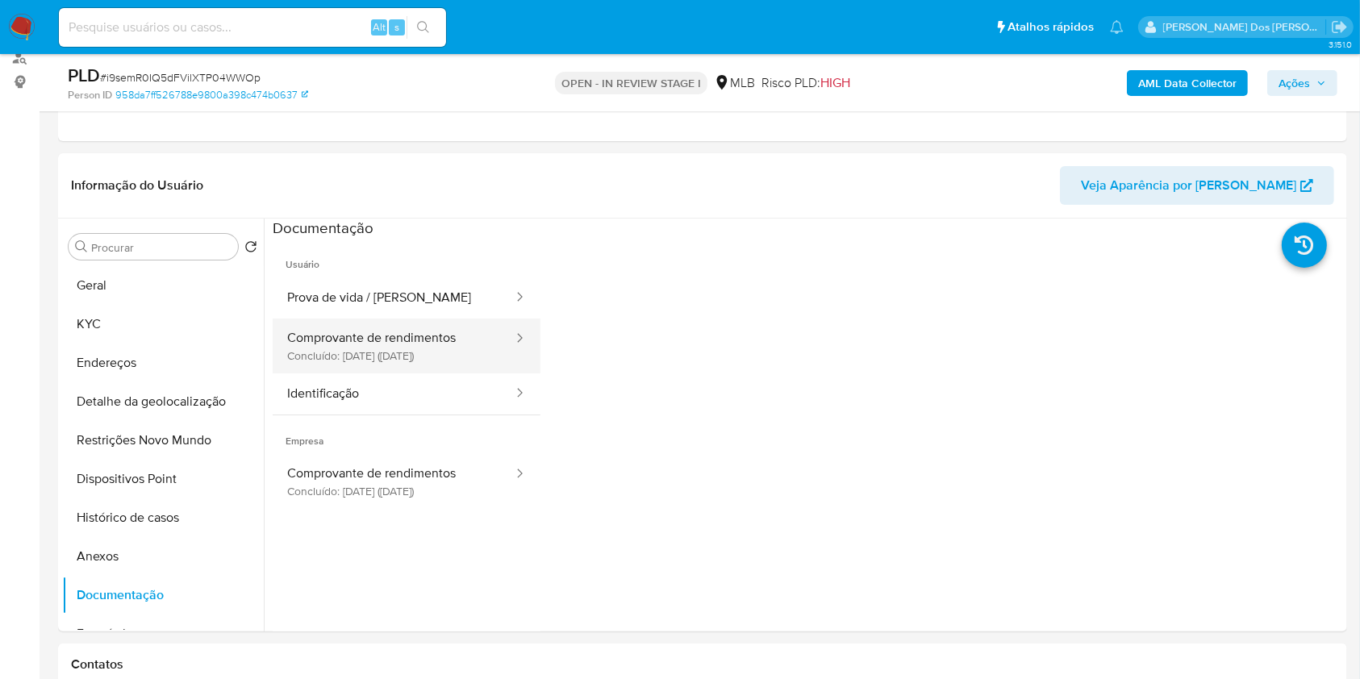
click at [361, 366] on button "Comprovante de rendimentos Concluído: 30/03/2024 (hace un año)" at bounding box center [394, 346] width 242 height 55
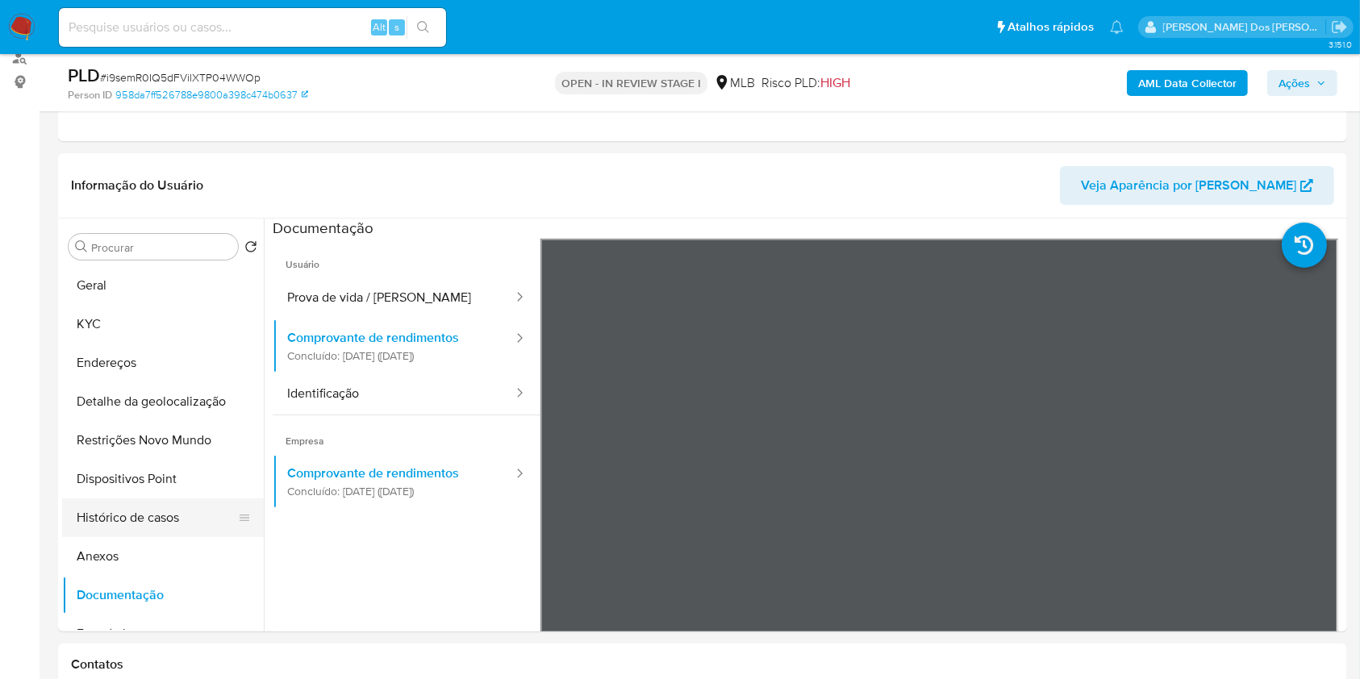
click at [148, 533] on button "Histórico de casos" at bounding box center [156, 518] width 189 height 39
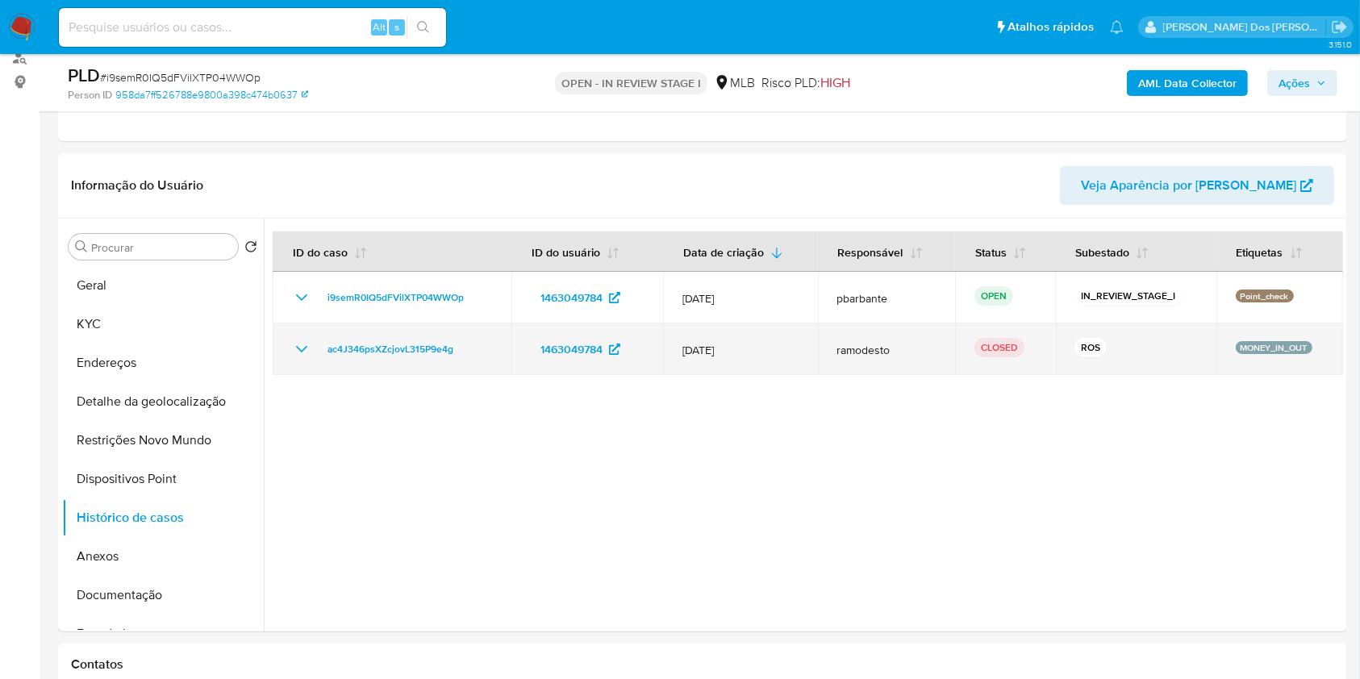
click at [303, 353] on icon "Mostrar/Ocultar" at bounding box center [301, 349] width 11 height 6
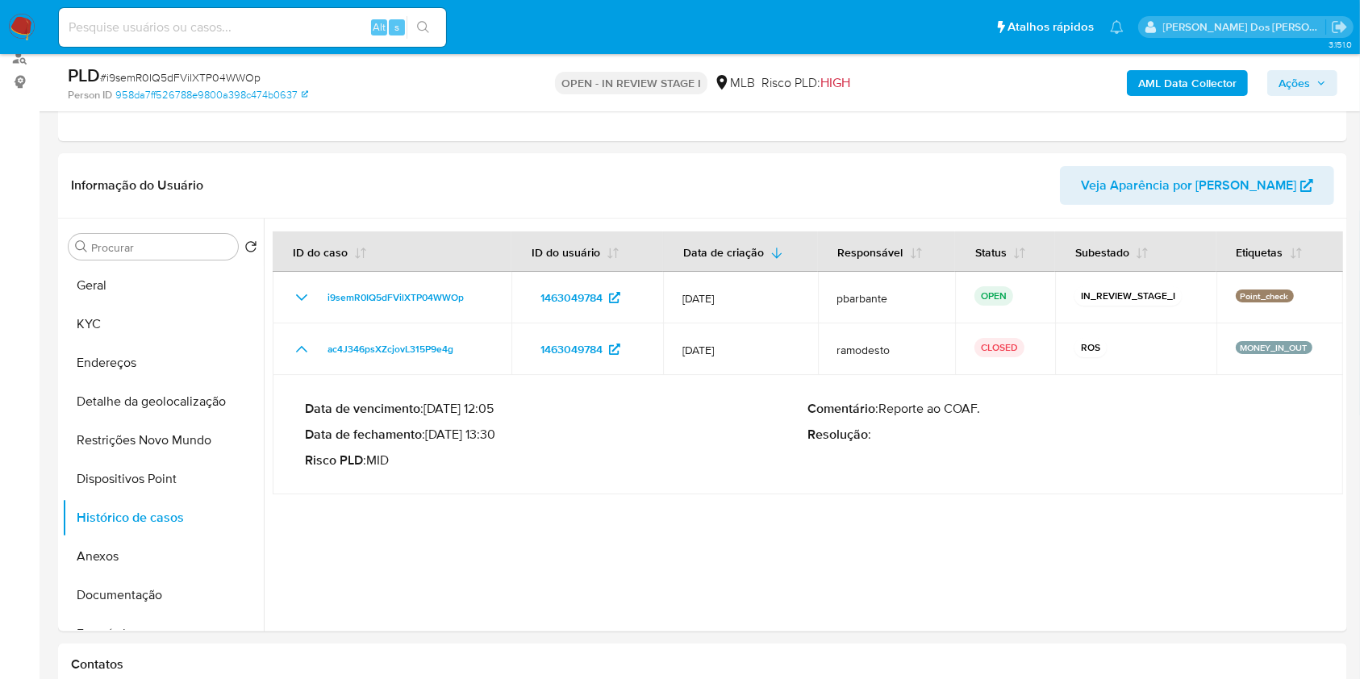
drag, startPoint x: 432, startPoint y: 457, endPoint x: 496, endPoint y: 461, distance: 63.9
click at [496, 443] on p "Data de fechamento : 01/04/2024 13:30" at bounding box center [556, 435] width 503 height 16
click at [160, 460] on button "Restrições Novo Mundo" at bounding box center [156, 440] width 189 height 39
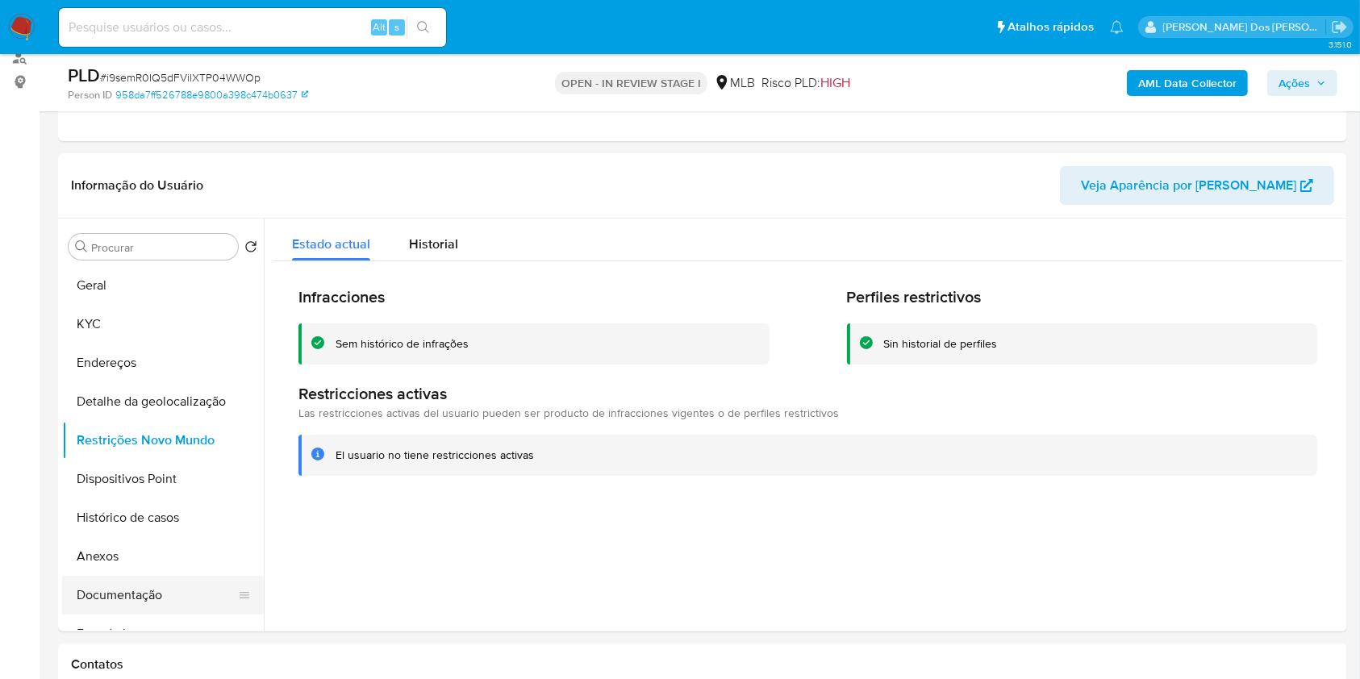
click at [158, 615] on button "Documentação" at bounding box center [156, 595] width 189 height 39
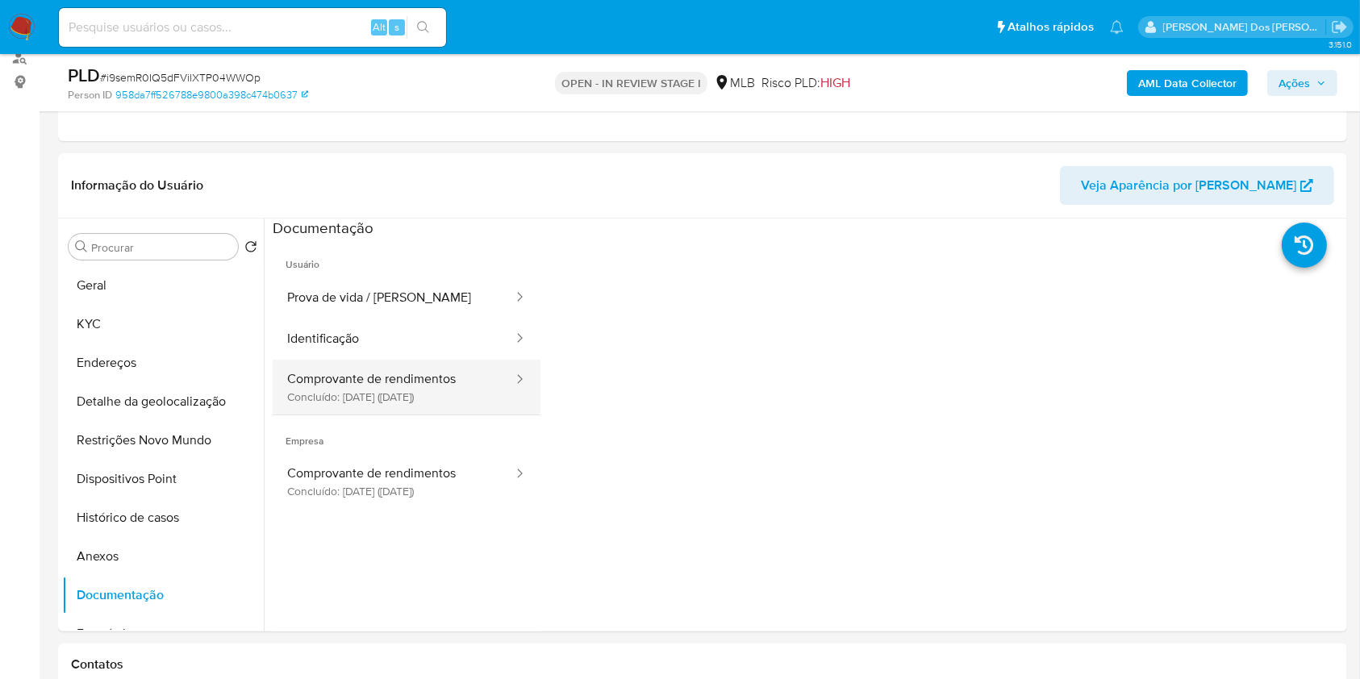
click at [357, 404] on button "Comprovante de rendimentos Concluído: 30/03/2024 (hace un año)" at bounding box center [394, 387] width 242 height 55
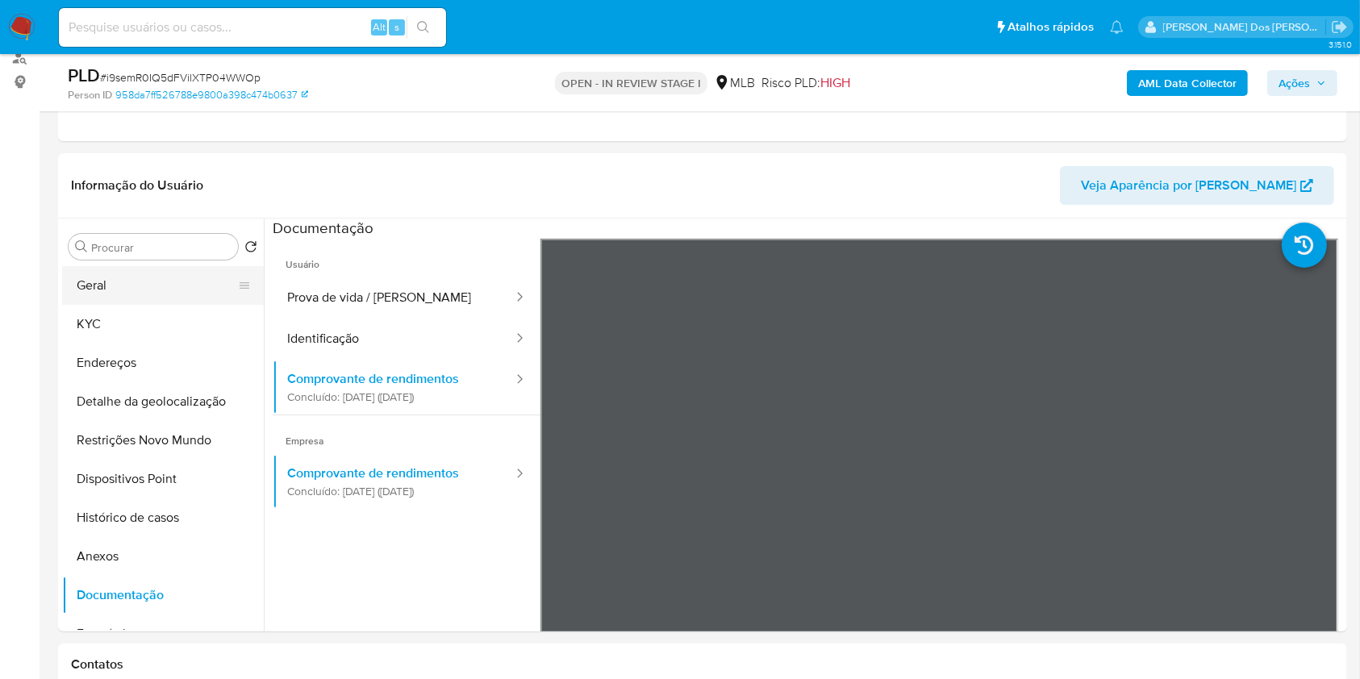
click at [109, 305] on button "Geral" at bounding box center [156, 285] width 189 height 39
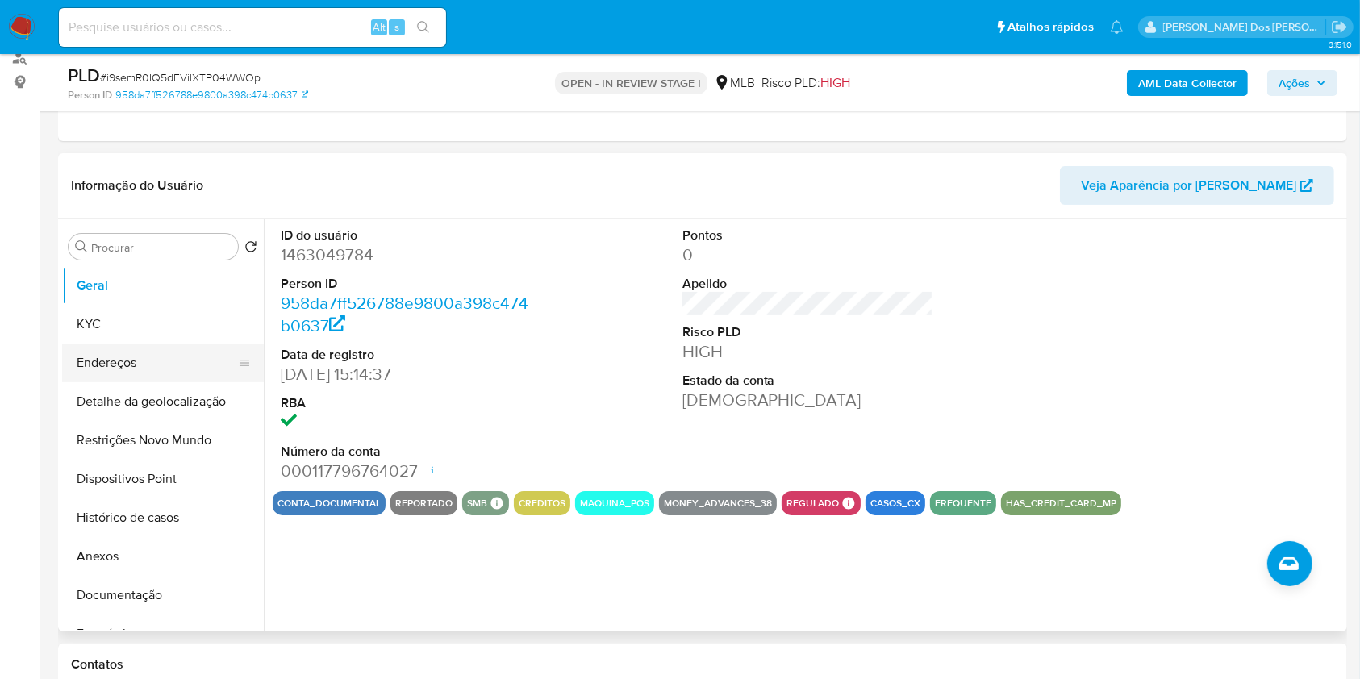
click at [155, 372] on button "Endereços" at bounding box center [156, 363] width 189 height 39
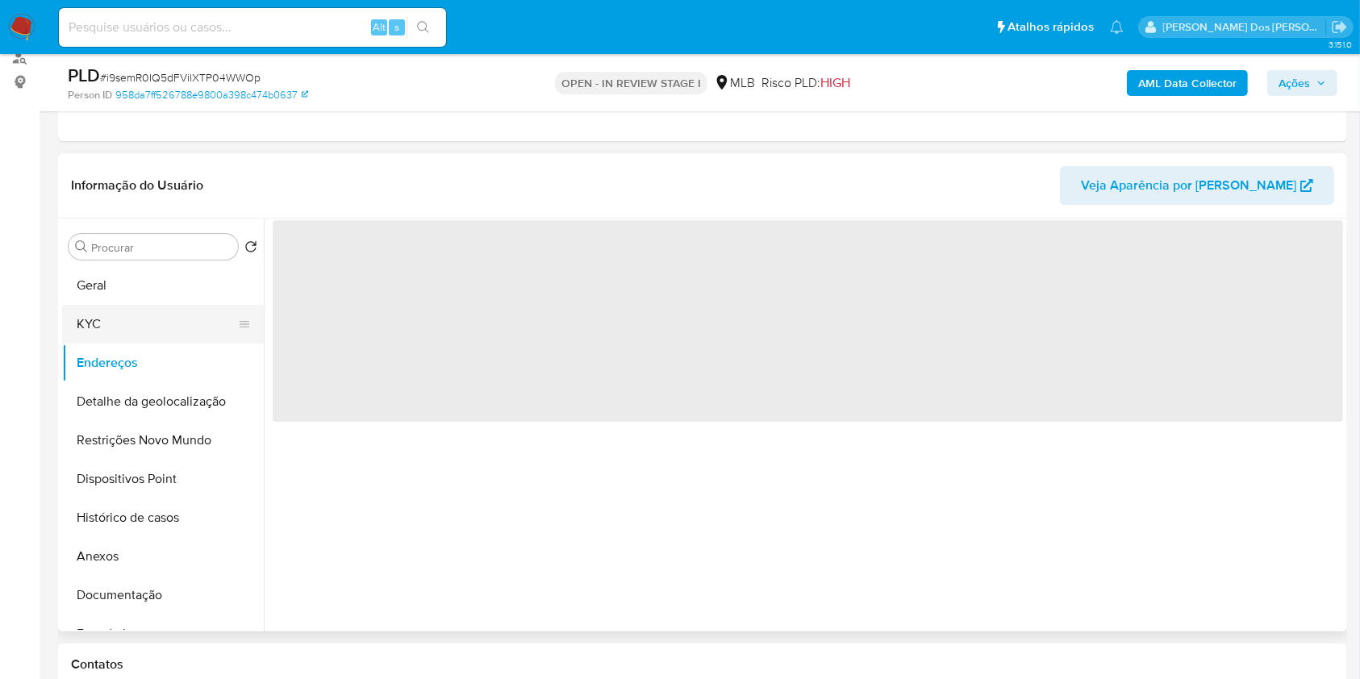
click at [81, 344] on button "KYC" at bounding box center [156, 324] width 189 height 39
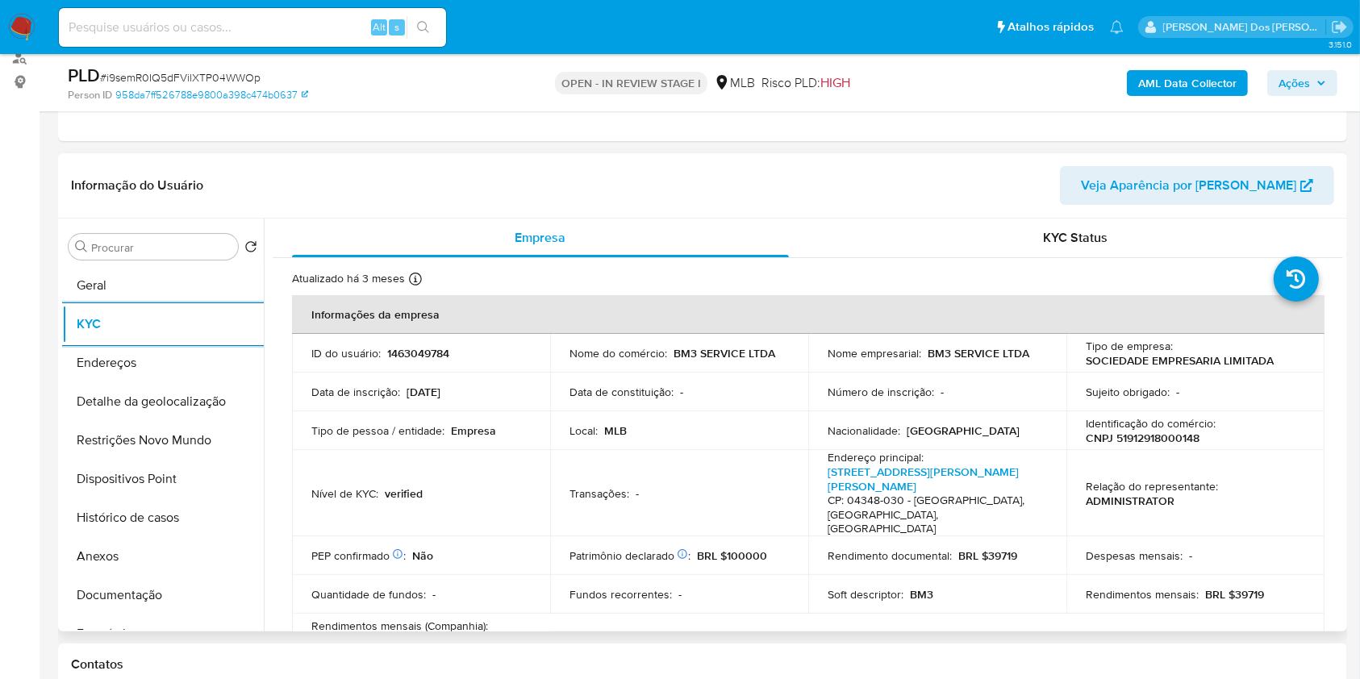
scroll to position [884, 0]
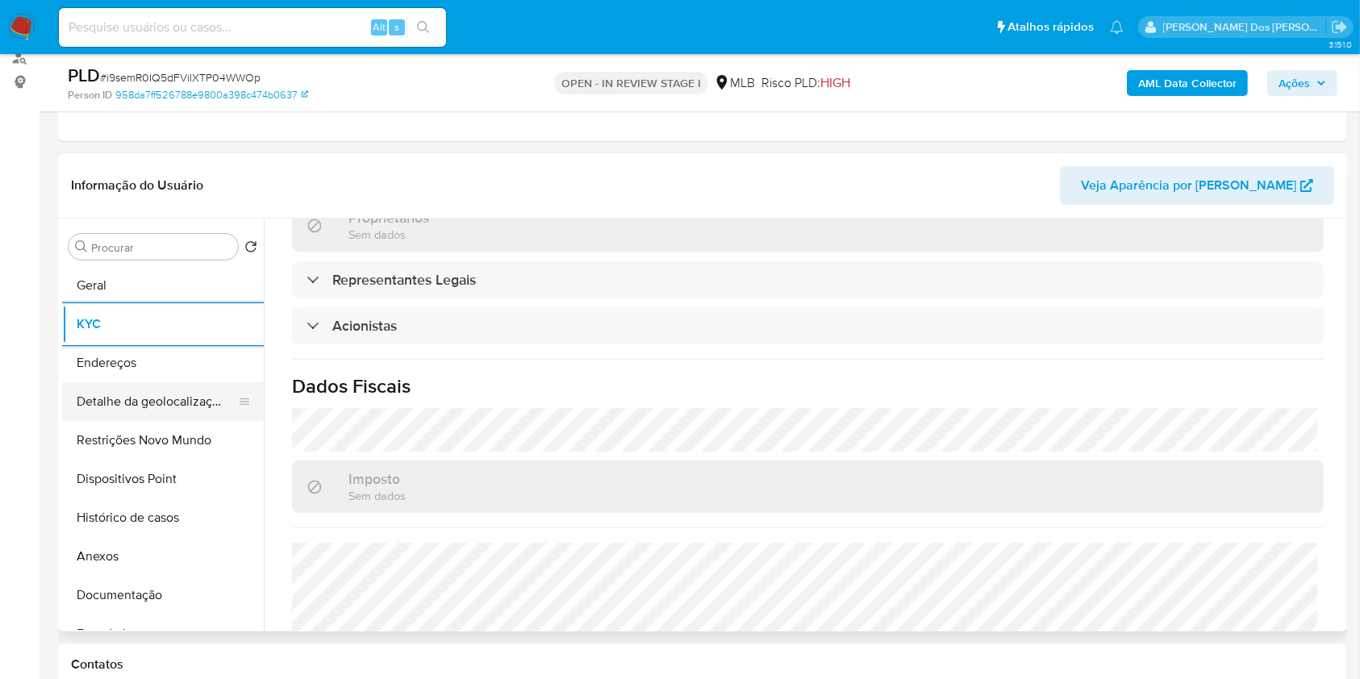
click at [143, 421] on button "Detalhe da geolocalização" at bounding box center [156, 401] width 189 height 39
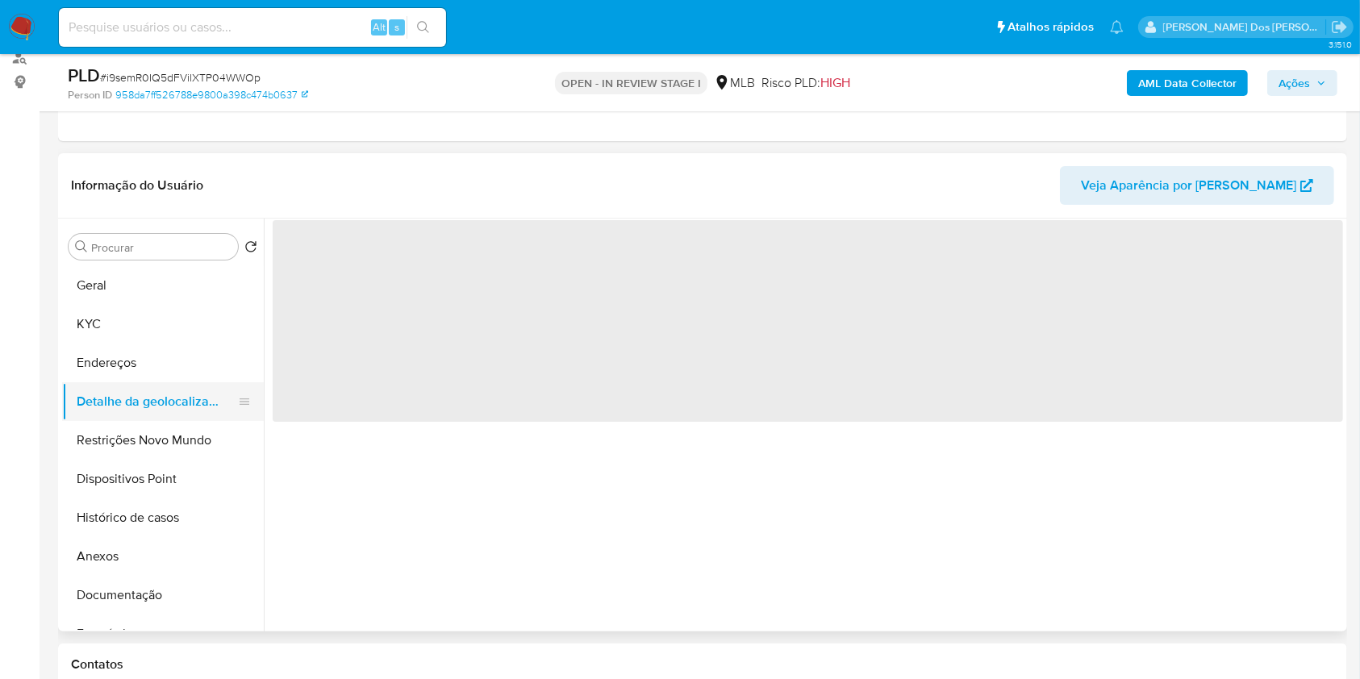
scroll to position [0, 0]
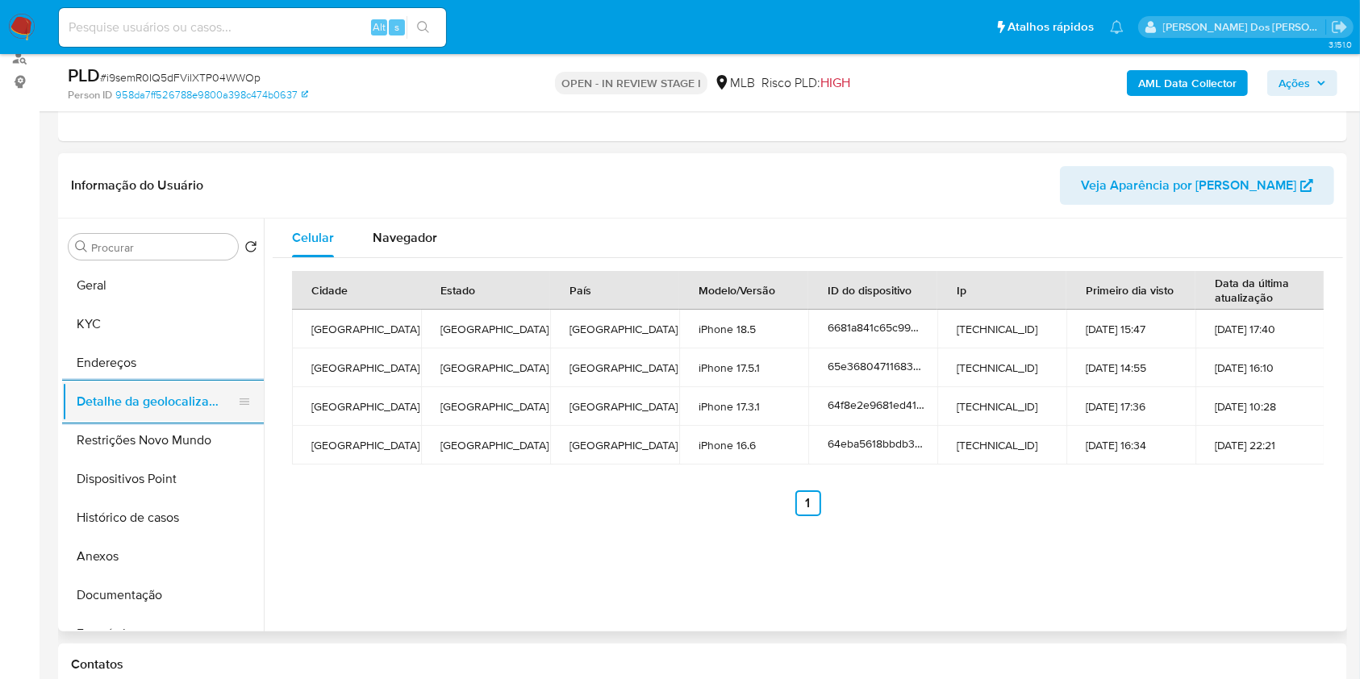
click at [136, 421] on button "Detalhe da geolocalização" at bounding box center [156, 401] width 189 height 39
click at [131, 458] on button "Restrições Novo Mundo" at bounding box center [156, 440] width 189 height 39
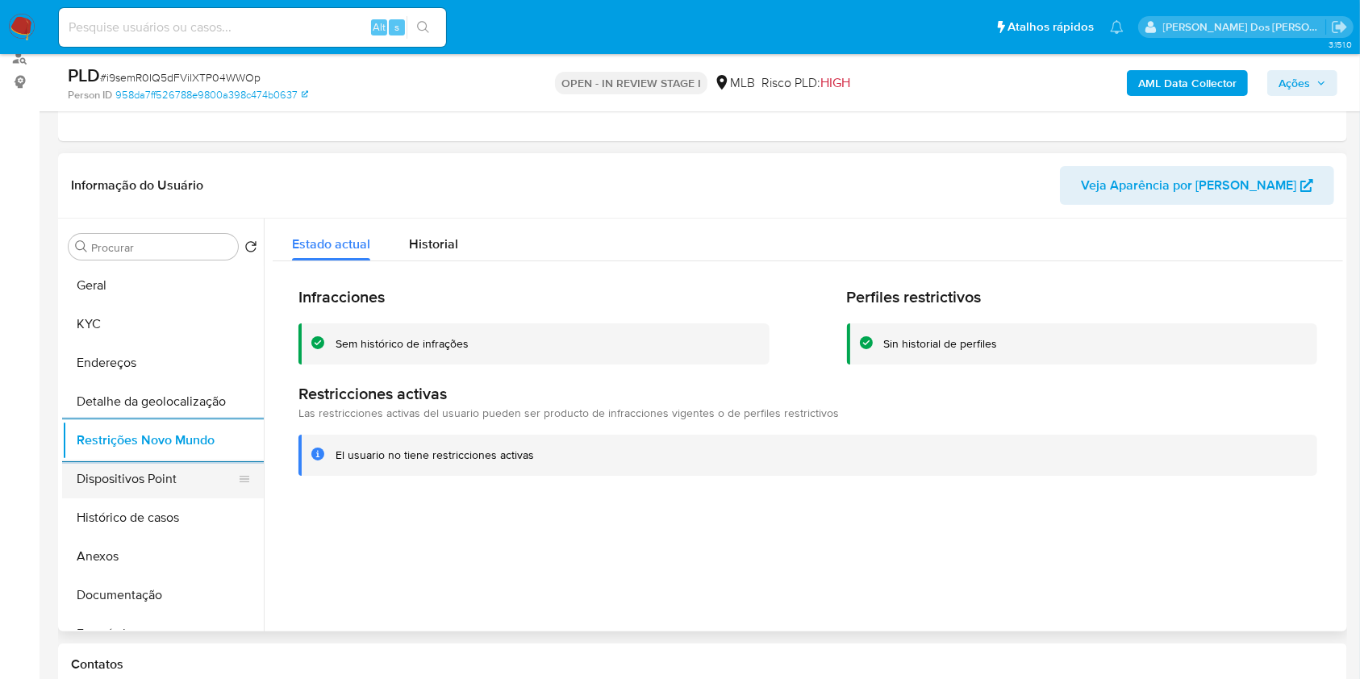
click at [163, 499] on button "Dispositivos Point" at bounding box center [156, 479] width 189 height 39
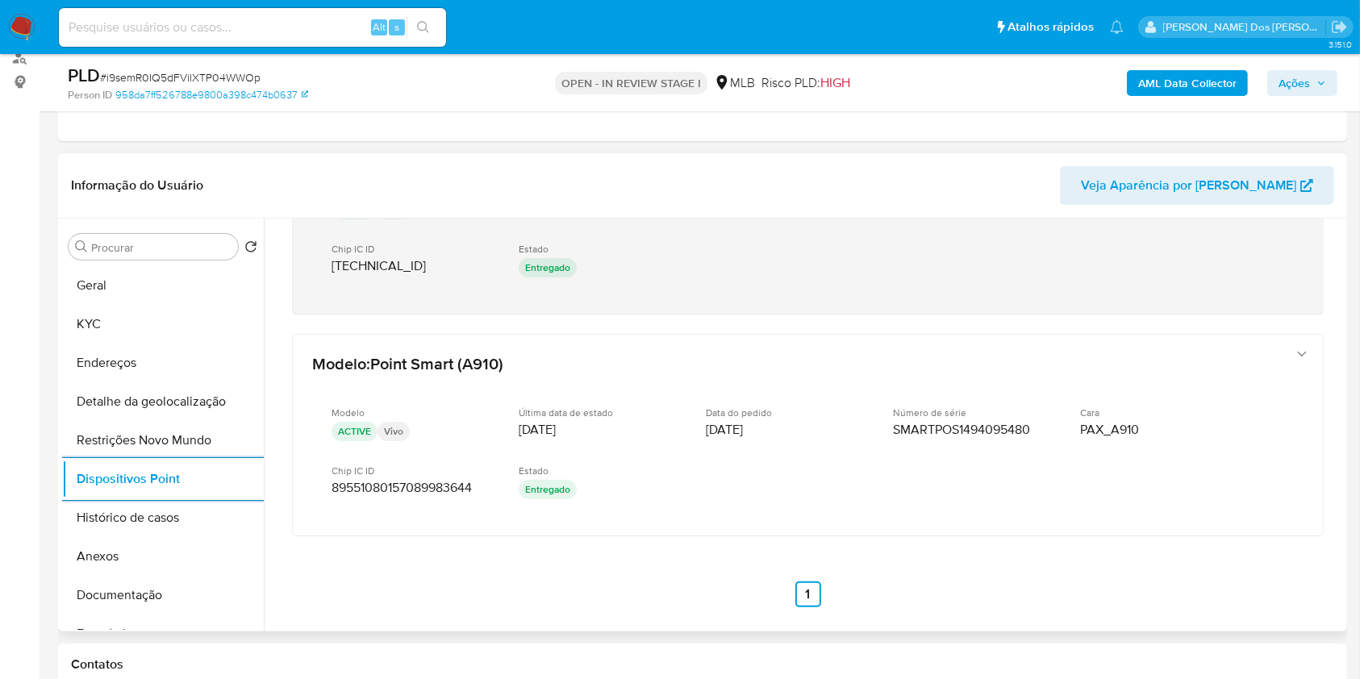
scroll to position [349, 0]
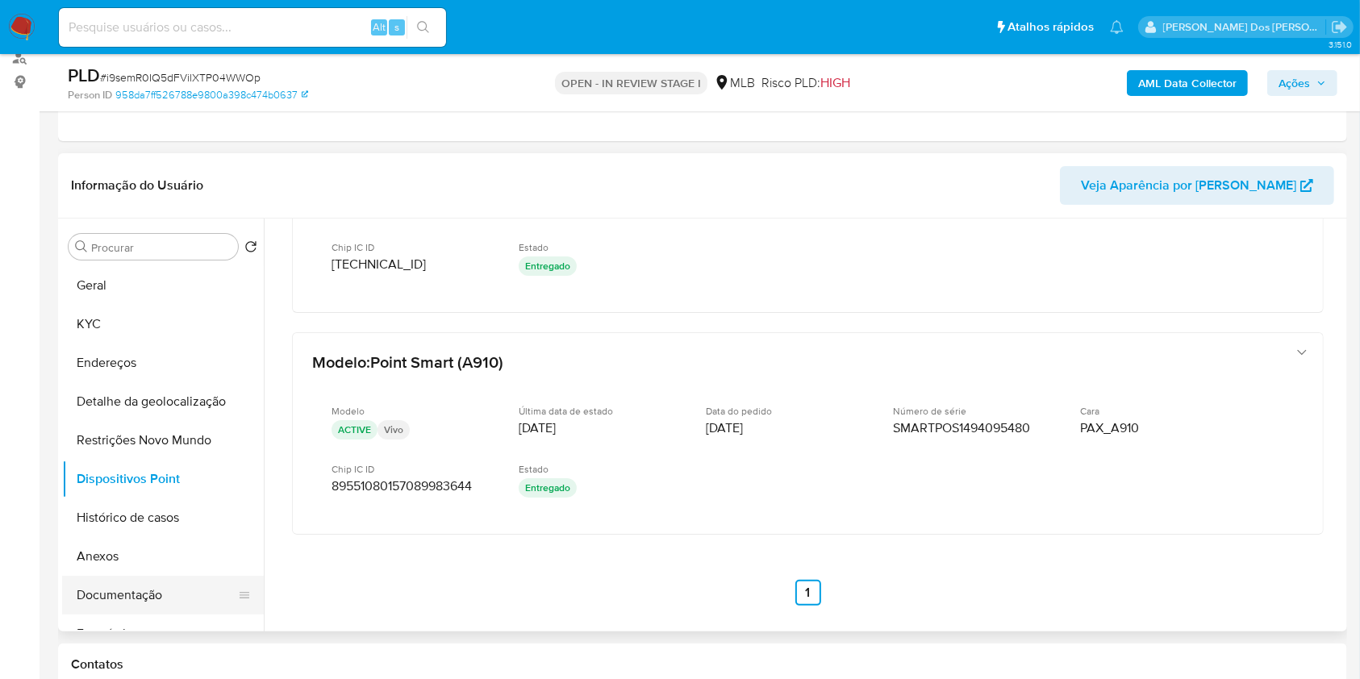
click at [120, 607] on button "Documentação" at bounding box center [156, 595] width 189 height 39
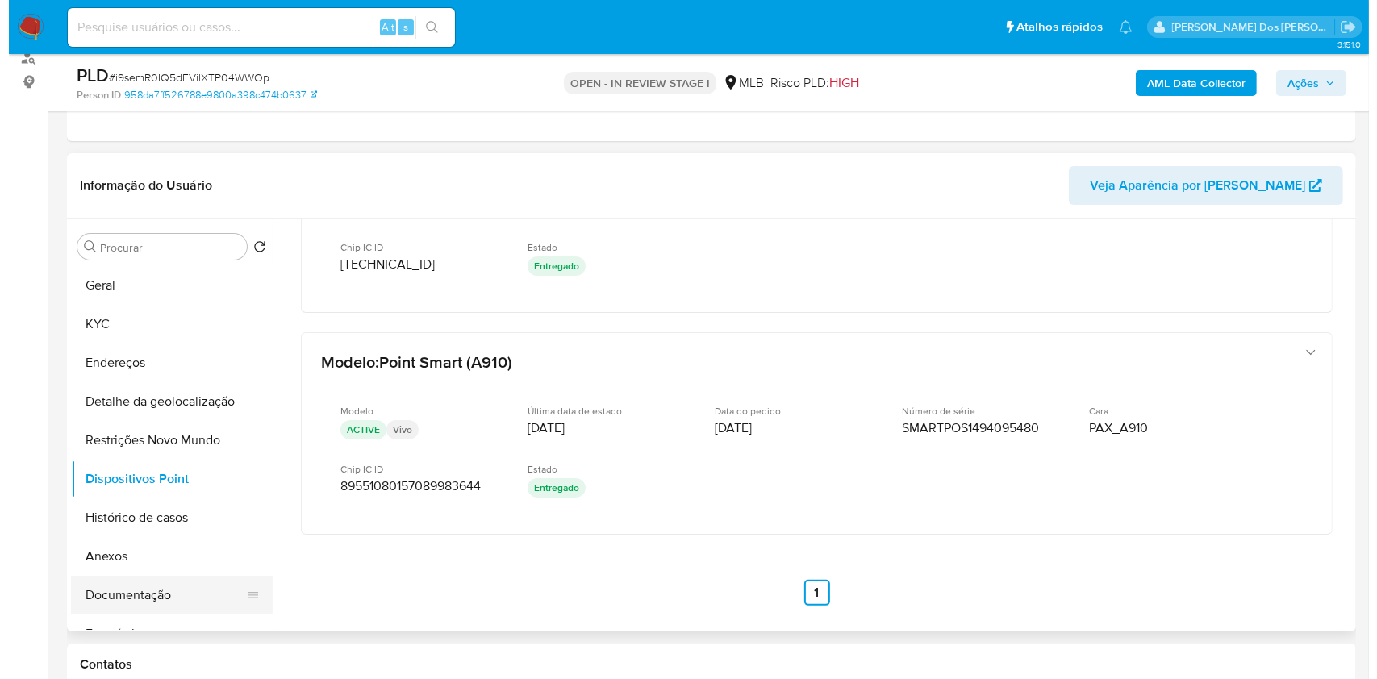
scroll to position [0, 0]
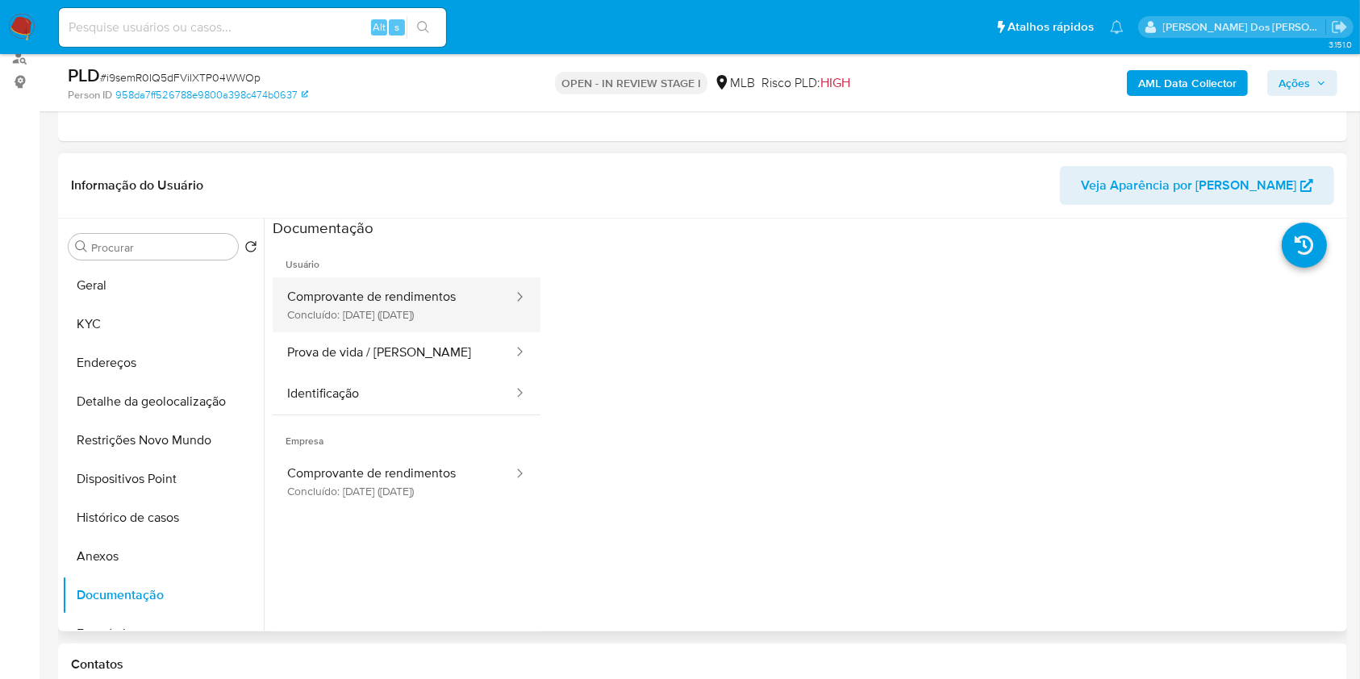
click at [430, 332] on button "Comprovante de rendimentos Concluído: 30/03/2024 (hace un año)" at bounding box center [394, 305] width 242 height 55
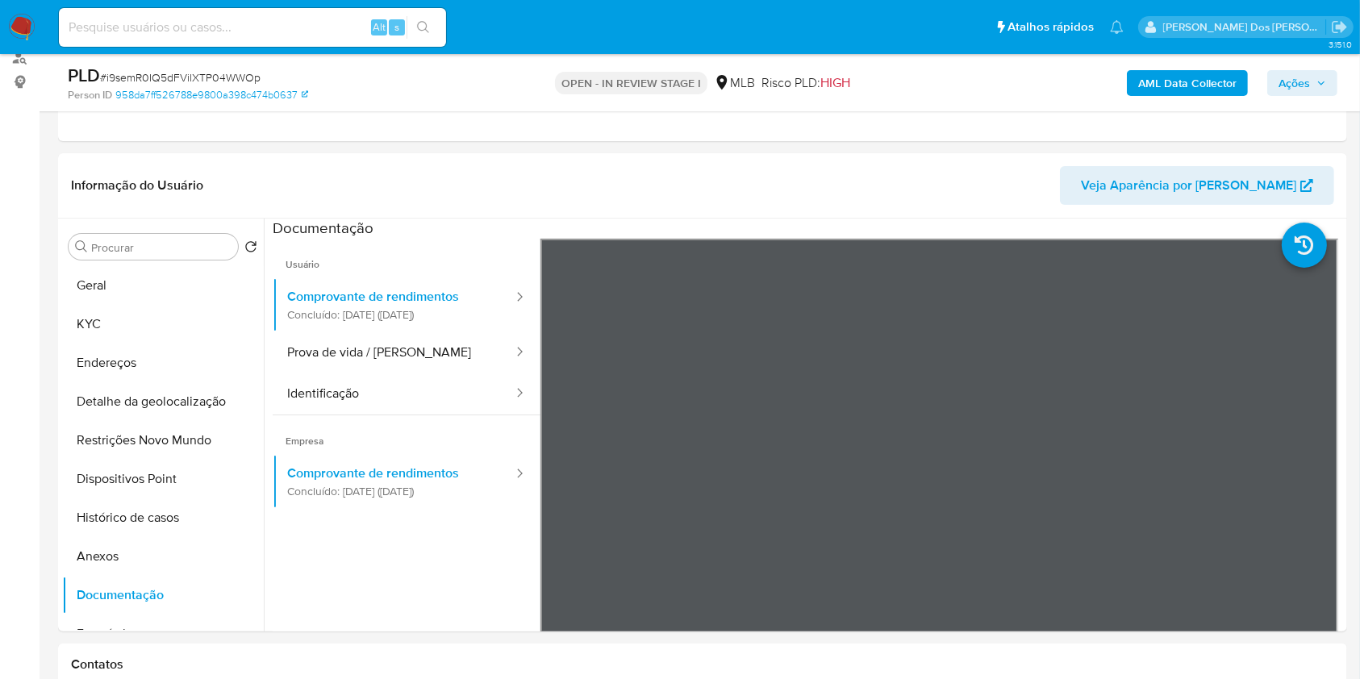
click at [1313, 89] on span "Ações" at bounding box center [1303, 83] width 48 height 23
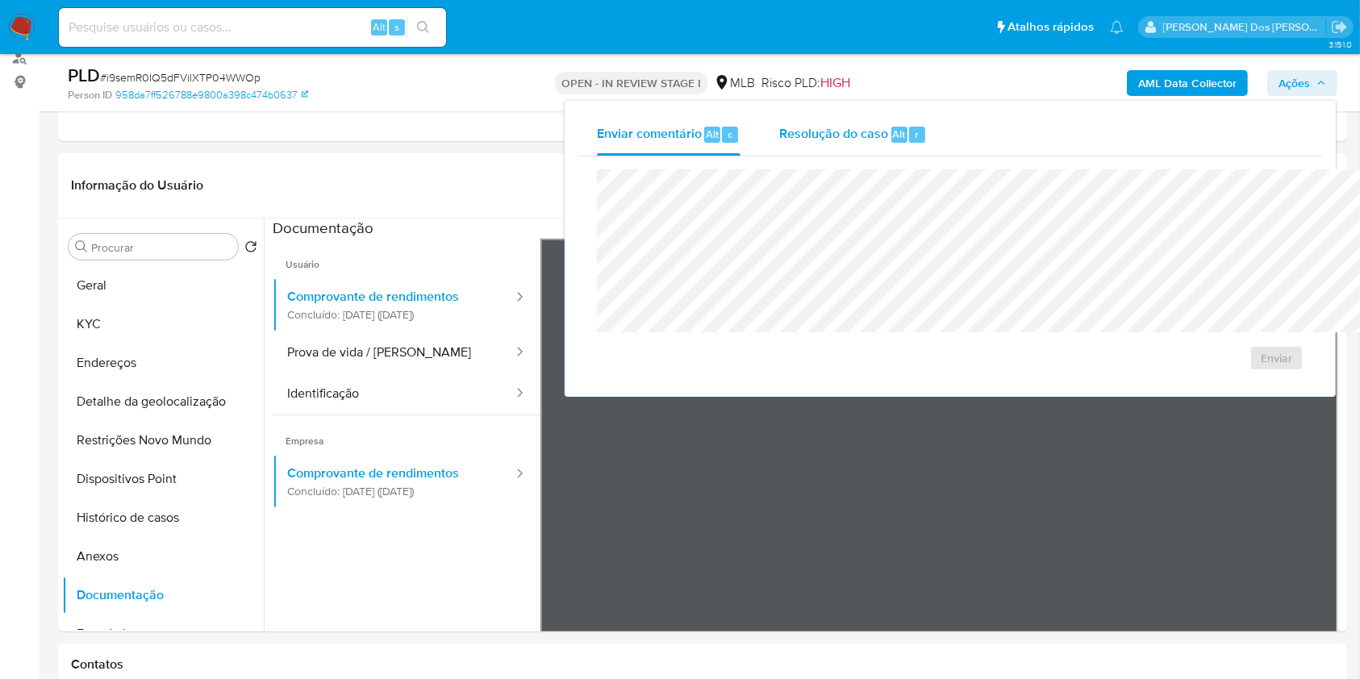
click at [779, 150] on div "Resolução do caso Alt r" at bounding box center [853, 135] width 148 height 42
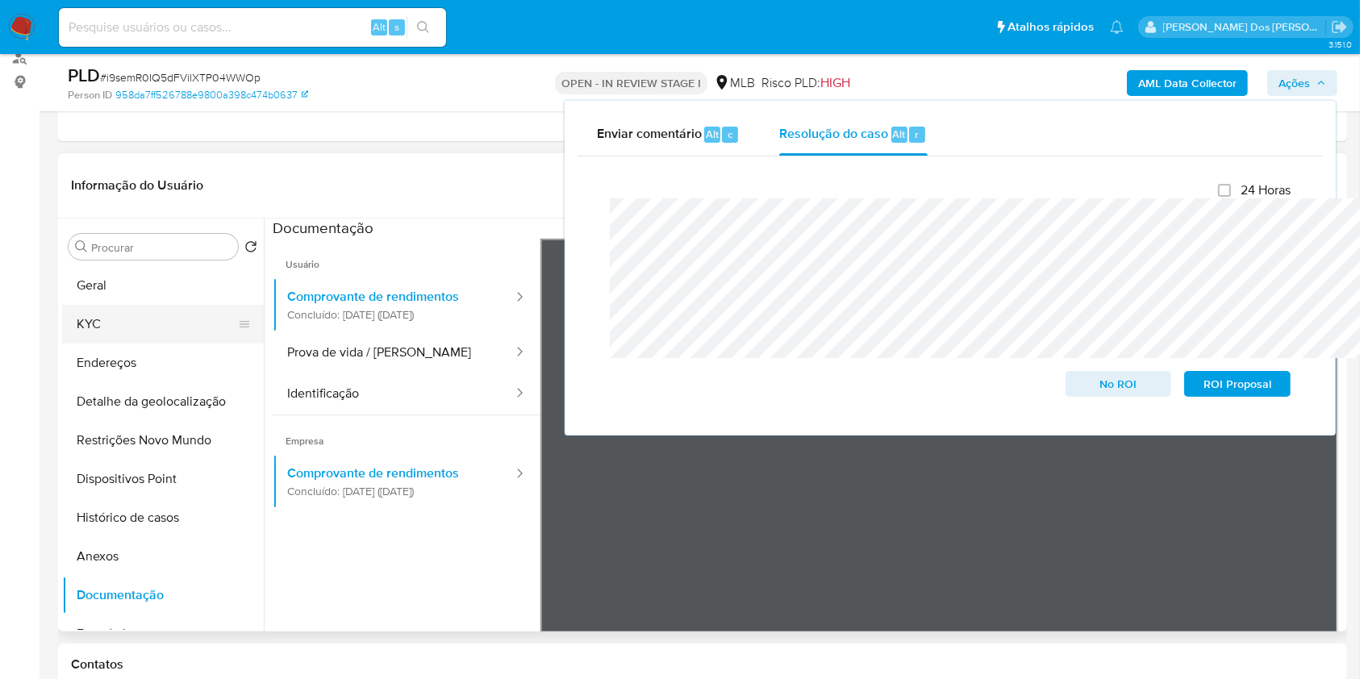
click at [103, 336] on button "KYC" at bounding box center [156, 324] width 189 height 39
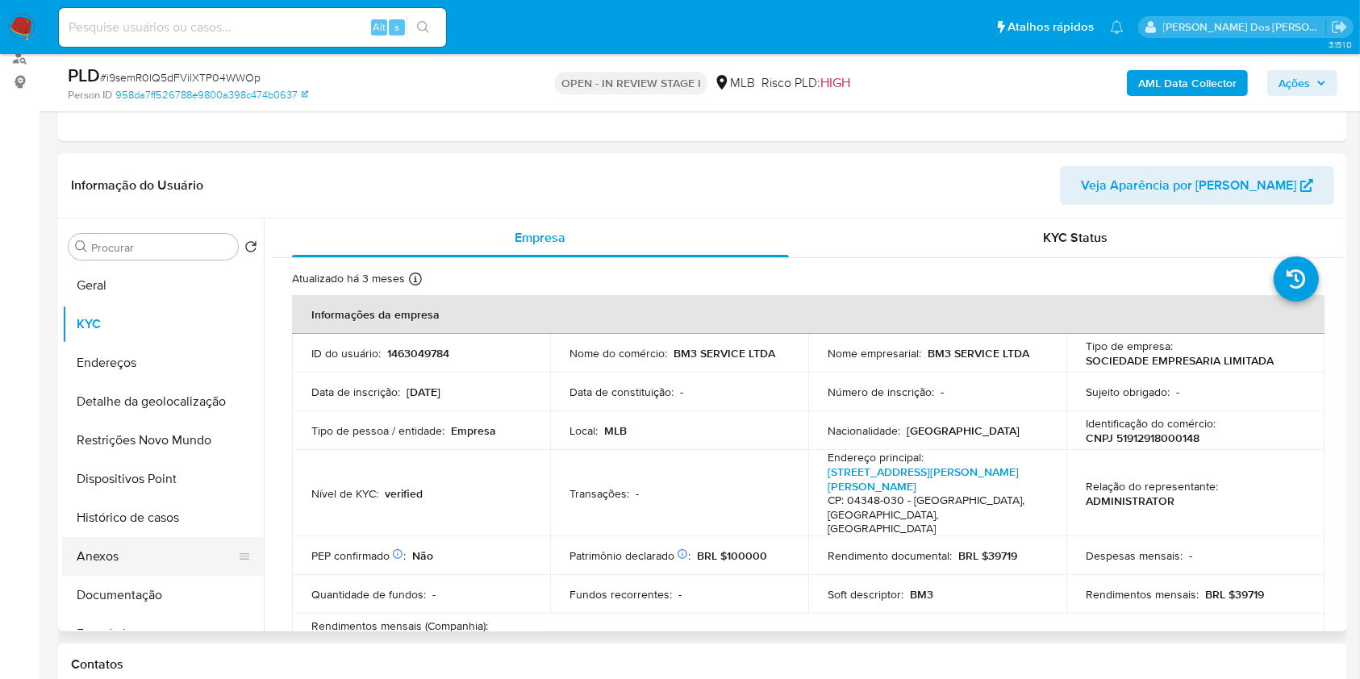
click at [159, 576] on button "Anexos" at bounding box center [156, 556] width 189 height 39
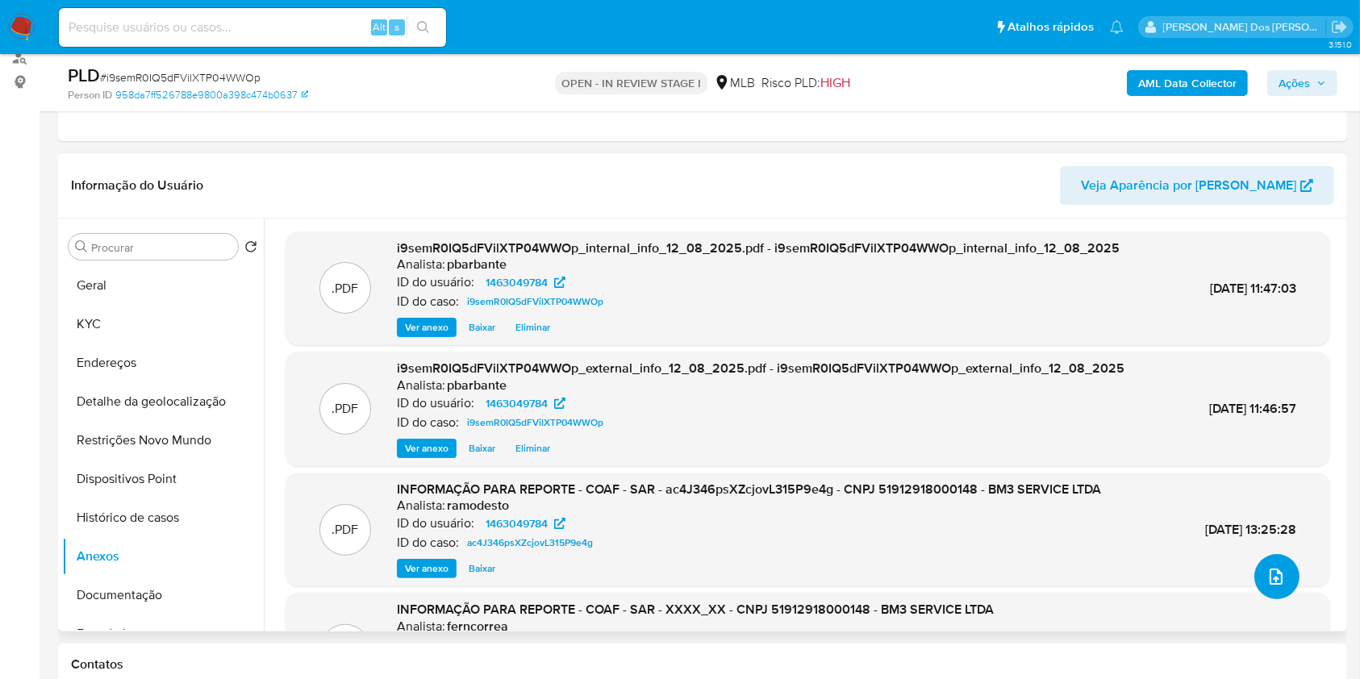
click at [1265, 599] on button "upload-file" at bounding box center [1277, 576] width 45 height 45
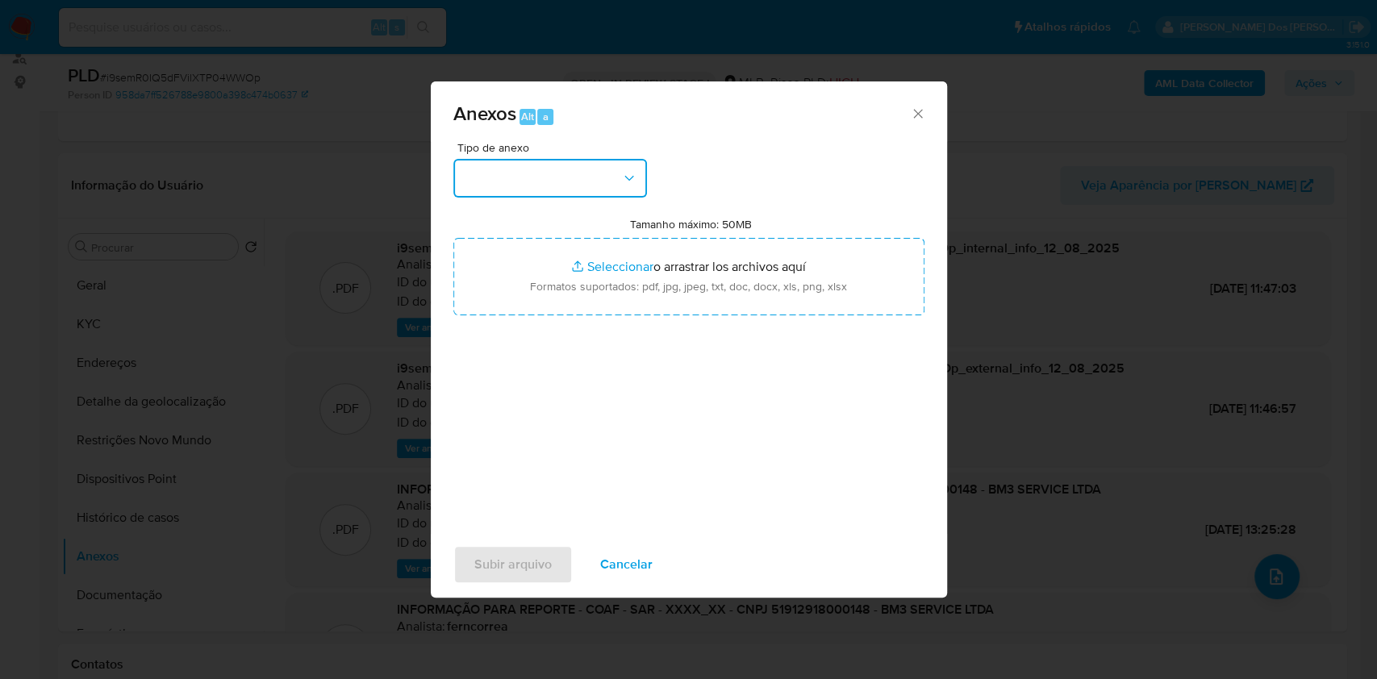
click at [570, 159] on button "button" at bounding box center [550, 178] width 194 height 39
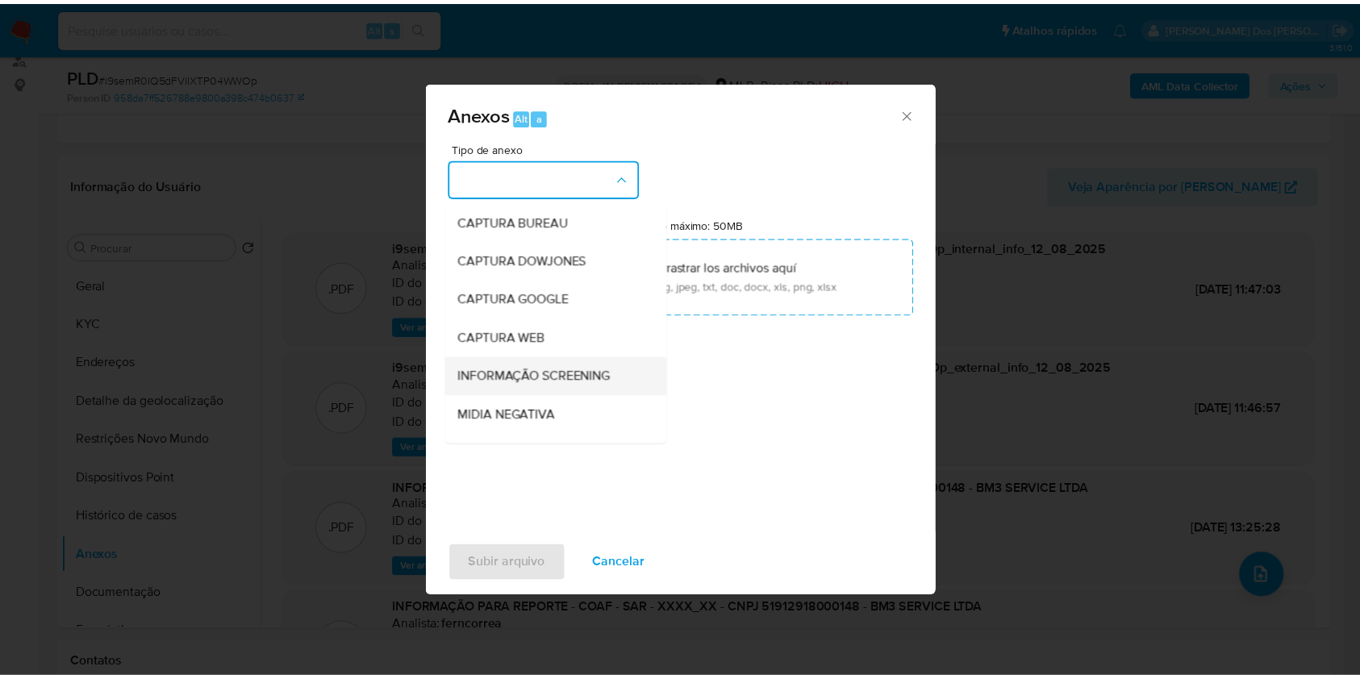
scroll to position [200, 0]
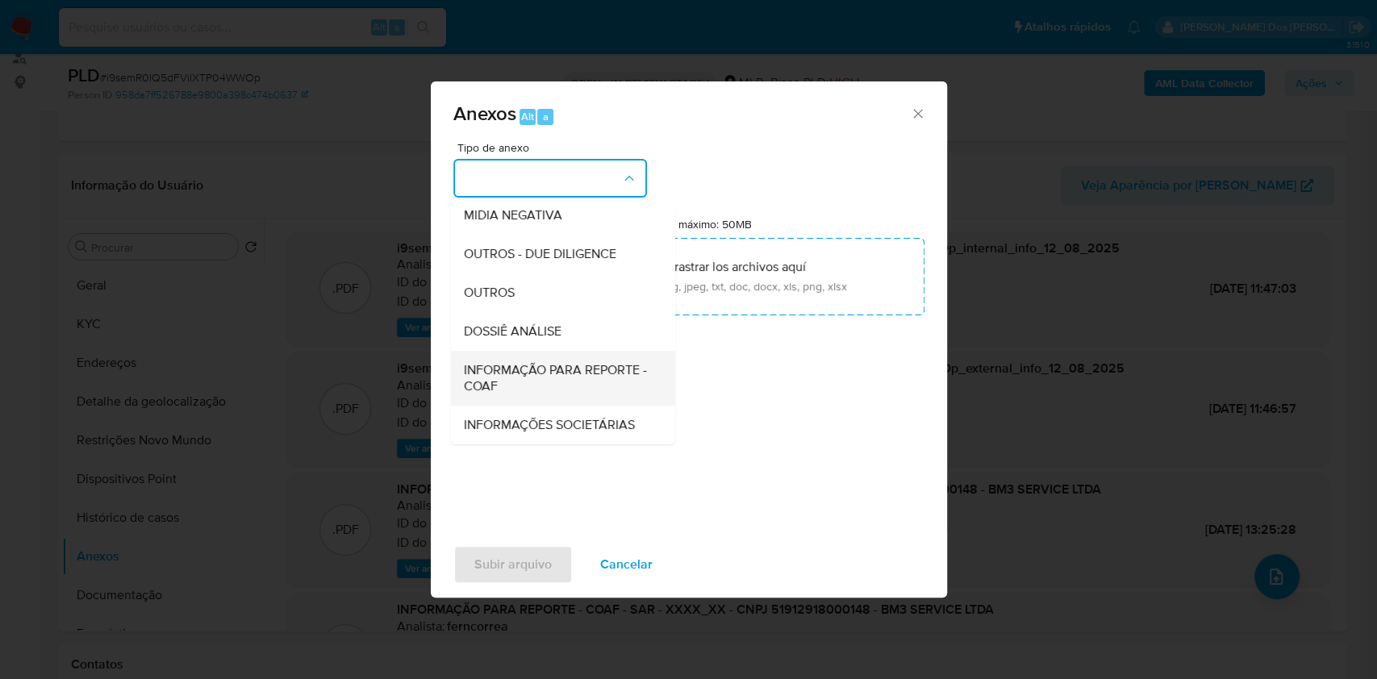
click at [533, 362] on span "INFORMAÇÃO PARA REPORTE - COAF" at bounding box center [557, 378] width 189 height 32
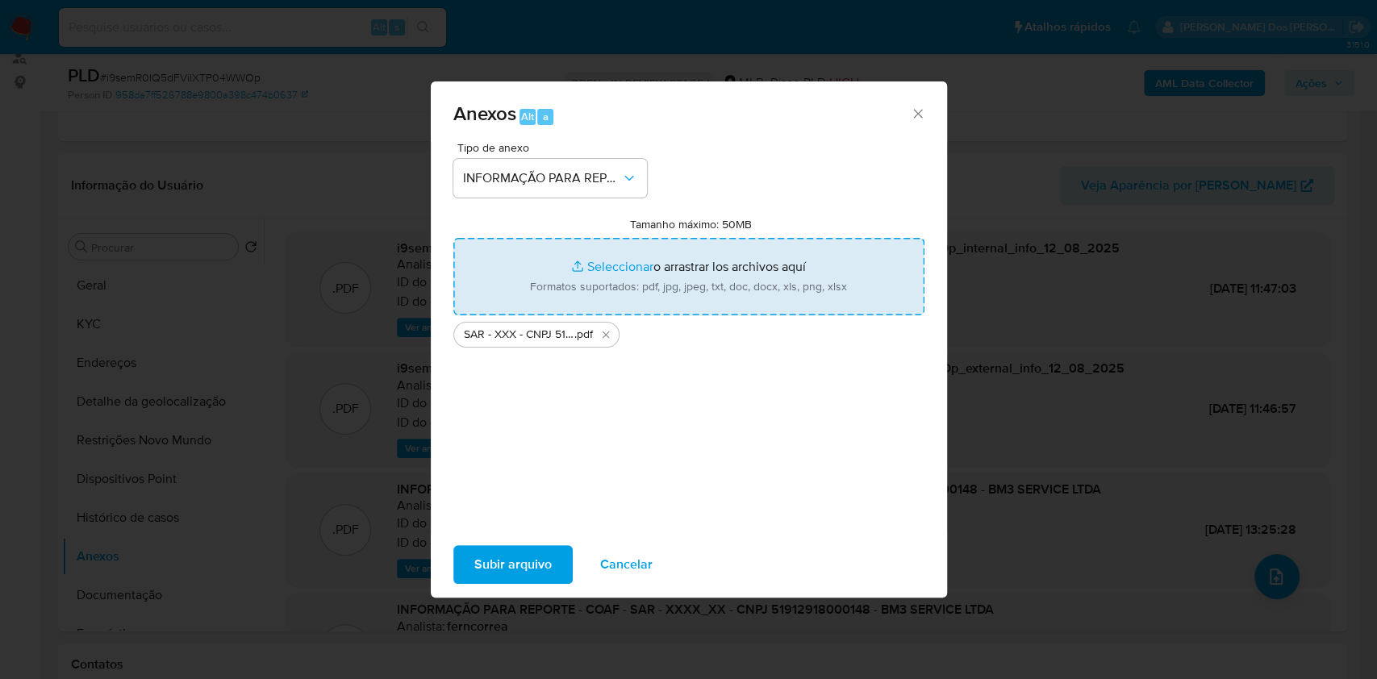
type input "C:\fakepath\Mulan 1463049784_2025_08_11_09_02_54.xlsx"
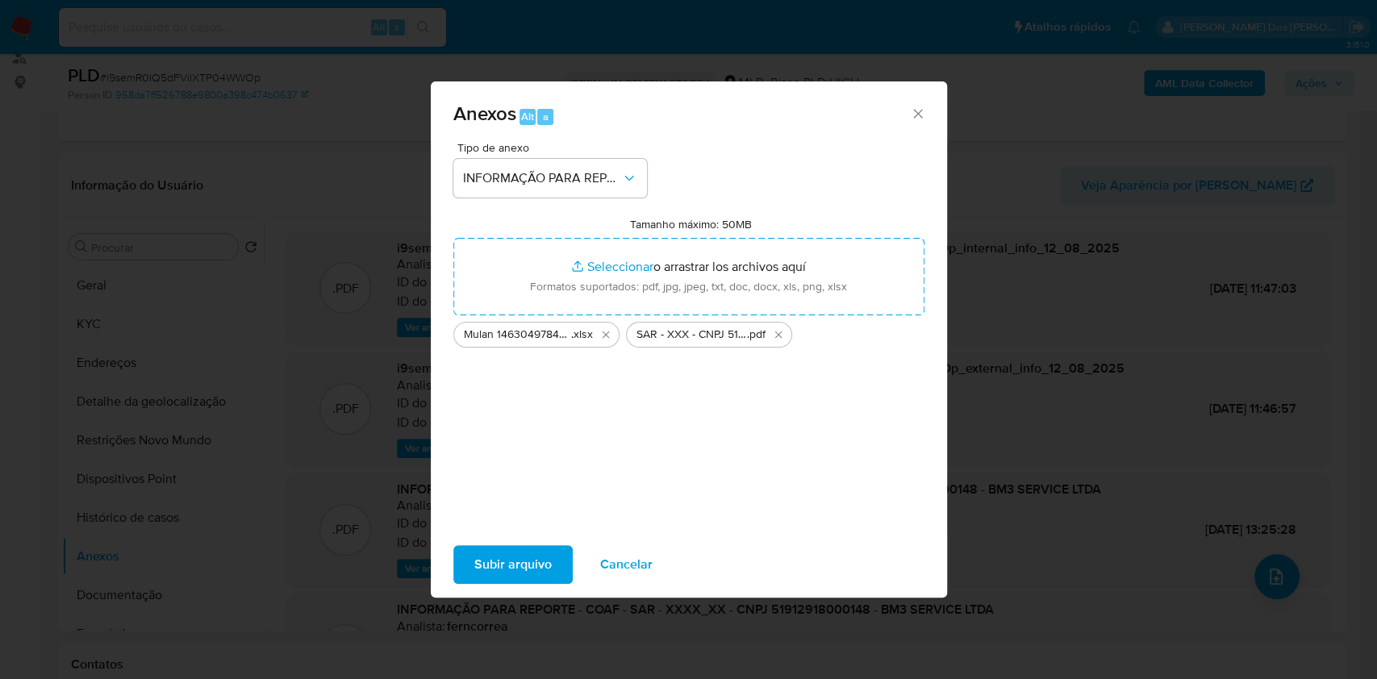
click at [484, 578] on span "Subir arquivo" at bounding box center [512, 564] width 77 height 35
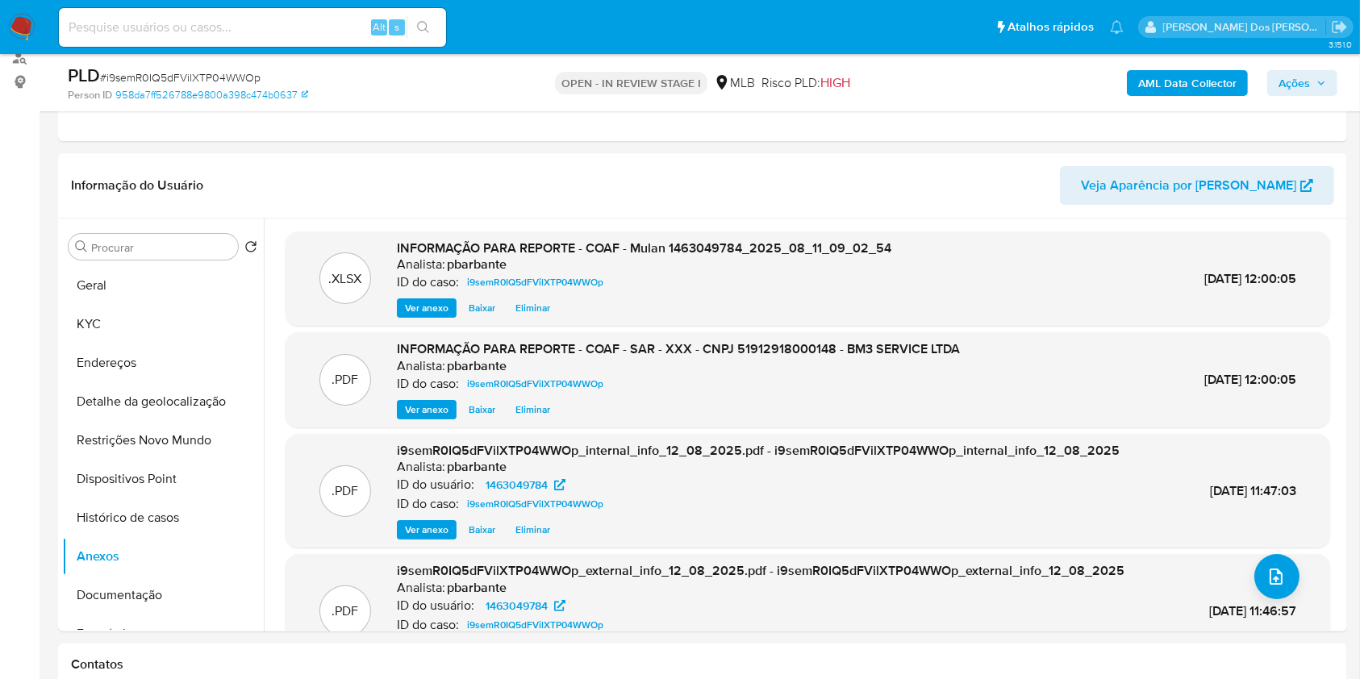
click at [1299, 78] on span "Ações" at bounding box center [1294, 83] width 31 height 26
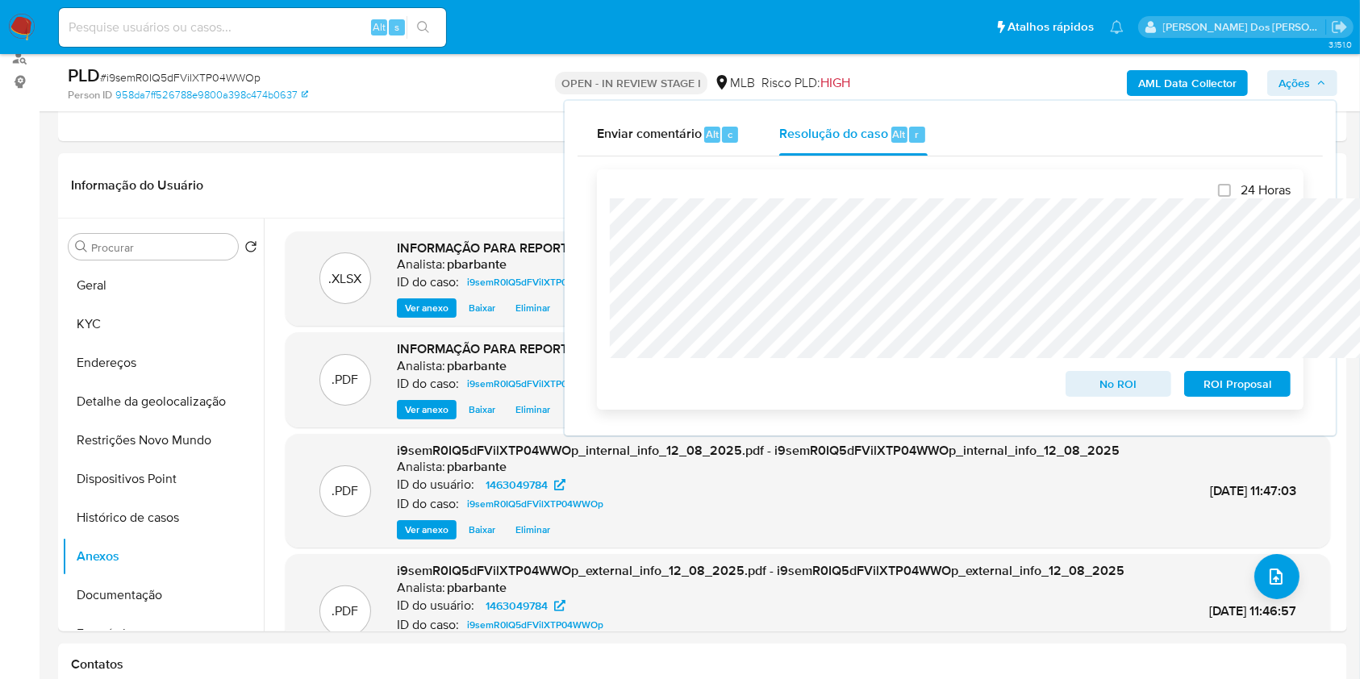
click at [1205, 385] on span "ROI Proposal" at bounding box center [1238, 384] width 84 height 23
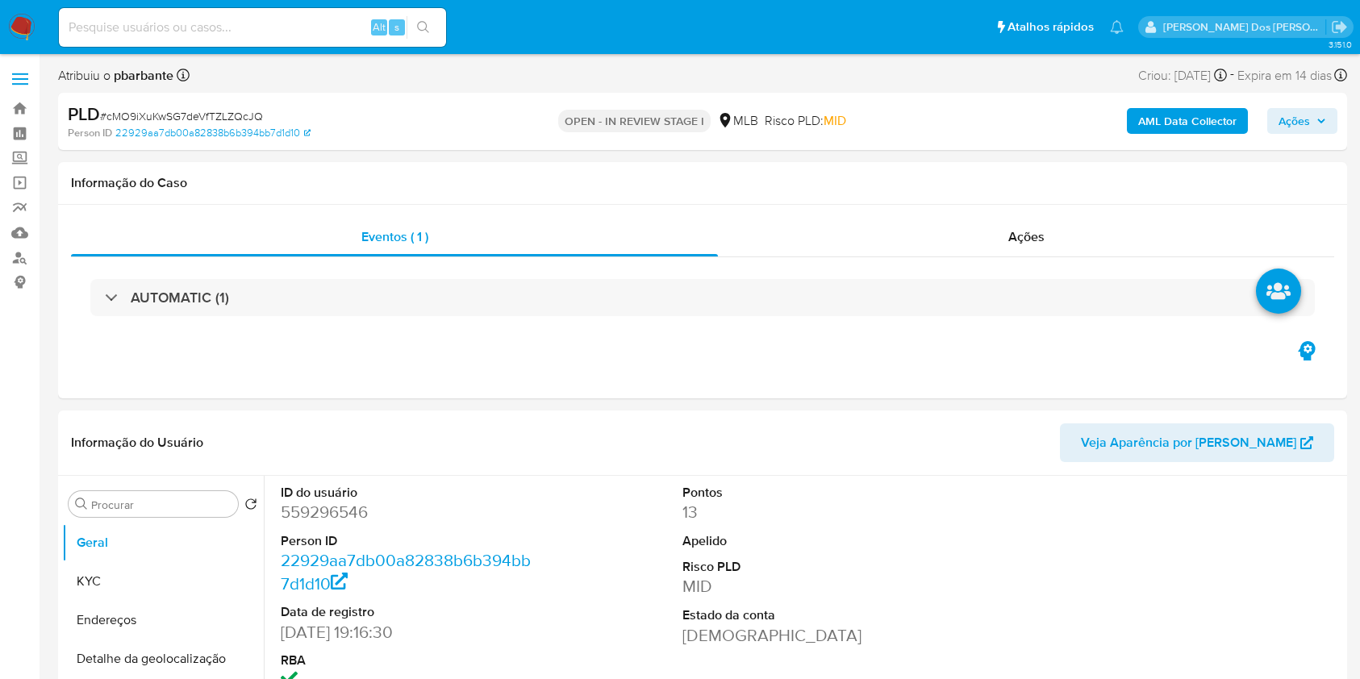
select select "10"
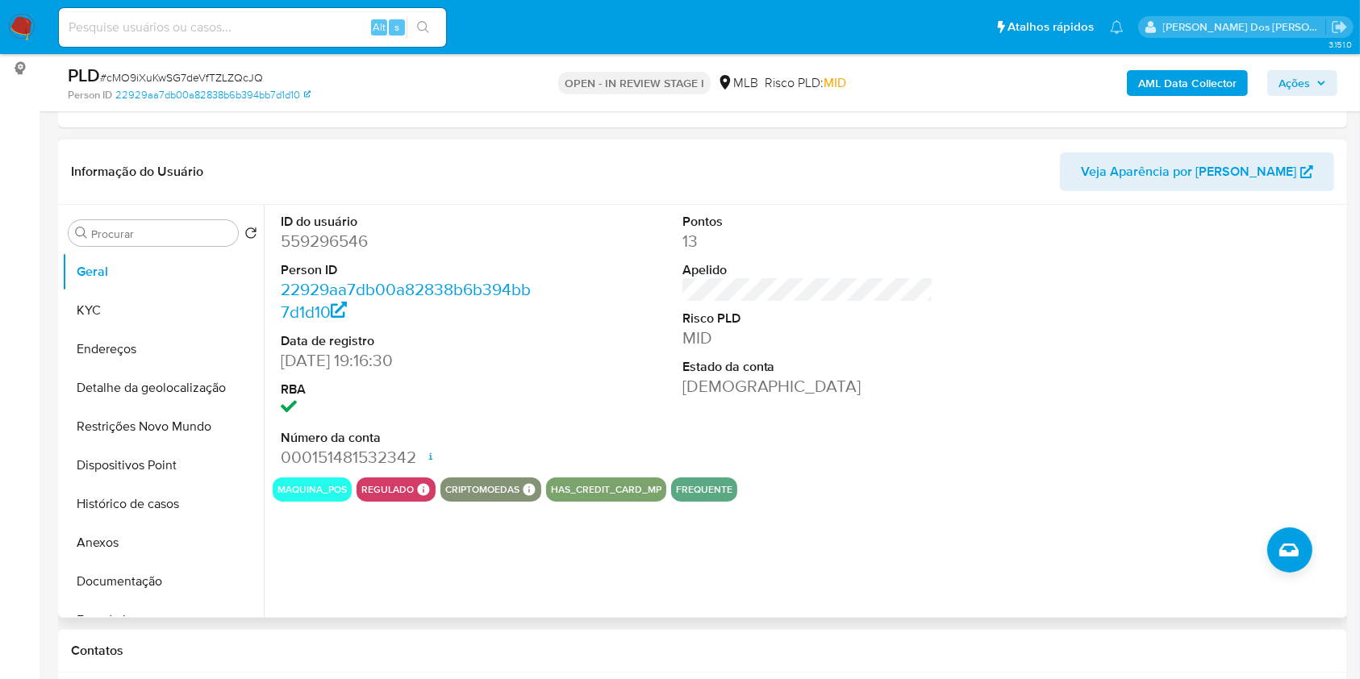
scroll to position [215, 0]
click at [188, 523] on button "Histórico de casos" at bounding box center [156, 503] width 189 height 39
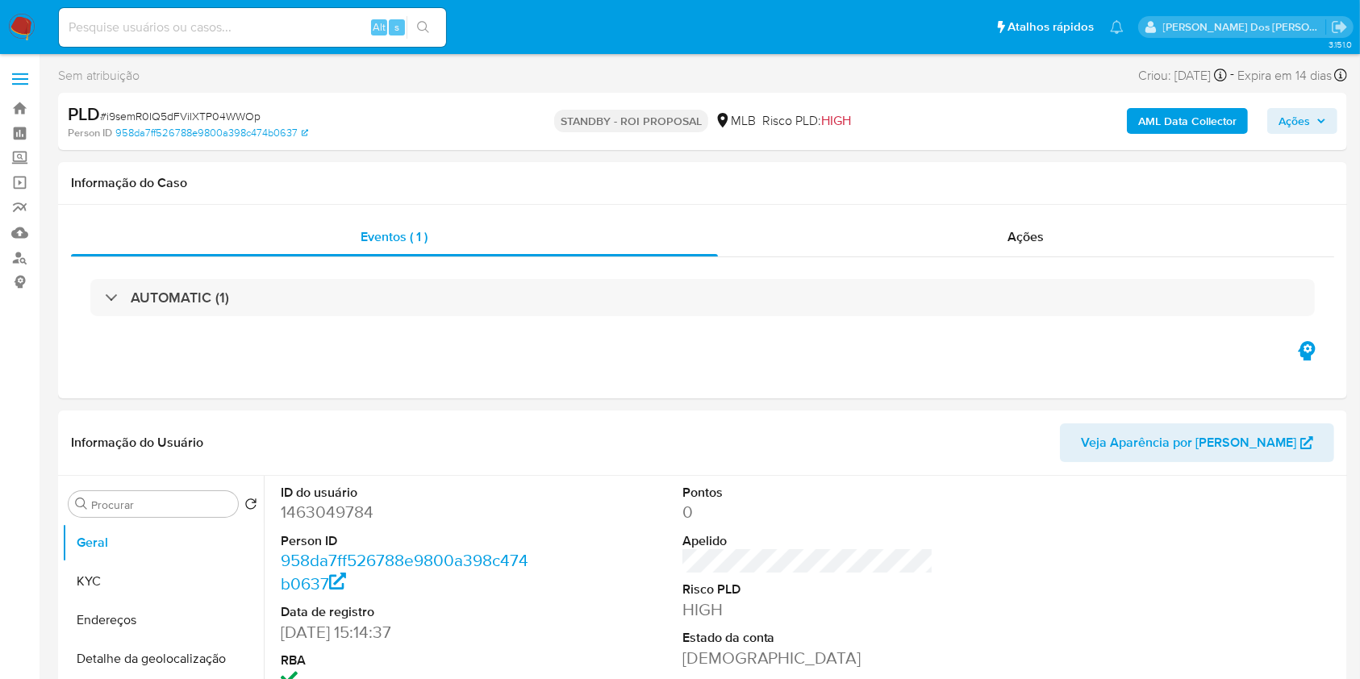
select select "10"
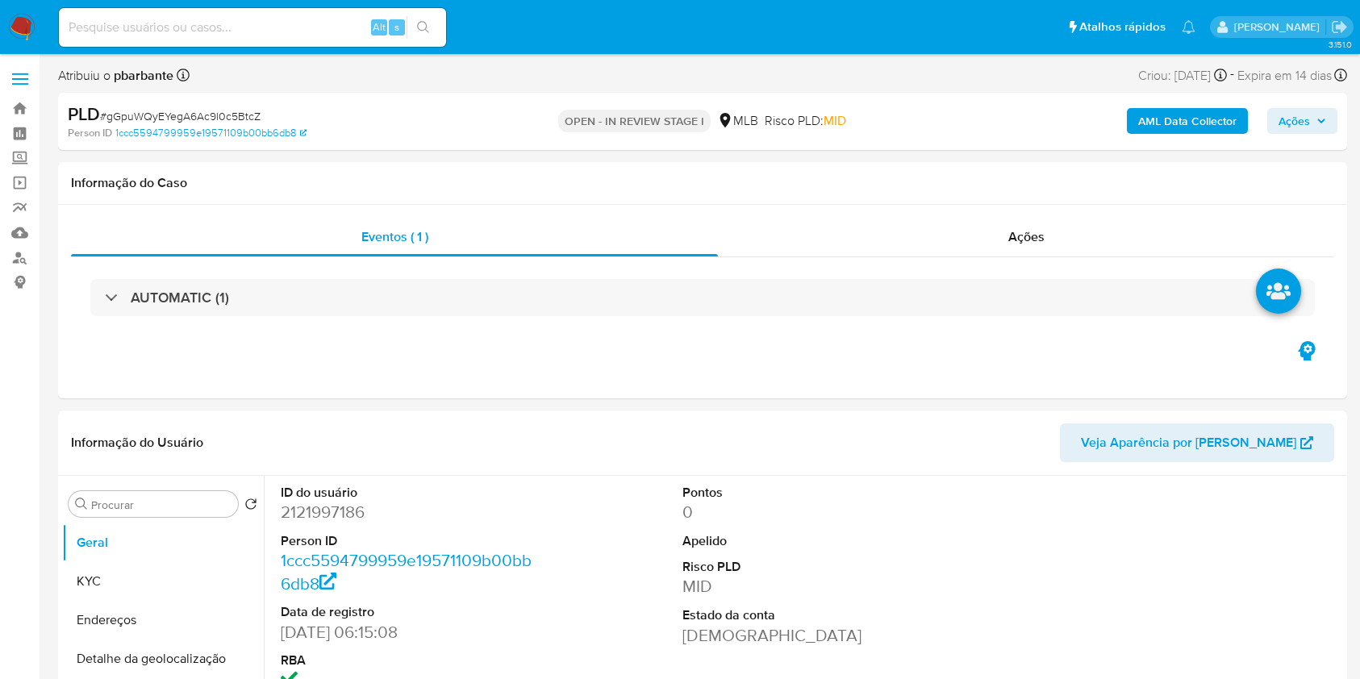
select select "10"
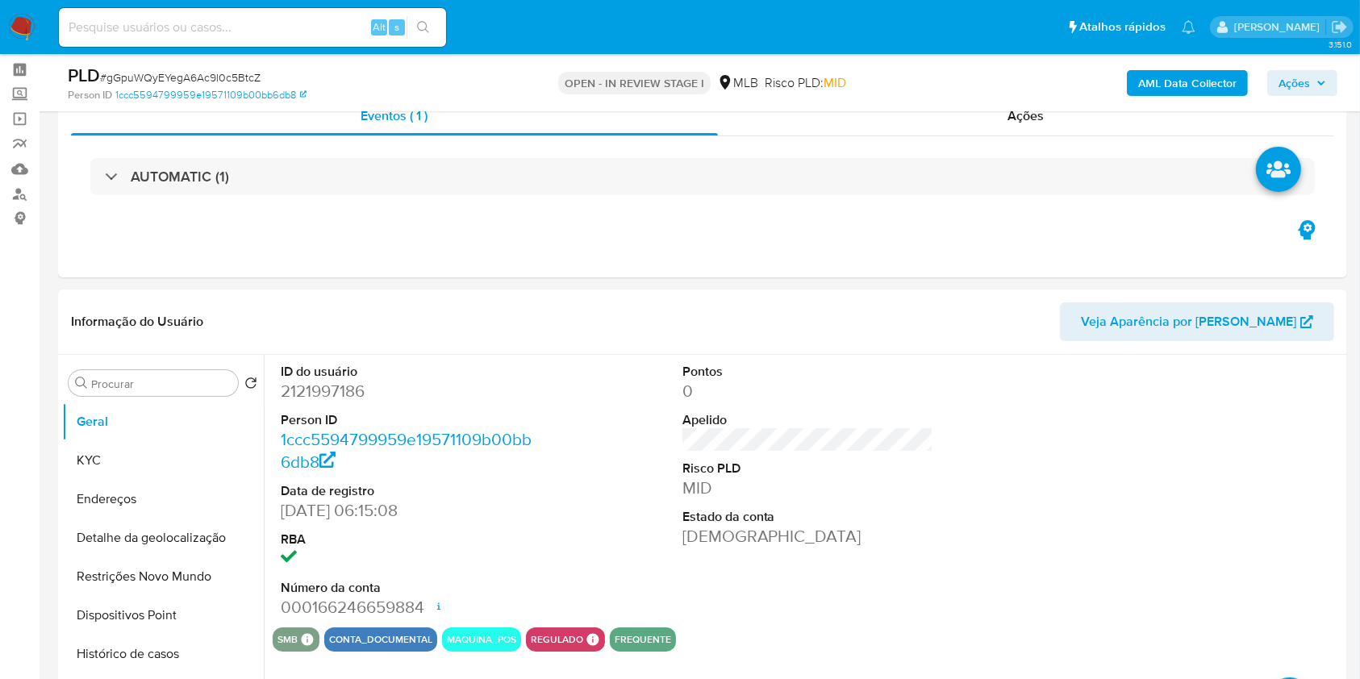
scroll to position [199, 0]
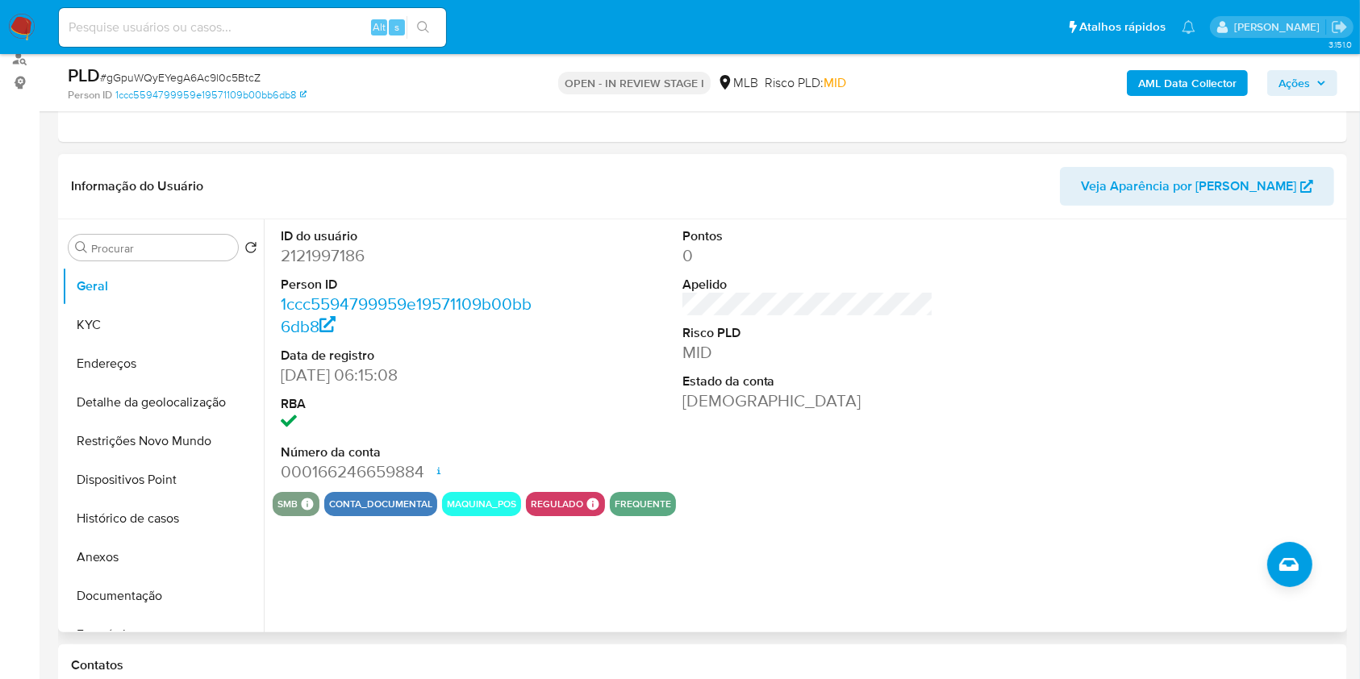
click at [301, 267] on dd "2121997186" at bounding box center [407, 255] width 252 height 23
copy dd "2121997186"
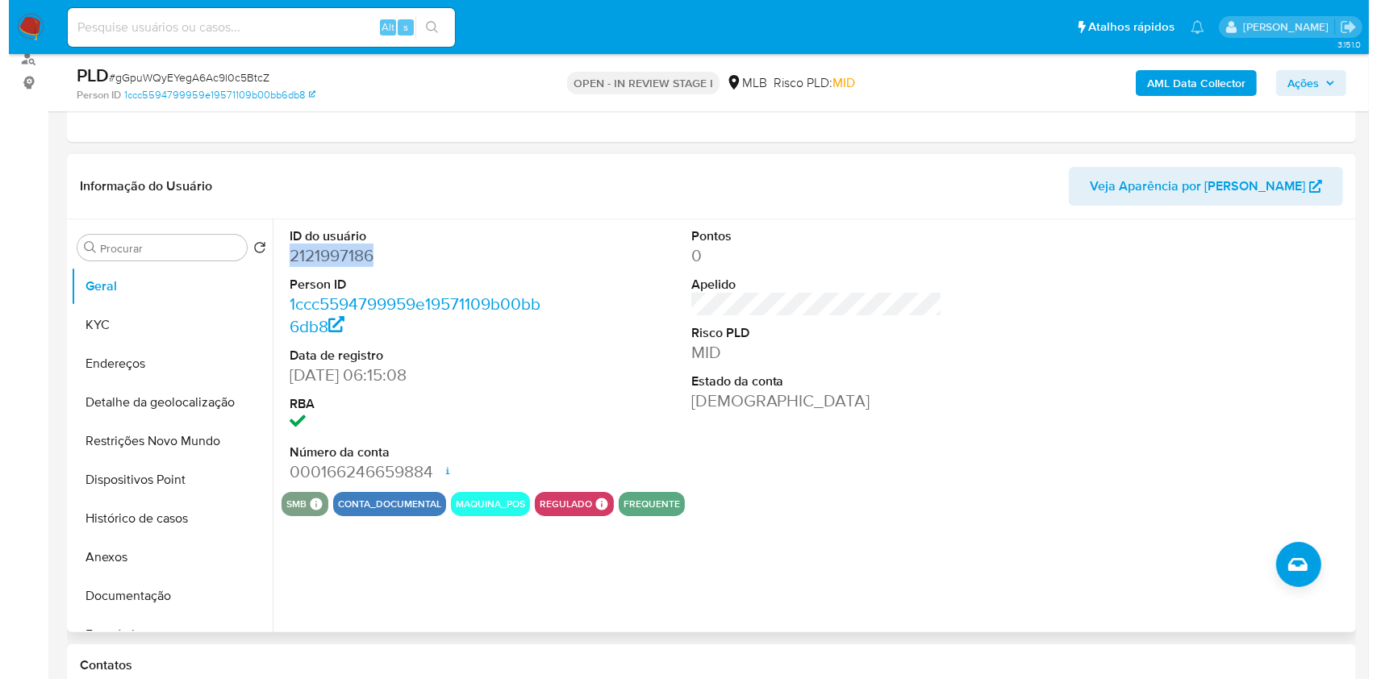
scroll to position [0, 0]
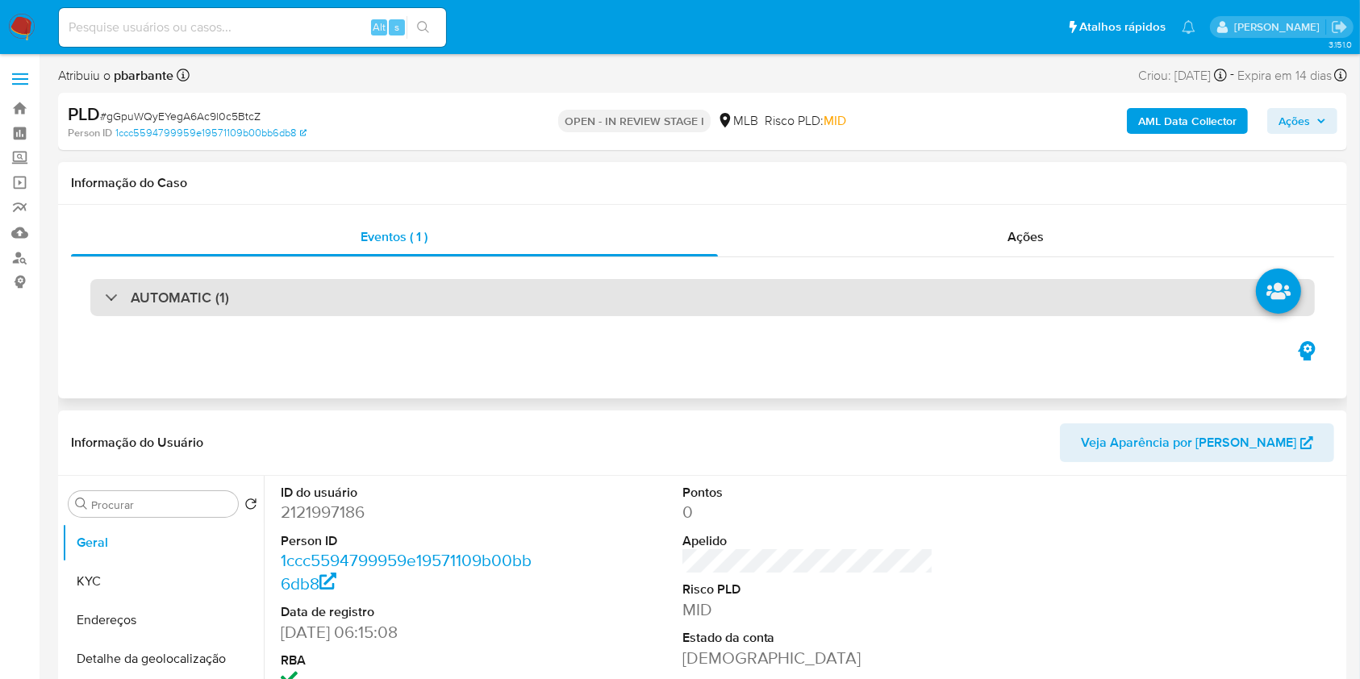
click at [272, 290] on div "AUTOMATIC (1)" at bounding box center [702, 297] width 1225 height 37
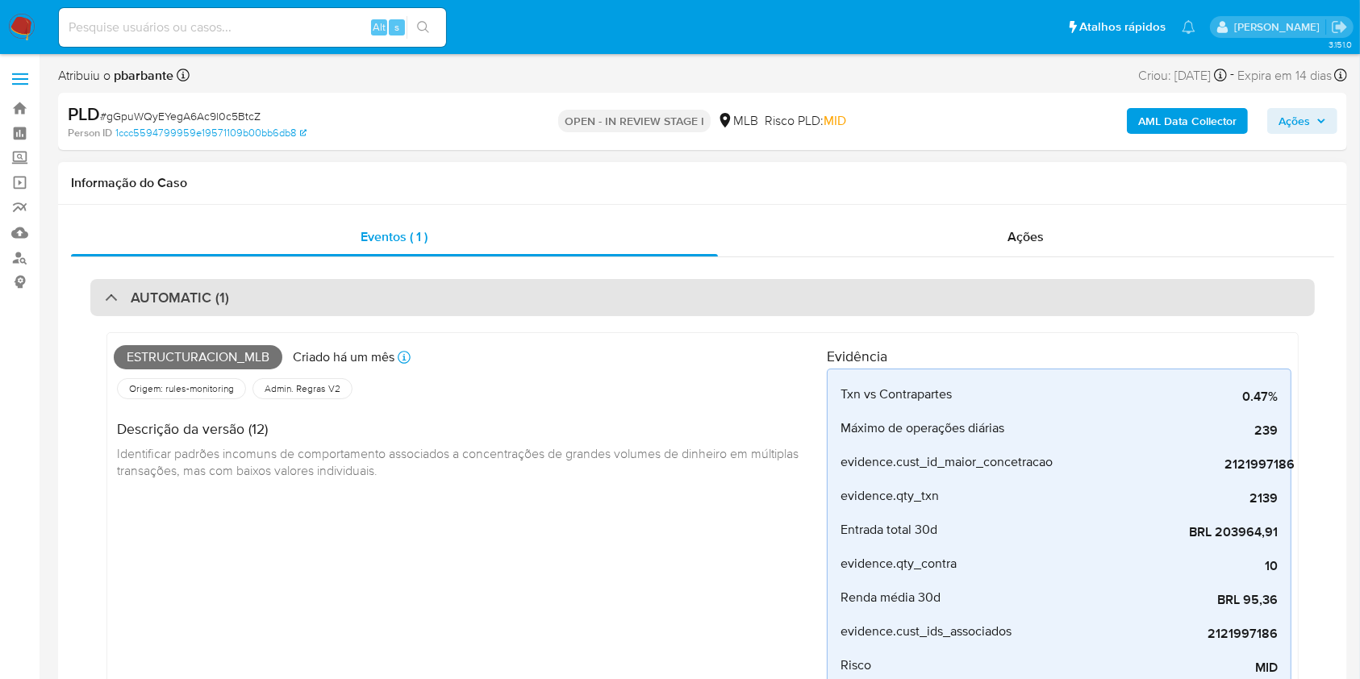
click at [272, 290] on div "AUTOMATIC (1)" at bounding box center [702, 297] width 1225 height 37
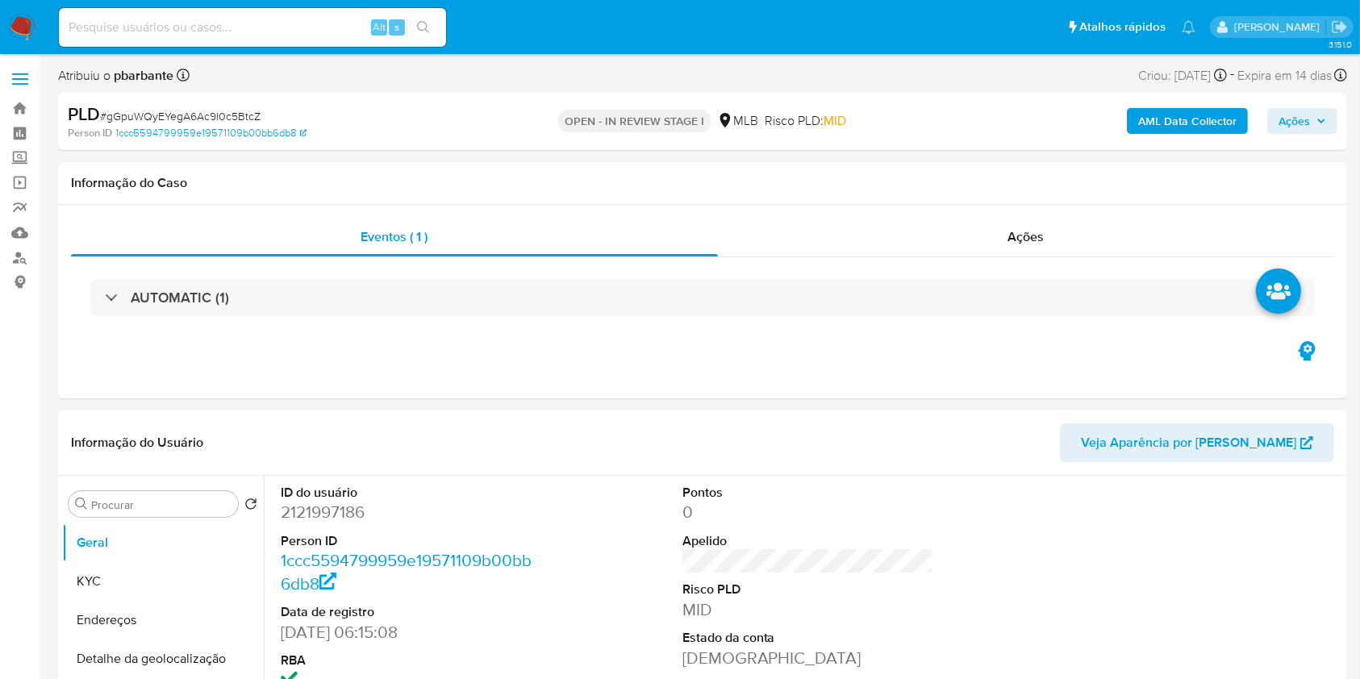
click at [1203, 119] on b "AML Data Collector" at bounding box center [1187, 121] width 98 height 26
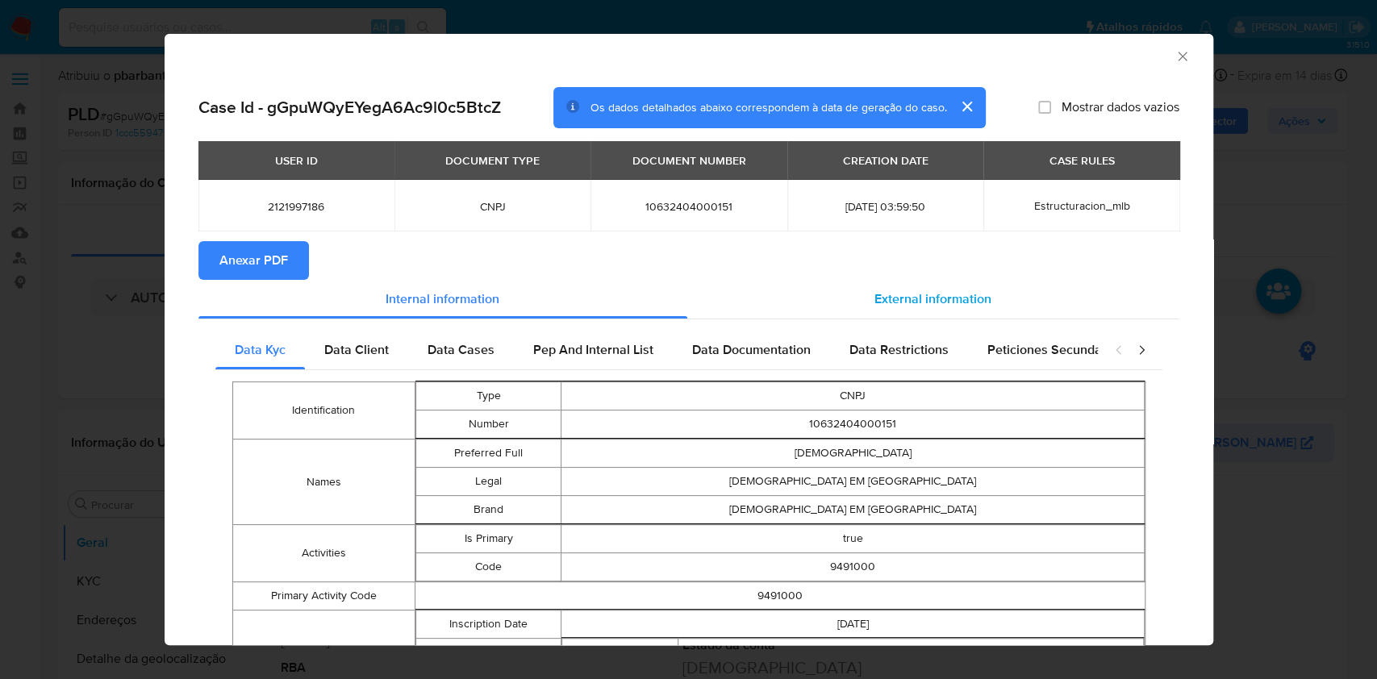
click at [902, 304] on span "External information" at bounding box center [933, 299] width 117 height 19
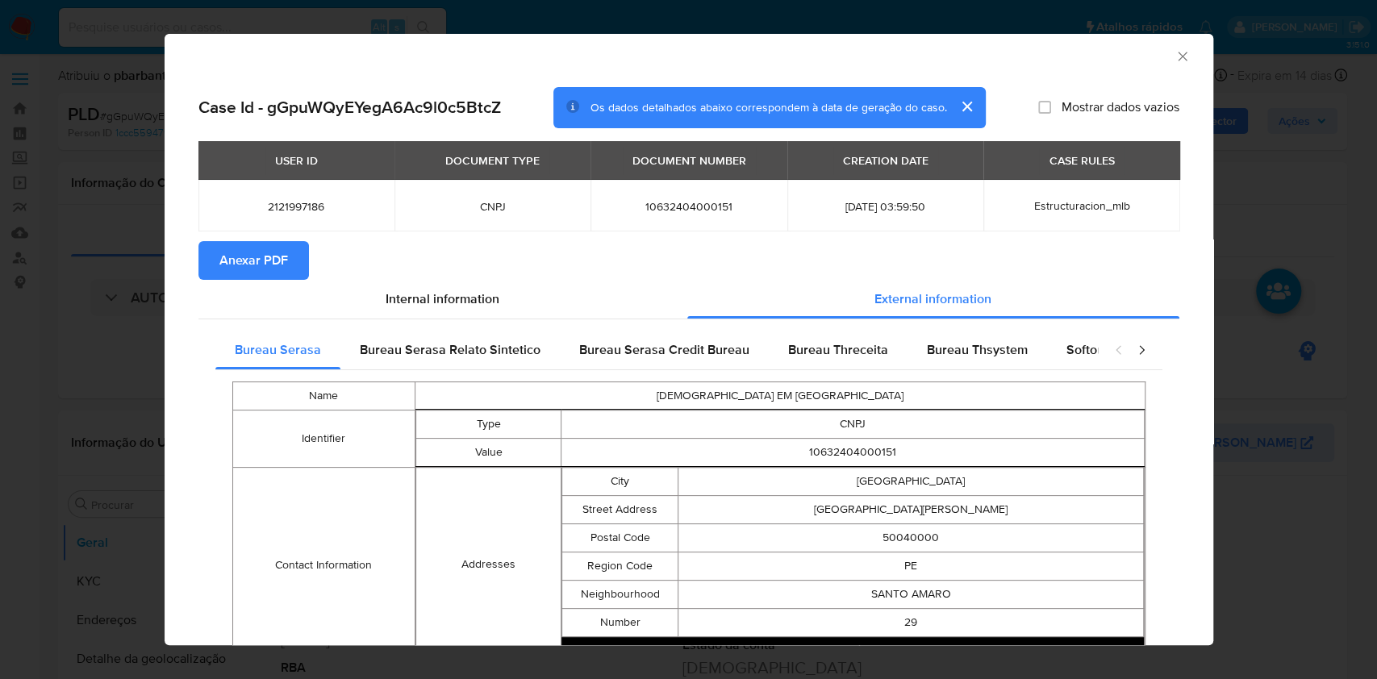
click at [239, 255] on span "Anexar PDF" at bounding box center [253, 260] width 69 height 35
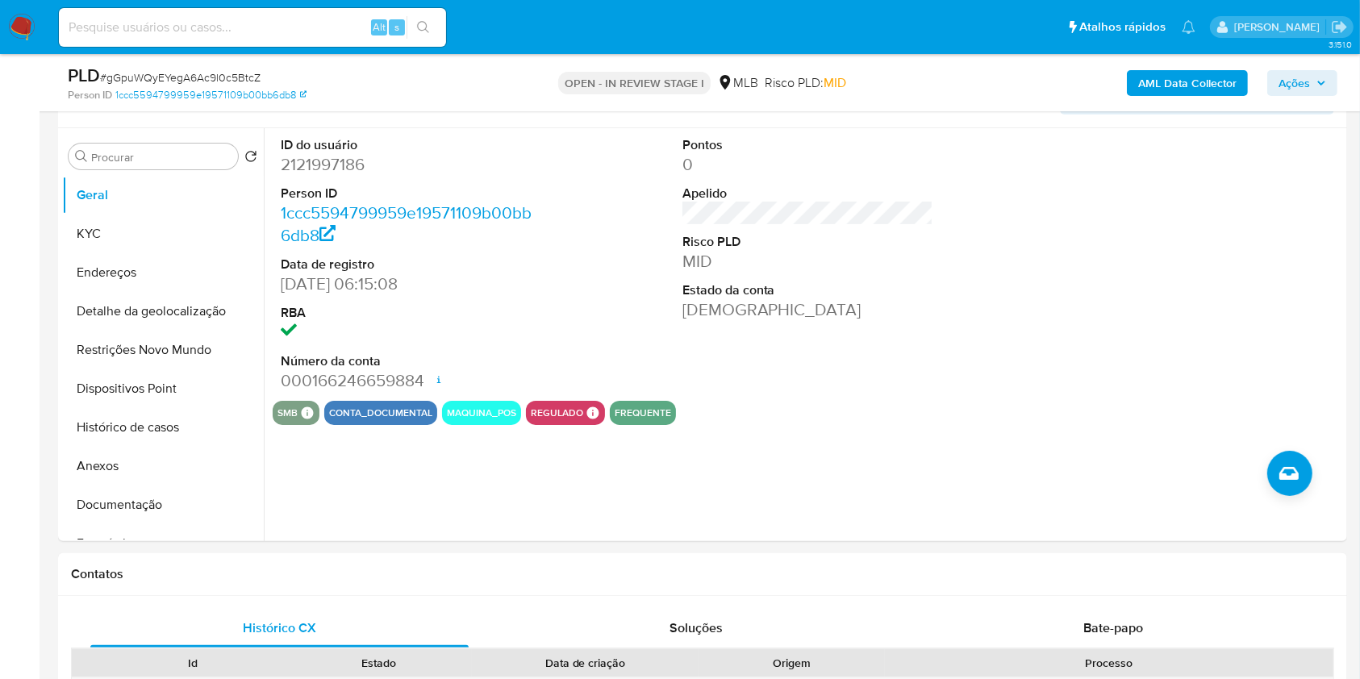
scroll to position [296, 0]
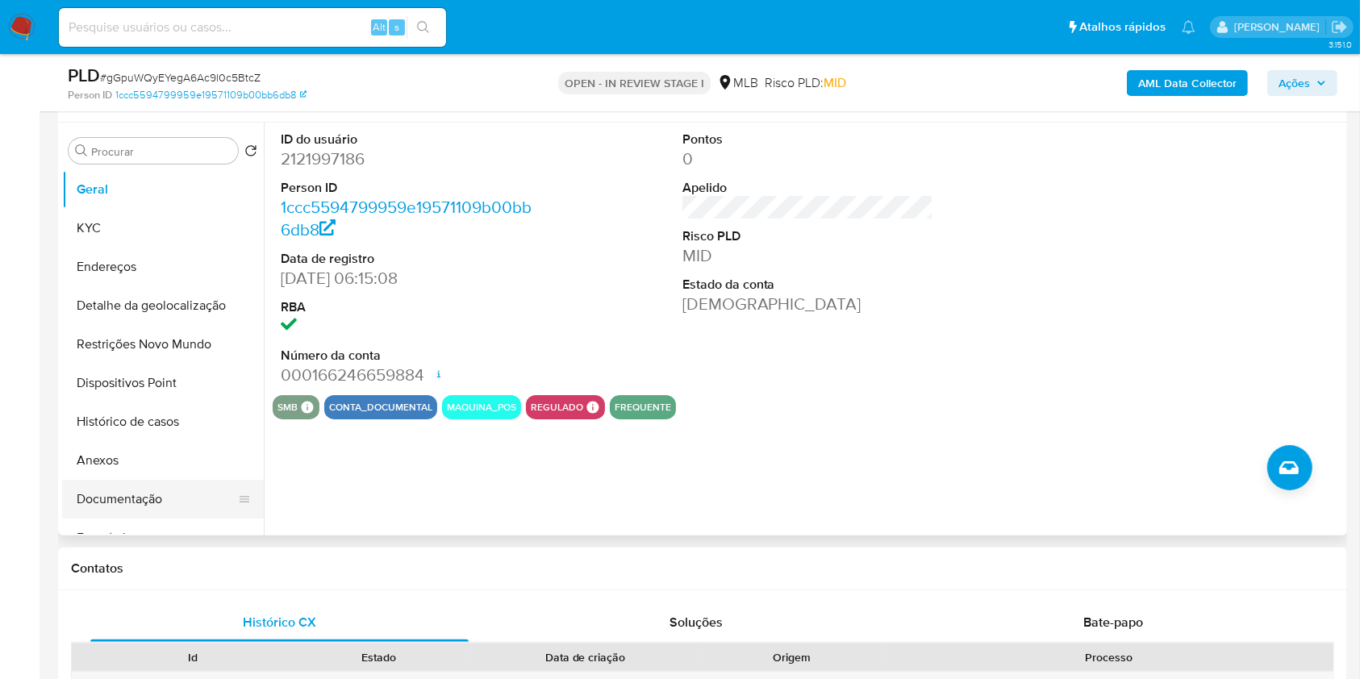
click at [148, 519] on button "Documentação" at bounding box center [156, 499] width 189 height 39
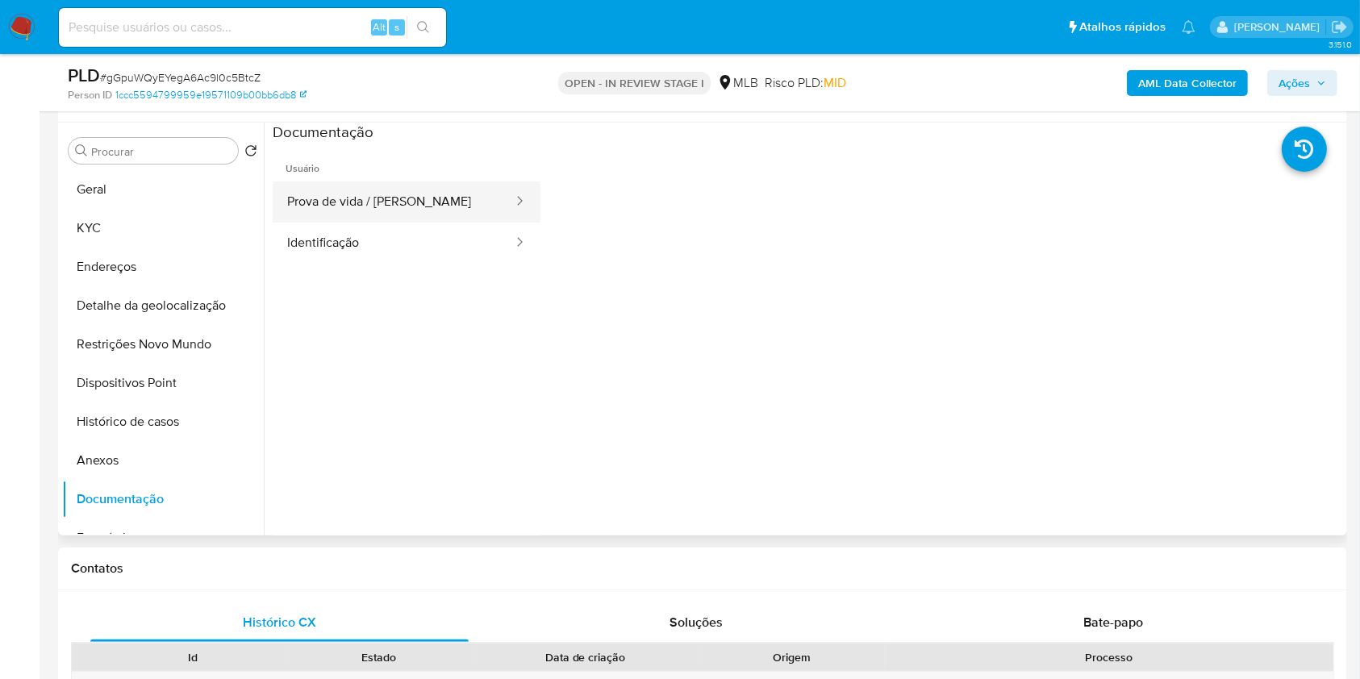
click at [420, 223] on button "Prova de vida / Selfie" at bounding box center [394, 202] width 242 height 41
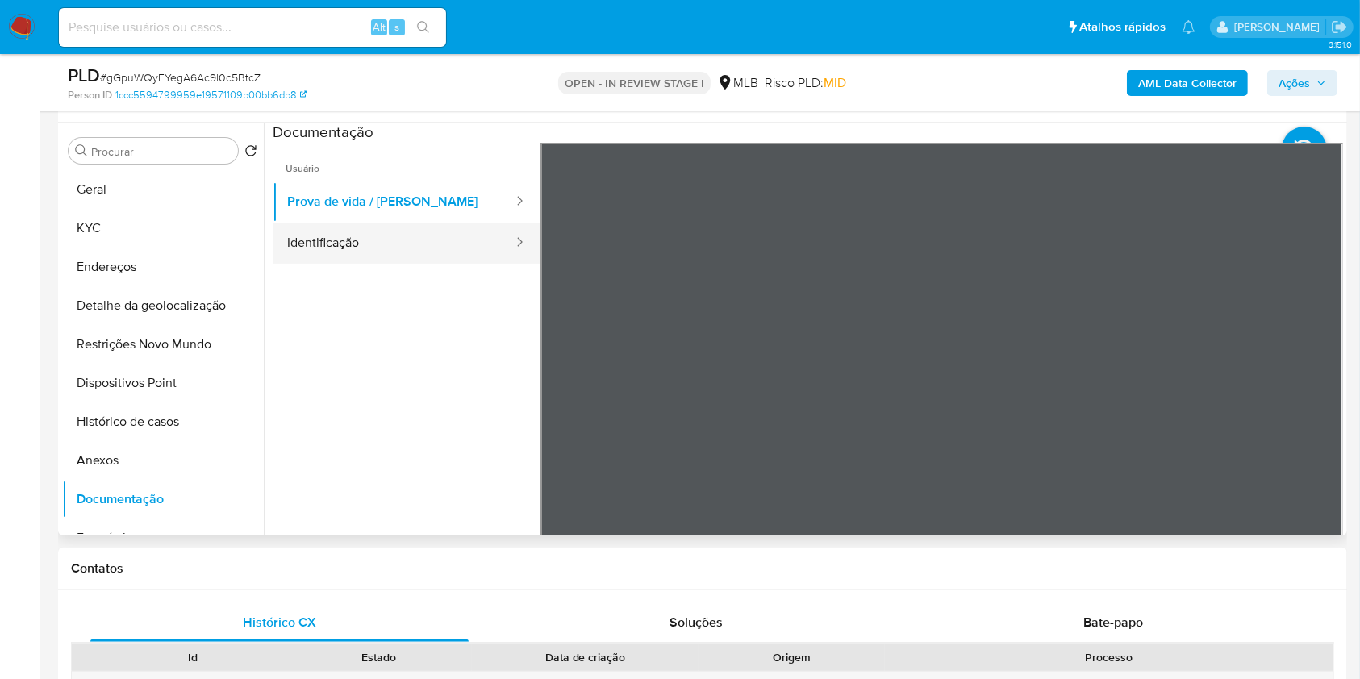
click at [374, 264] on button "Identificação" at bounding box center [394, 243] width 242 height 41
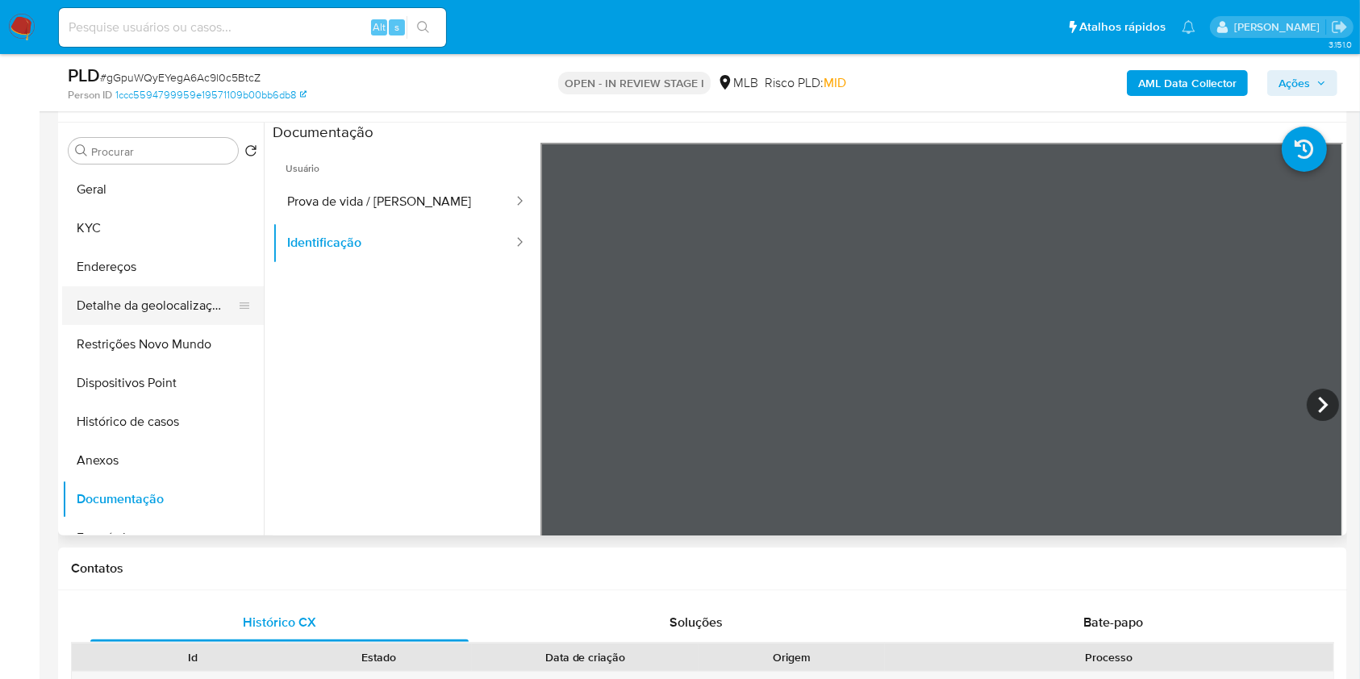
click at [177, 321] on button "Detalhe da geolocalização" at bounding box center [156, 305] width 189 height 39
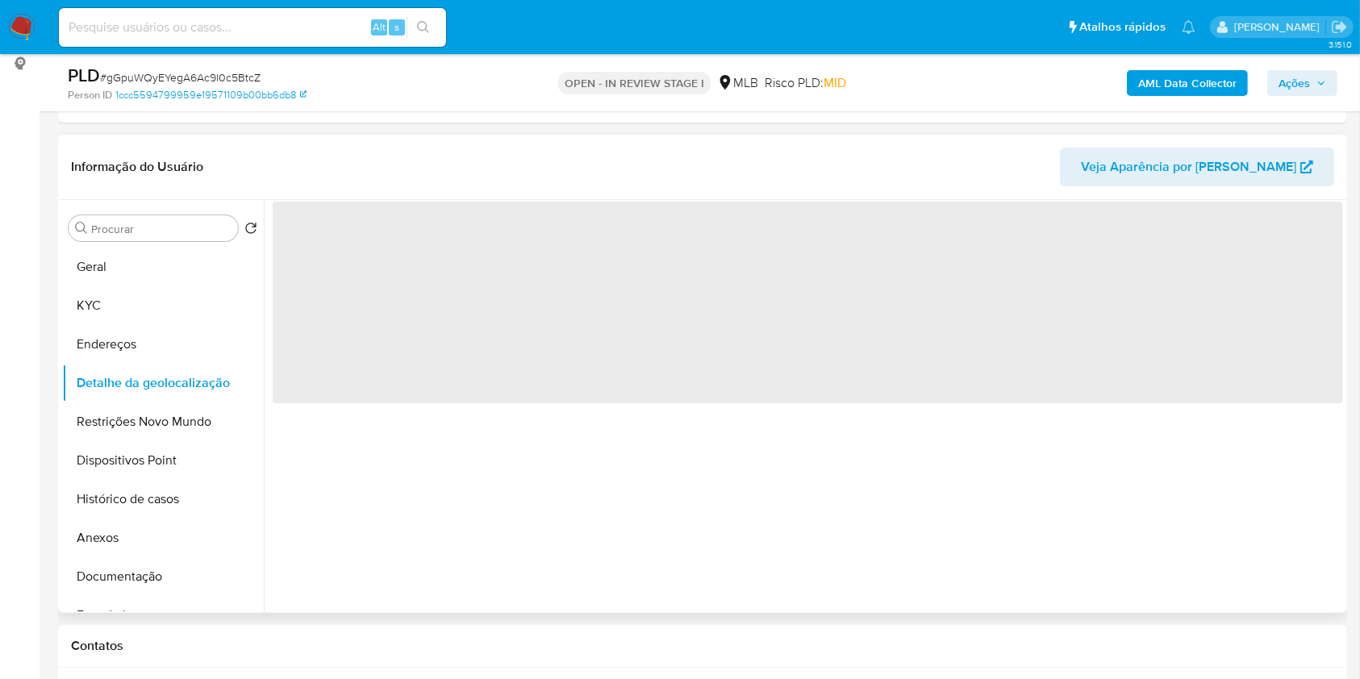
scroll to position [217, 0]
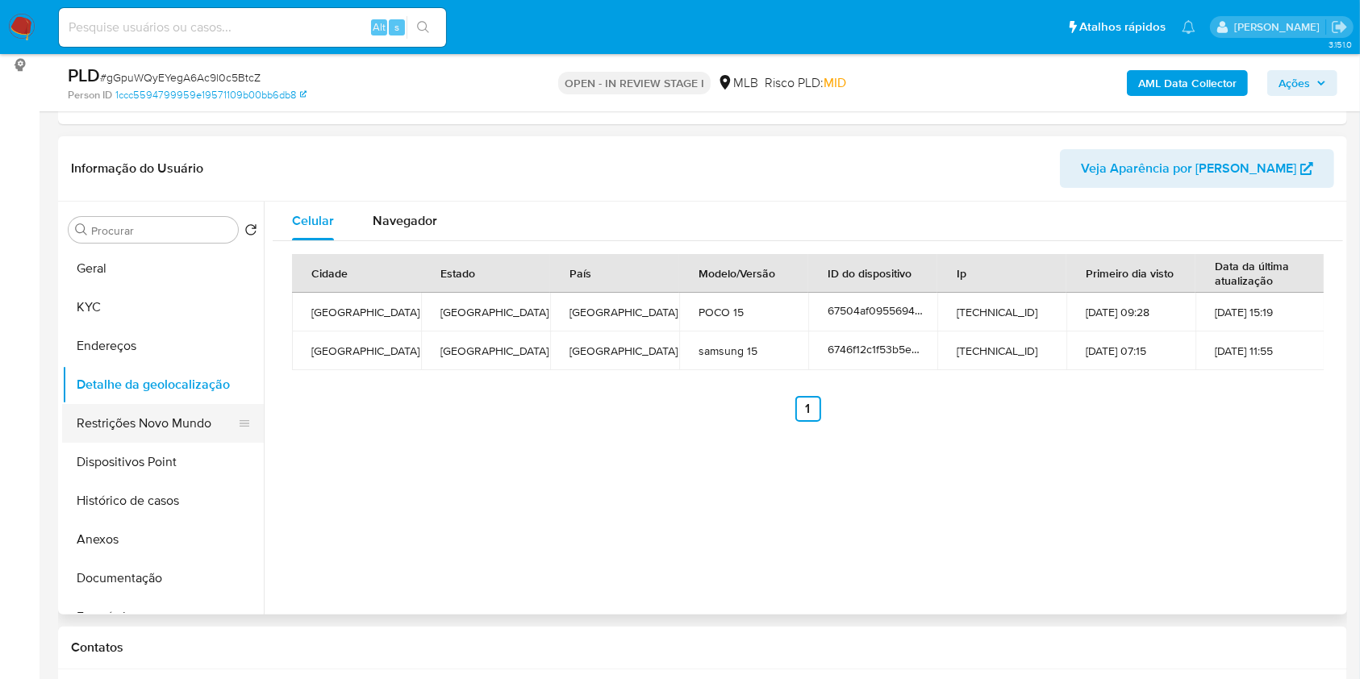
click at [161, 443] on button "Restrições Novo Mundo" at bounding box center [156, 423] width 189 height 39
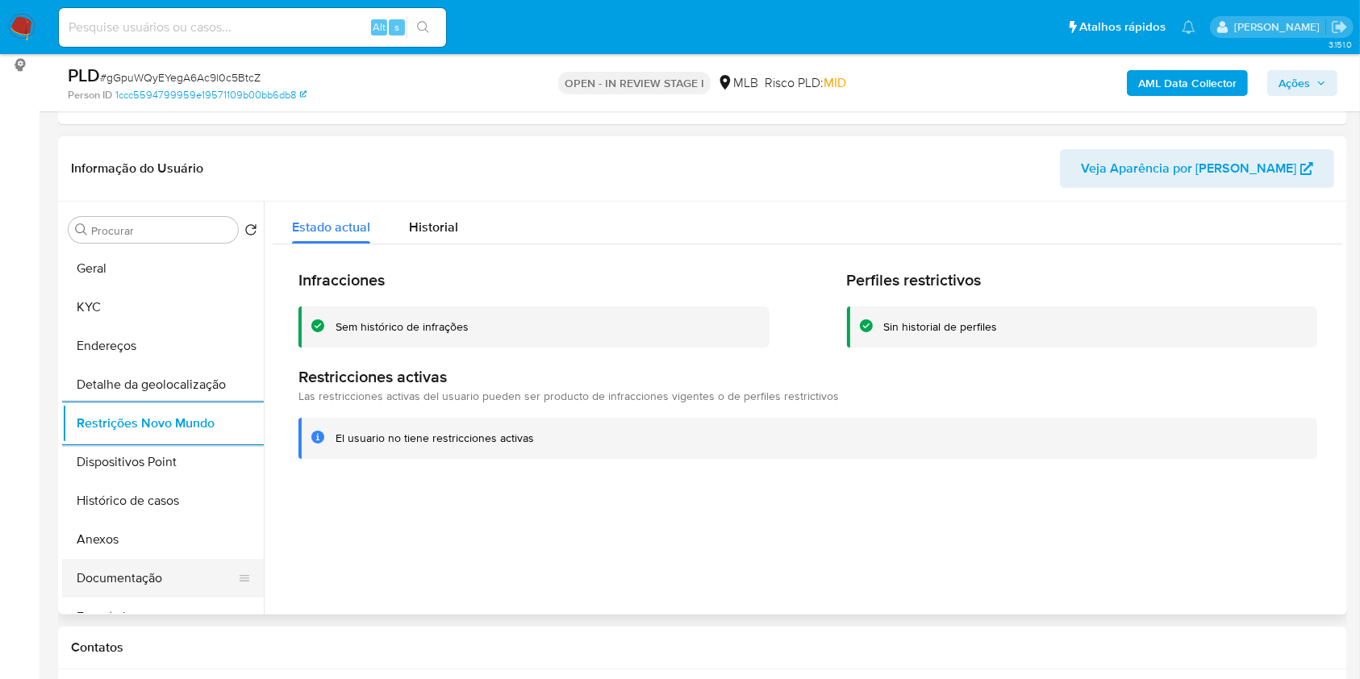
click at [147, 597] on button "Documentação" at bounding box center [156, 578] width 189 height 39
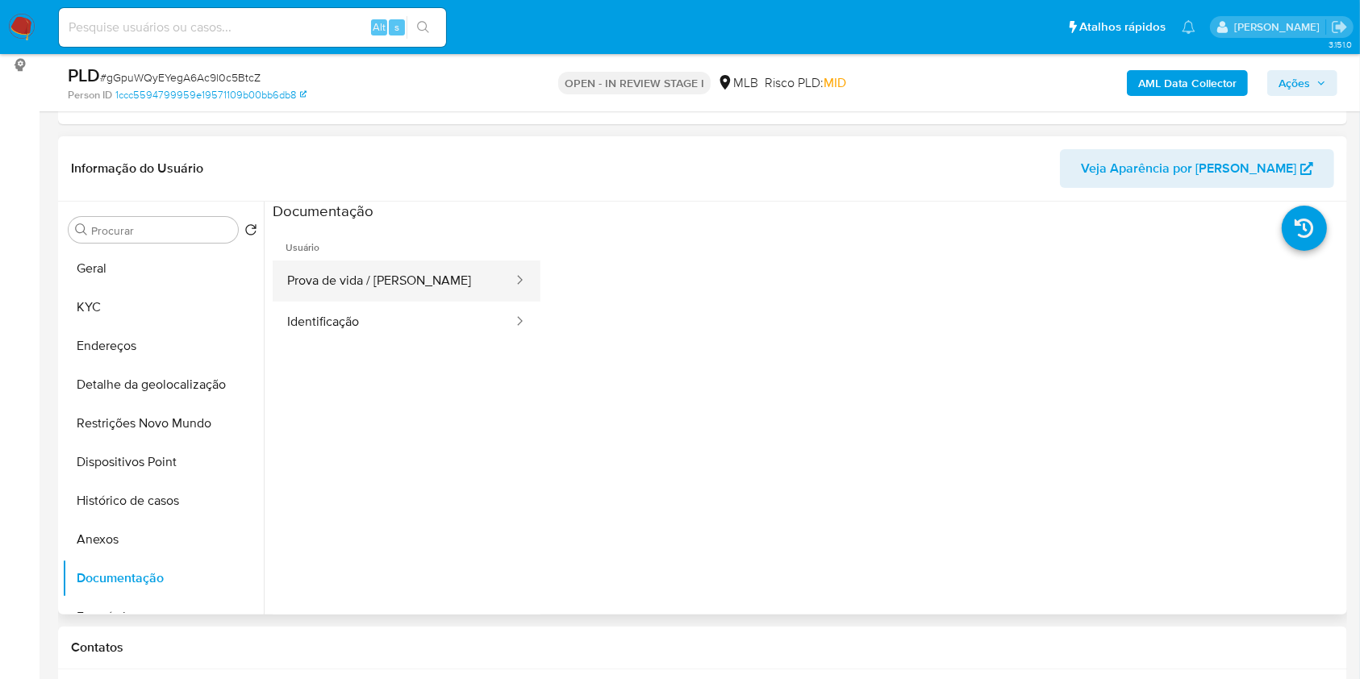
click at [461, 302] on button "Prova de vida / Selfie" at bounding box center [394, 281] width 242 height 41
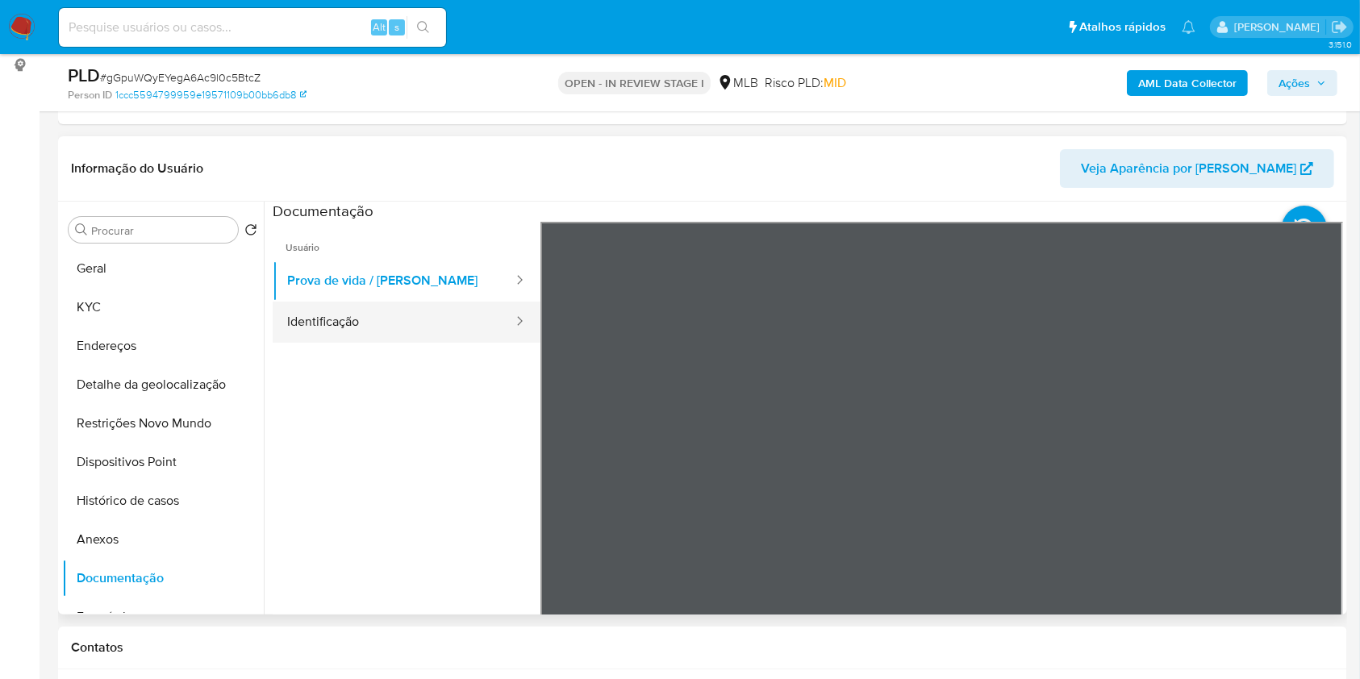
click at [376, 343] on button "Identificação" at bounding box center [394, 322] width 242 height 41
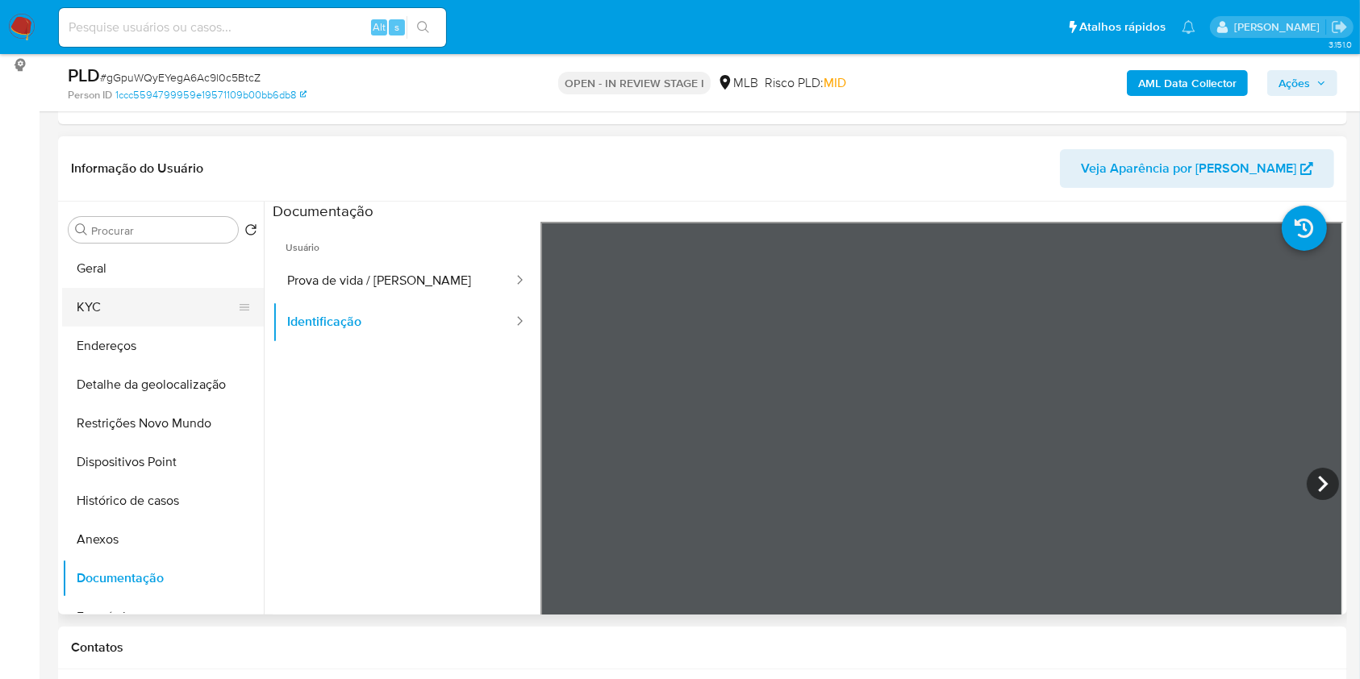
click at [128, 314] on button "KYC" at bounding box center [156, 307] width 189 height 39
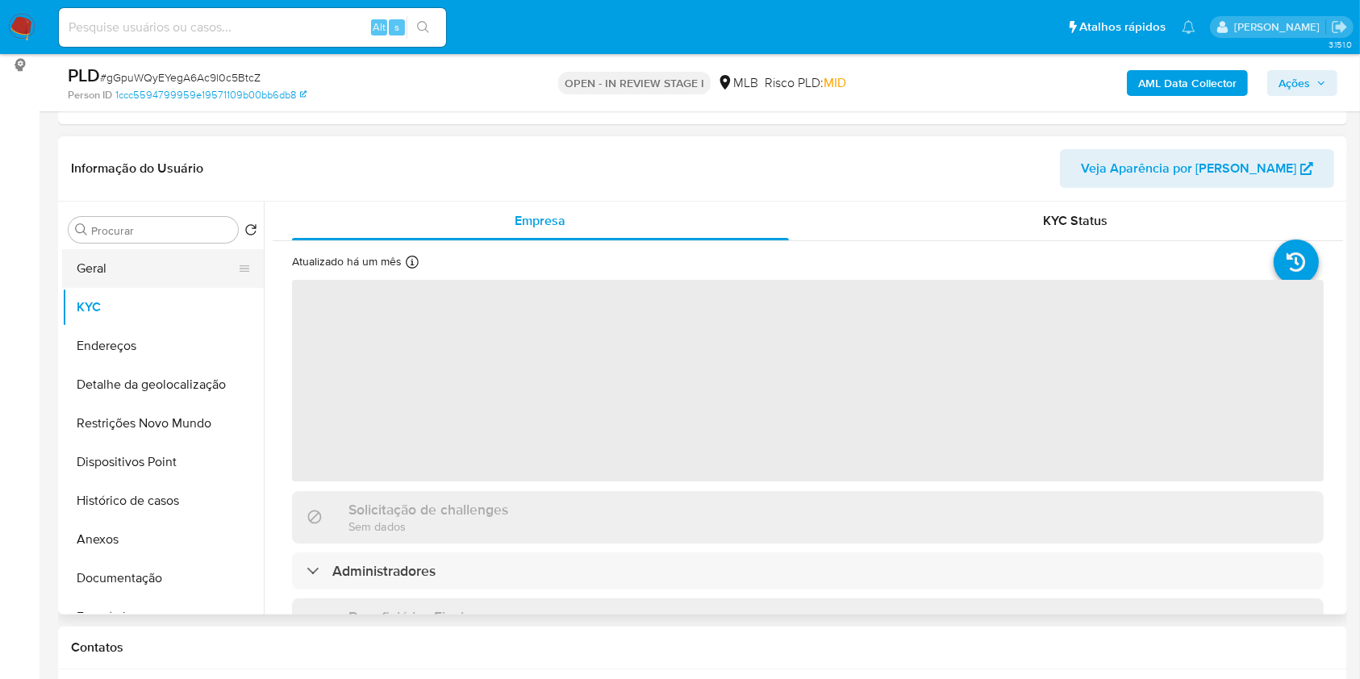
click at [152, 288] on button "Geral" at bounding box center [156, 268] width 189 height 39
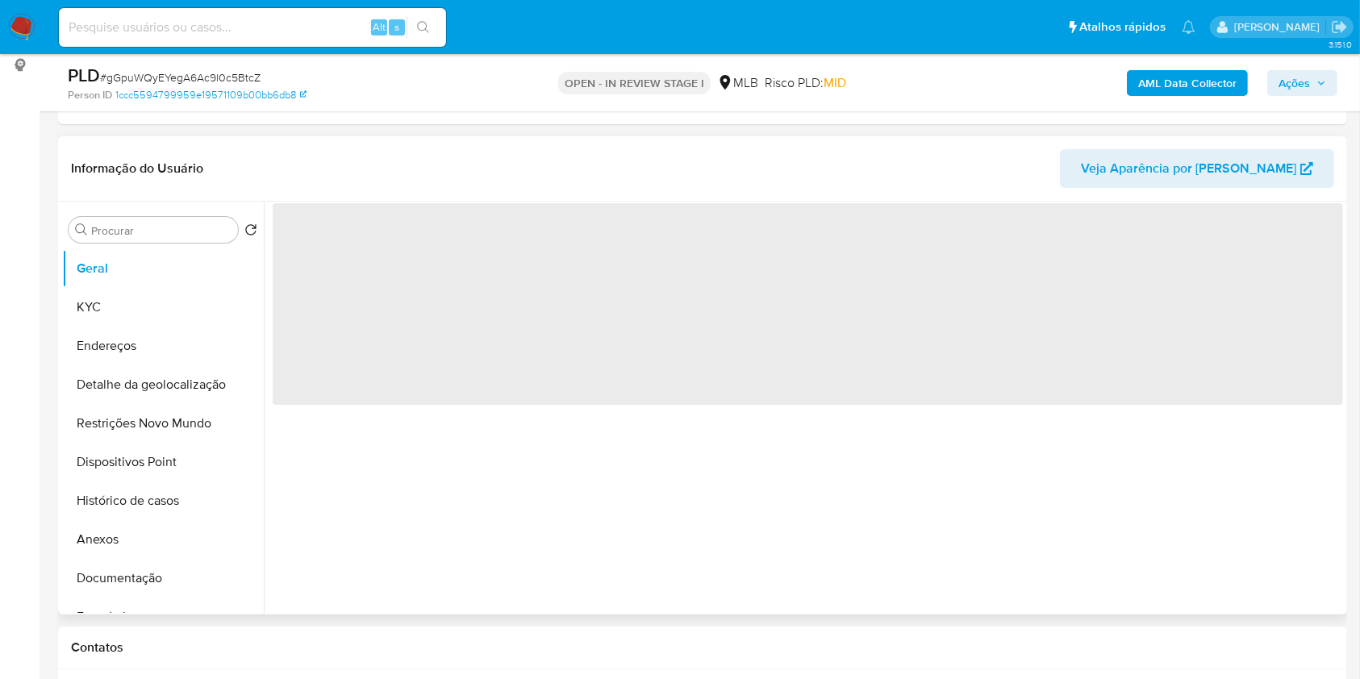
click at [486, 510] on div "‌" at bounding box center [803, 408] width 1079 height 413
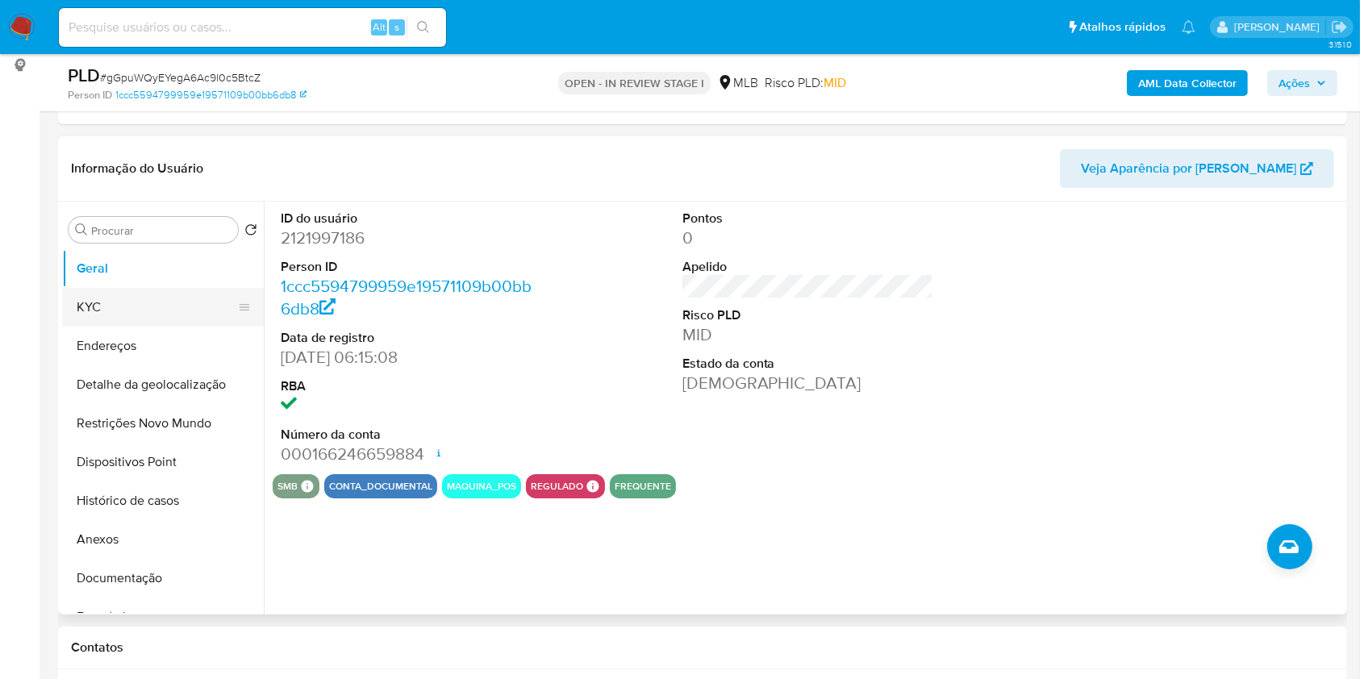
click at [100, 327] on button "KYC" at bounding box center [156, 307] width 189 height 39
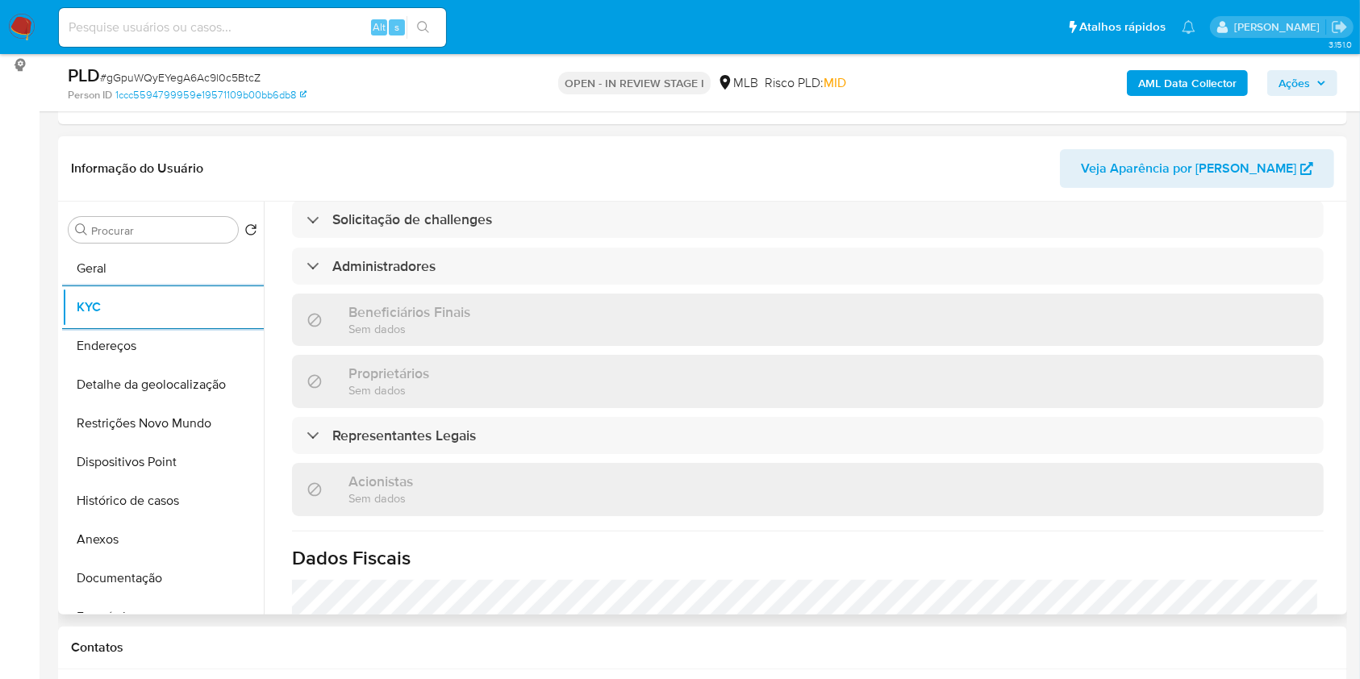
scroll to position [879, 0]
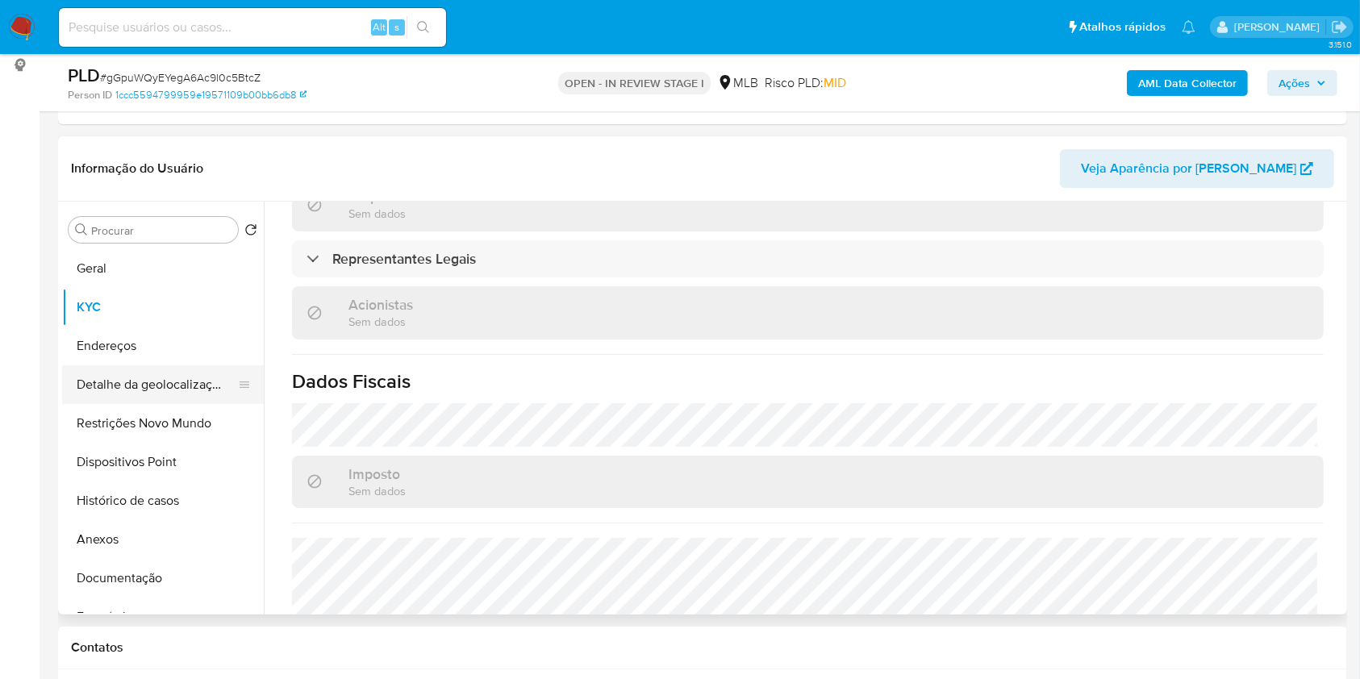
click at [154, 391] on button "Detalhe da geolocalização" at bounding box center [156, 384] width 189 height 39
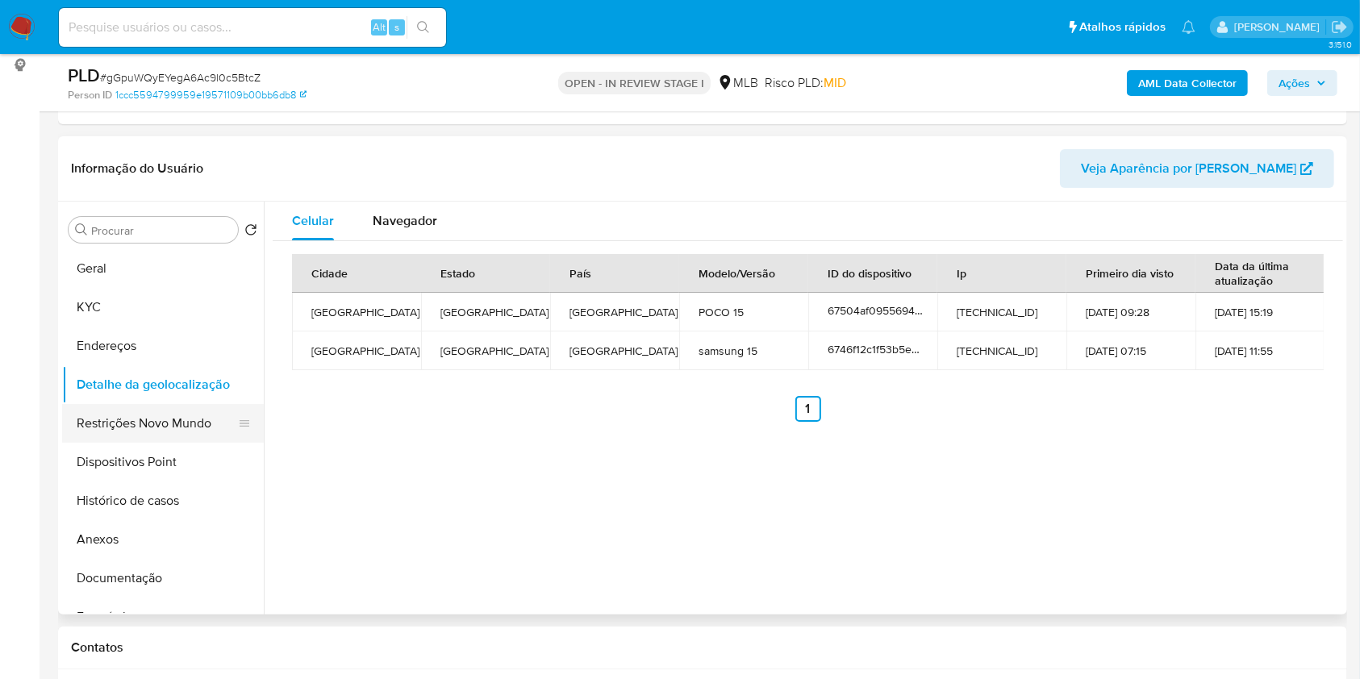
click at [158, 443] on button "Restrições Novo Mundo" at bounding box center [156, 423] width 189 height 39
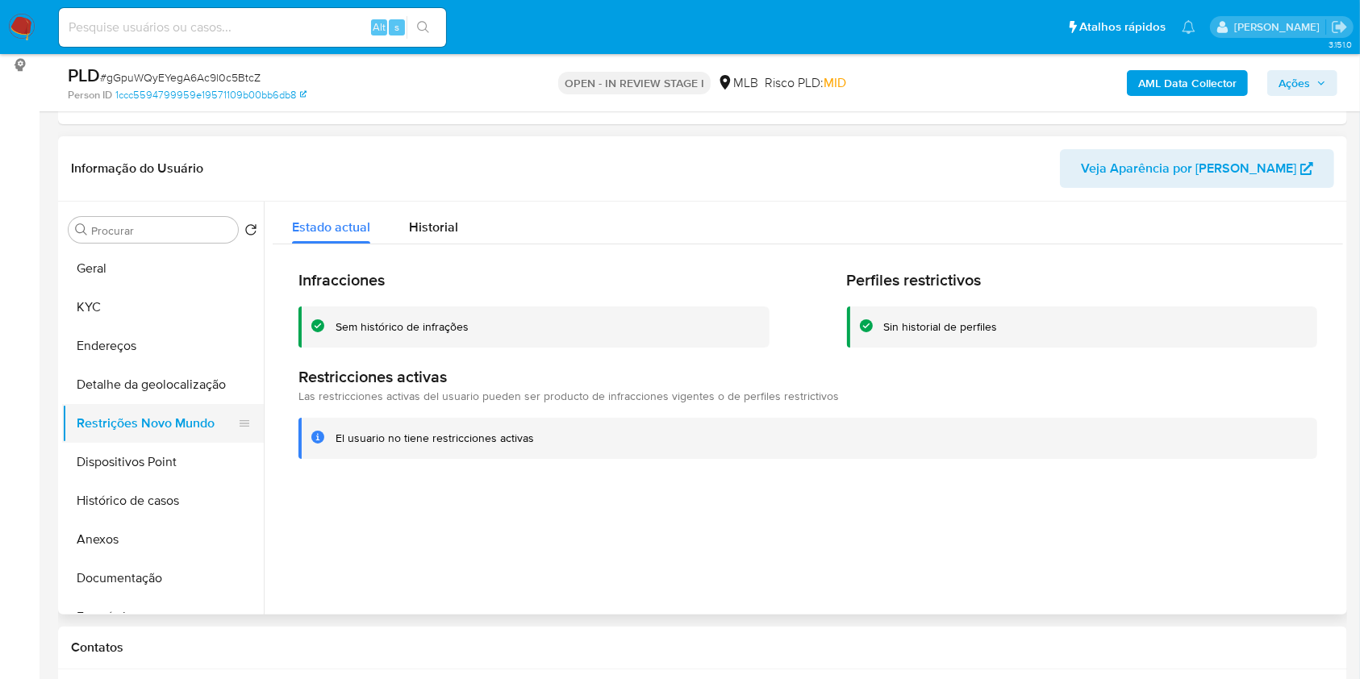
click at [132, 443] on button "Restrições Novo Mundo" at bounding box center [156, 423] width 189 height 39
click at [129, 481] on button "Dispositivos Point" at bounding box center [156, 462] width 189 height 39
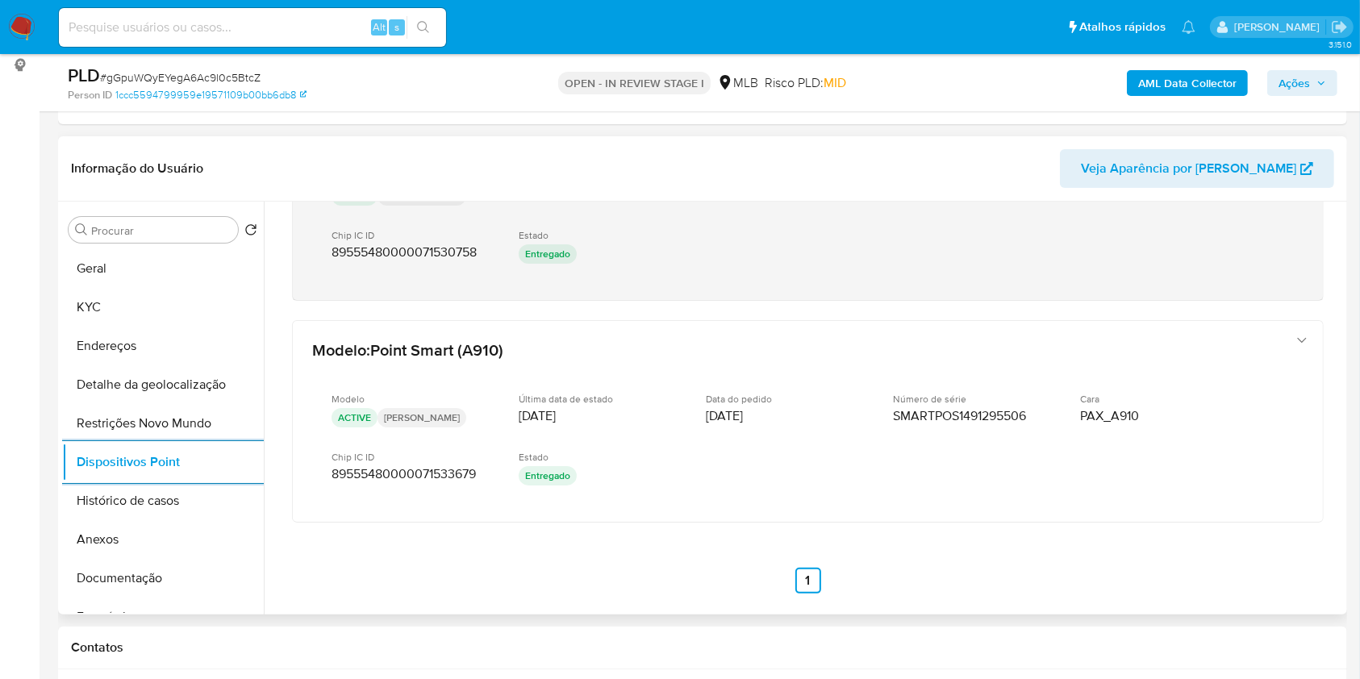
scroll to position [793, 0]
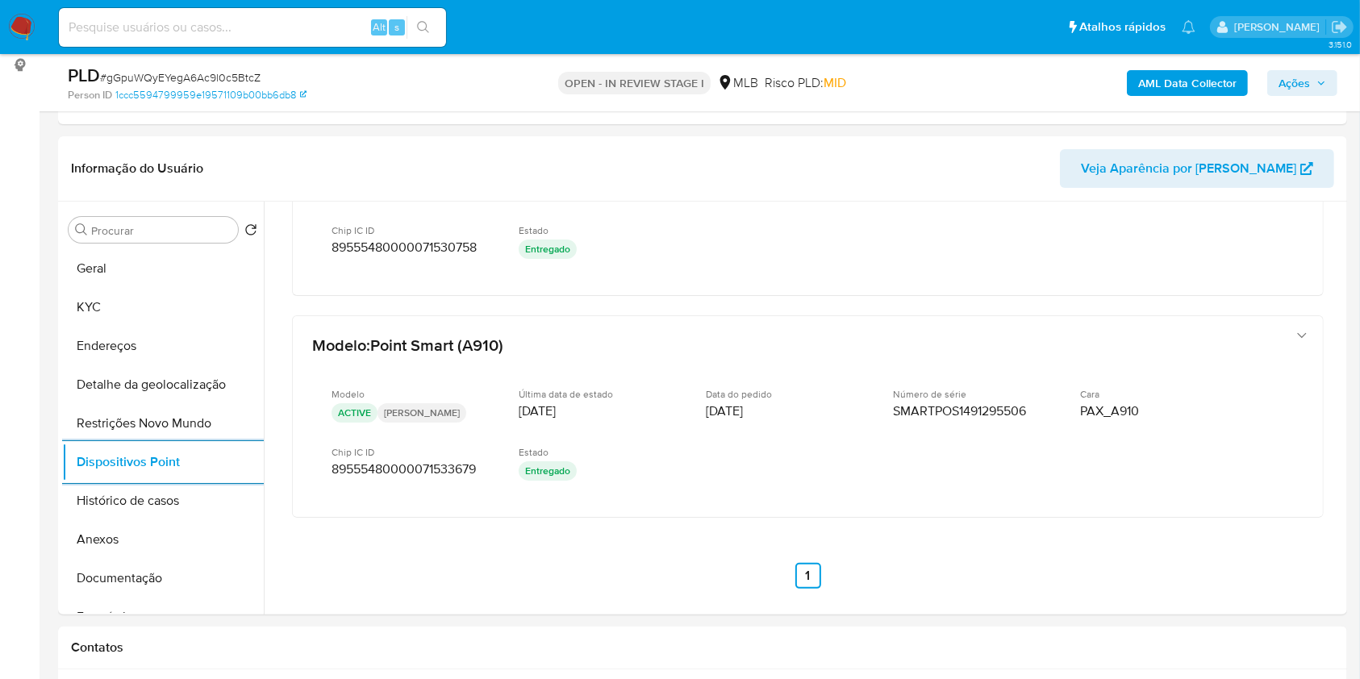
click at [1307, 70] on span "Ações" at bounding box center [1294, 83] width 31 height 26
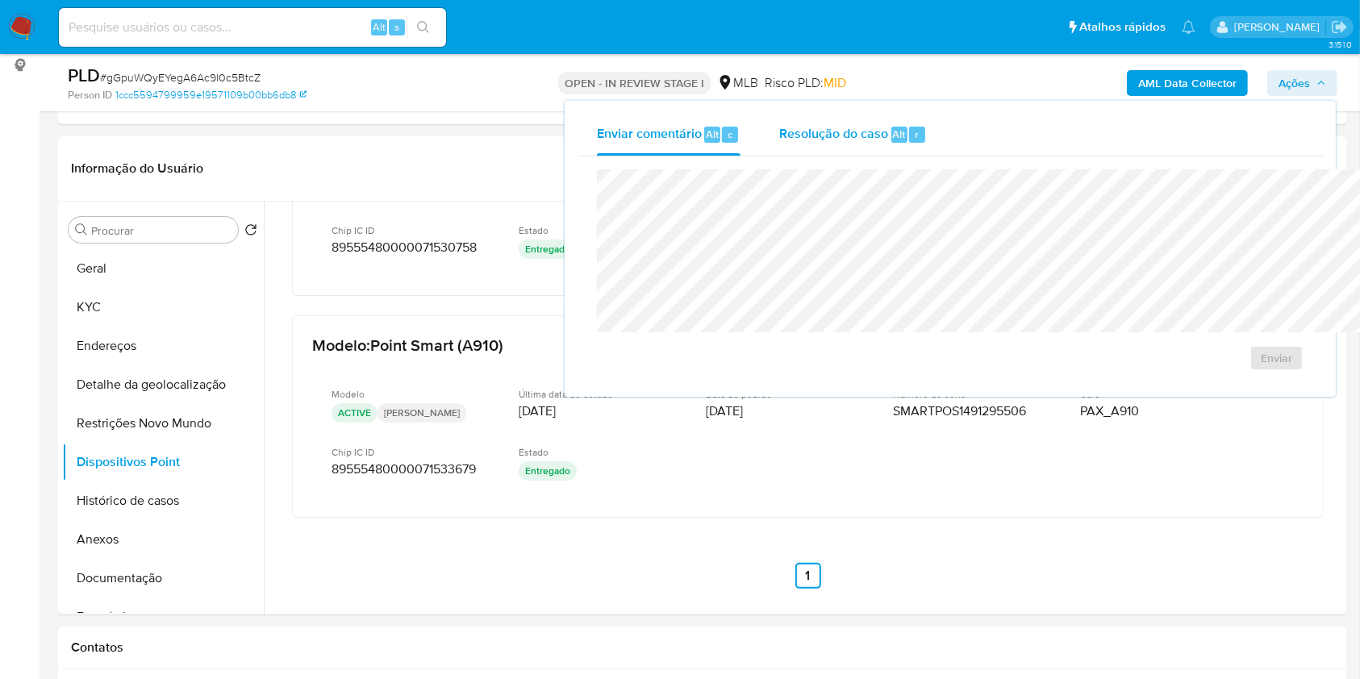
click at [779, 144] on div "Resolução do caso Alt r" at bounding box center [853, 135] width 148 height 42
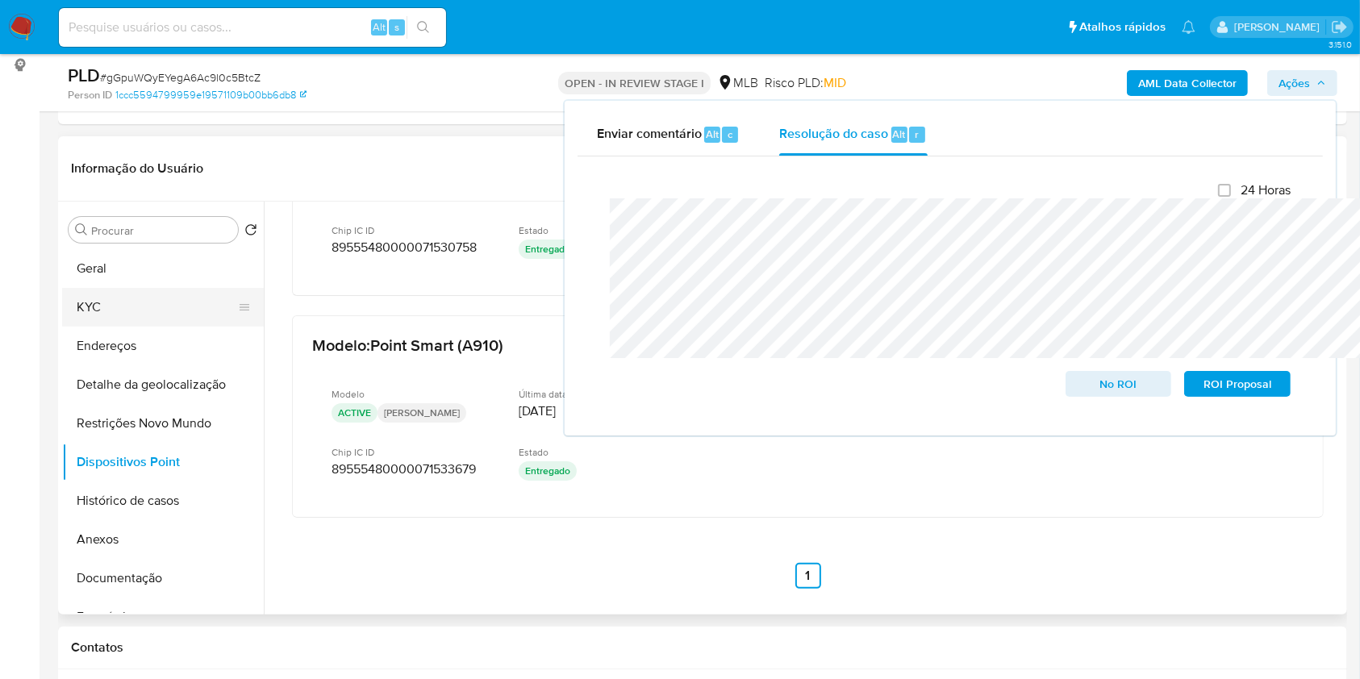
click at [119, 323] on button "KYC" at bounding box center [156, 307] width 189 height 39
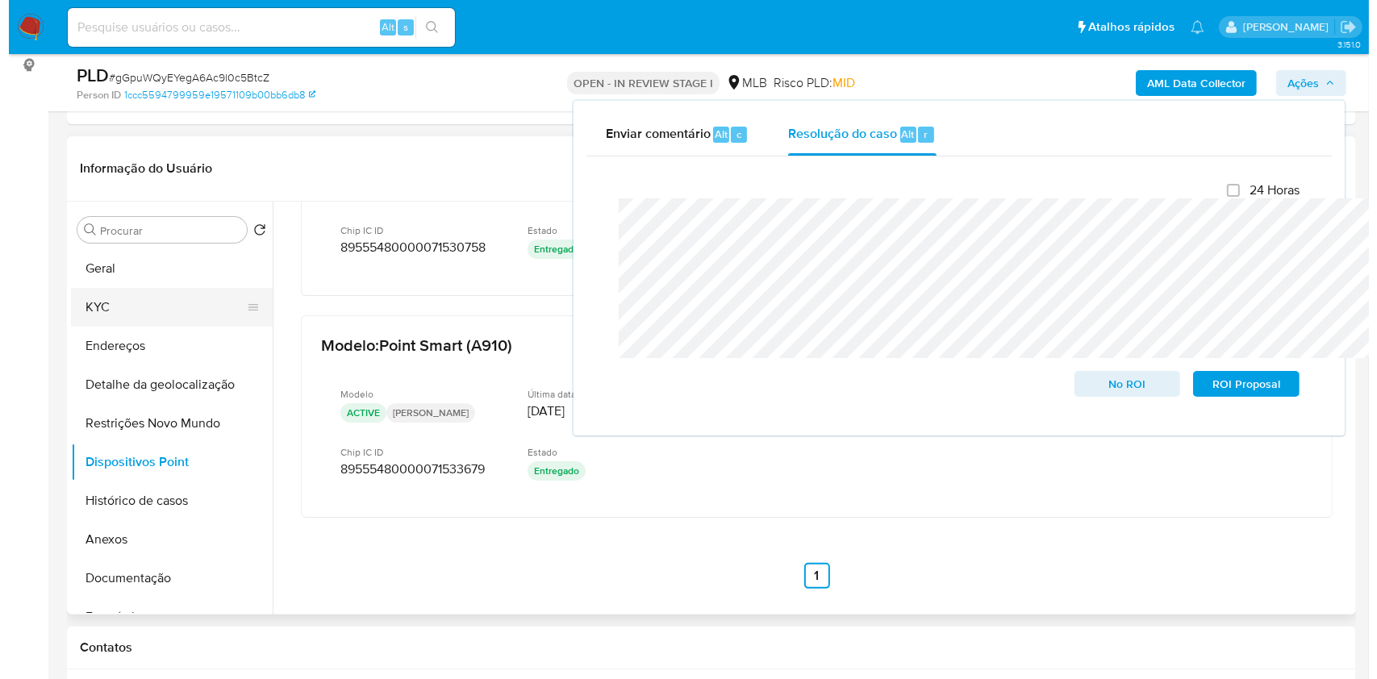
scroll to position [0, 0]
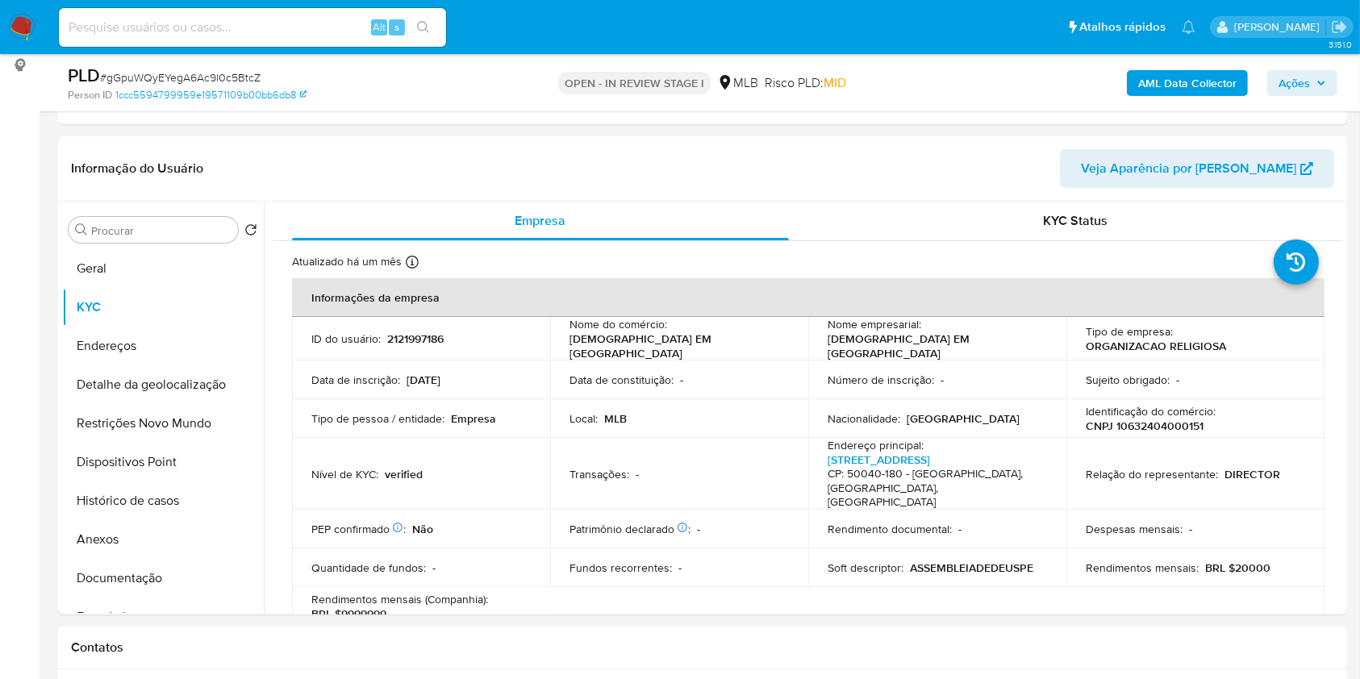
click at [1314, 86] on span "Ações" at bounding box center [1303, 83] width 48 height 23
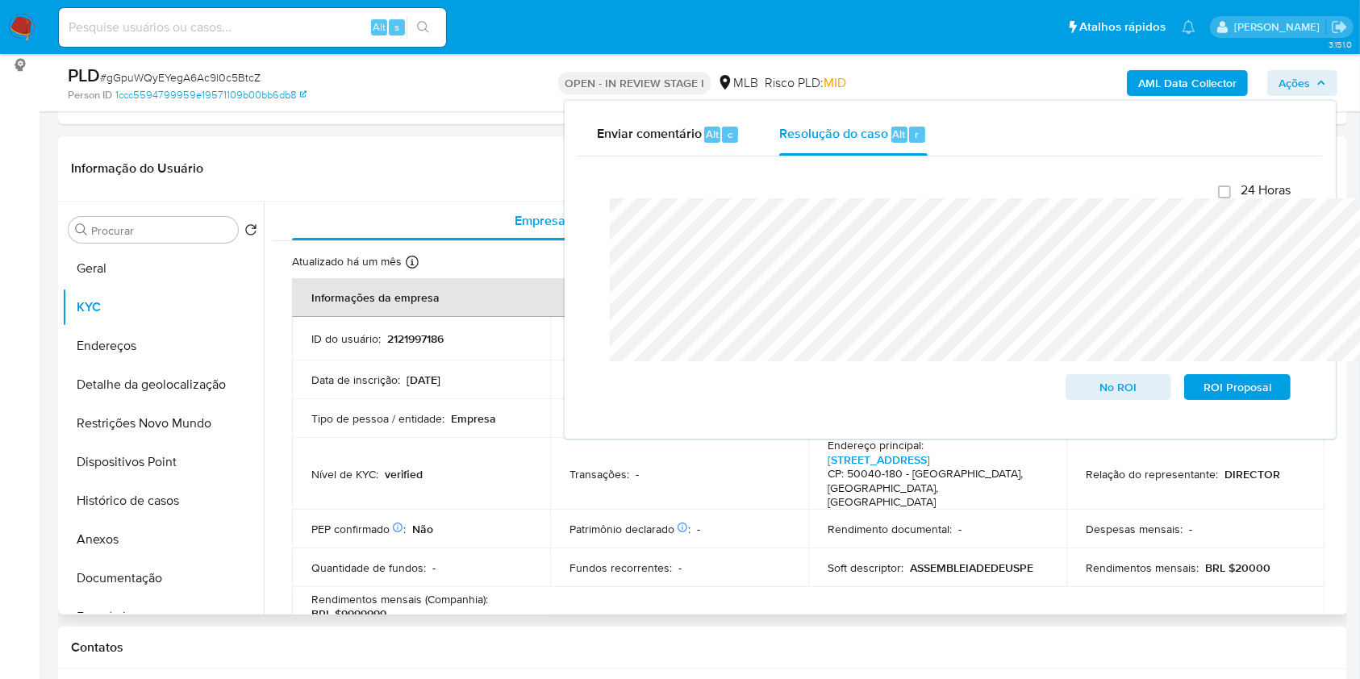
click at [390, 159] on div "Informação do Usuário Veja Aparência por Pessoa" at bounding box center [702, 168] width 1289 height 65
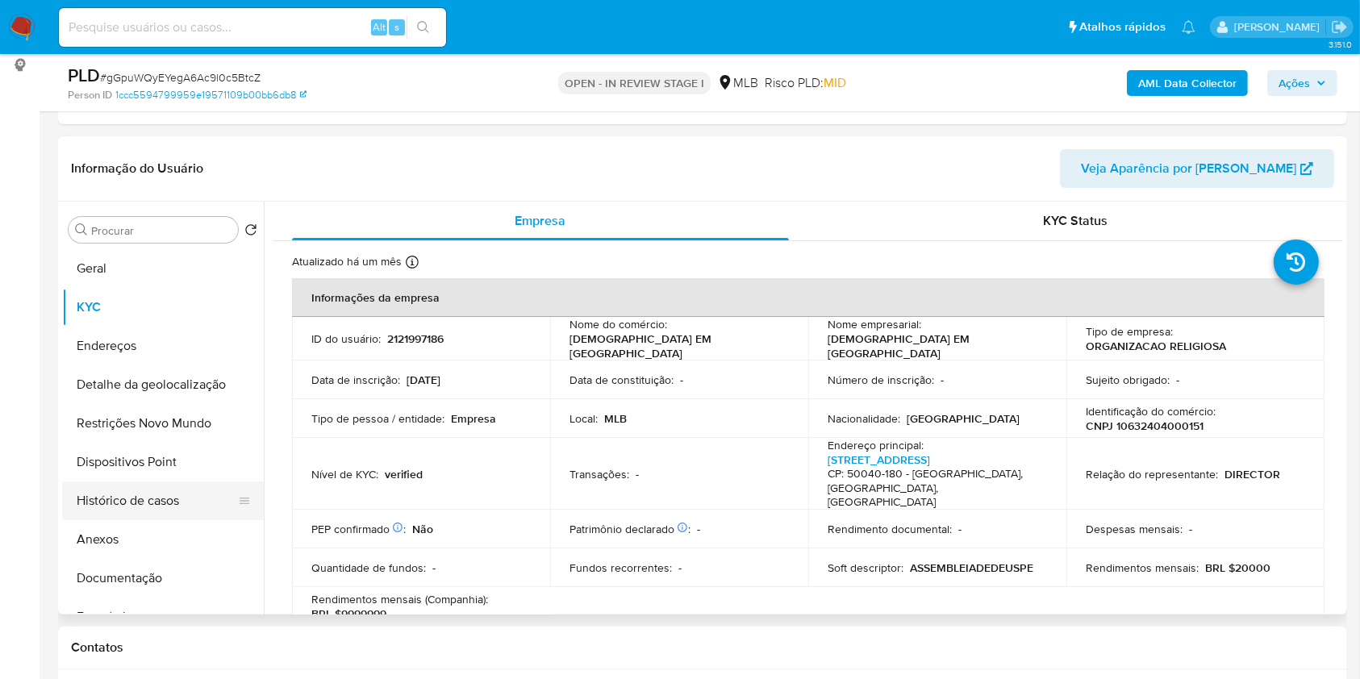
click at [146, 520] on button "Histórico de casos" at bounding box center [156, 501] width 189 height 39
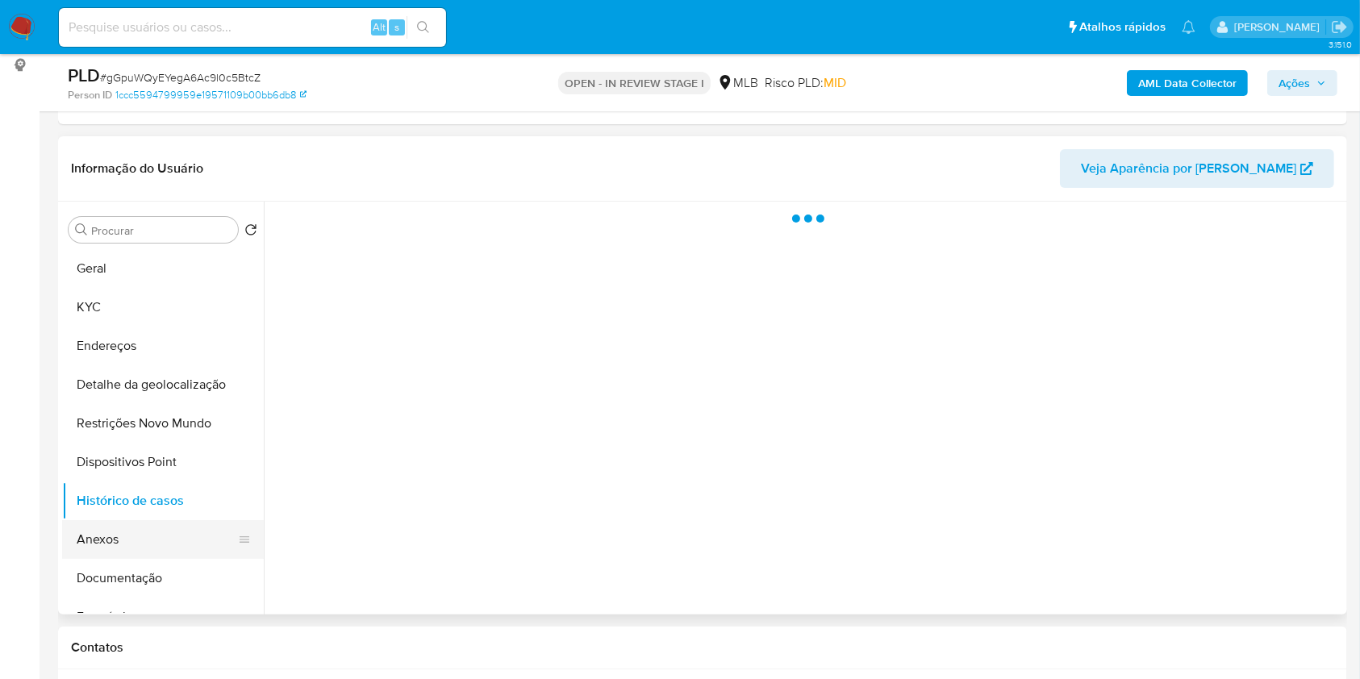
click at [144, 559] on button "Anexos" at bounding box center [156, 539] width 189 height 39
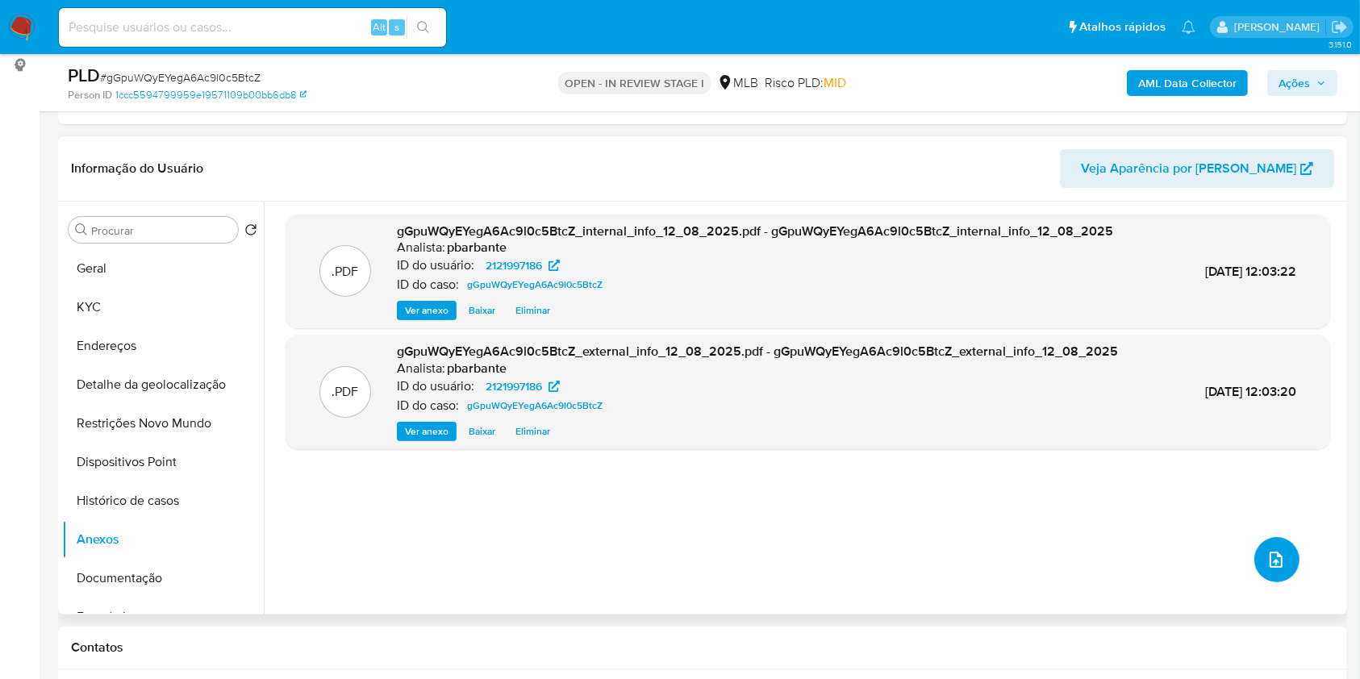
click at [1267, 570] on icon "upload-file" at bounding box center [1276, 559] width 19 height 19
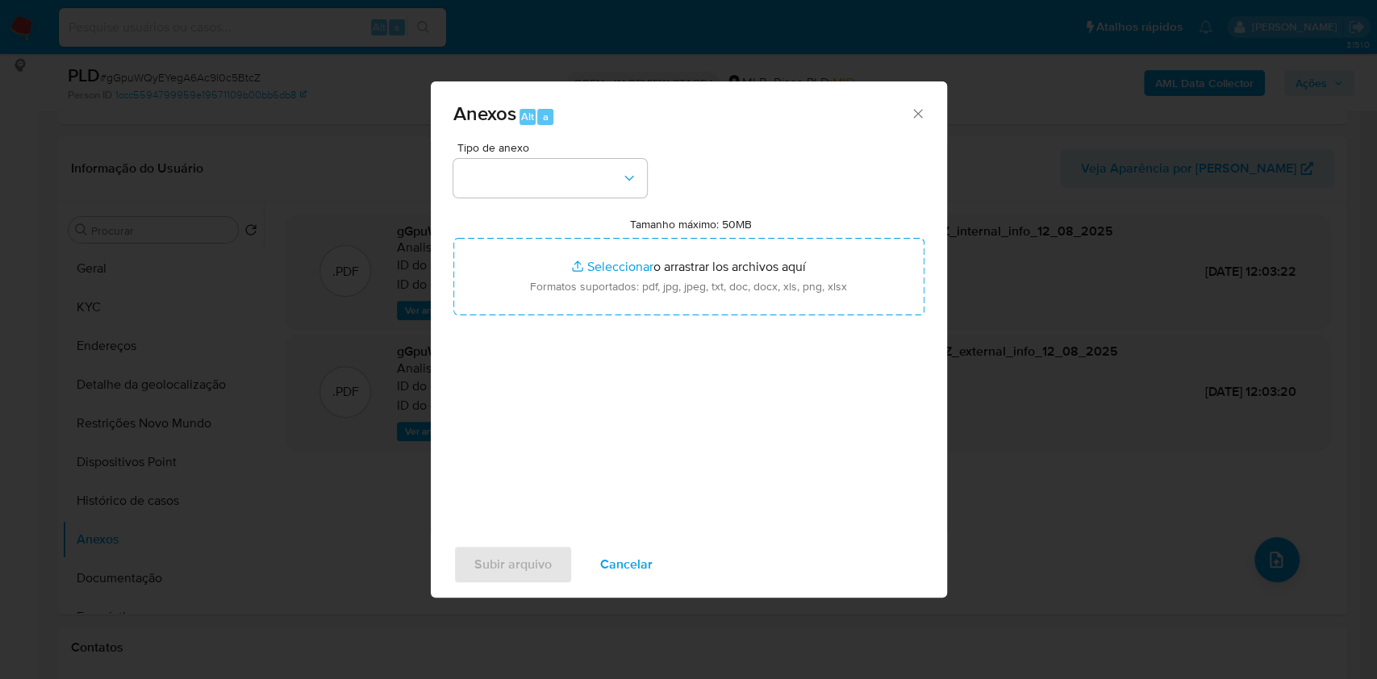
click at [562, 172] on div "Tipo de anexo Tamanho máximo: 50MB Seleccionar archivos Seleccionar o arrastrar…" at bounding box center [688, 332] width 471 height 381
click at [560, 159] on button "button" at bounding box center [550, 178] width 194 height 39
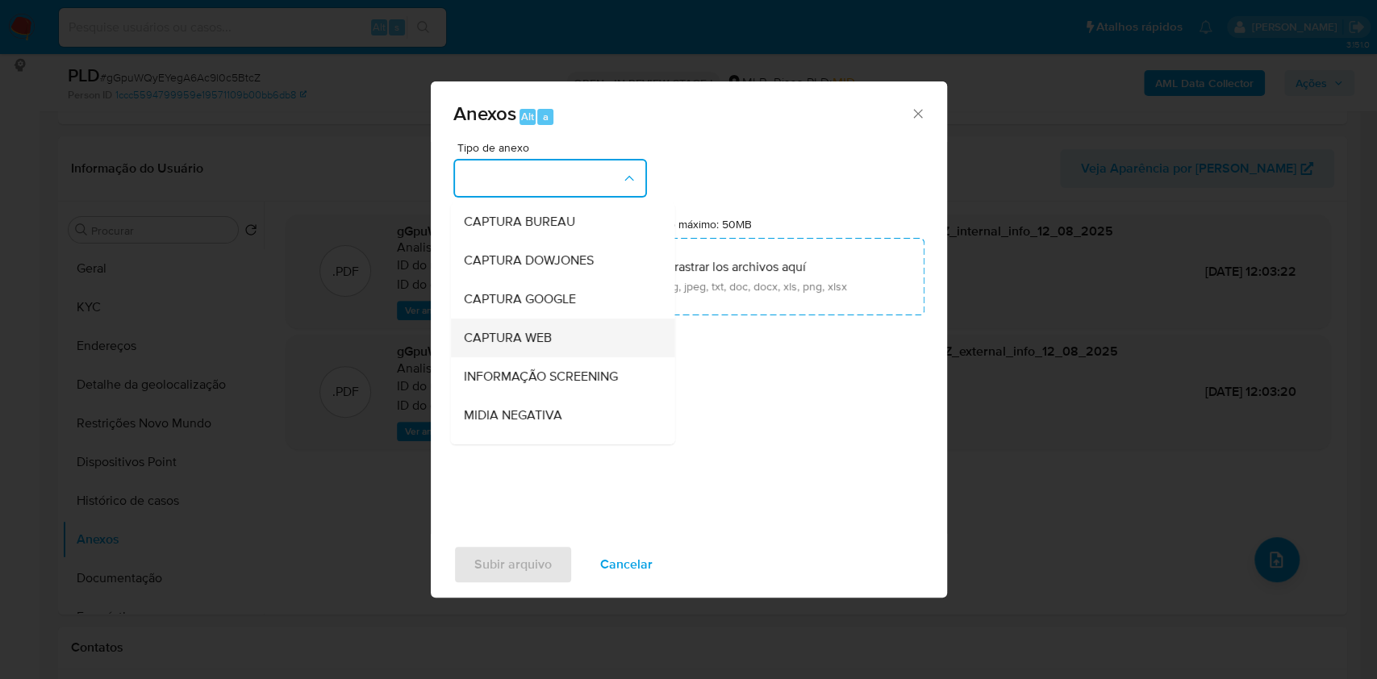
scroll to position [200, 0]
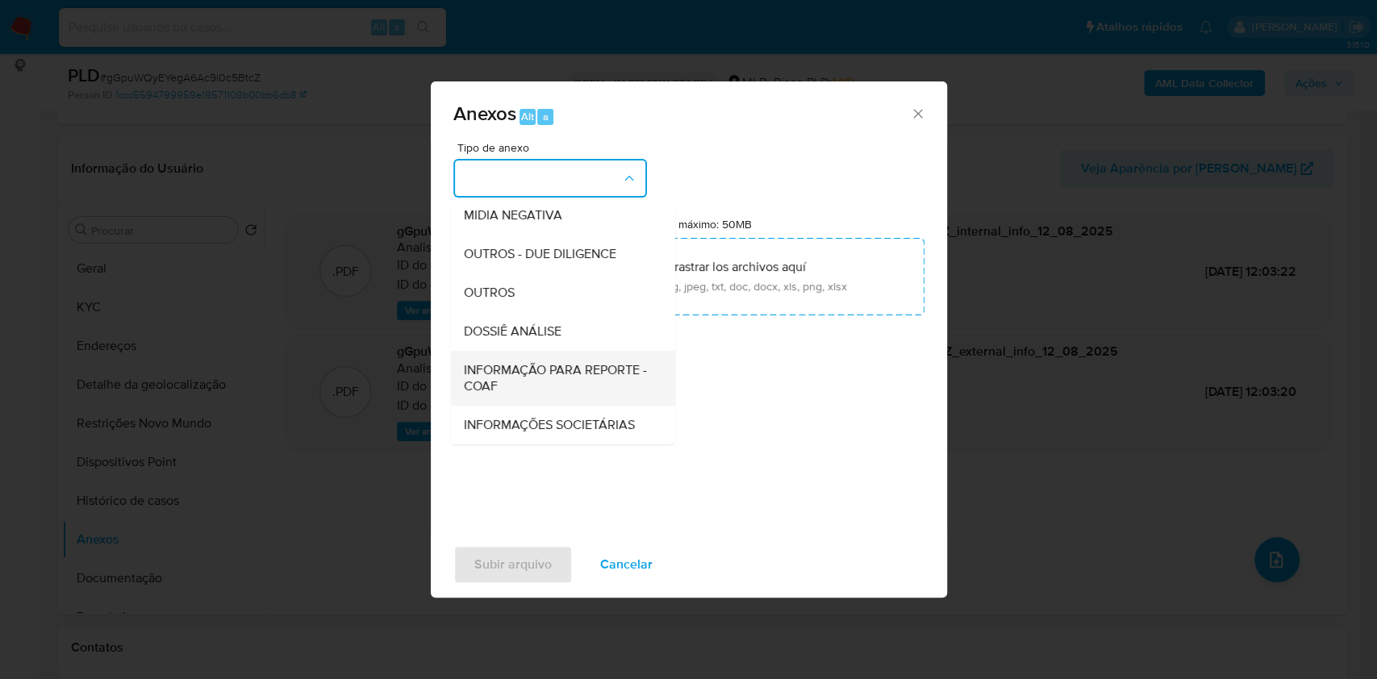
click at [542, 362] on span "INFORMAÇÃO PARA REPORTE - COAF" at bounding box center [557, 378] width 189 height 32
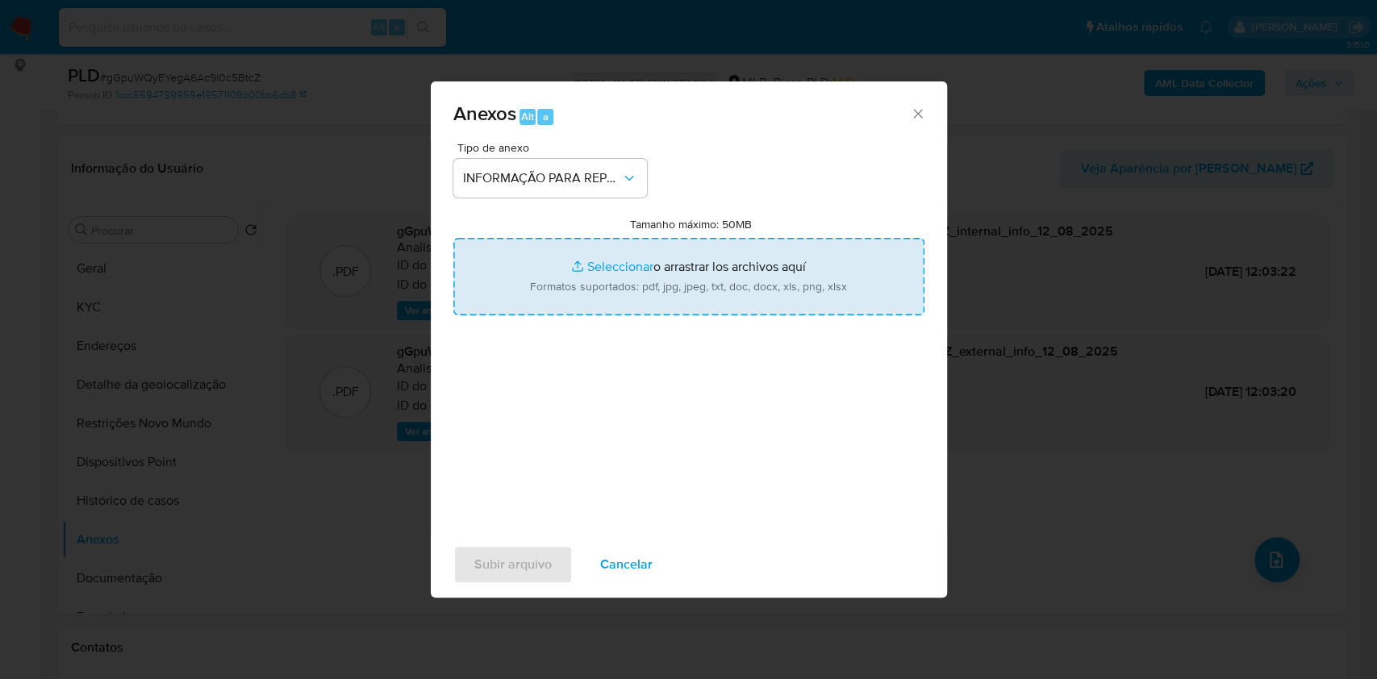
type input "C:\fakepath\SAR - XXX - CNPJ 10632404000151 - IGREJA EVANGELICA ASSEMBLEIA DE D…"
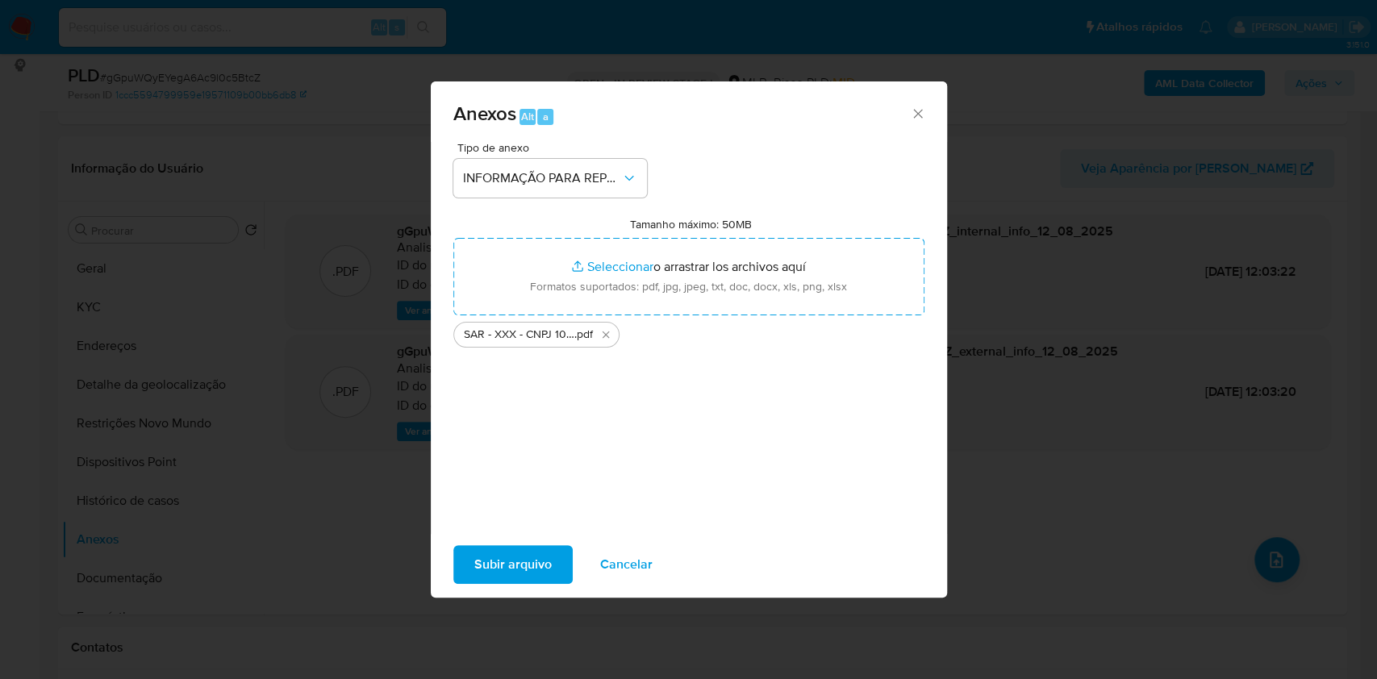
click at [483, 562] on span "Subir arquivo" at bounding box center [512, 564] width 77 height 35
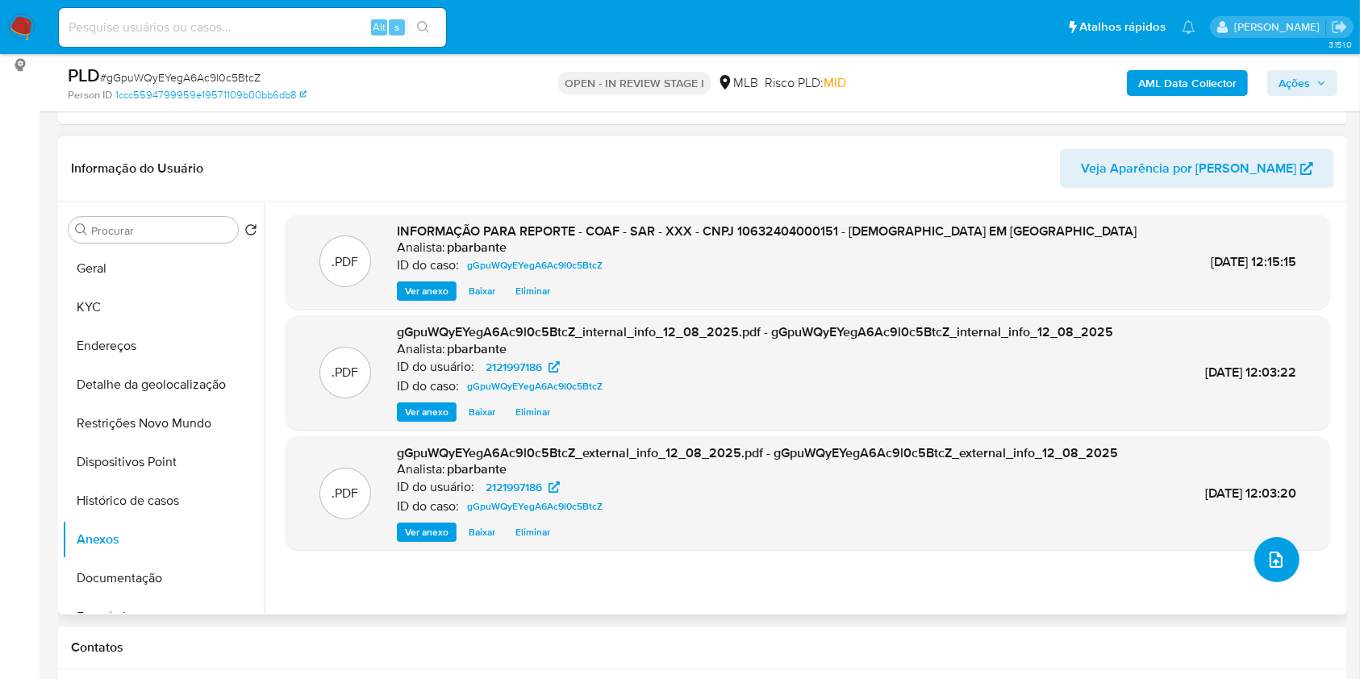
click at [1260, 582] on button "upload-file" at bounding box center [1277, 559] width 45 height 45
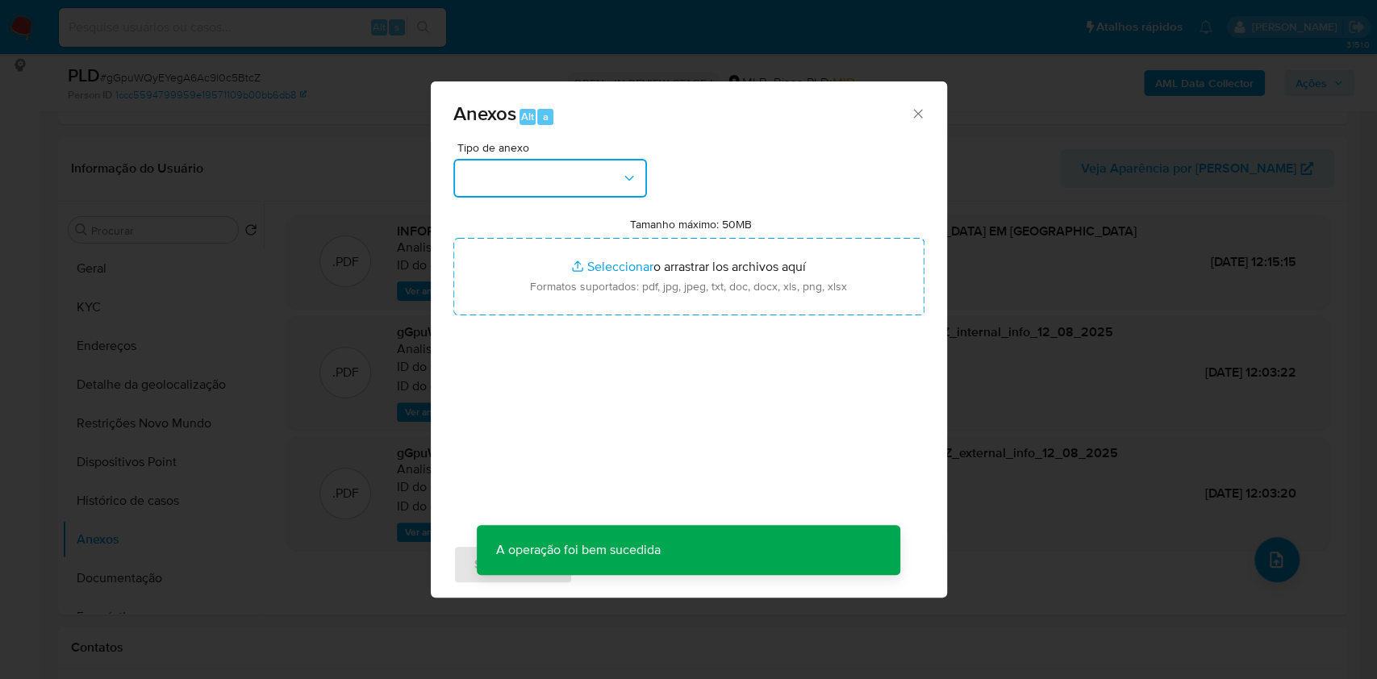
click at [549, 159] on button "button" at bounding box center [550, 178] width 194 height 39
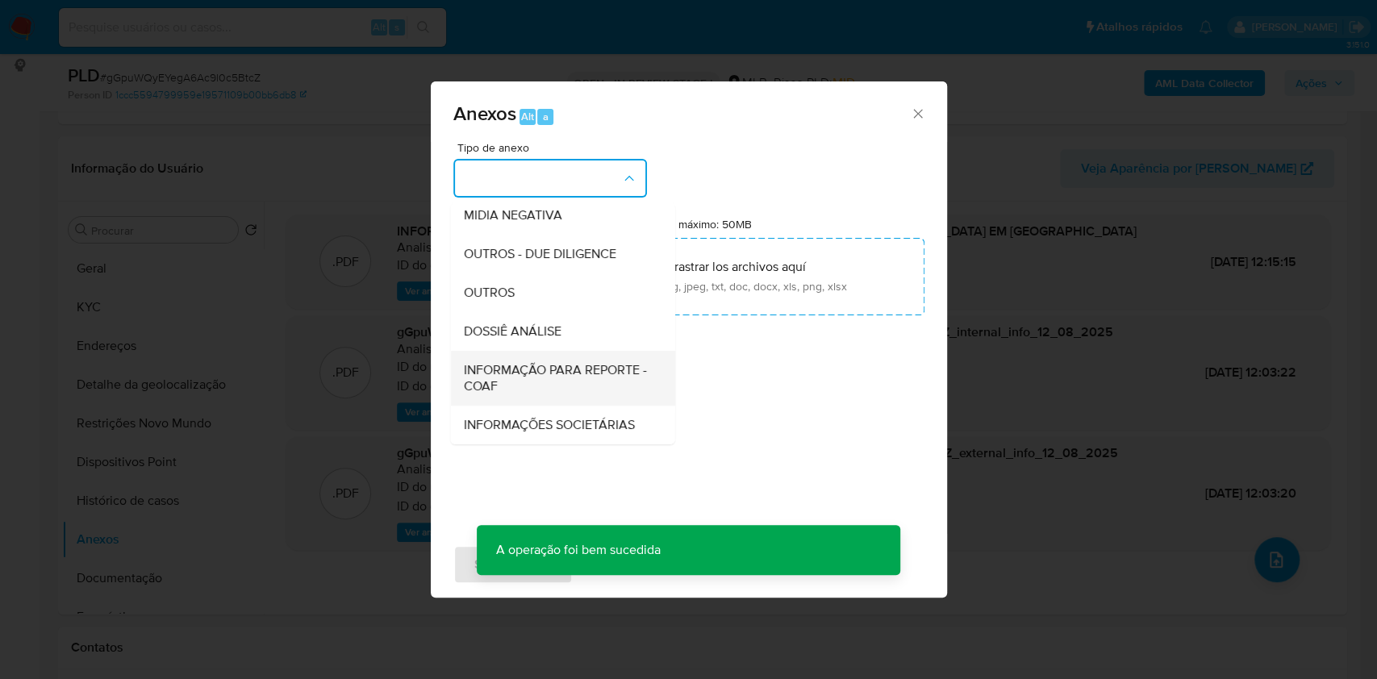
click at [530, 362] on span "INFORMAÇÃO PARA REPORTE - COAF" at bounding box center [557, 378] width 189 height 32
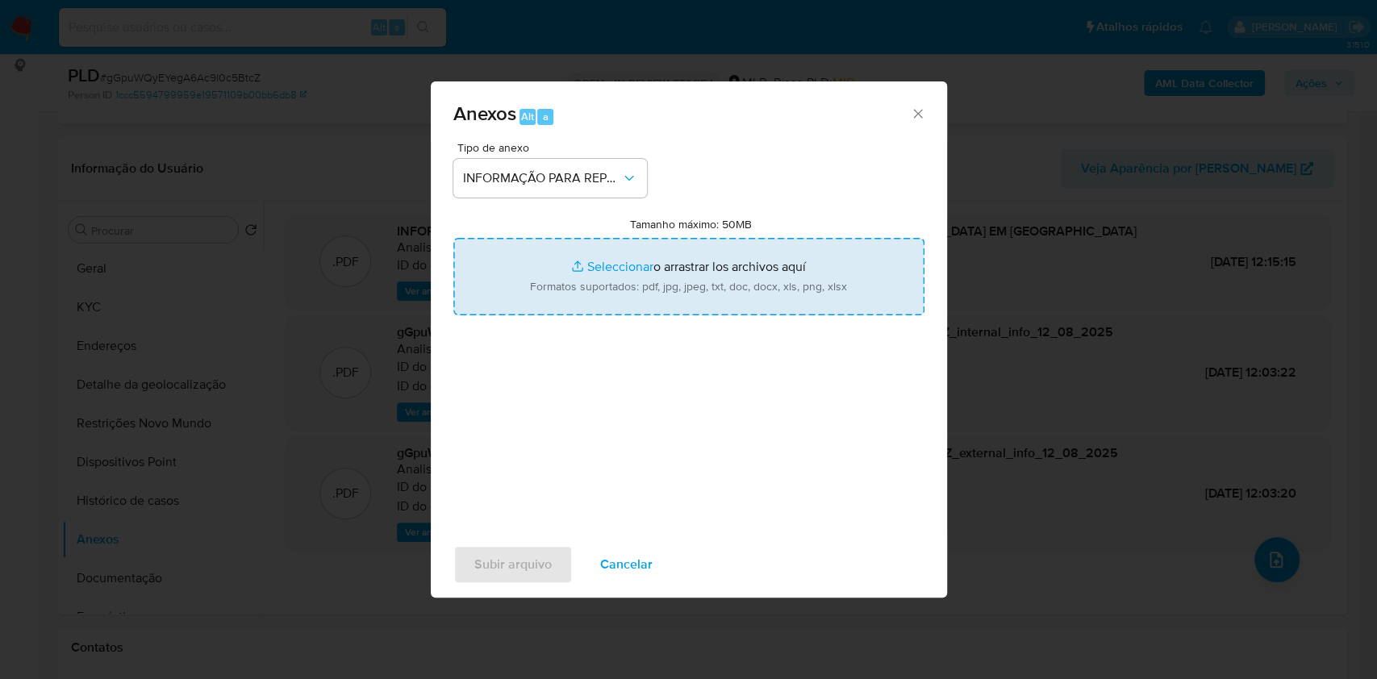
type input "C:\fakepath\Mulan 2121997186_2025_08_11_09_39_05.xlsx"
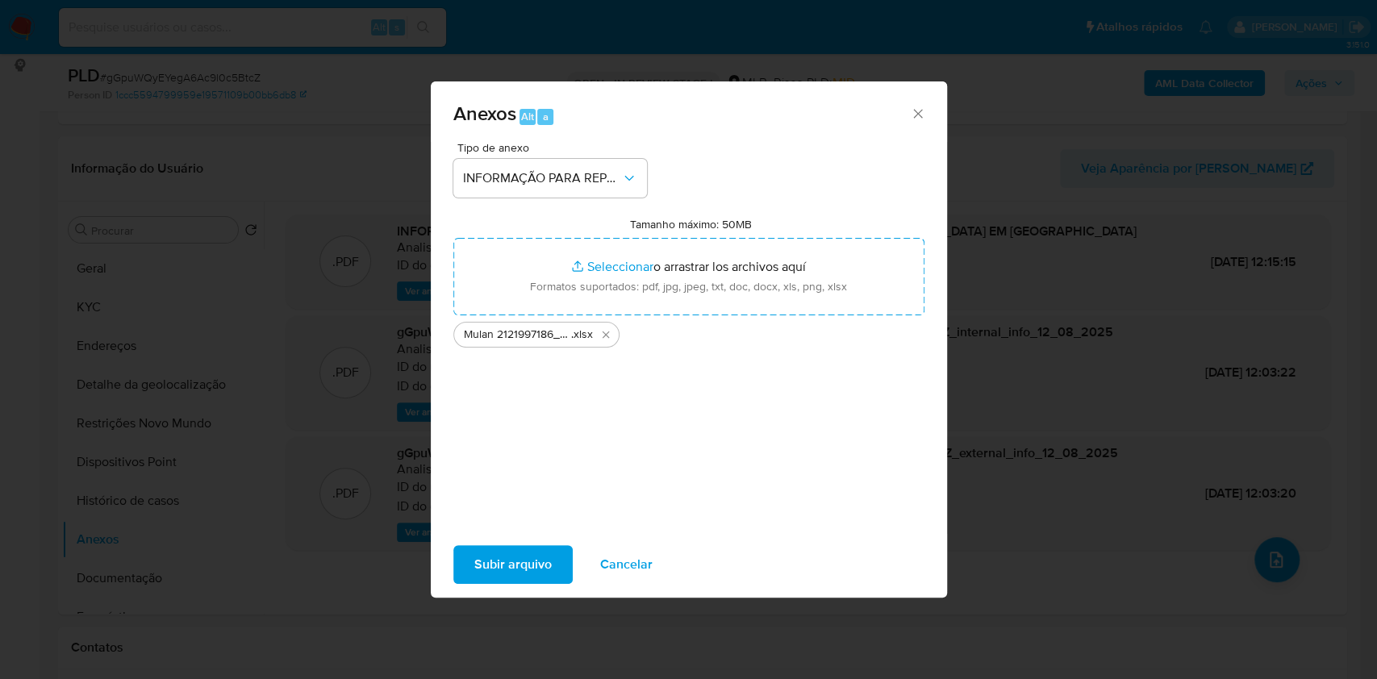
click at [474, 574] on span "Subir arquivo" at bounding box center [512, 564] width 77 height 35
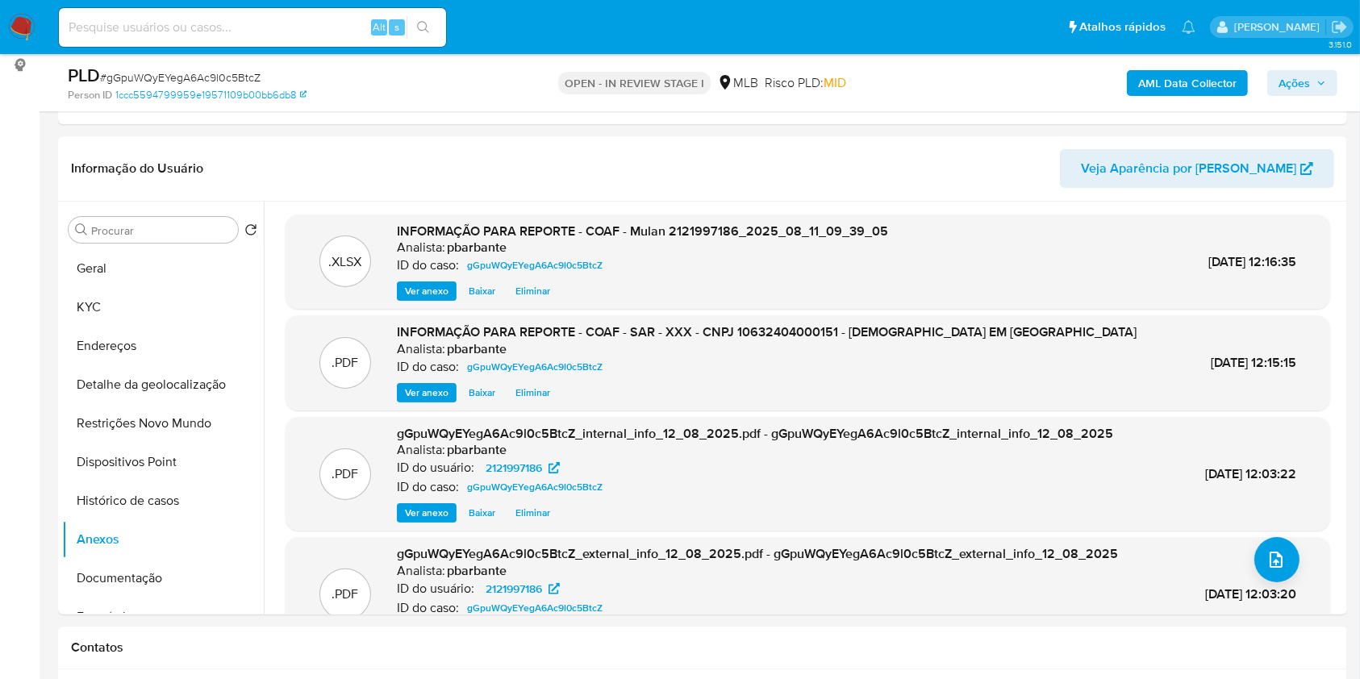
click at [1316, 81] on span "Ações" at bounding box center [1303, 83] width 48 height 23
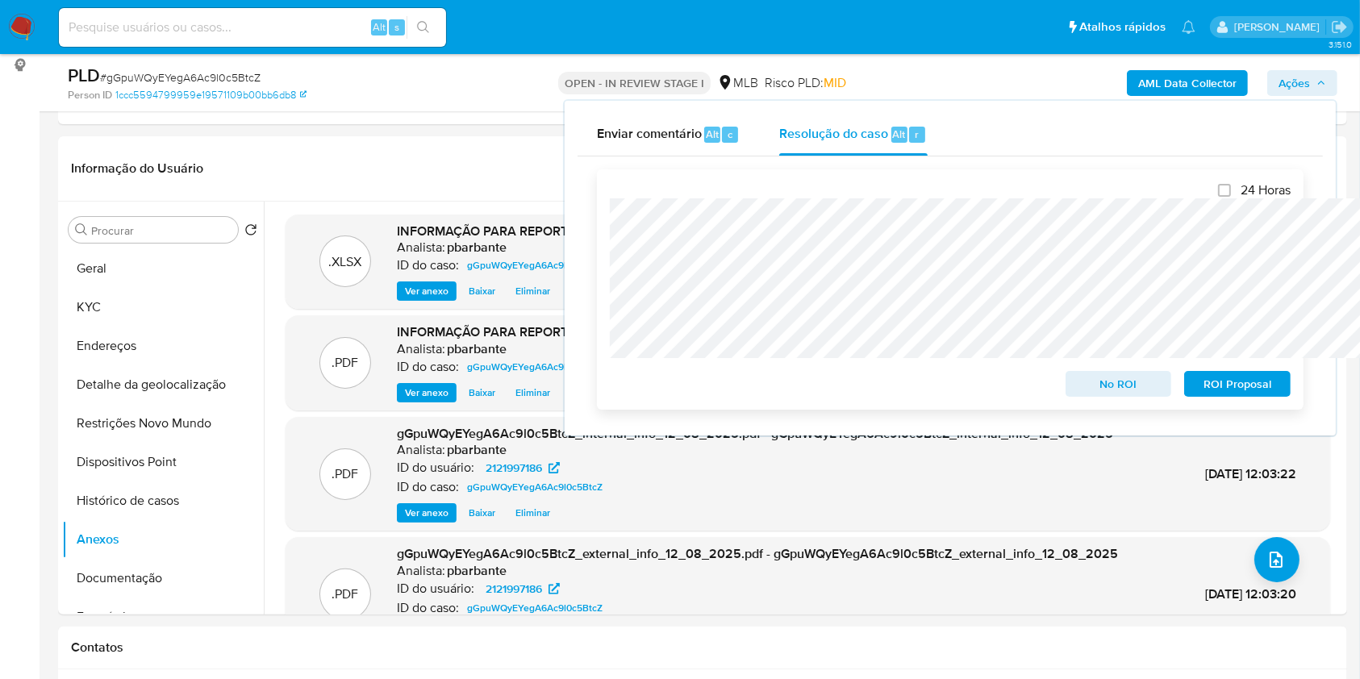
click at [1220, 381] on span "ROI Proposal" at bounding box center [1238, 384] width 84 height 23
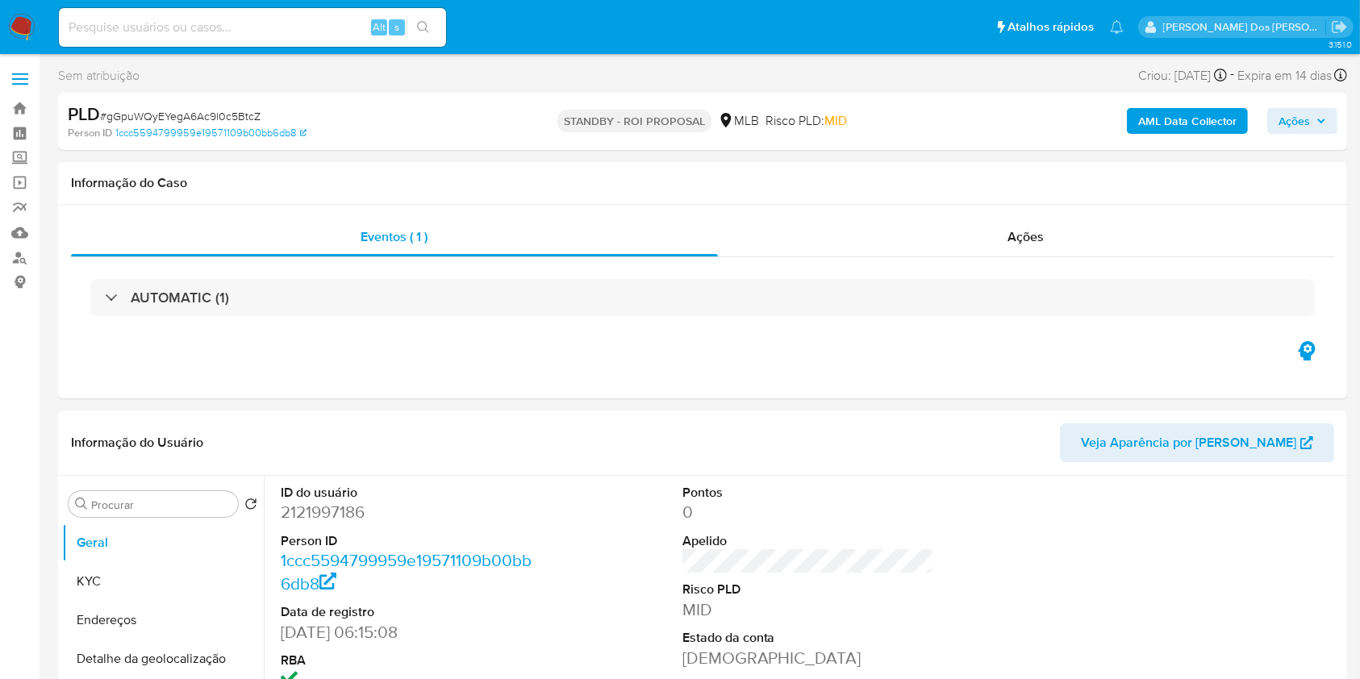
select select "10"
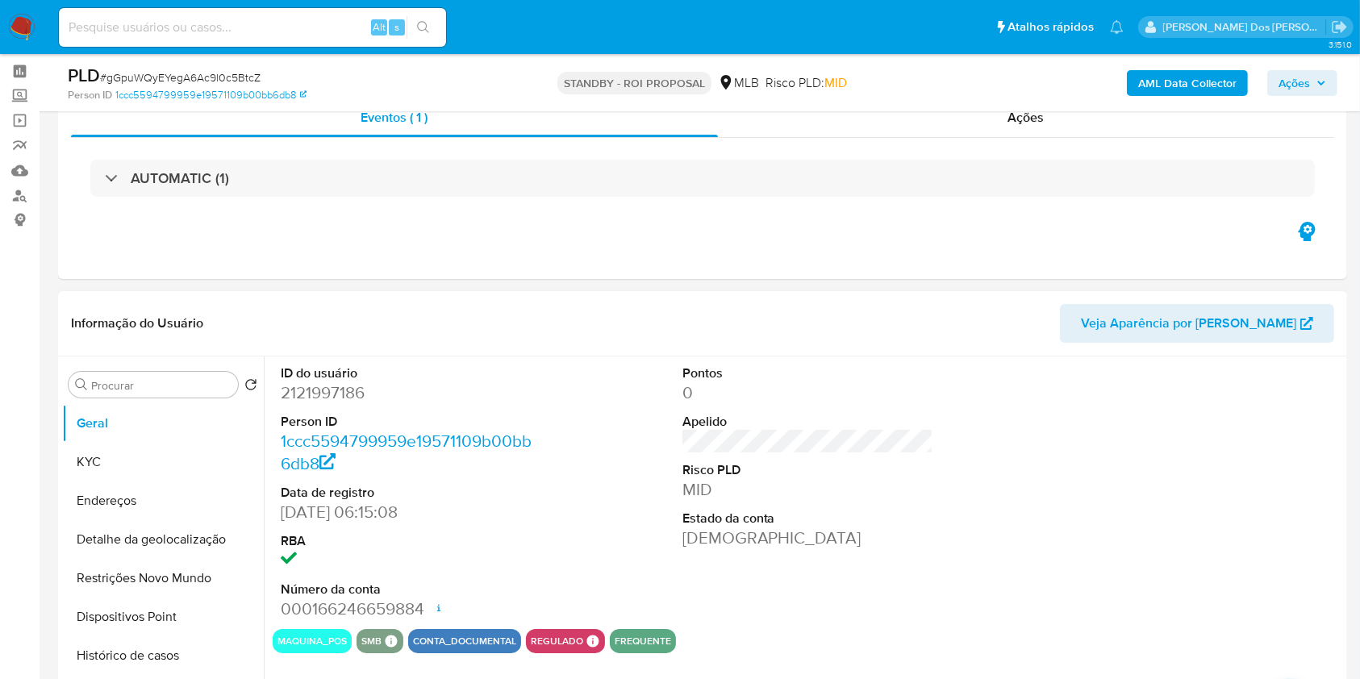
scroll to position [44, 0]
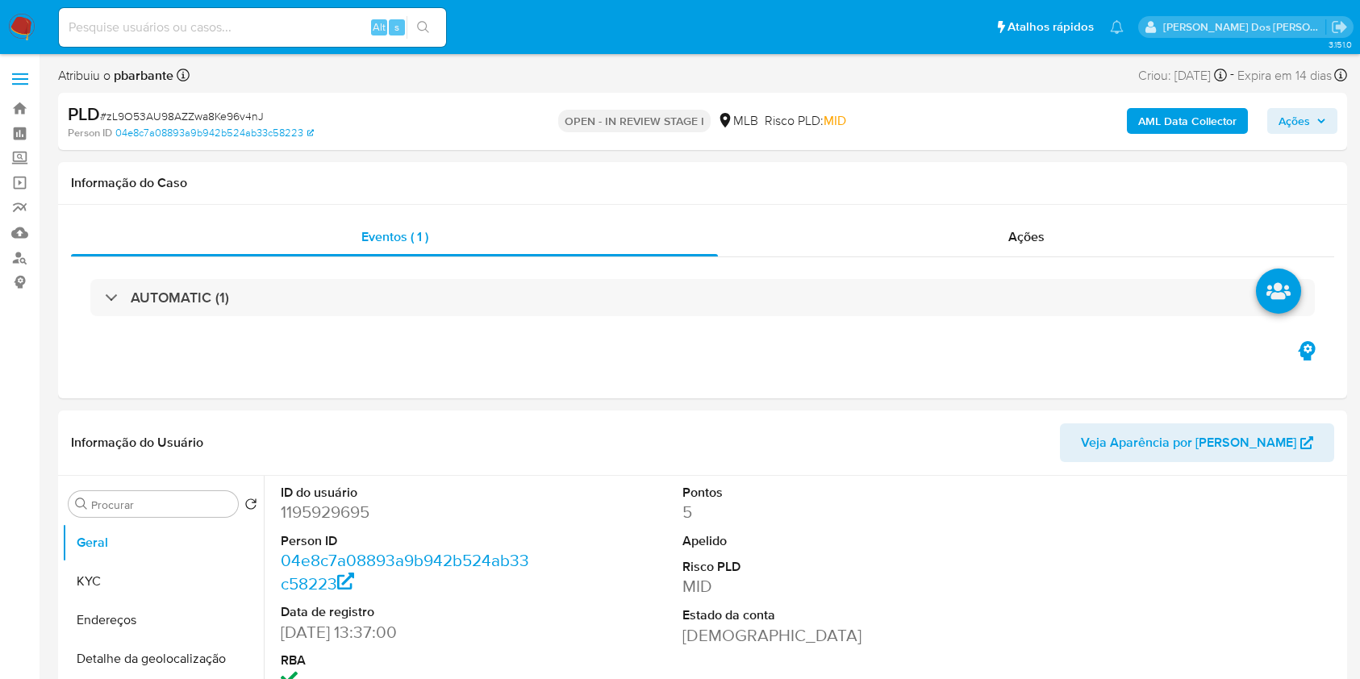
select select "10"
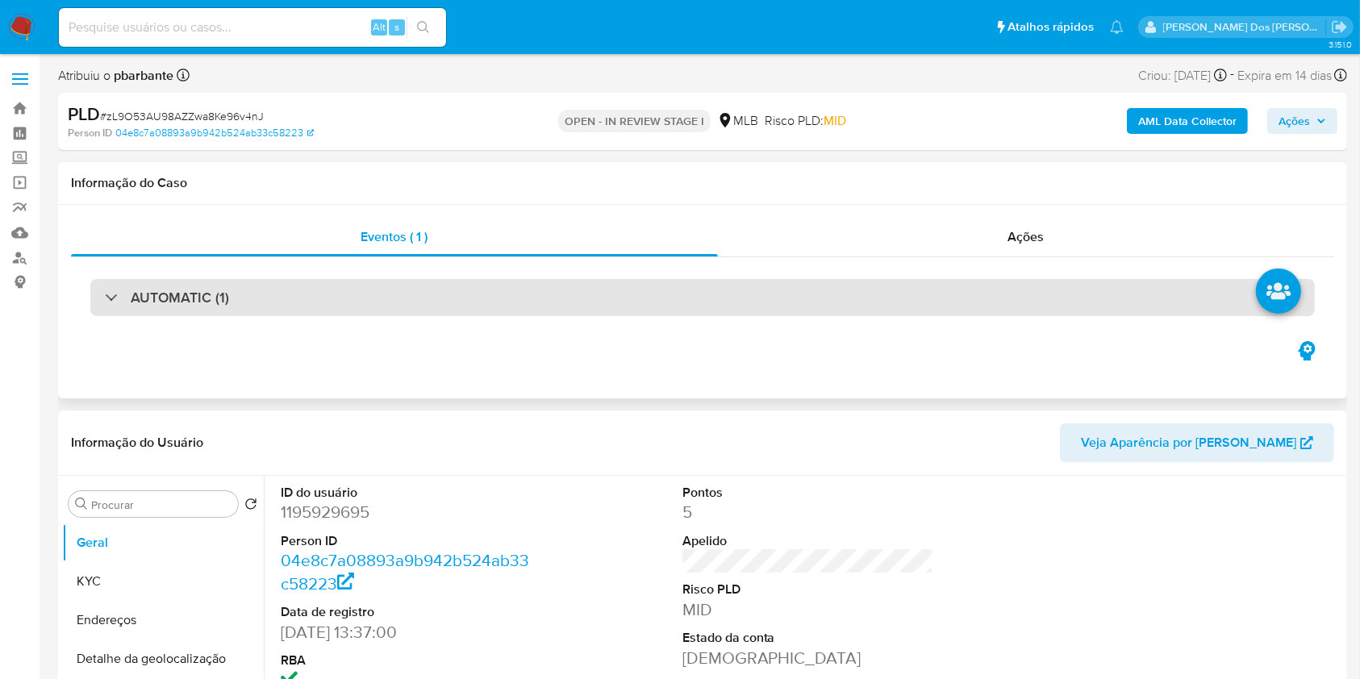
click at [385, 307] on div "AUTOMATIC (1)" at bounding box center [702, 297] width 1225 height 37
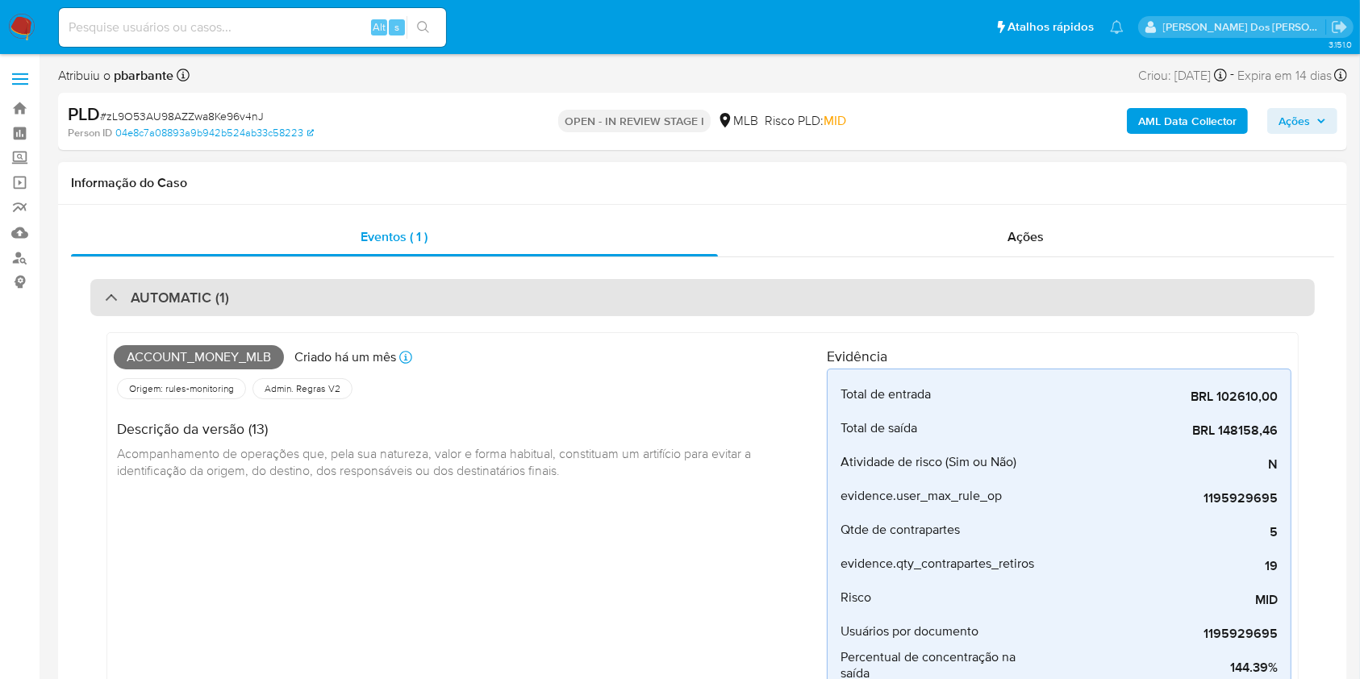
click at [385, 307] on div "AUTOMATIC (1)" at bounding box center [702, 297] width 1225 height 37
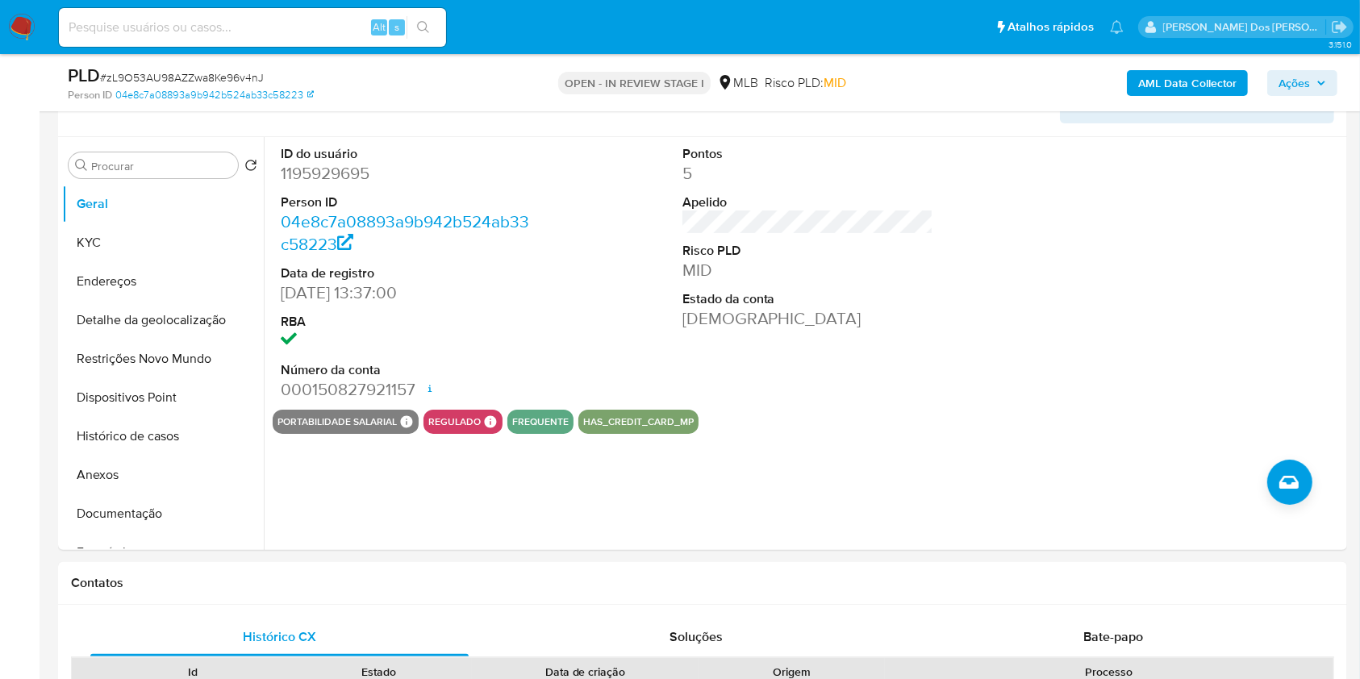
scroll to position [337, 0]
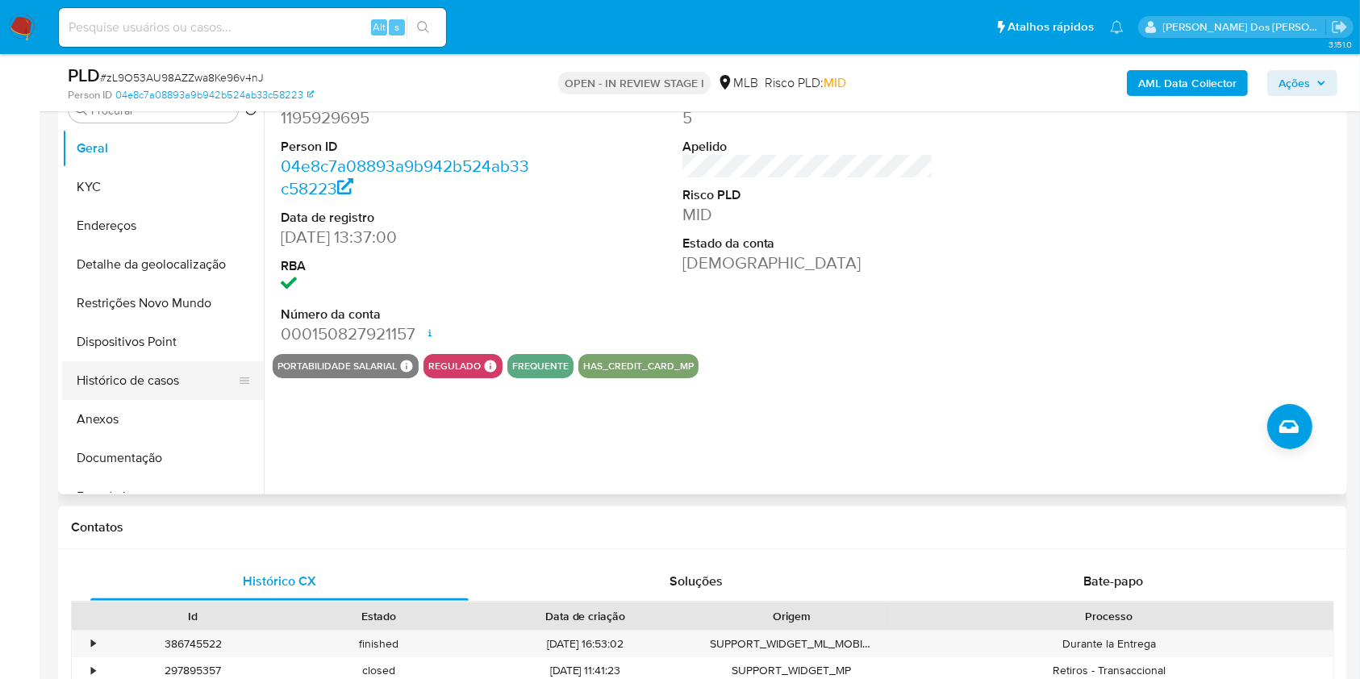
click at [176, 400] on button "Histórico de casos" at bounding box center [156, 380] width 189 height 39
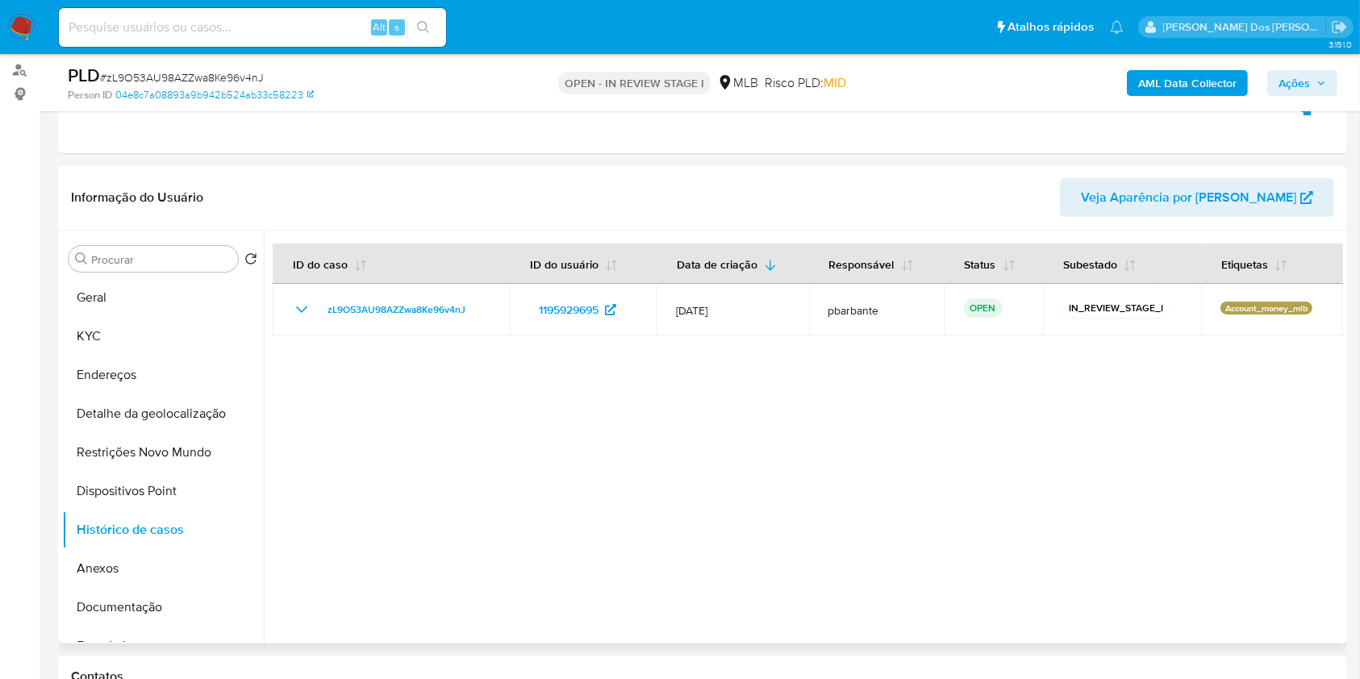
scroll to position [191, 0]
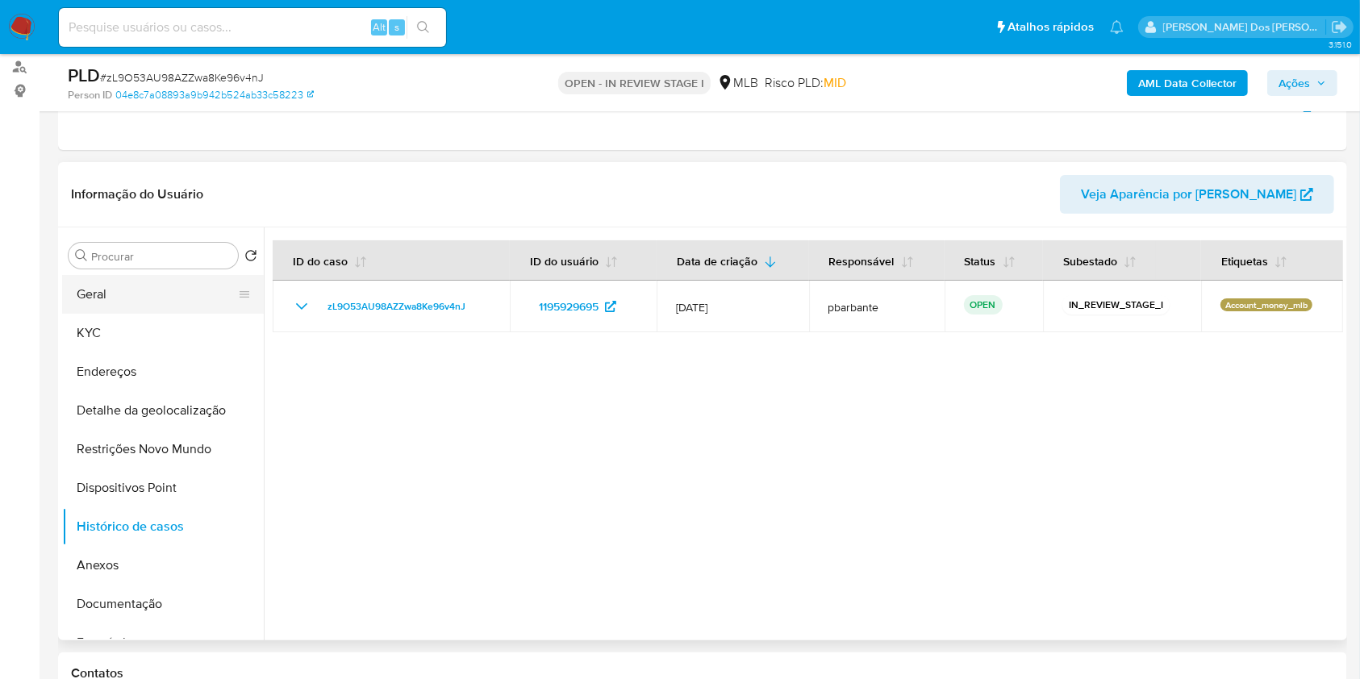
click at [137, 314] on button "Geral" at bounding box center [156, 294] width 189 height 39
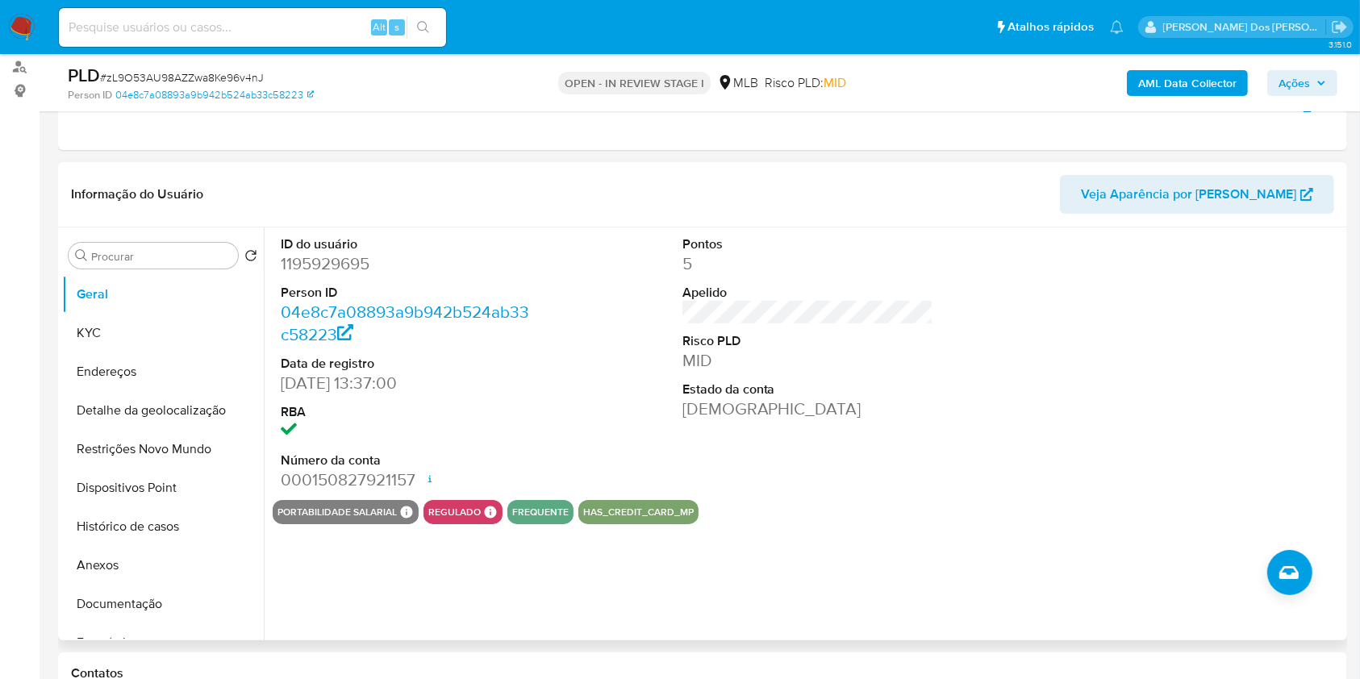
click at [322, 275] on dd "1195929695" at bounding box center [407, 264] width 252 height 23
copy dd "1195929695"
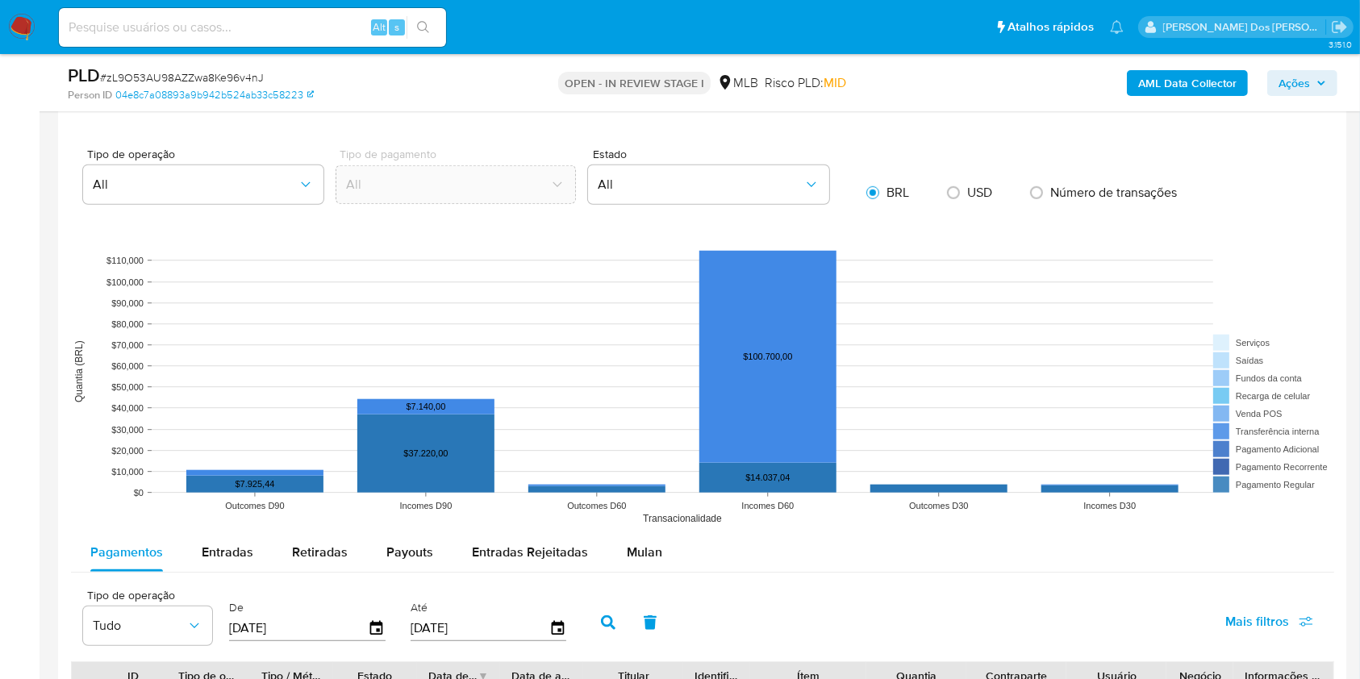
scroll to position [1321, 0]
click at [657, 569] on button "Mulan" at bounding box center [644, 551] width 74 height 39
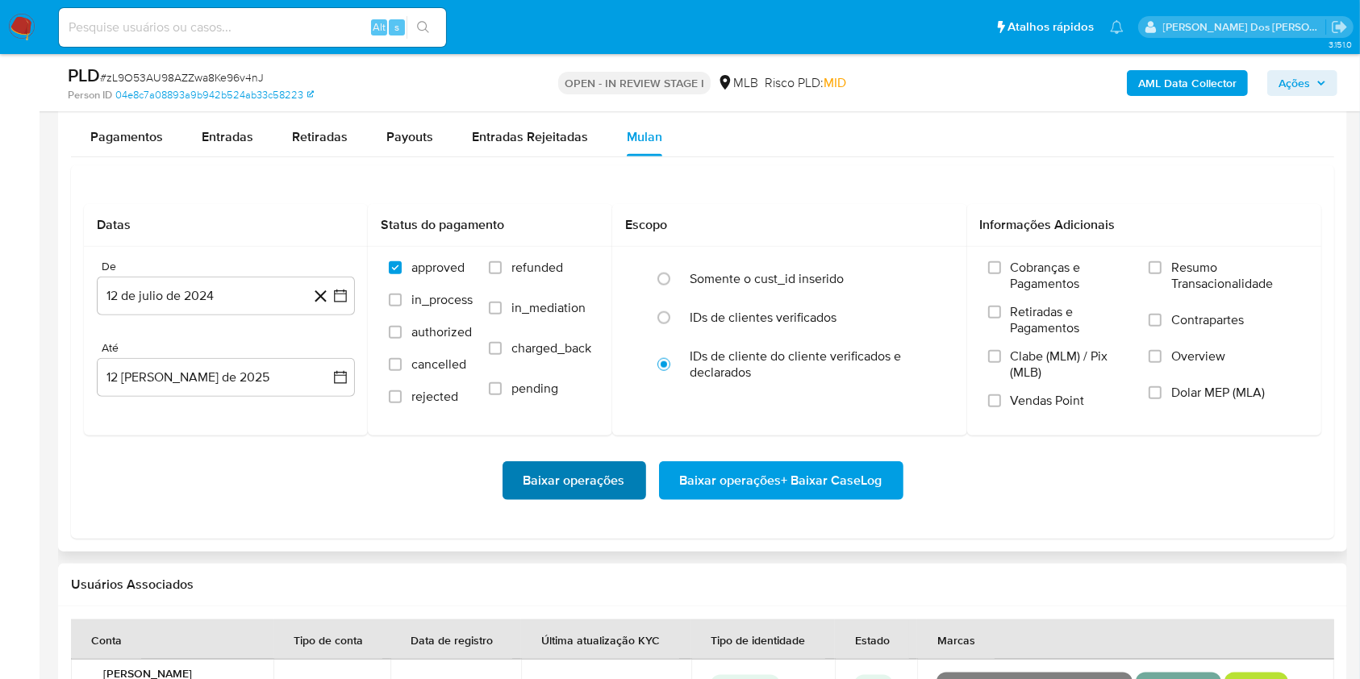
scroll to position [1743, 0]
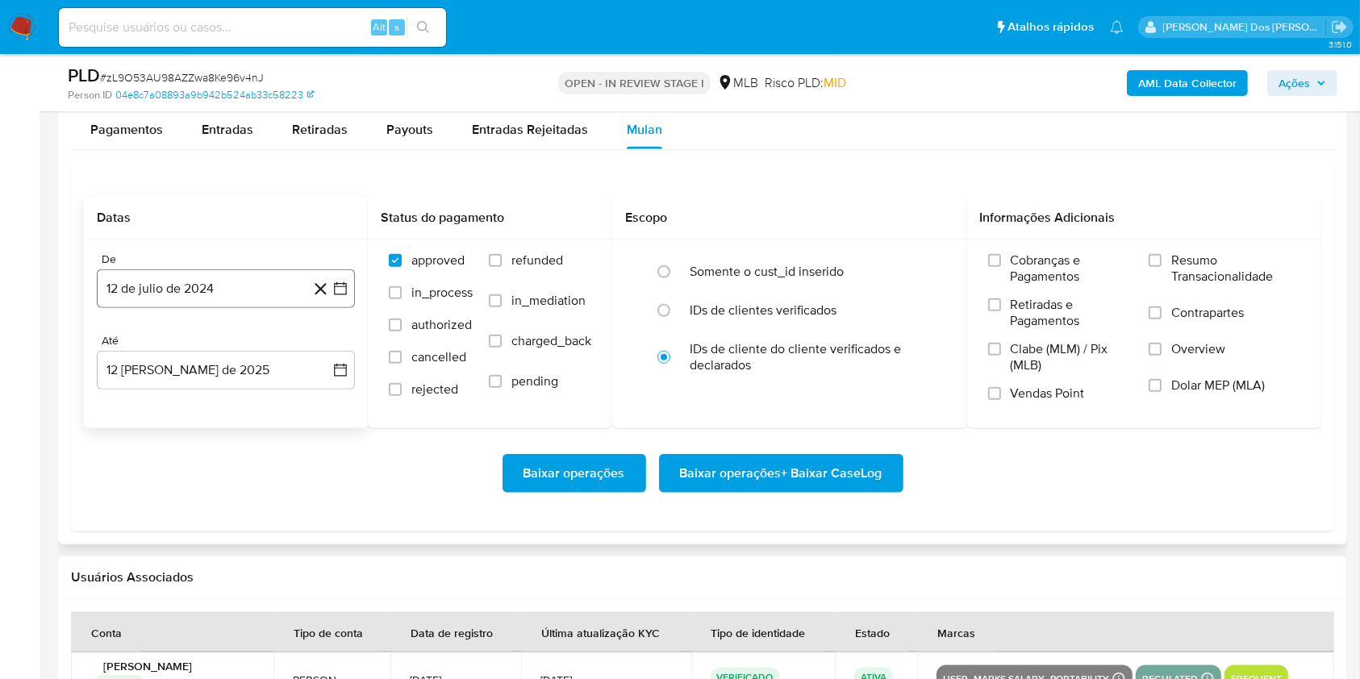
click at [342, 297] on icon "button" at bounding box center [340, 289] width 16 height 16
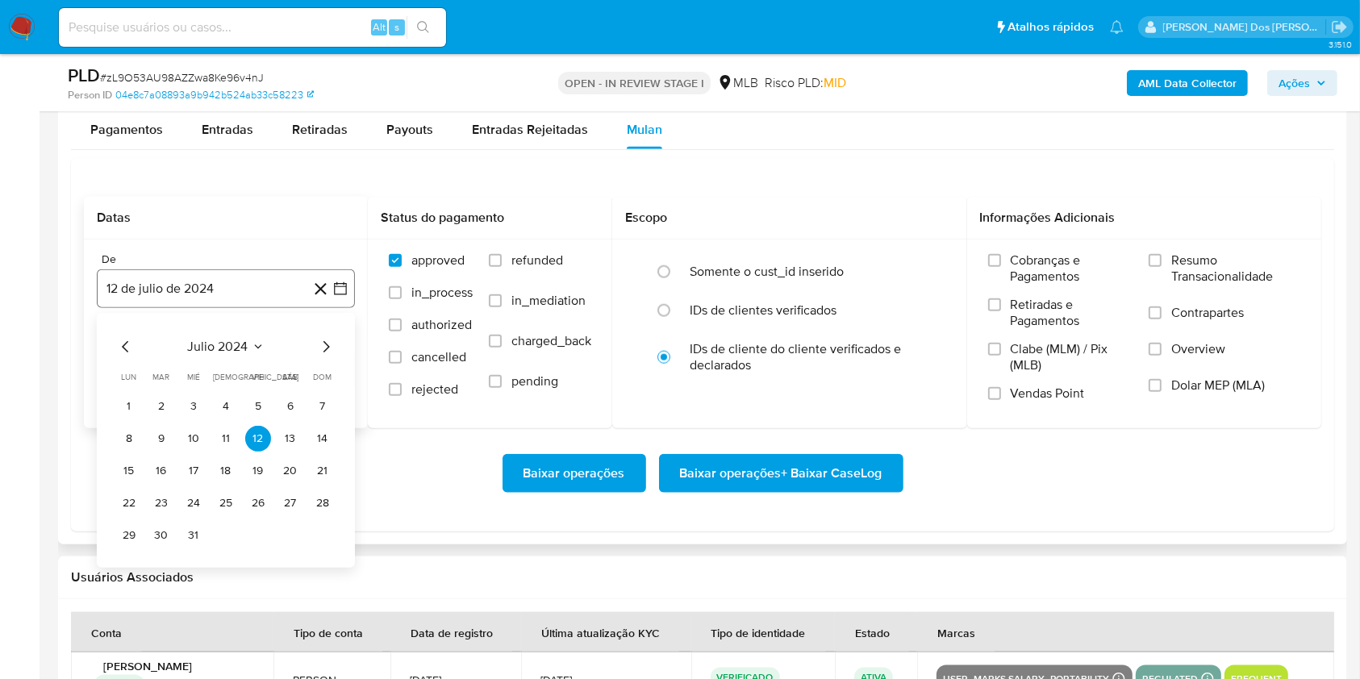
click at [342, 297] on icon "button" at bounding box center [340, 289] width 16 height 16
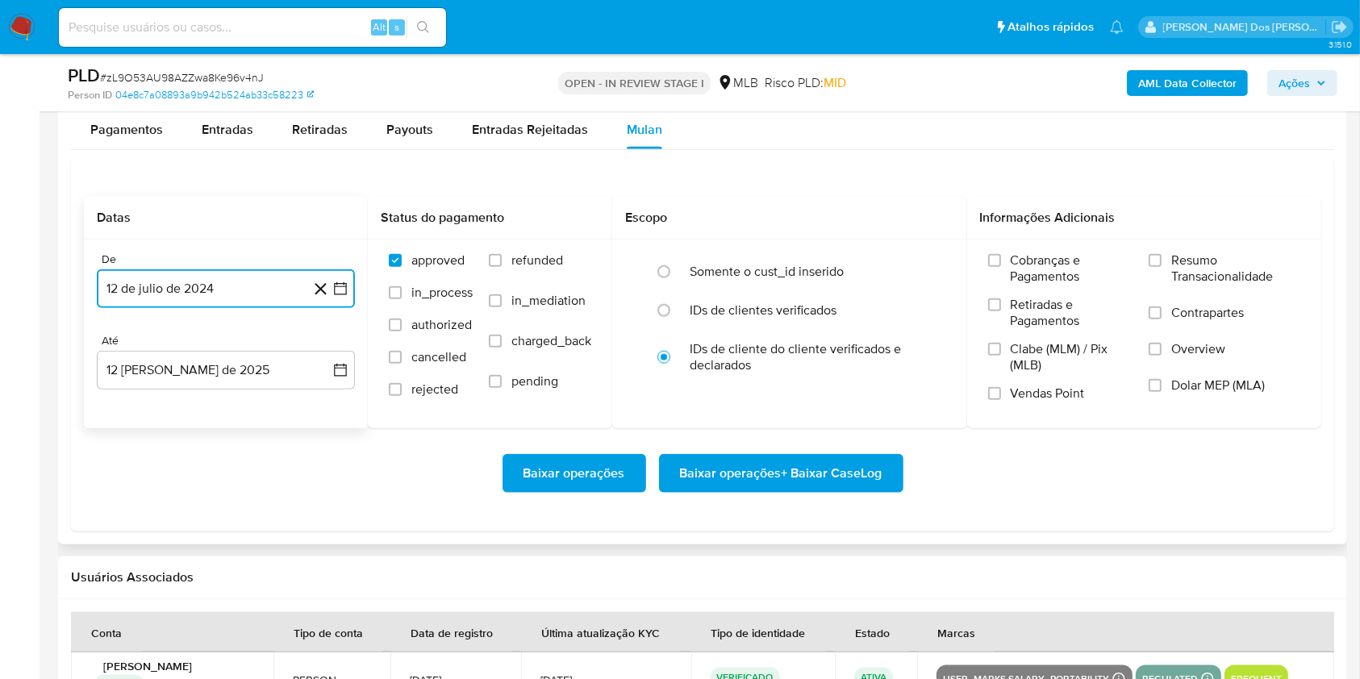
click at [342, 297] on icon "button" at bounding box center [340, 289] width 16 height 16
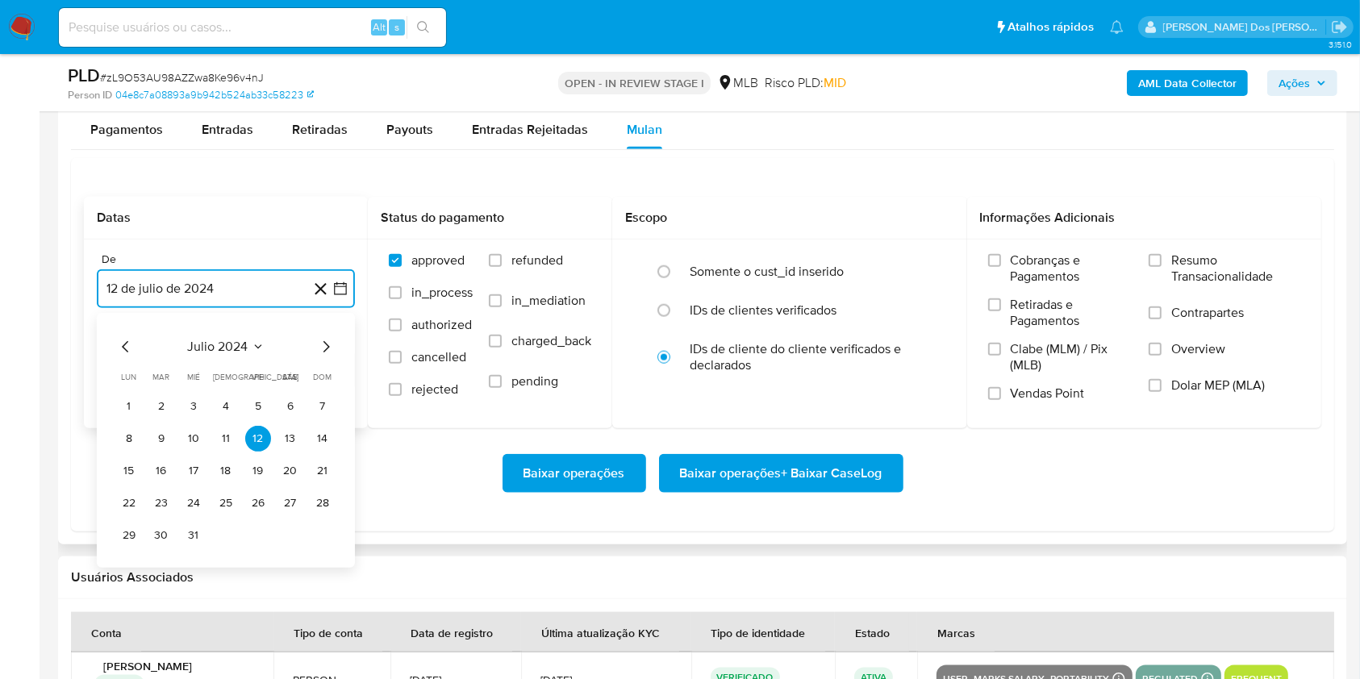
click at [325, 357] on icon "Mes siguiente" at bounding box center [325, 346] width 19 height 19
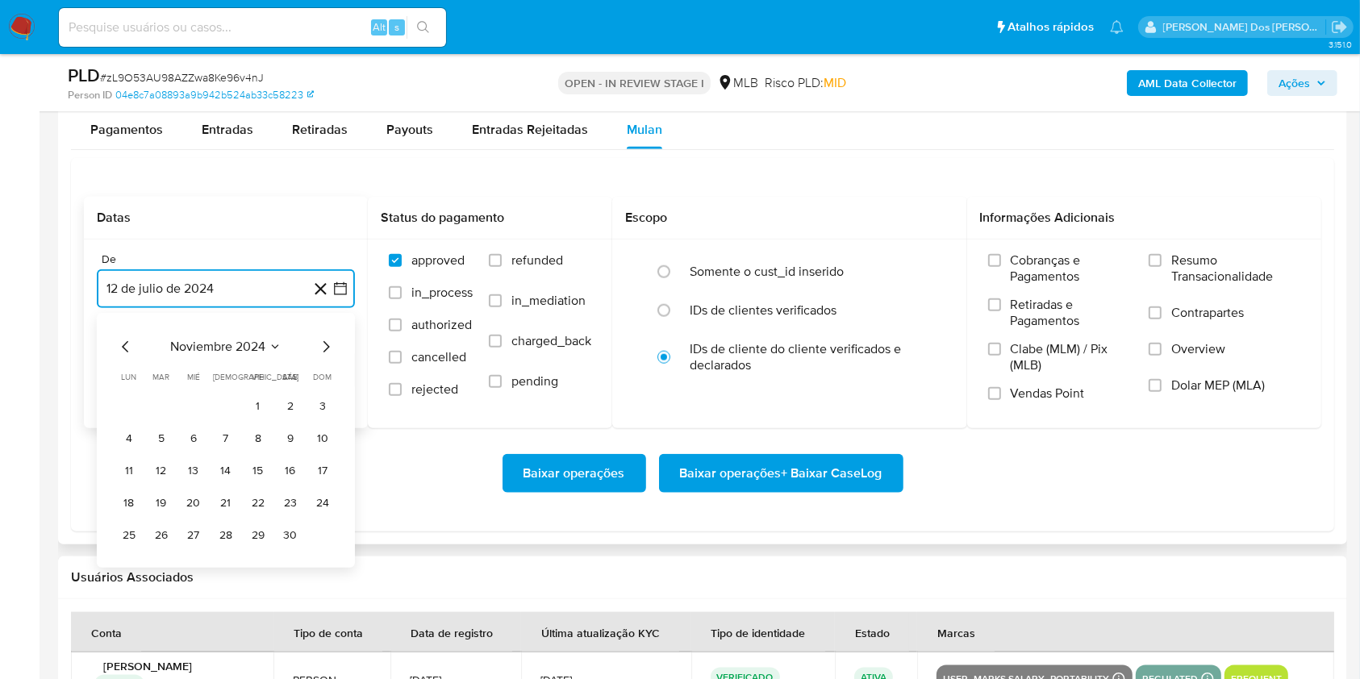
click at [325, 357] on icon "Mes siguiente" at bounding box center [325, 346] width 19 height 19
click at [117, 357] on icon "Mes anterior" at bounding box center [125, 346] width 19 height 19
click at [324, 420] on button "1" at bounding box center [323, 407] width 26 height 26
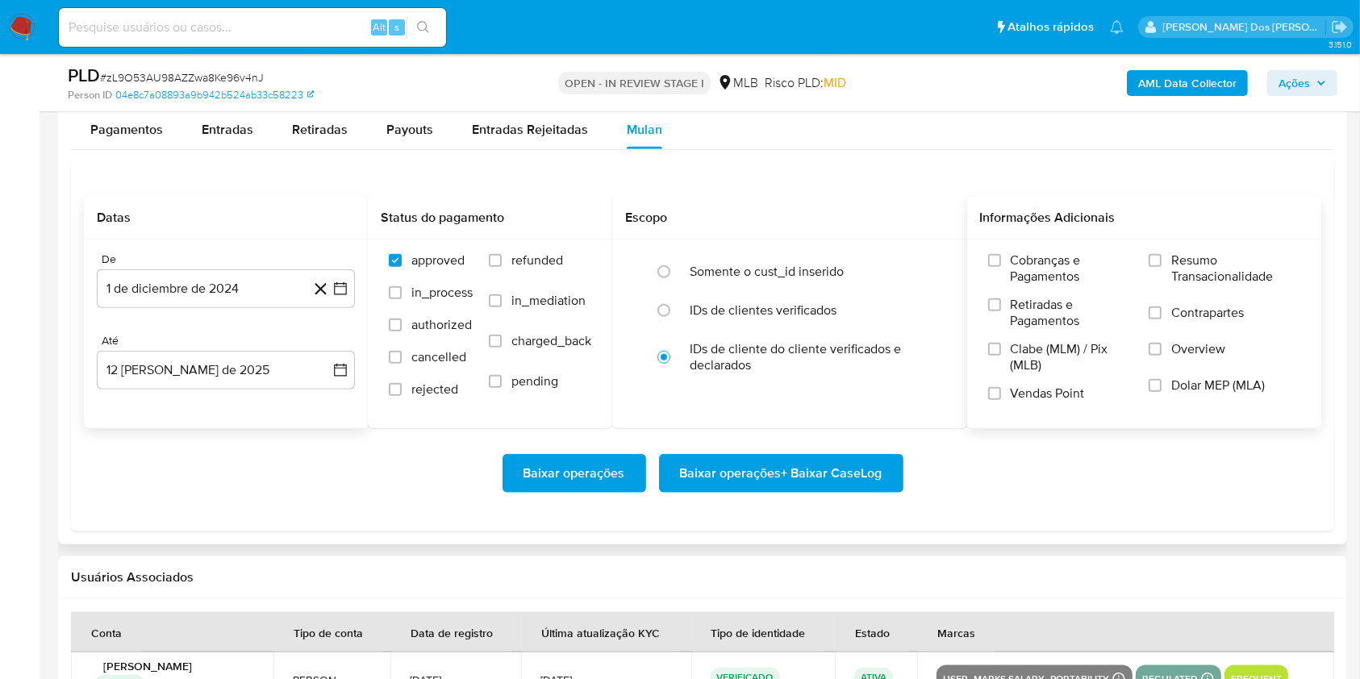
click at [1206, 285] on span "Resumo Transacionalidade" at bounding box center [1235, 269] width 129 height 32
click at [1162, 267] on input "Resumo Transacionalidade" at bounding box center [1155, 260] width 13 height 13
click at [779, 491] on span "Baixar operações + Baixar CaseLog" at bounding box center [781, 473] width 202 height 35
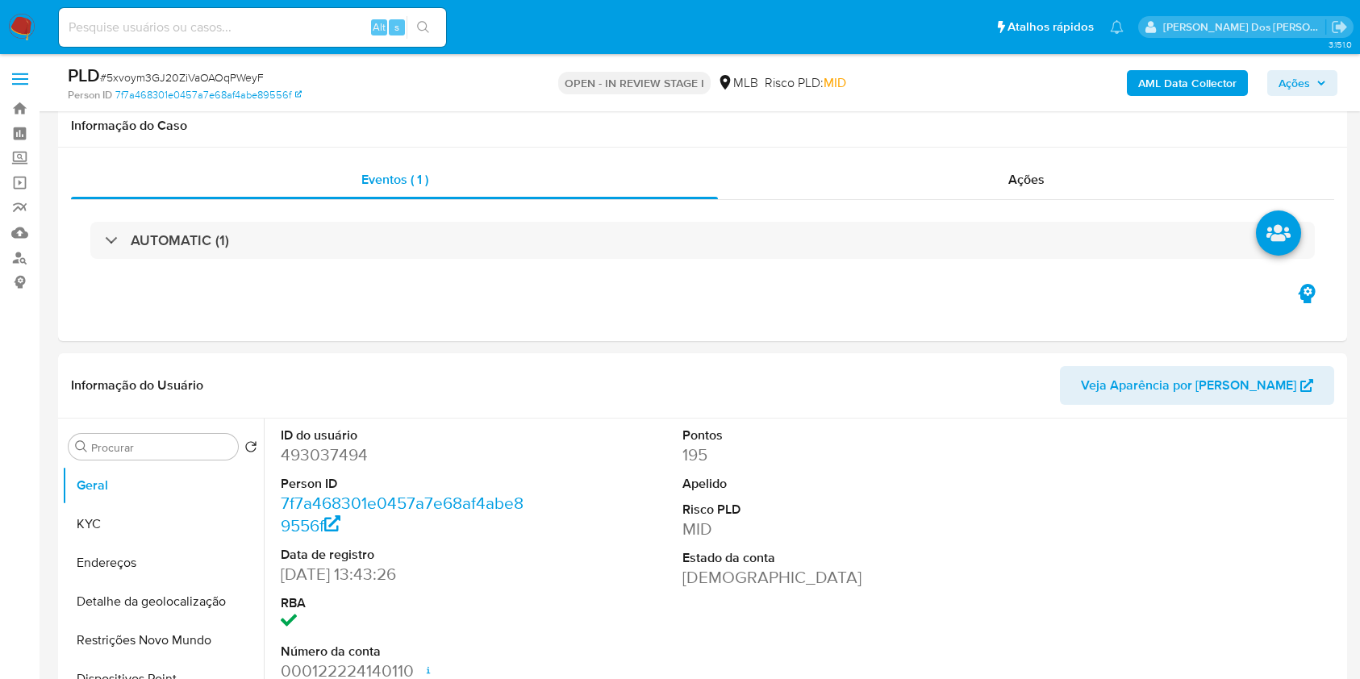
select select "10"
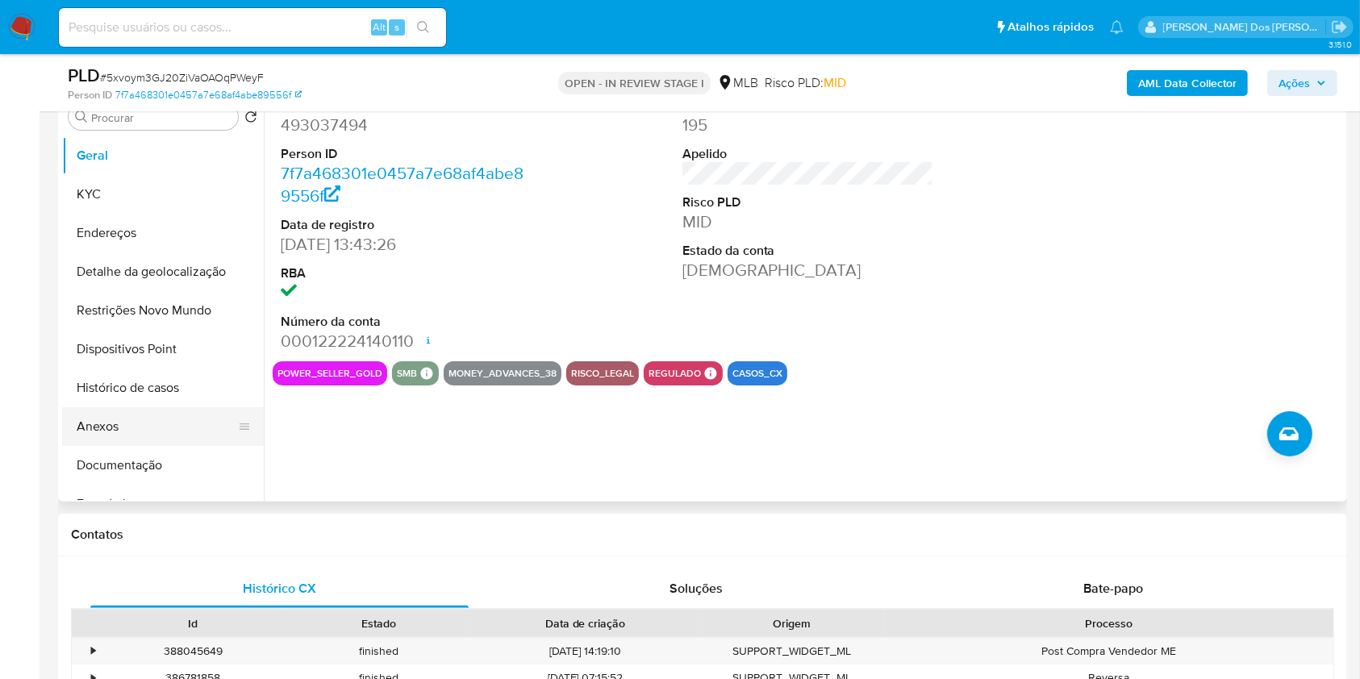
scroll to position [330, 0]
click at [175, 407] on button "Histórico de casos" at bounding box center [156, 388] width 189 height 39
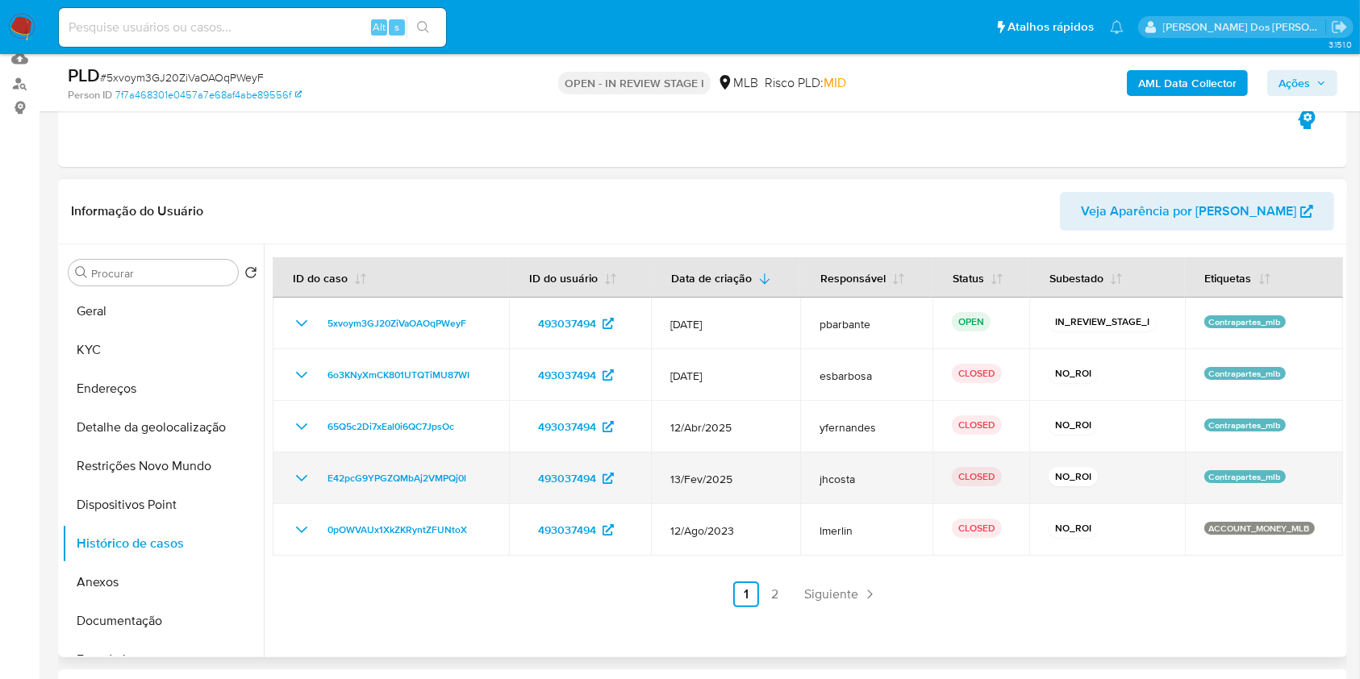
scroll to position [171, 0]
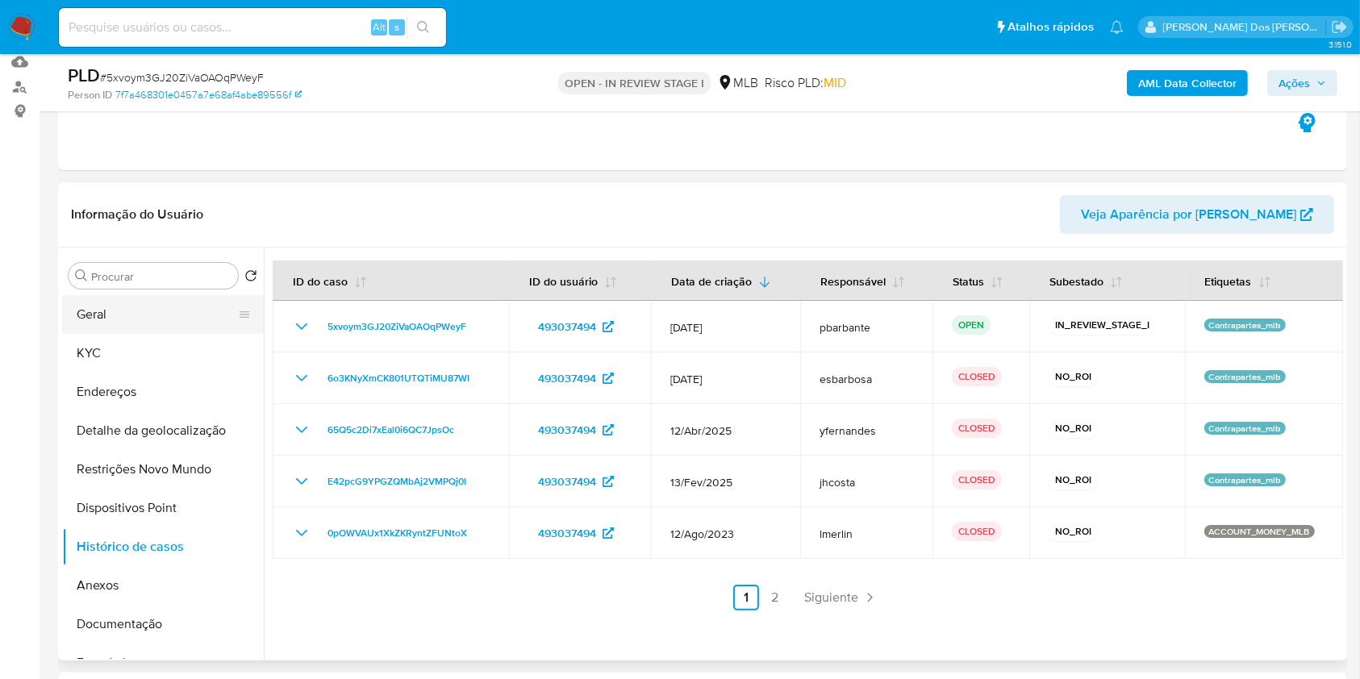
click at [142, 325] on button "Geral" at bounding box center [156, 314] width 189 height 39
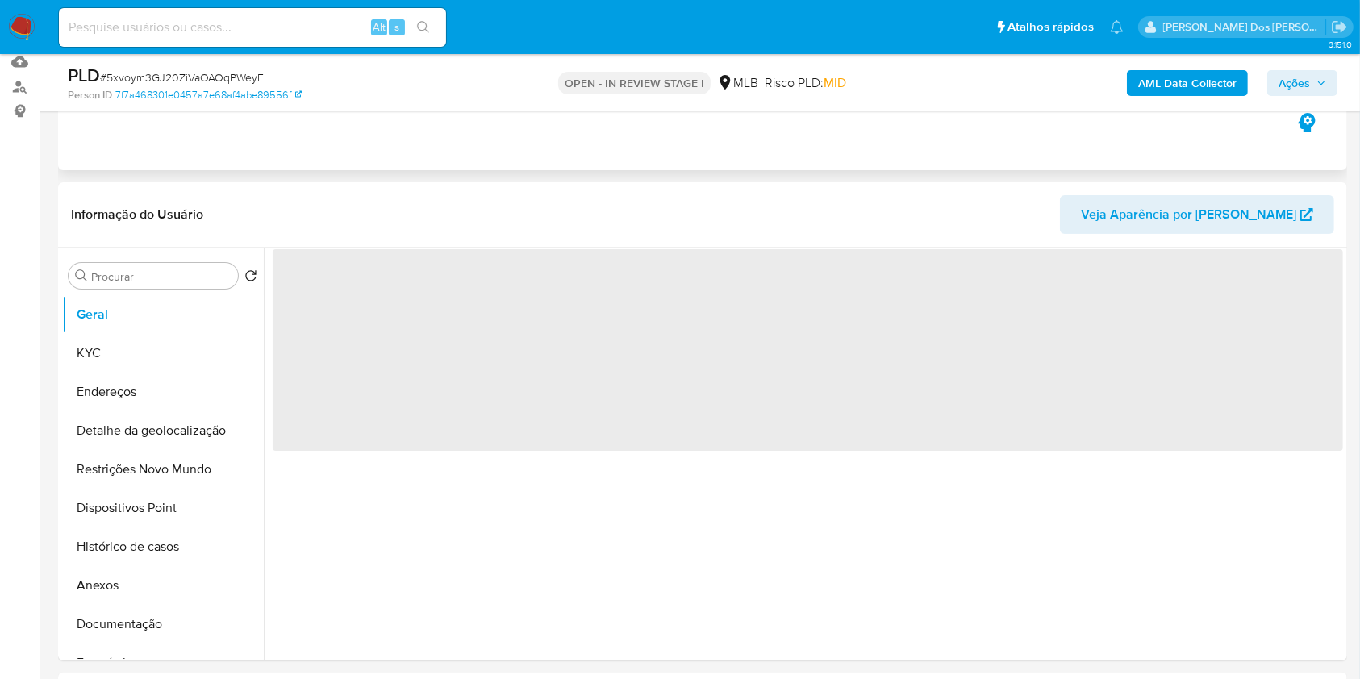
scroll to position [107, 0]
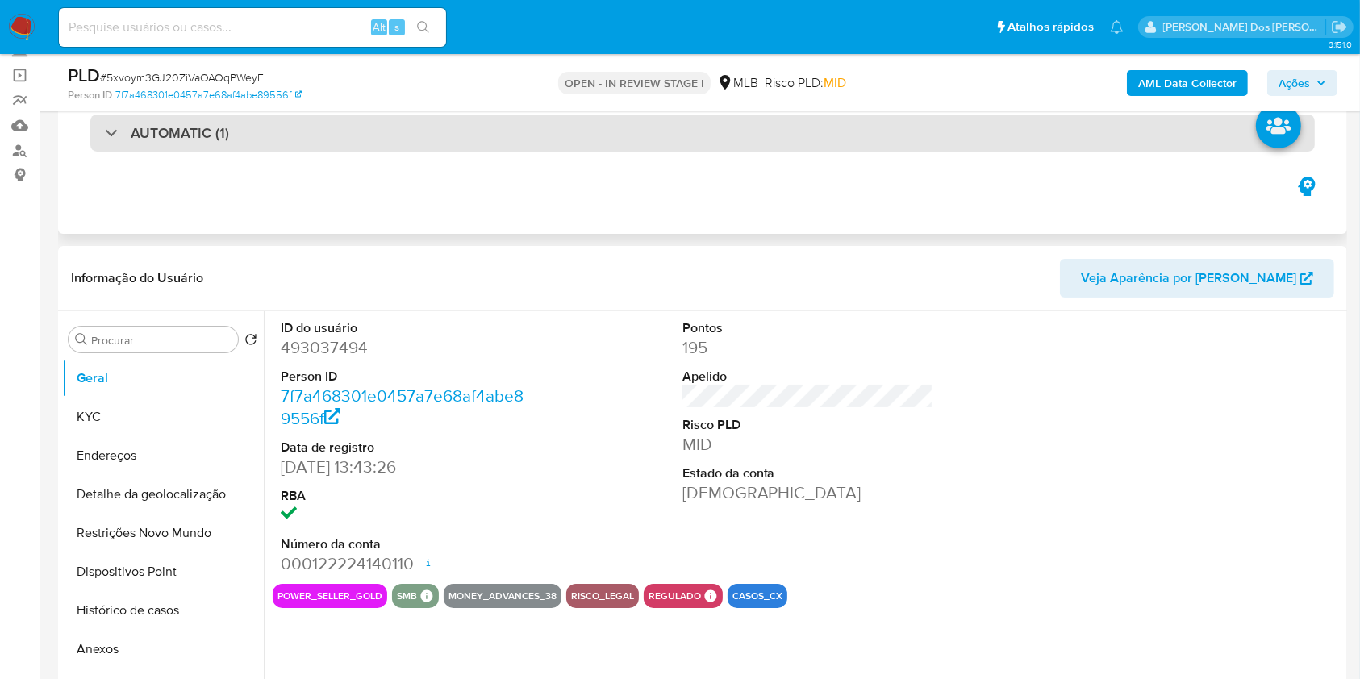
click at [616, 126] on div "AUTOMATIC (1)" at bounding box center [702, 133] width 1225 height 37
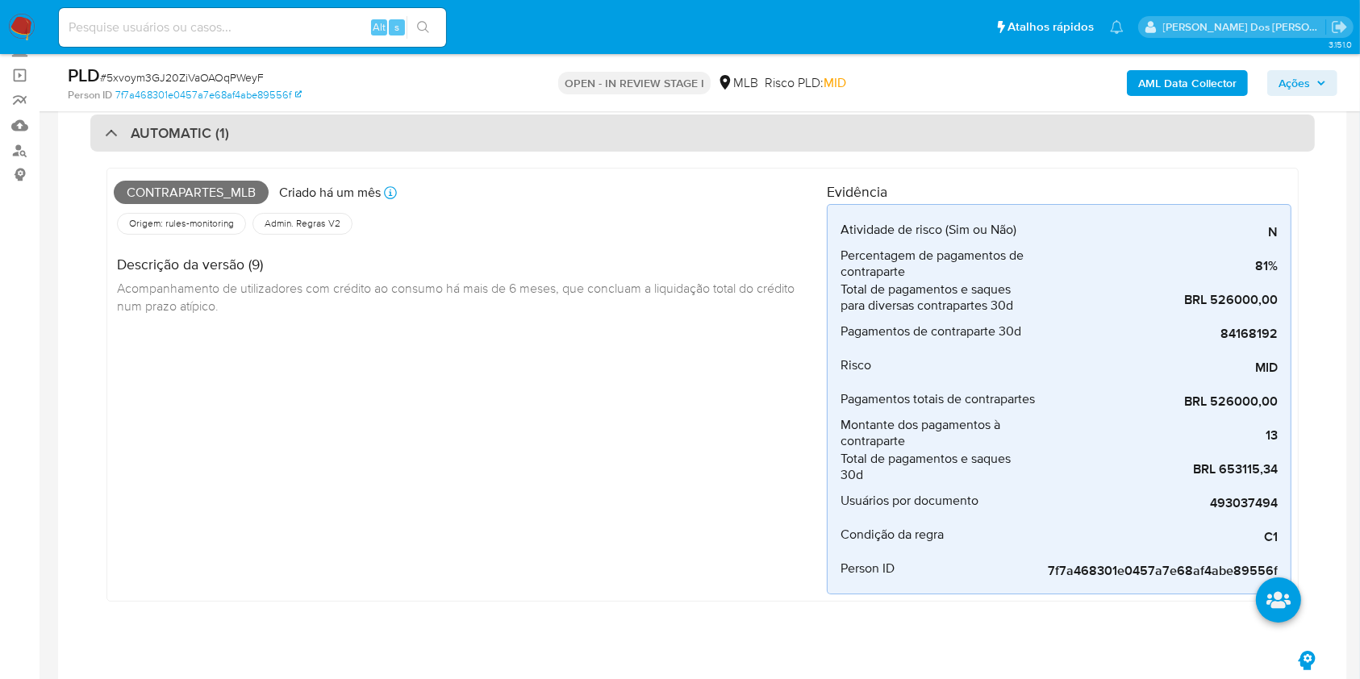
click at [616, 126] on div "AUTOMATIC (1)" at bounding box center [702, 133] width 1225 height 37
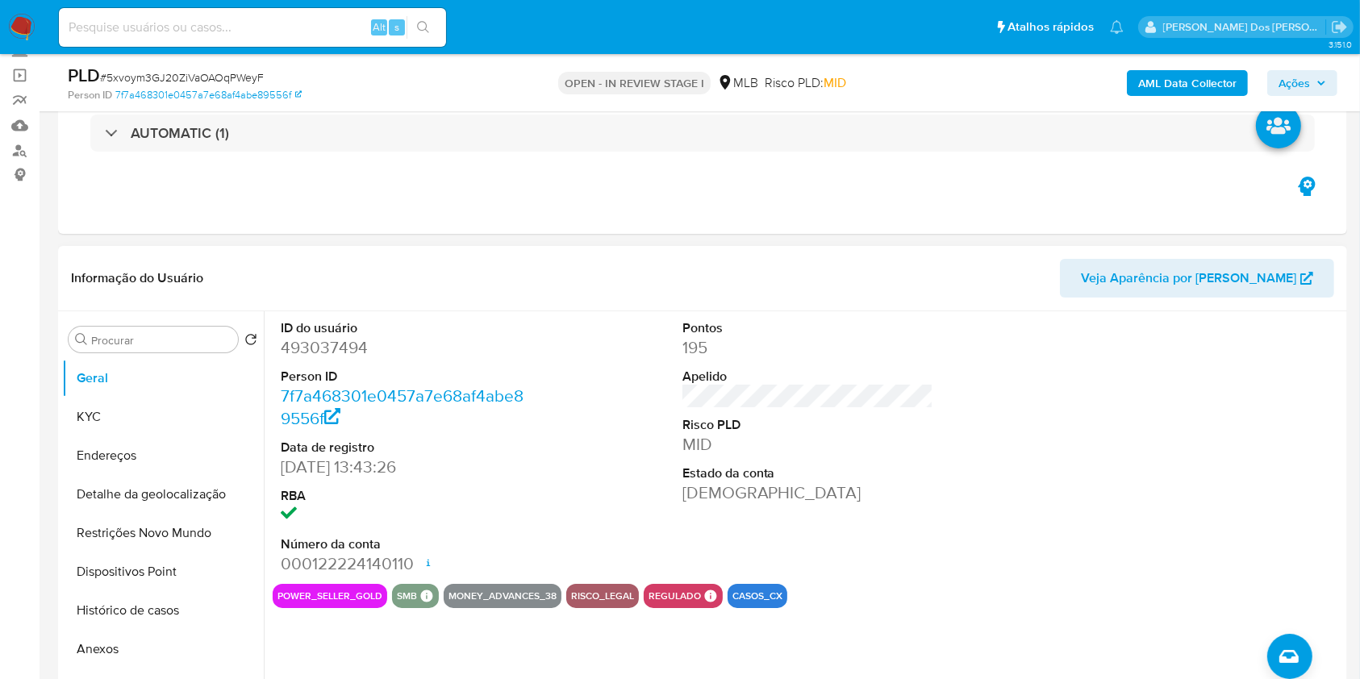
click at [329, 359] on dd "493037494" at bounding box center [407, 347] width 252 height 23
copy dd "493037494"
click at [142, 630] on button "Histórico de casos" at bounding box center [156, 610] width 189 height 39
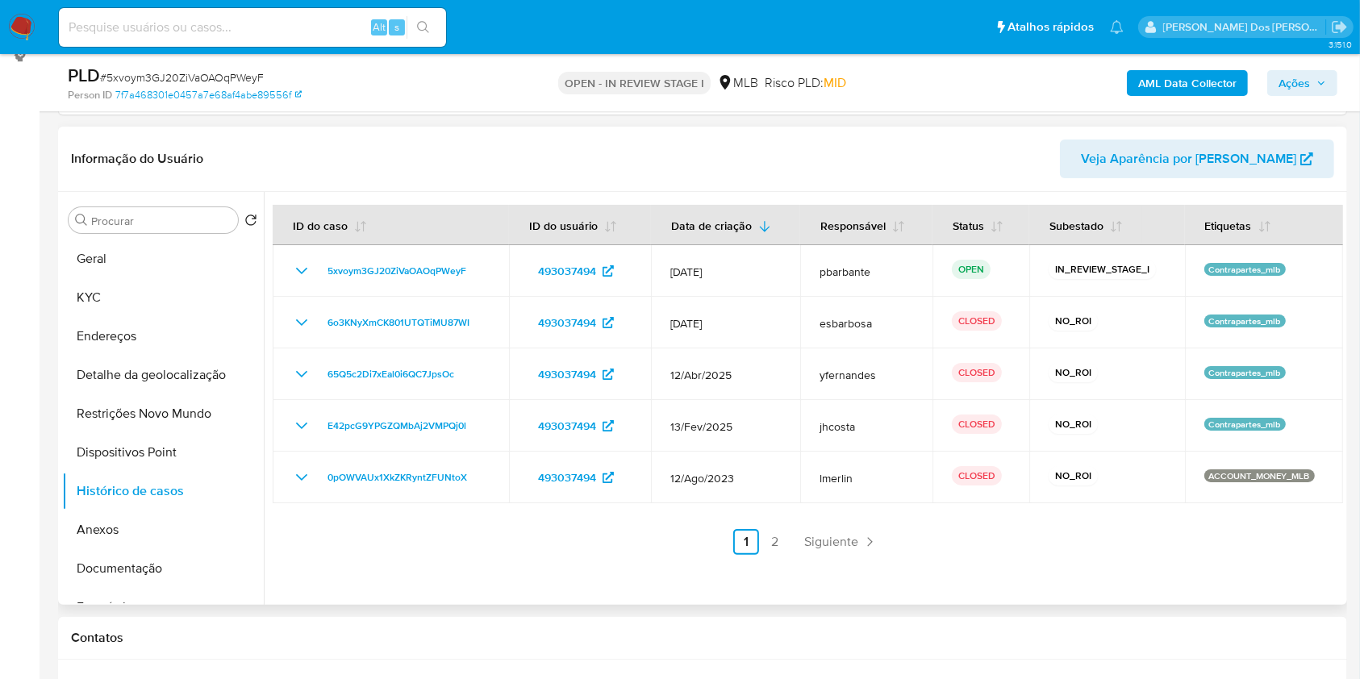
scroll to position [233, 0]
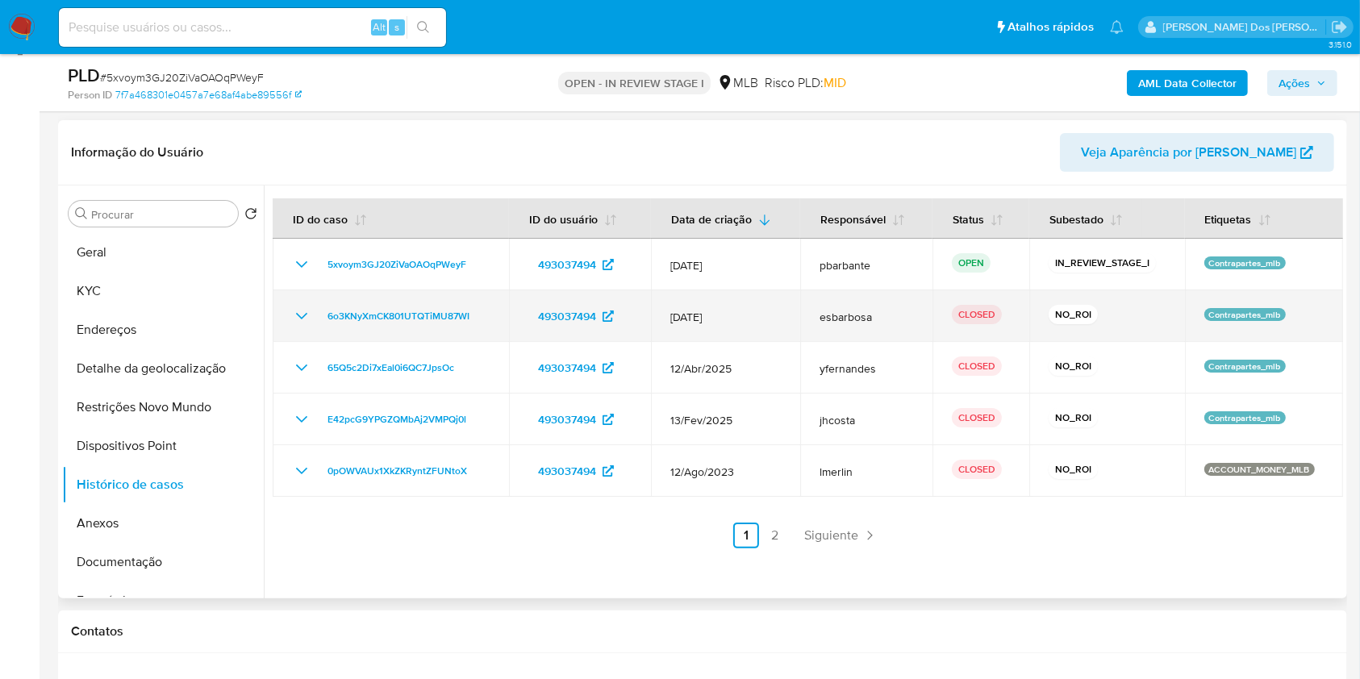
click at [297, 326] on icon "Mostrar/Ocultar" at bounding box center [301, 316] width 19 height 19
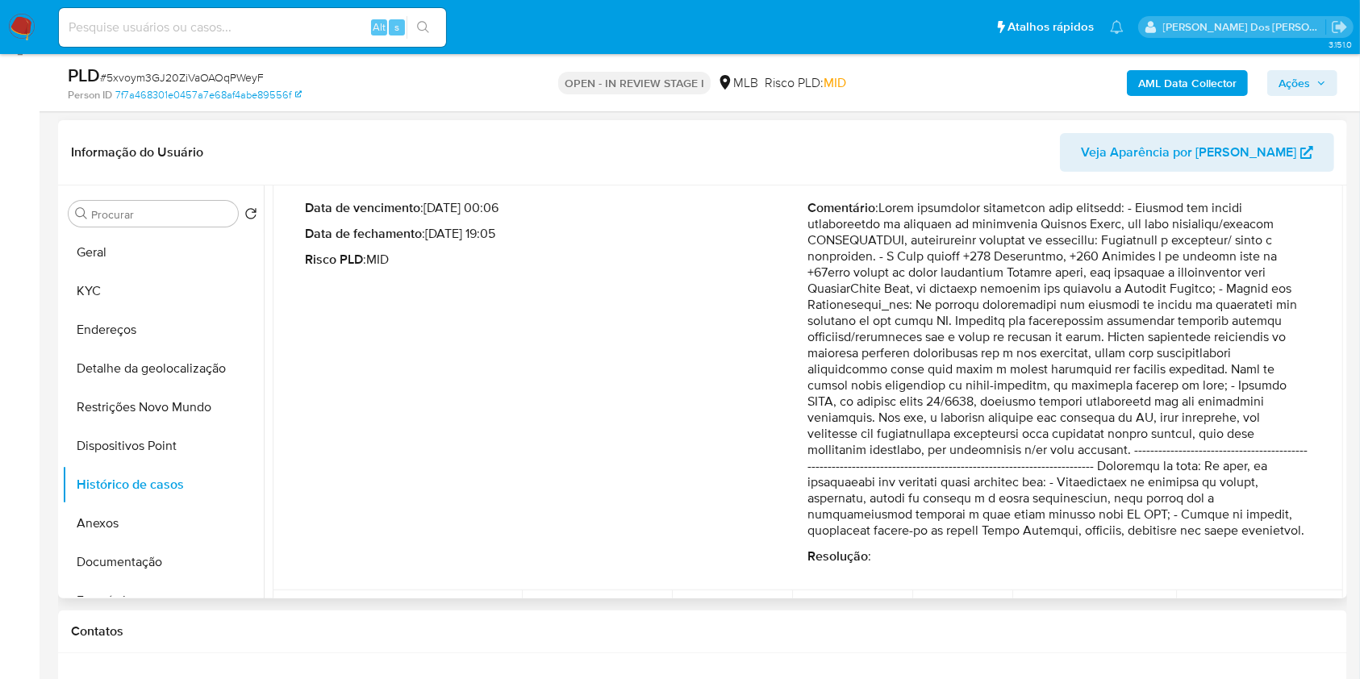
scroll to position [191, 0]
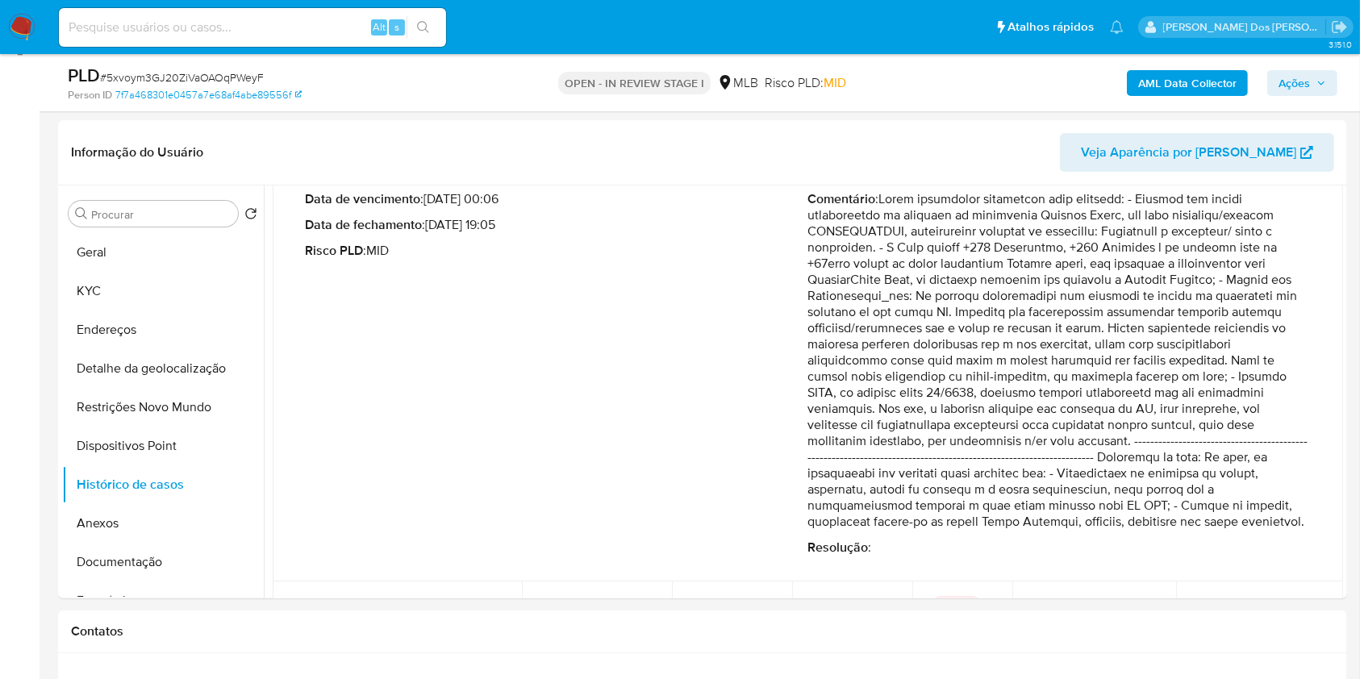
click at [219, 81] on span "# 5xvoym3GJ20ZiVaOAOqPWeyF" at bounding box center [182, 77] width 164 height 16
copy span "5xvoym3GJ20ZiVaOAOqPWeyF"
